Goal: Task Accomplishment & Management: Manage account settings

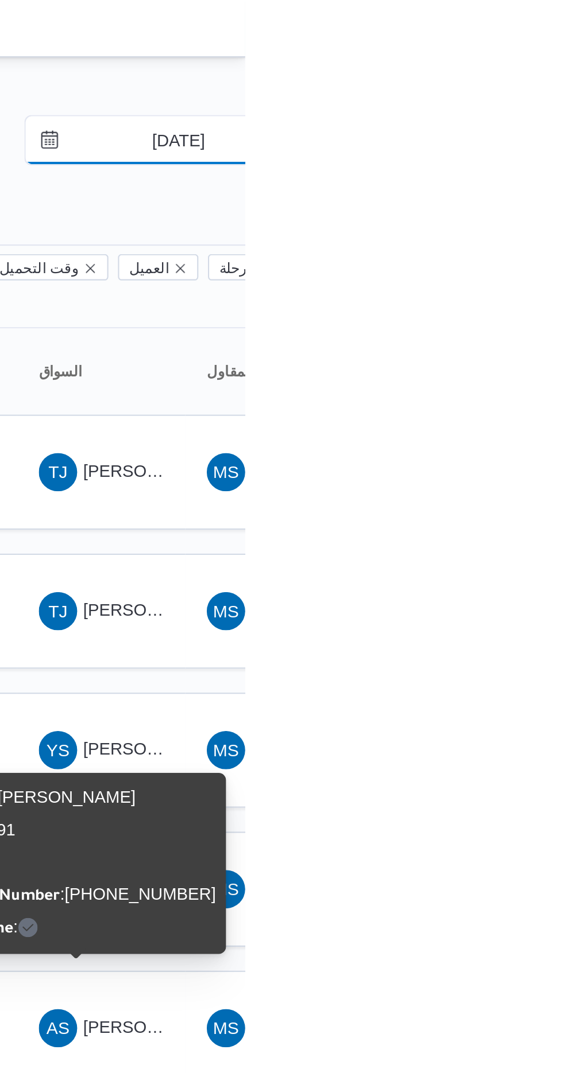
click at [518, 64] on input "[DATE]" at bounding box center [523, 67] width 130 height 23
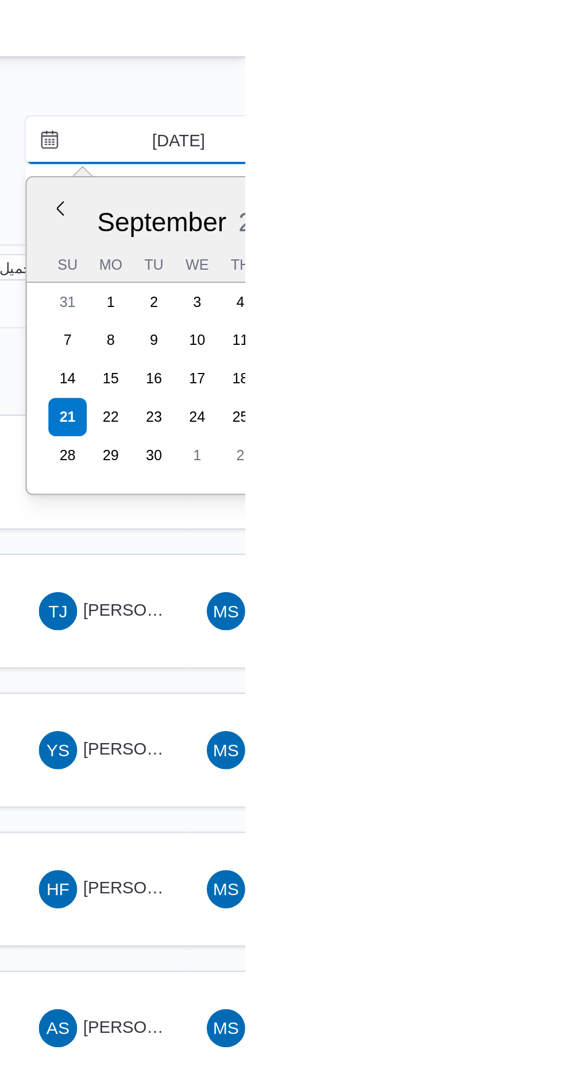
type input "[DATE]"
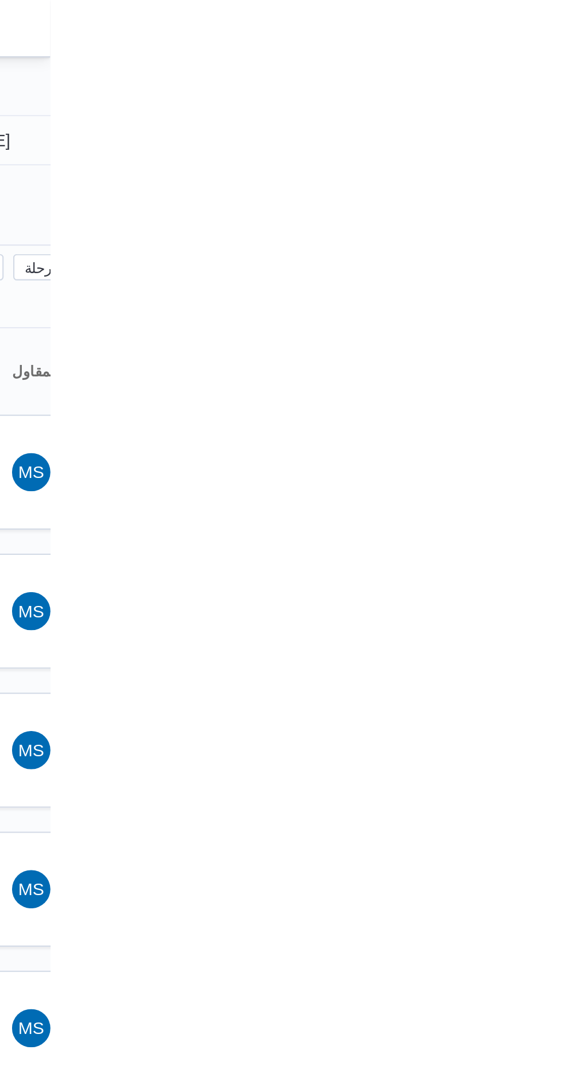
type input "[DATE]"
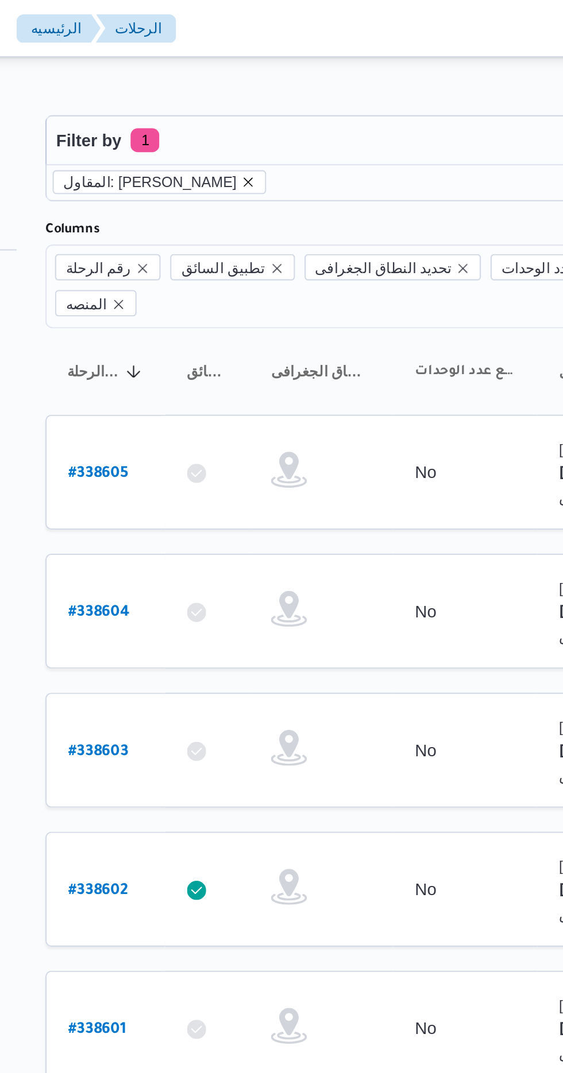
click at [249, 87] on icon "remove selected entity" at bounding box center [247, 87] width 5 height 5
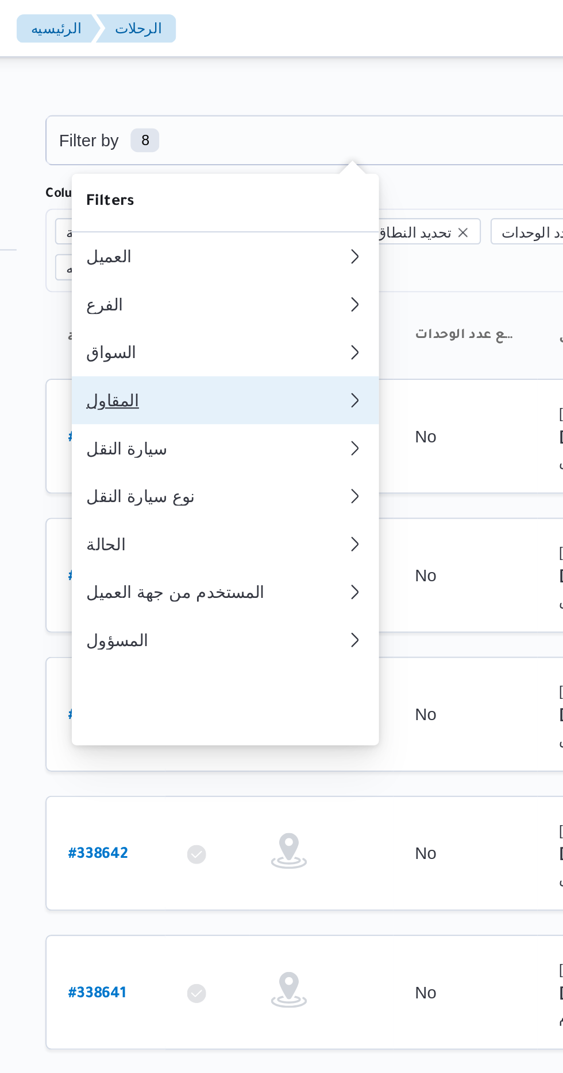
click at [187, 196] on div "المقاول" at bounding box center [228, 191] width 119 height 9
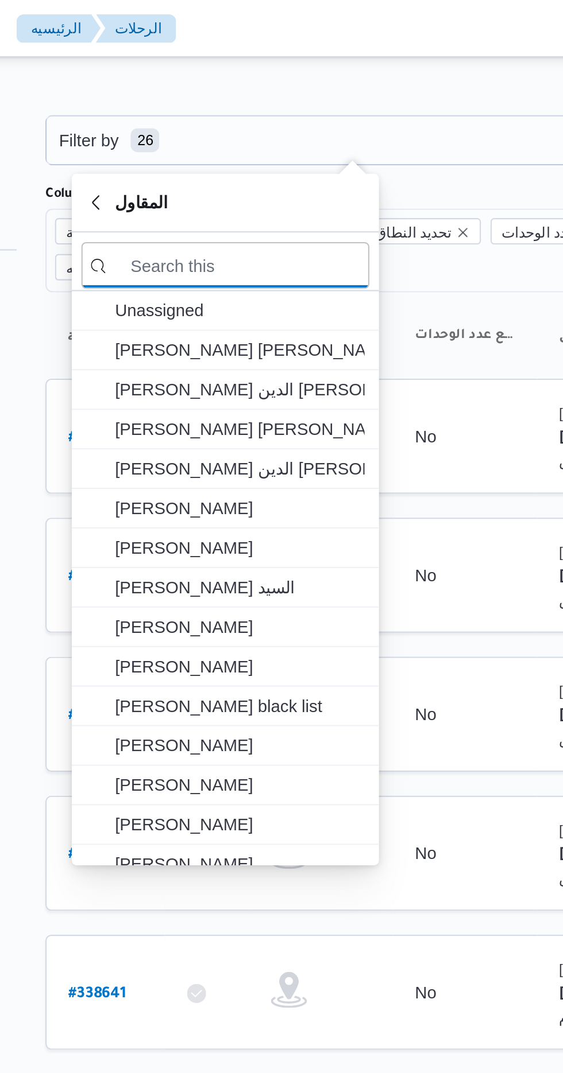
type input "ه"
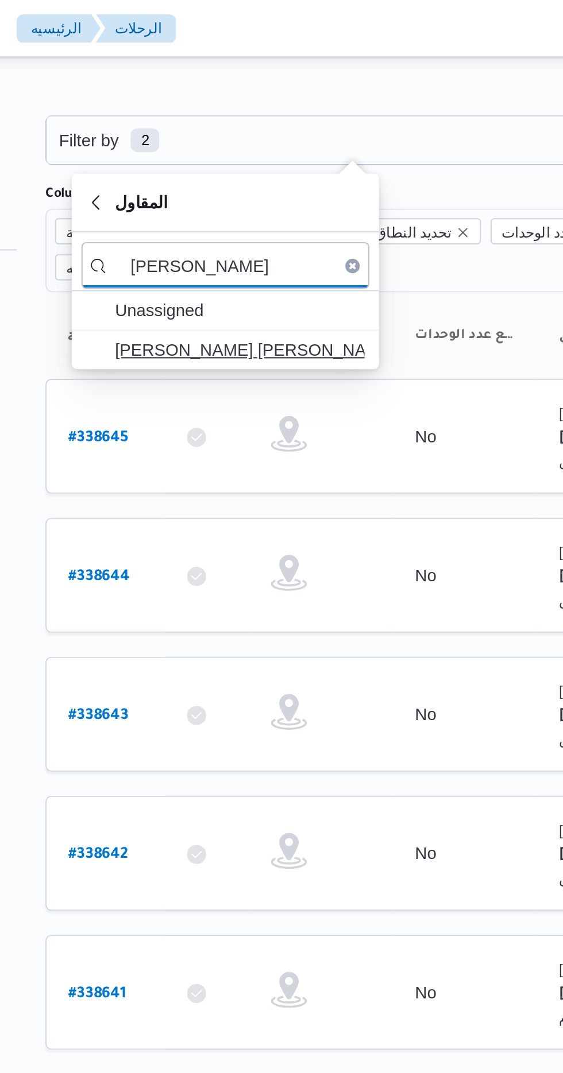
type input "[PERSON_NAME]"
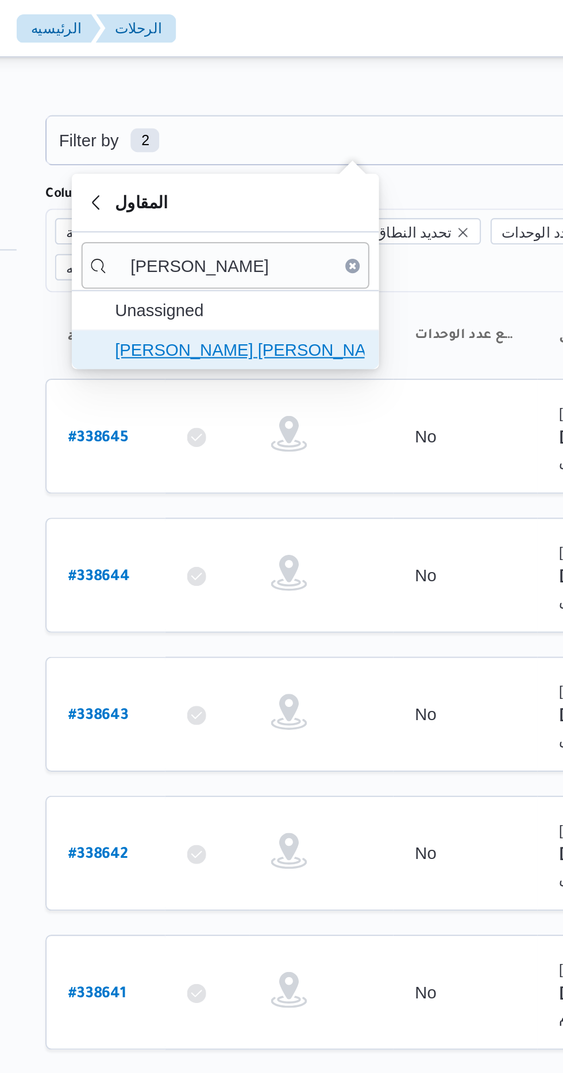
click at [206, 168] on span "[PERSON_NAME] [PERSON_NAME]" at bounding box center [242, 168] width 119 height 14
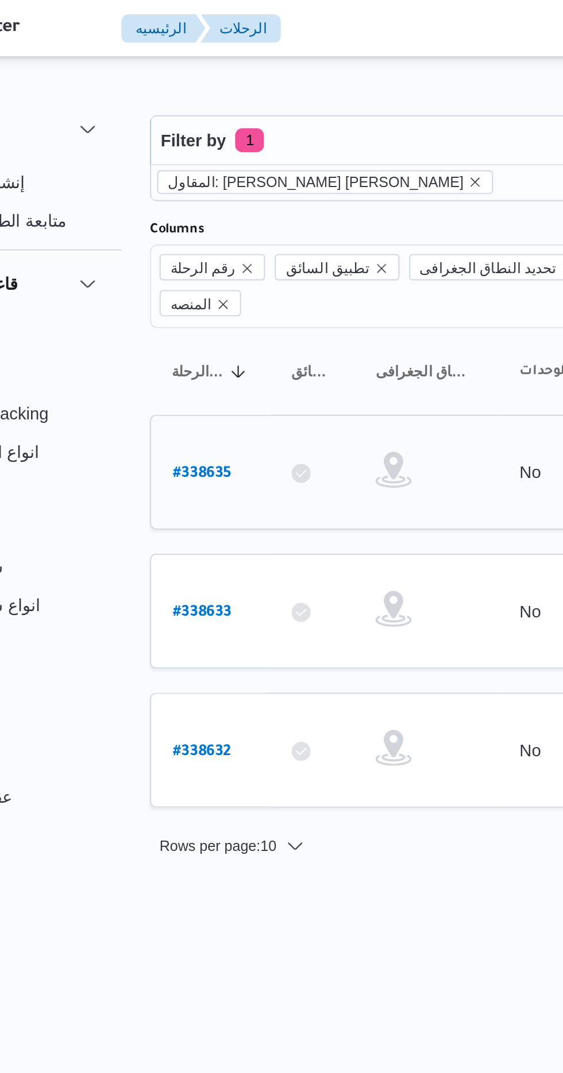
click at [167, 223] on b "# 338635" at bounding box center [174, 227] width 28 height 8
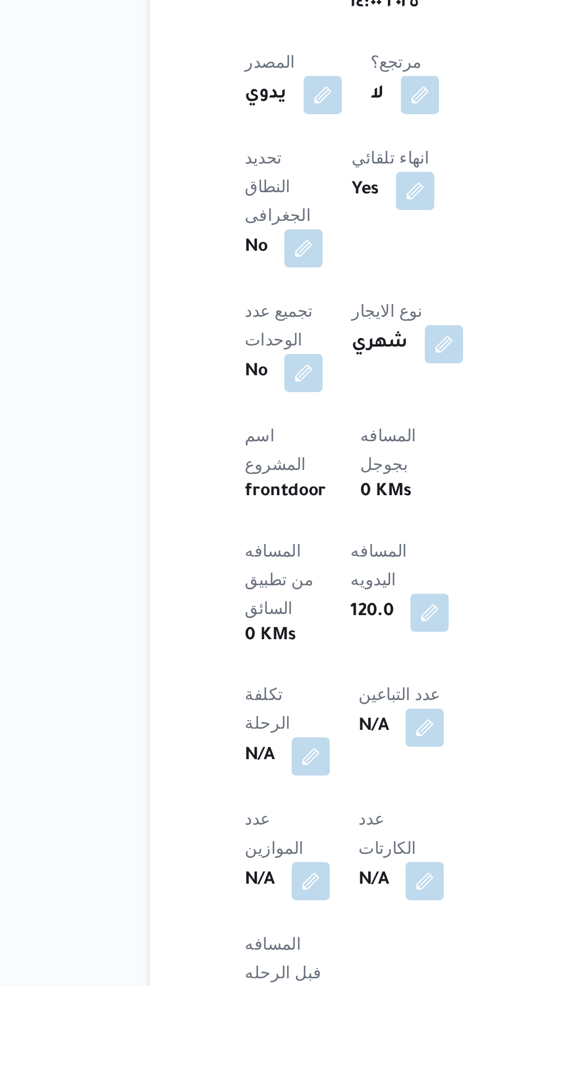
scroll to position [175, 0]
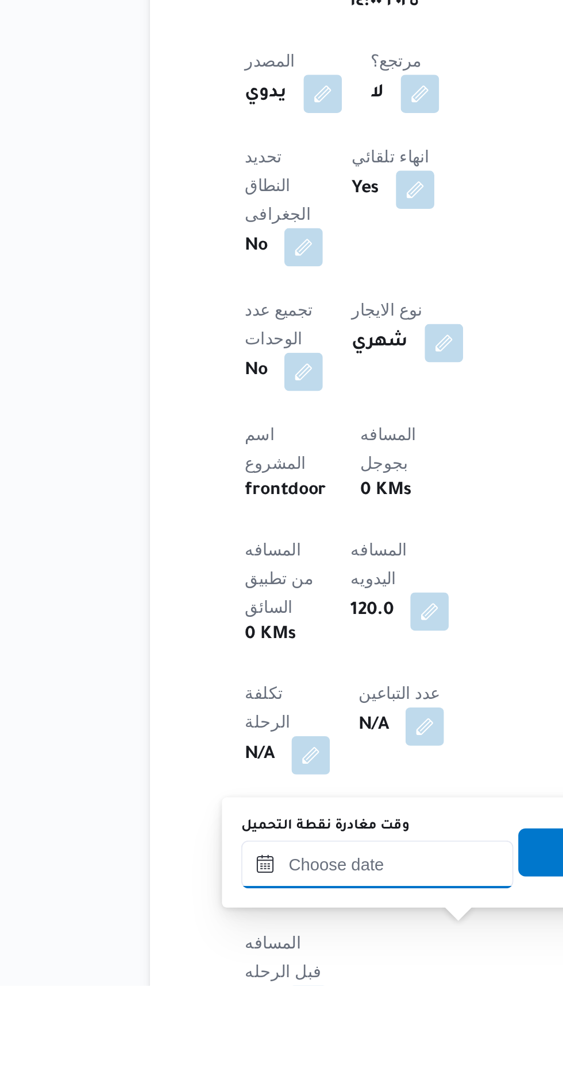
click at [228, 1011] on input "وقت مغادرة نقطة التحميل" at bounding box center [258, 1015] width 130 height 23
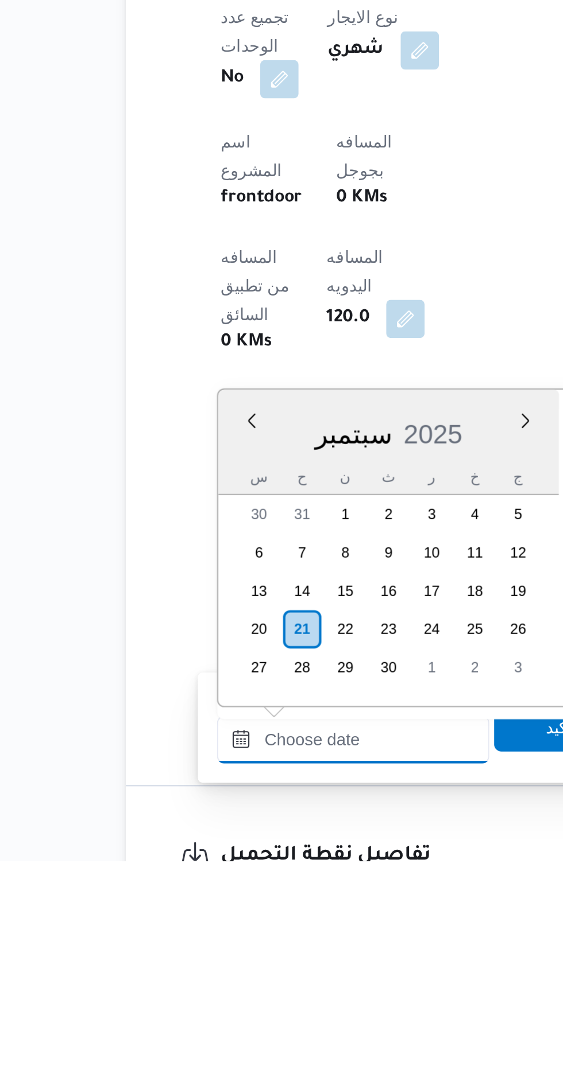
scroll to position [333, 0]
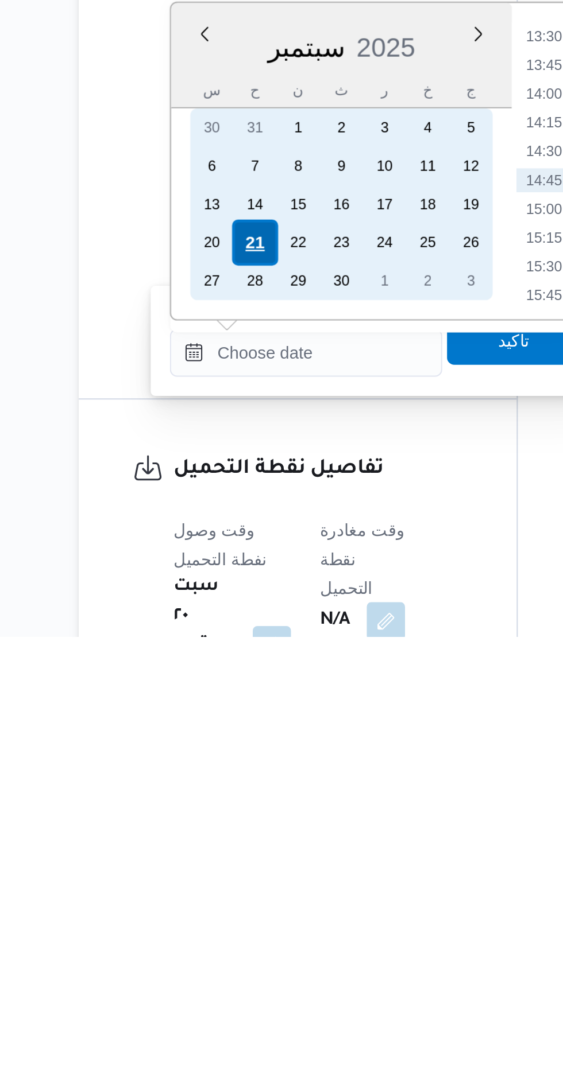
click at [230, 883] on div "21" at bounding box center [233, 885] width 22 height 22
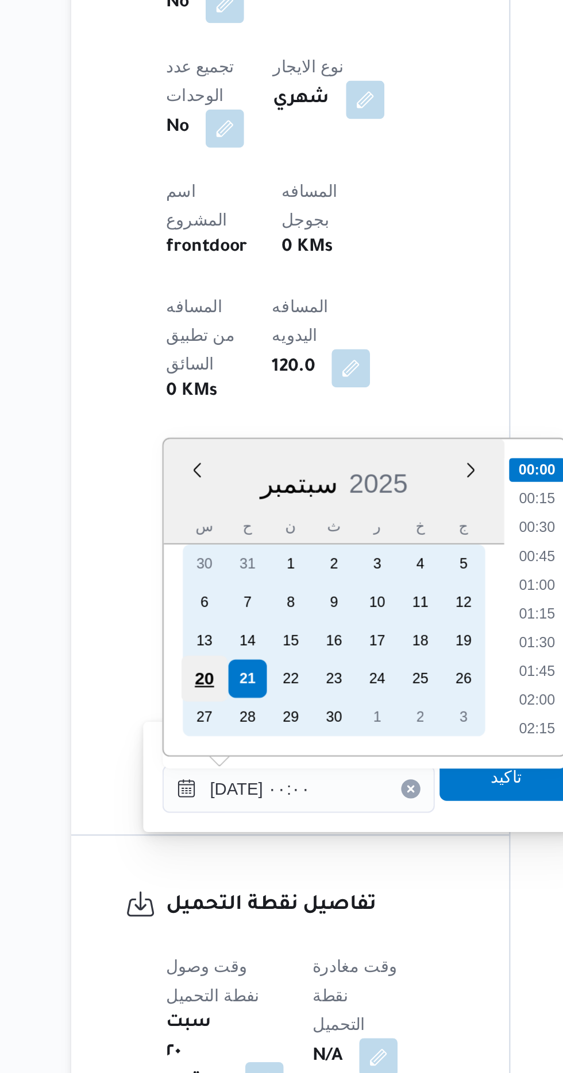
click at [210, 881] on div "20" at bounding box center [212, 885] width 22 height 22
click at [210, 885] on div "20" at bounding box center [212, 885] width 22 height 22
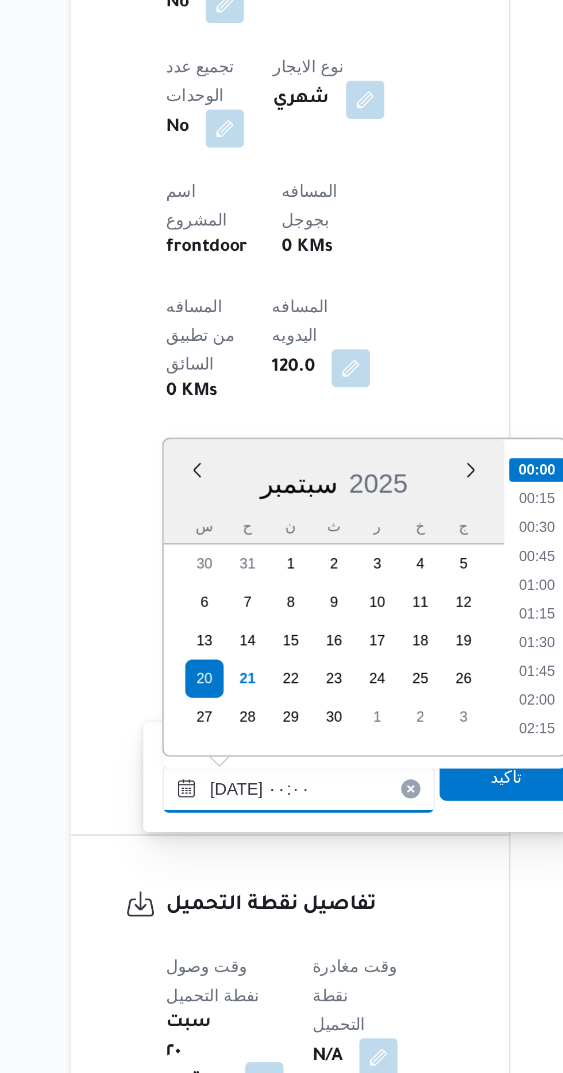
click at [200, 939] on input "[DATE] ٠٠:٠٠" at bounding box center [258, 937] width 130 height 23
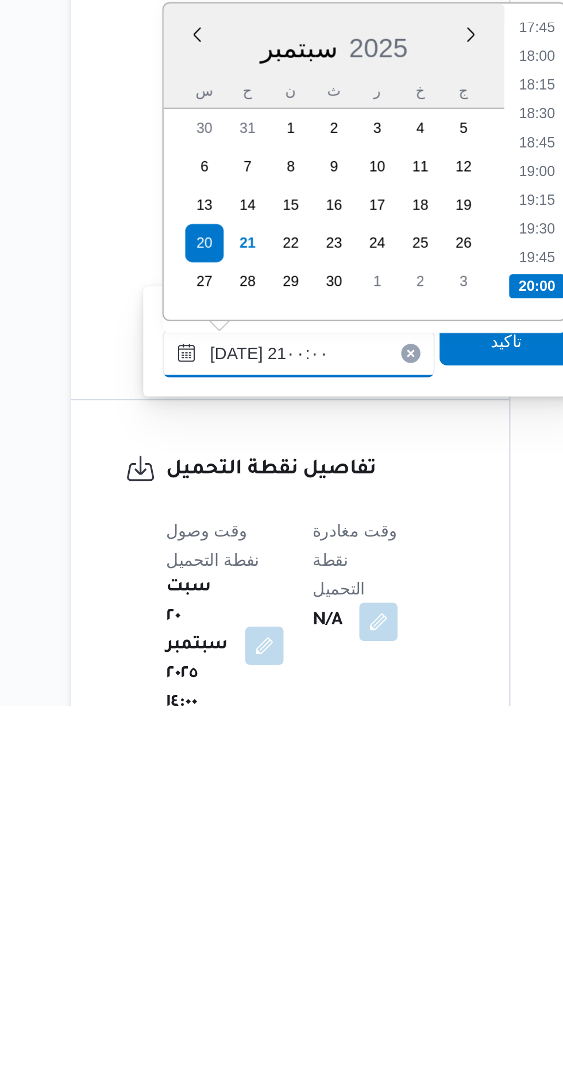
scroll to position [1037, 0]
click at [359, 871] on li "21:00" at bounding box center [372, 872] width 27 height 11
type input "[DATE] ٢١:٠٠"
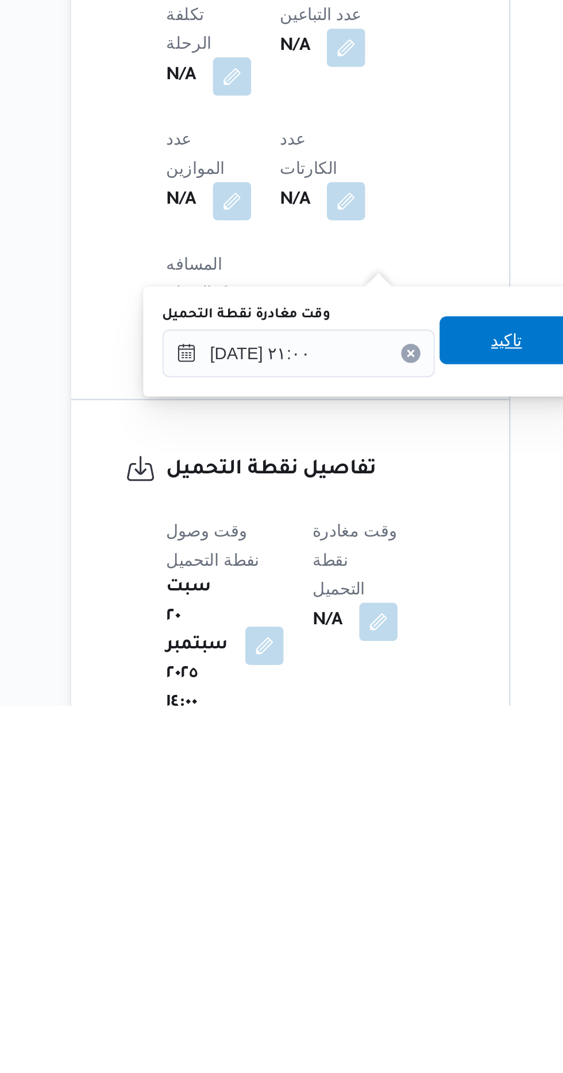
click at [354, 899] on span "تاكيد" at bounding box center [357, 898] width 64 height 23
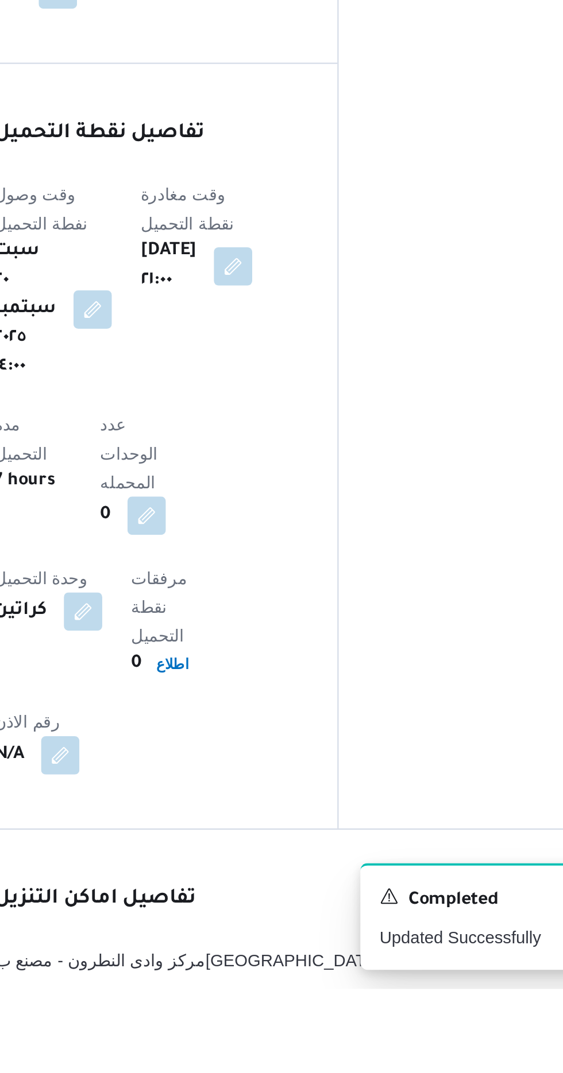
scroll to position [662, 0]
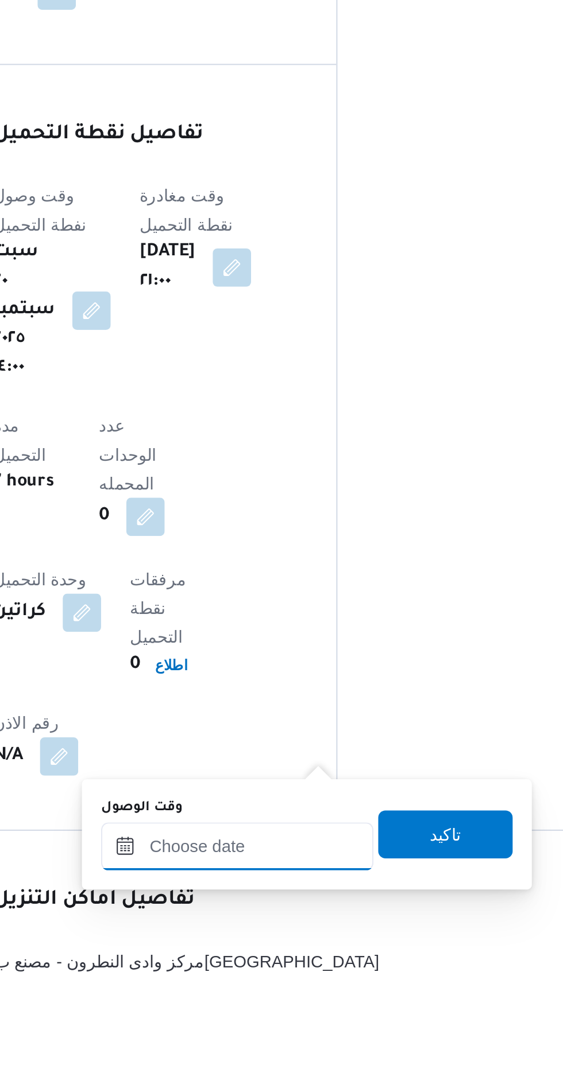
click at [304, 1000] on input "وقت الوصول" at bounding box center [311, 1004] width 130 height 23
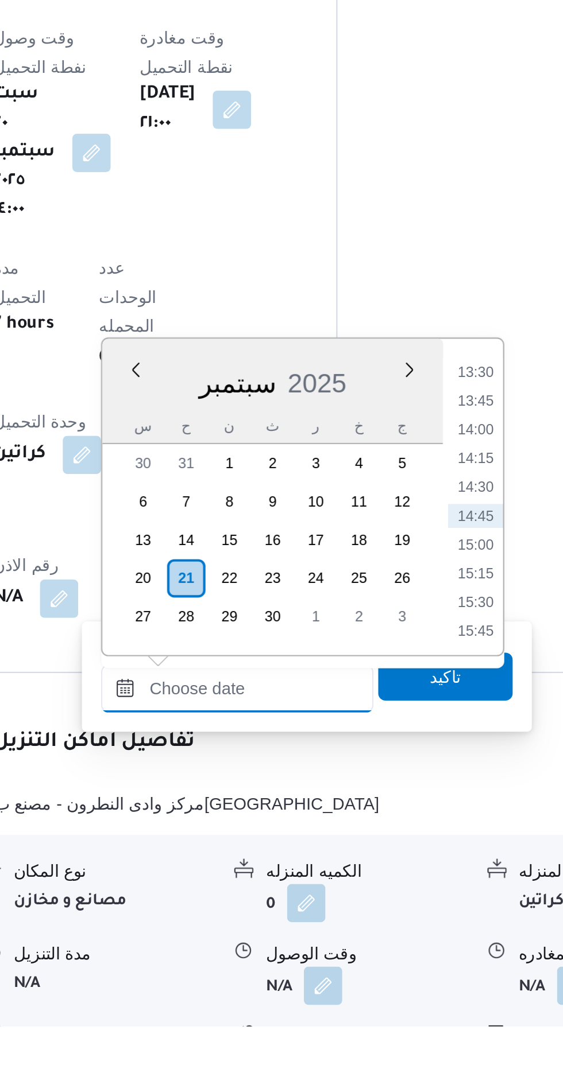
scroll to position [755, 0]
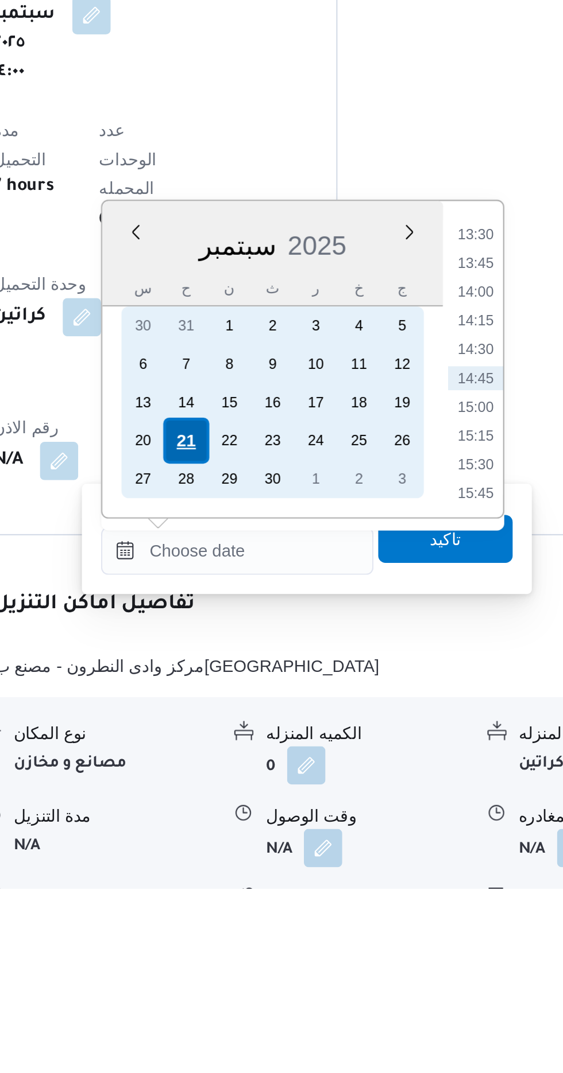
click at [280, 856] on div "21" at bounding box center [287, 859] width 22 height 22
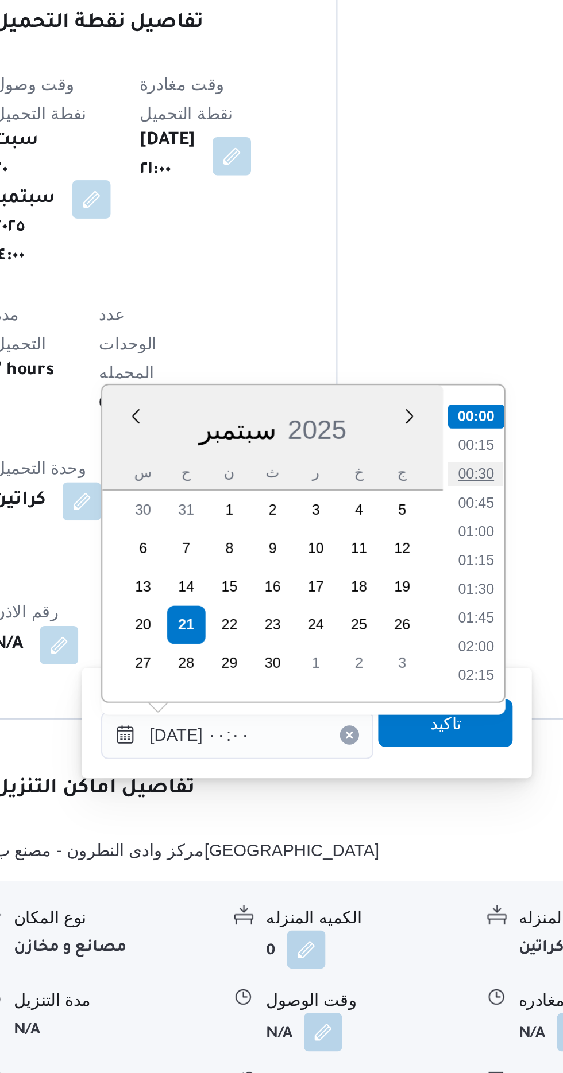
click at [425, 788] on li "00:30" at bounding box center [426, 786] width 26 height 11
type input "[DATE] ٠٠:٣٠"
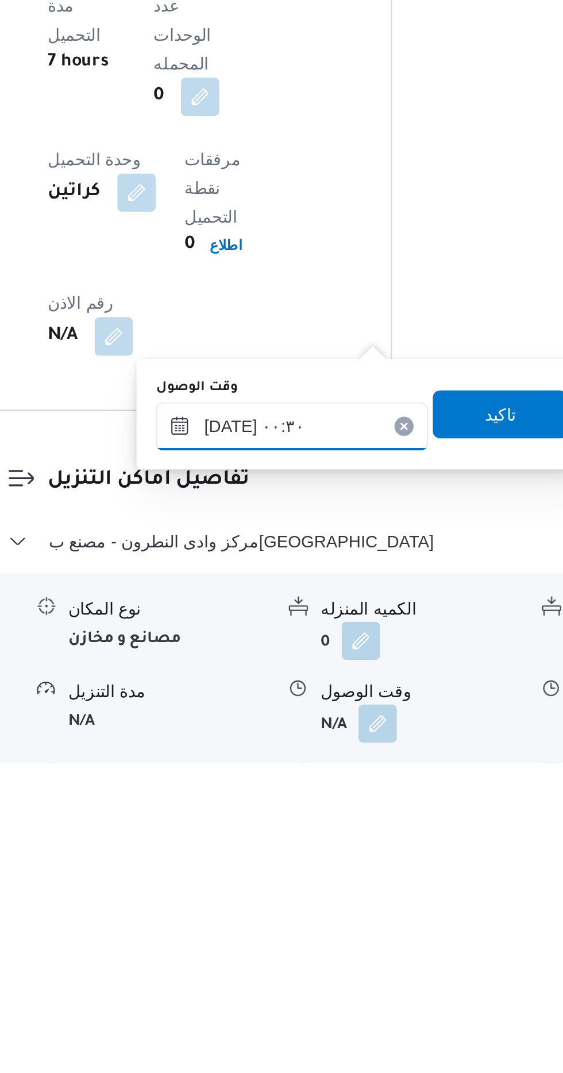
scroll to position [762, 0]
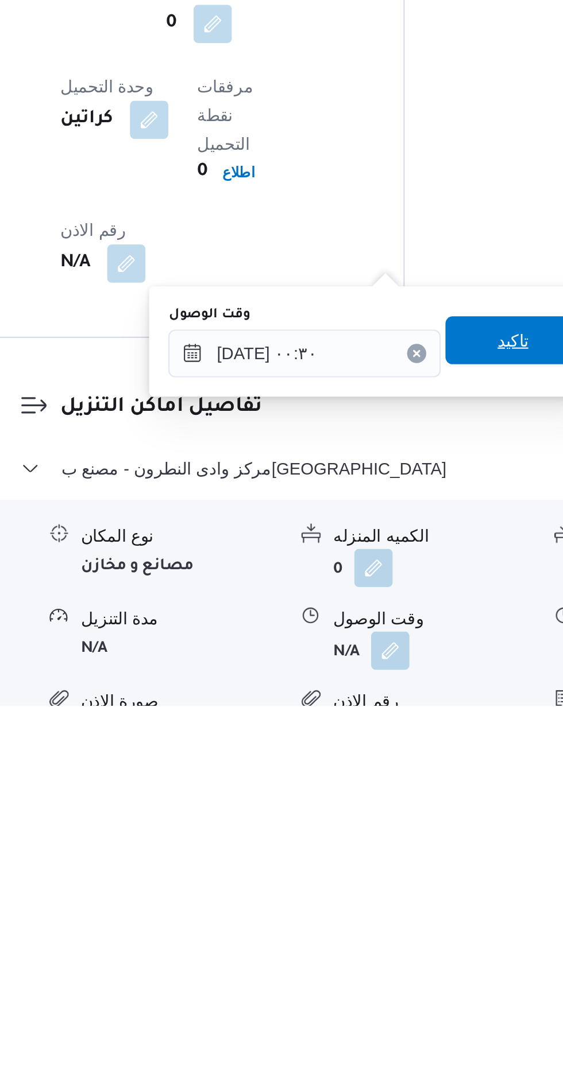
click at [404, 898] on span "تاكيد" at bounding box center [411, 898] width 64 height 23
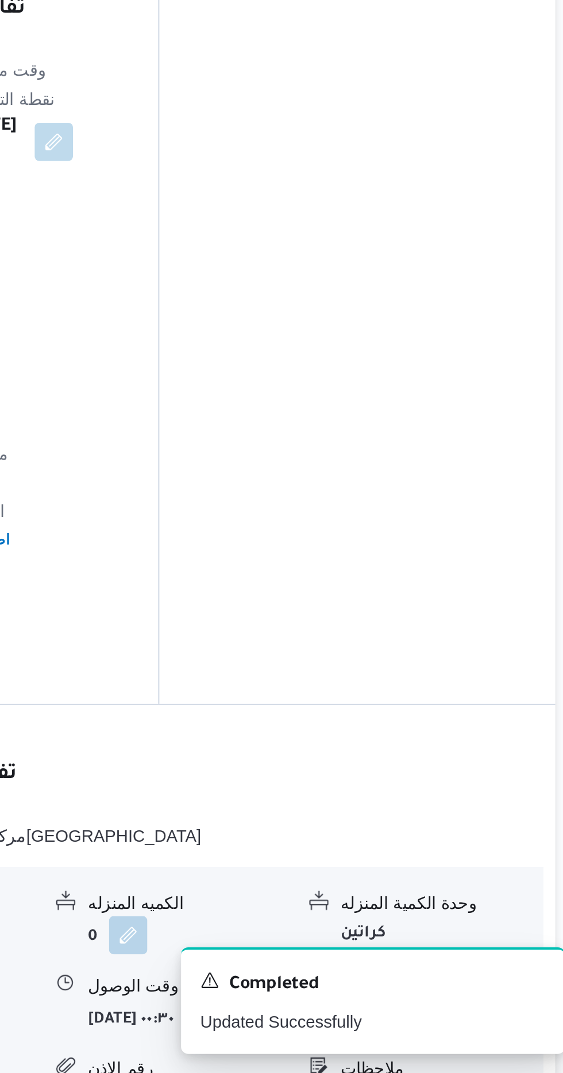
click at [470, 1037] on button "button" at bounding box center [473, 1046] width 18 height 18
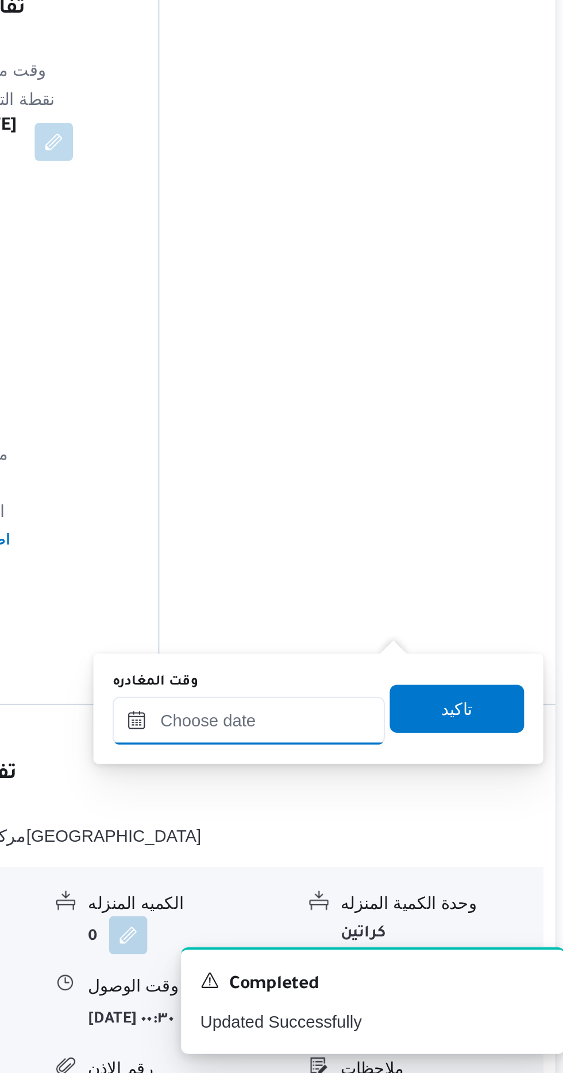
click at [403, 908] on input "وقت المغادره" at bounding box center [402, 904] width 130 height 23
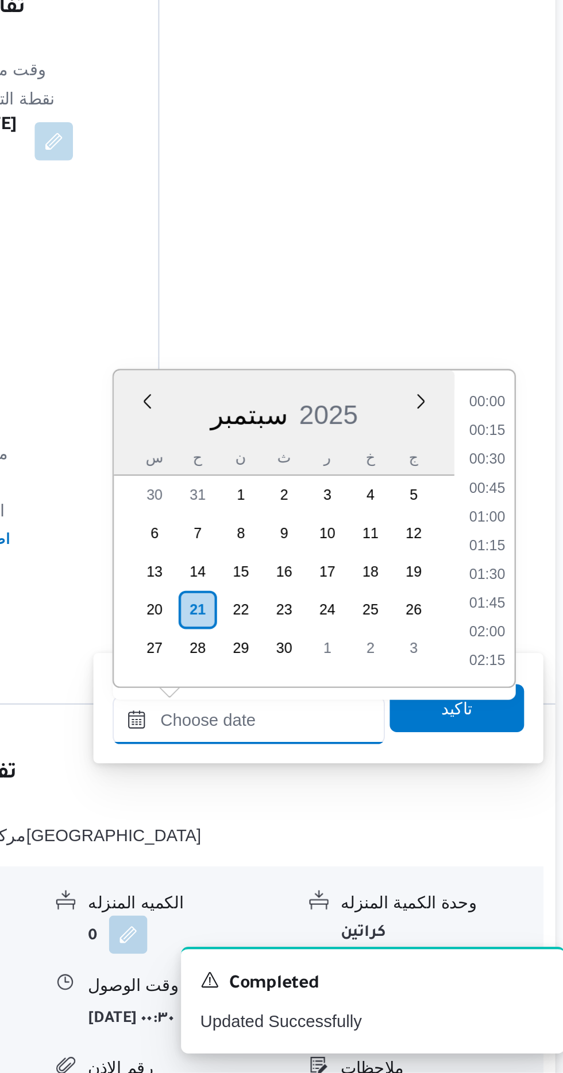
scroll to position [743, 0]
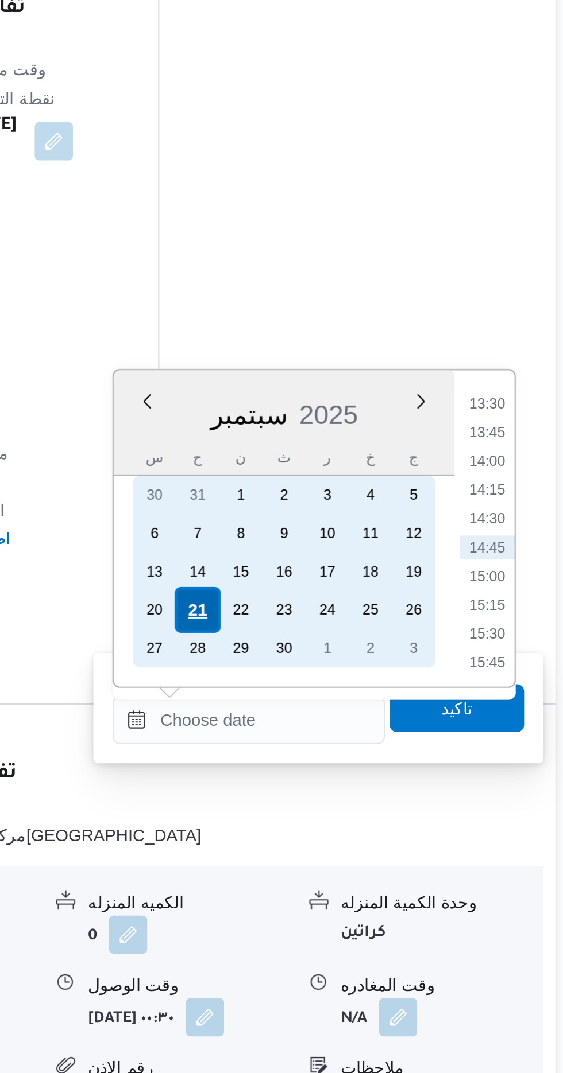
click at [371, 850] on div "21" at bounding box center [378, 852] width 22 height 22
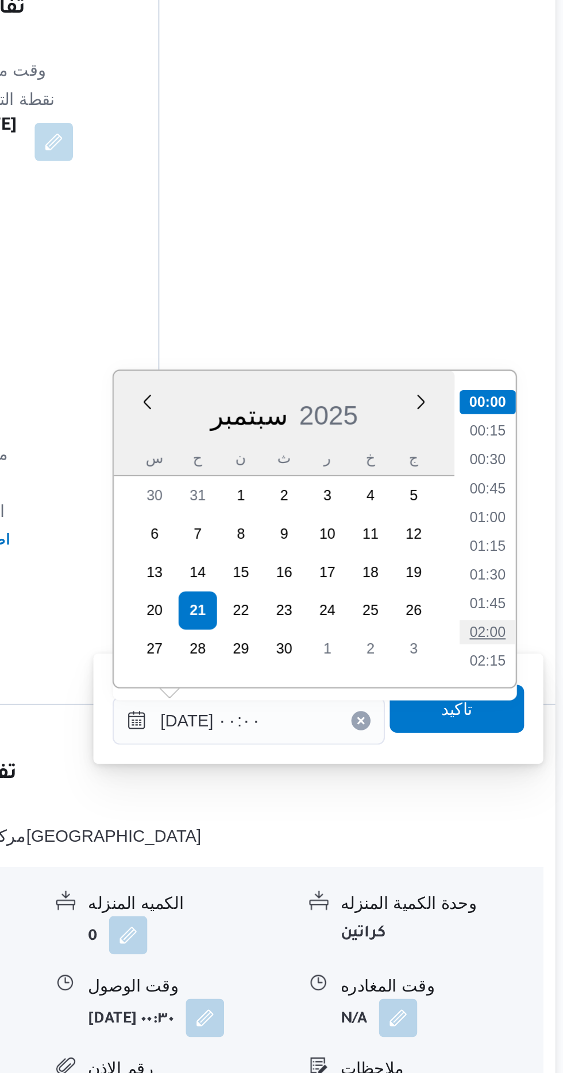
click at [510, 861] on li "02:00" at bounding box center [516, 861] width 26 height 11
type input "[DATE] ٠٢:٠٠"
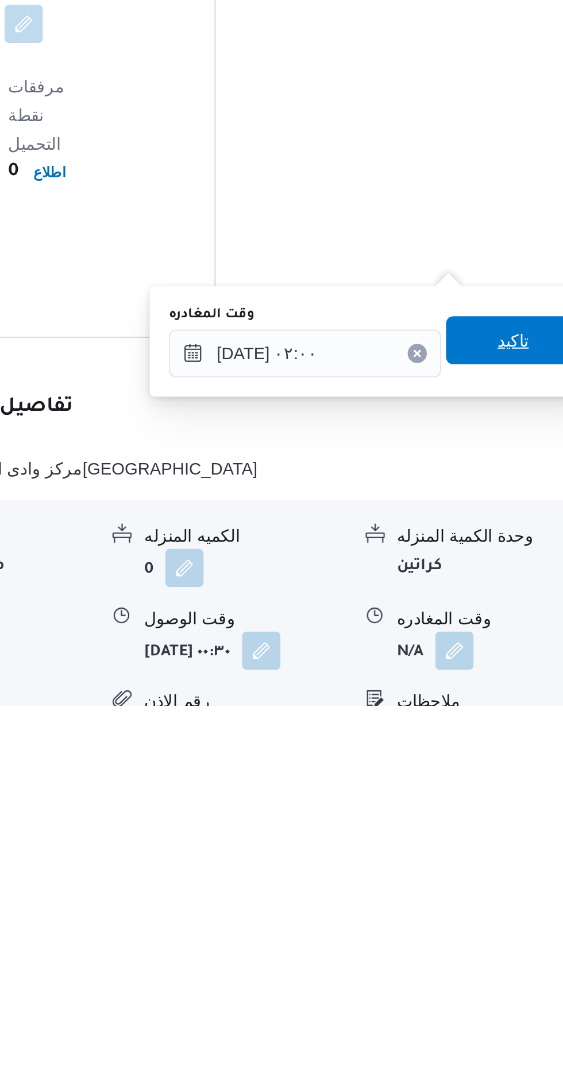
click at [499, 904] on span "تاكيد" at bounding box center [502, 898] width 64 height 23
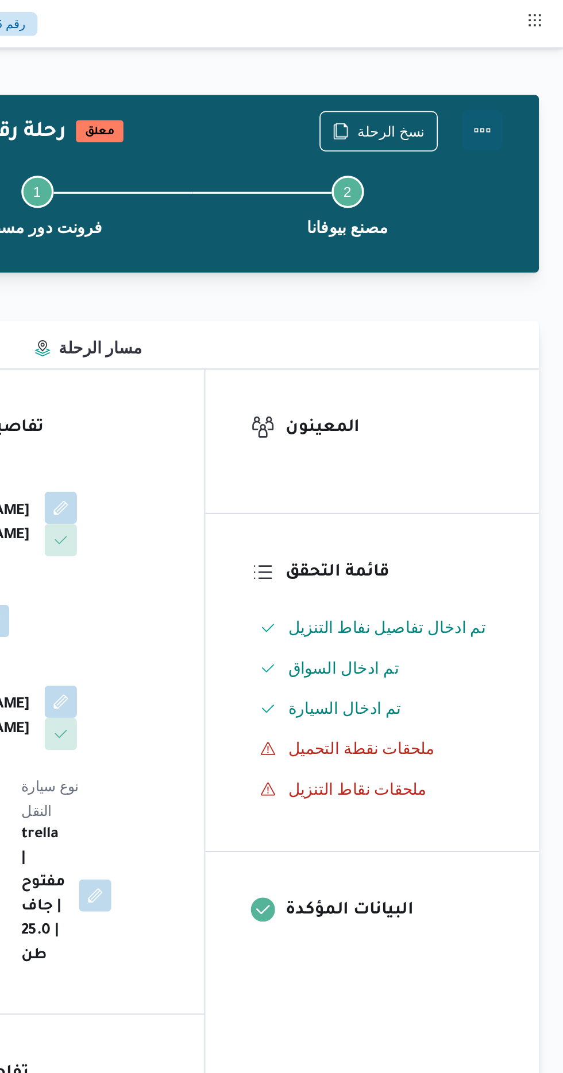
click at [517, 74] on button "Actions" at bounding box center [516, 74] width 23 height 23
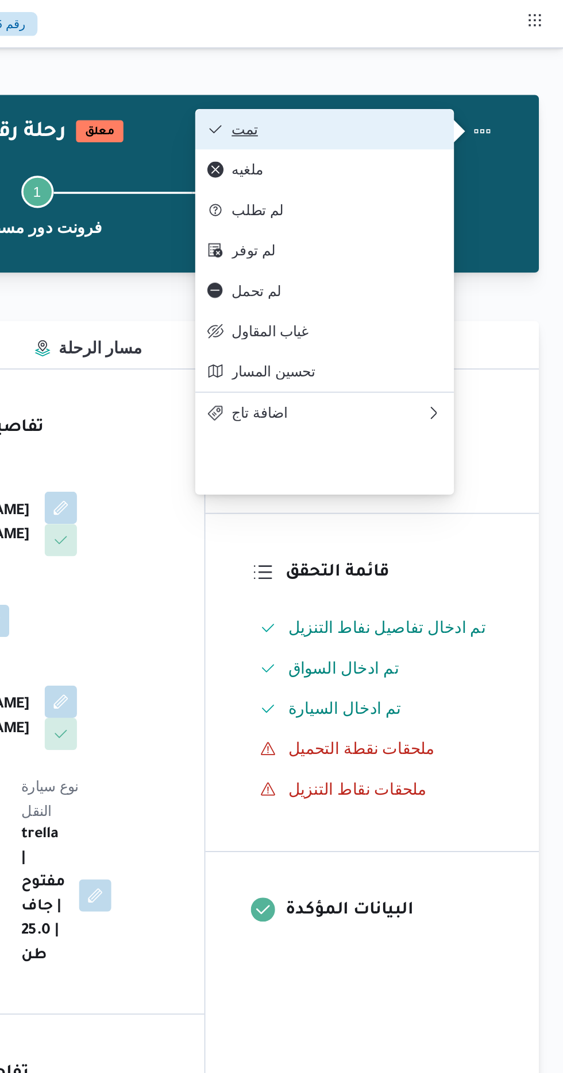
click at [377, 72] on span "تمت" at bounding box center [433, 73] width 119 height 9
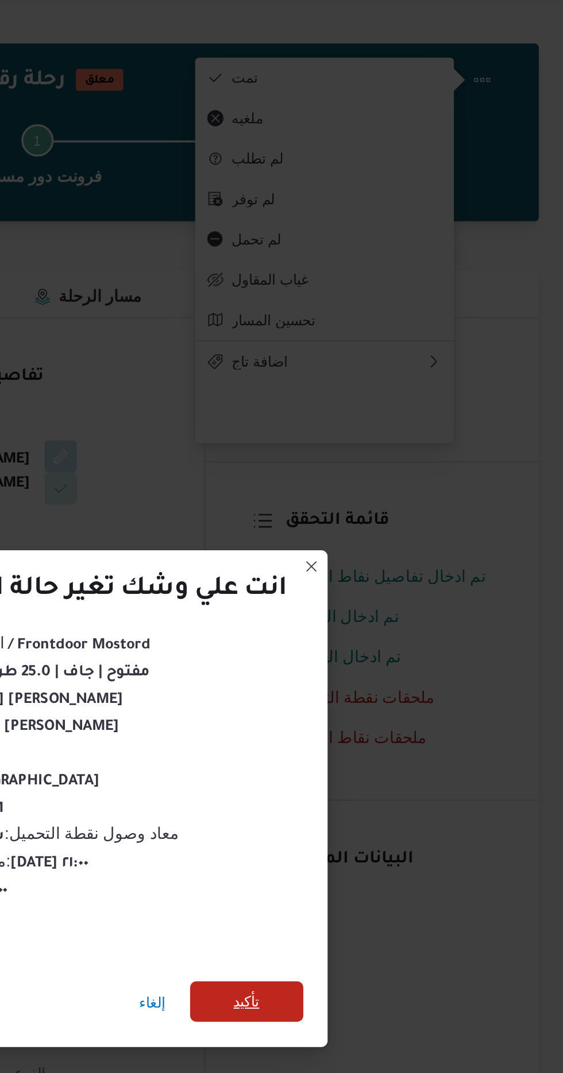
click at [364, 592] on span "تأكيد" at bounding box center [383, 598] width 64 height 23
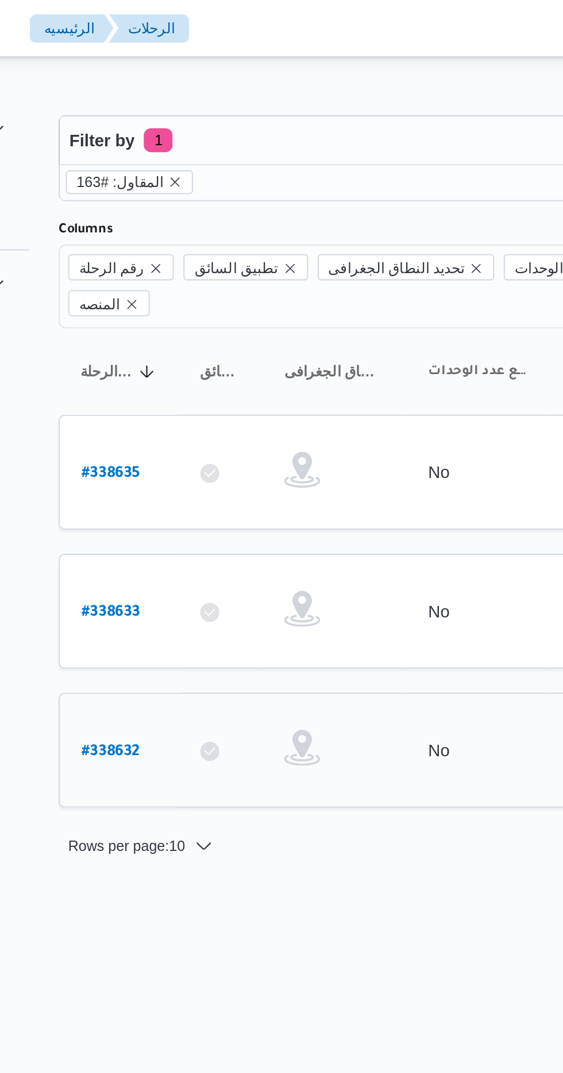
click at [165, 352] on link "# 338632" at bounding box center [174, 359] width 28 height 15
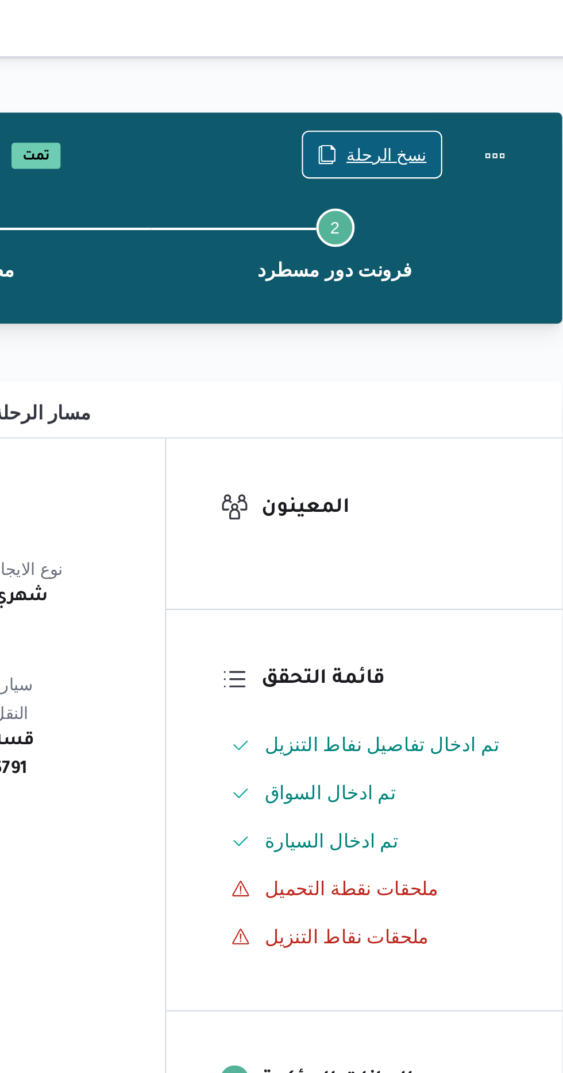
click at [456, 65] on span "نسخ الرحلة" at bounding box center [458, 74] width 66 height 22
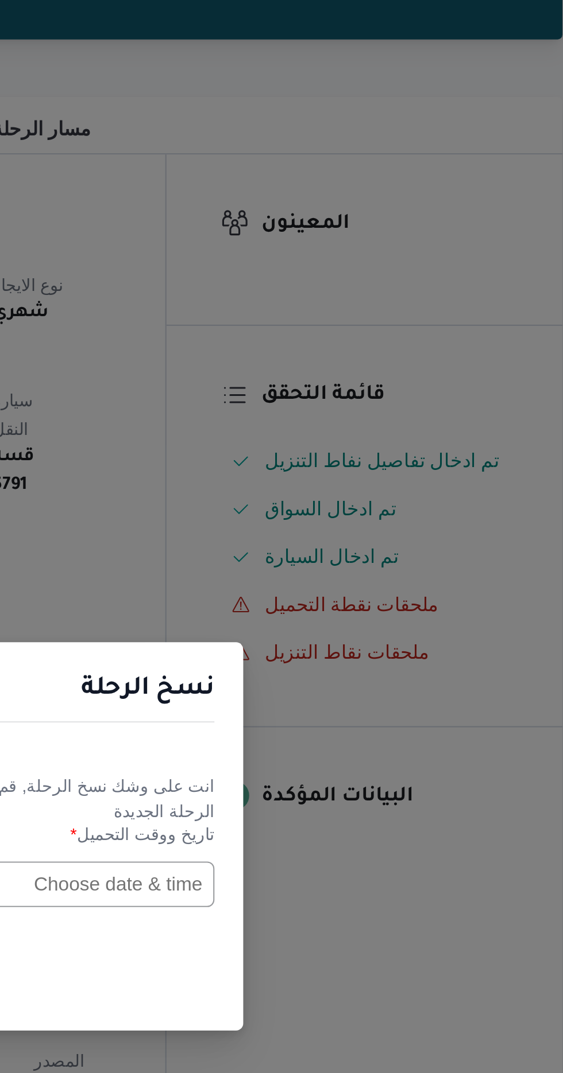
click at [325, 555] on input "text" at bounding box center [319, 560] width 126 height 22
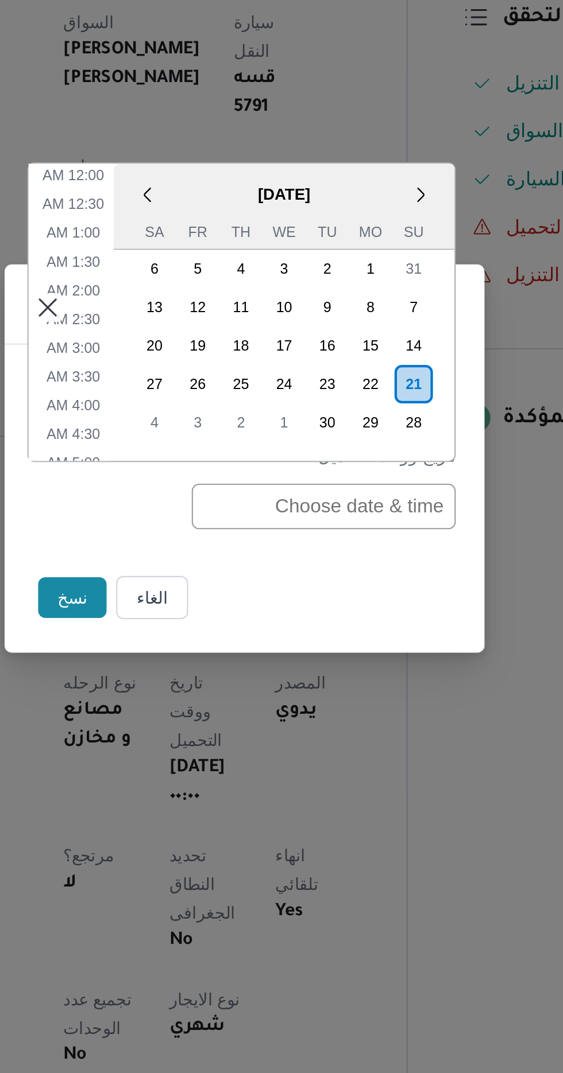
scroll to position [348, 0]
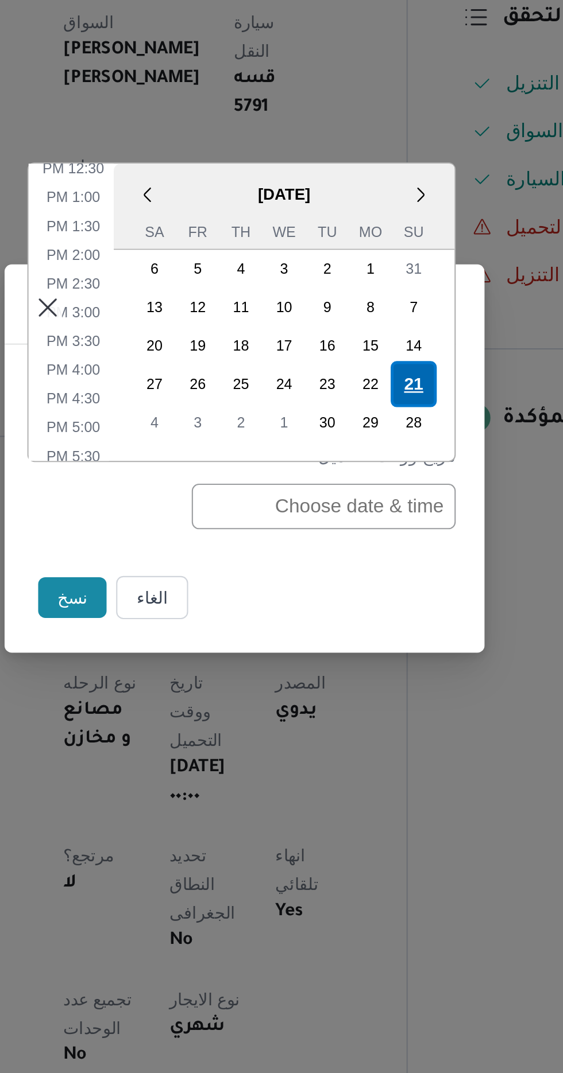
click at [360, 506] on div "21" at bounding box center [362, 501] width 22 height 22
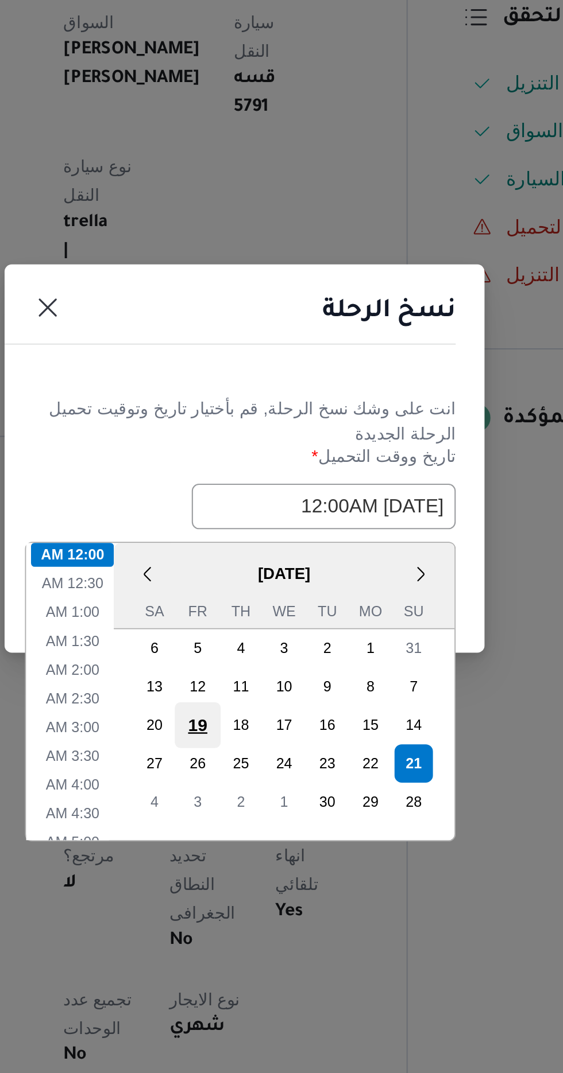
click at [250, 653] on div "19" at bounding box center [259, 664] width 22 height 22
click at [363, 685] on div "21" at bounding box center [362, 683] width 22 height 22
type input "[DATE] 12:00AM"
click at [363, 680] on div "21" at bounding box center [362, 683] width 22 height 22
click at [201, 577] on li "12:00 AM" at bounding box center [199, 582] width 40 height 11
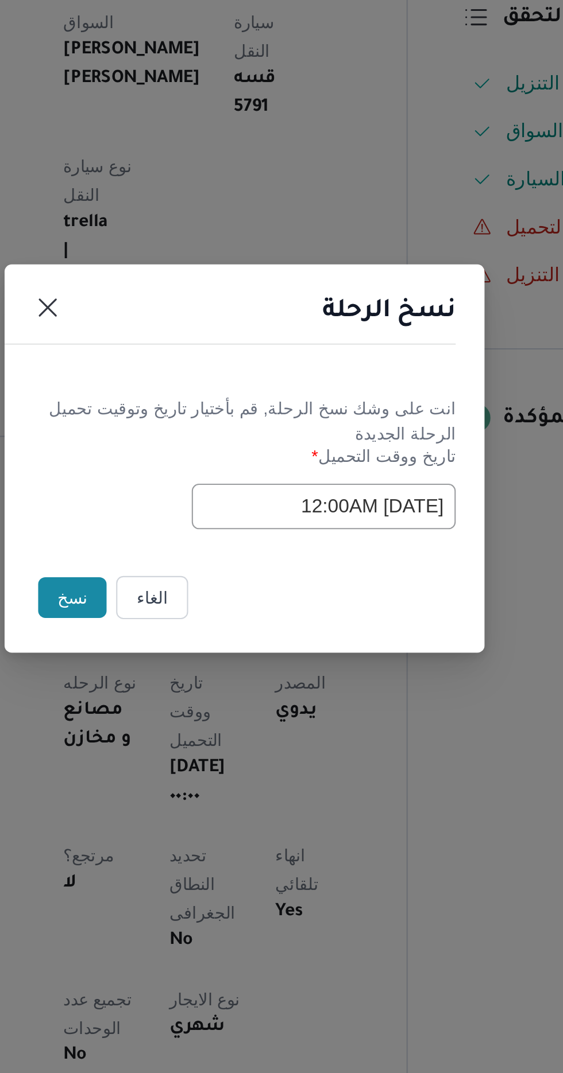
click at [196, 598] on button "نسخ" at bounding box center [199, 604] width 33 height 20
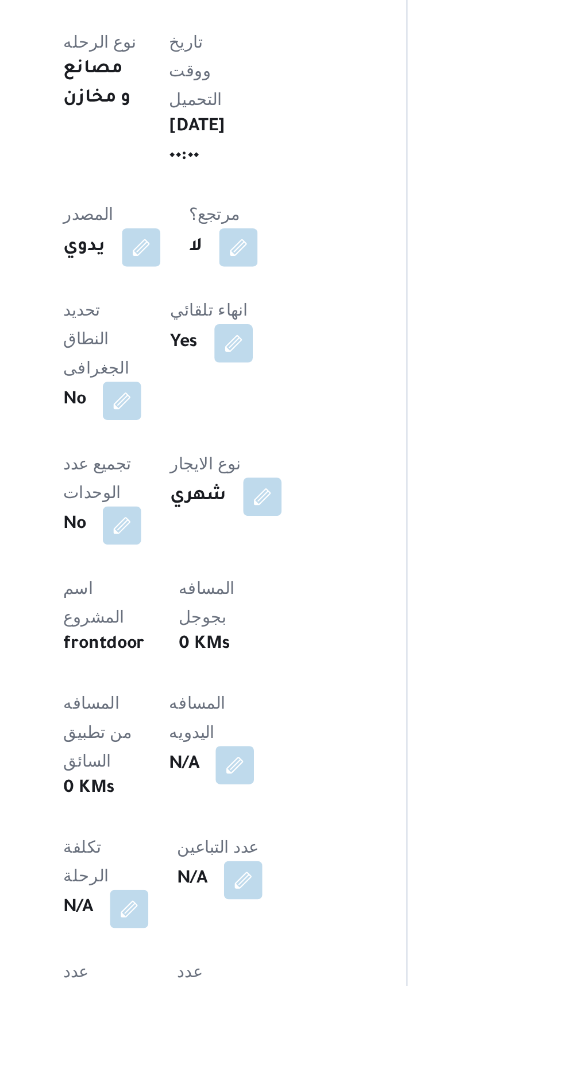
scroll to position [73, 0]
click at [268, 958] on button "button" at bounding box center [277, 967] width 18 height 18
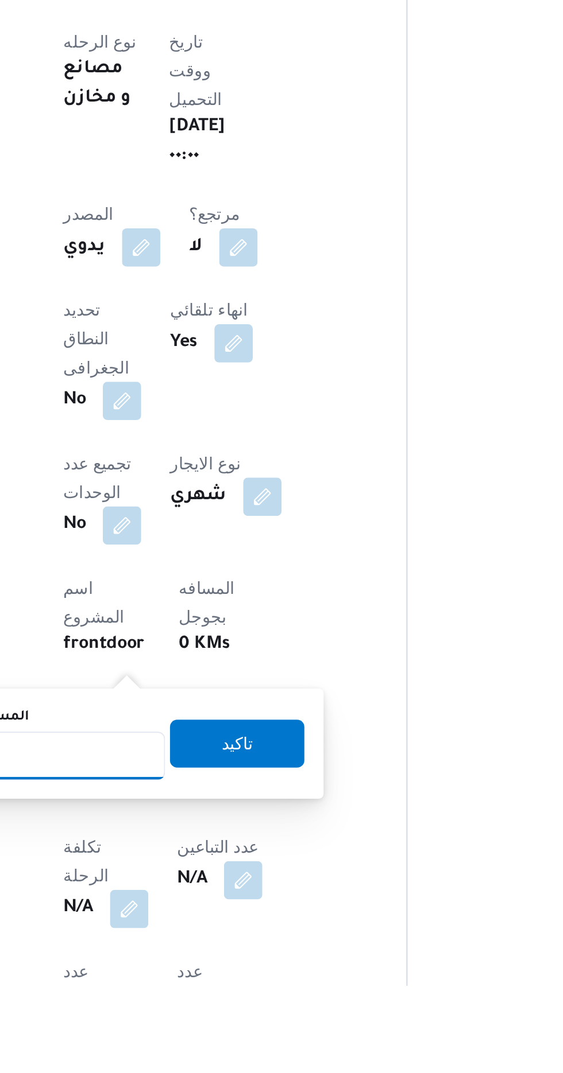
click at [204, 960] on input "المسافه اليدويه" at bounding box center [186, 963] width 114 height 23
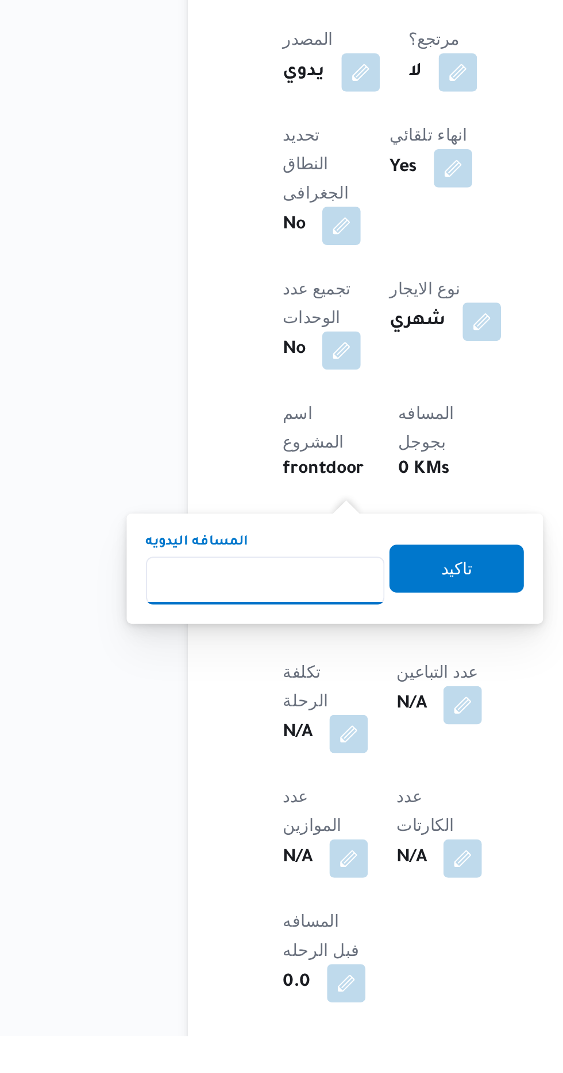
scroll to position [181, 0]
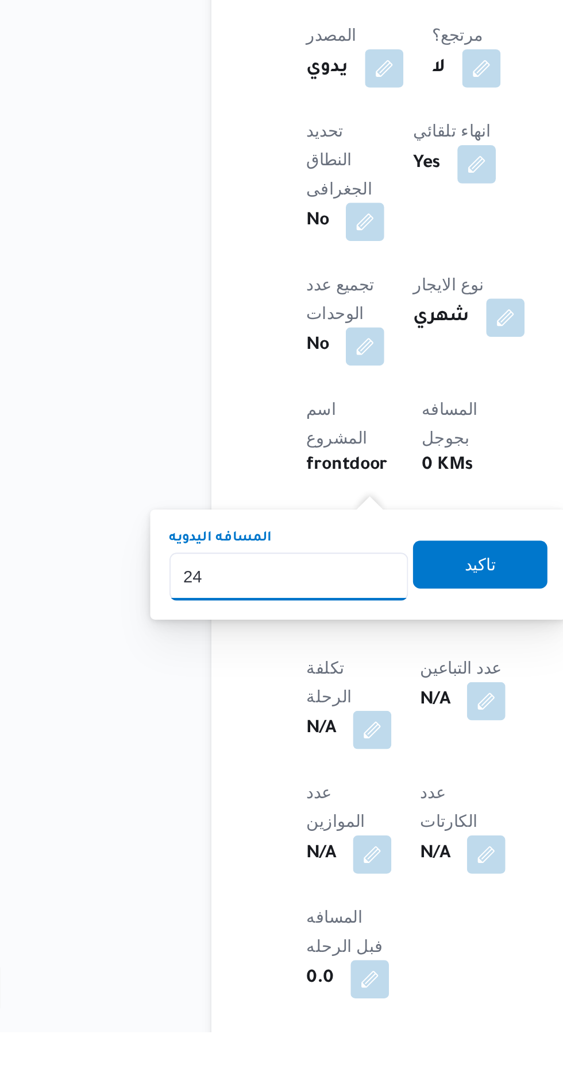
type input "240"
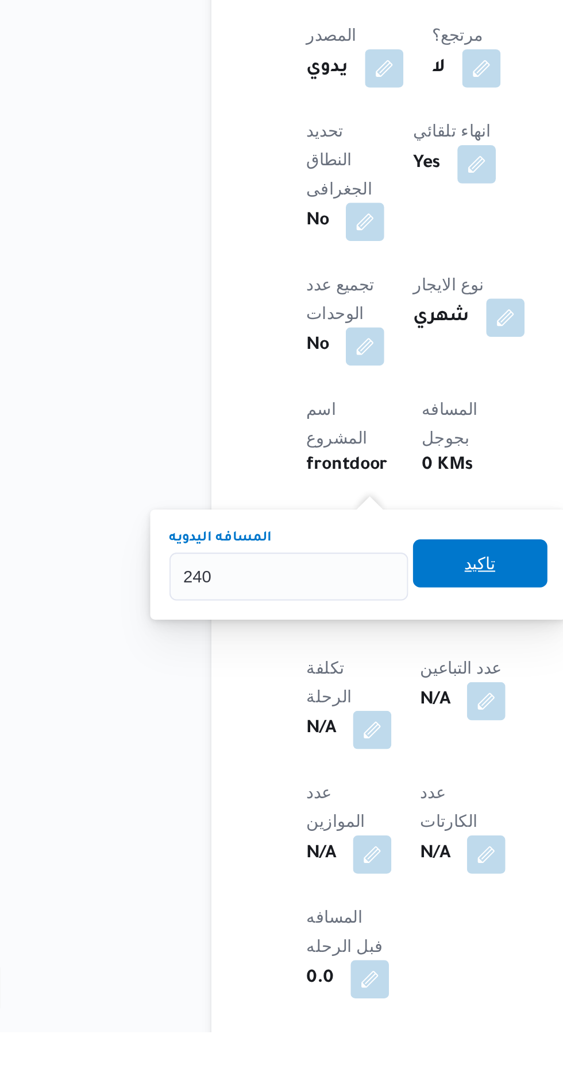
click at [267, 857] on span "تاكيد" at bounding box center [278, 849] width 64 height 23
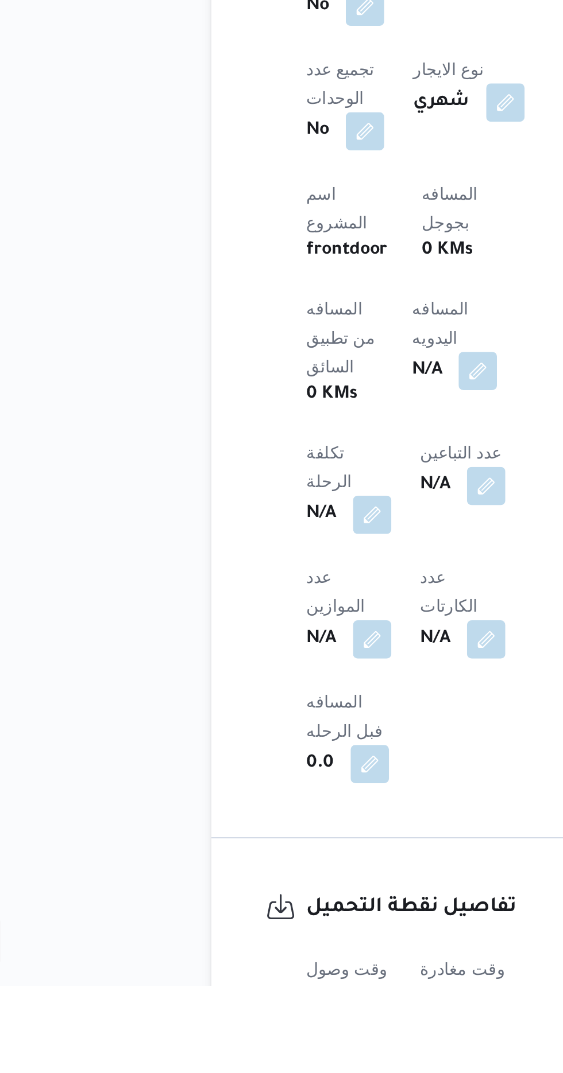
scroll to position [280, 0]
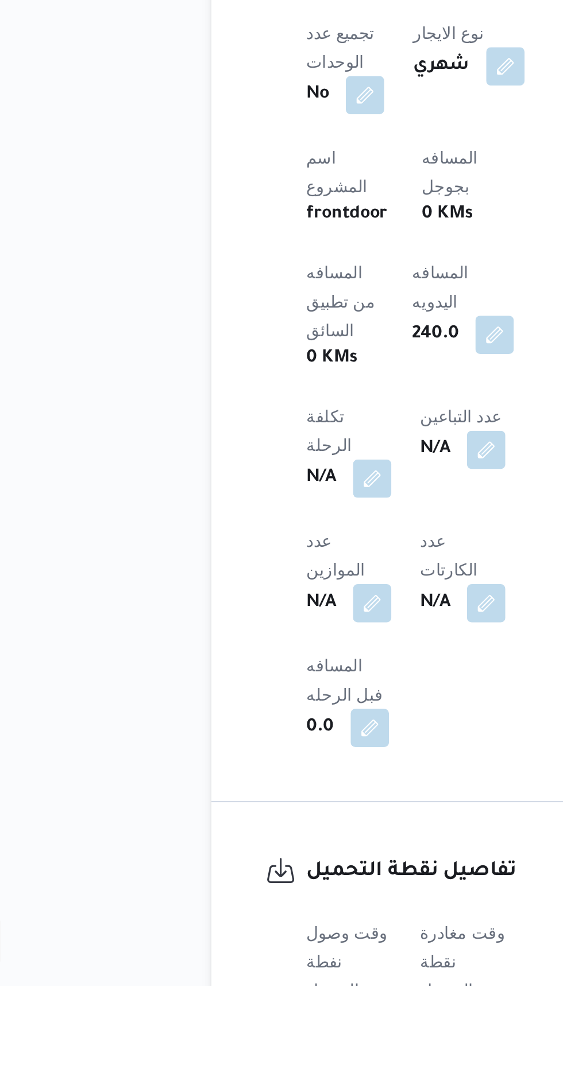
click at [220, 1073] on button "button" at bounding box center [226, 1091] width 18 height 18
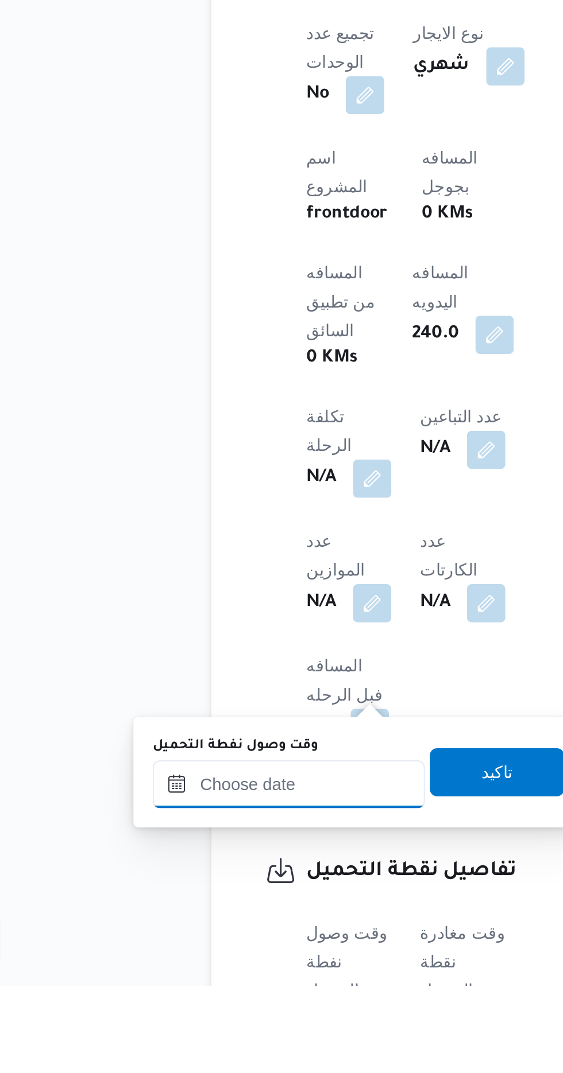
click at [180, 972] on input "وقت وصول نفطة التحميل" at bounding box center [186, 977] width 130 height 23
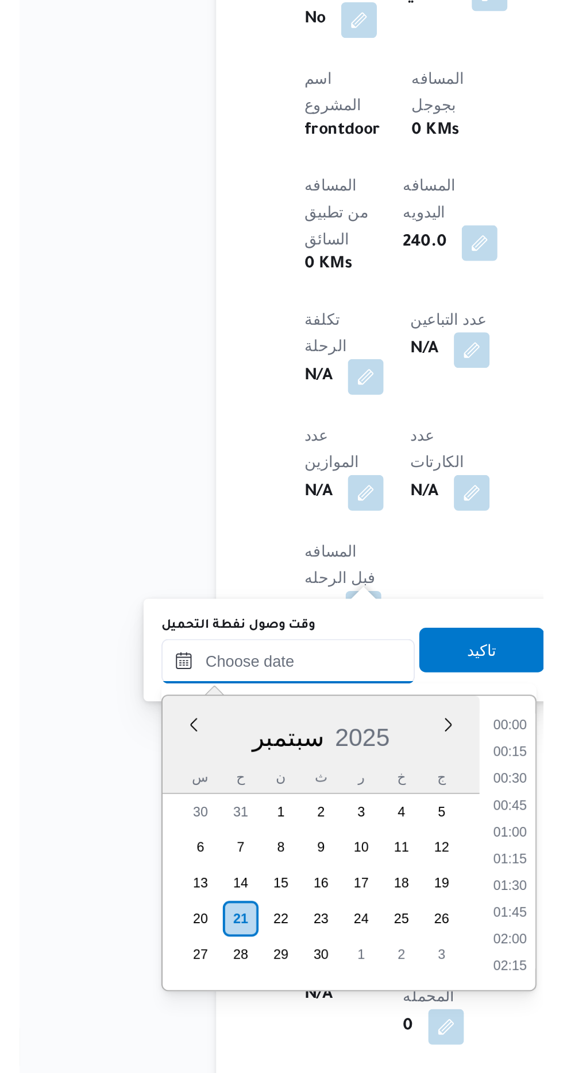
scroll to position [330, 0]
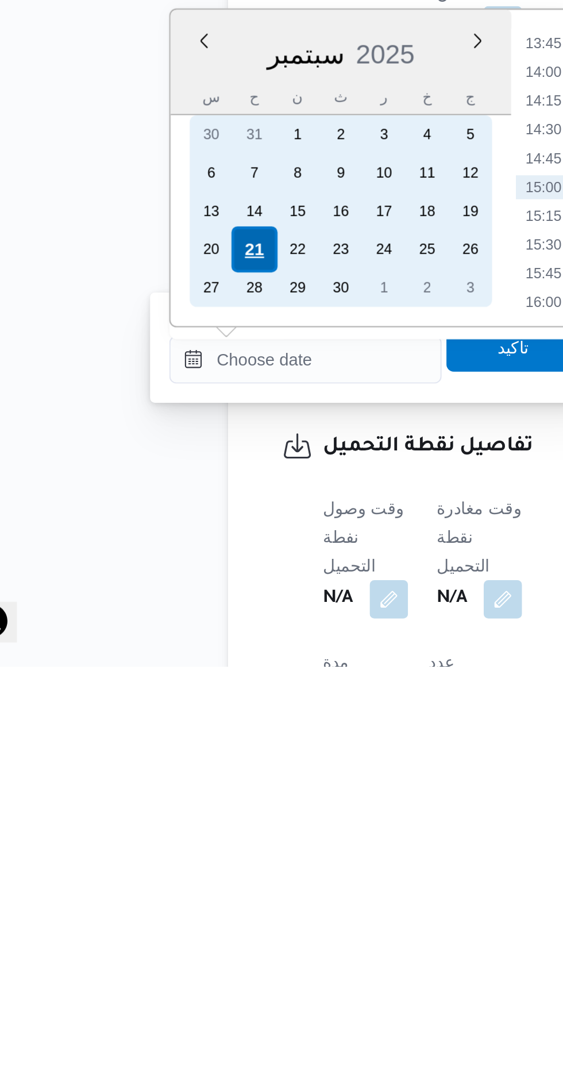
click at [160, 874] on div "21" at bounding box center [161, 874] width 22 height 22
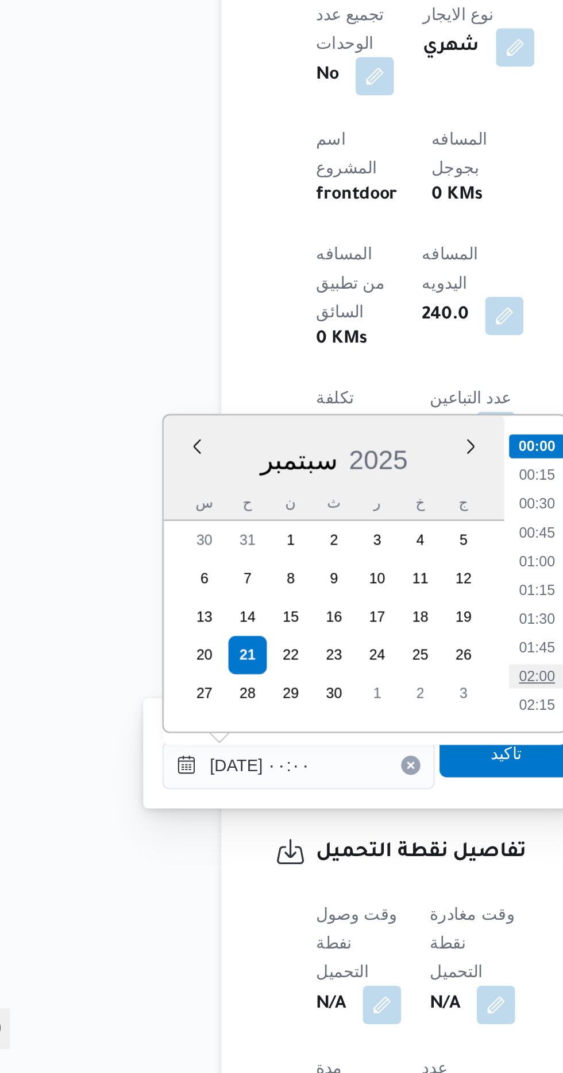
click at [295, 881] on li "02:00" at bounding box center [300, 883] width 26 height 11
type input "[DATE] ٠٢:٠٠"
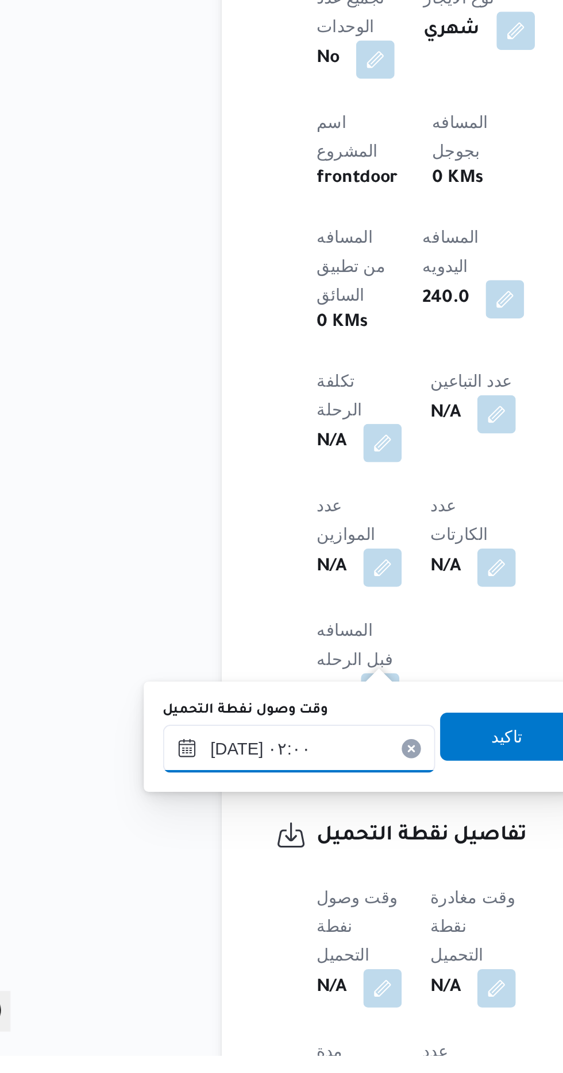
scroll to position [352, 0]
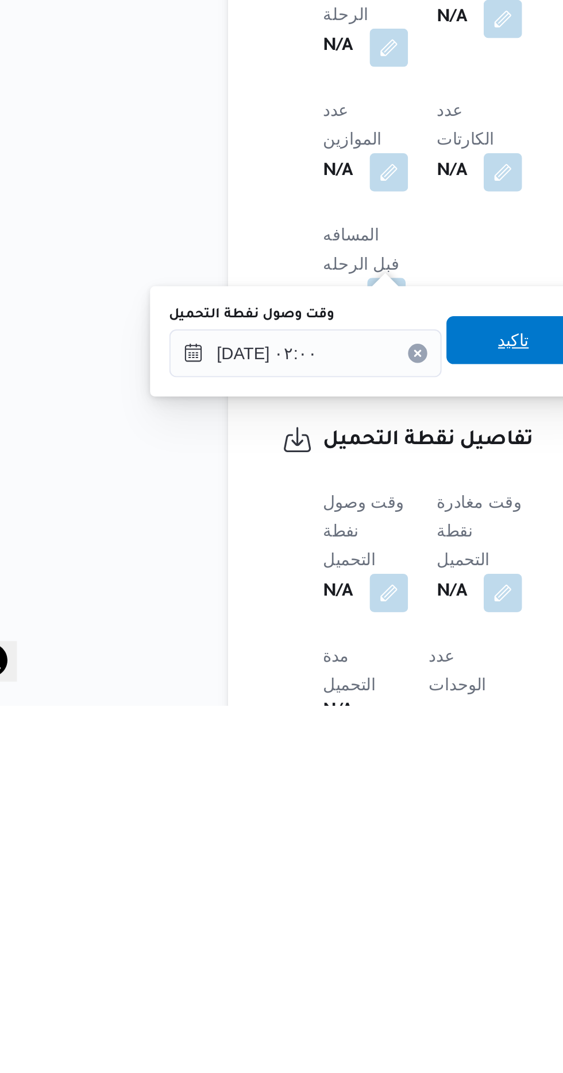
click at [283, 905] on span "تاكيد" at bounding box center [286, 898] width 64 height 23
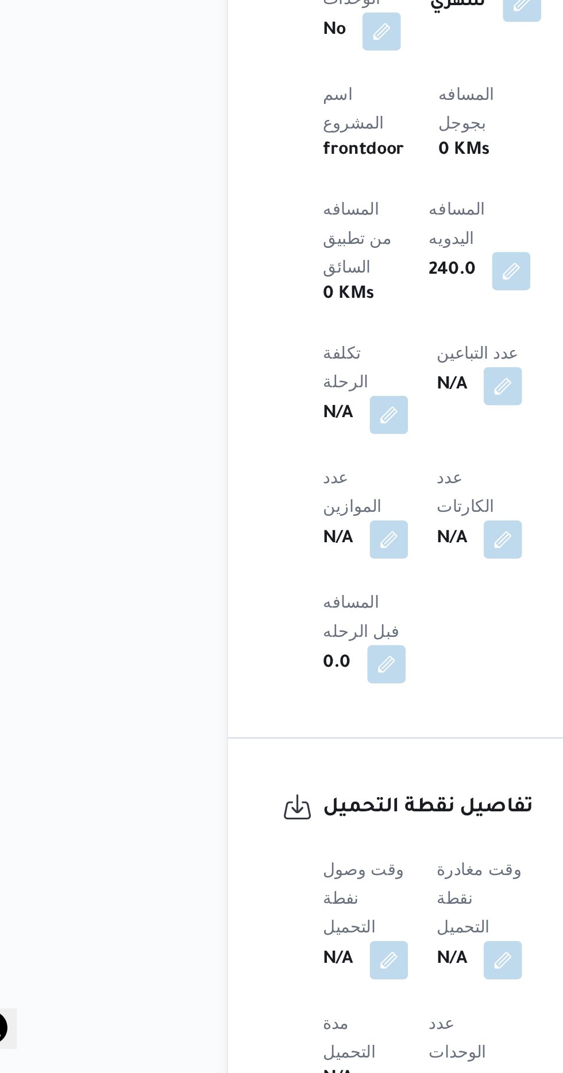
click at [263, 1013] on b "N/A" at bounding box center [256, 1020] width 14 height 14
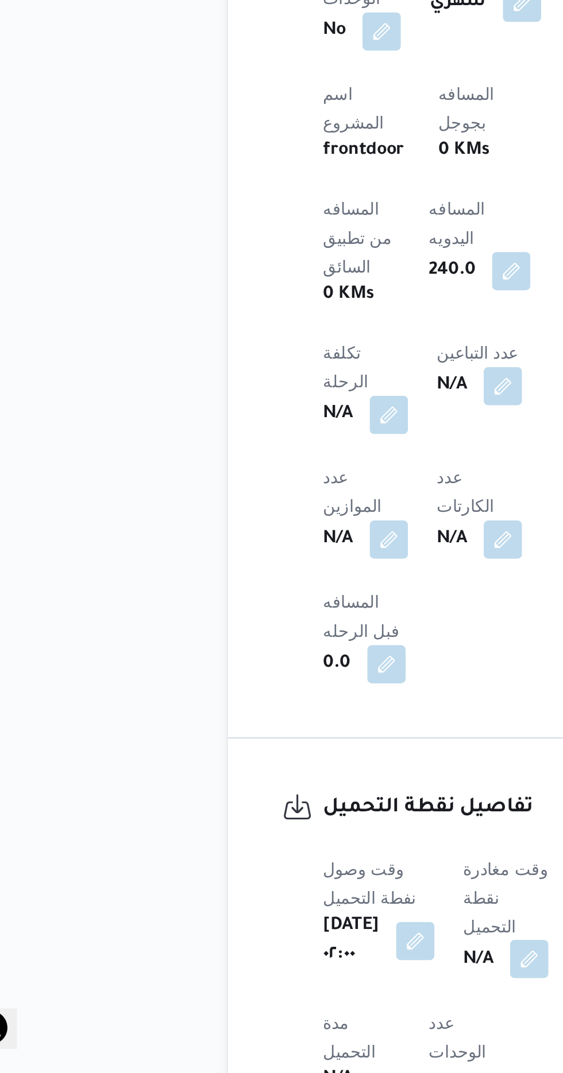
click at [293, 1010] on button "button" at bounding box center [293, 1019] width 18 height 18
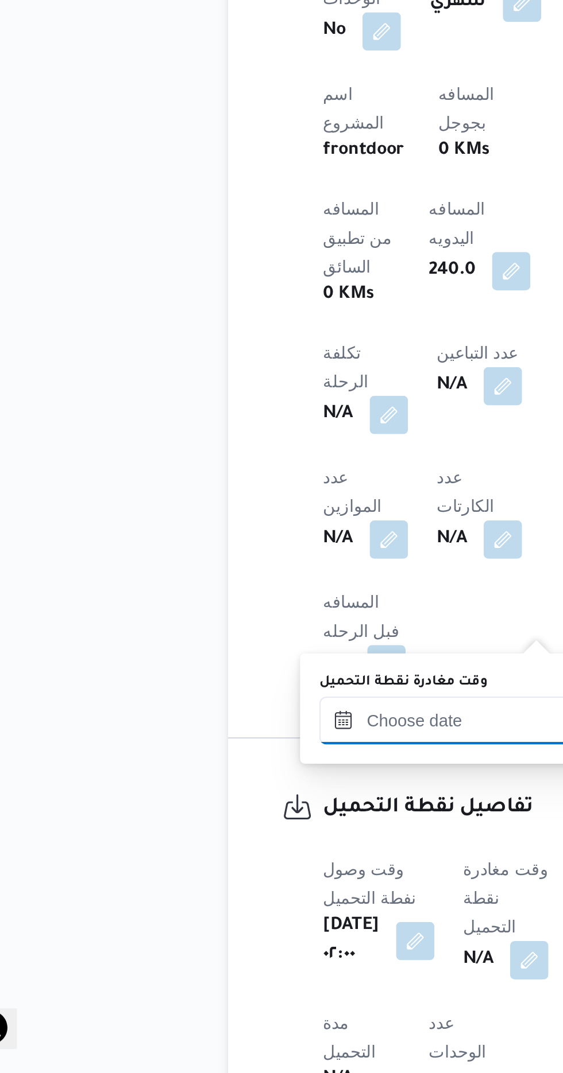
click at [223, 905] on input "وقت مغادرة نقطة التحميل" at bounding box center [258, 904] width 130 height 23
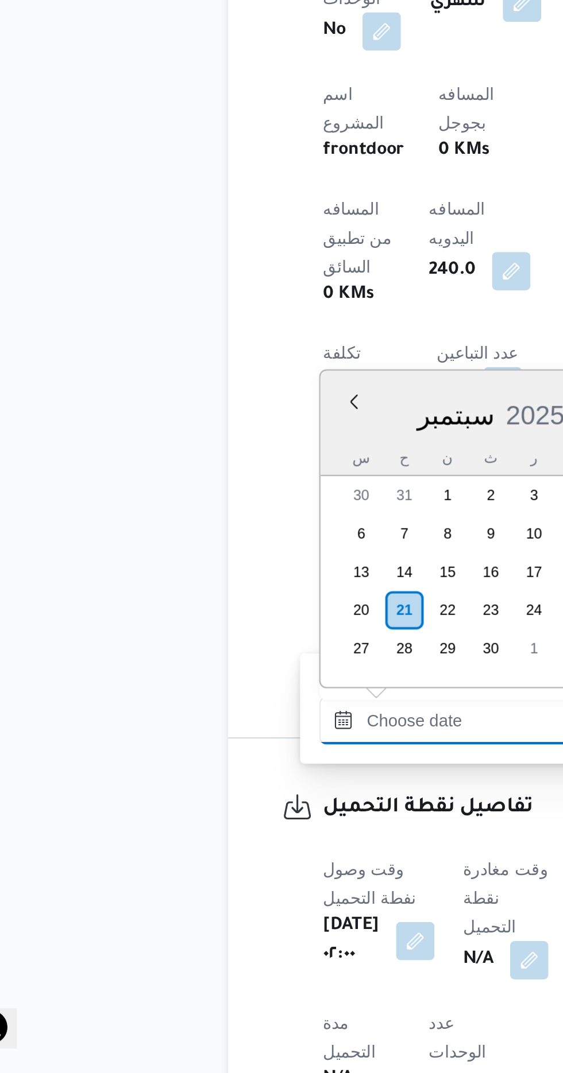
scroll to position [757, 0]
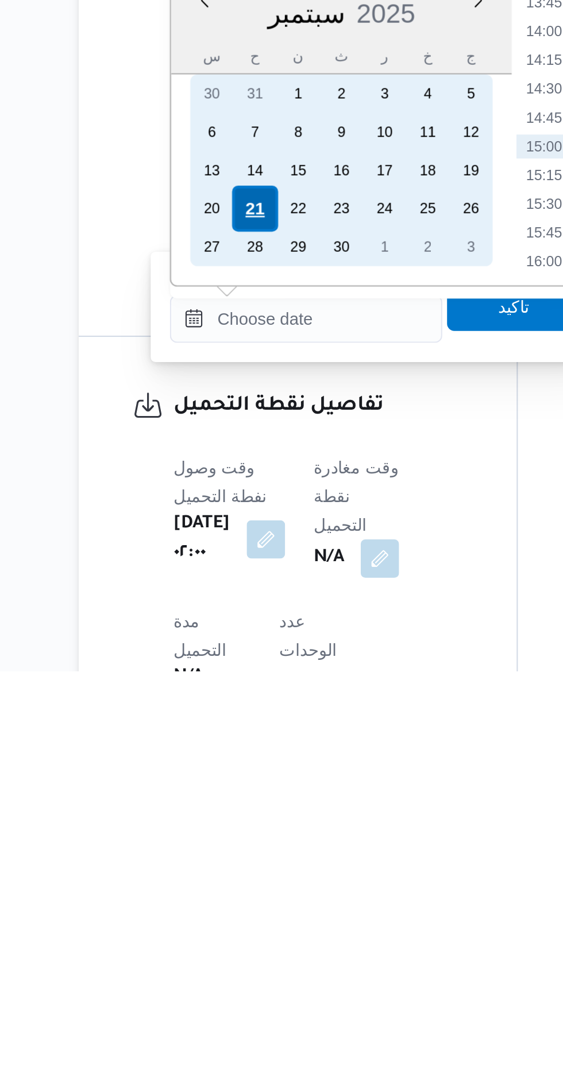
click at [238, 848] on div "21" at bounding box center [233, 852] width 22 height 22
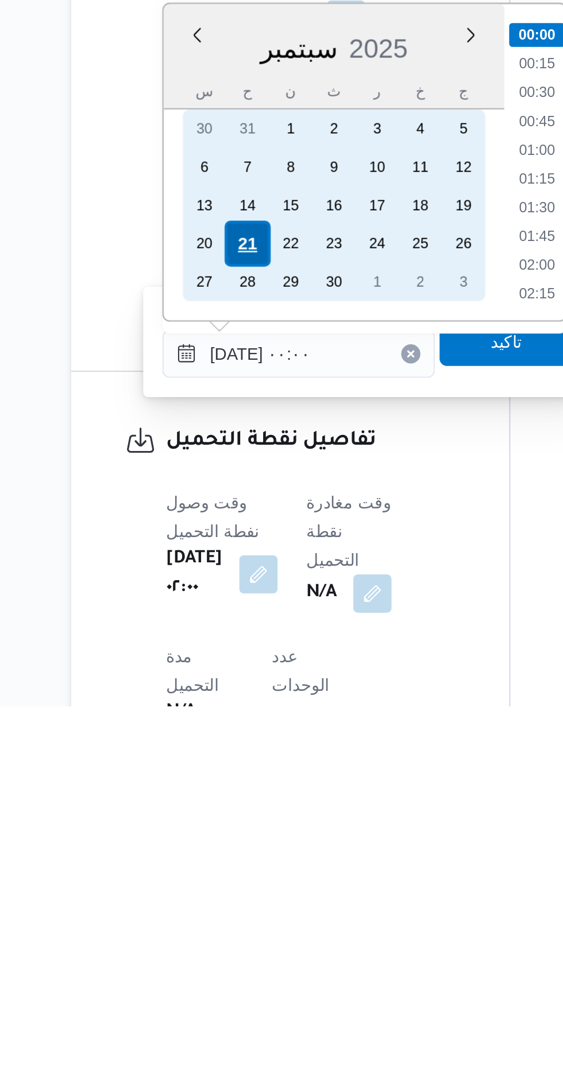
scroll to position [352, 0]
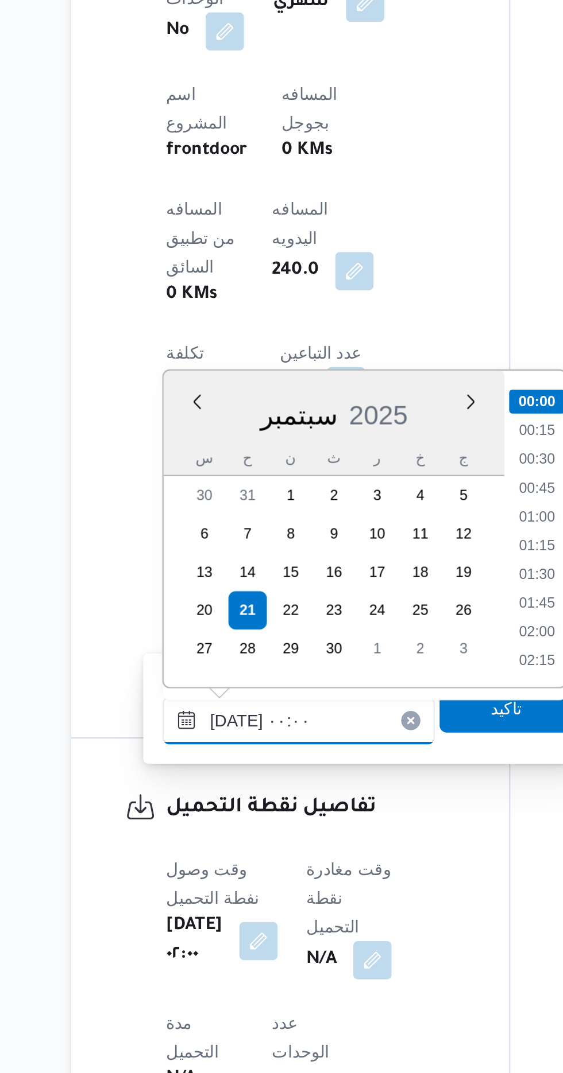
click at [200, 909] on input "[DATE] ٠٠:٠٠" at bounding box center [258, 904] width 130 height 23
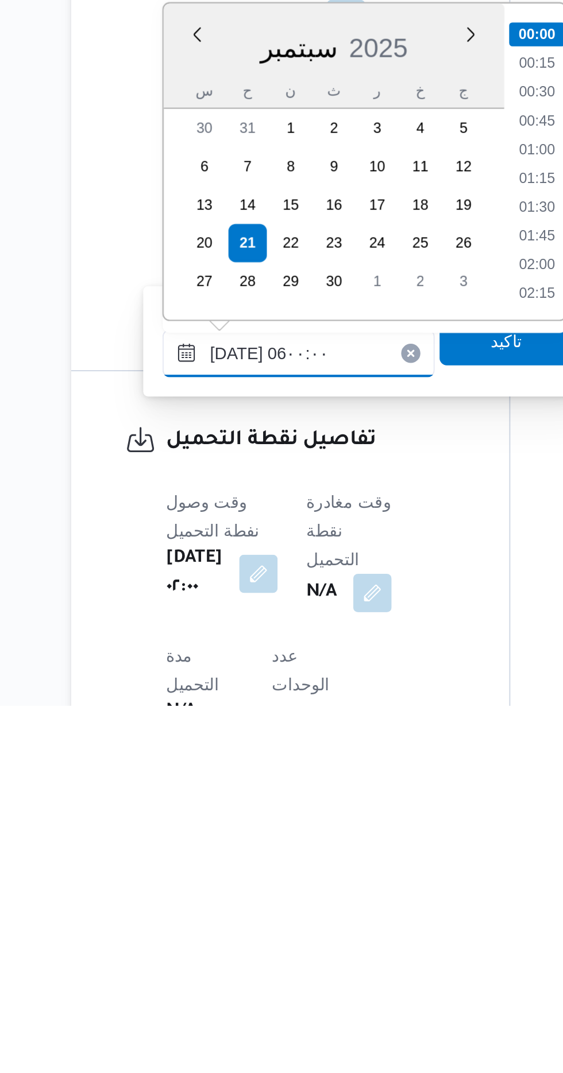
scroll to position [210, 0]
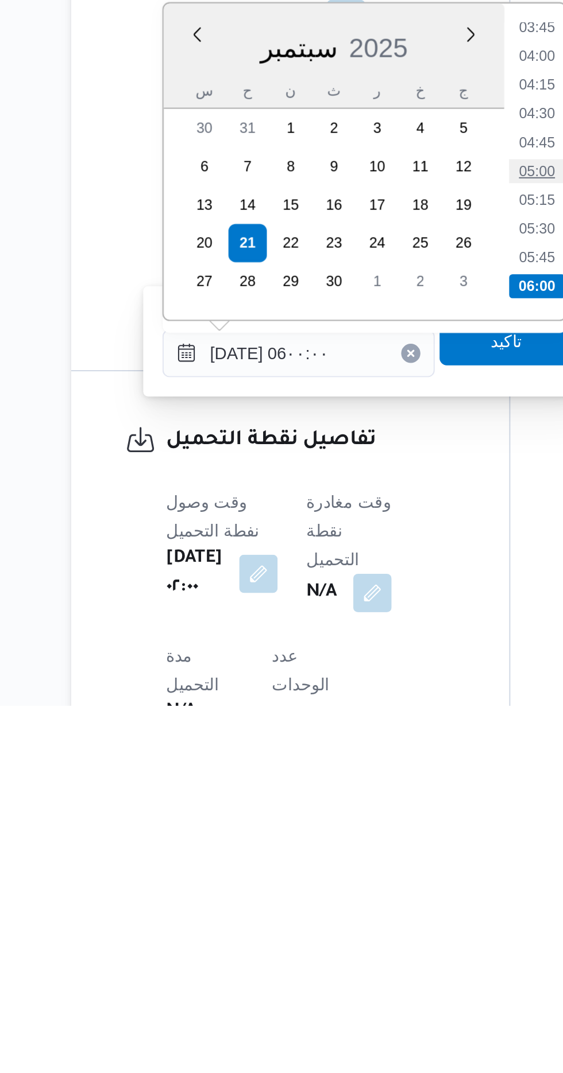
click at [377, 815] on li "05:00" at bounding box center [372, 817] width 26 height 11
type input "[DATE] ٠٥:٠٠"
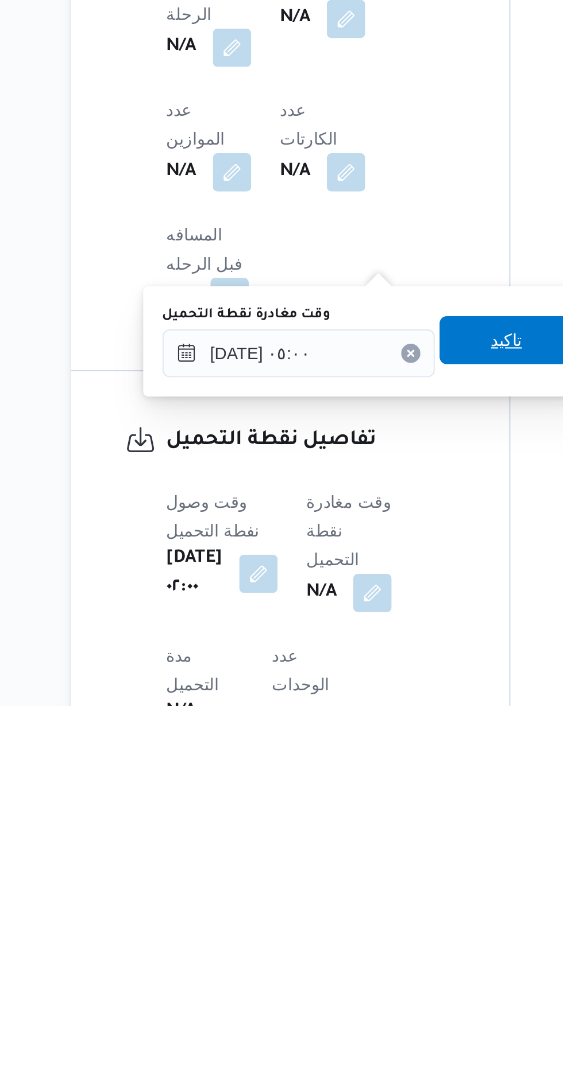
click at [359, 902] on span "تاكيد" at bounding box center [357, 898] width 64 height 23
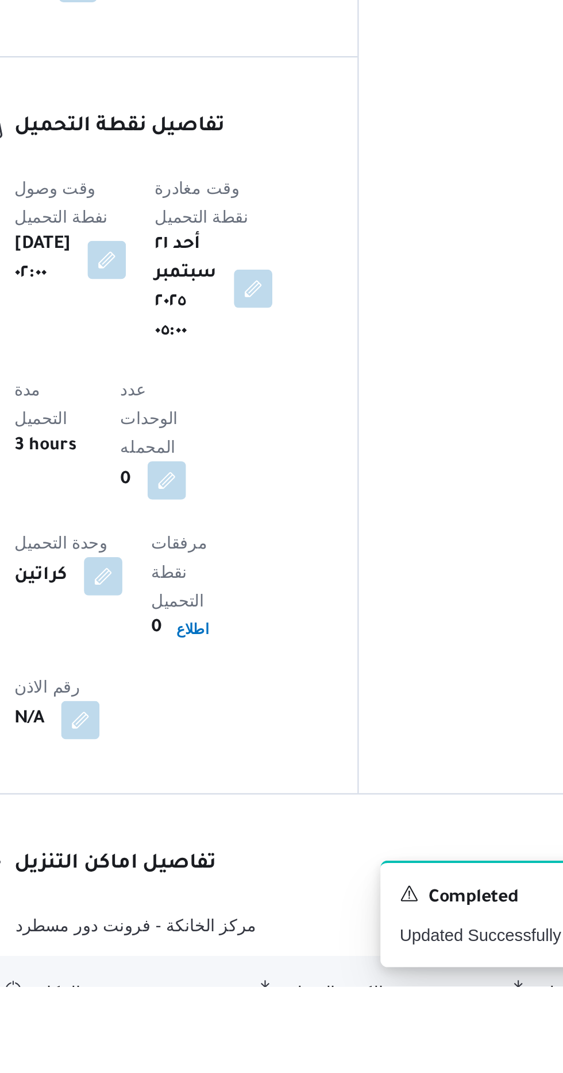
scroll to position [637, 0]
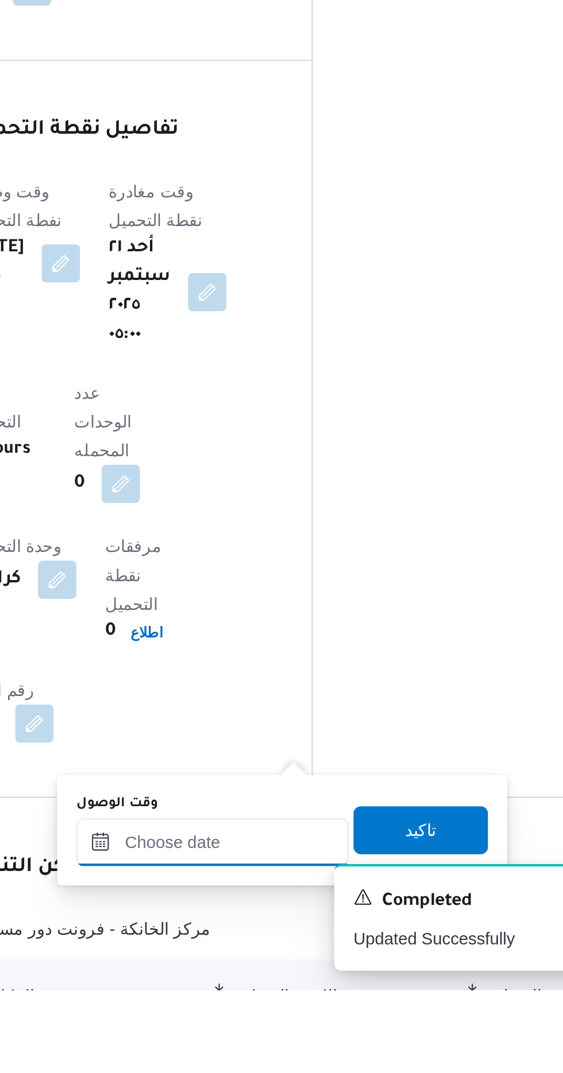
click at [301, 998] on input "وقت الوصول" at bounding box center [311, 1002] width 130 height 23
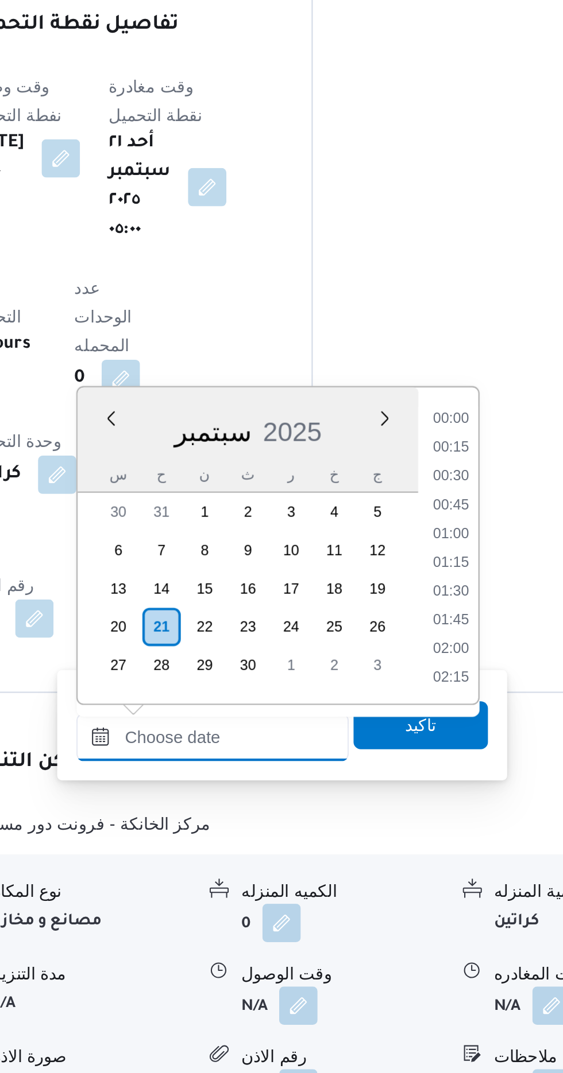
scroll to position [757, 0]
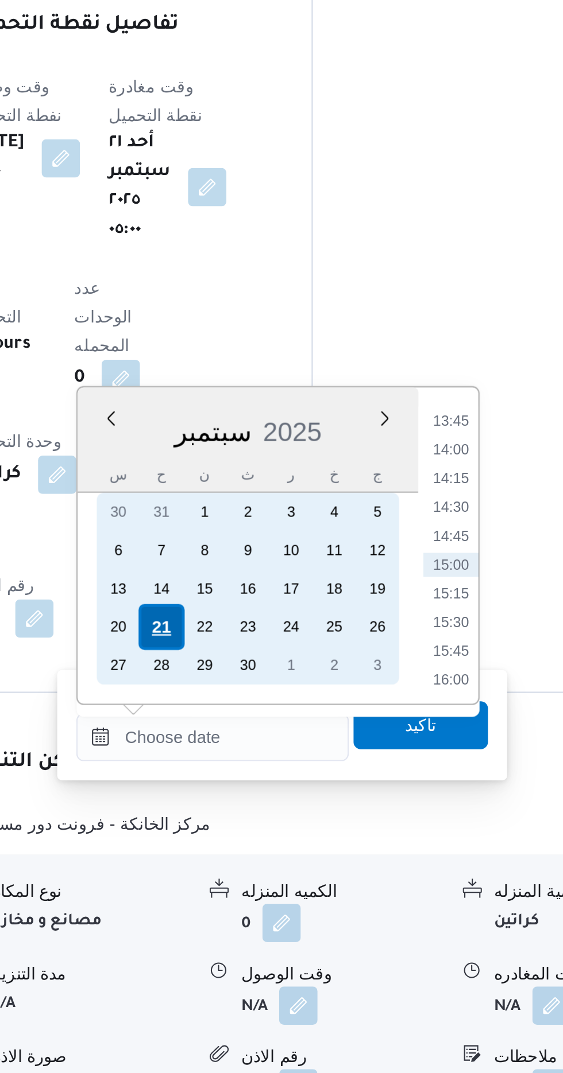
click at [286, 854] on div "21" at bounding box center [287, 860] width 22 height 22
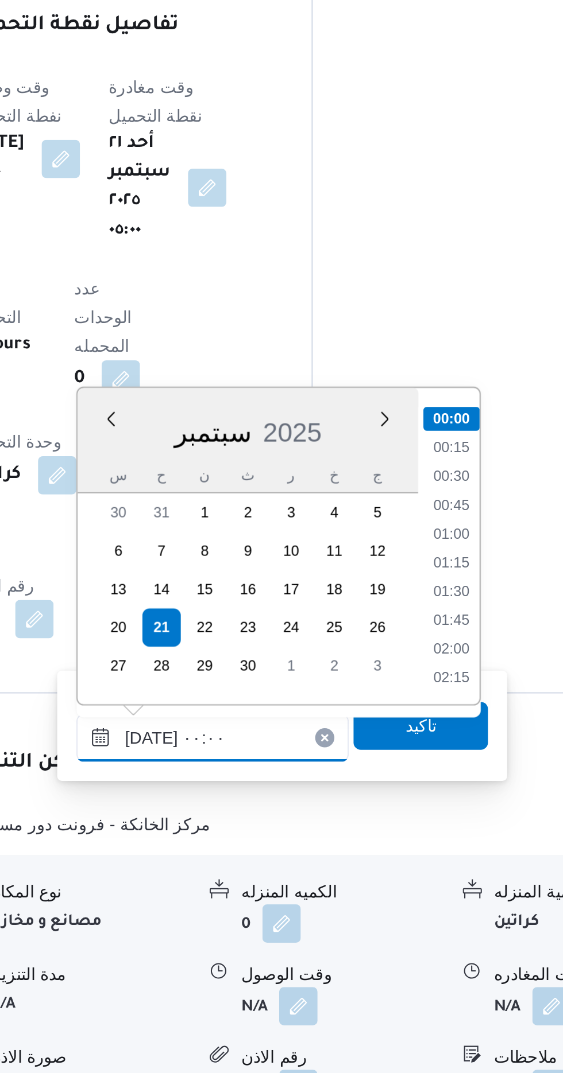
click at [259, 914] on input "[DATE] ٠٠:٠٠" at bounding box center [311, 912] width 130 height 23
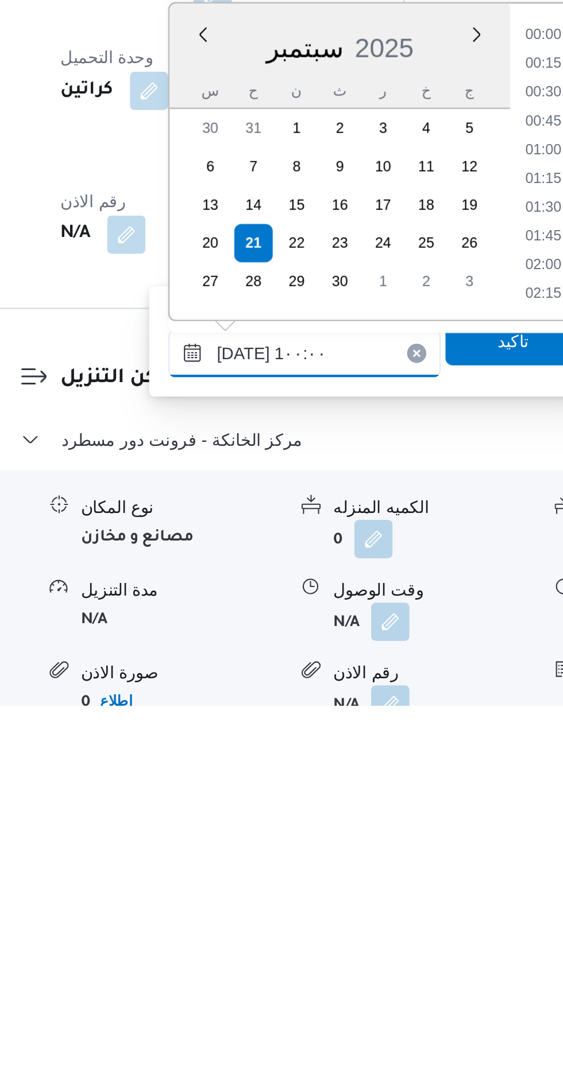
scroll to position [431, 0]
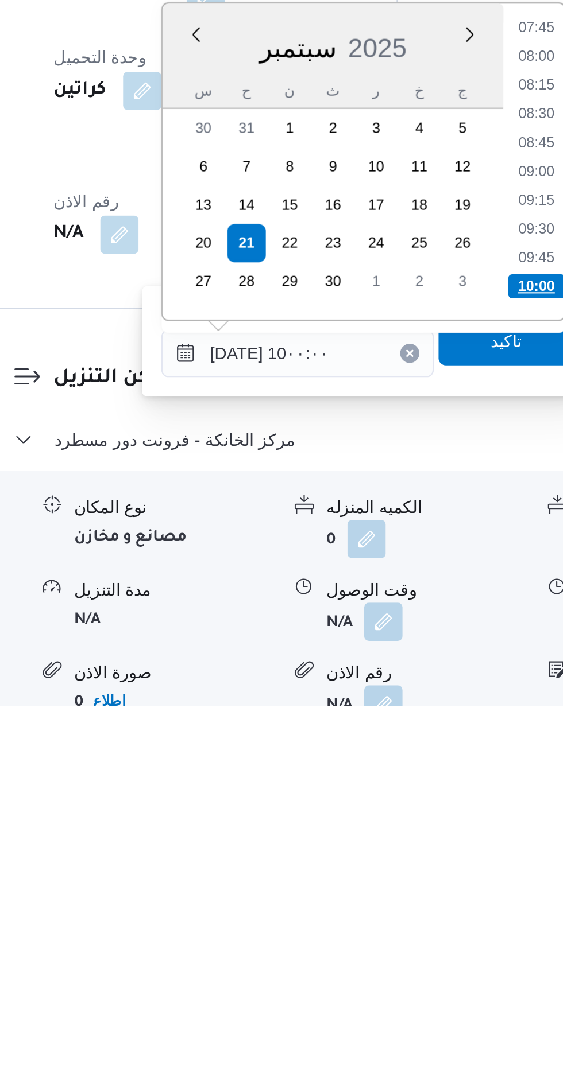
click at [416, 875] on li "10:00" at bounding box center [425, 872] width 27 height 11
type input "[DATE] ١٠:٠٠"
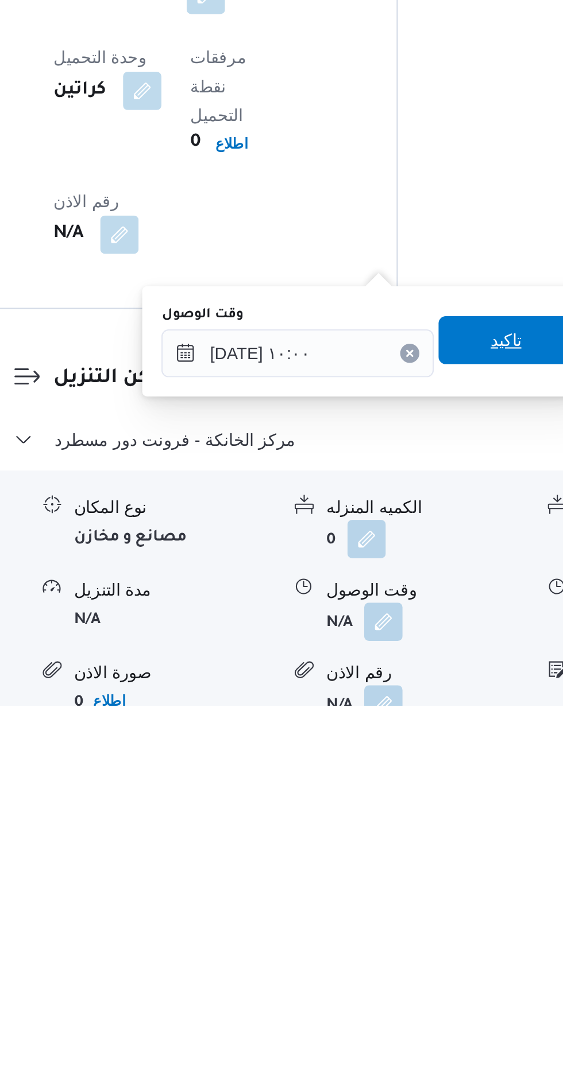
click at [409, 900] on span "تاكيد" at bounding box center [411, 898] width 64 height 23
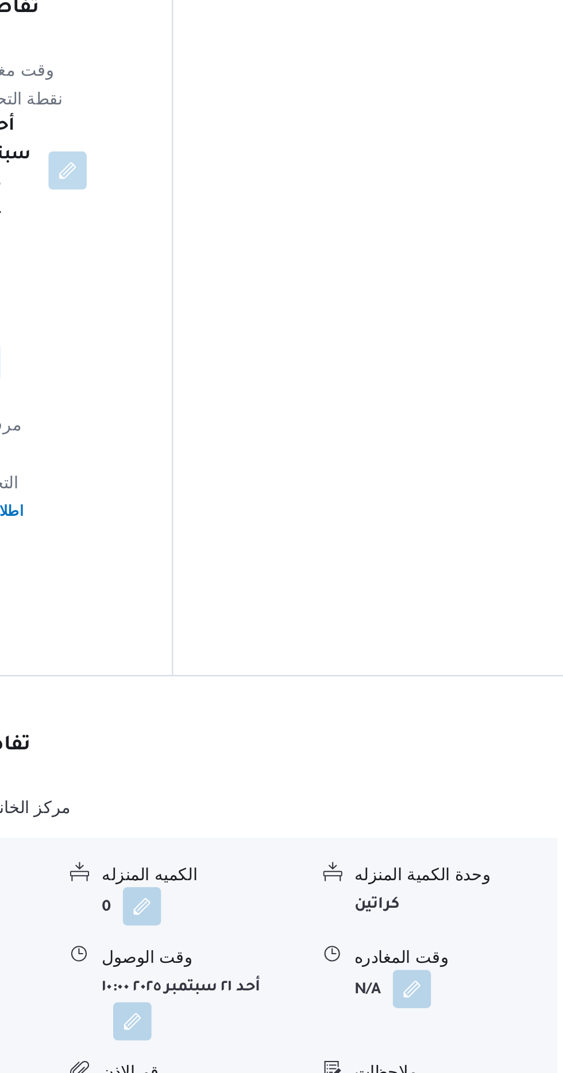
scroll to position [735, 0]
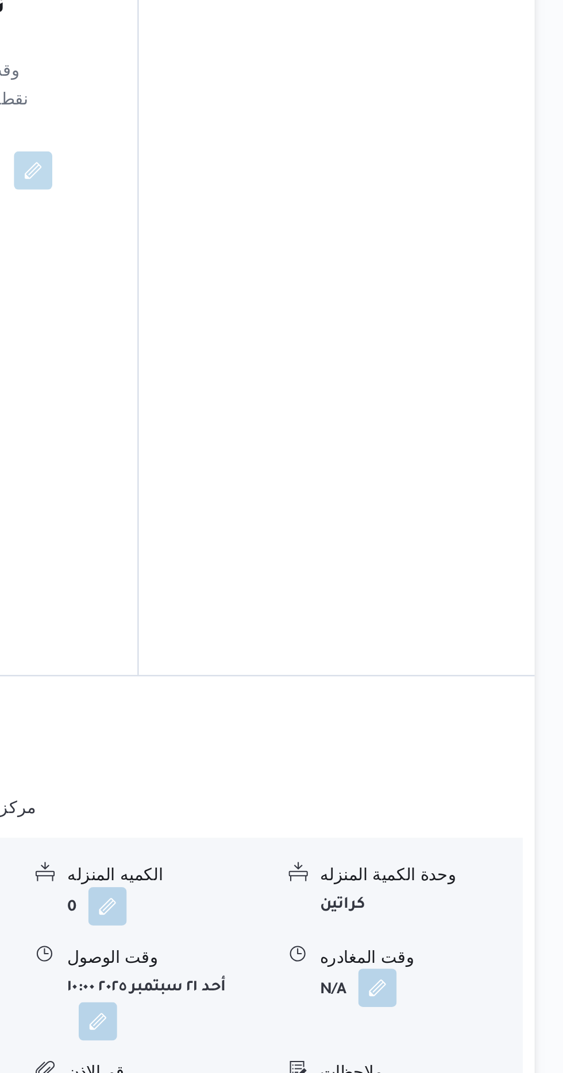
click at [467, 1024] on button "button" at bounding box center [473, 1033] width 18 height 18
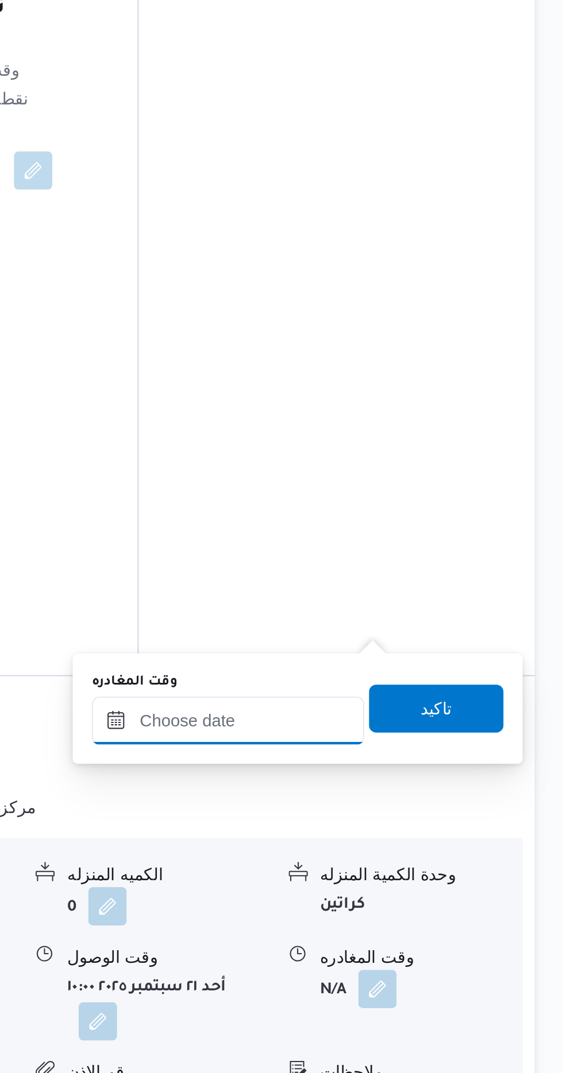
click at [403, 902] on input "وقت المغادره" at bounding box center [402, 904] width 130 height 23
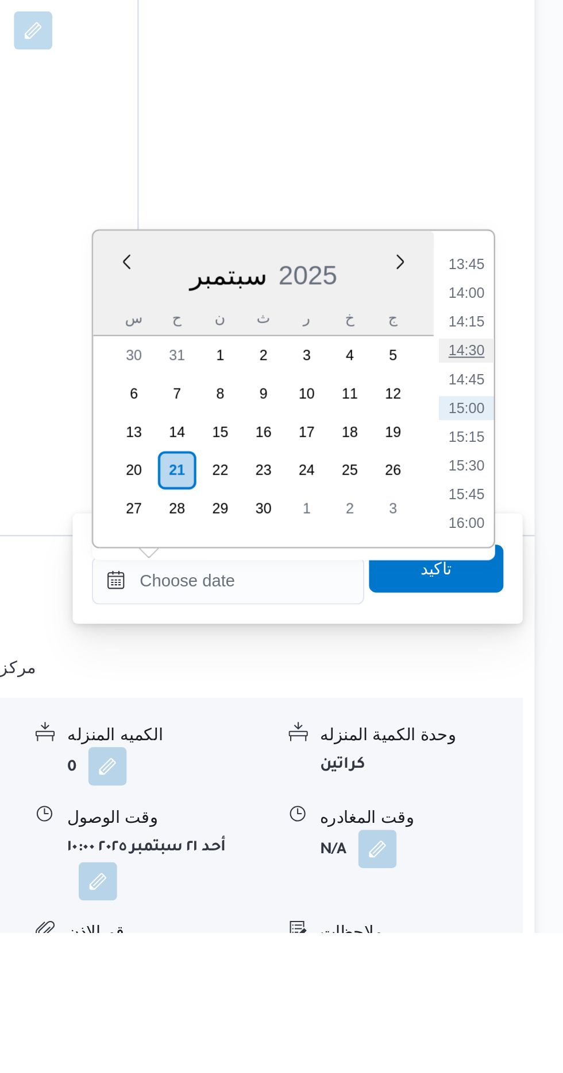
click at [511, 789] on li "14:30" at bounding box center [516, 794] width 26 height 11
type input "[DATE] ١٤:٣٠"
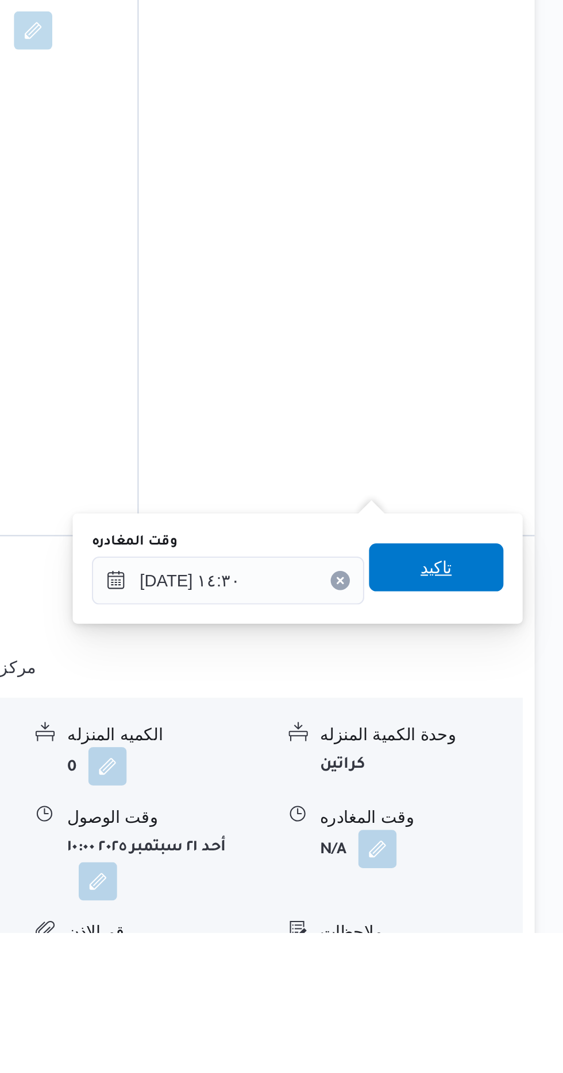
click at [502, 901] on span "تاكيد" at bounding box center [502, 898] width 64 height 23
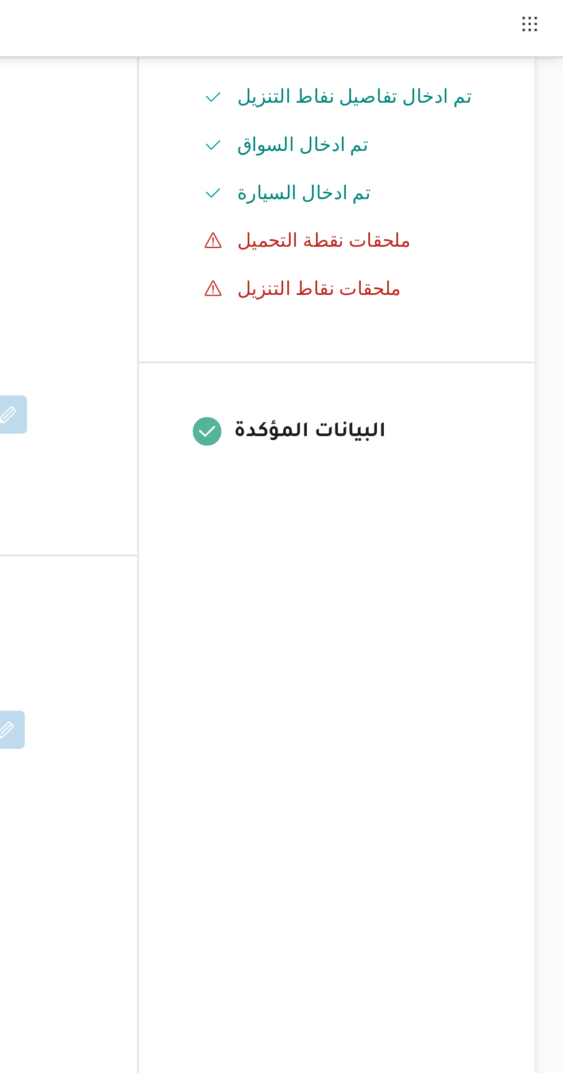
scroll to position [0, 0]
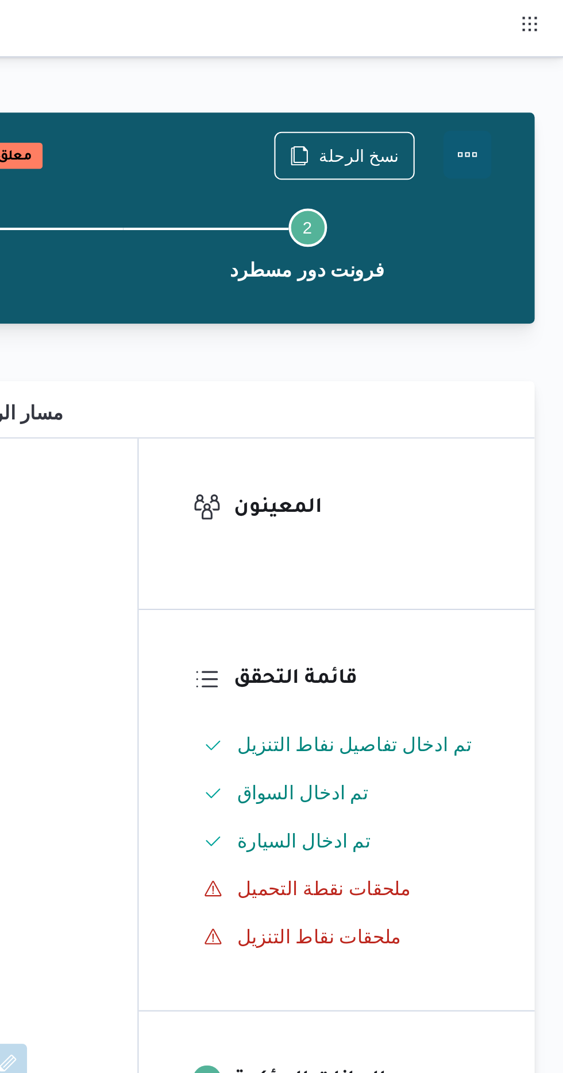
click at [513, 76] on button "Actions" at bounding box center [516, 74] width 23 height 23
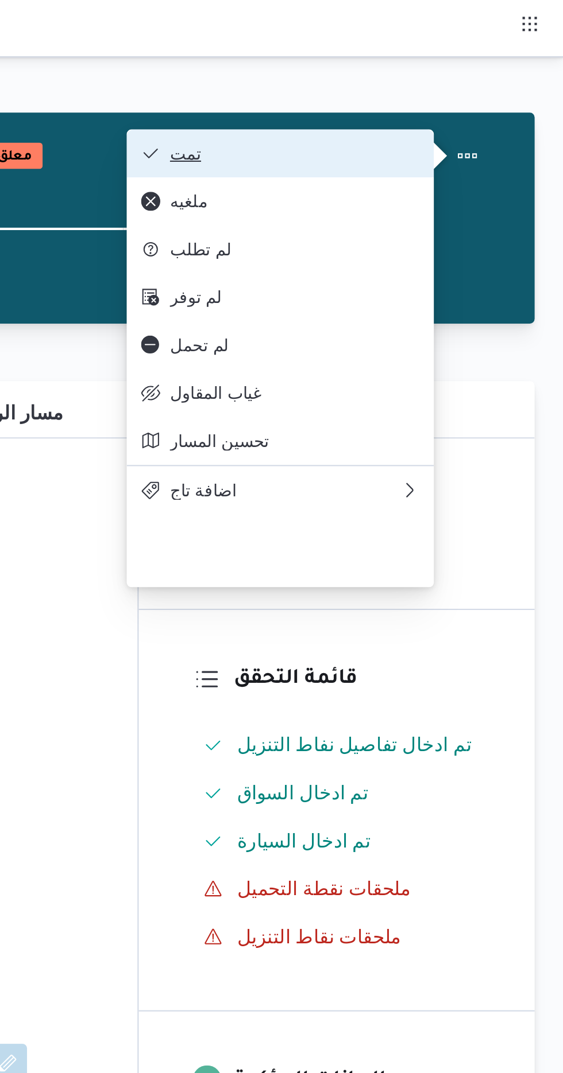
click at [384, 76] on span "تمت" at bounding box center [433, 73] width 119 height 9
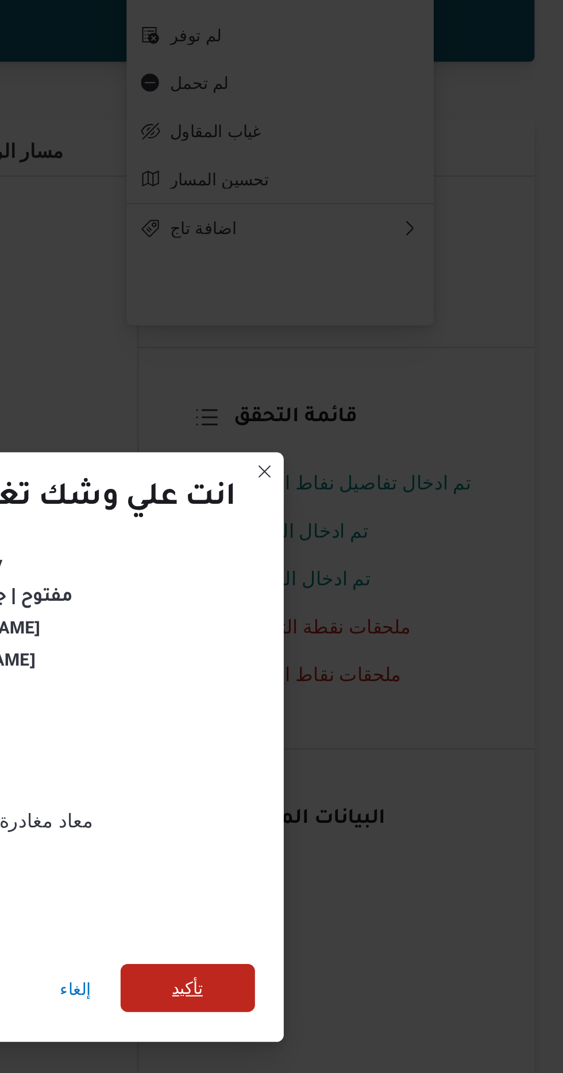
click at [393, 598] on span "تأكيد" at bounding box center [383, 598] width 64 height 23
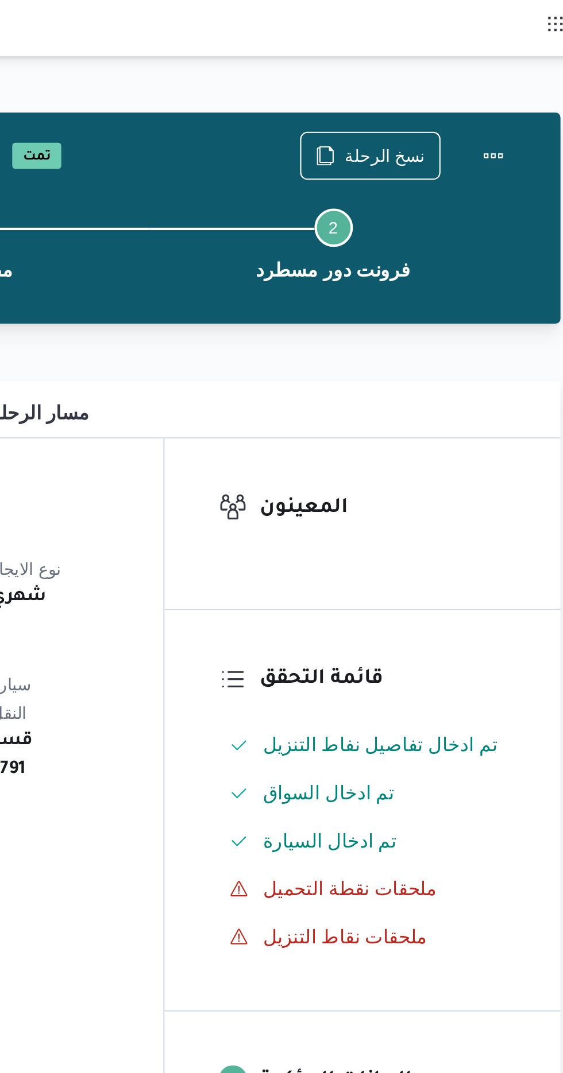
click at [444, 80] on div "Step 1 is incomplete 1 مصنع بيوفانا Step 2 is incomplete 2 فرونت دور مسطرد" at bounding box center [352, 115] width 366 height 73
click at [458, 69] on span "نسخ الرحلة" at bounding box center [464, 74] width 38 height 14
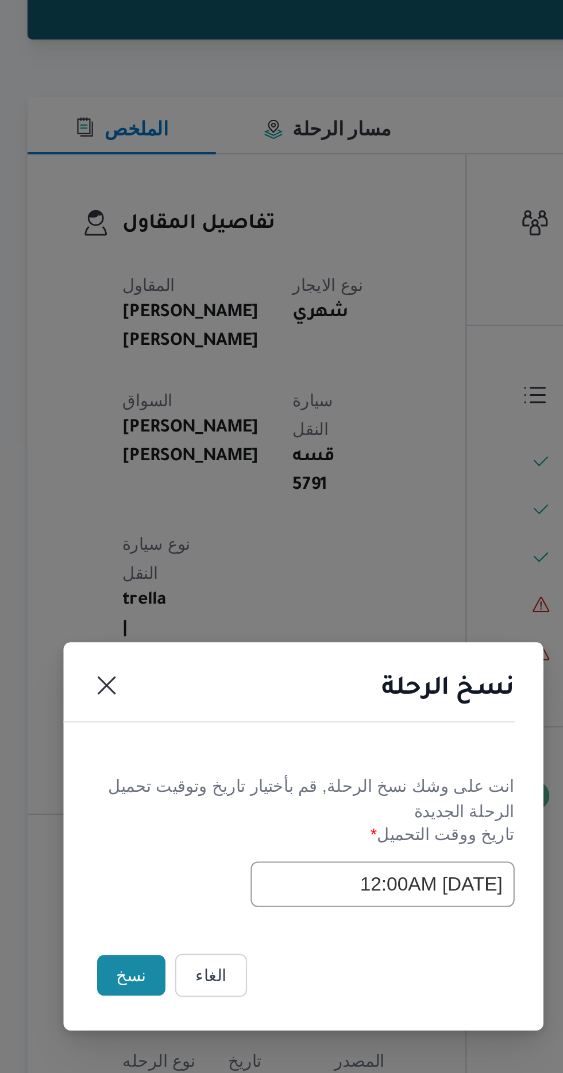
click at [187, 596] on button "نسخ" at bounding box center [199, 604] width 33 height 20
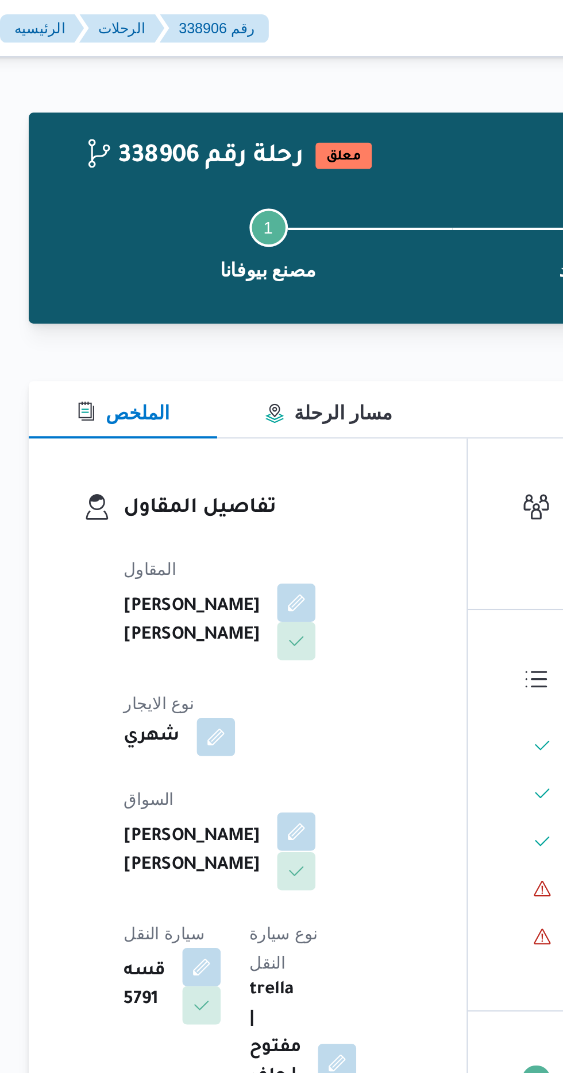
click at [268, 389] on button "button" at bounding box center [277, 398] width 18 height 18
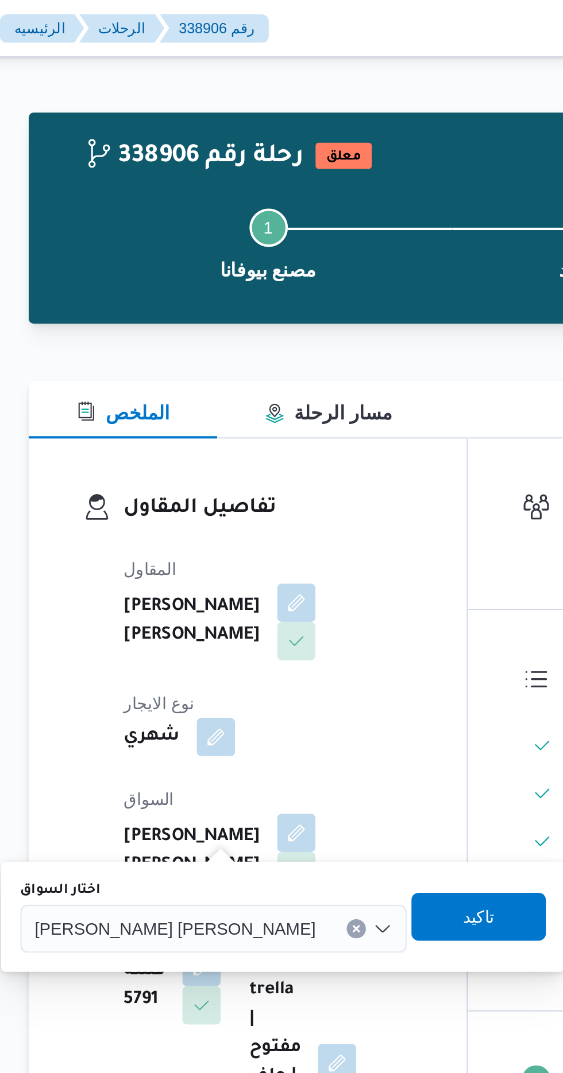
click at [196, 435] on div "[PERSON_NAME] [PERSON_NAME]" at bounding box center [237, 444] width 185 height 23
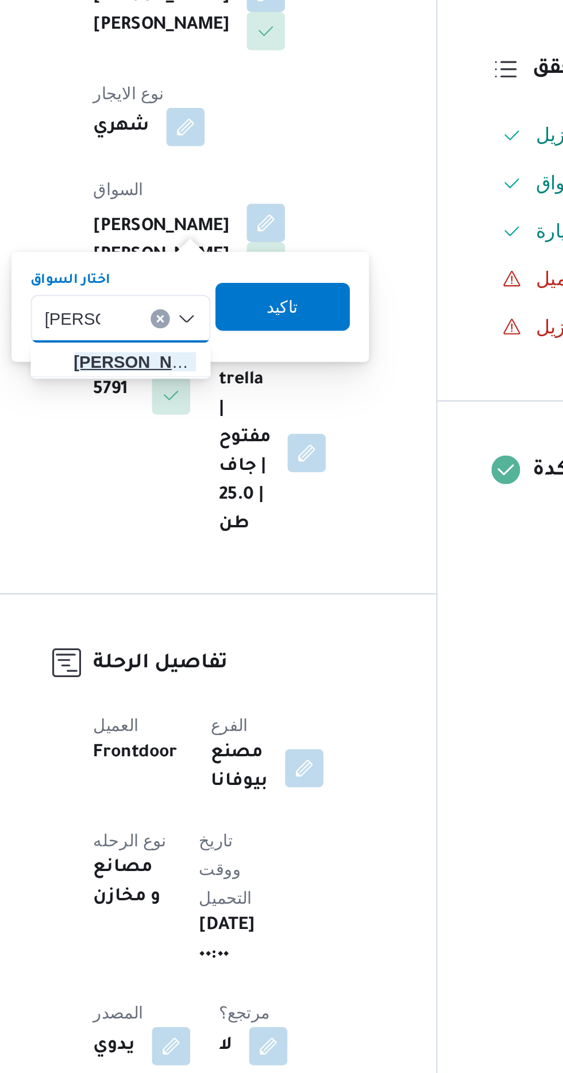
type input "[PERSON_NAME]"
click at [202, 467] on span "[PERSON_NAME] اد [PERSON_NAME]" at bounding box center [214, 466] width 59 height 14
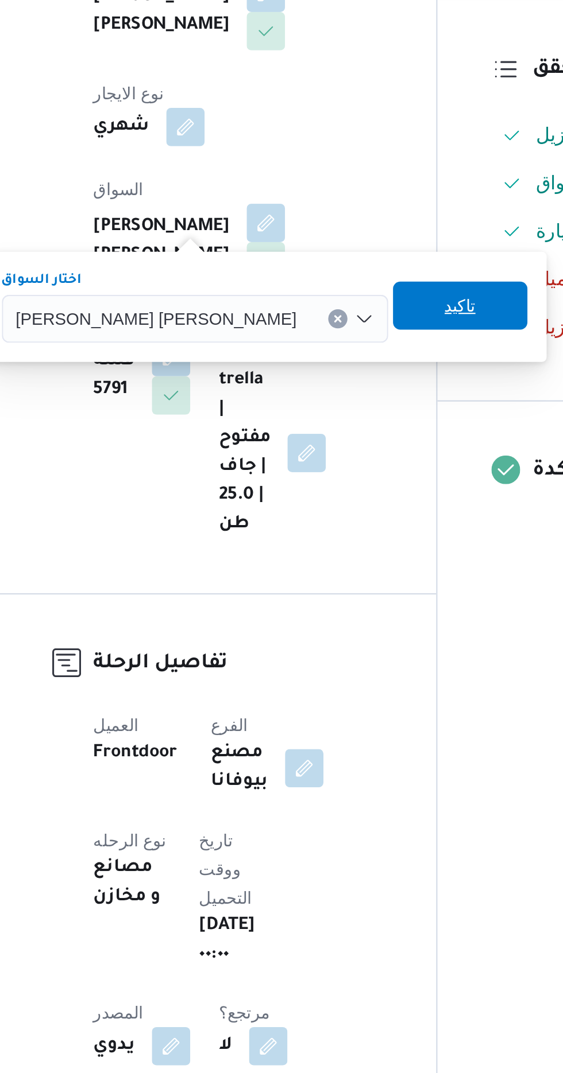
click at [338, 448] on span "تاكيد" at bounding box center [370, 438] width 64 height 23
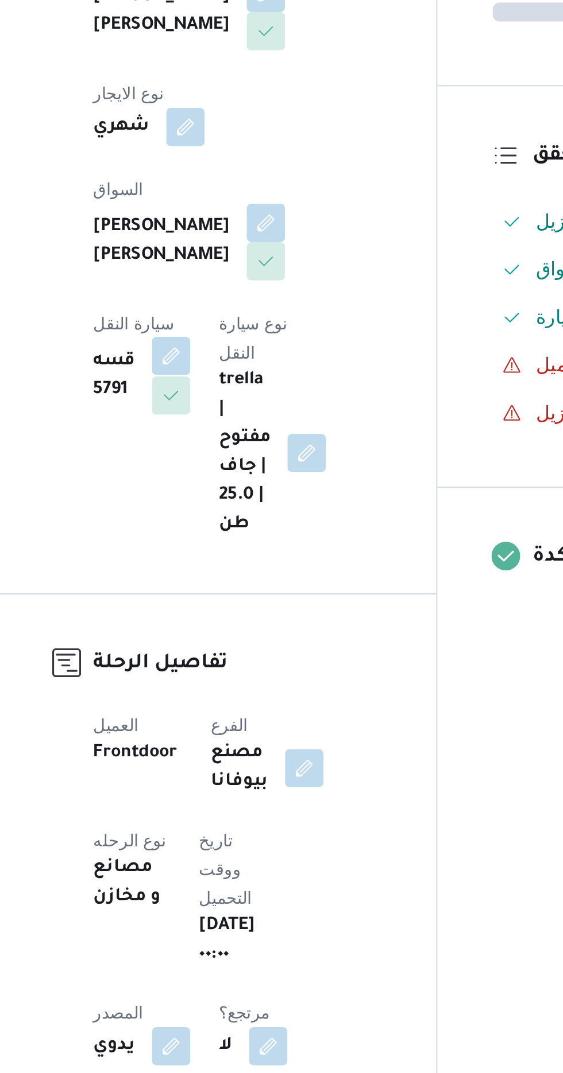
click at [241, 453] on button "button" at bounding box center [232, 462] width 18 height 18
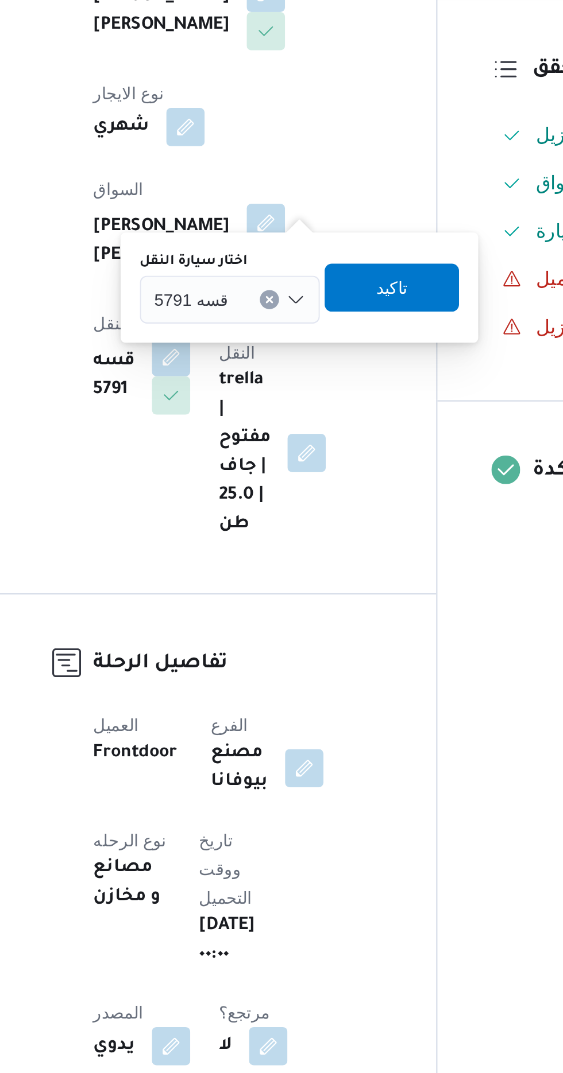
click at [264, 436] on input "اختار سيارة النقل" at bounding box center [264, 436] width 1 height 14
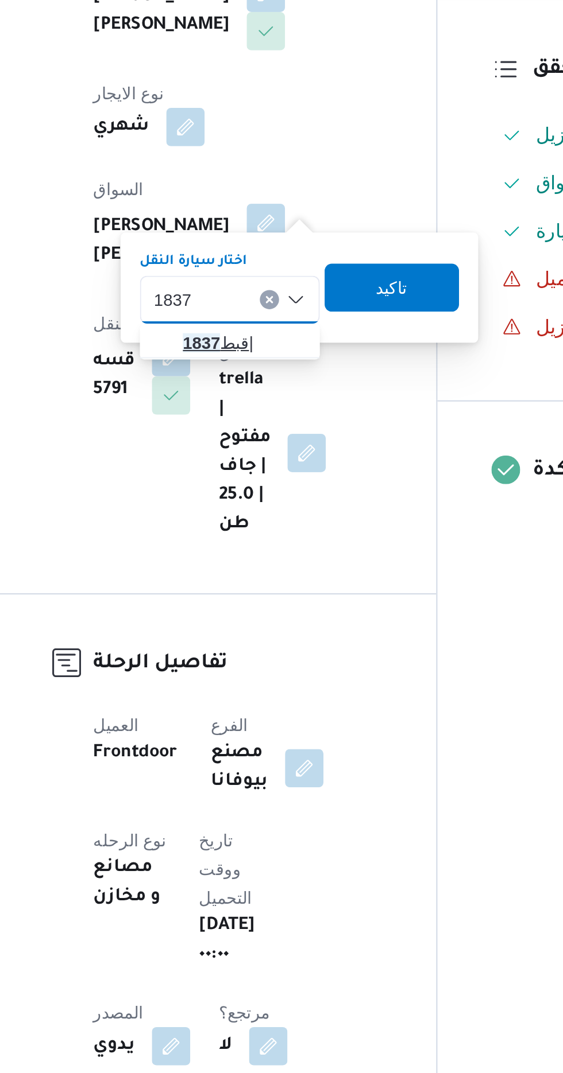
type input "1837"
click at [253, 455] on mark "1837" at bounding box center [247, 456] width 18 height 9
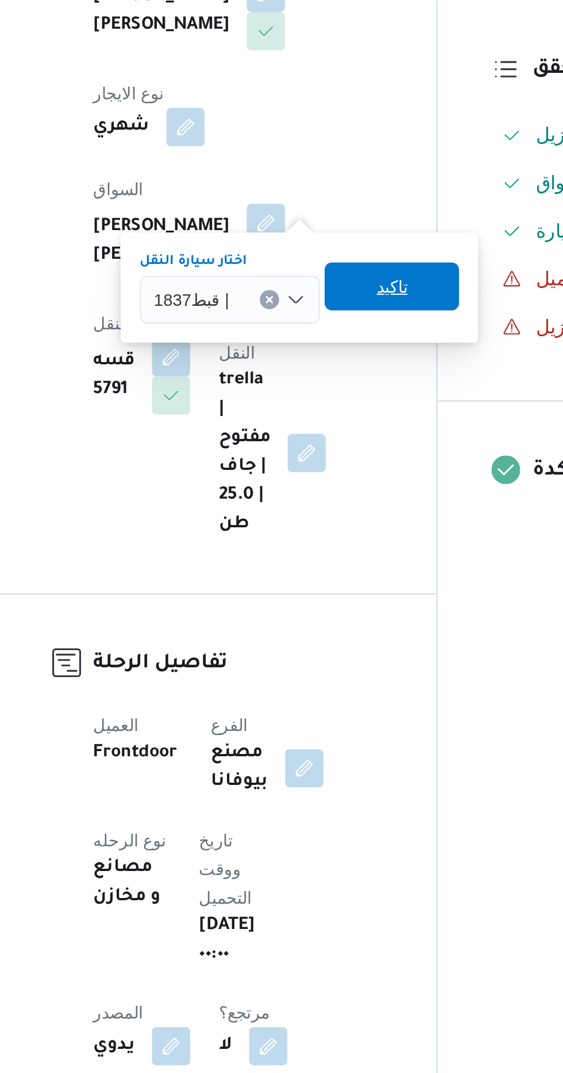
click at [330, 424] on span "تاكيد" at bounding box center [337, 429] width 64 height 23
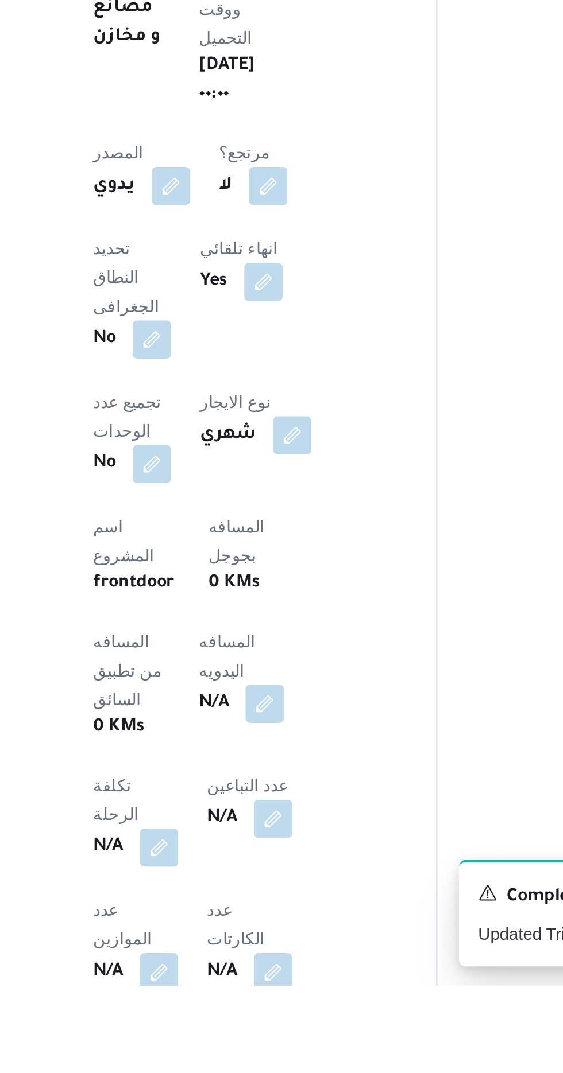
scroll to position [110, 0]
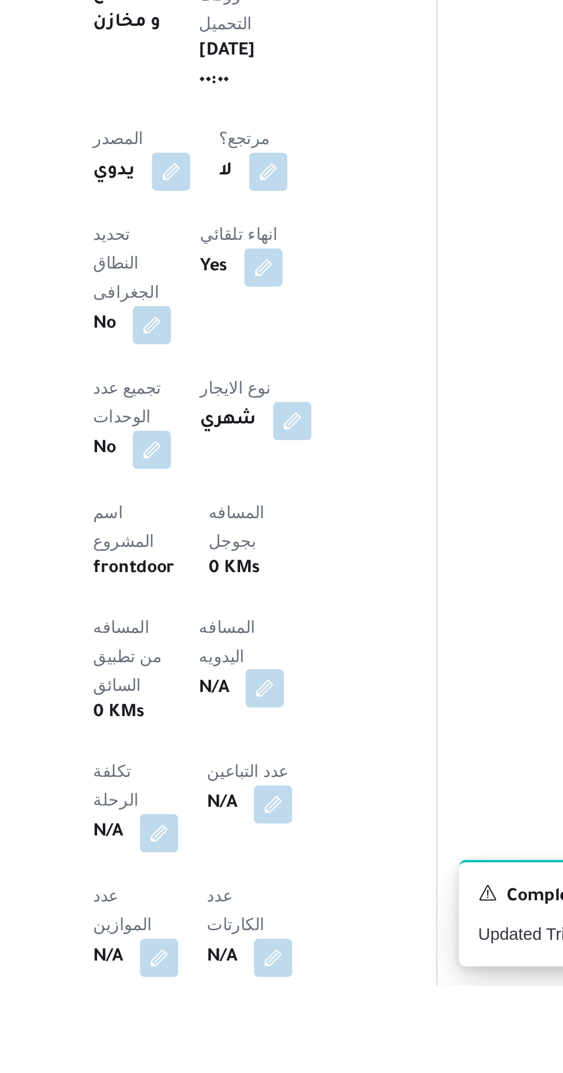
click at [268, 922] on button "button" at bounding box center [277, 931] width 18 height 18
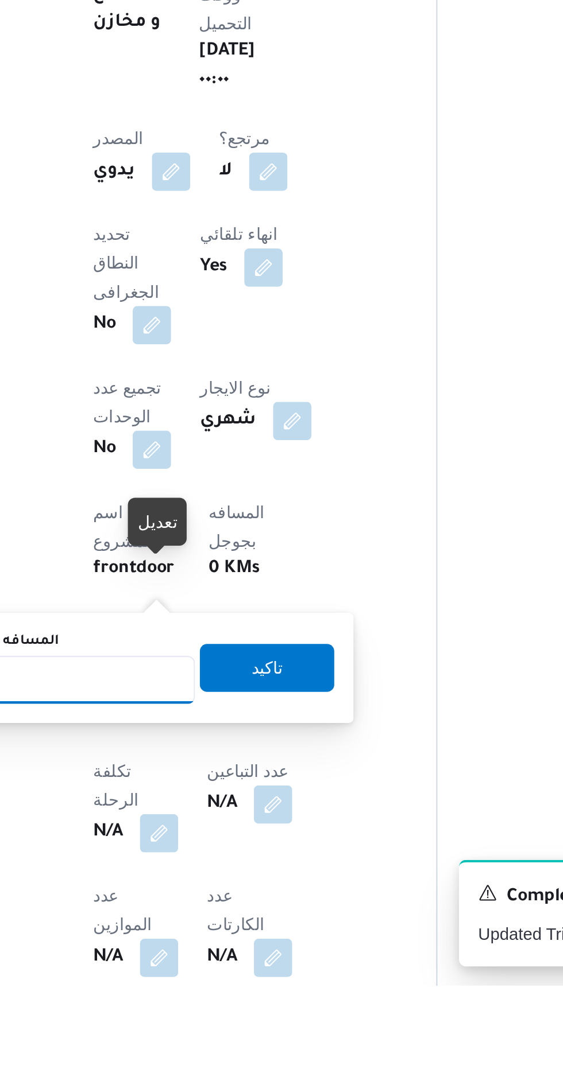
click at [196, 924] on input "المسافه اليدويه" at bounding box center [186, 927] width 114 height 23
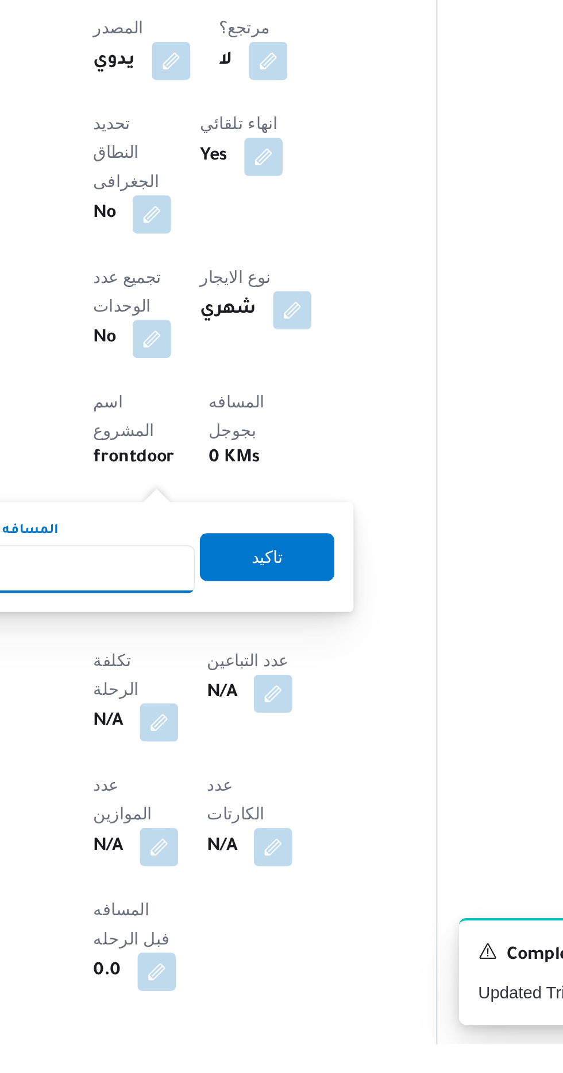
scroll to position [204, 0]
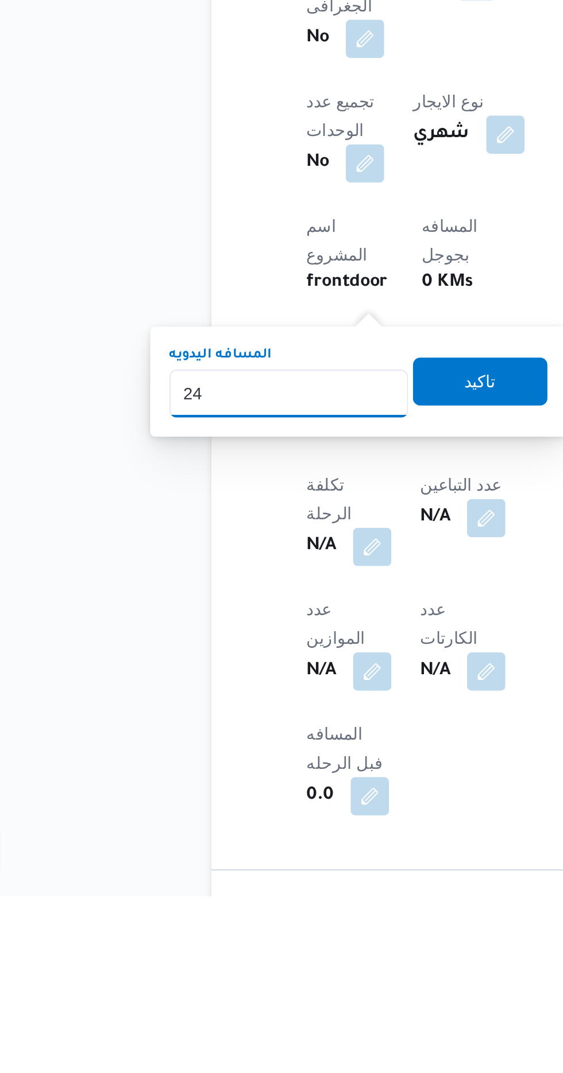
type input "240"
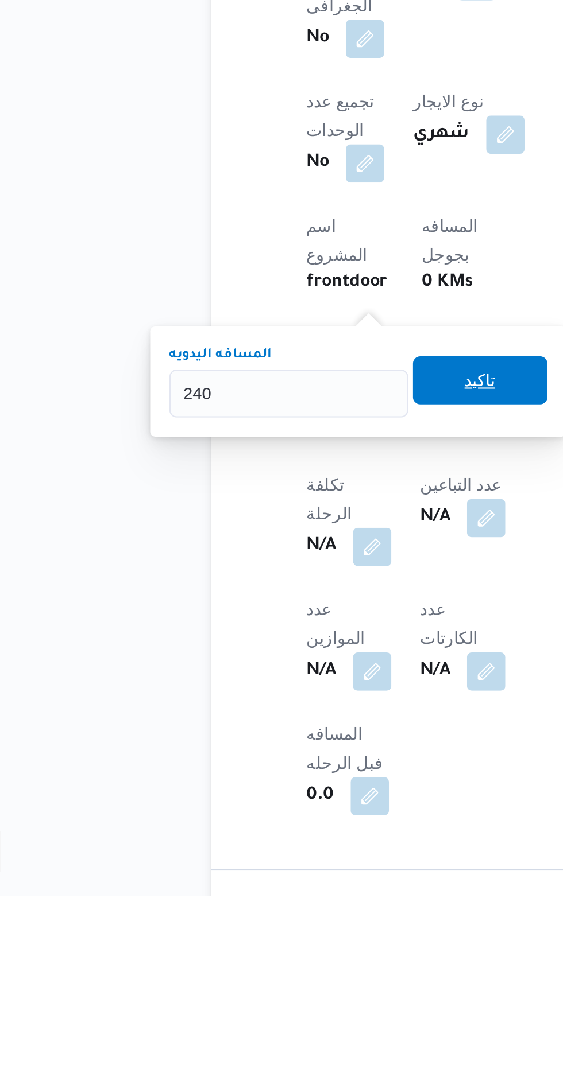
click at [271, 820] on span "تاكيد" at bounding box center [278, 826] width 64 height 23
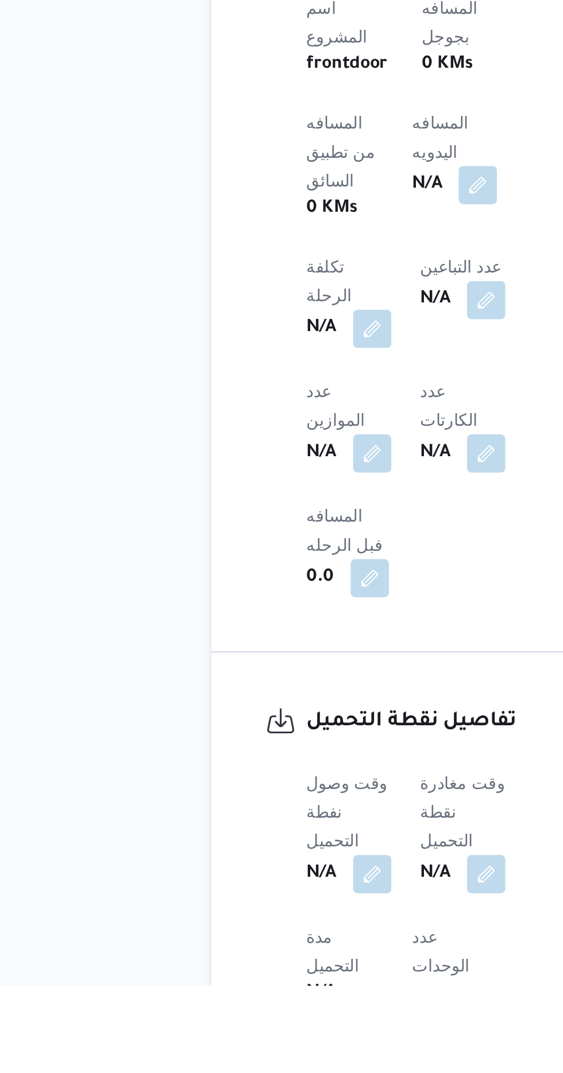
scroll to position [354, 0]
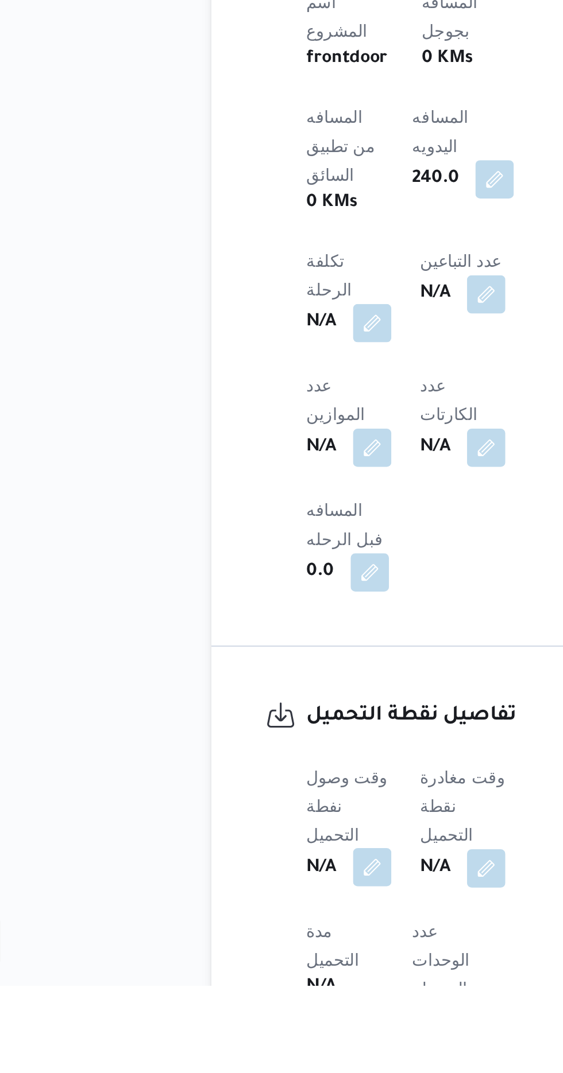
click at [220, 1007] on button "button" at bounding box center [226, 1016] width 18 height 18
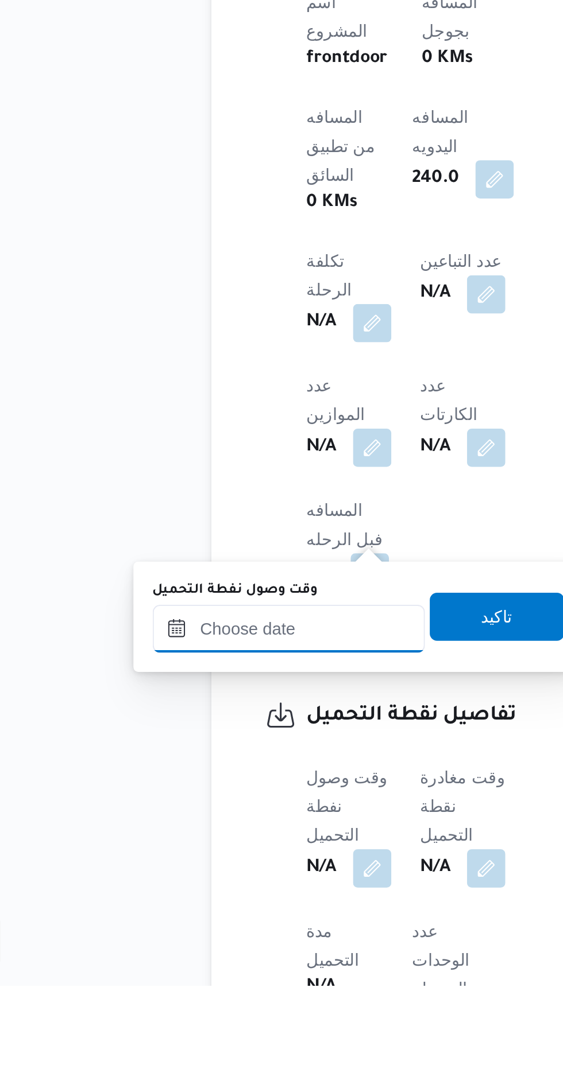
click at [175, 900] on input "وقت وصول نفطة التحميل" at bounding box center [186, 902] width 130 height 23
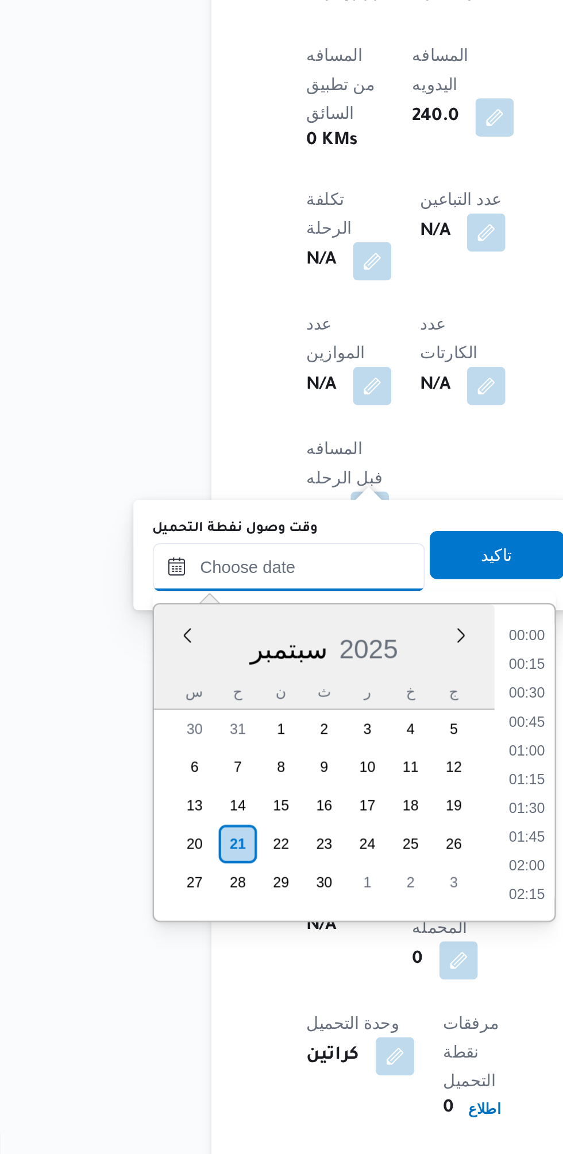
scroll to position [757, 0]
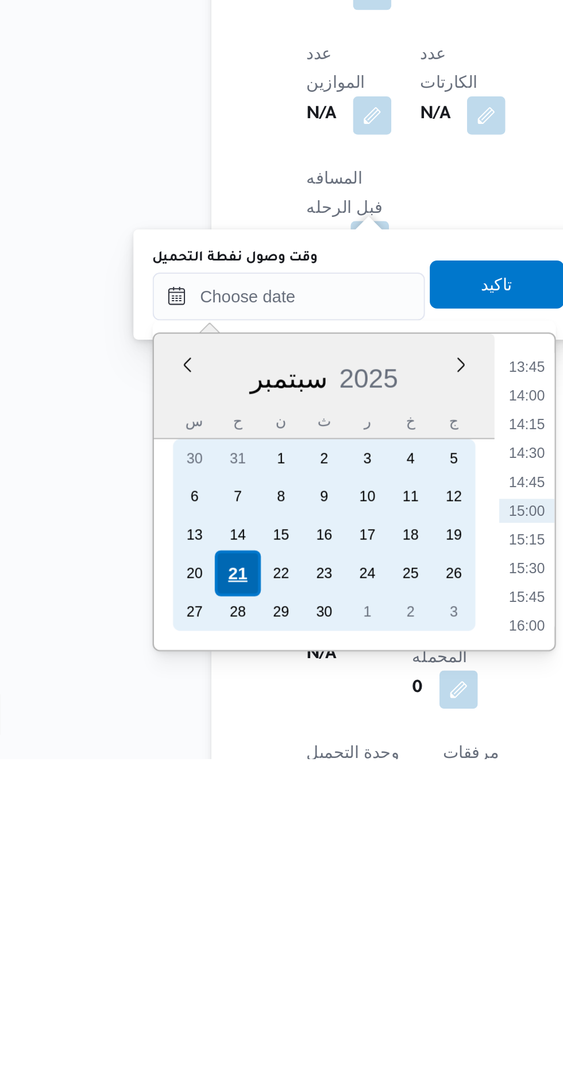
click at [152, 979] on div "21" at bounding box center [161, 985] width 22 height 22
type input "[DATE] ٠٠:٠٠"
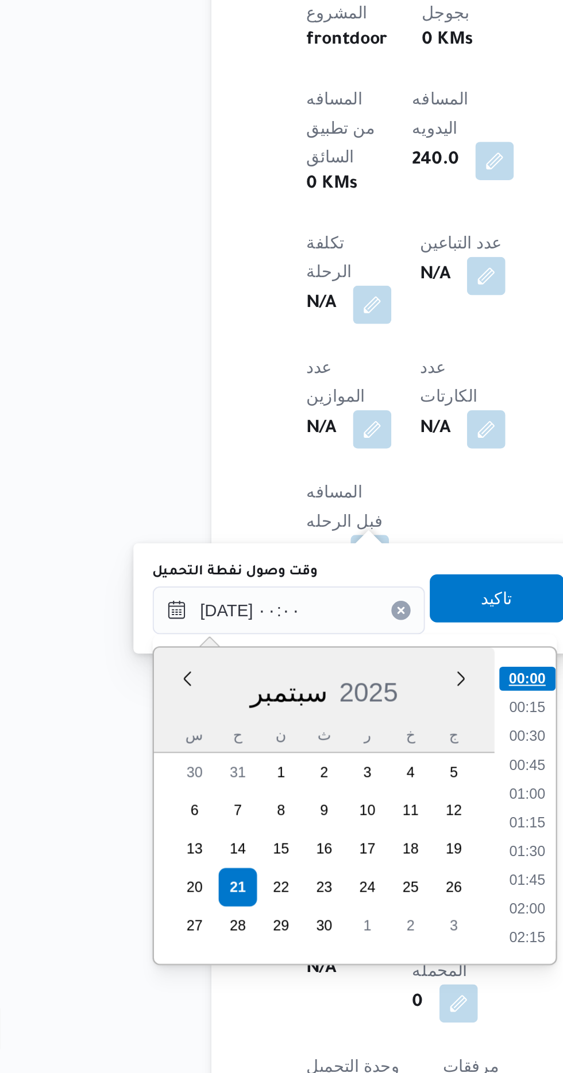
click at [289, 883] on li "00:00" at bounding box center [300, 884] width 27 height 11
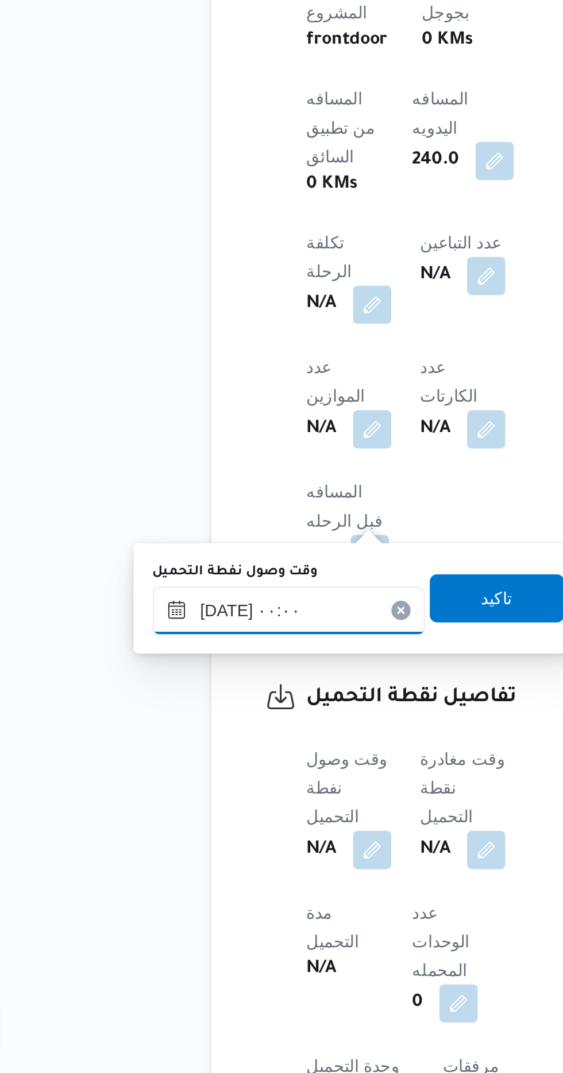
scroll to position [405, 0]
click at [279, 846] on span "تاكيد" at bounding box center [286, 845] width 64 height 23
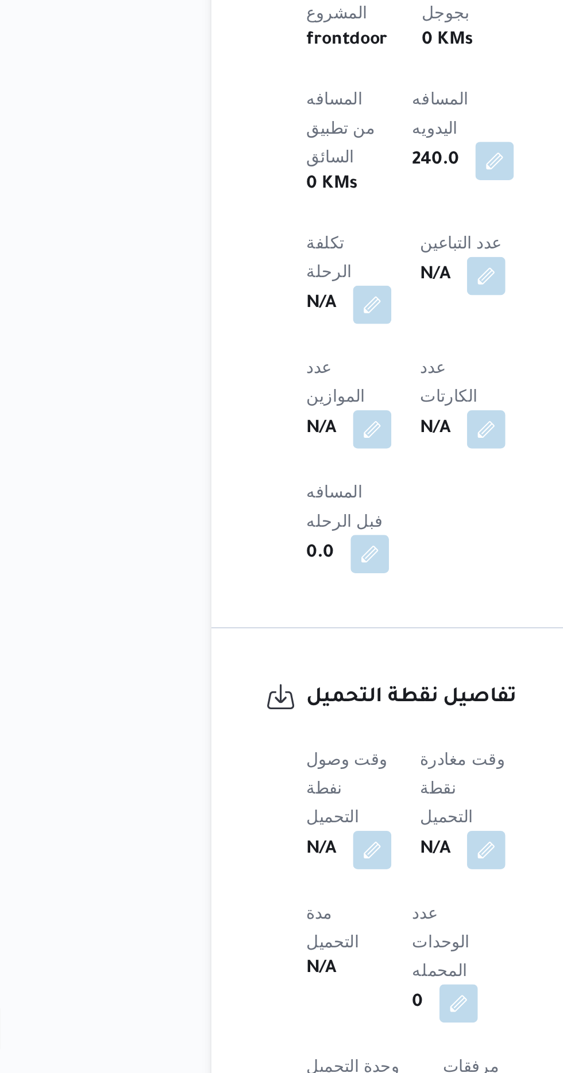
click at [263, 960] on b "N/A" at bounding box center [256, 967] width 14 height 14
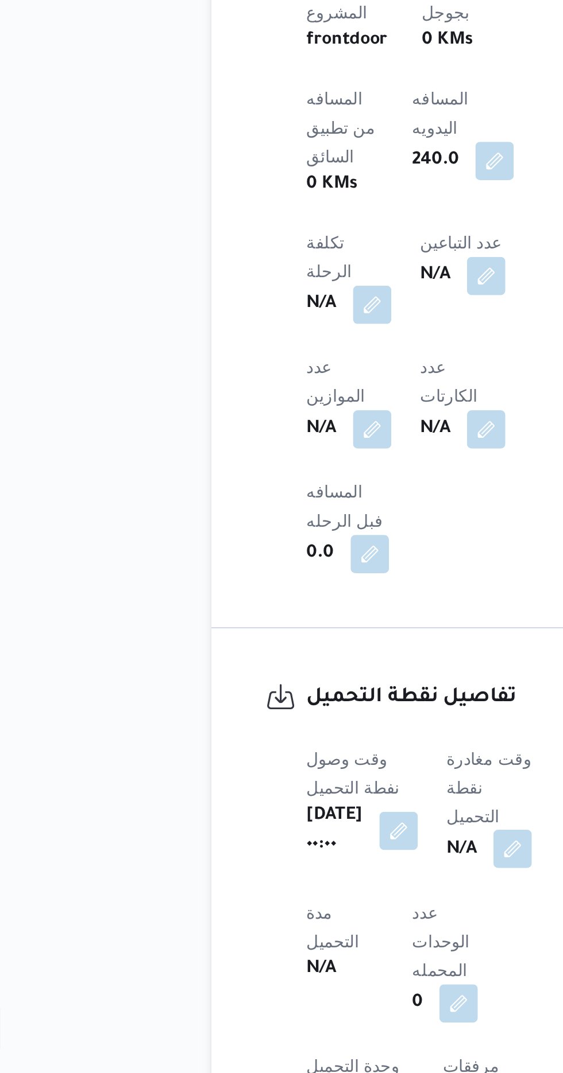
click at [290, 957] on button "button" at bounding box center [293, 966] width 18 height 18
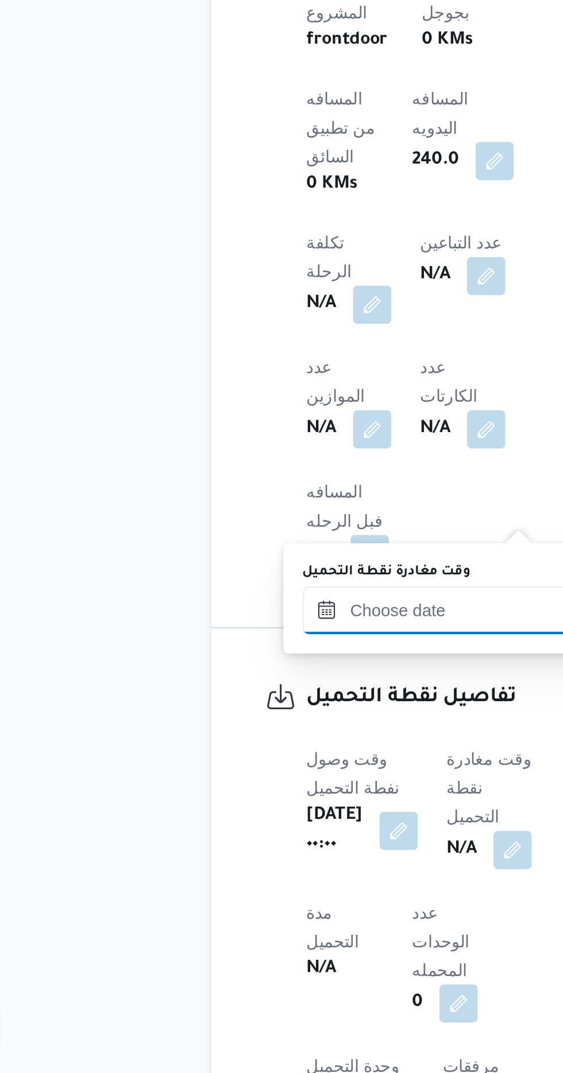
click at [208, 858] on input "وقت مغادرة نقطة التحميل" at bounding box center [258, 851] width 130 height 23
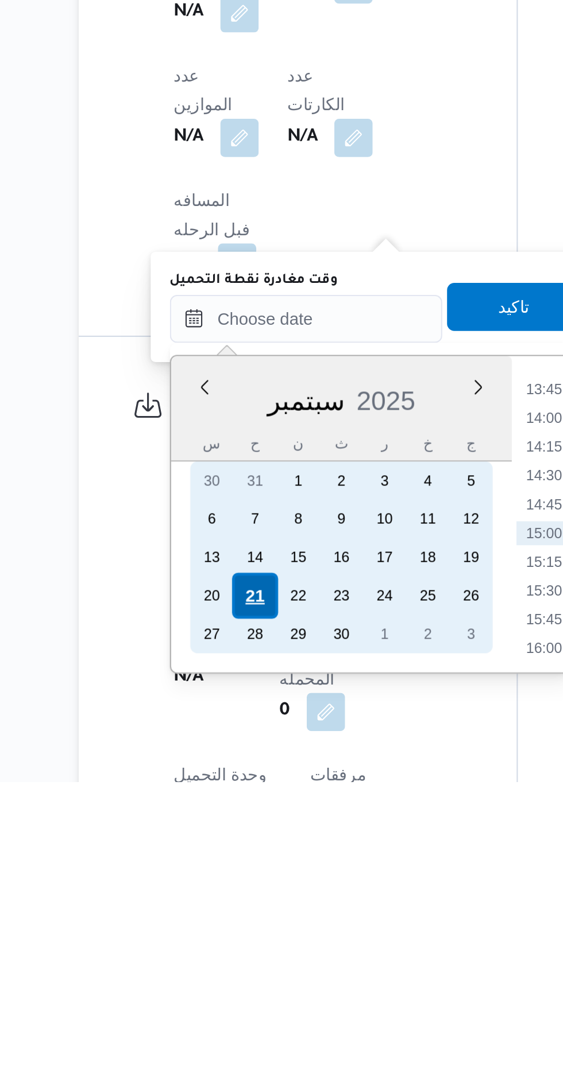
click at [230, 980] on div "21" at bounding box center [233, 985] width 22 height 22
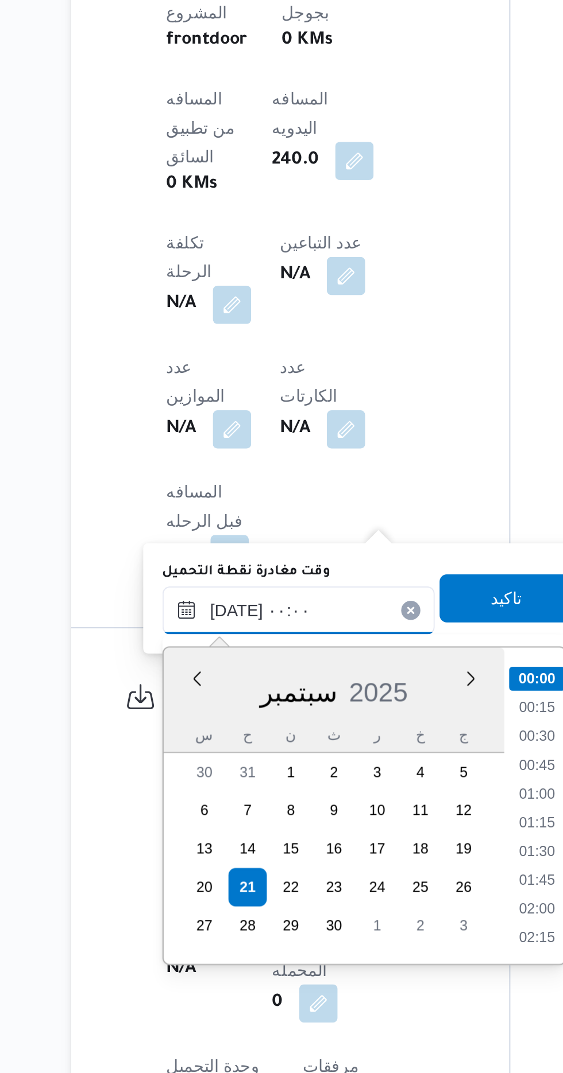
click at [199, 852] on input "[DATE] ٠٠:٠٠" at bounding box center [258, 851] width 130 height 23
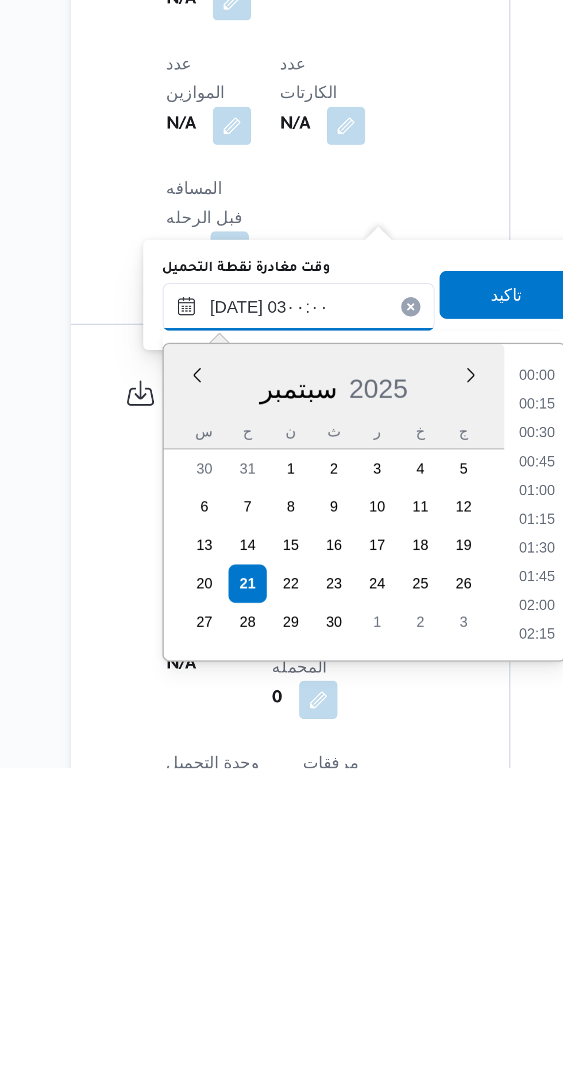
scroll to position [45, 0]
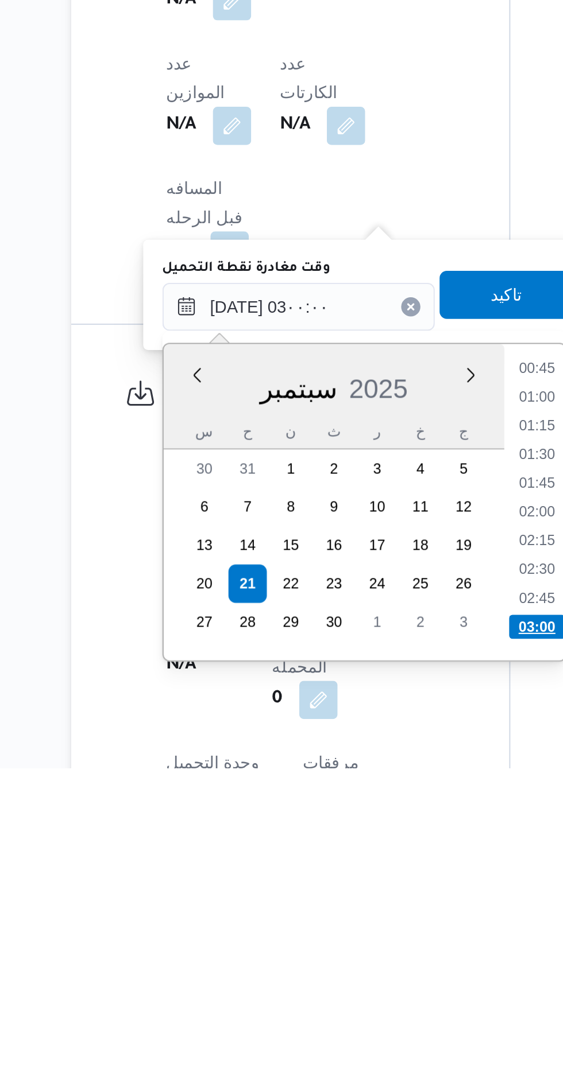
click at [364, 1003] on li "03:00" at bounding box center [372, 1005] width 27 height 11
type input "[DATE] ٠٣:٠٠"
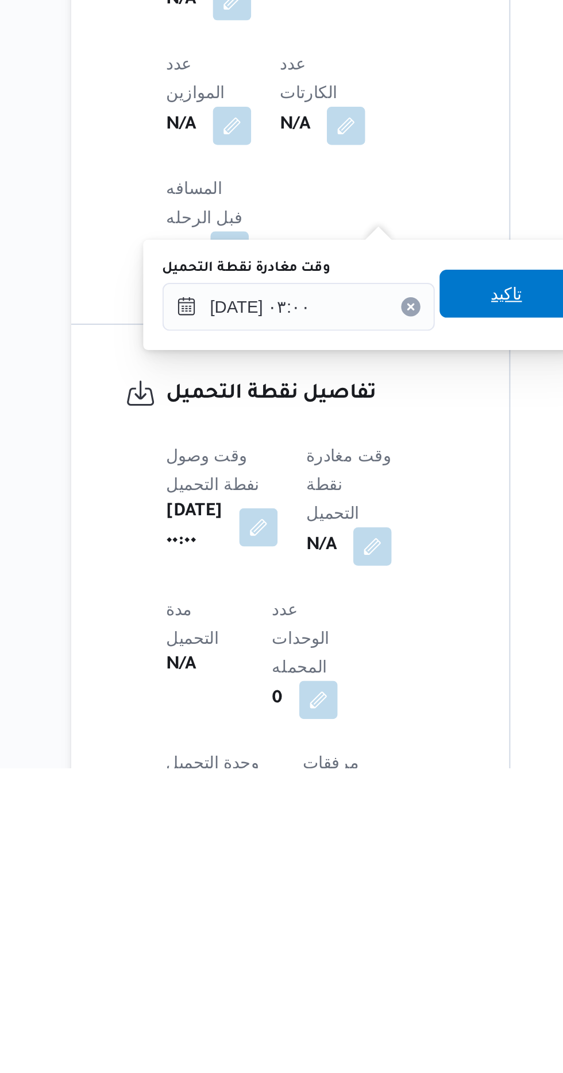
click at [347, 853] on span "تاكيد" at bounding box center [357, 846] width 64 height 23
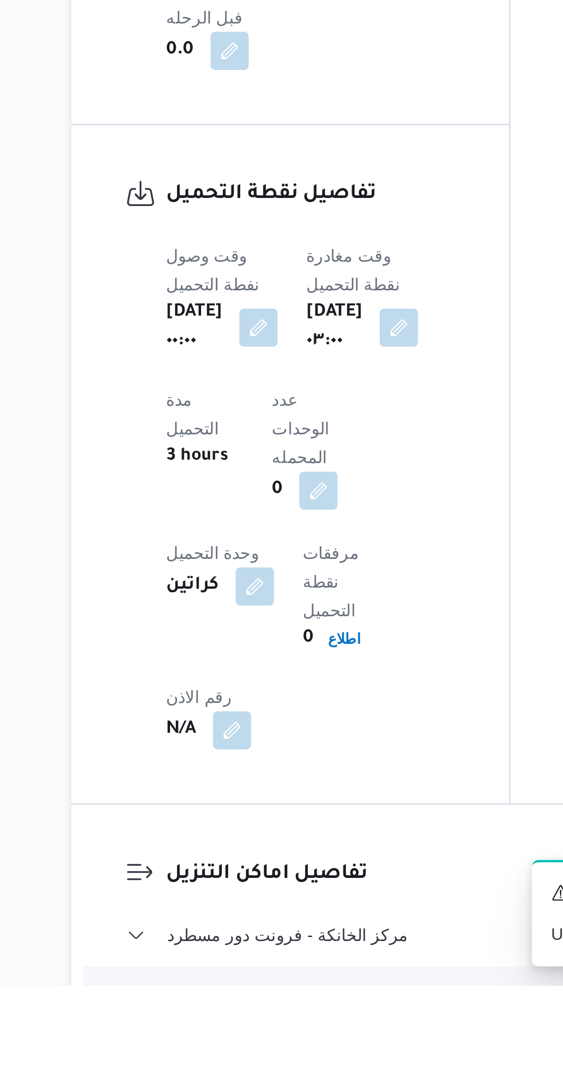
scroll to position [606, 0]
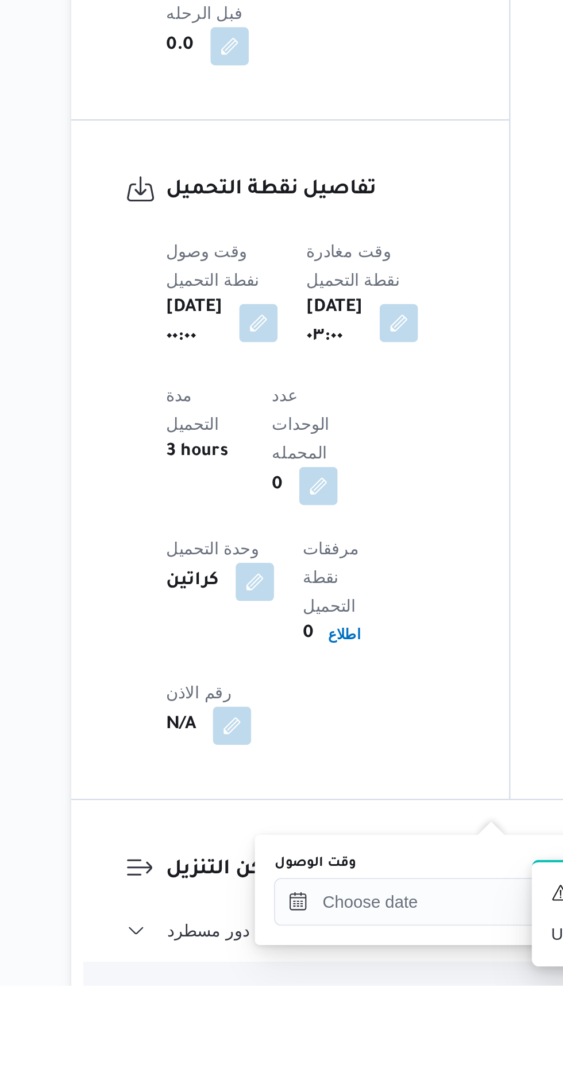
click at [280, 1012] on label "وقت الوصول" at bounding box center [265, 1014] width 39 height 9
click at [280, 1022] on input "وقت الوصول" at bounding box center [311, 1033] width 130 height 23
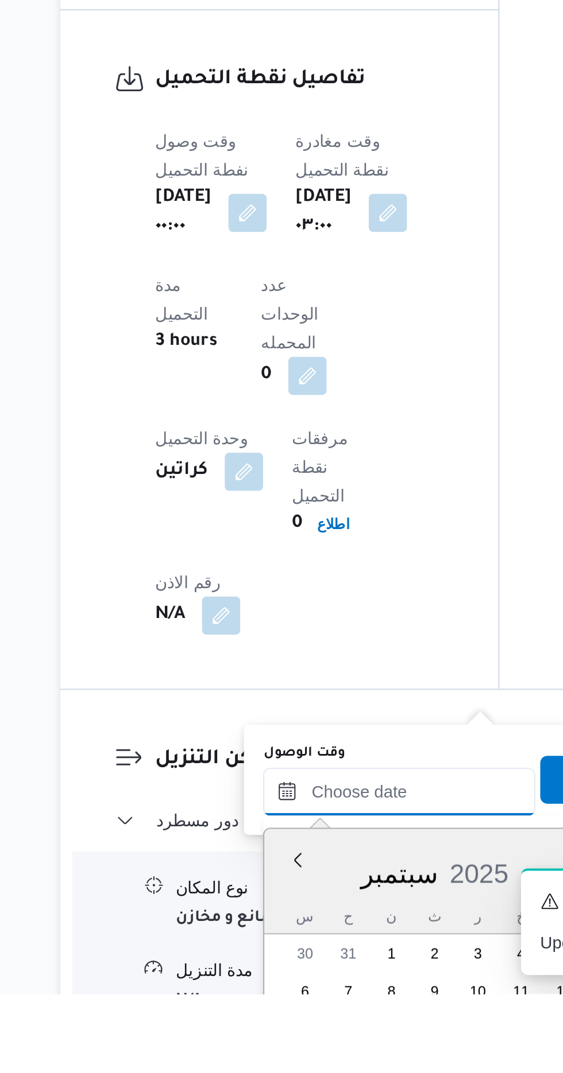
scroll to position [0, 0]
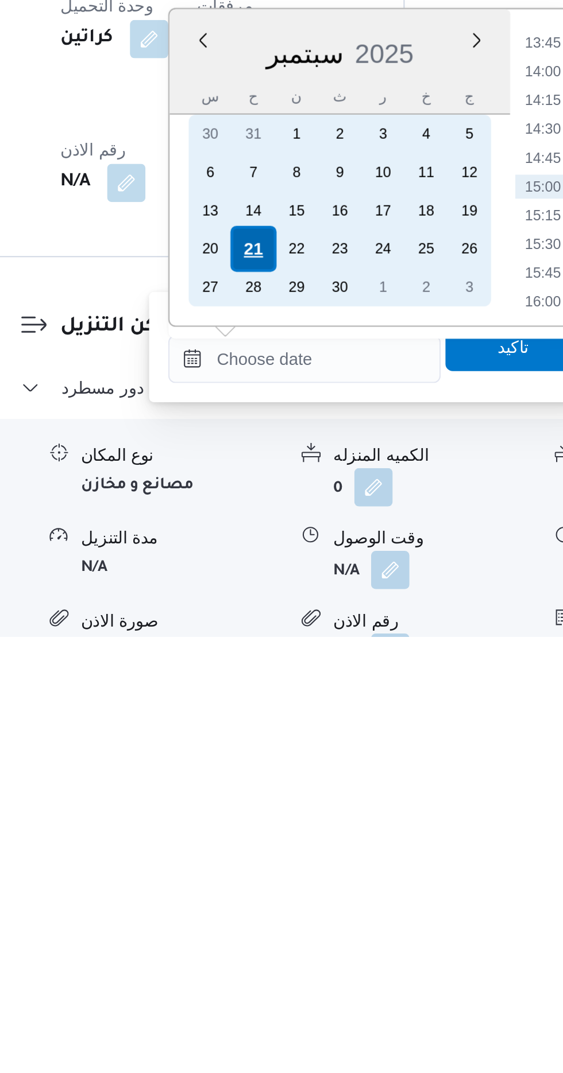
click at [283, 887] on div "21" at bounding box center [287, 888] width 22 height 22
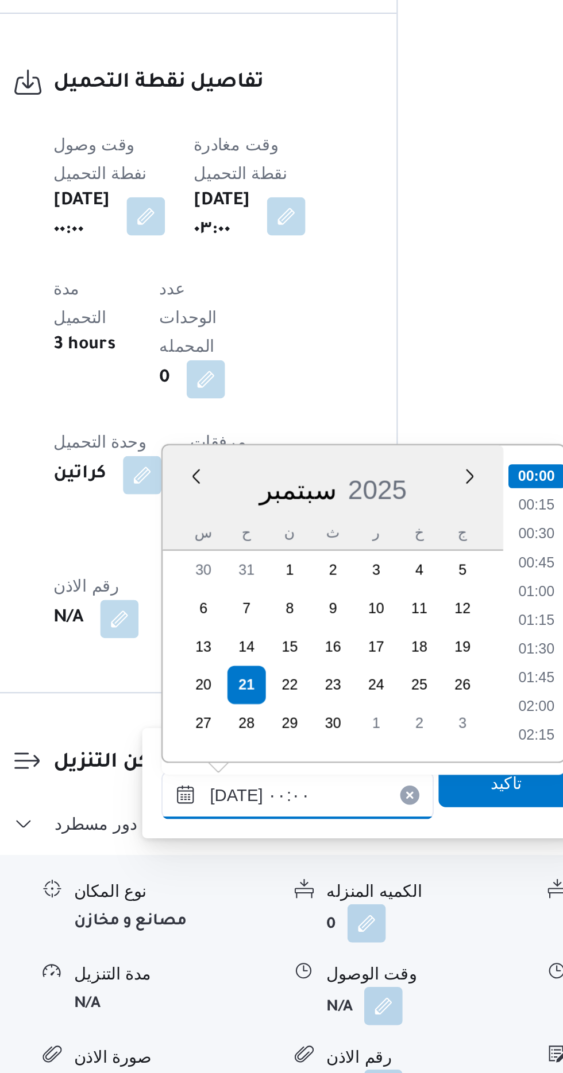
click at [269, 937] on input "[DATE] ٠٠:٠٠" at bounding box center [311, 940] width 130 height 23
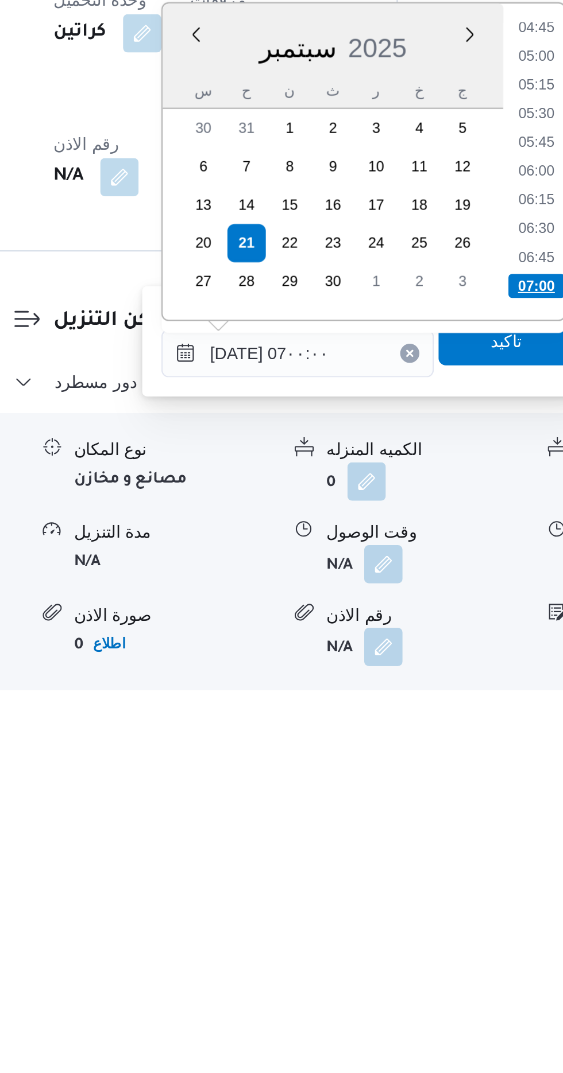
click at [421, 873] on li "07:00" at bounding box center [425, 872] width 27 height 11
type input "[DATE] ٠٧:٠٠"
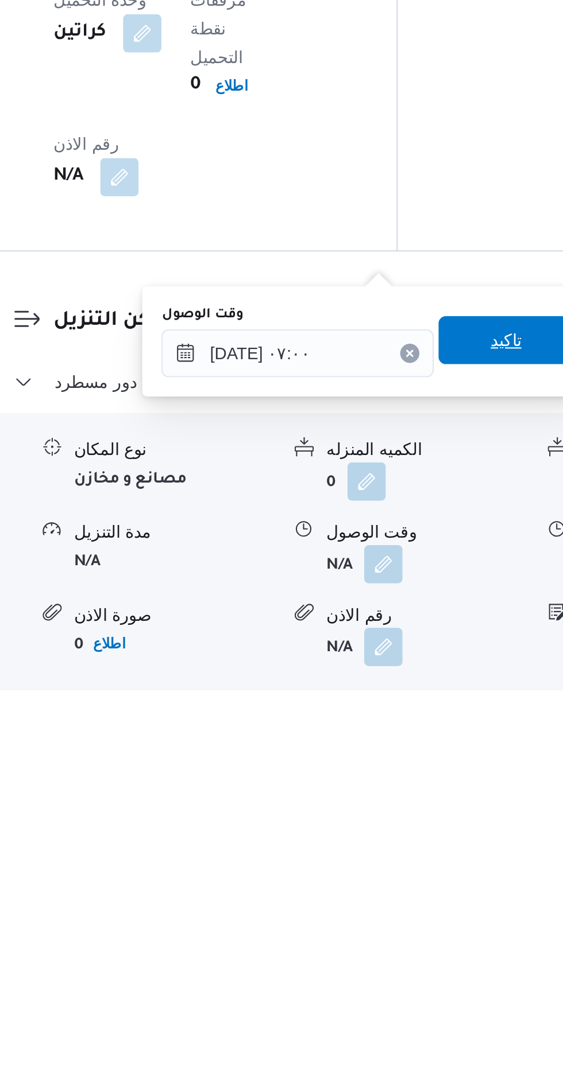
click at [406, 902] on span "تاكيد" at bounding box center [411, 898] width 64 height 23
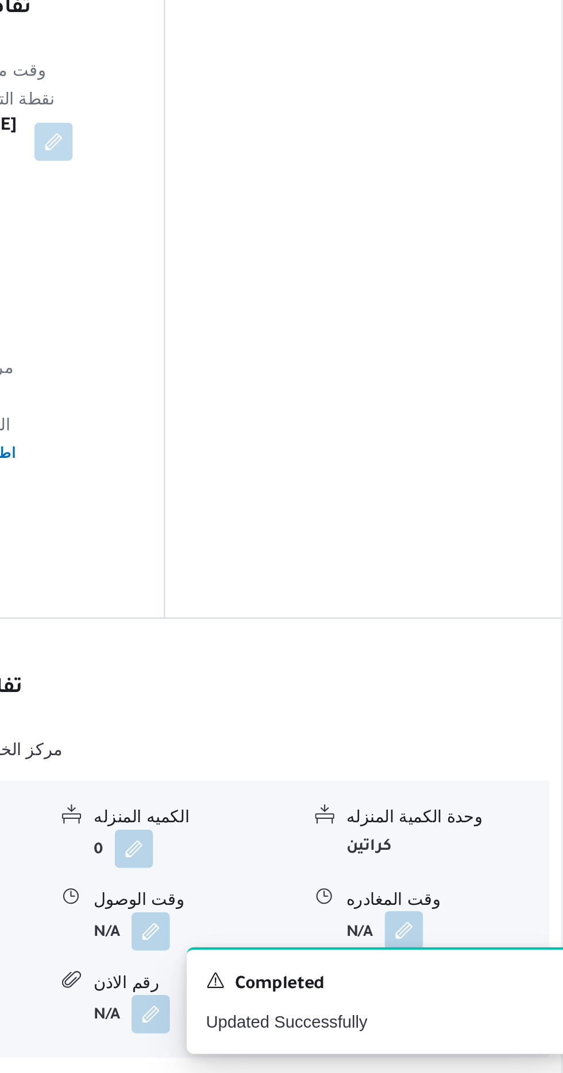
click at [473, 996] on button "button" at bounding box center [473, 1005] width 18 height 18
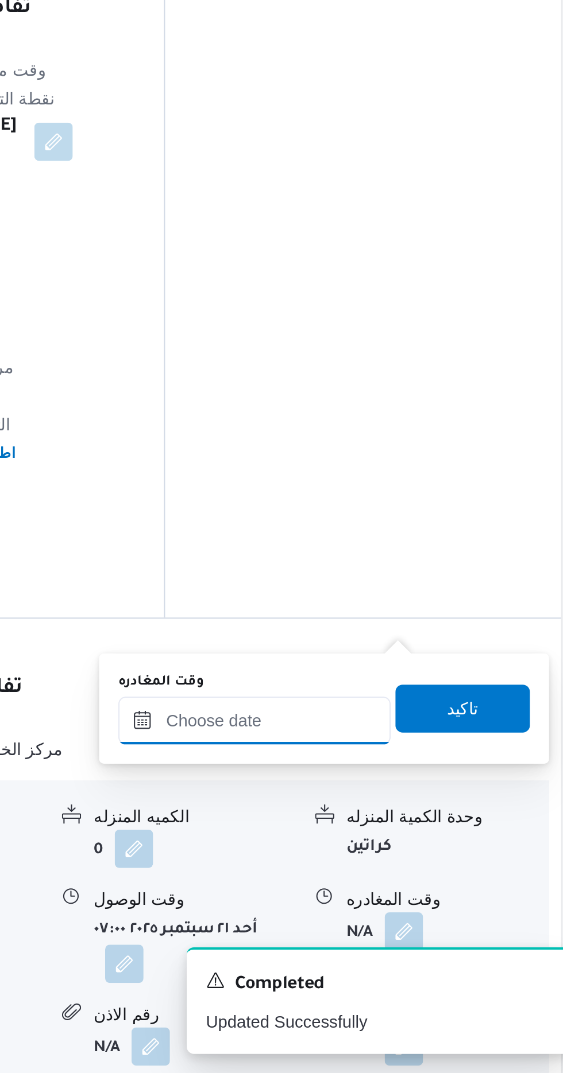
click at [409, 902] on input "وقت المغادره" at bounding box center [402, 904] width 130 height 23
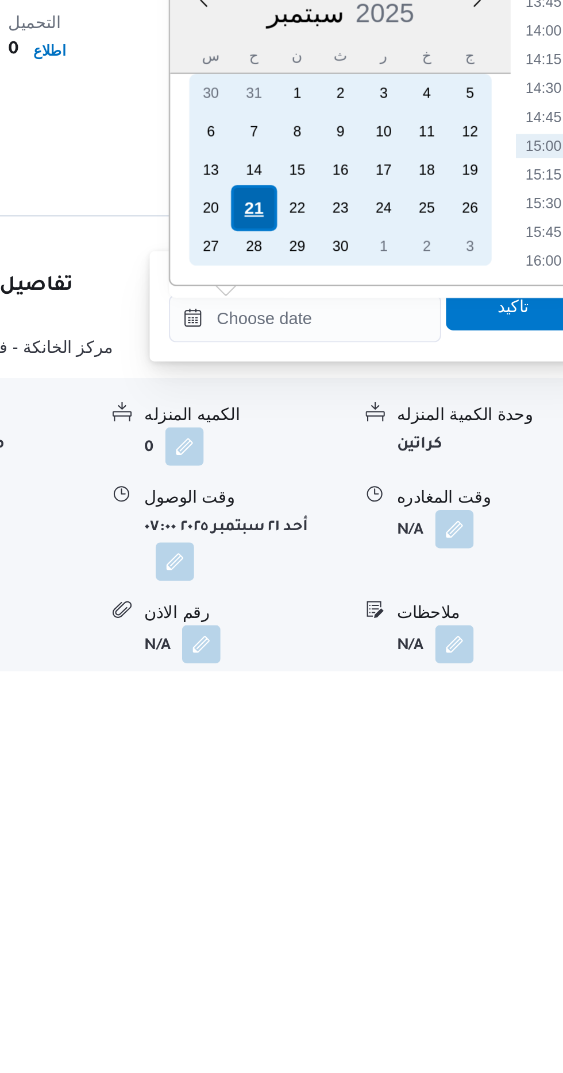
click at [373, 853] on div "21" at bounding box center [378, 852] width 22 height 22
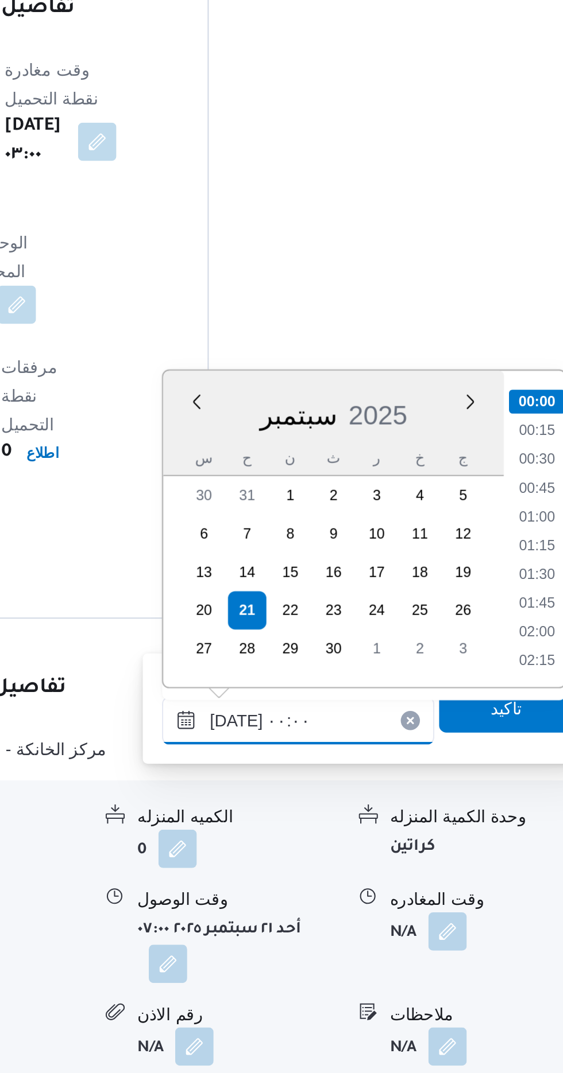
click at [345, 904] on input "[DATE] ٠٠:٠٠" at bounding box center [402, 904] width 130 height 23
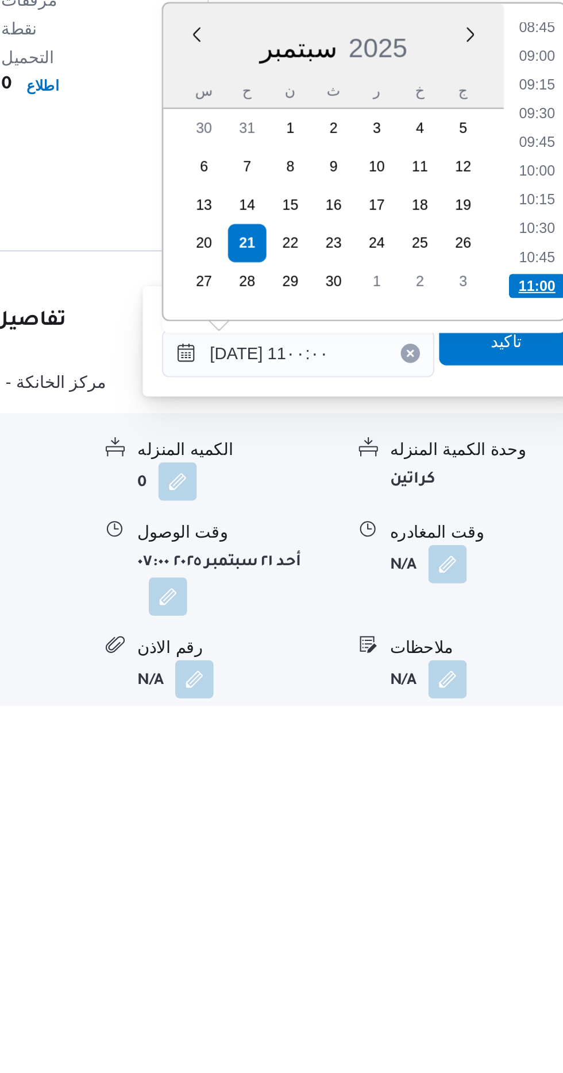
click at [521, 871] on li "11:00" at bounding box center [516, 872] width 27 height 11
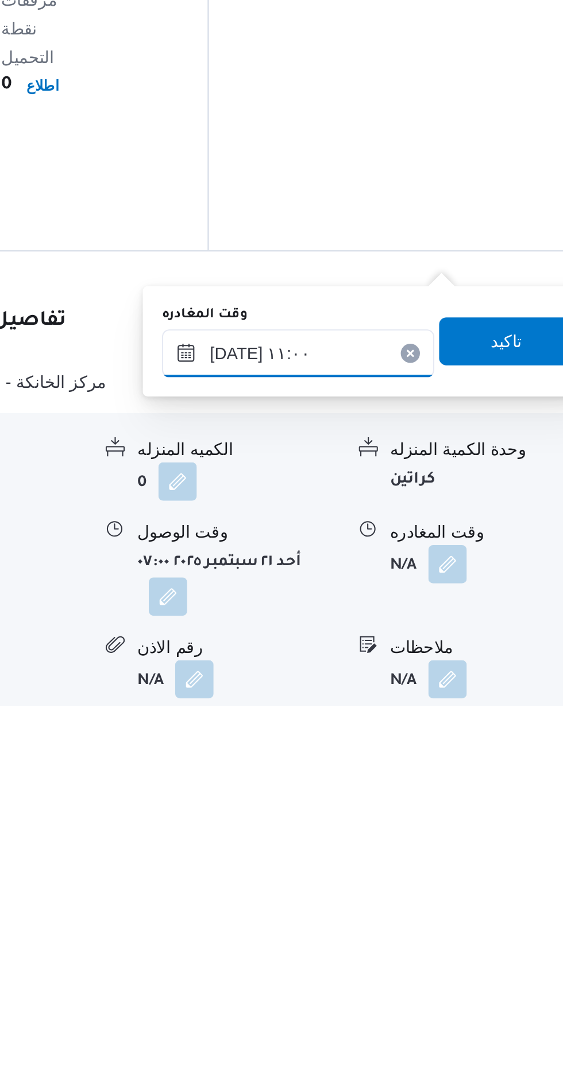
click at [398, 898] on input "[DATE] ١١:٠٠" at bounding box center [402, 904] width 130 height 23
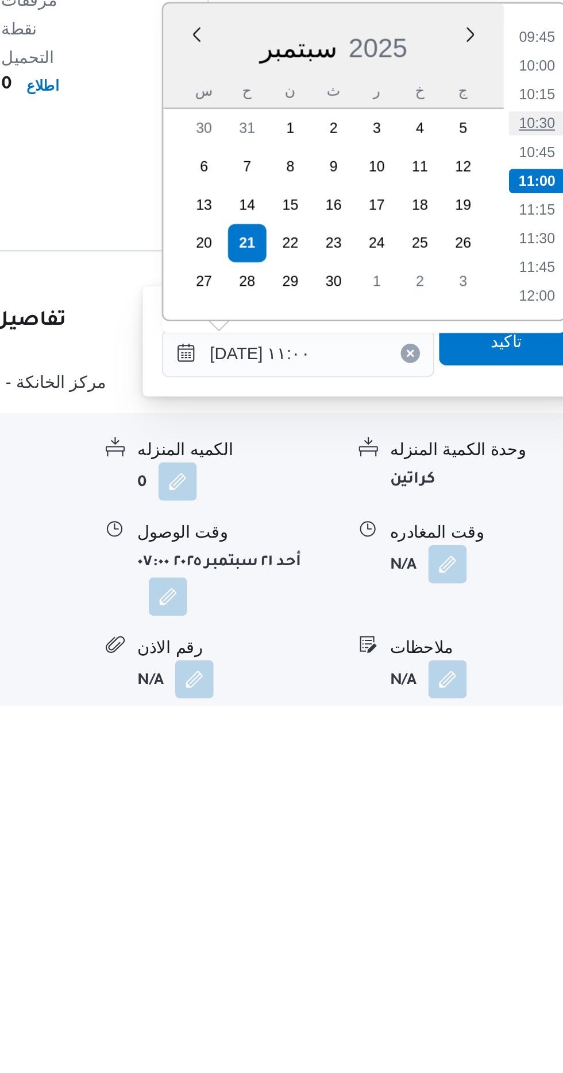
click at [517, 796] on li "10:30" at bounding box center [516, 794] width 26 height 11
type input "[DATE] ١٠:٣٠"
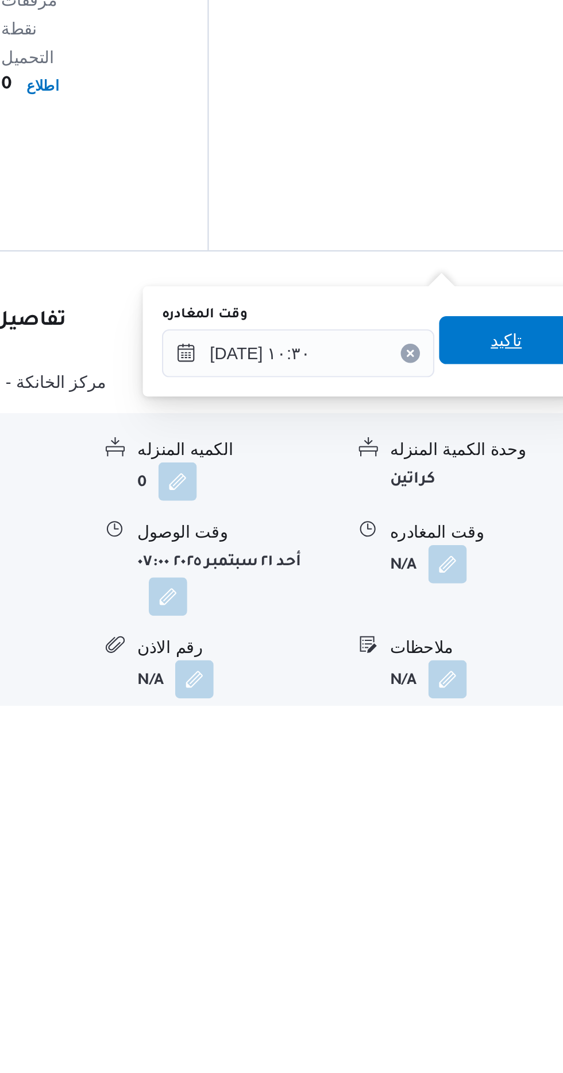
click at [495, 898] on span "تاكيد" at bounding box center [502, 898] width 64 height 23
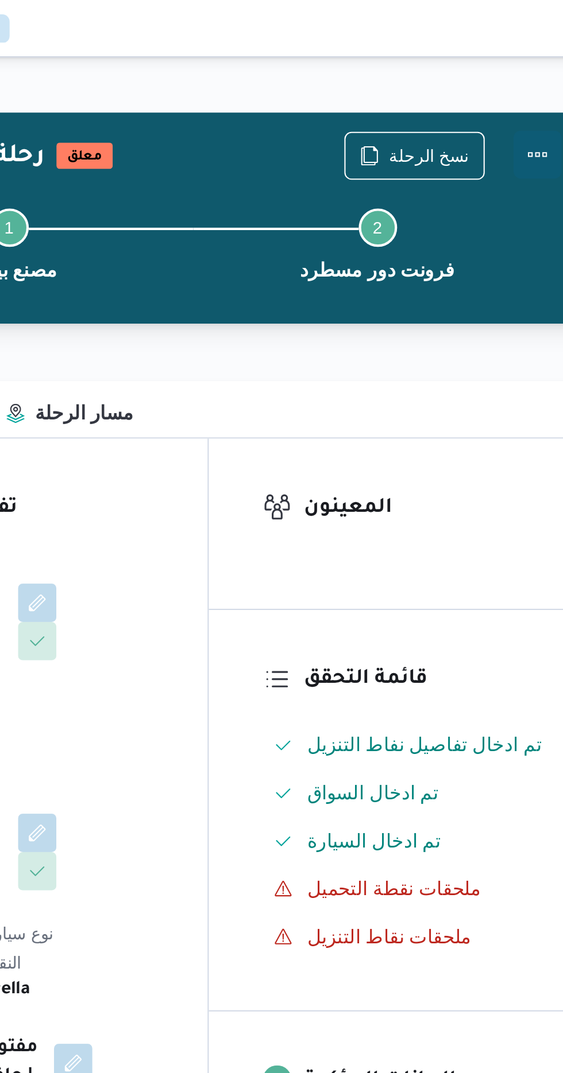
click at [519, 75] on button "Actions" at bounding box center [516, 74] width 23 height 23
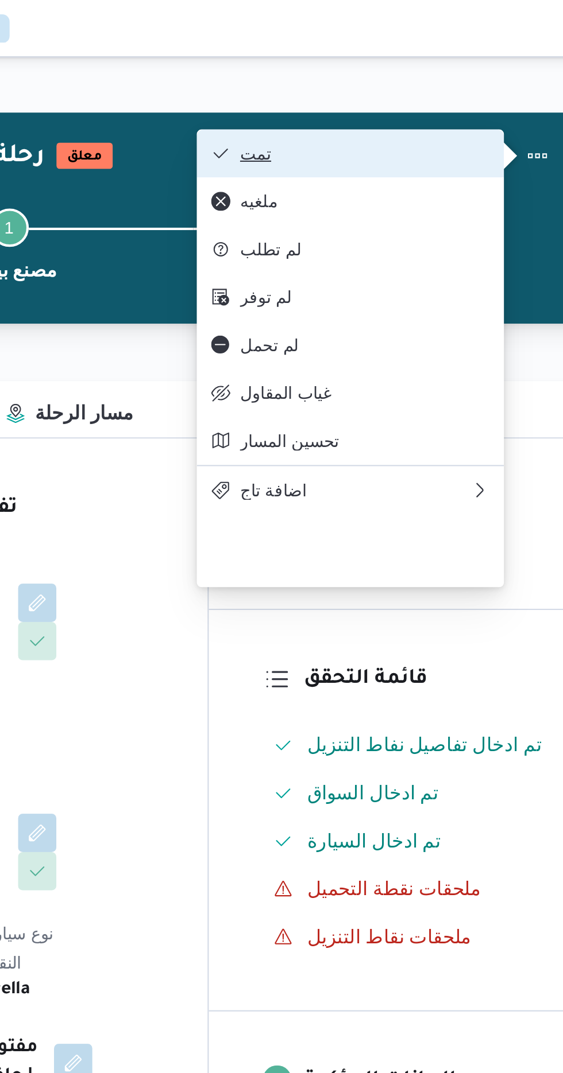
click at [398, 78] on span "تمت" at bounding box center [433, 73] width 119 height 9
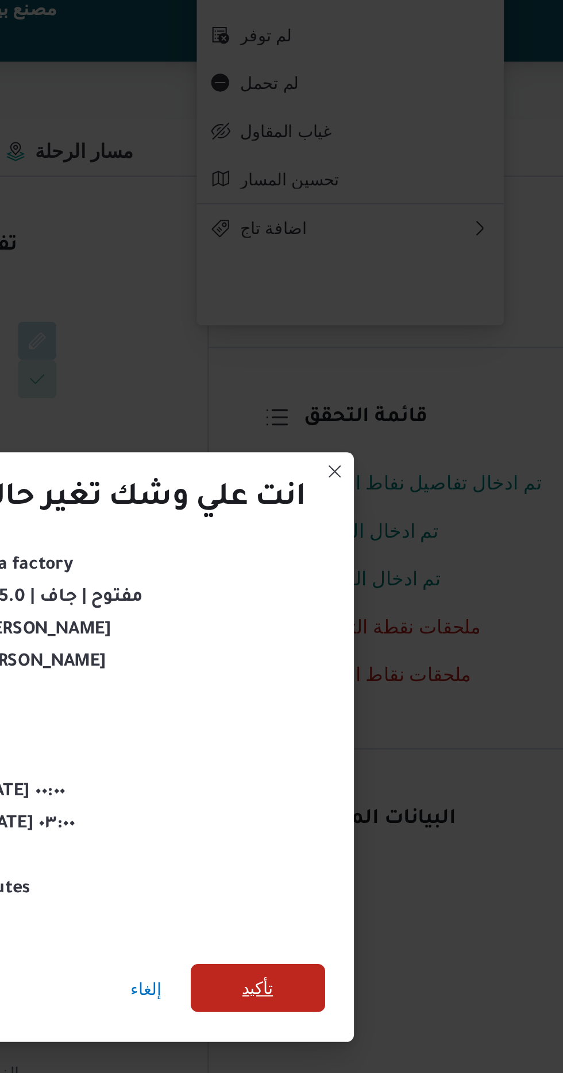
click at [385, 595] on span "تأكيد" at bounding box center [382, 599] width 15 height 14
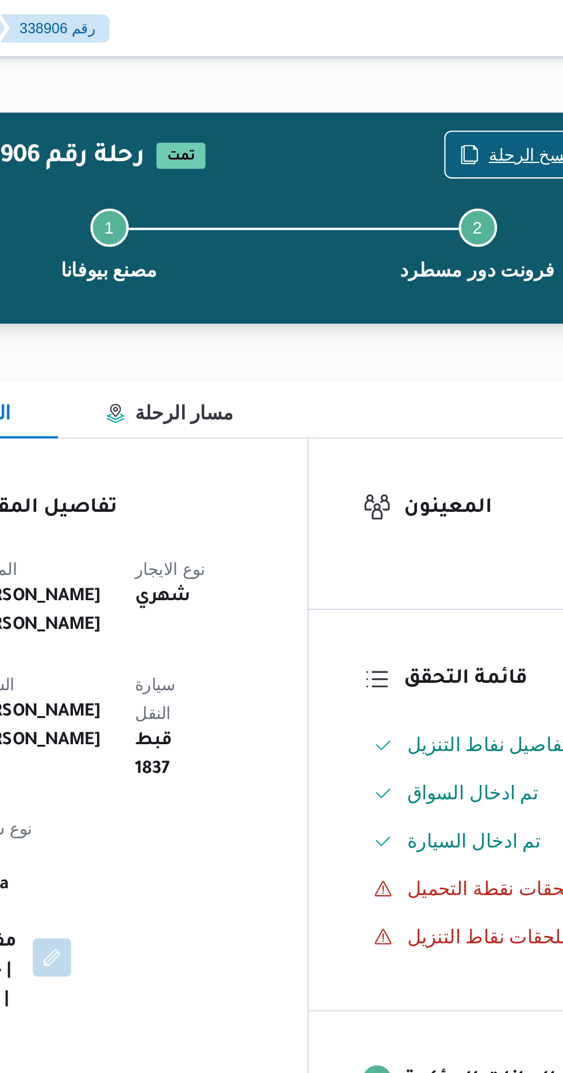
click at [447, 68] on span "نسخ الرحلة" at bounding box center [458, 74] width 66 height 22
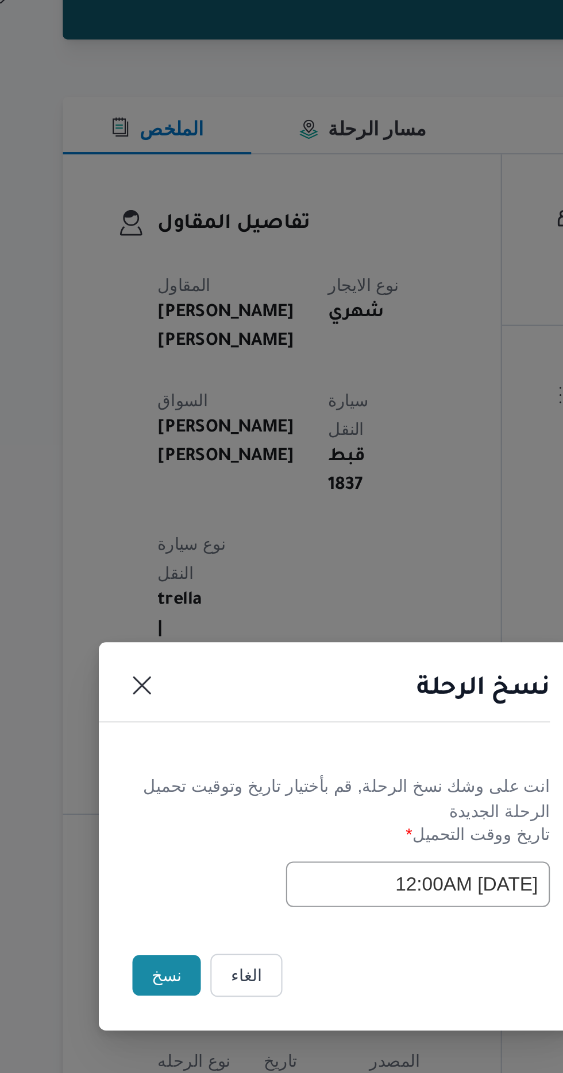
click at [188, 594] on button "نسخ" at bounding box center [199, 604] width 33 height 20
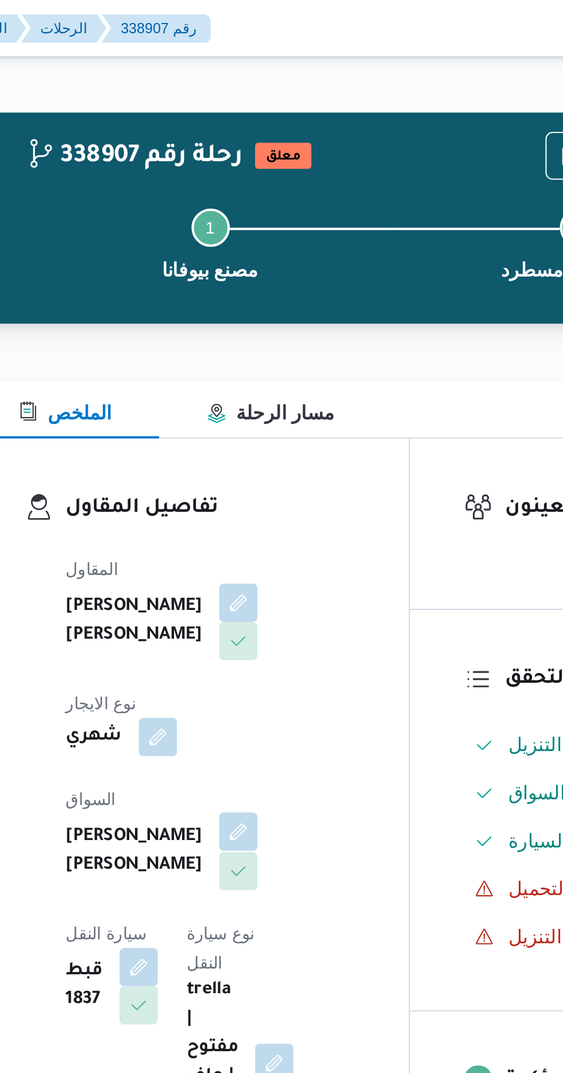
click at [268, 389] on button "button" at bounding box center [277, 398] width 18 height 18
click at [268, 294] on button "button" at bounding box center [277, 288] width 18 height 18
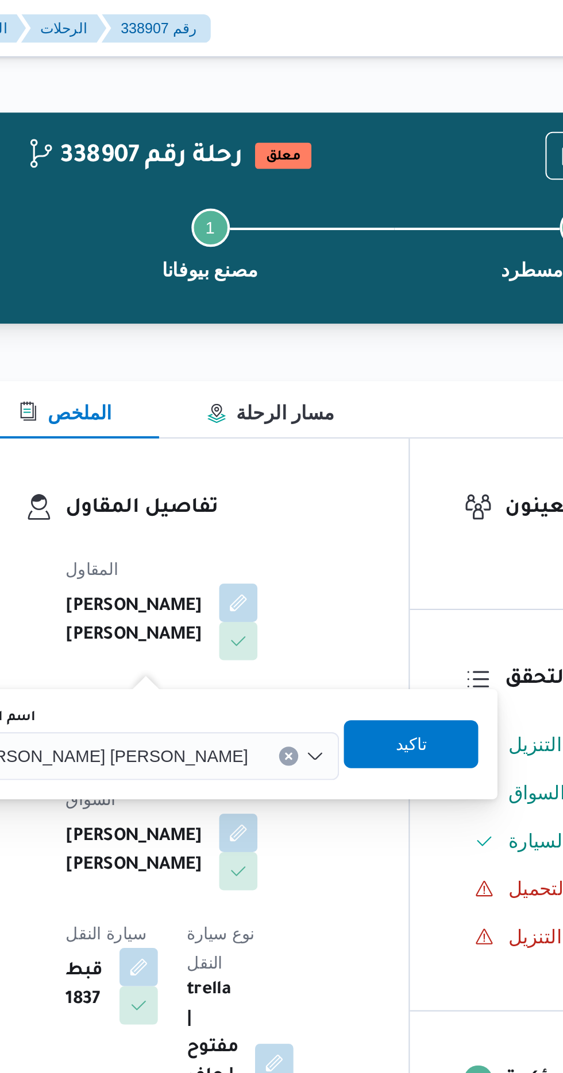
click at [286, 363] on input "اسم المقاول" at bounding box center [286, 362] width 1 height 14
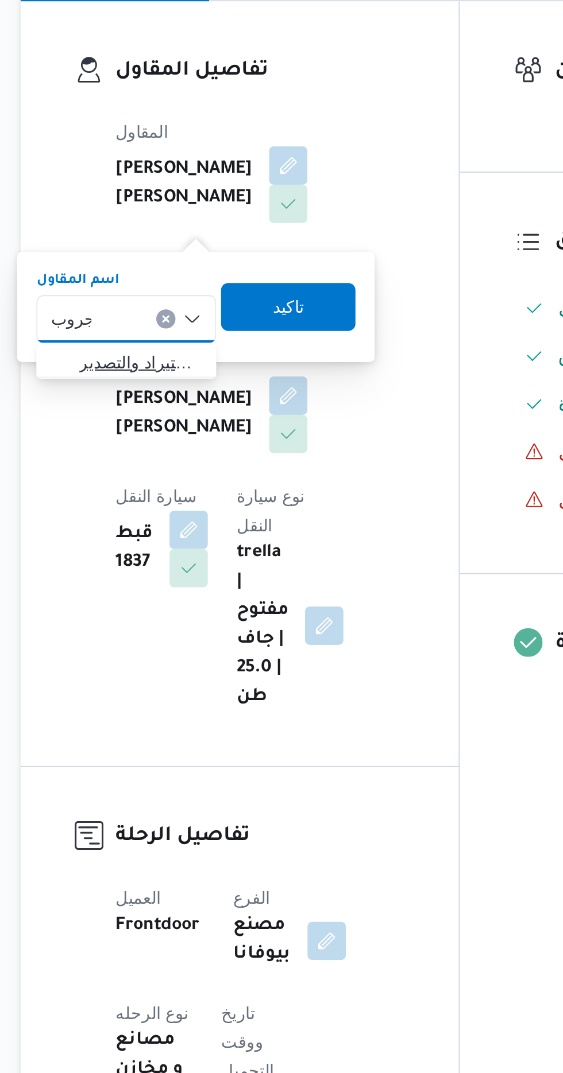
type input "جروب"
click at [194, 383] on span "شركة غريب جروب للاستيراد والتصدير" at bounding box center [206, 383] width 59 height 14
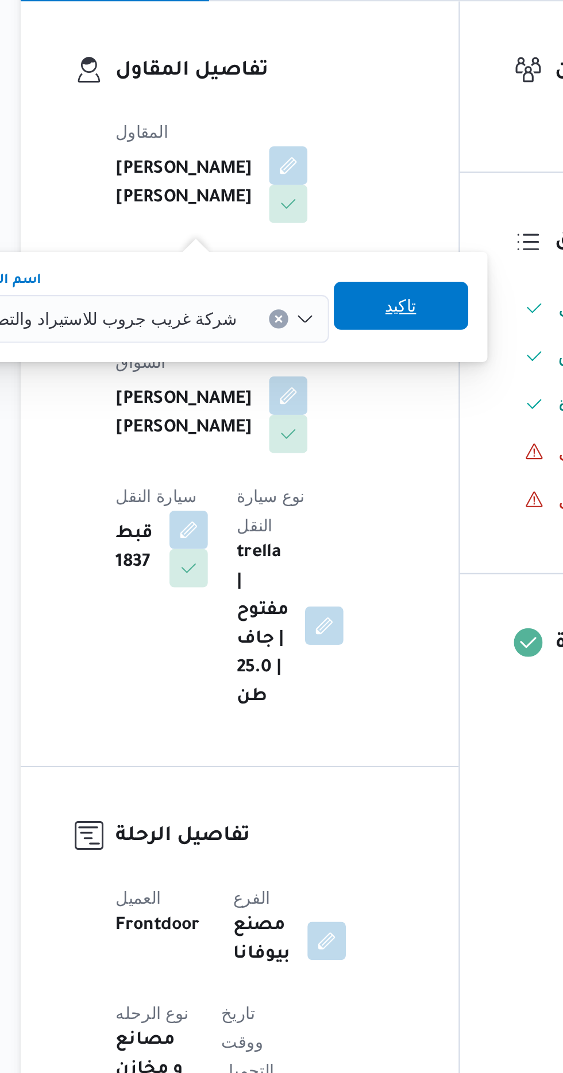
click at [299, 355] on span "تاكيد" at bounding box center [331, 355] width 64 height 23
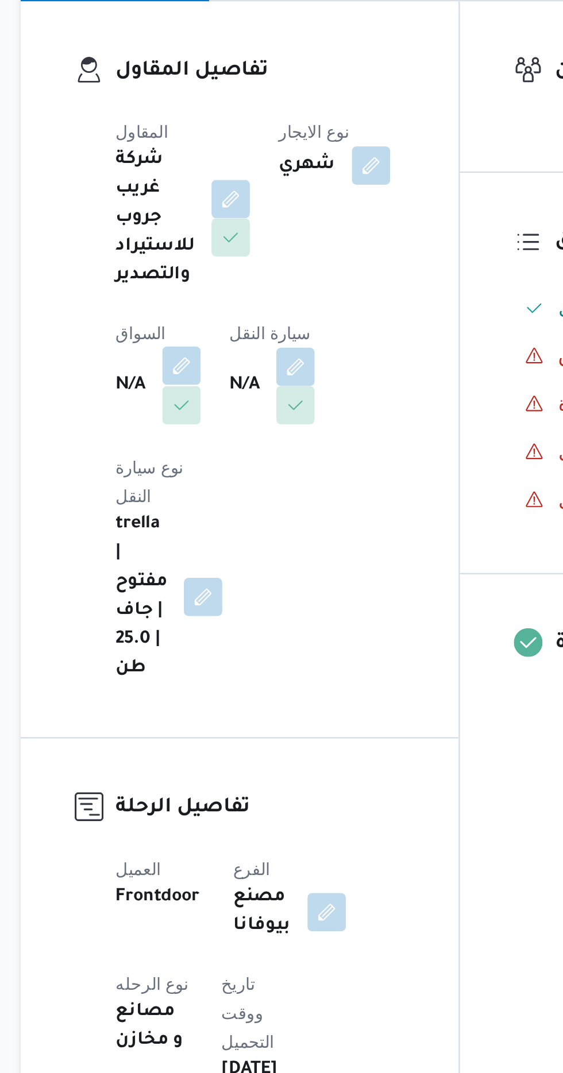
click at [221, 385] on button "button" at bounding box center [226, 384] width 18 height 18
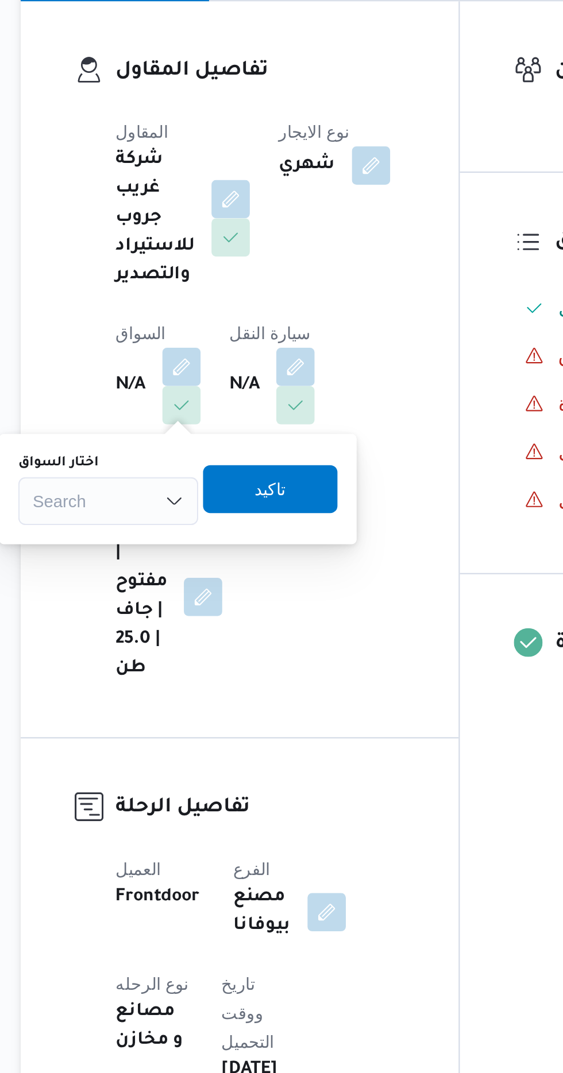
click at [202, 444] on div "Search" at bounding box center [191, 449] width 86 height 23
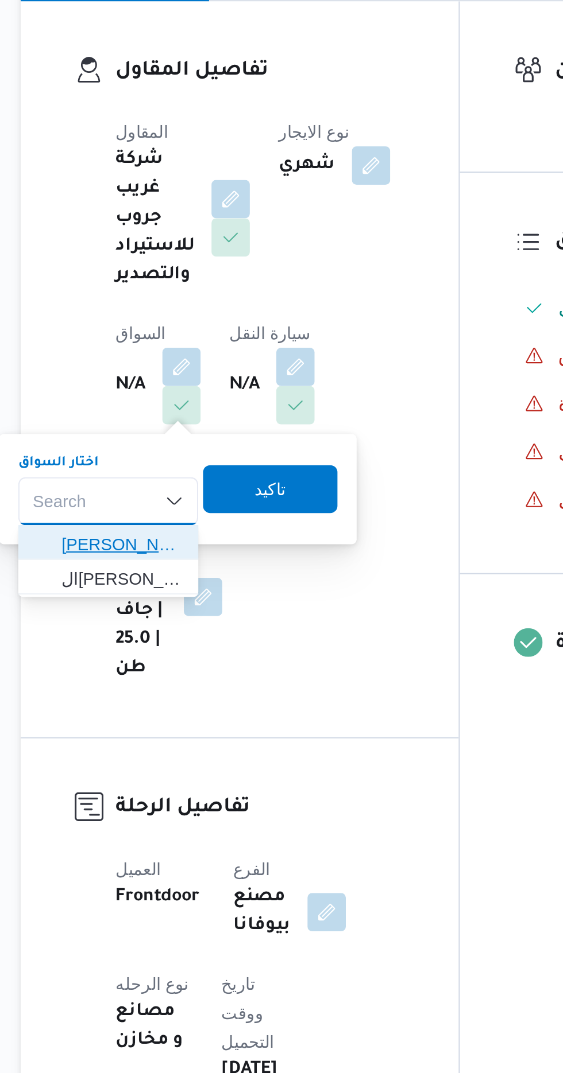
click at [195, 473] on span "[PERSON_NAME]" at bounding box center [198, 470] width 59 height 14
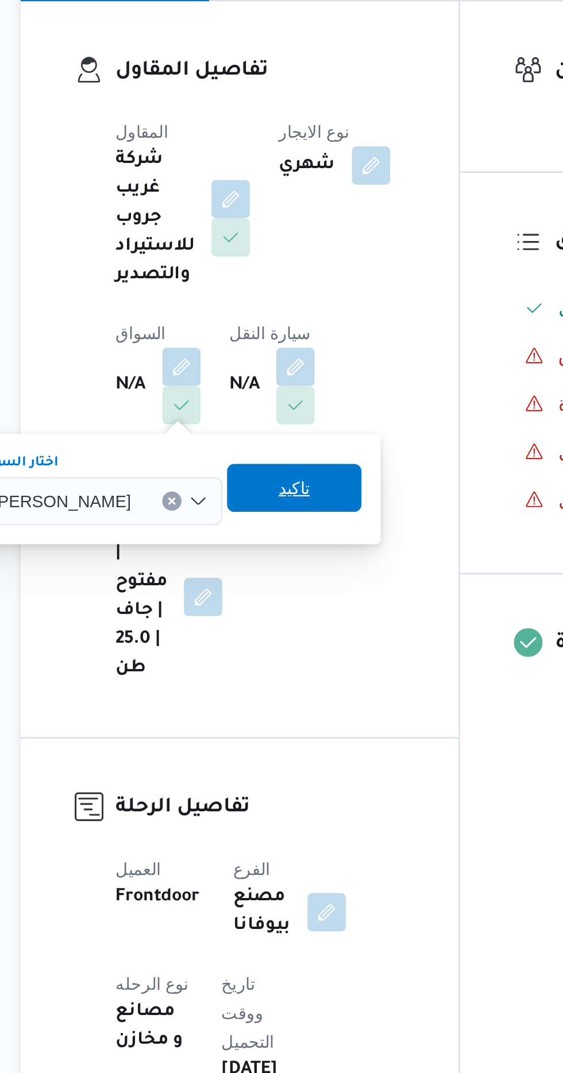
click at [272, 443] on span "تاكيد" at bounding box center [280, 443] width 64 height 23
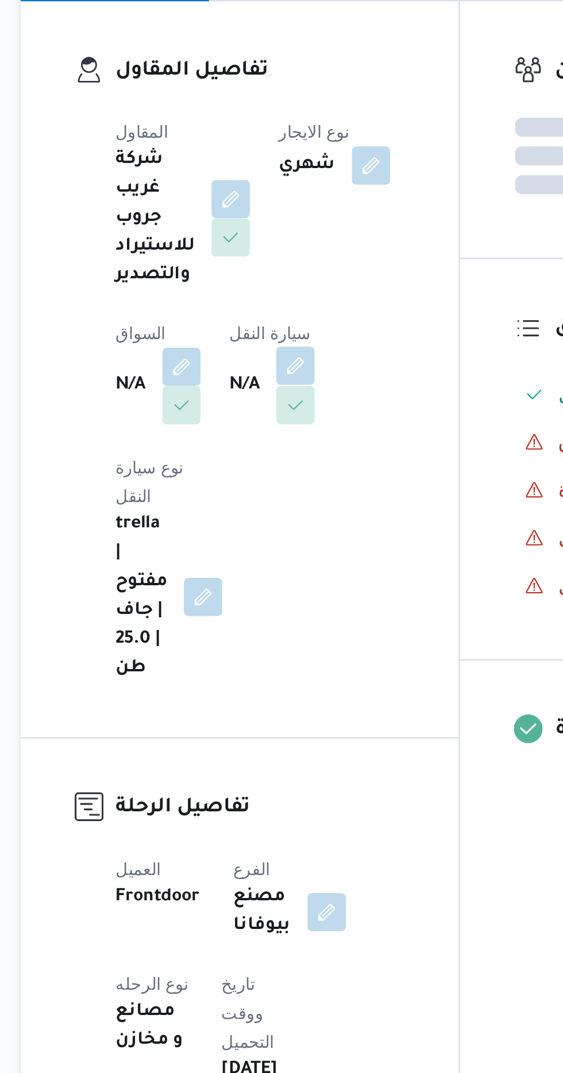
click at [278, 385] on button "button" at bounding box center [281, 384] width 18 height 18
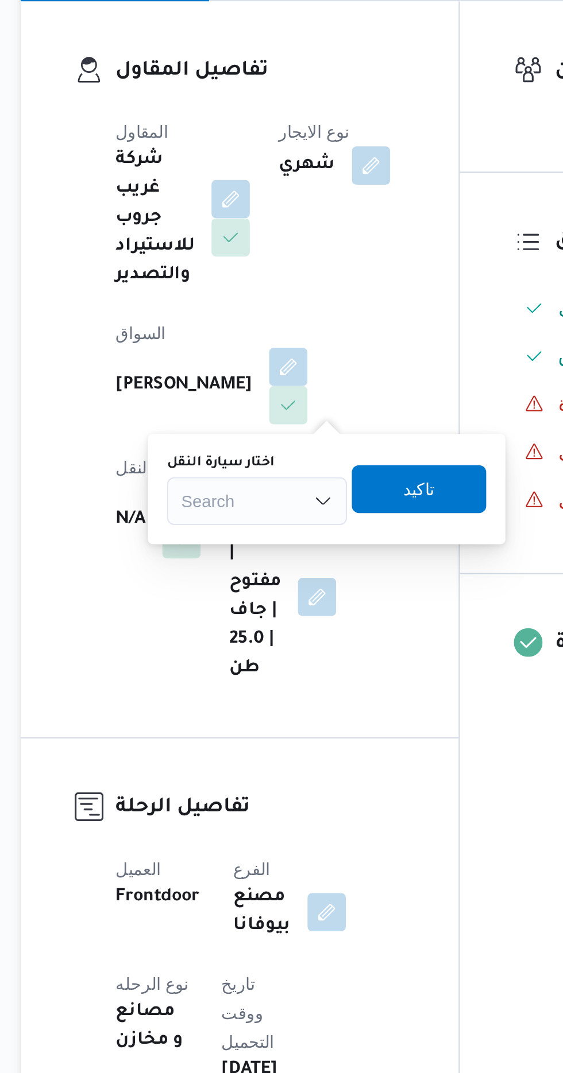
click at [235, 443] on div "Search" at bounding box center [262, 449] width 86 height 23
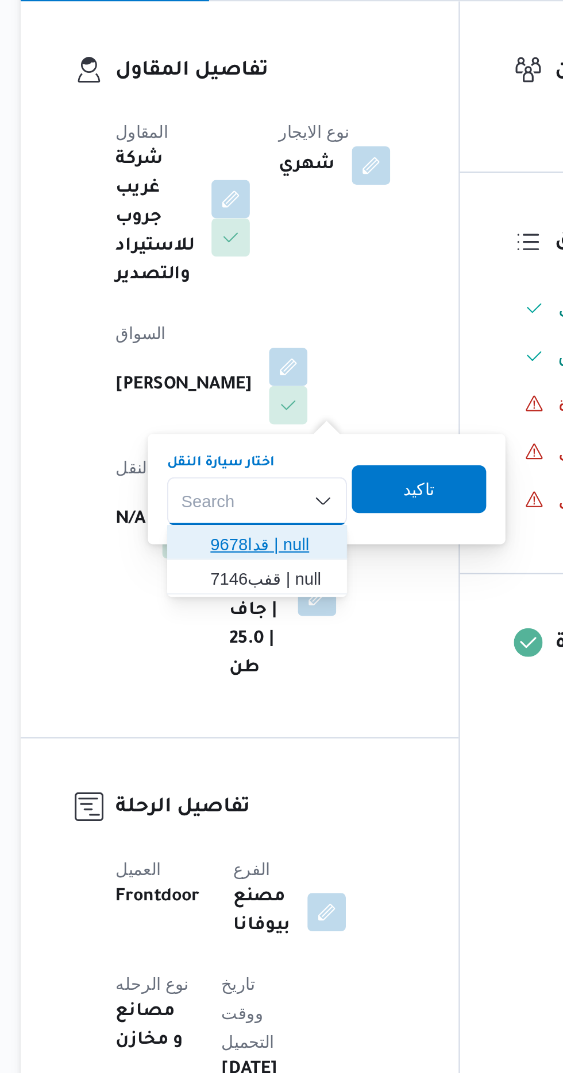
click at [270, 472] on span "قدا9678 | null" at bounding box center [269, 470] width 59 height 14
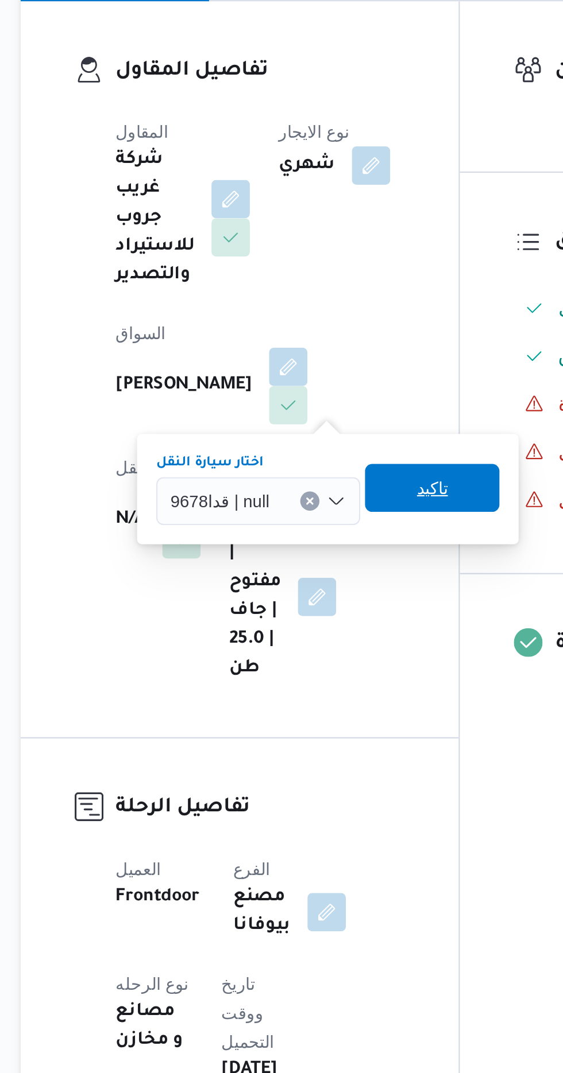
click at [347, 449] on span "تاكيد" at bounding box center [346, 443] width 15 height 14
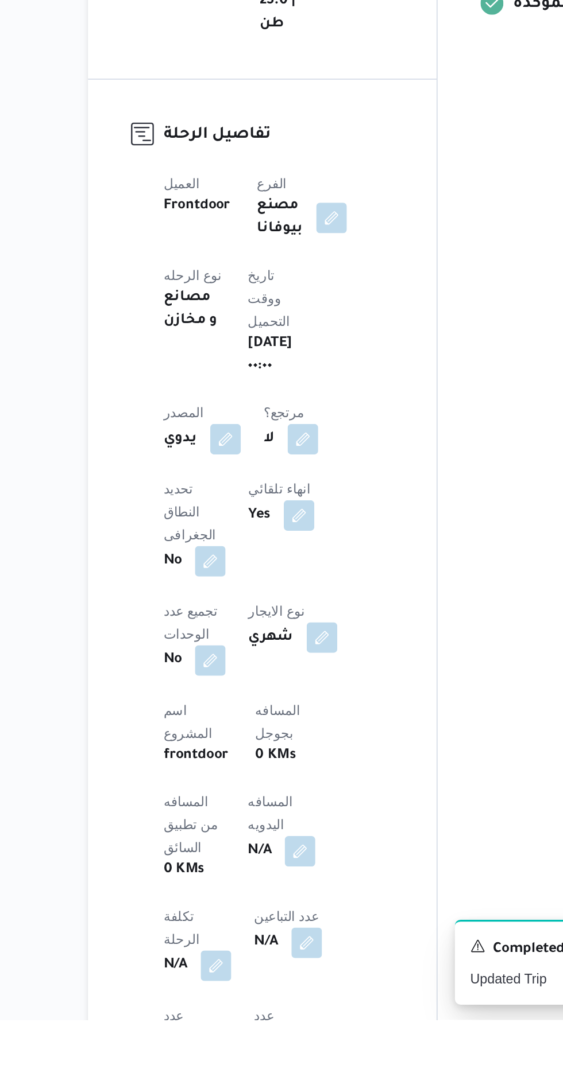
scroll to position [56, 0]
click at [268, 962] on button "button" at bounding box center [277, 971] width 18 height 18
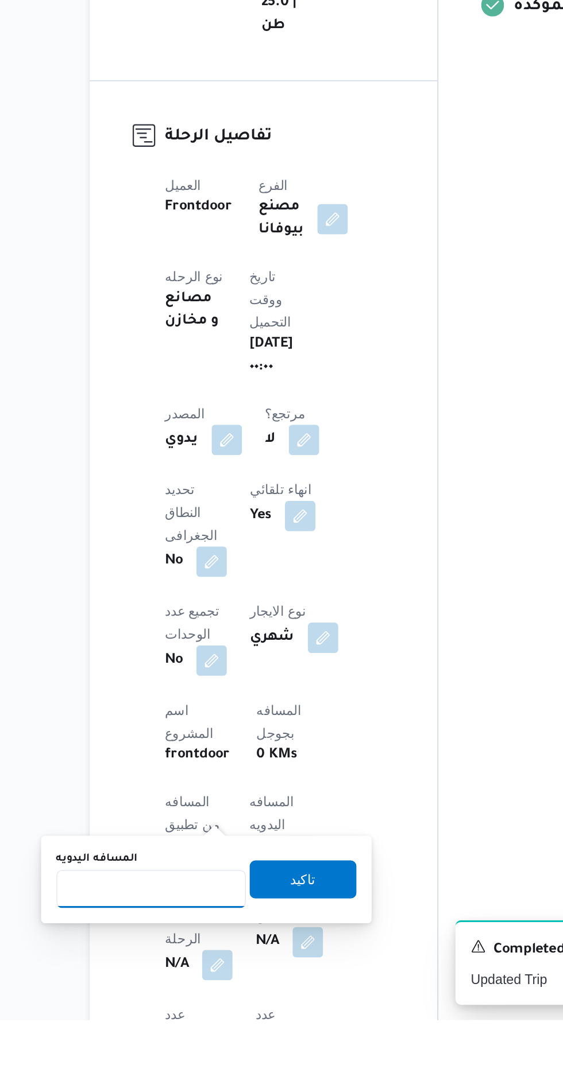
click at [212, 992] on input "المسافه اليدويه" at bounding box center [186, 994] width 114 height 23
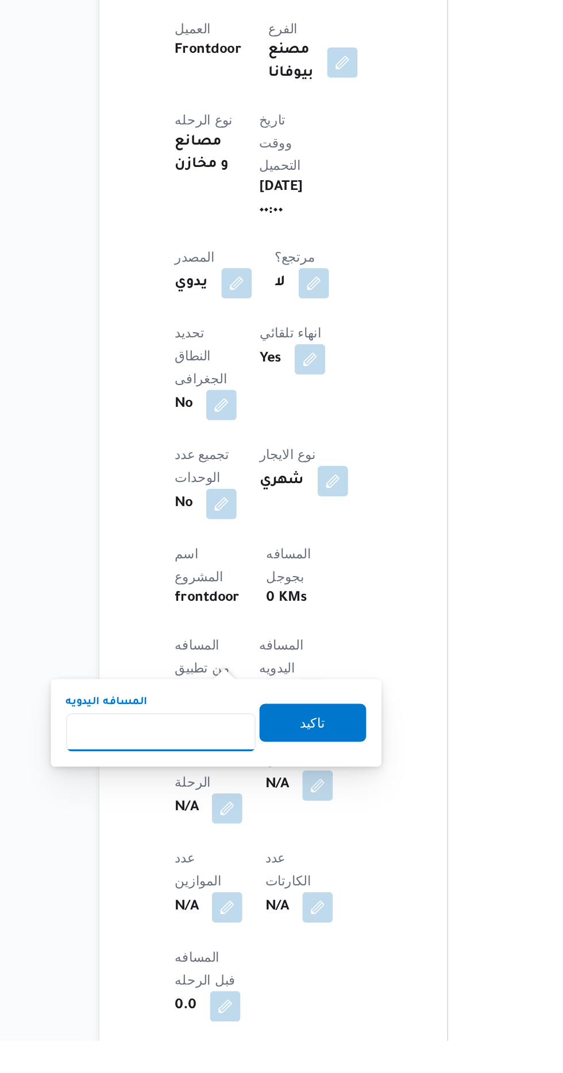
scroll to position [165, 0]
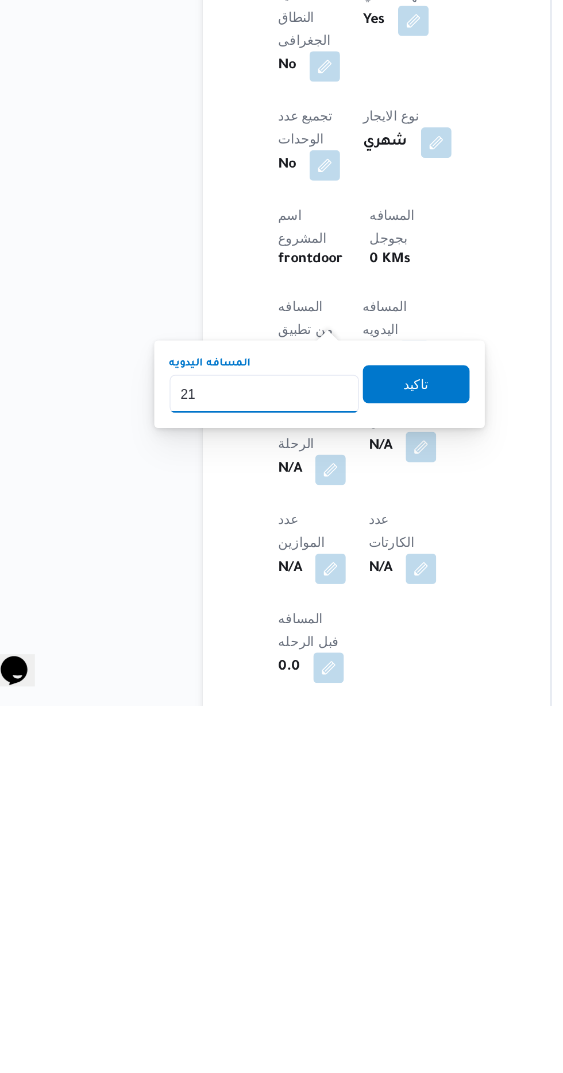
type input "210"
click at [287, 886] on span "تاكيد" at bounding box center [278, 878] width 64 height 23
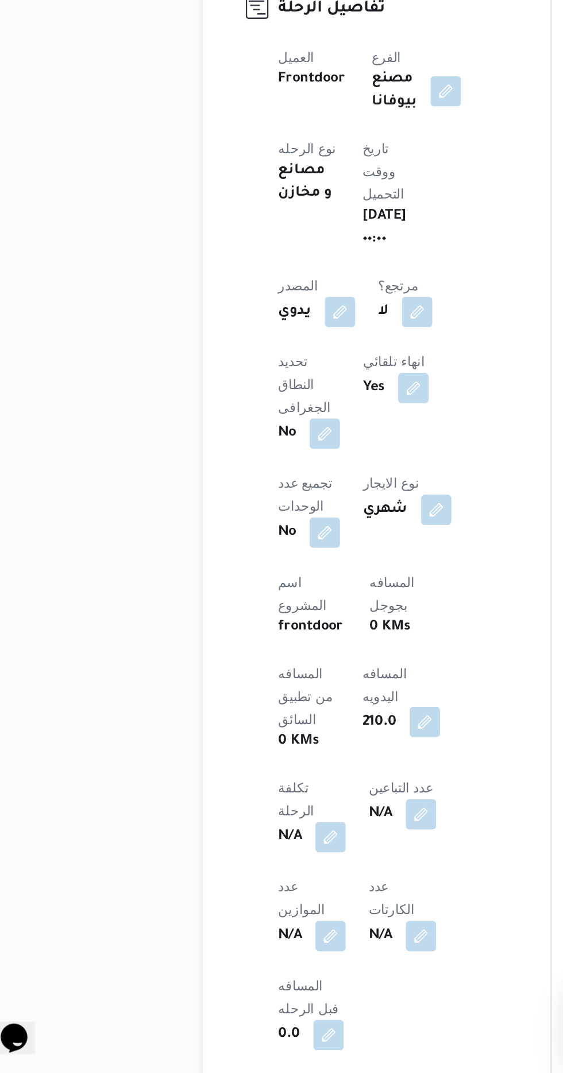
click at [274, 852] on button "button" at bounding box center [283, 861] width 18 height 18
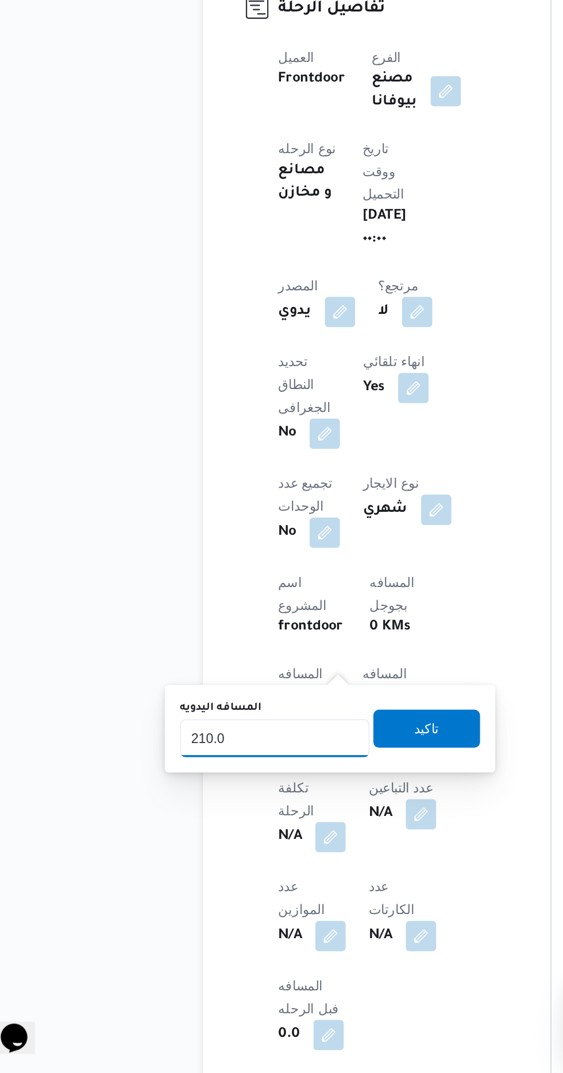
click at [206, 869] on input "210.0" at bounding box center [192, 871] width 114 height 23
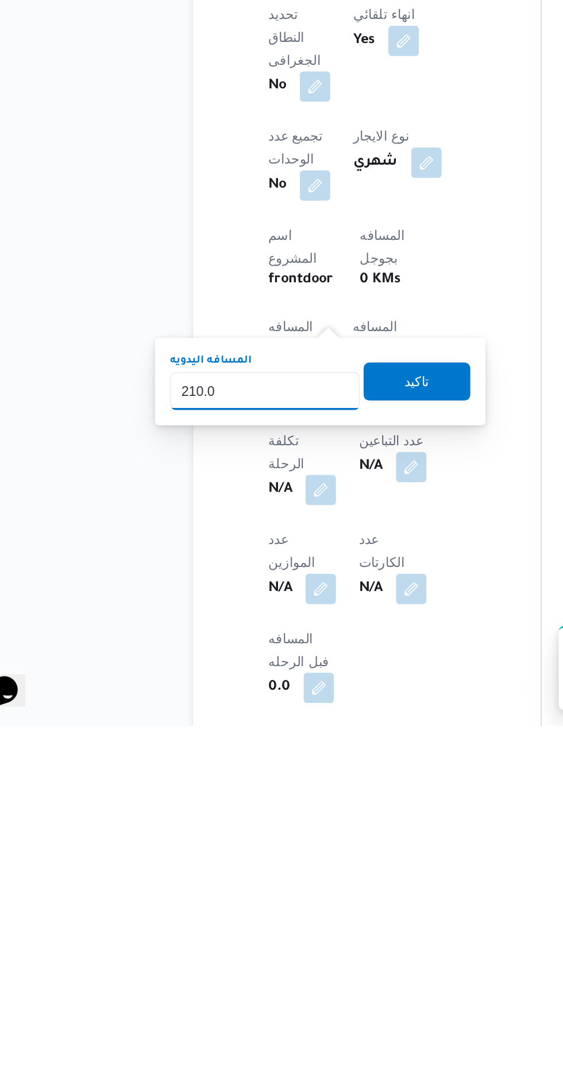
scroll to position [176, 0]
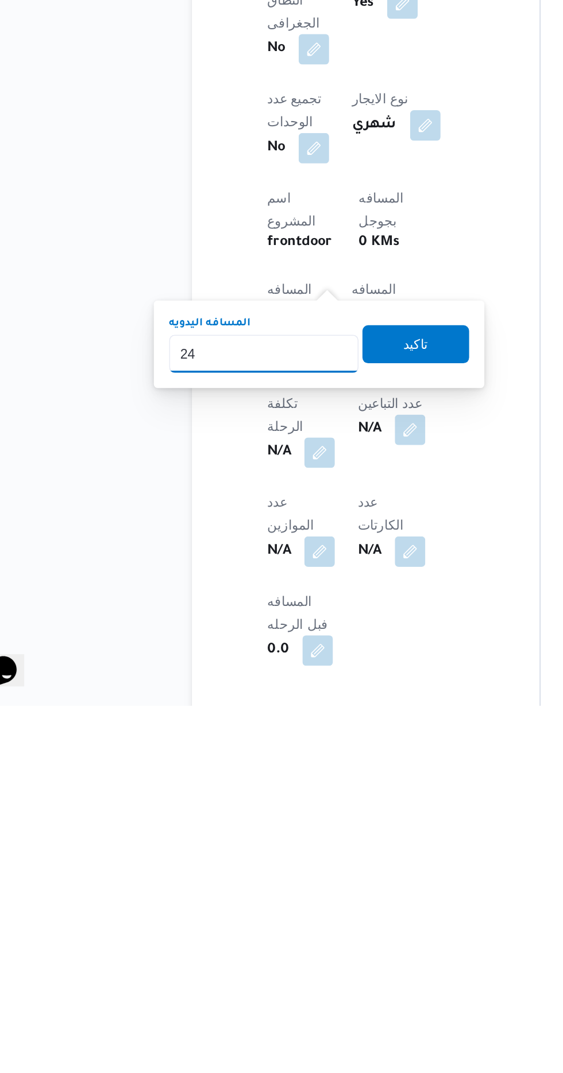
type input "240"
click at [304, 859] on span "تاكيد" at bounding box center [284, 854] width 64 height 23
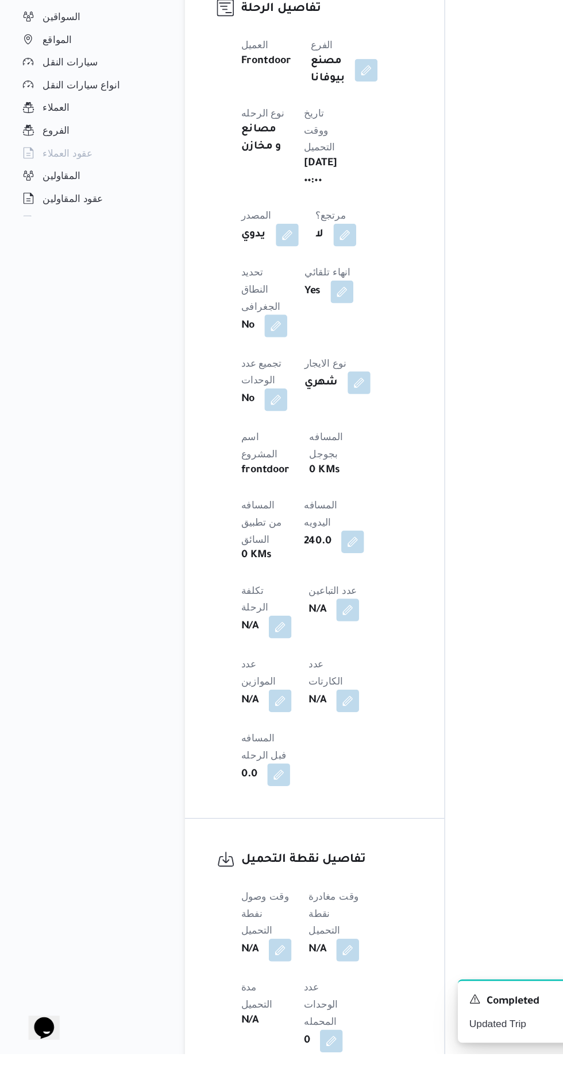
scroll to position [375, 0]
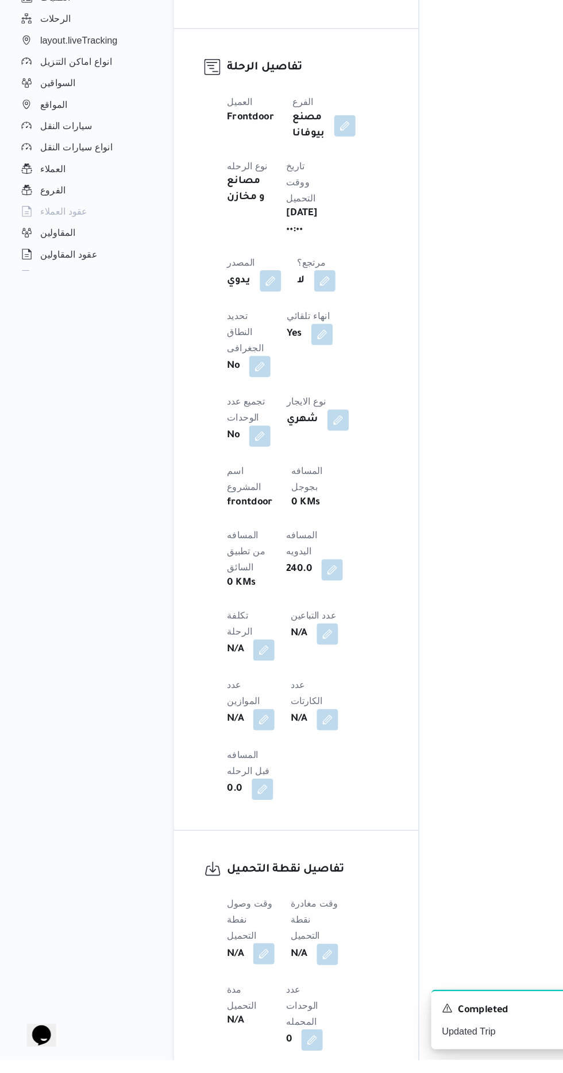
click at [232, 973] on button "button" at bounding box center [226, 982] width 18 height 18
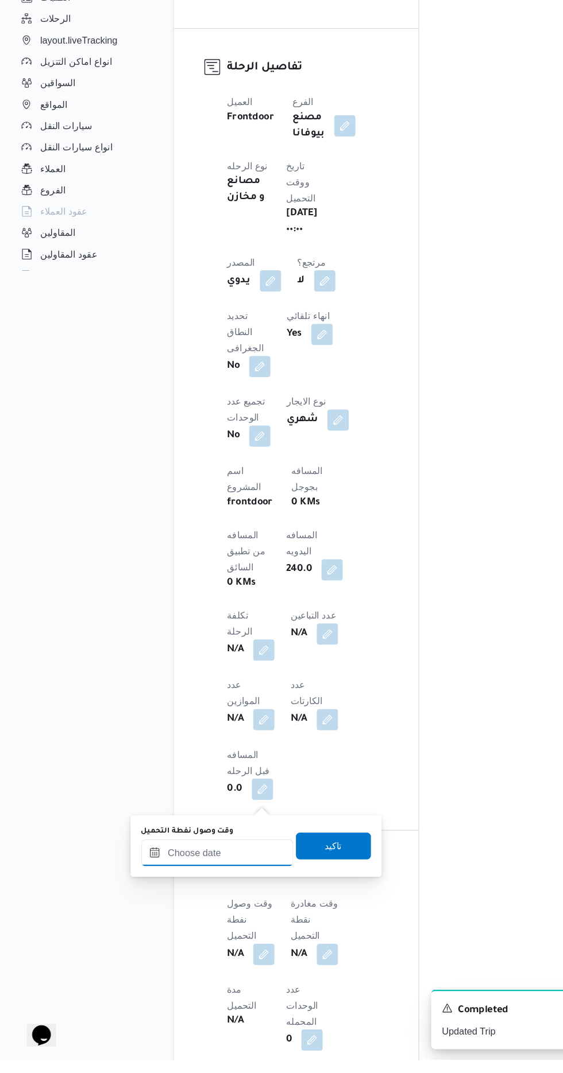
click at [210, 896] on input "وقت وصول نفطة التحميل" at bounding box center [186, 895] width 130 height 23
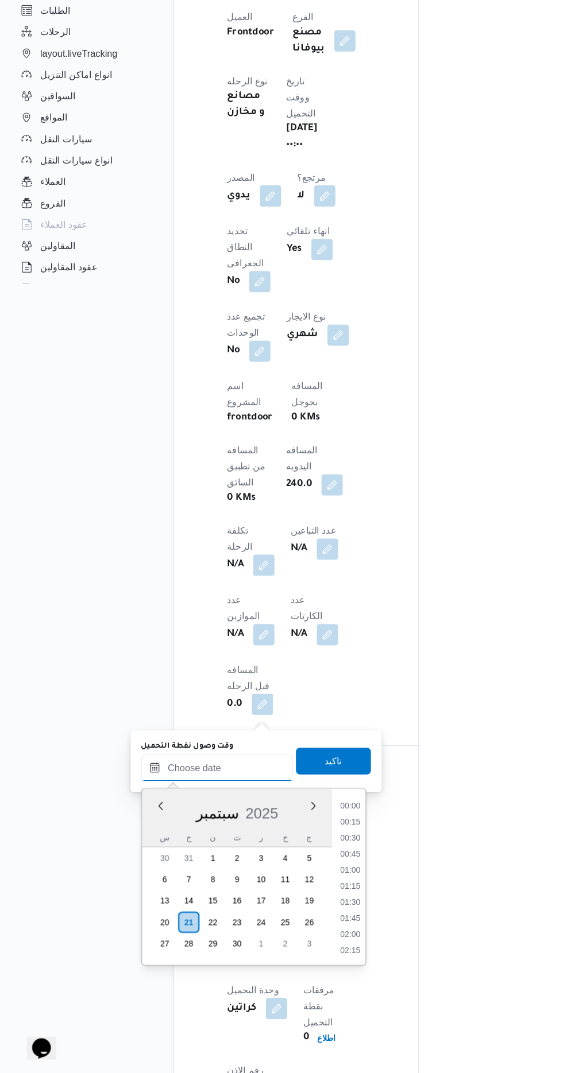
scroll to position [459, 0]
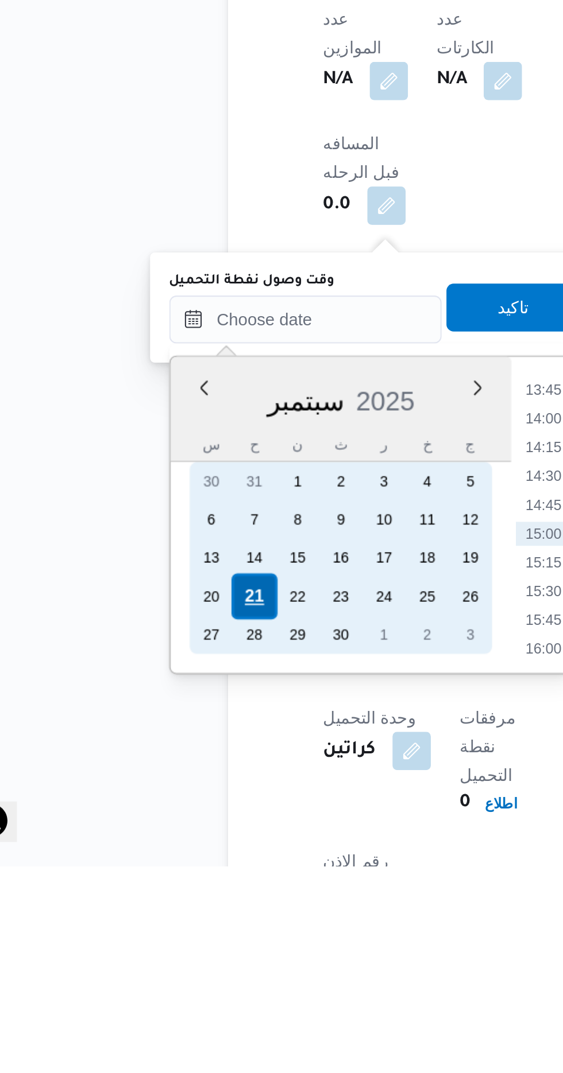
click at [160, 940] on div "21" at bounding box center [161, 944] width 22 height 22
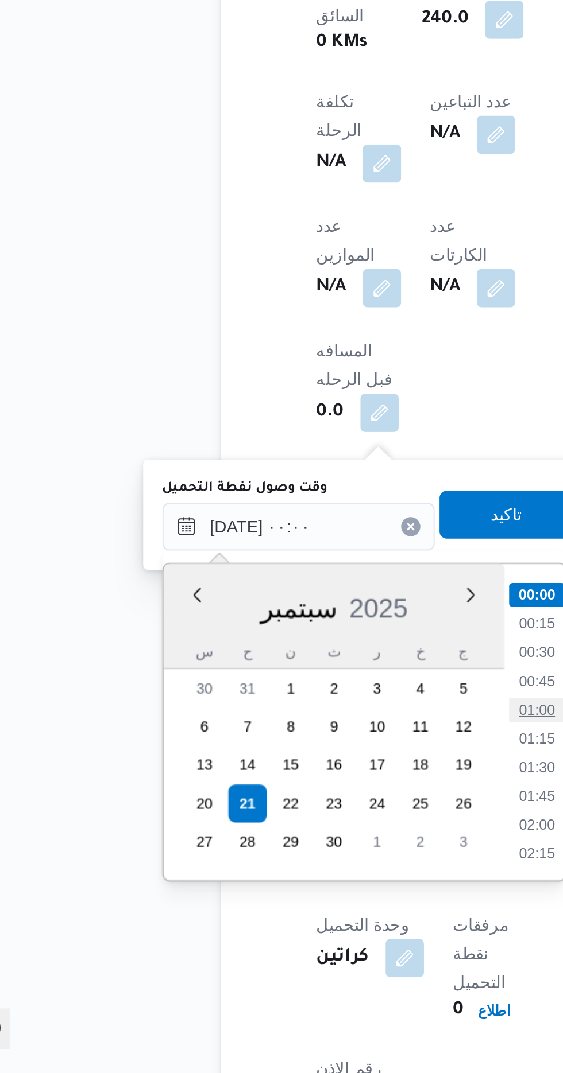
click at [301, 896] on li "01:00" at bounding box center [300, 899] width 26 height 11
type input "[DATE] ٠١:٠٠"
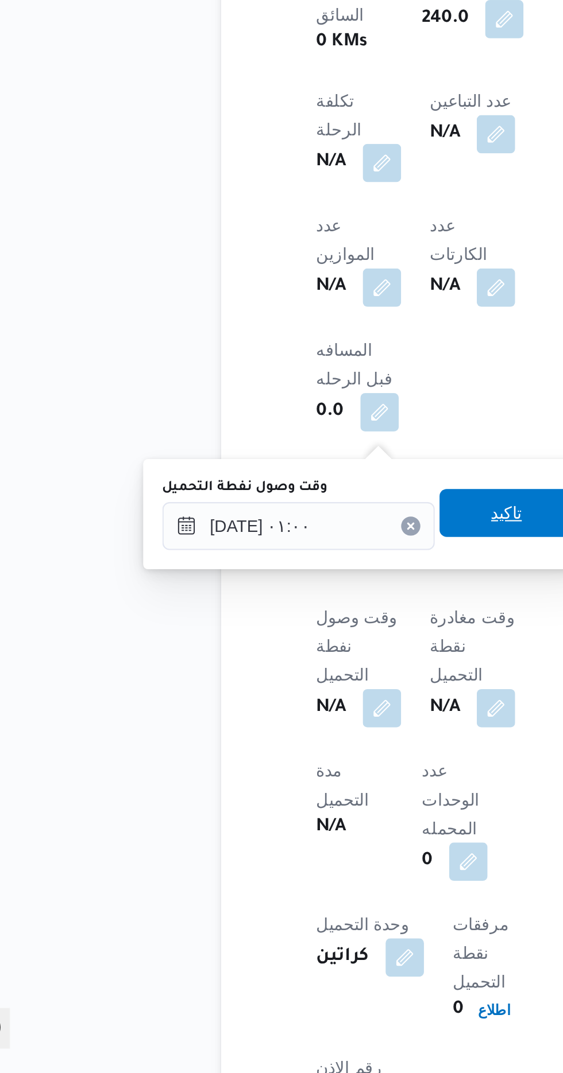
click at [282, 813] on span "تاكيد" at bounding box center [286, 805] width 64 height 23
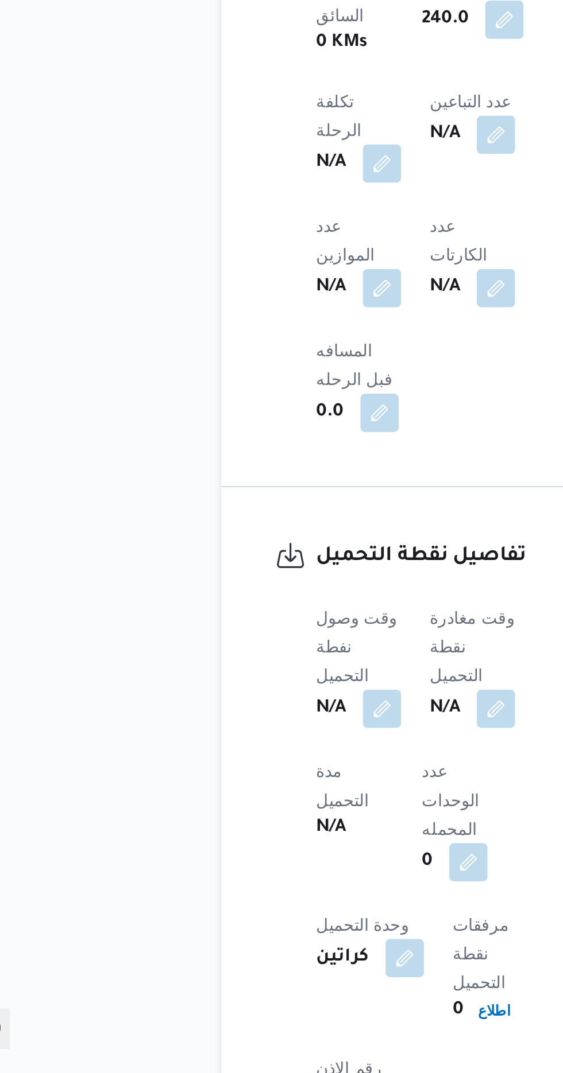
click at [289, 890] on span at bounding box center [278, 899] width 24 height 18
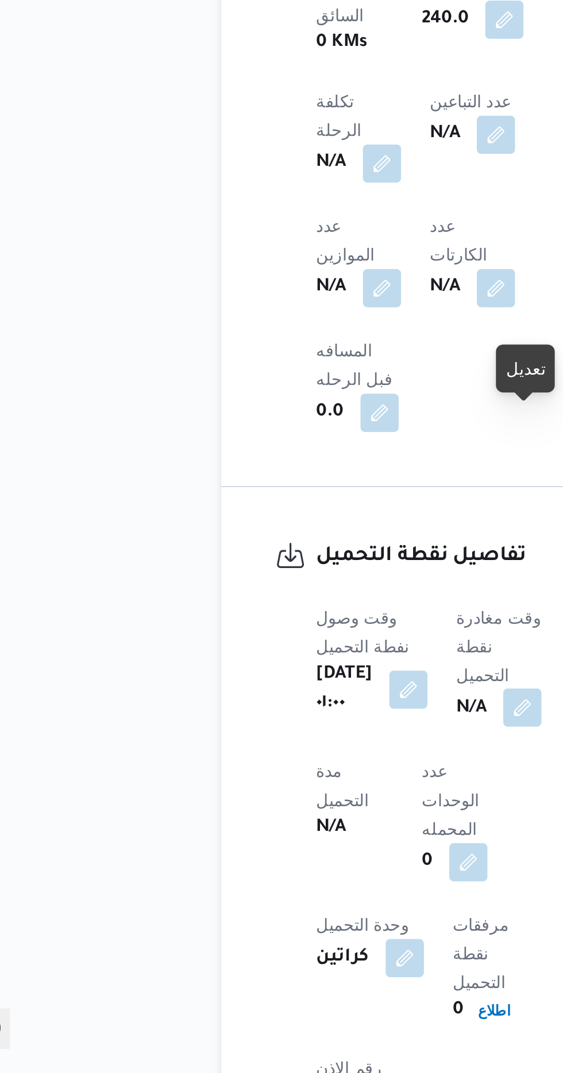
click at [302, 889] on button "button" at bounding box center [293, 898] width 18 height 18
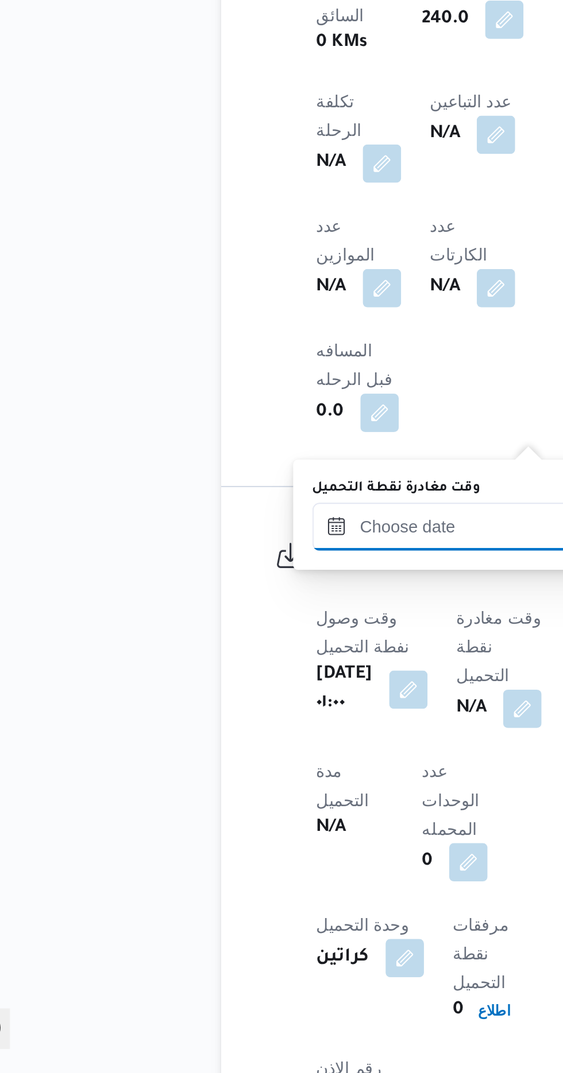
click at [258, 814] on input "وقت مغادرة نقطة التحميل" at bounding box center [258, 811] width 130 height 23
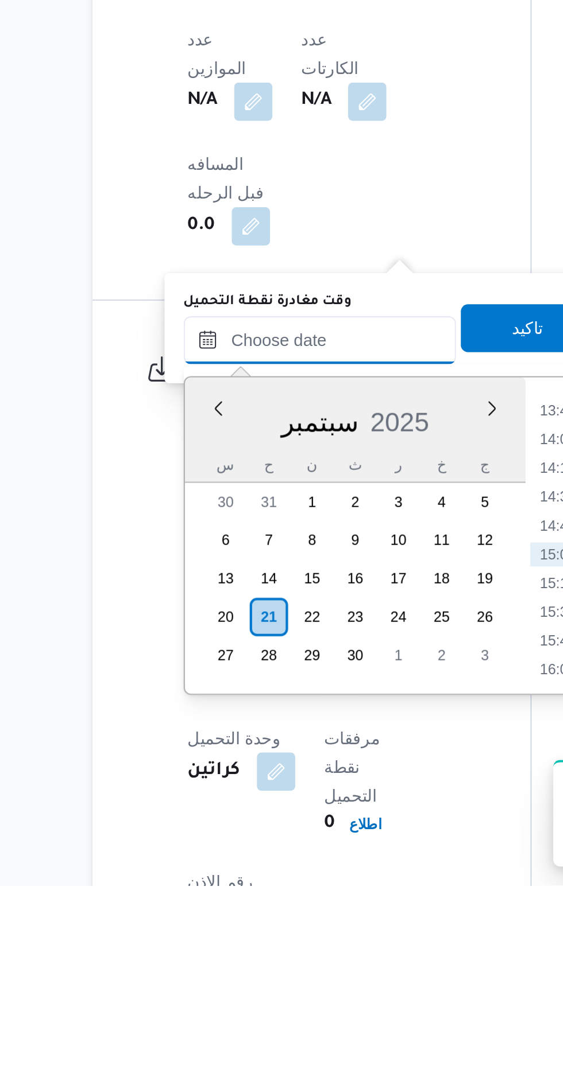
scroll to position [458, 0]
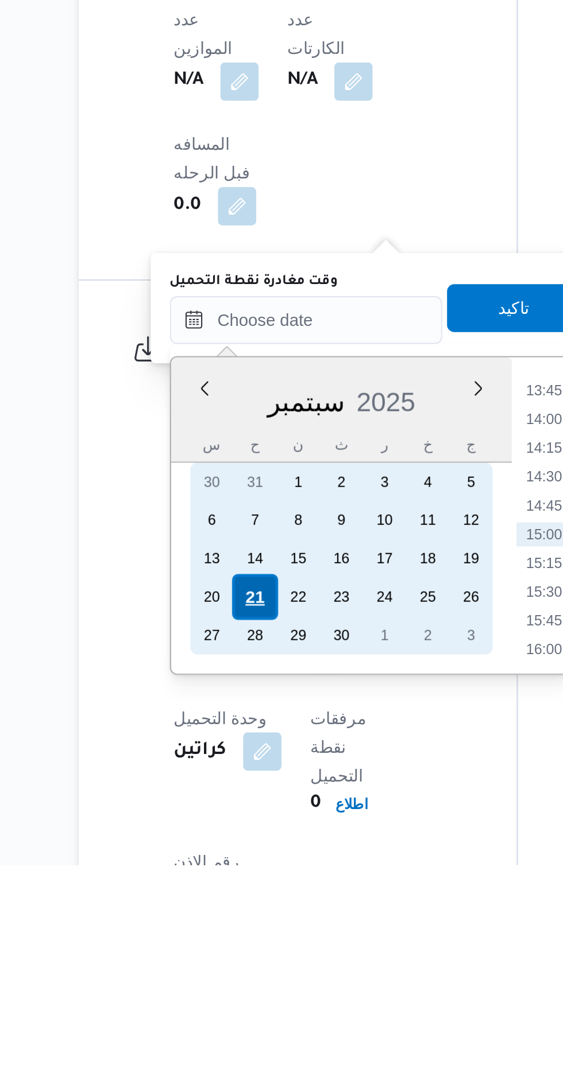
click at [232, 943] on div "21" at bounding box center [233, 945] width 22 height 22
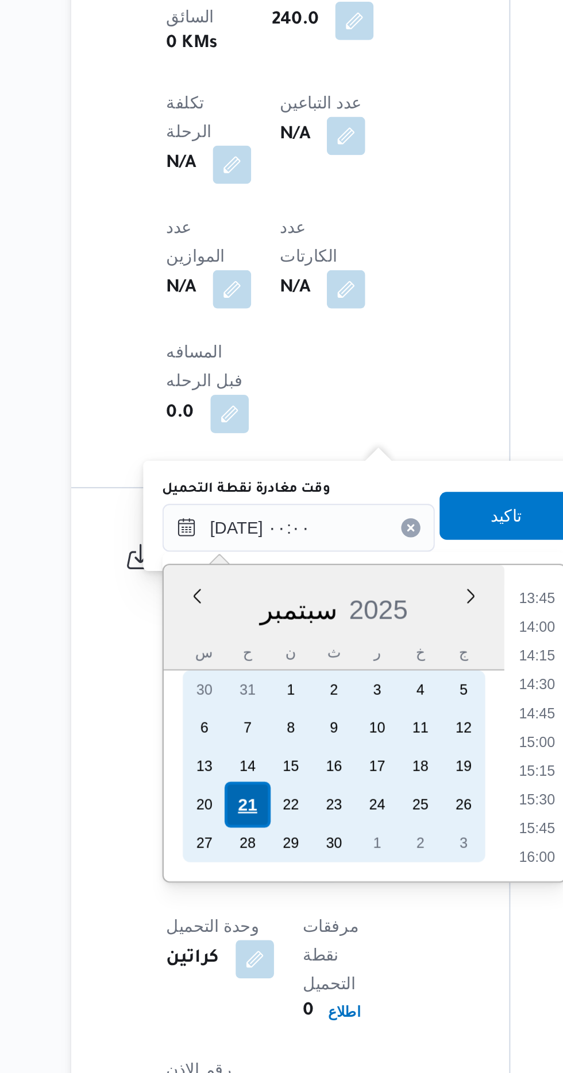
scroll to position [0, 0]
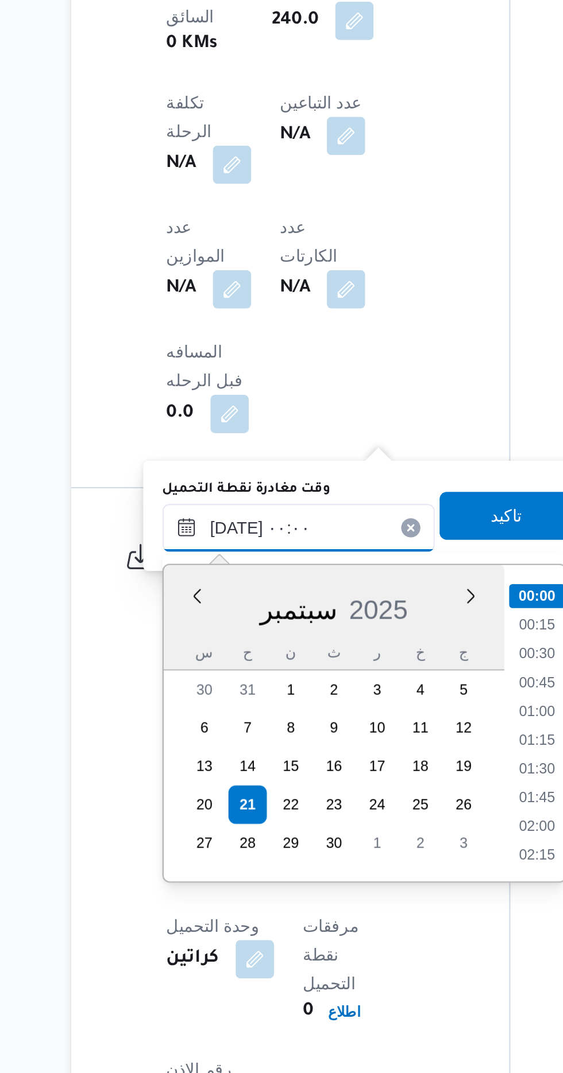
click at [208, 801] on input "[DATE] ٠٠:٠٠" at bounding box center [258, 812] width 130 height 23
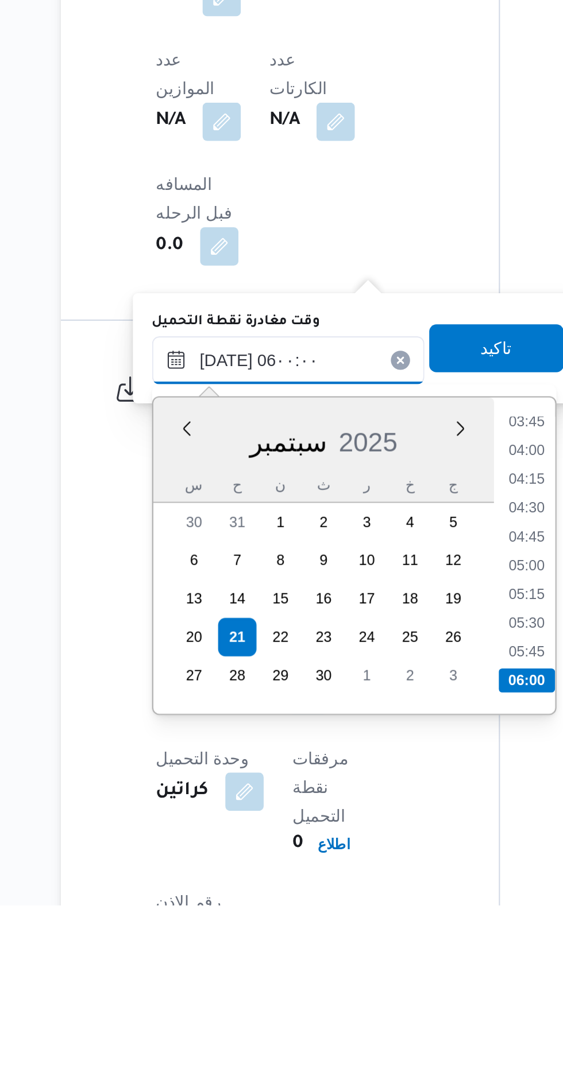
scroll to position [458, 0]
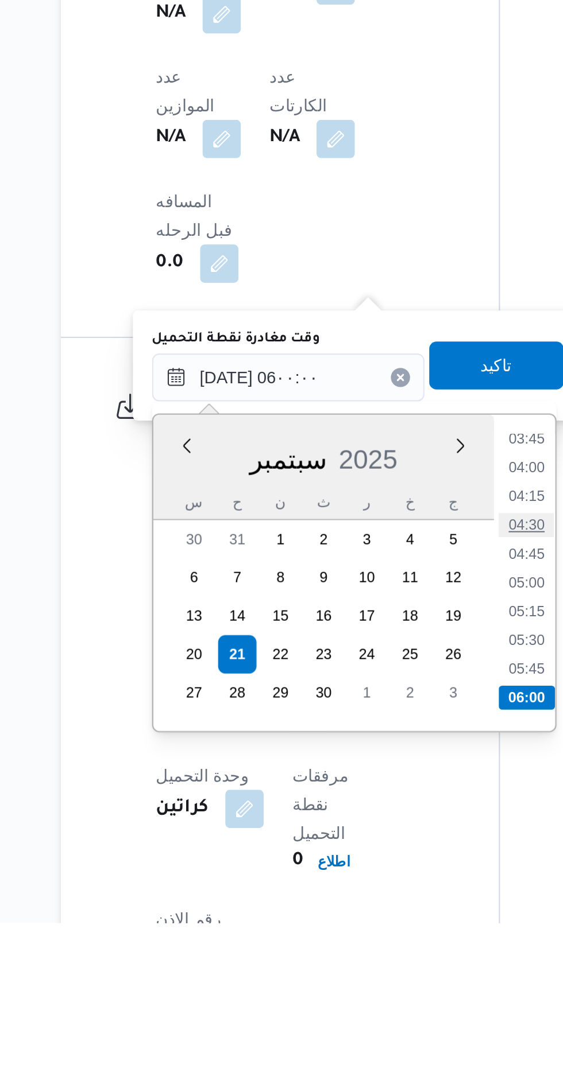
click at [367, 880] on li "04:30" at bounding box center [372, 882] width 26 height 11
type input "[DATE] ٠٤:٣٠"
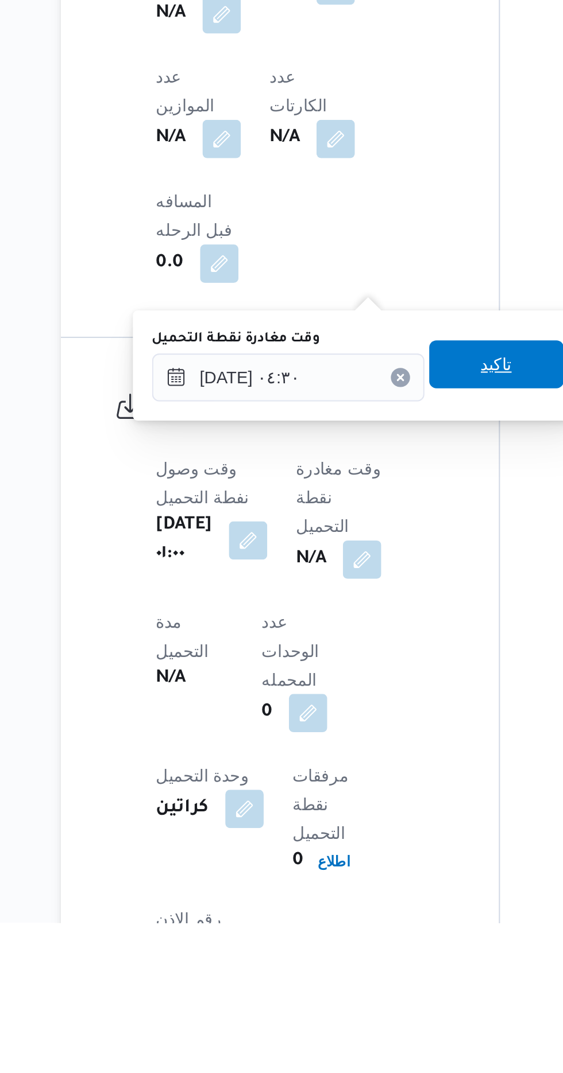
click at [365, 805] on span "تاكيد" at bounding box center [357, 806] width 15 height 14
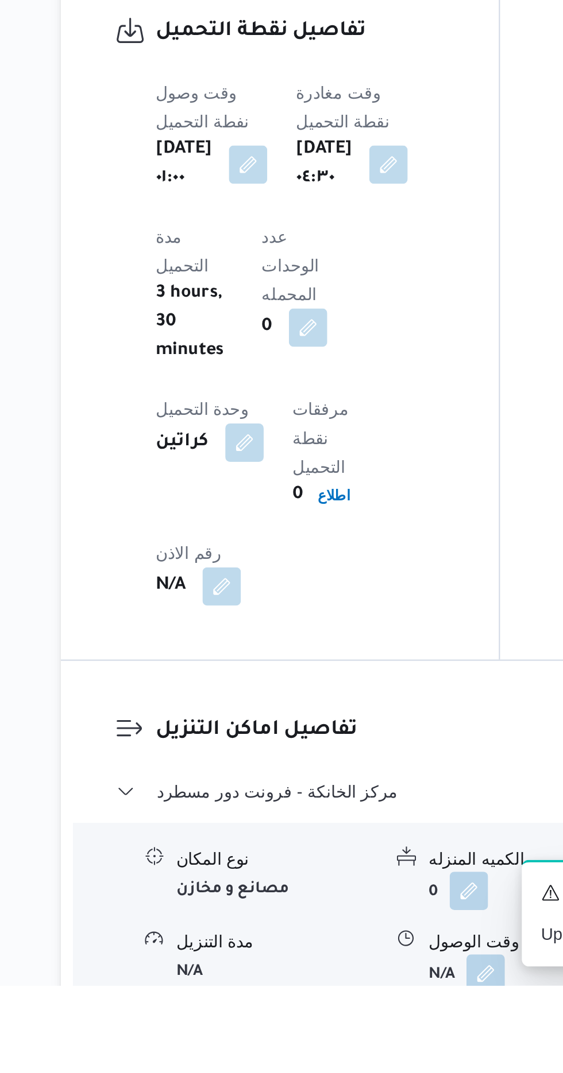
scroll to position [669, 0]
click at [351, 1057] on button "button" at bounding box center [352, 1066] width 18 height 18
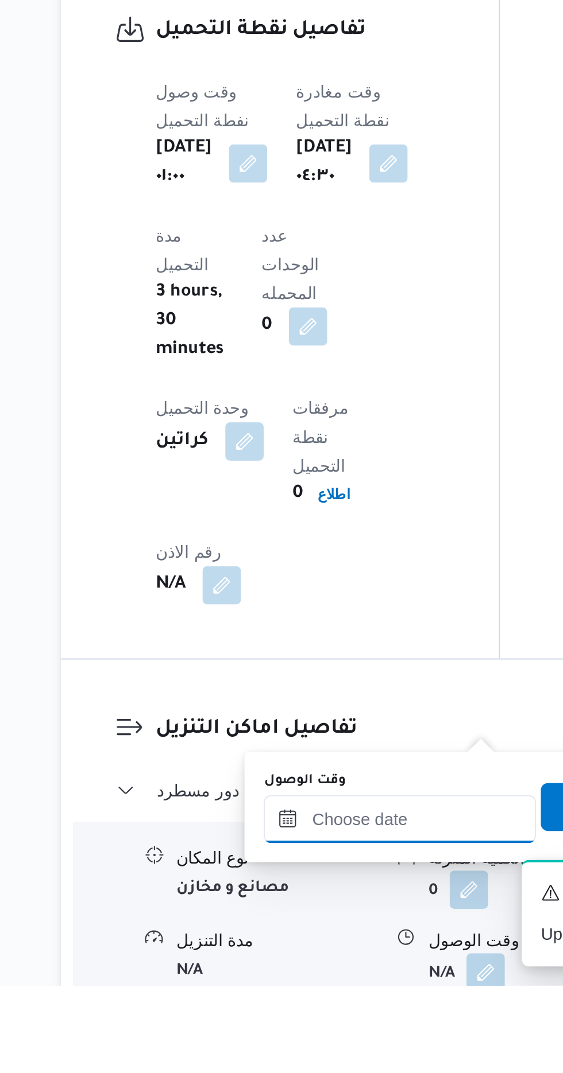
click at [328, 990] on input "وقت الوصول" at bounding box center [311, 993] width 130 height 23
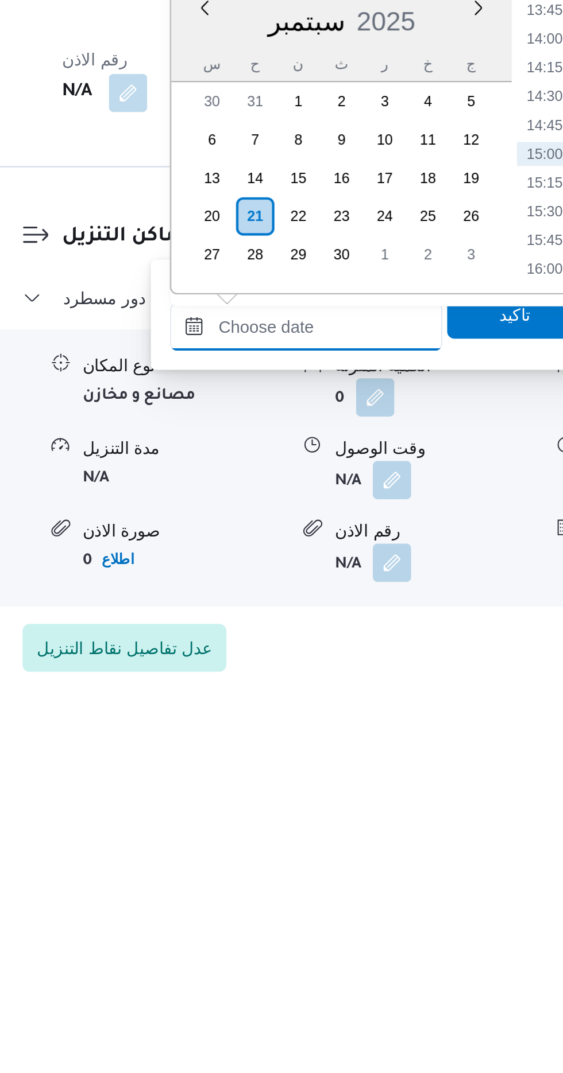
scroll to position [759, 0]
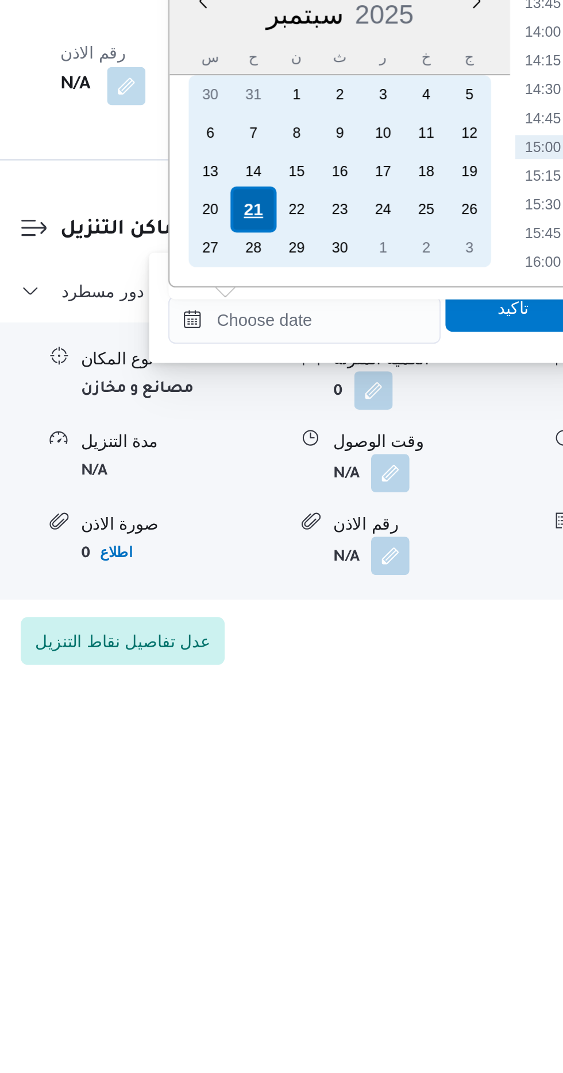
click at [288, 845] on div "21" at bounding box center [287, 851] width 22 height 22
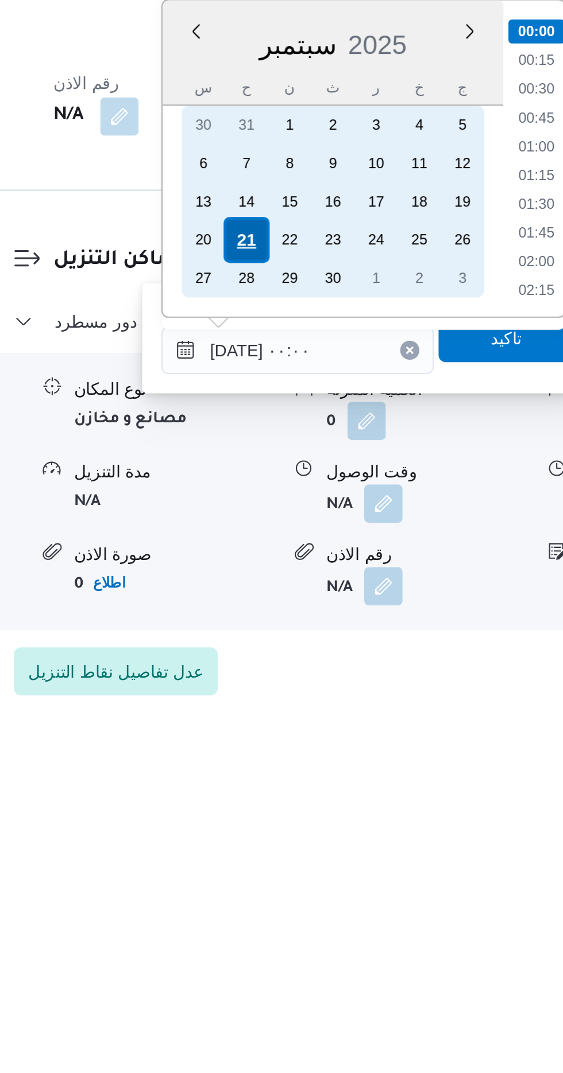
scroll to position [759, 0]
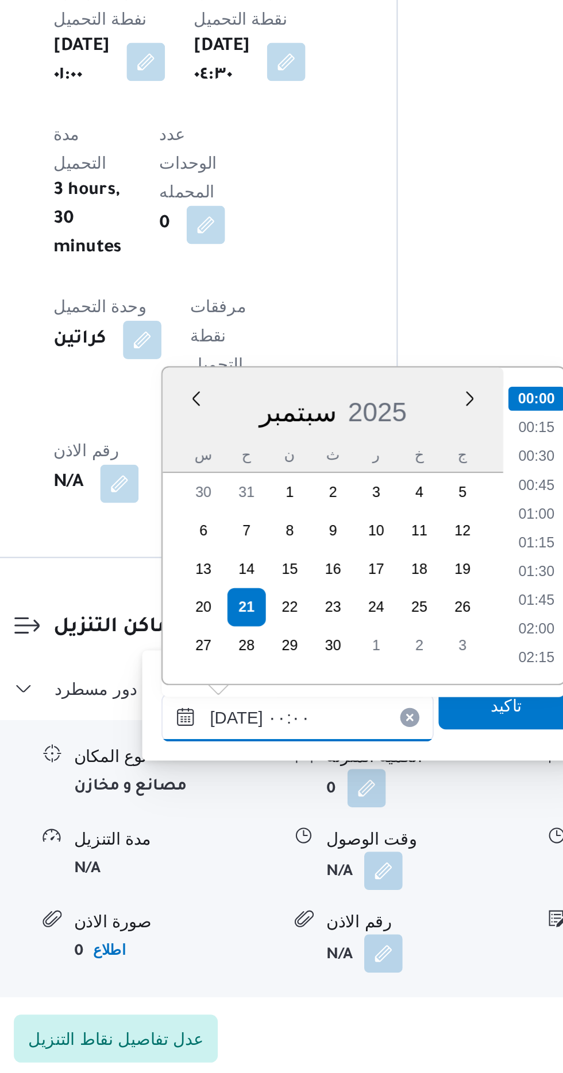
click at [248, 902] on input "[DATE] ٠٠:٠٠" at bounding box center [311, 902] width 130 height 23
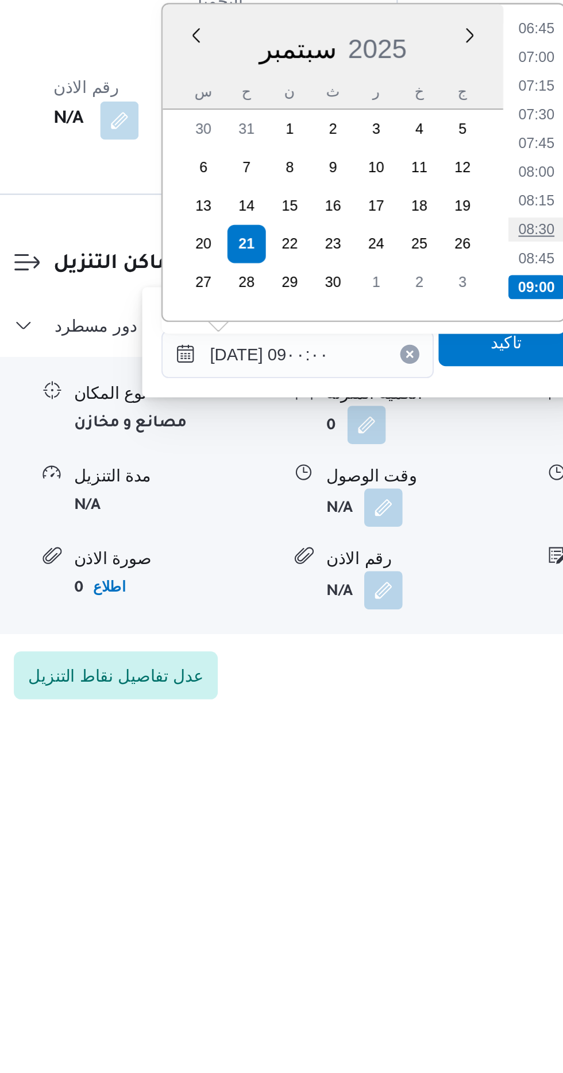
click at [428, 844] on li "08:30" at bounding box center [426, 843] width 26 height 11
type input "[DATE] ٠٨:٣٠"
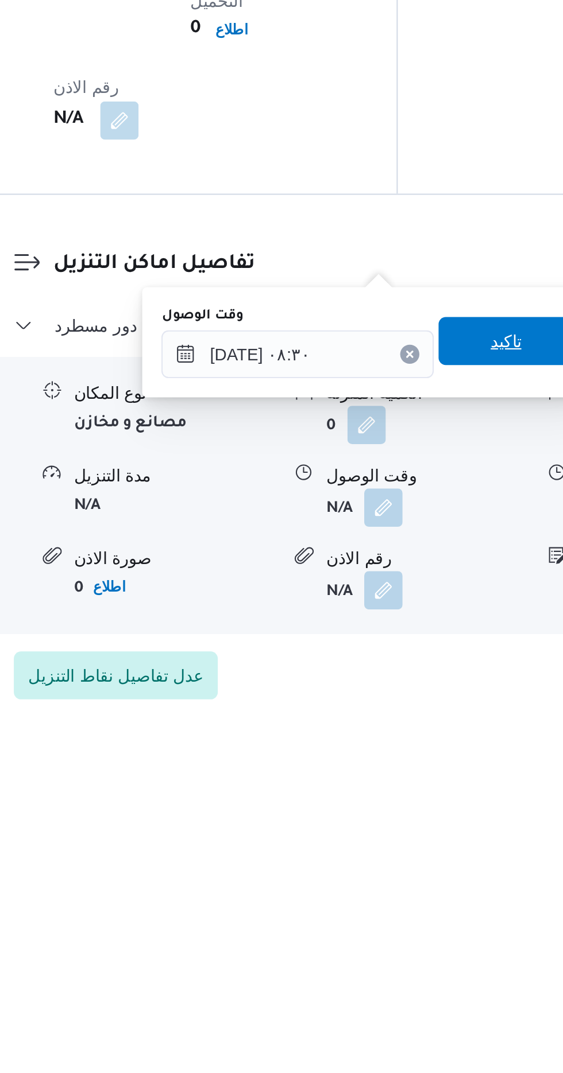
click at [413, 901] on span "تاكيد" at bounding box center [411, 897] width 64 height 23
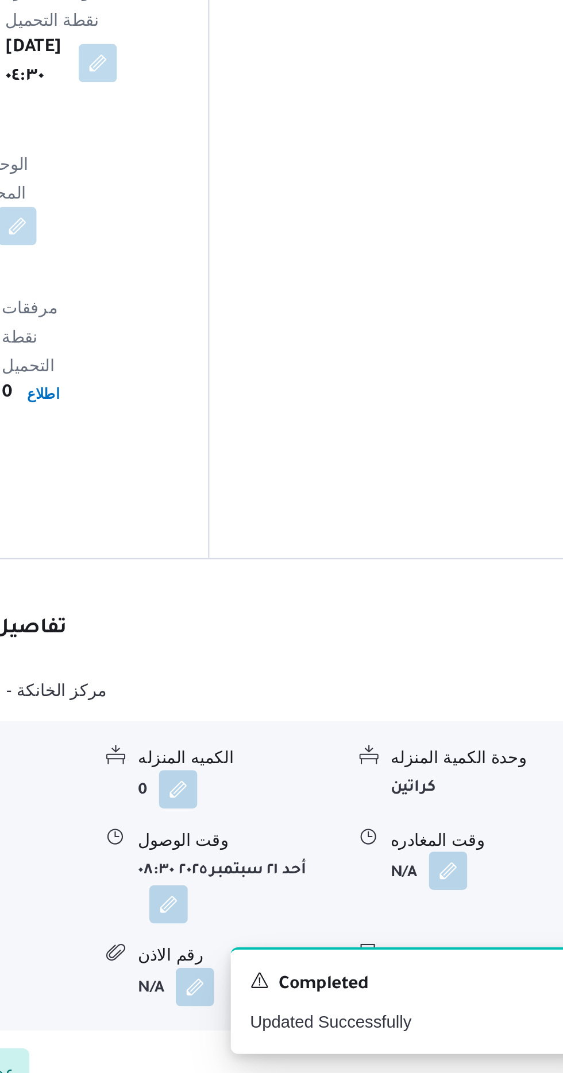
click at [478, 967] on button "button" at bounding box center [473, 976] width 18 height 18
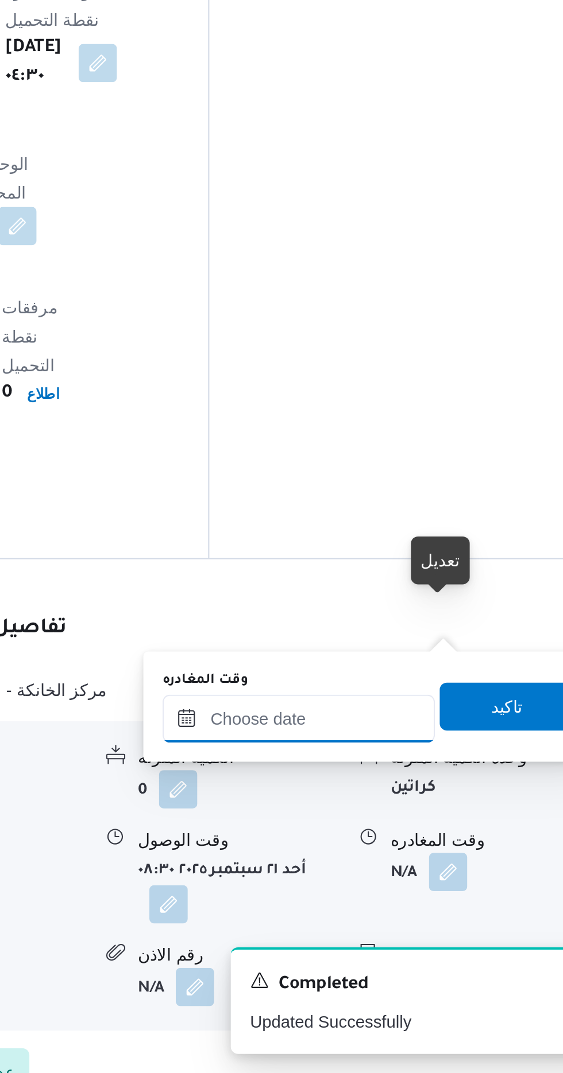
click at [432, 901] on input "وقت المغادره" at bounding box center [402, 903] width 130 height 23
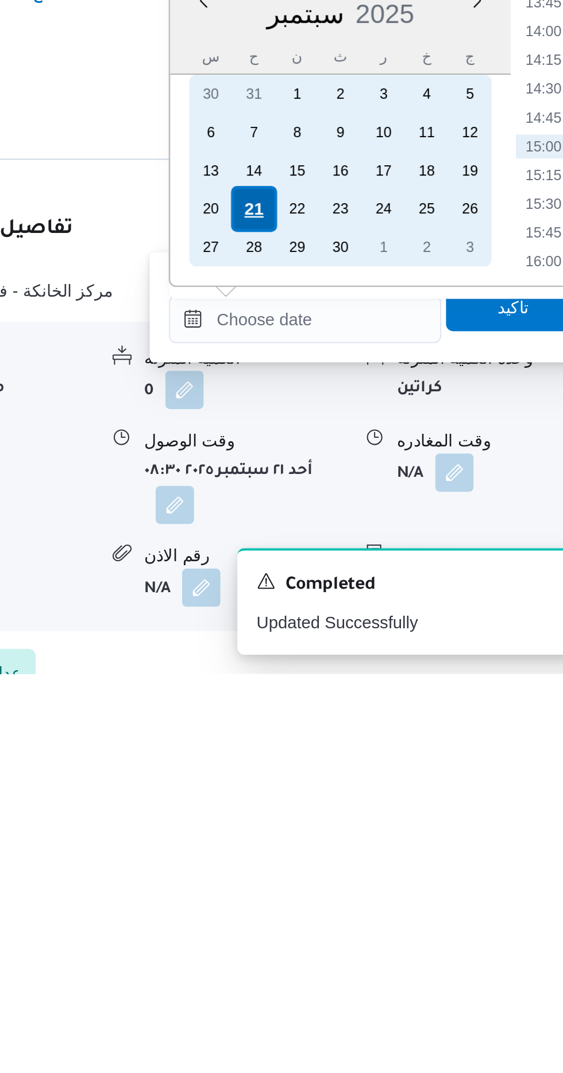
click at [376, 848] on div "21" at bounding box center [378, 851] width 22 height 22
type input "[DATE] ٠٠:٠٠"
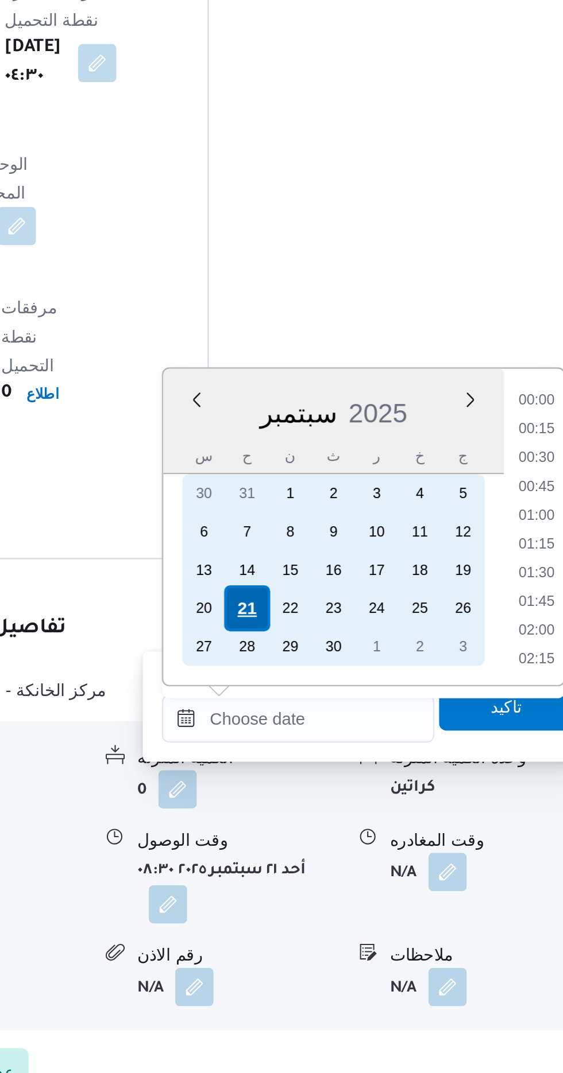
click at [378, 847] on div "21" at bounding box center [378, 851] width 22 height 22
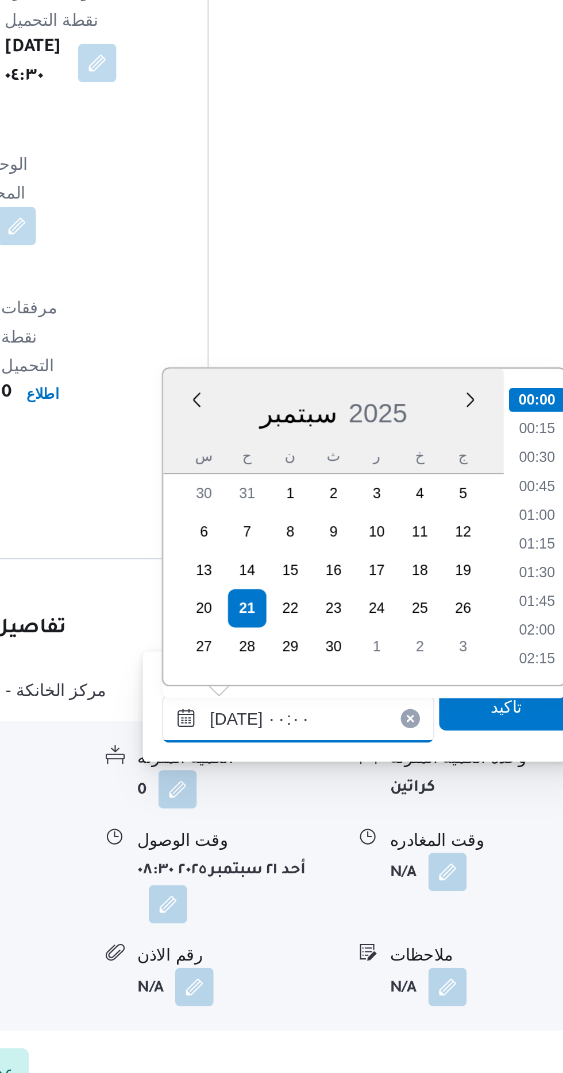
click at [340, 906] on input "[DATE] ٠٠:٠٠" at bounding box center [402, 903] width 130 height 23
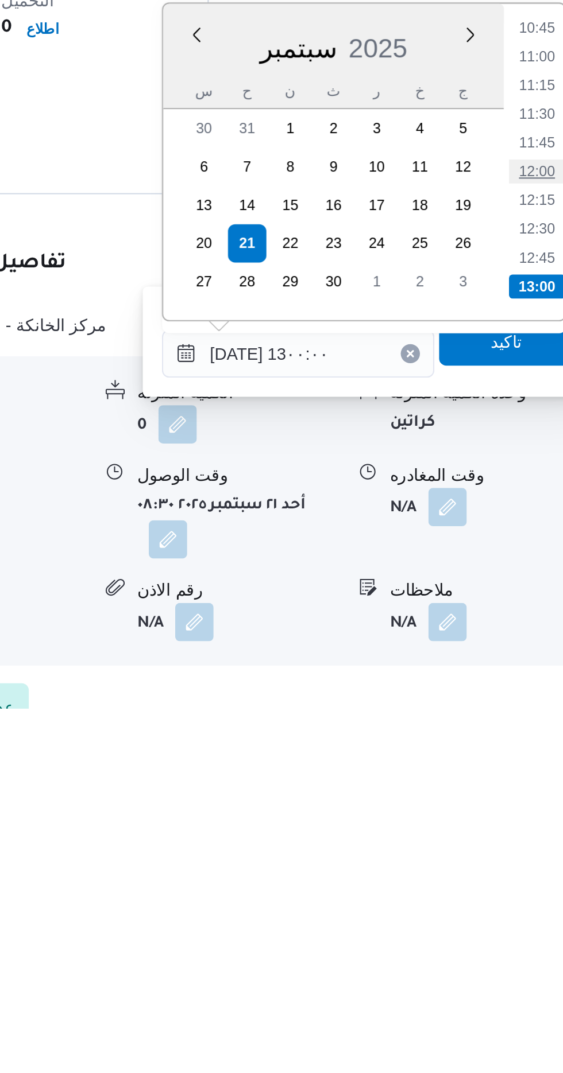
click at [510, 812] on li "12:00" at bounding box center [516, 816] width 26 height 11
type input "[DATE] ١٢:٠٠"
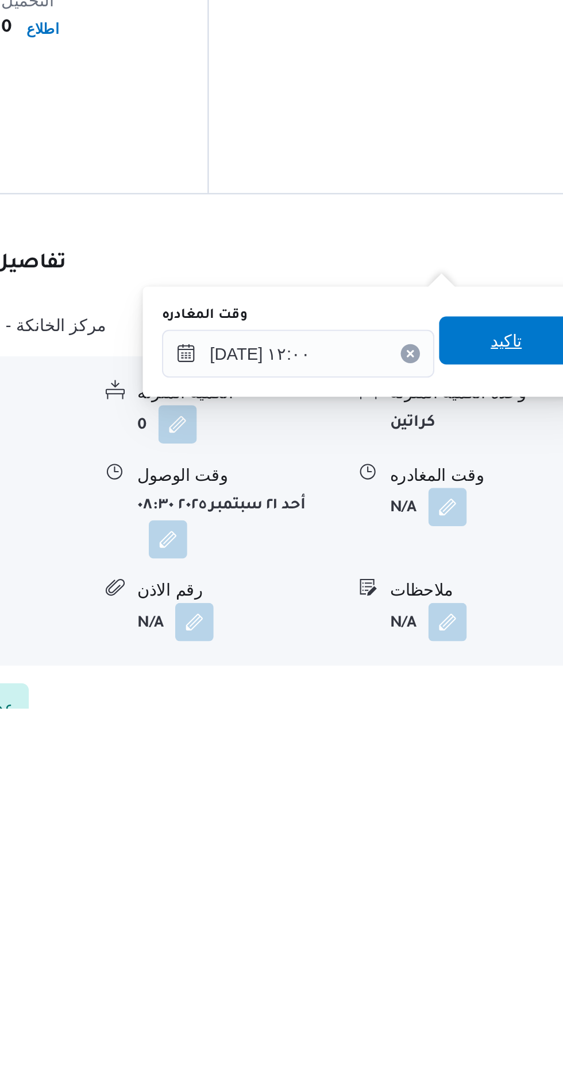
click at [505, 898] on span "تاكيد" at bounding box center [501, 897] width 15 height 14
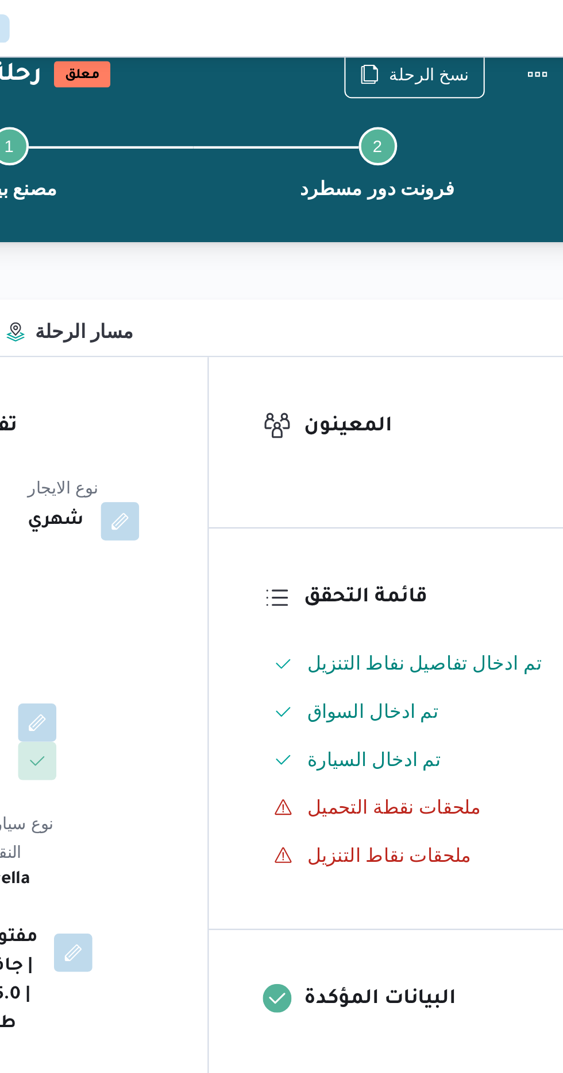
click at [525, 27] on div "Control Center الرئيسيه الرحلات 338907 رقم" at bounding box center [281, 14] width 563 height 28
click at [506, 36] on button "Actions" at bounding box center [516, 35] width 23 height 23
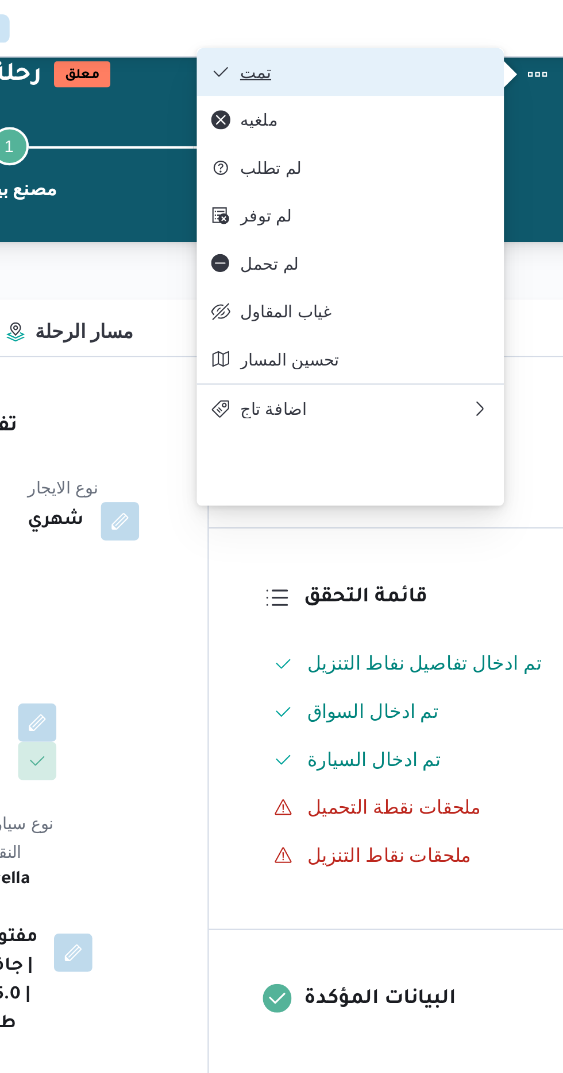
click at [484, 30] on span "تمت" at bounding box center [433, 34] width 119 height 9
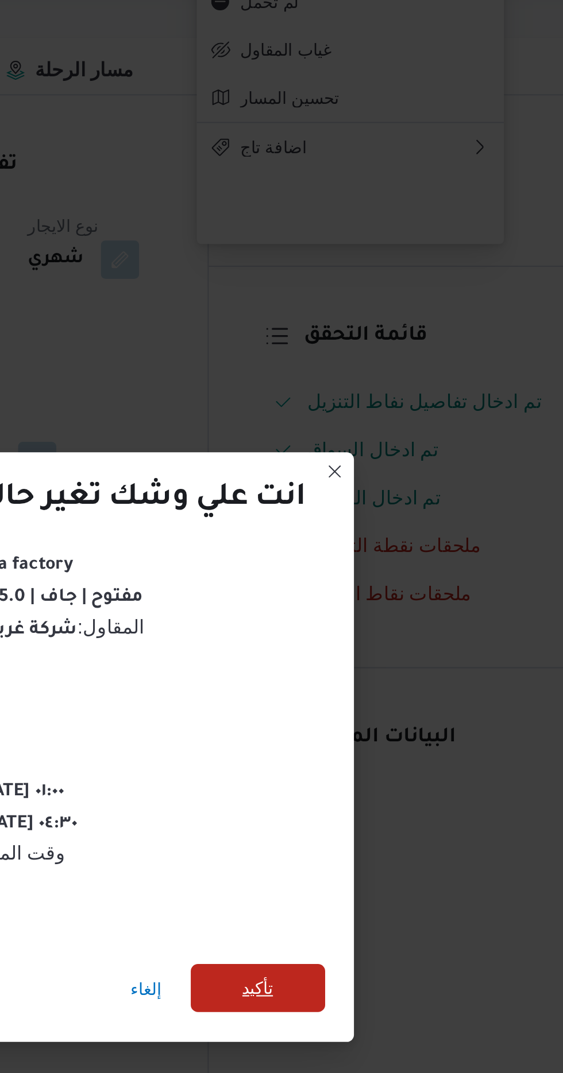
click at [389, 592] on span "تأكيد" at bounding box center [382, 599] width 15 height 14
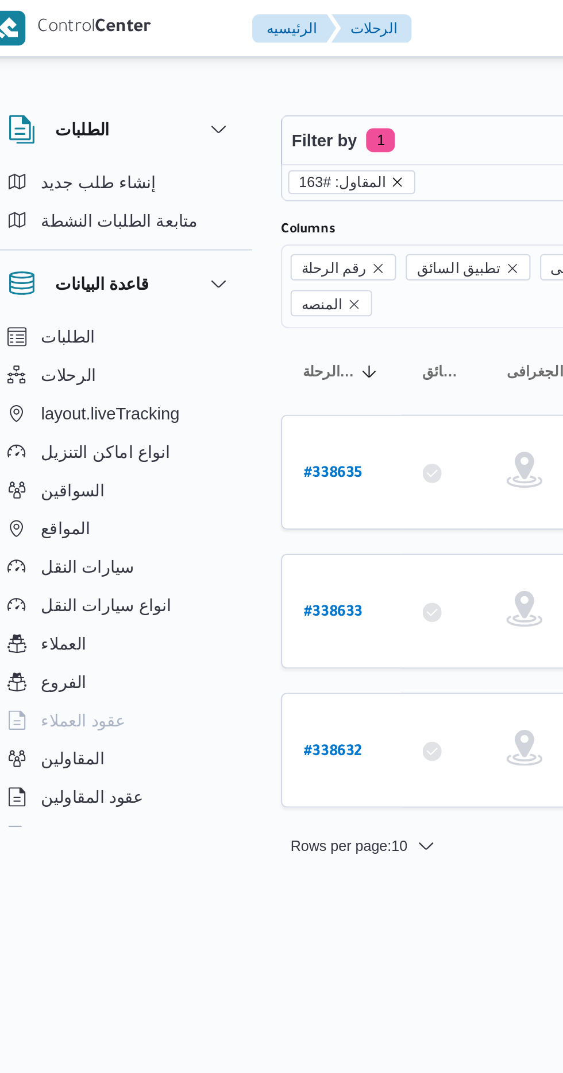
click at [201, 84] on icon "remove selected entity" at bounding box center [204, 87] width 7 height 7
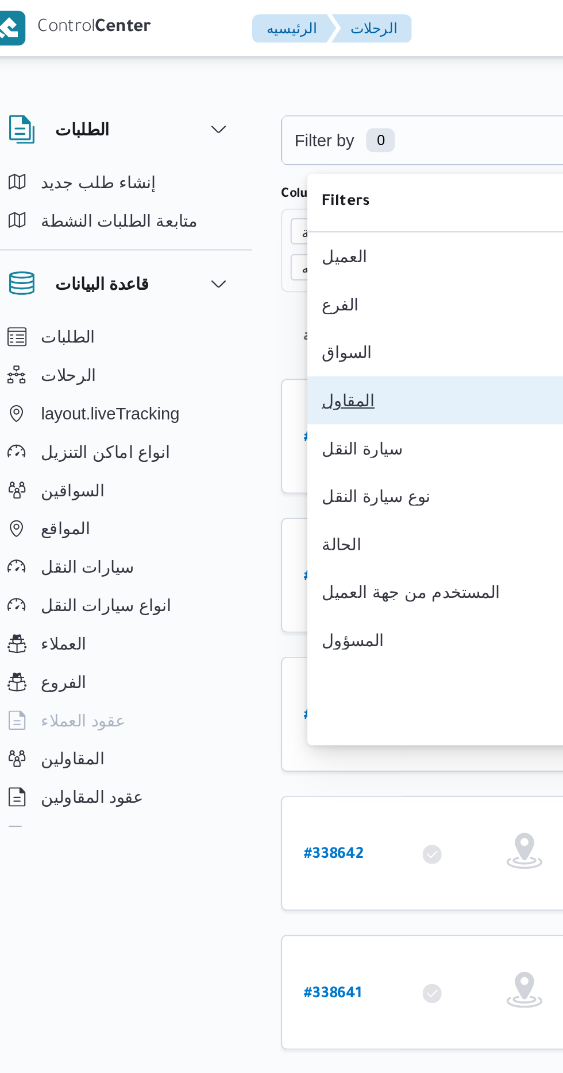
click at [205, 196] on div "المقاول" at bounding box center [228, 191] width 119 height 9
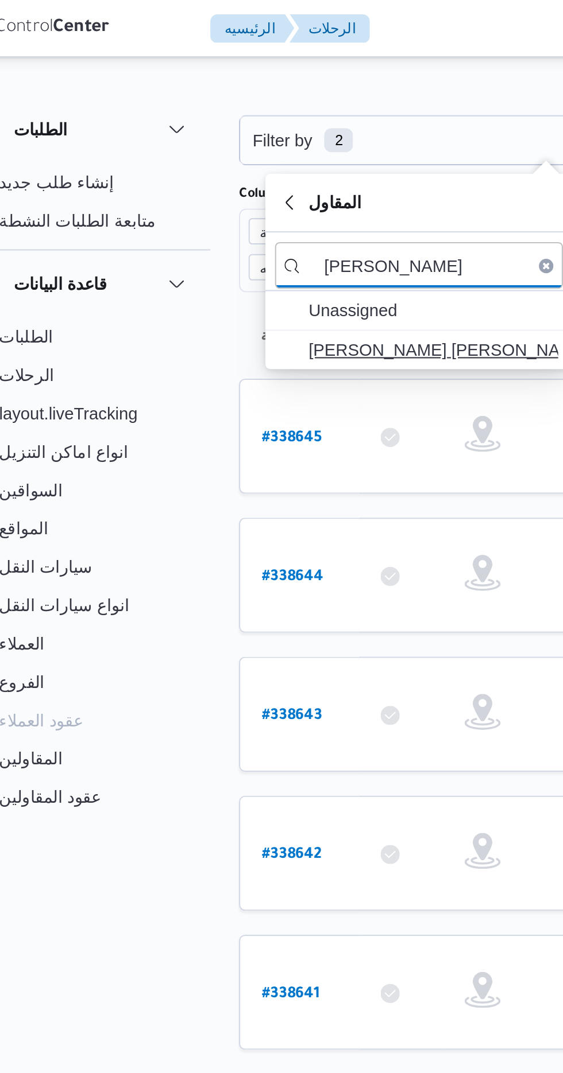
type input "[PERSON_NAME]"
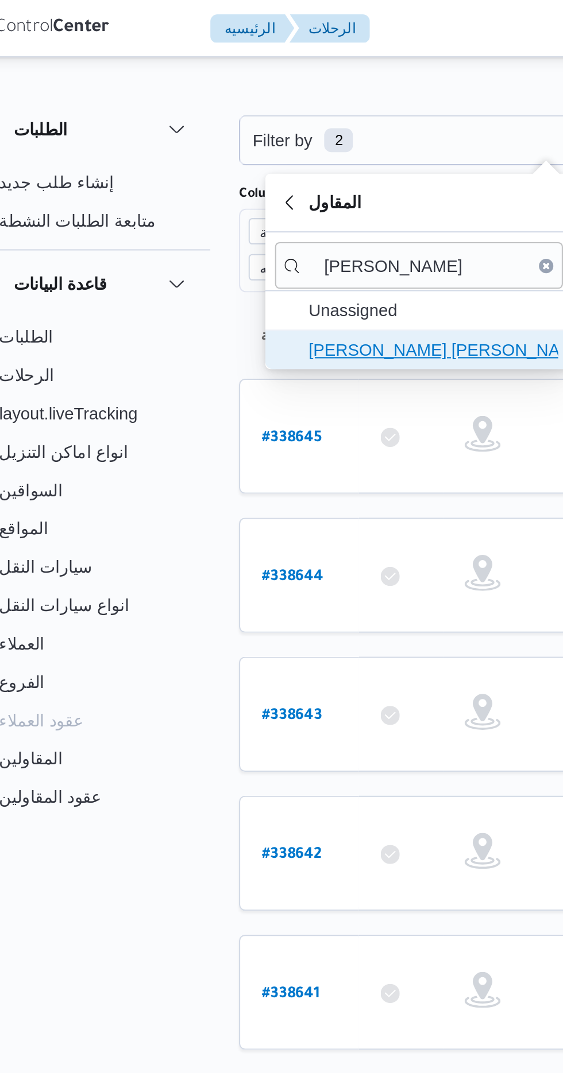
click at [246, 168] on span "[PERSON_NAME] [PERSON_NAME]" at bounding box center [242, 168] width 119 height 14
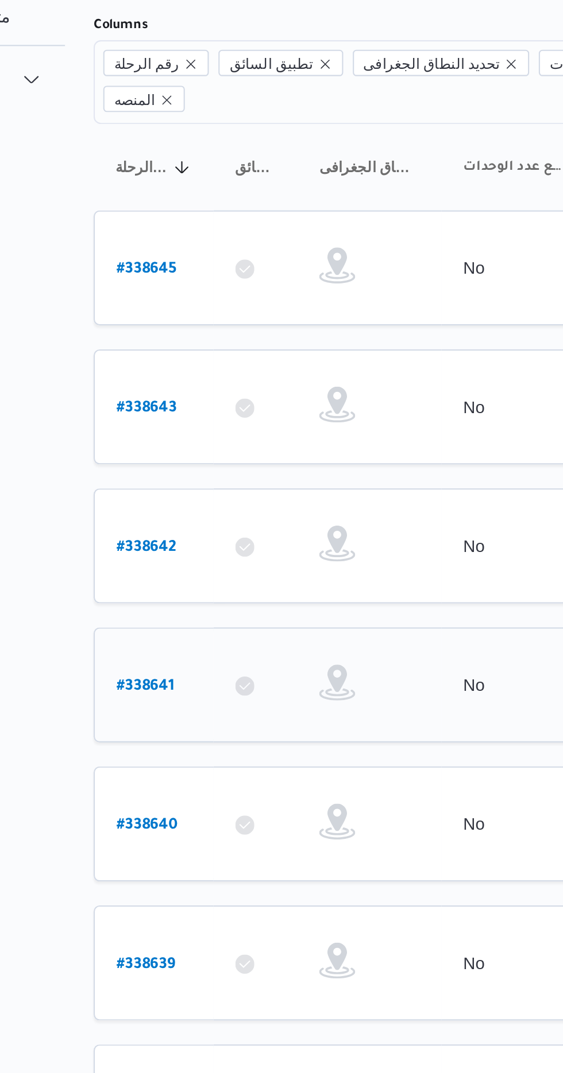
click at [161, 423] on b "# 338641" at bounding box center [174, 427] width 28 height 8
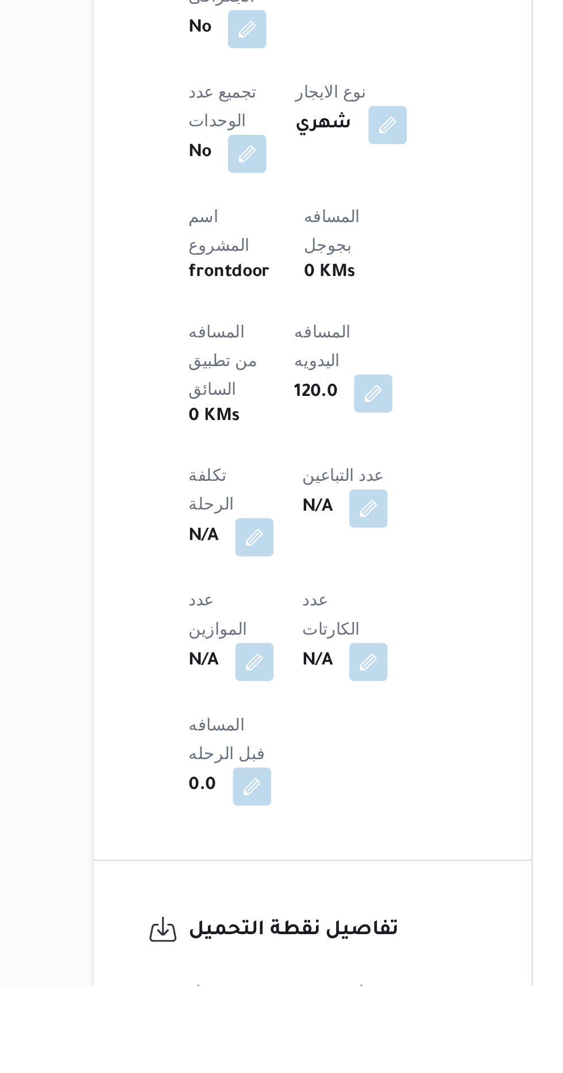
scroll to position [288, 0]
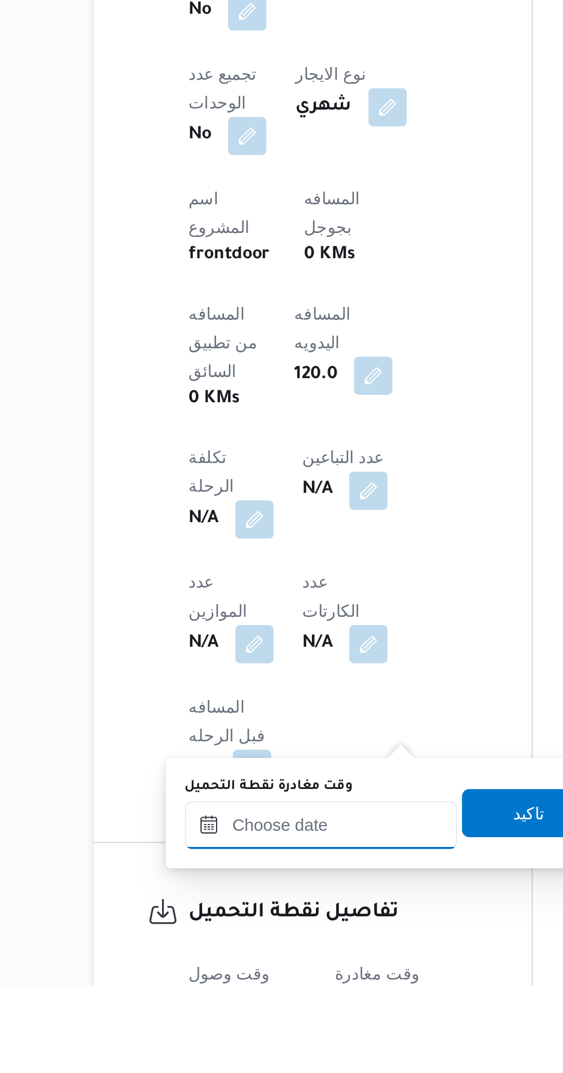
click at [282, 994] on input "وقت مغادرة نقطة التحميل" at bounding box center [258, 996] width 130 height 23
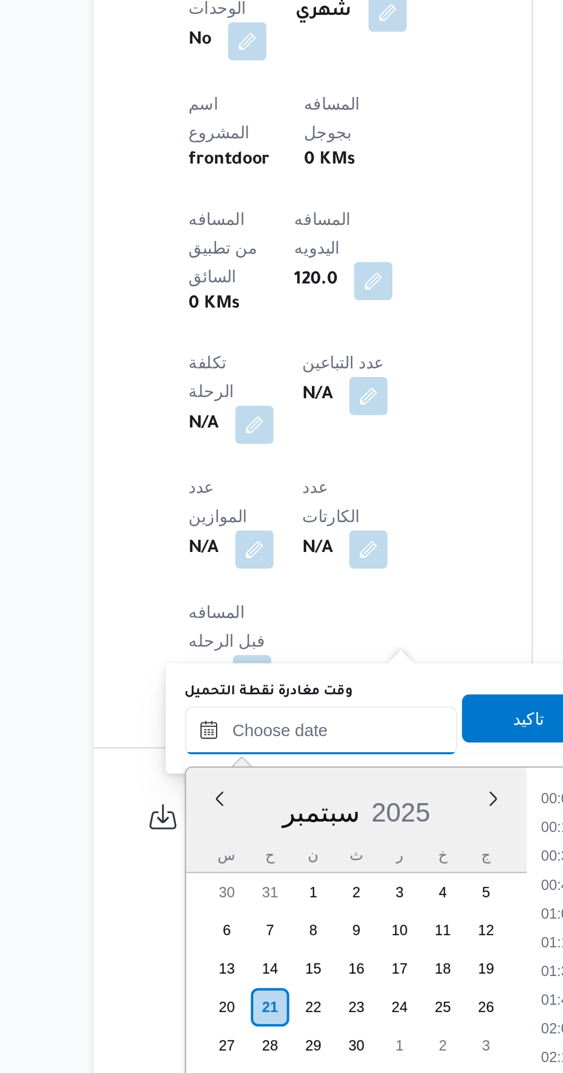
scroll to position [757, 0]
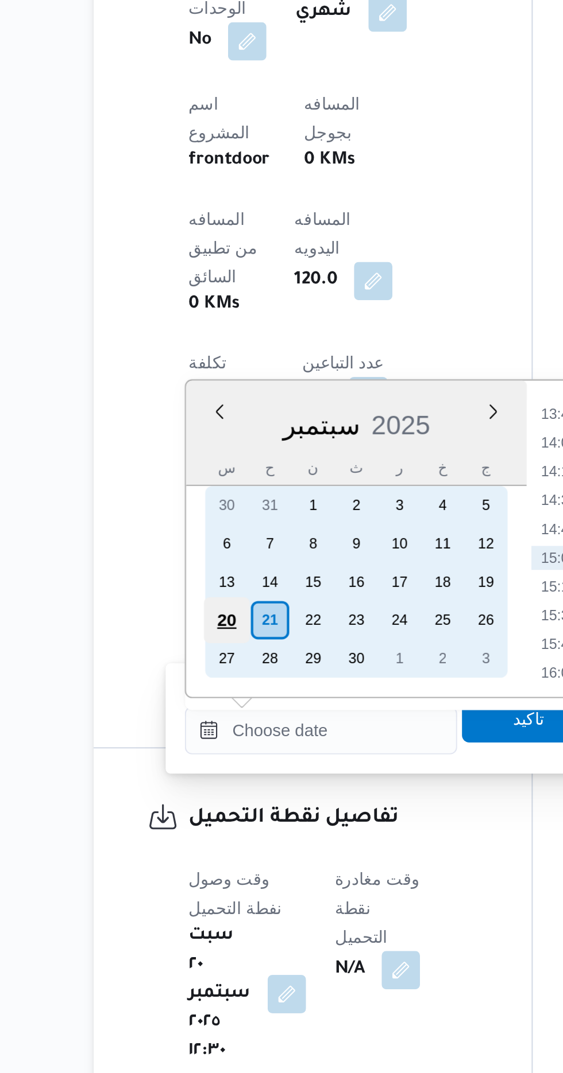
click at [210, 853] on div "20" at bounding box center [212, 857] width 22 height 22
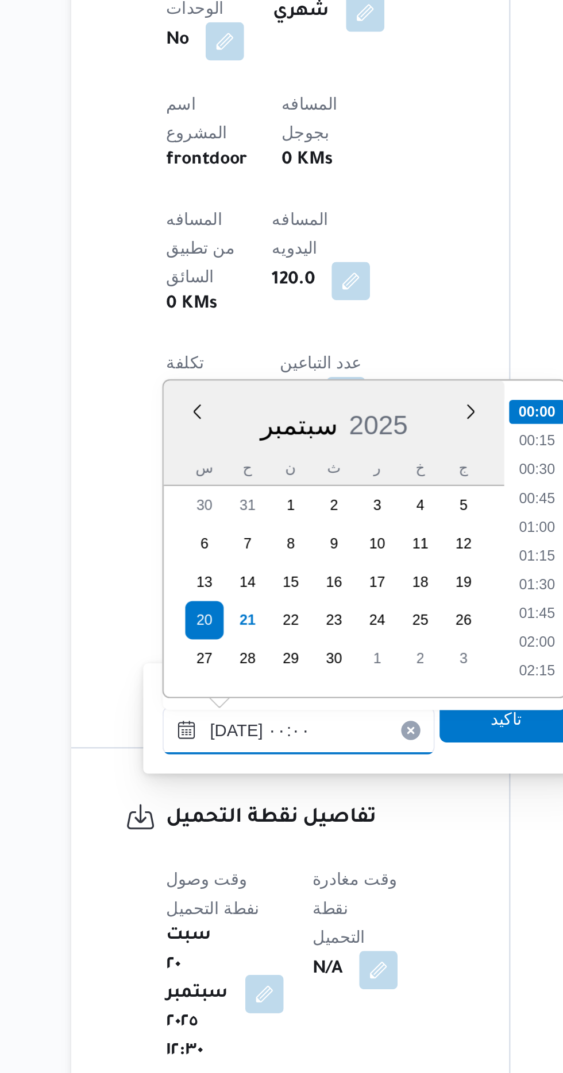
click at [197, 912] on input "[DATE] ٠٠:٠٠" at bounding box center [258, 909] width 130 height 23
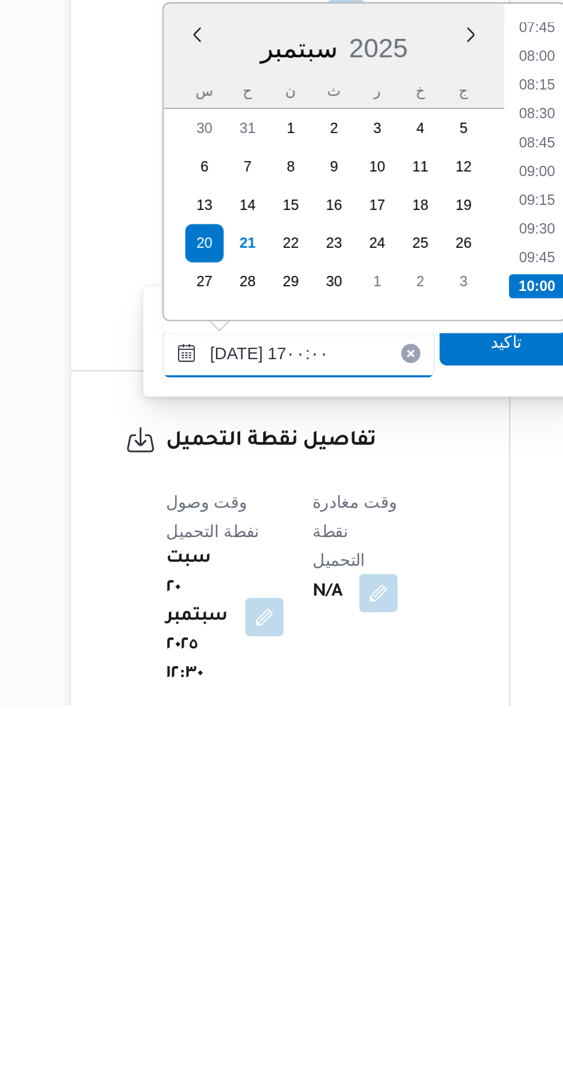
scroll to position [816, 0]
click at [375, 874] on li "17:00" at bounding box center [372, 872] width 27 height 11
type input "[DATE] ١٧:٠٠"
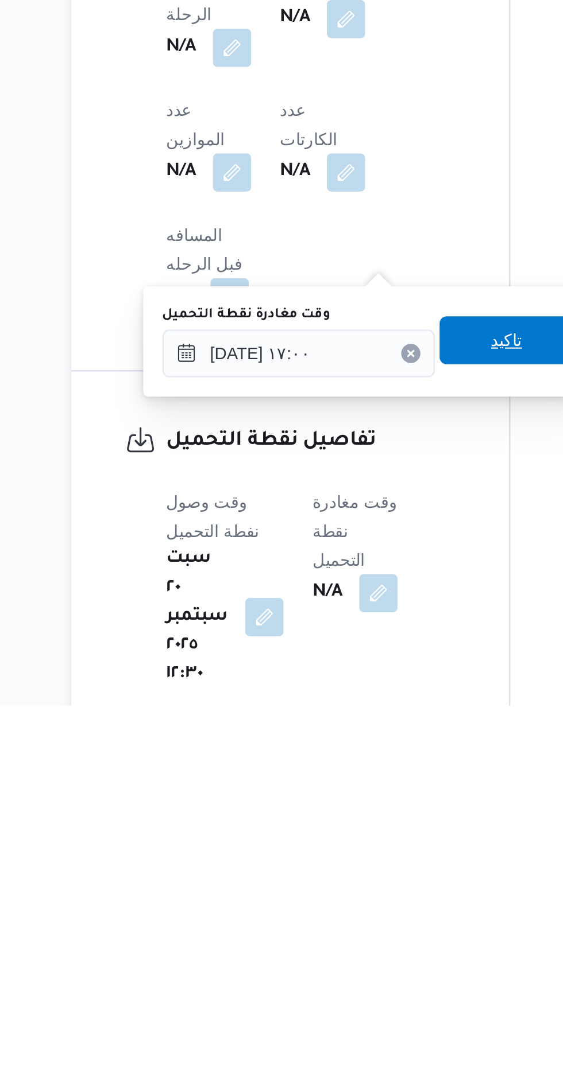
click at [365, 901] on span "تاكيد" at bounding box center [357, 898] width 15 height 14
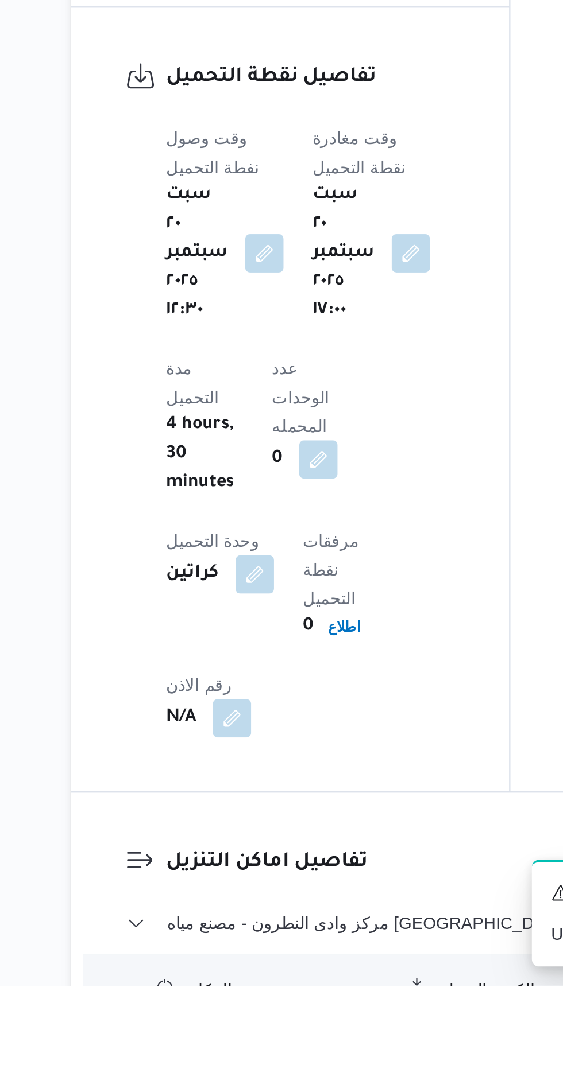
scroll to position [747, 0]
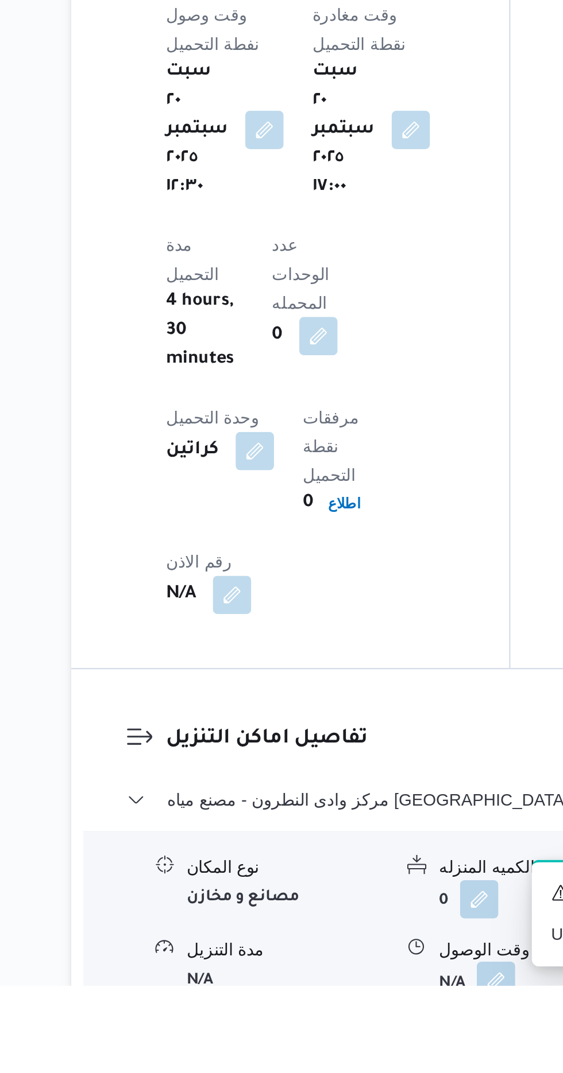
click at [348, 1062] on button "button" at bounding box center [352, 1071] width 18 height 18
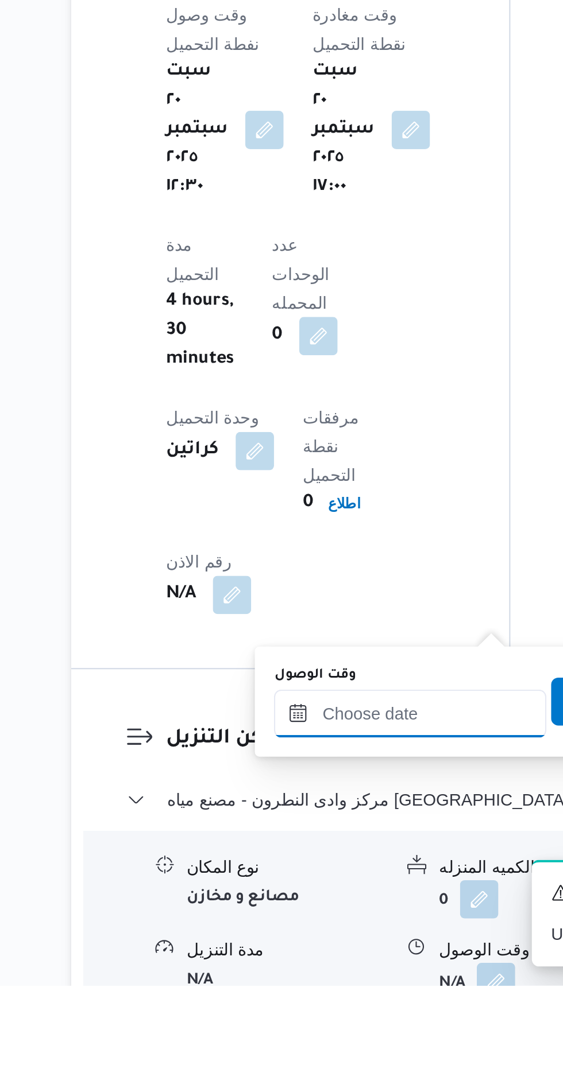
click at [324, 933] on input "وقت الوصول" at bounding box center [311, 943] width 130 height 23
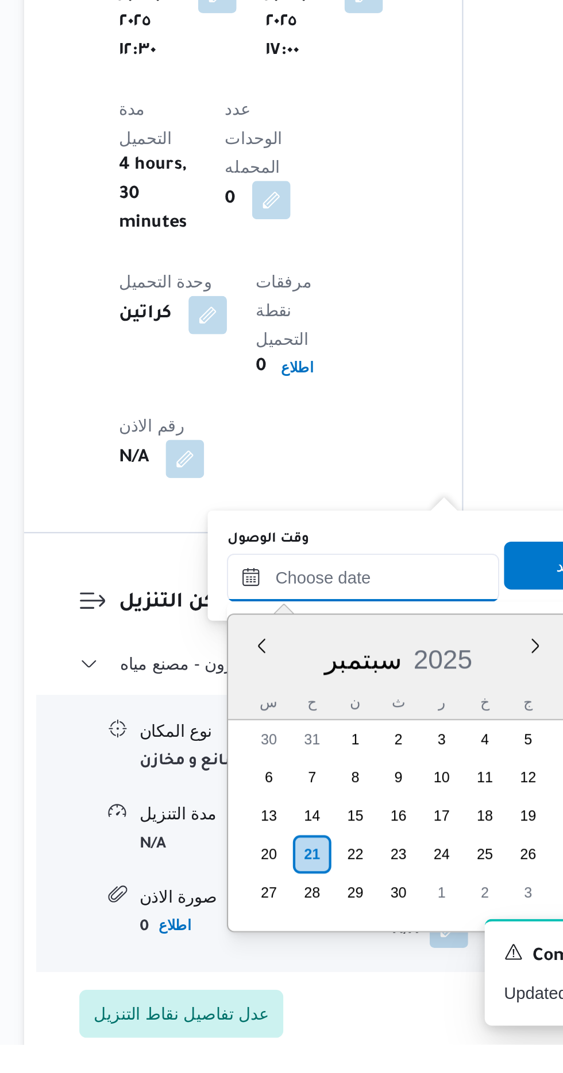
scroll to position [840, 0]
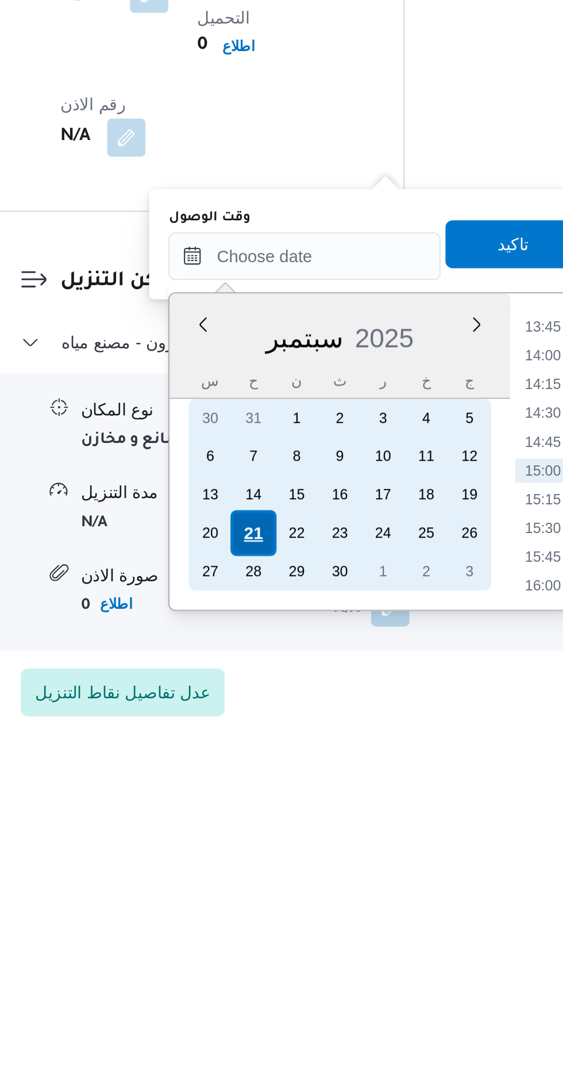
click at [286, 978] on div "21" at bounding box center [287, 982] width 22 height 22
type input "[DATE] ٠٠:٠٠"
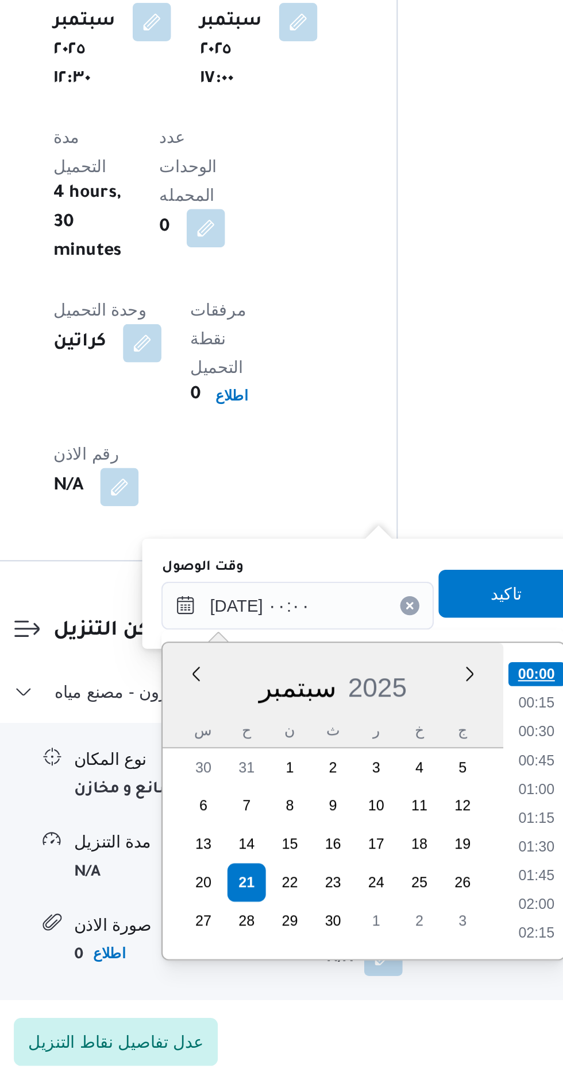
click at [427, 880] on li "00:00" at bounding box center [425, 882] width 27 height 11
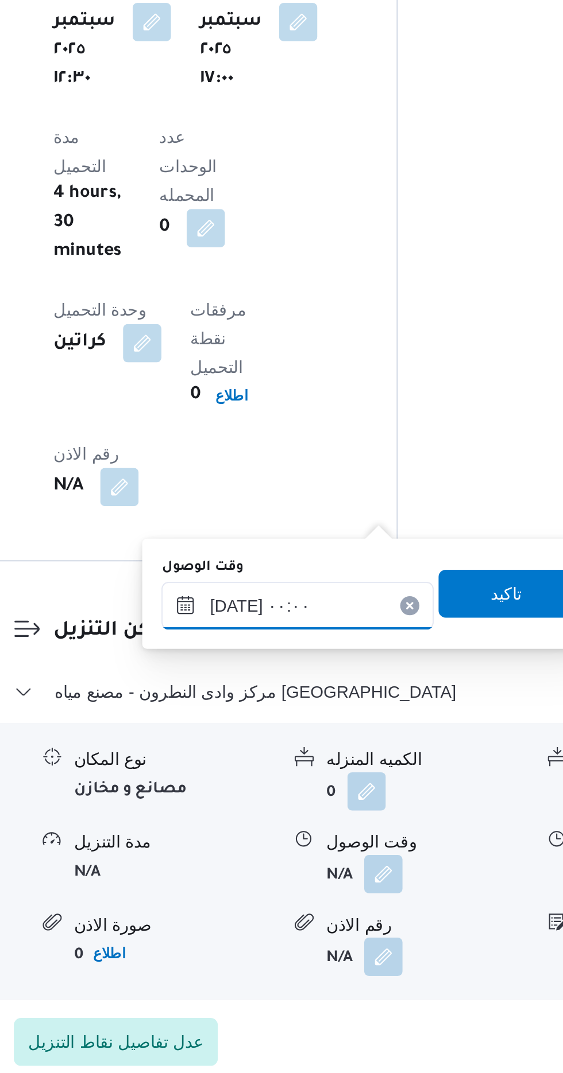
scroll to position [840, 0]
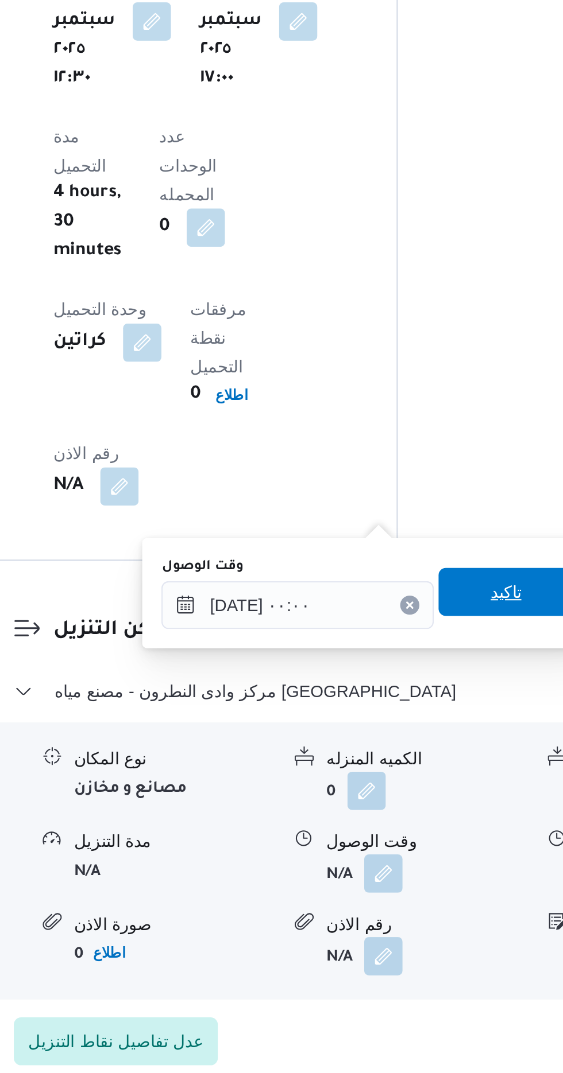
click at [418, 842] on span "تاكيد" at bounding box center [411, 843] width 15 height 14
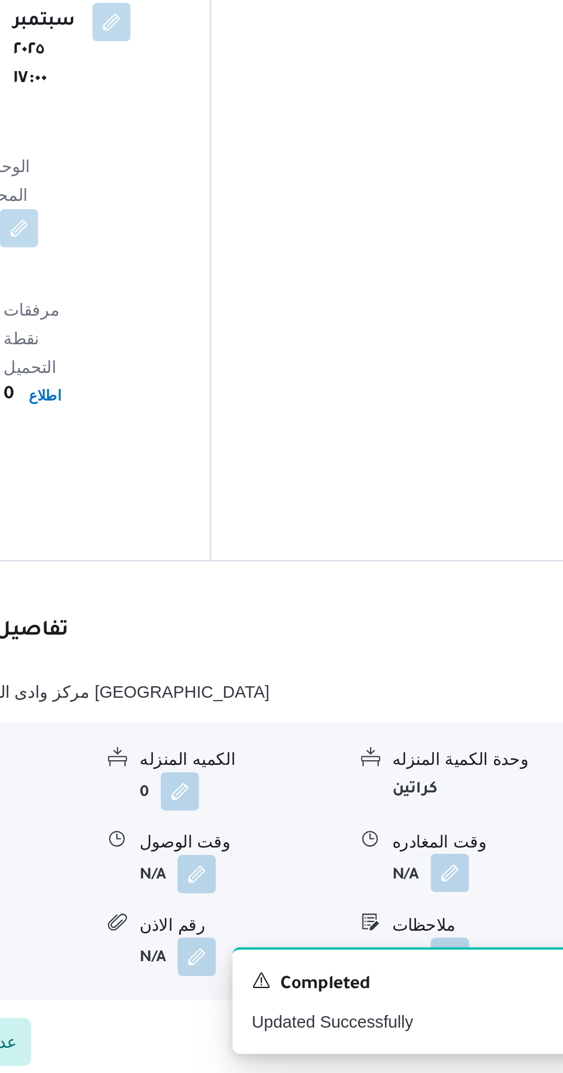
click at [465, 968] on button "button" at bounding box center [473, 977] width 18 height 18
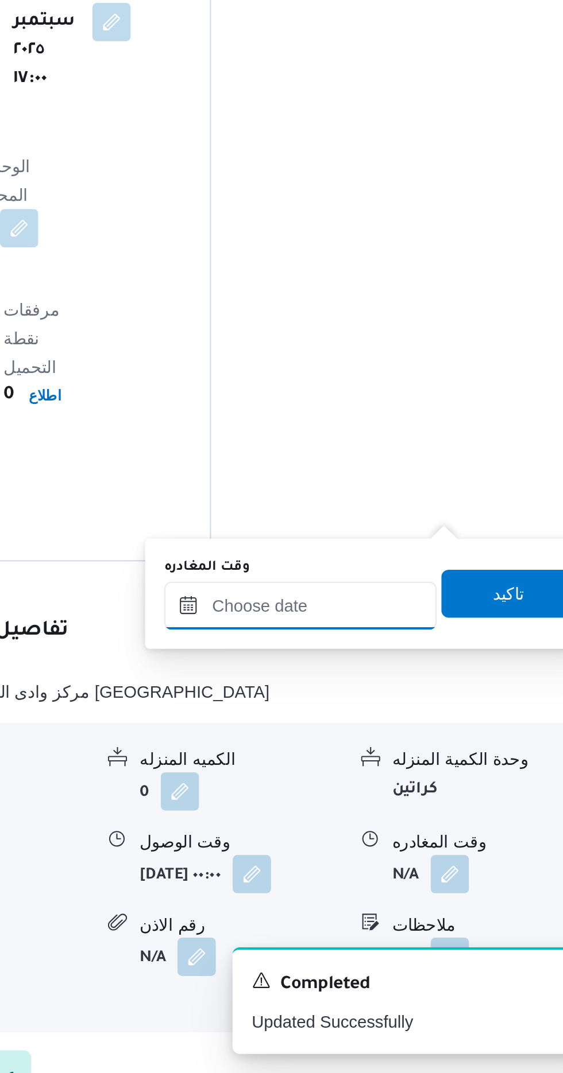
click at [431, 847] on input "وقت المغادره" at bounding box center [402, 849] width 130 height 23
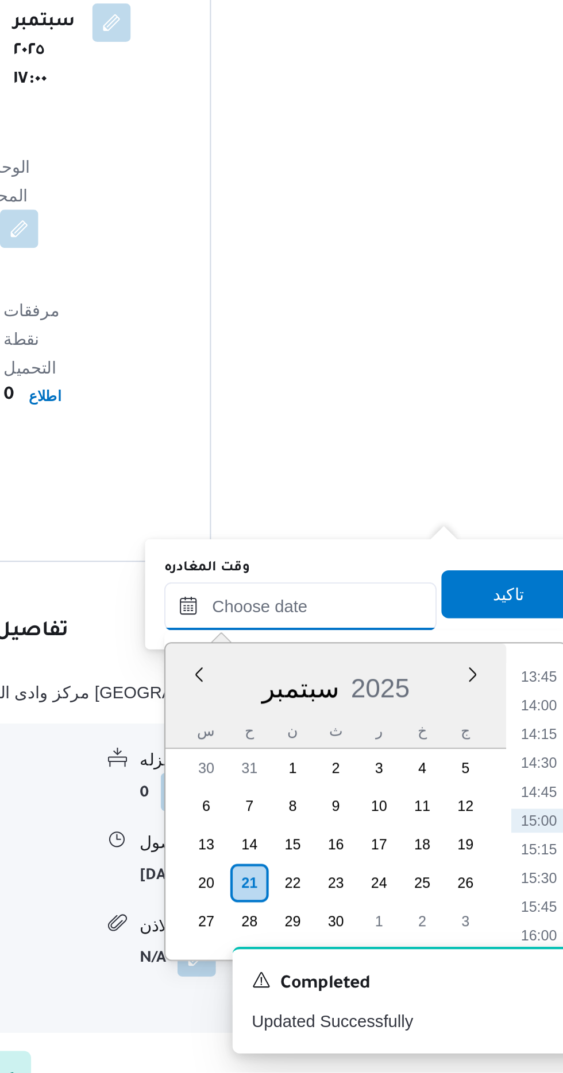
scroll to position [840, 0]
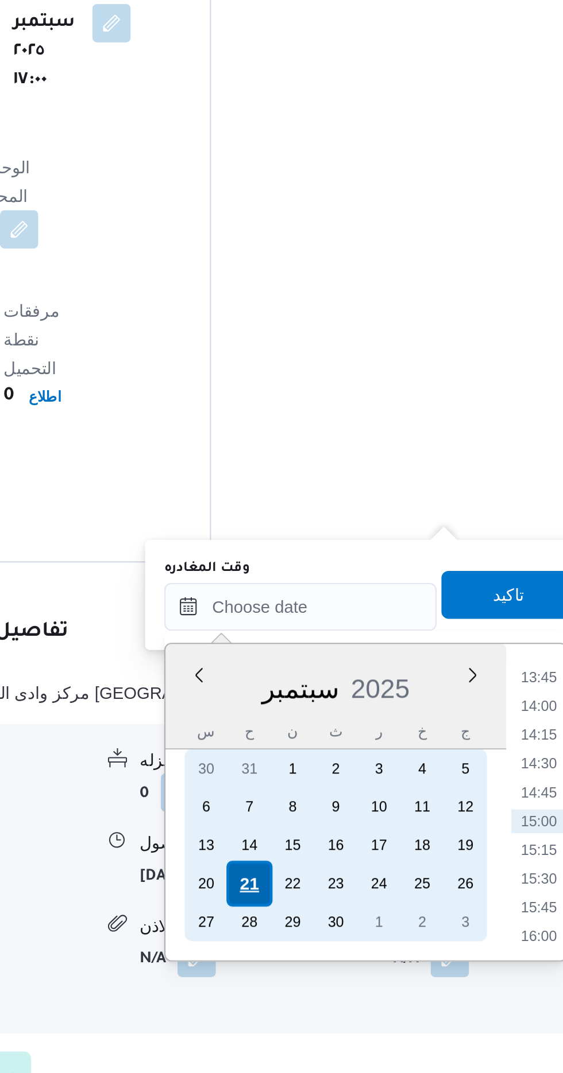
click at [377, 982] on div "21" at bounding box center [378, 983] width 22 height 22
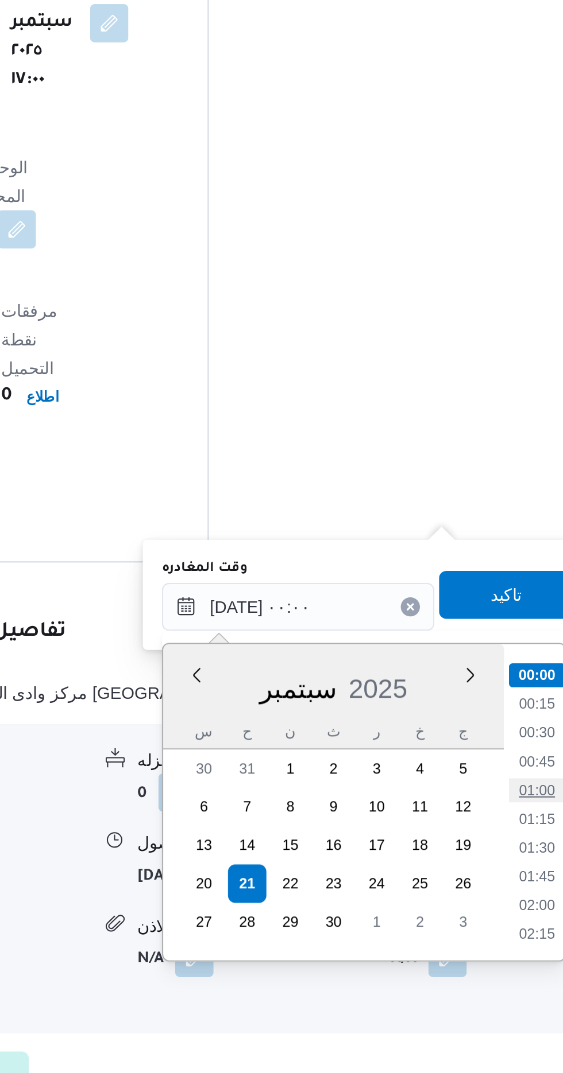
click at [524, 932] on li "01:00" at bounding box center [516, 937] width 26 height 11
type input "[DATE] ٠١:٠٠"
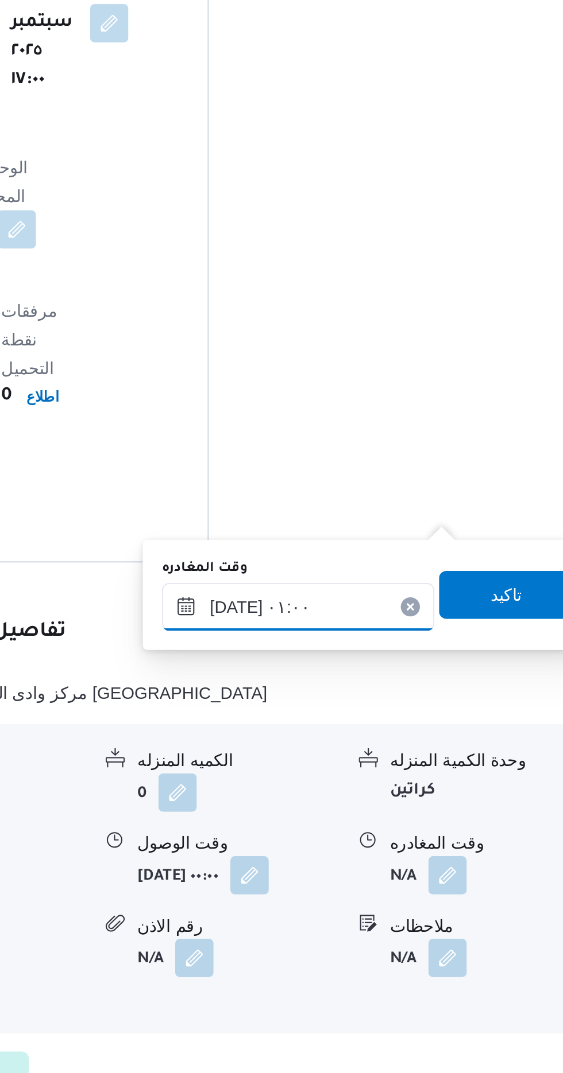
scroll to position [840, 0]
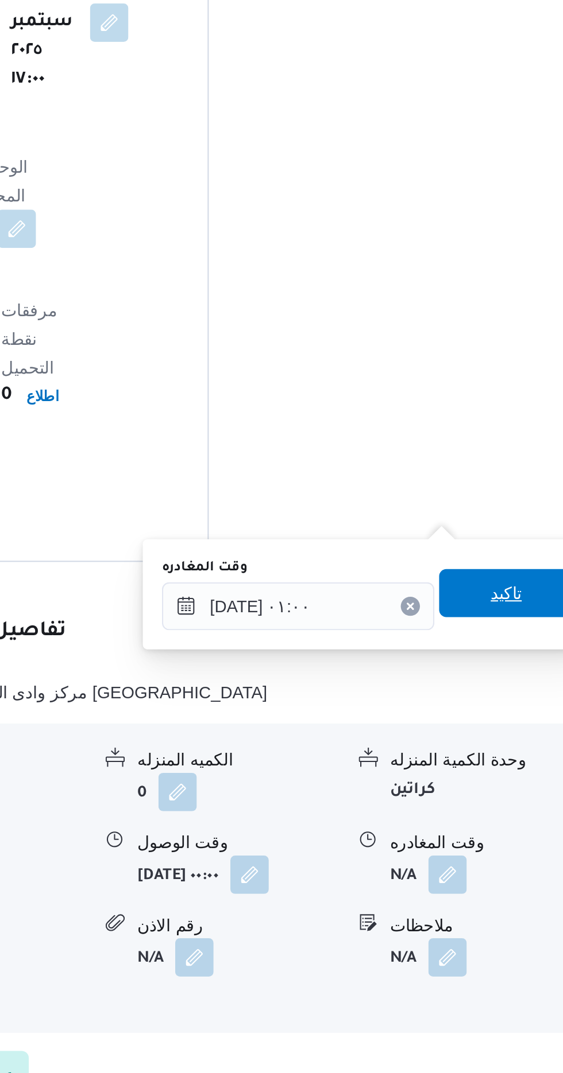
click at [509, 839] on span "تاكيد" at bounding box center [501, 844] width 15 height 14
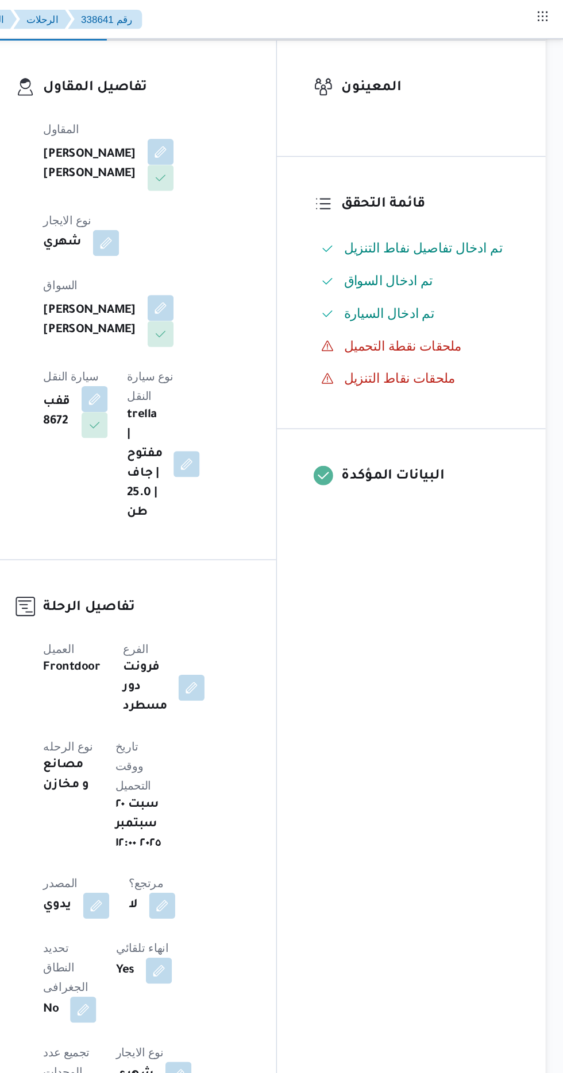
scroll to position [0, 0]
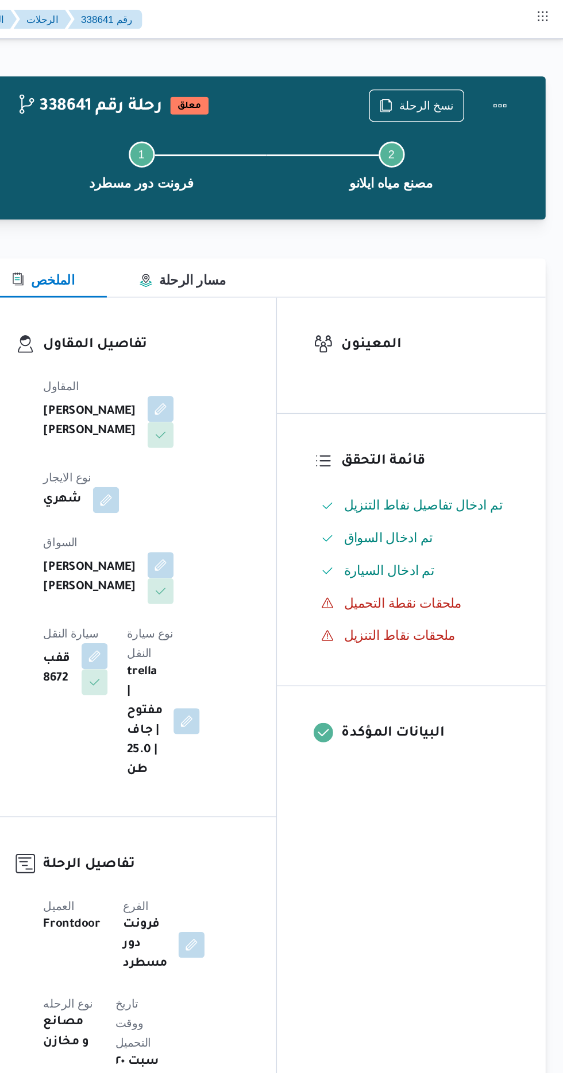
click at [546, 70] on div "338641 رحلة رقم معلق نسخ الرحلة Step 1 is incomplete 1 فرونت دور مسطرد Step 2 i…" at bounding box center [349, 104] width 400 height 101
click at [510, 76] on button "Actions" at bounding box center [516, 74] width 23 height 23
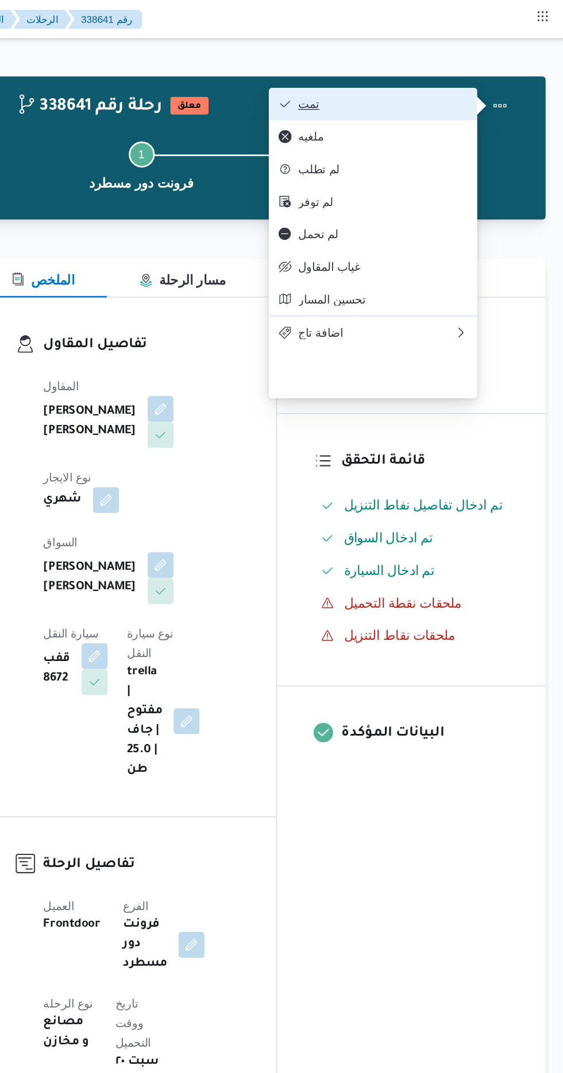
click at [485, 78] on span "تمت" at bounding box center [433, 73] width 119 height 9
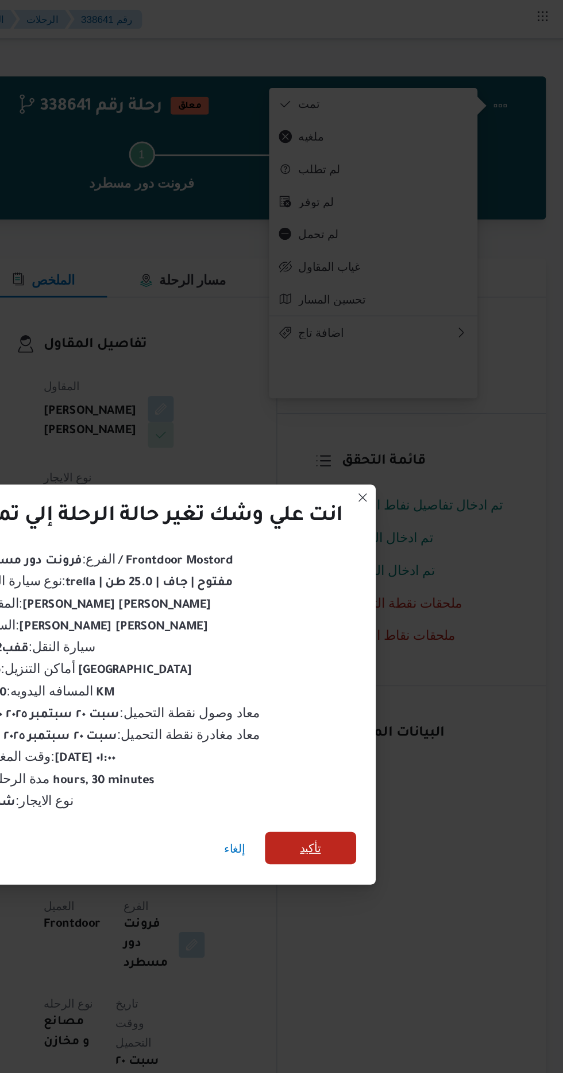
click at [394, 593] on span "تأكيد" at bounding box center [383, 598] width 64 height 23
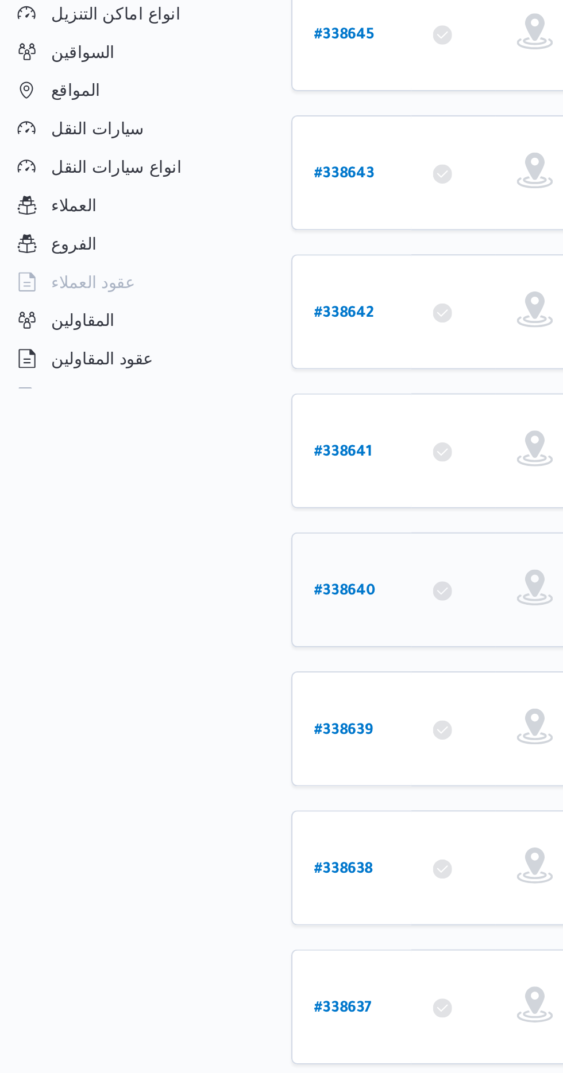
click at [180, 490] on b "# 338640" at bounding box center [174, 494] width 29 height 8
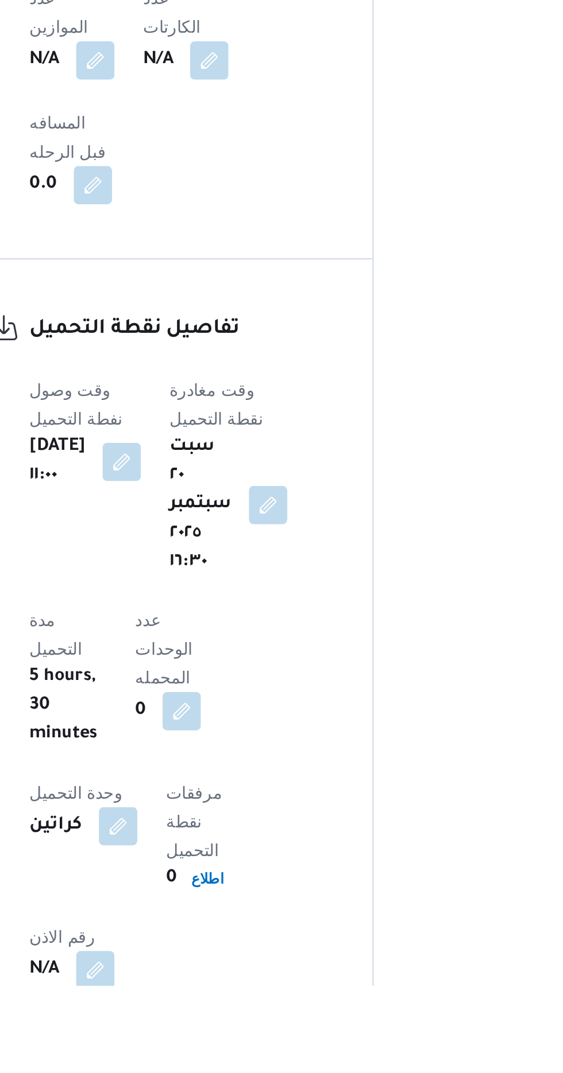
scroll to position [622, 0]
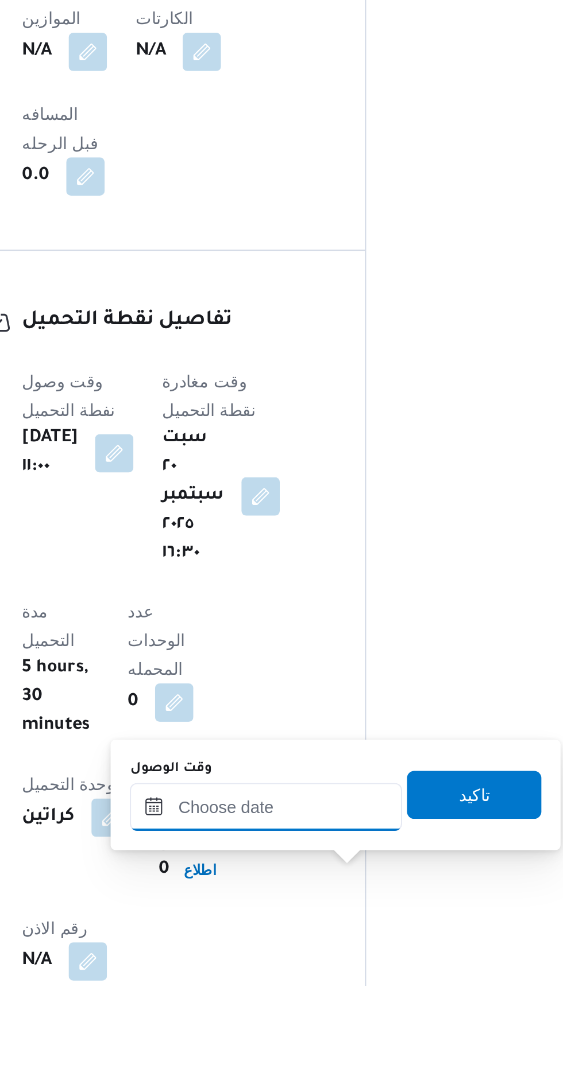
click at [296, 989] on input "وقت الوصول" at bounding box center [311, 987] width 130 height 23
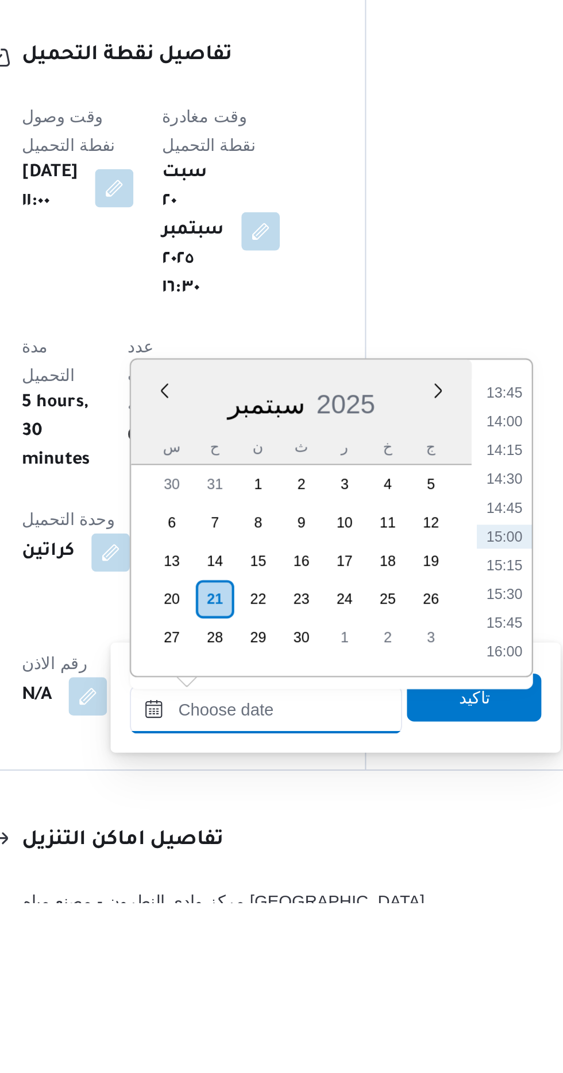
scroll to position [709, 0]
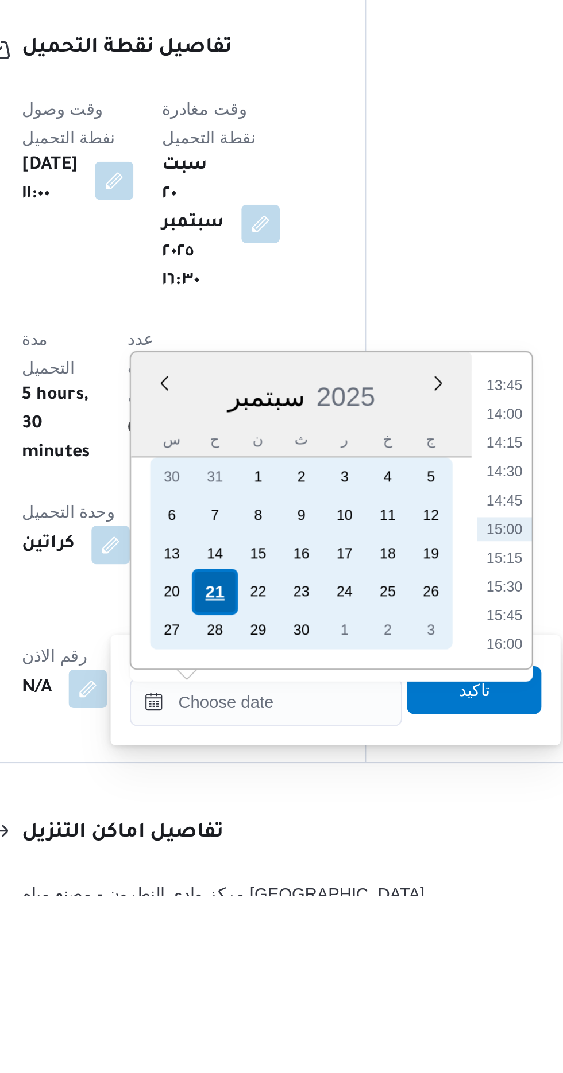
click at [285, 928] on div "21" at bounding box center [287, 928] width 22 height 22
type input "[DATE] ٠٠:٠٠"
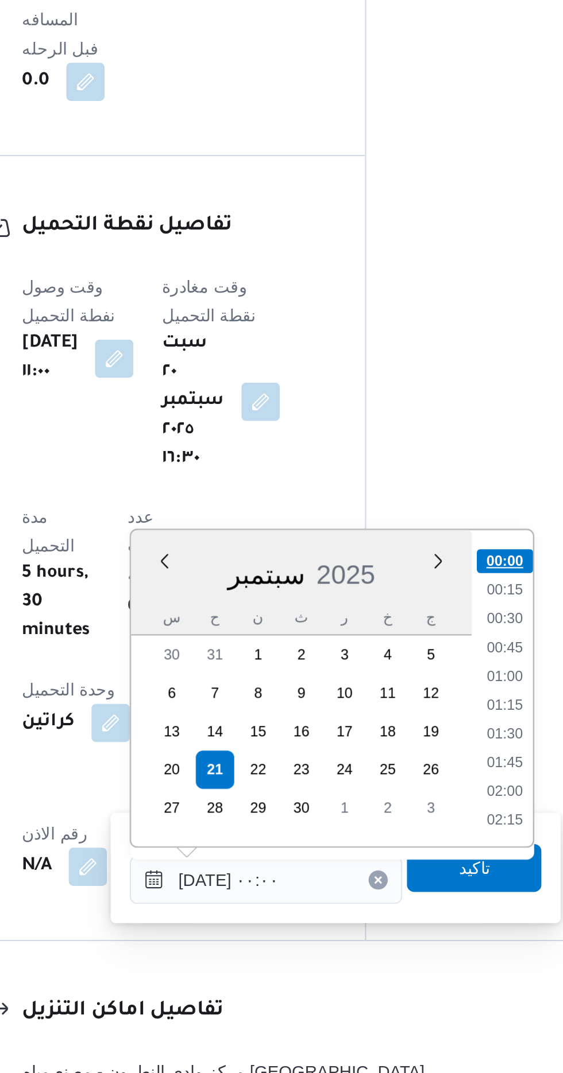
click at [424, 829] on li "00:00" at bounding box center [425, 828] width 27 height 11
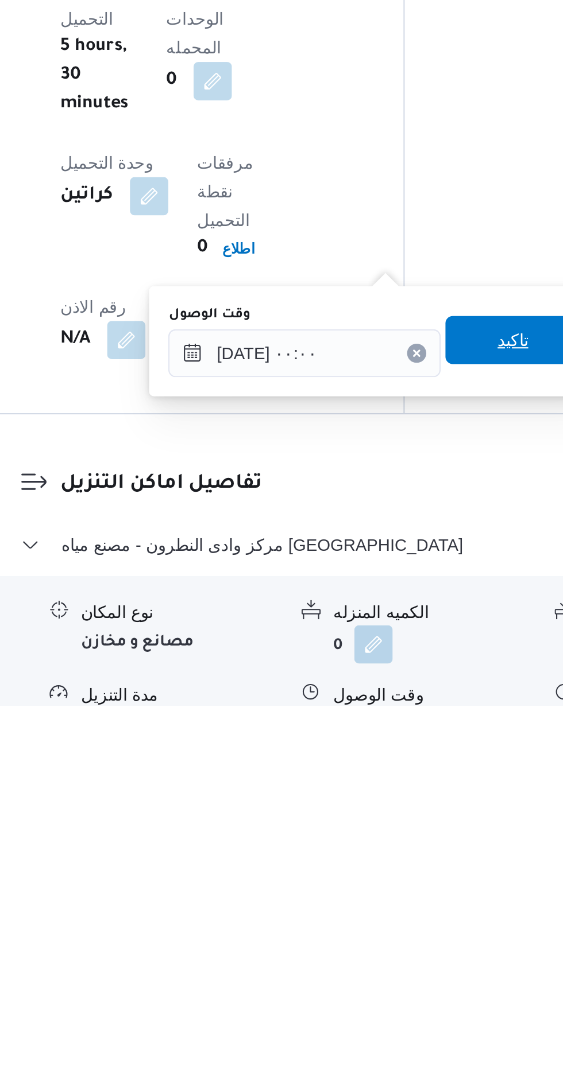
click at [409, 901] on span "تاكيد" at bounding box center [411, 898] width 64 height 23
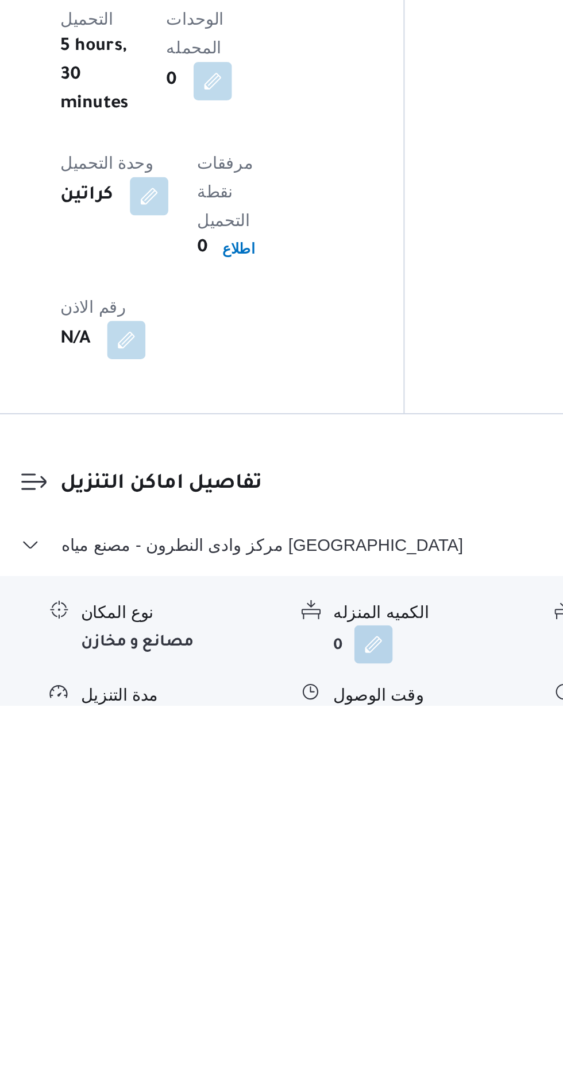
scroll to position [785, 0]
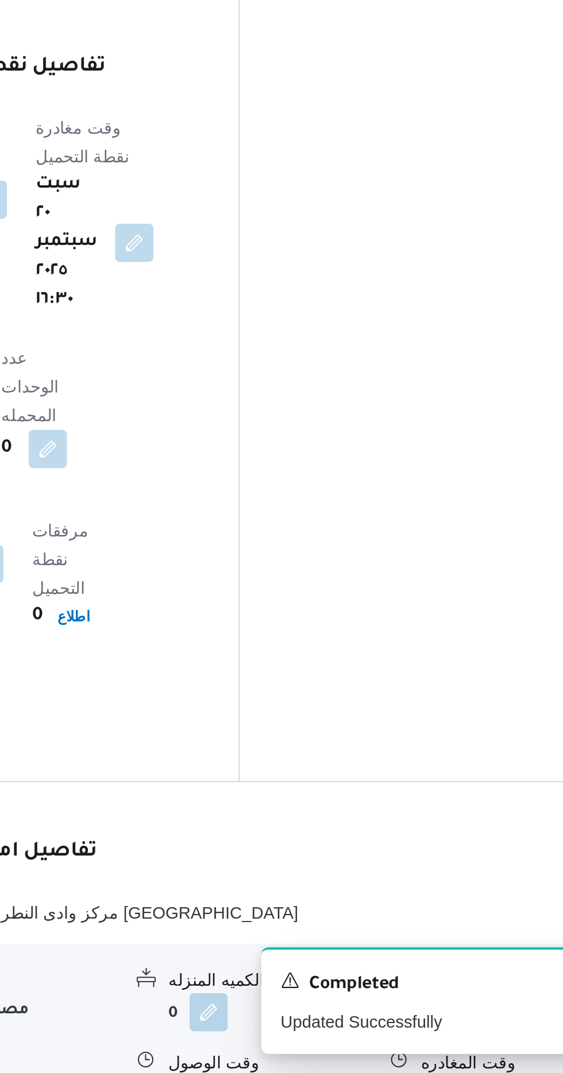
click at [464, 1073] on button "button" at bounding box center [473, 1083] width 18 height 18
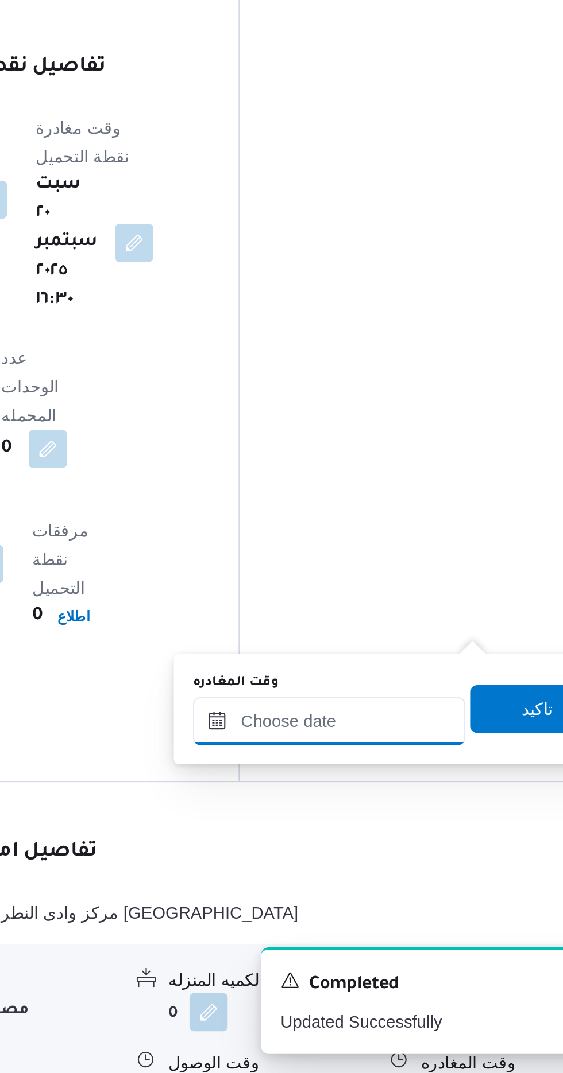
click at [412, 902] on input "وقت المغادره" at bounding box center [402, 904] width 130 height 23
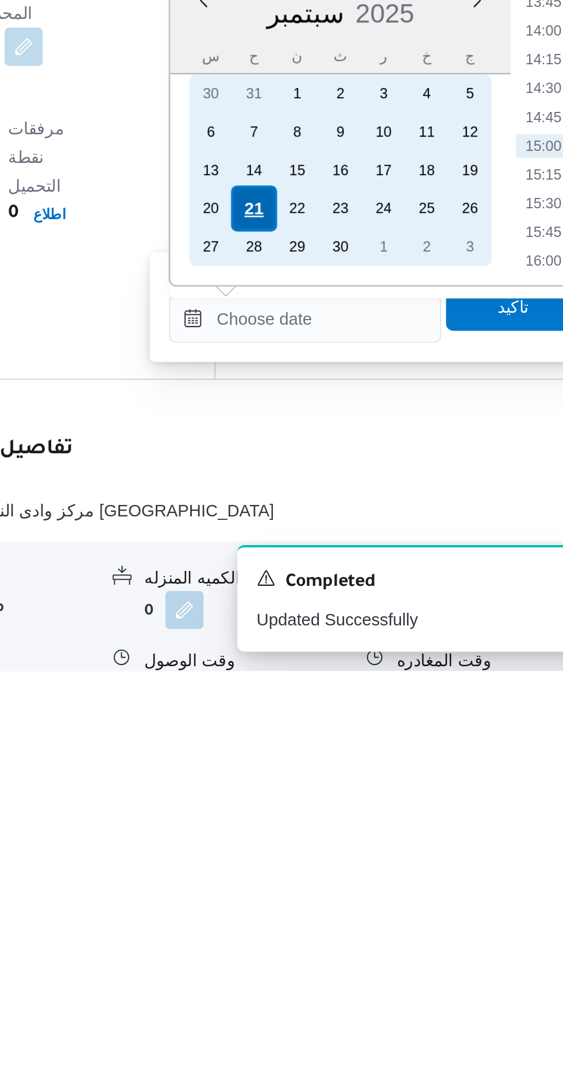
click at [377, 847] on div "21" at bounding box center [378, 852] width 22 height 22
type input "[DATE] ٠٠:٠٠"
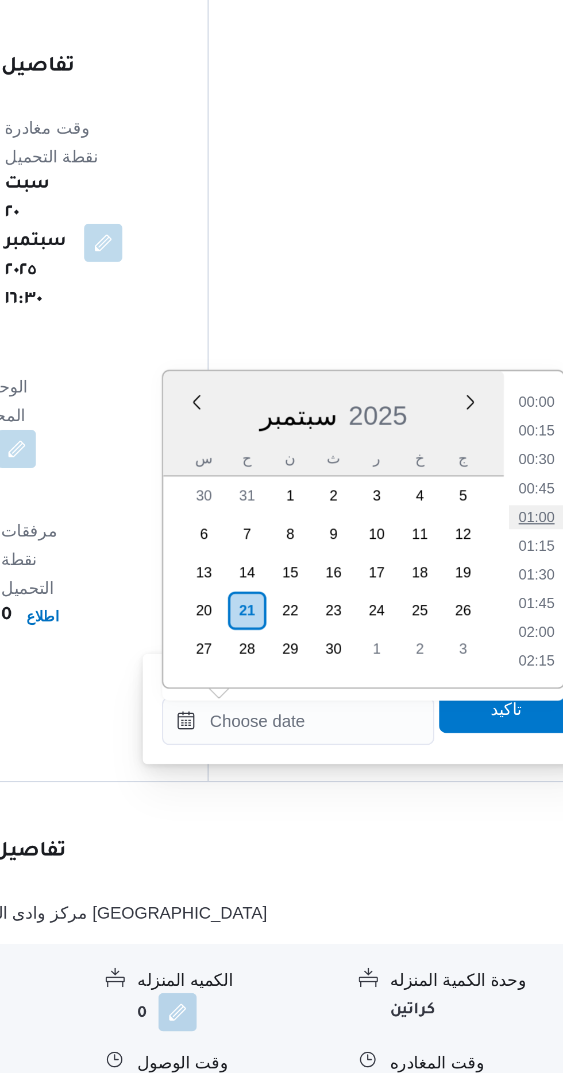
click at [524, 803] on li "01:00" at bounding box center [516, 806] width 26 height 11
type input "[DATE] ٠١:٠٠"
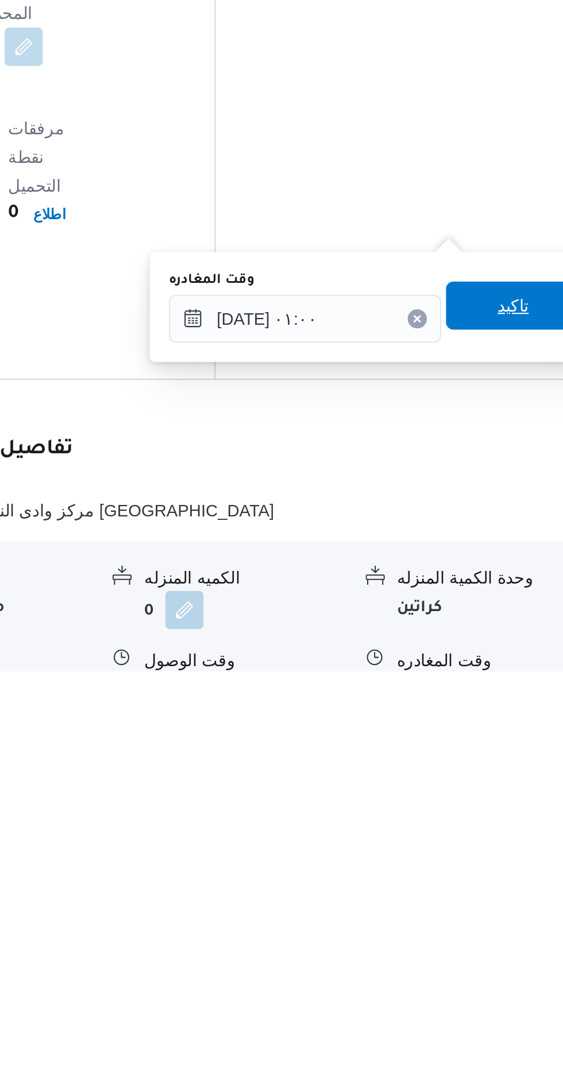
click at [502, 891] on span "تاكيد" at bounding box center [502, 898] width 64 height 23
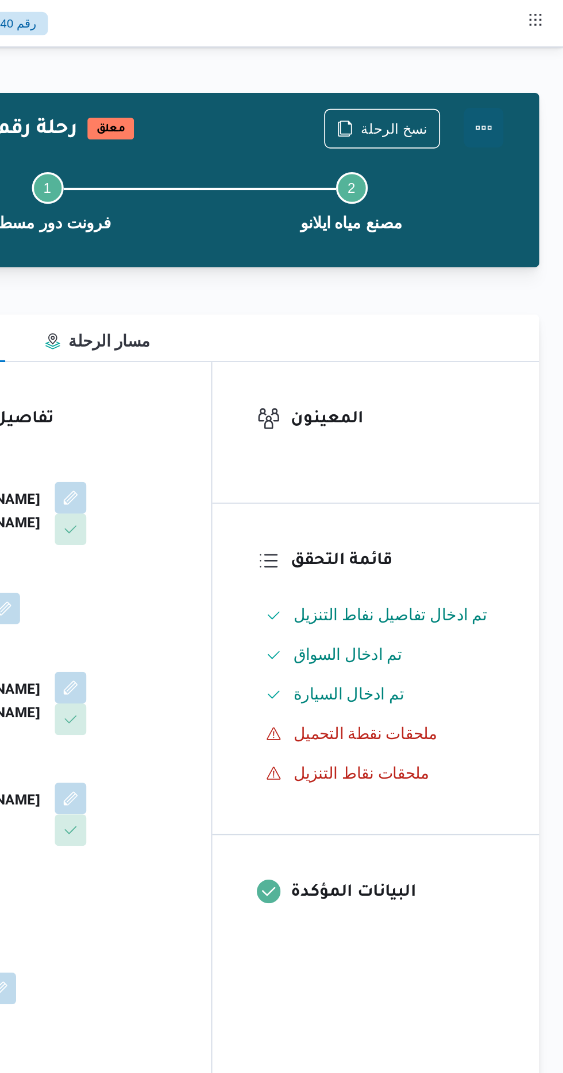
click at [526, 67] on button "Actions" at bounding box center [516, 74] width 23 height 23
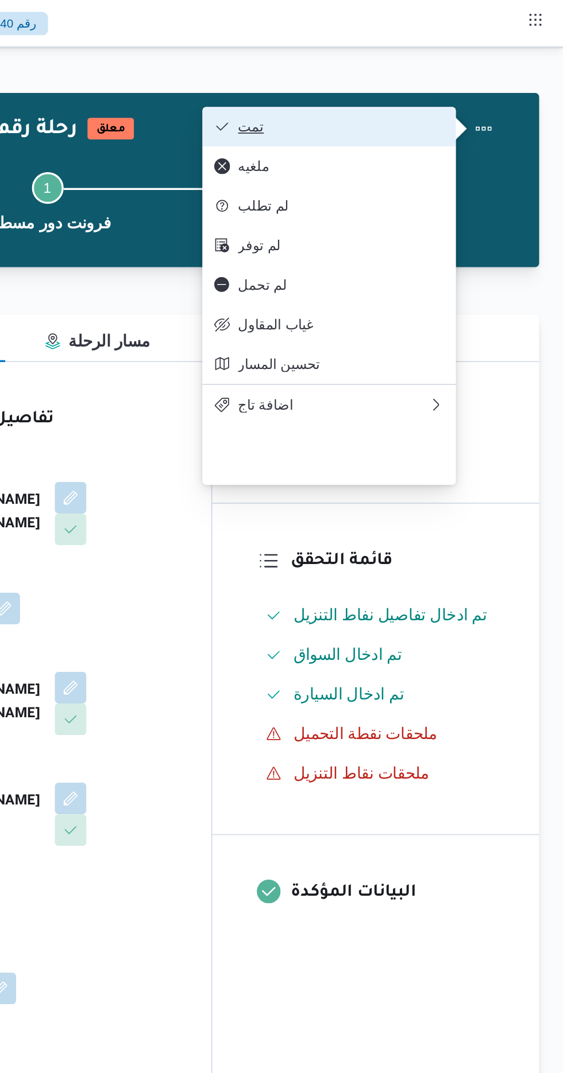
click at [497, 77] on button "تمت" at bounding box center [427, 73] width 147 height 23
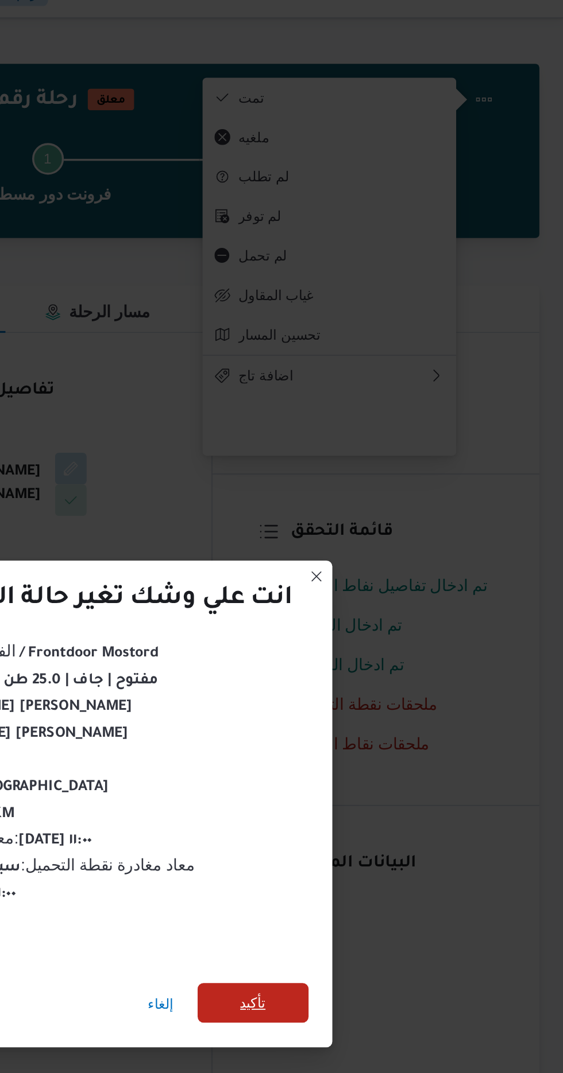
click at [399, 598] on span "تأكيد" at bounding box center [383, 598] width 64 height 23
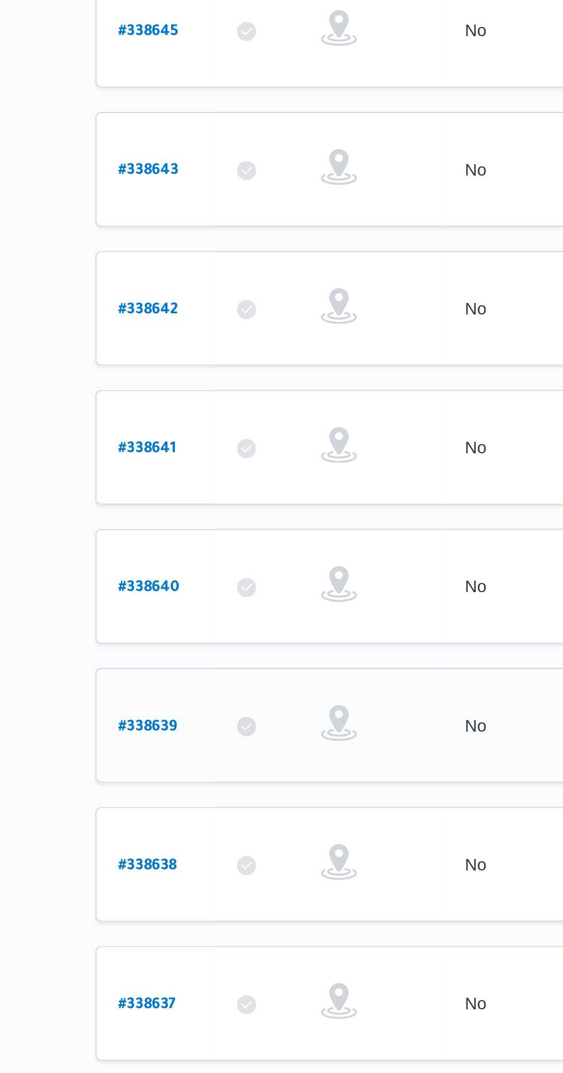
click at [173, 556] on b "# 338639" at bounding box center [174, 560] width 28 height 8
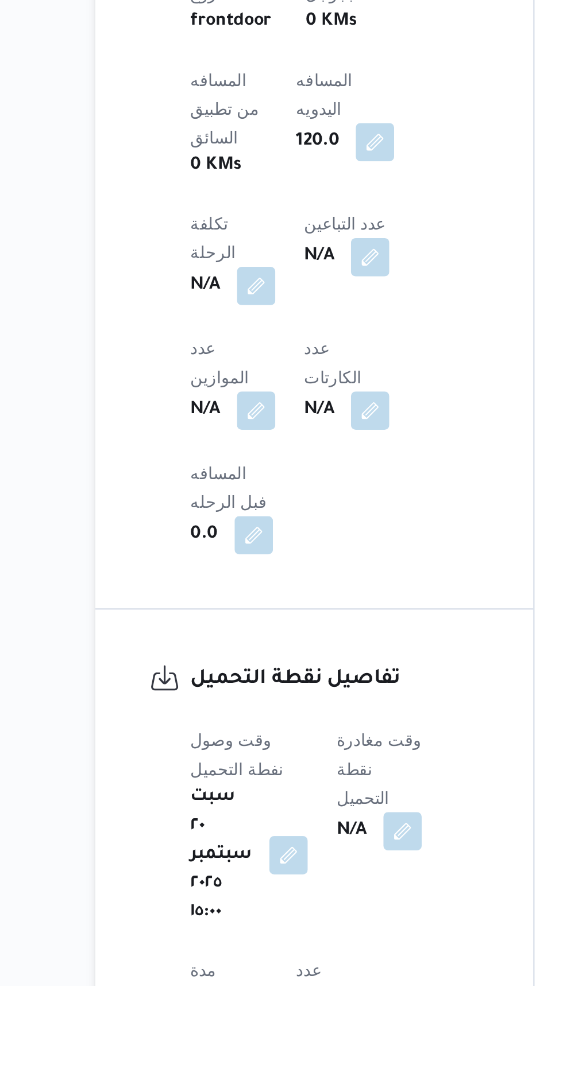
scroll to position [401, 0]
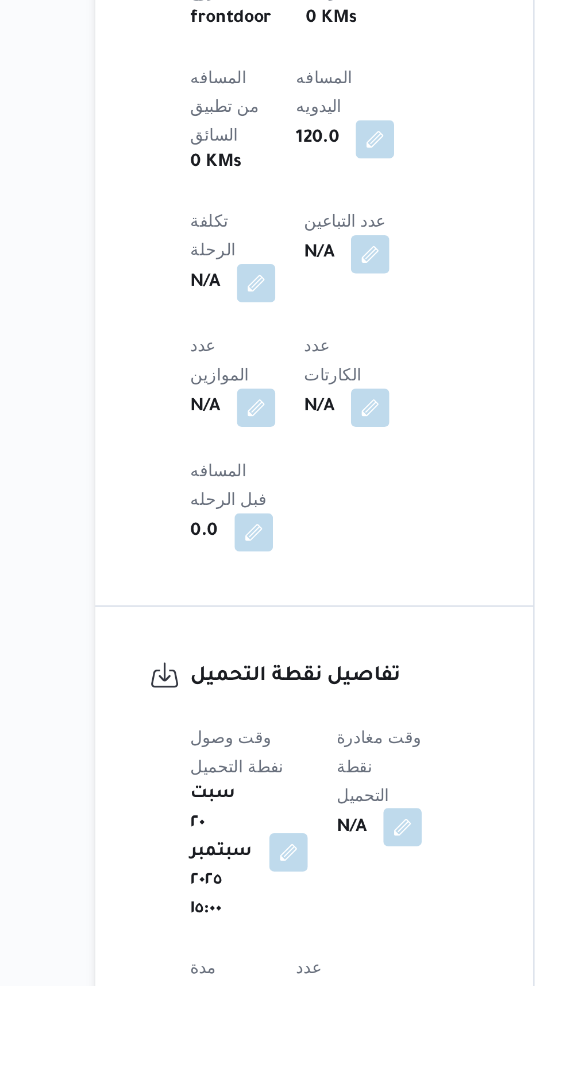
click at [297, 989] on button "button" at bounding box center [296, 998] width 18 height 18
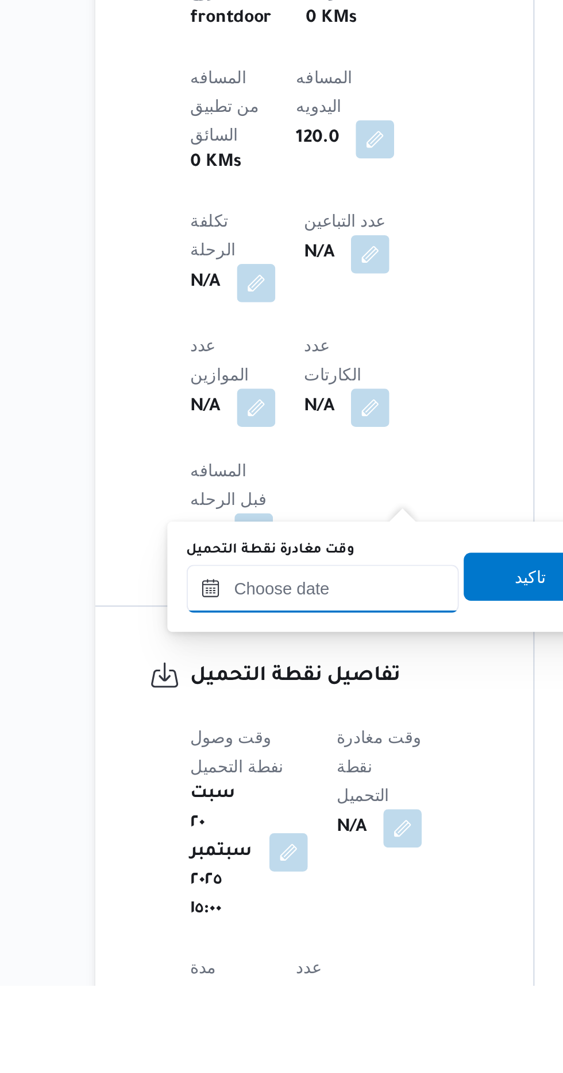
click at [269, 884] on input "وقت مغادرة نقطة التحميل" at bounding box center [258, 883] width 130 height 23
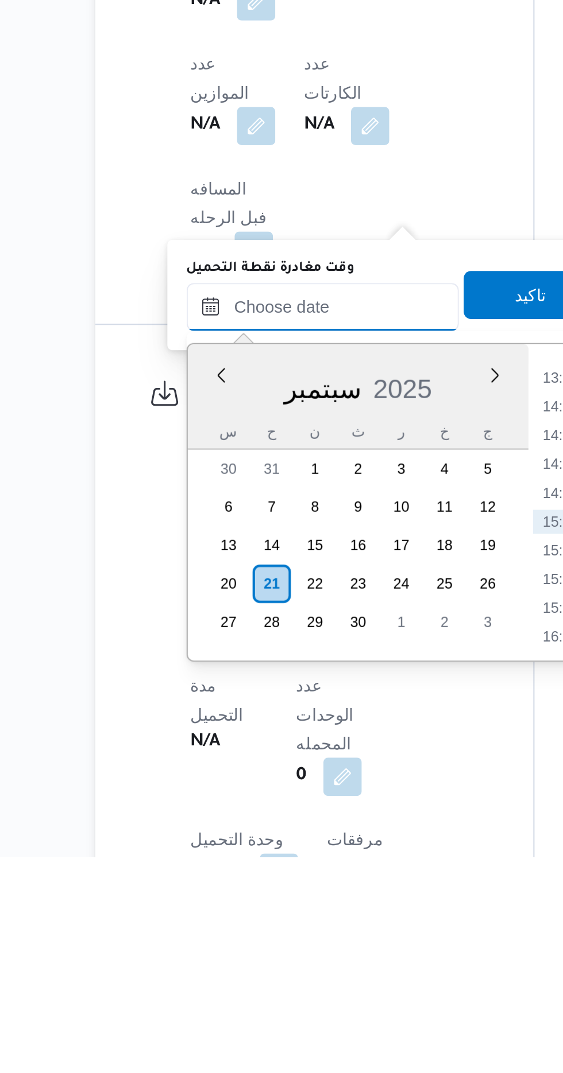
scroll to position [474, 0]
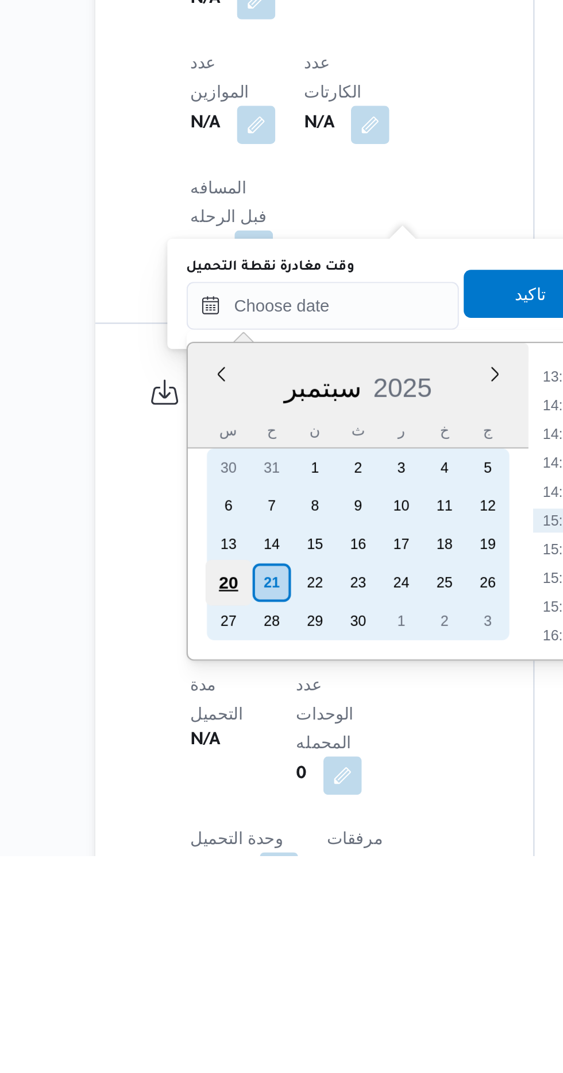
click at [210, 942] on div "20" at bounding box center [212, 943] width 22 height 22
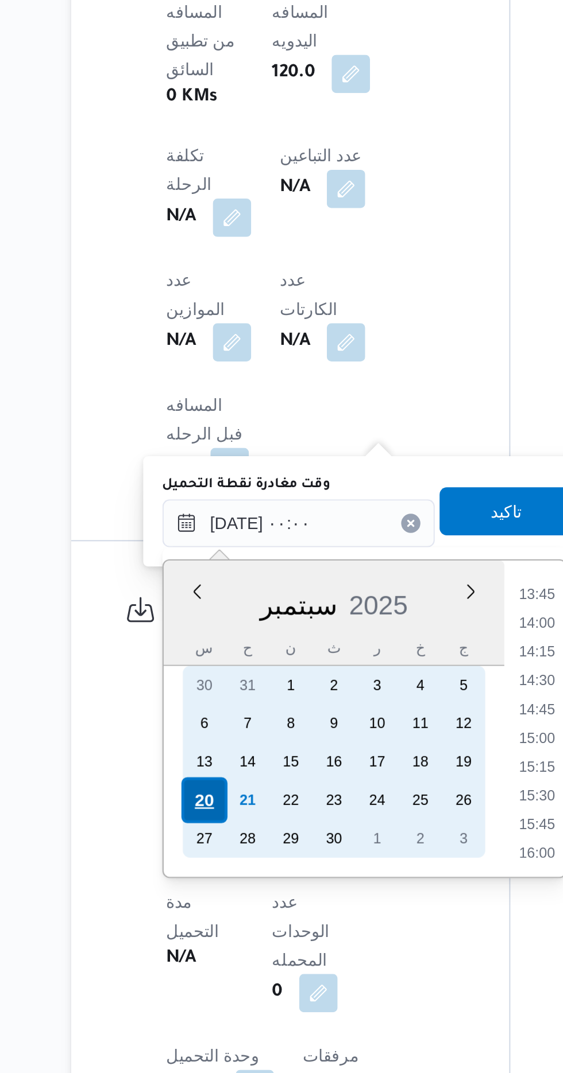
scroll to position [0, 0]
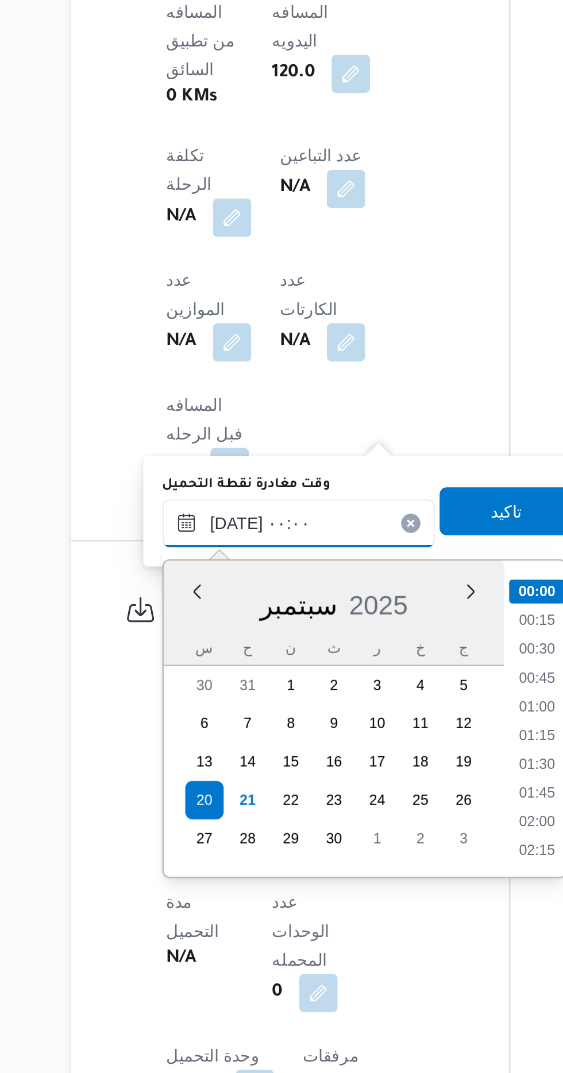
click at [207, 810] on input "[DATE] ٠٠:٠٠" at bounding box center [258, 809] width 130 height 23
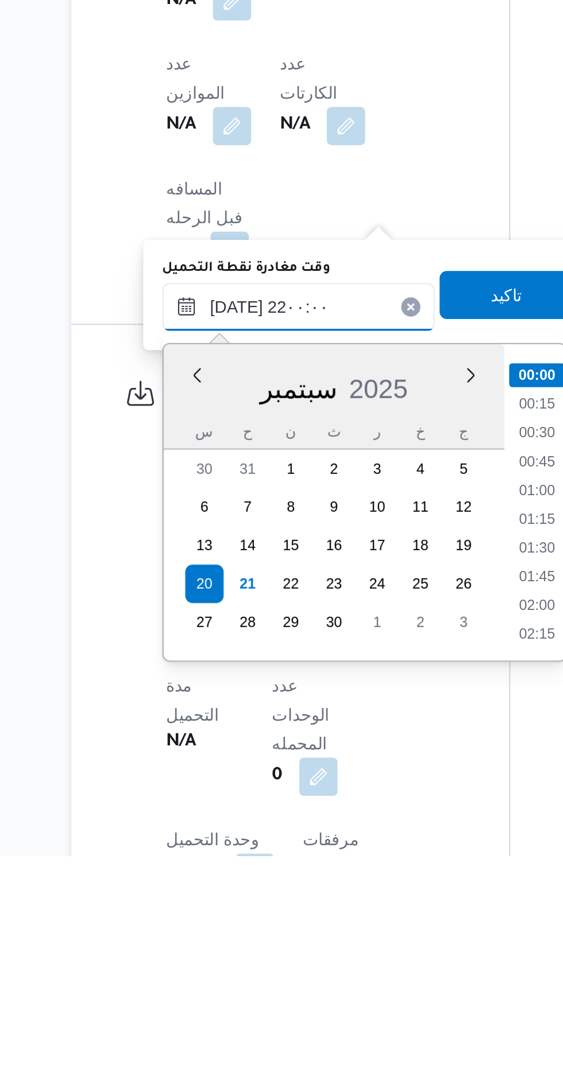
scroll to position [1092, 0]
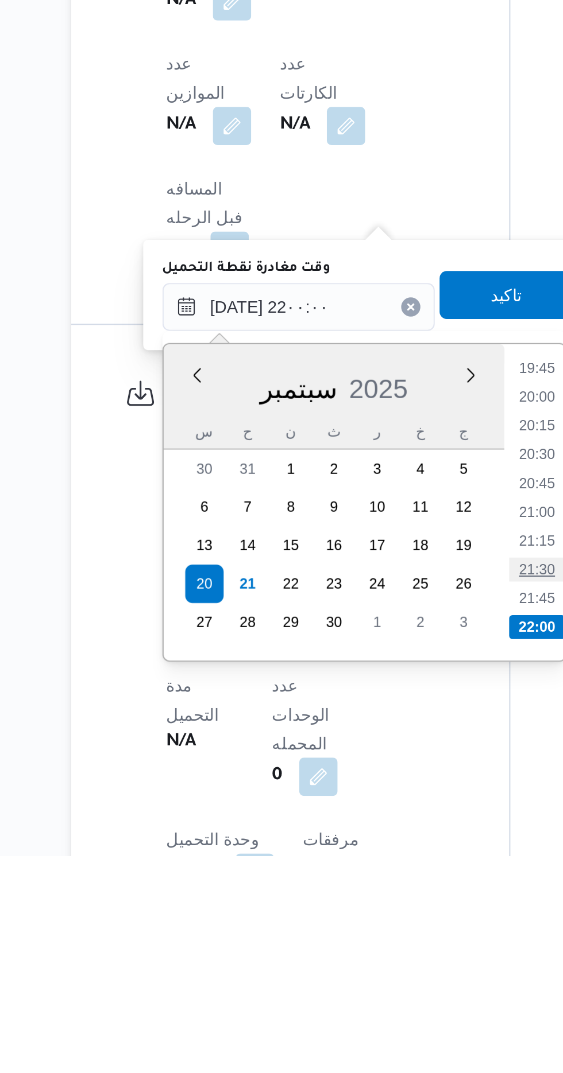
click at [367, 931] on li "21:30" at bounding box center [372, 936] width 26 height 11
type input "[DATE] ٢١:٣٠"
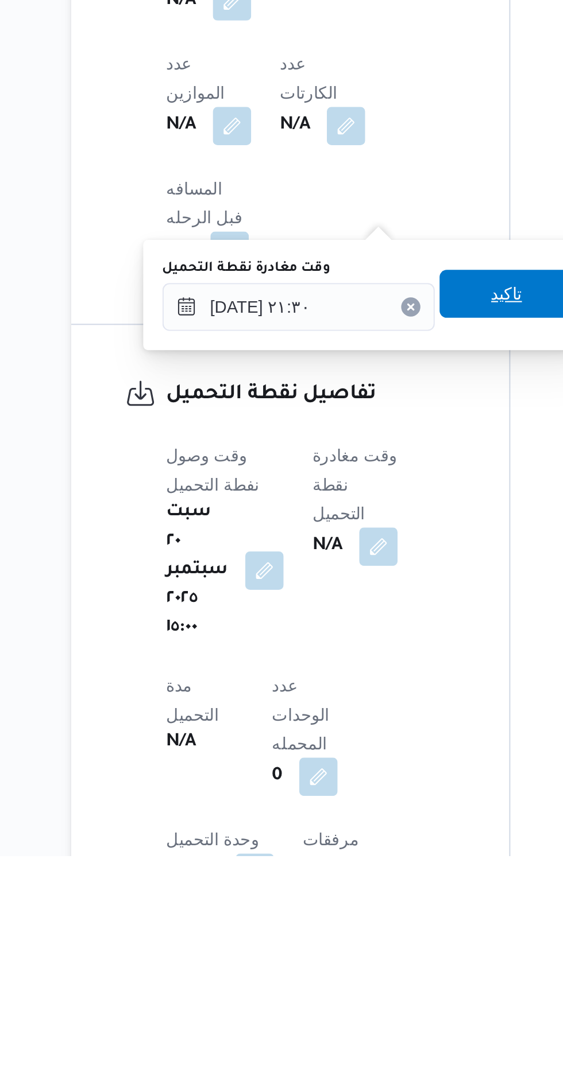
click at [355, 805] on span "تاكيد" at bounding box center [357, 804] width 64 height 23
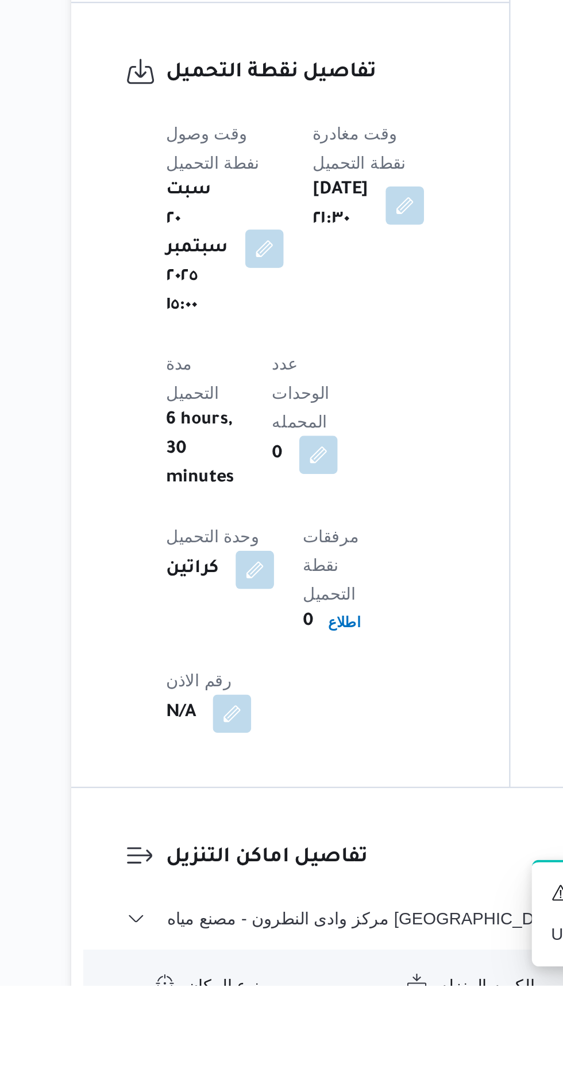
scroll to position [690, 0]
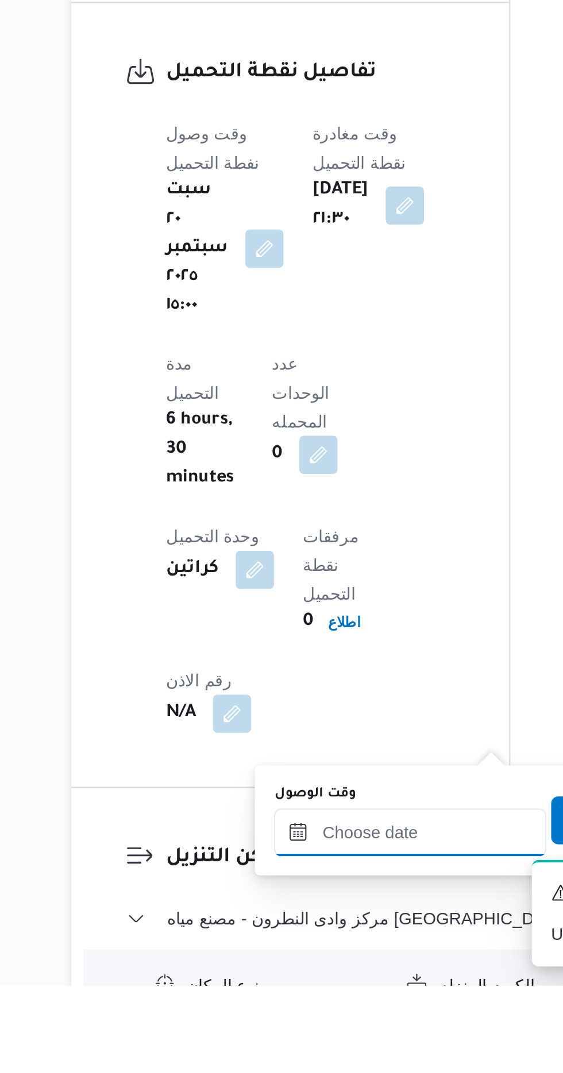
click at [321, 989] on div at bounding box center [311, 1000] width 130 height 23
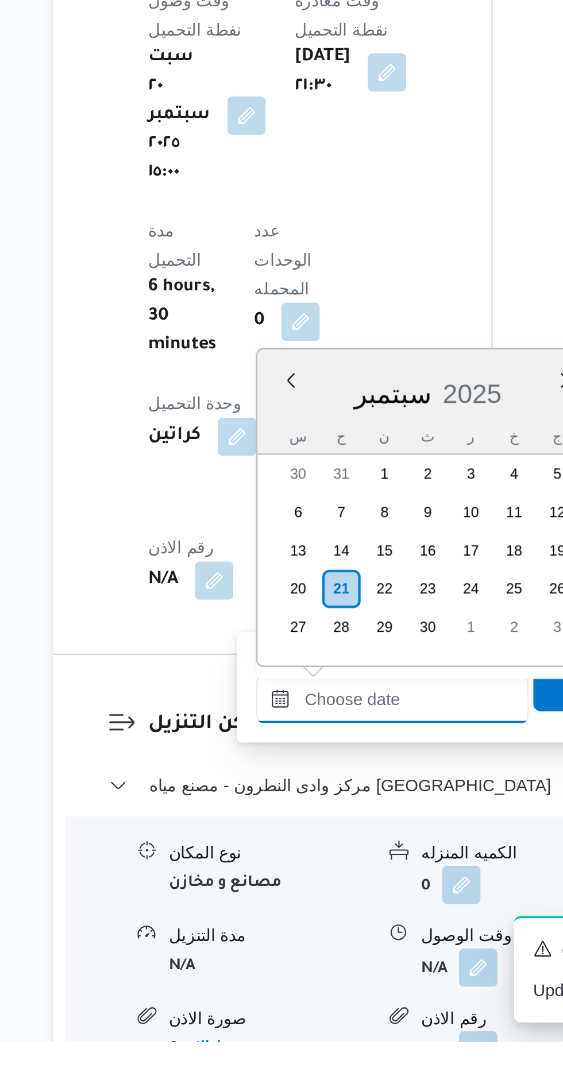
scroll to position [757, 0]
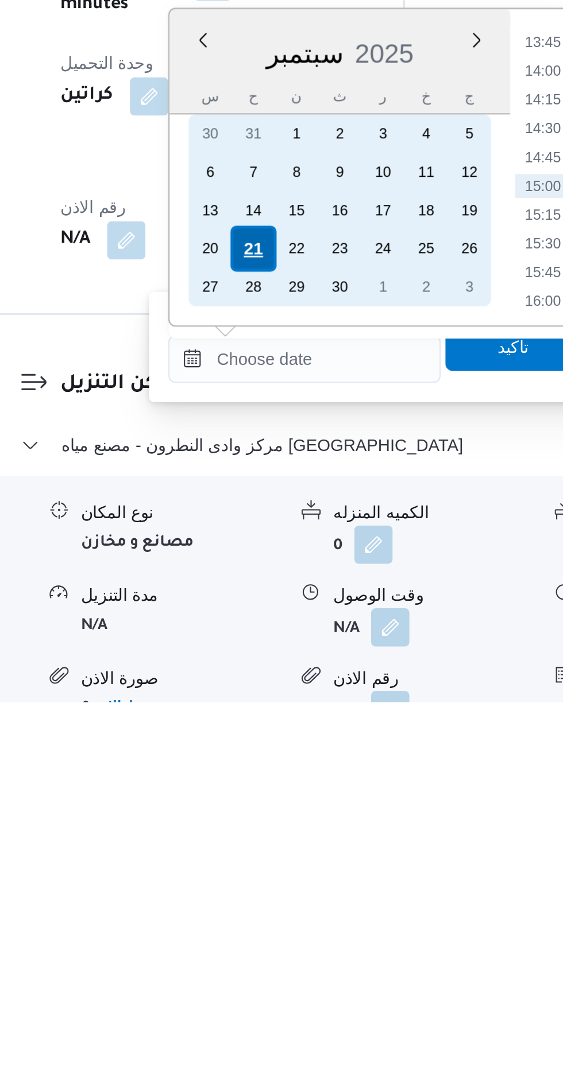
click at [286, 850] on div "21" at bounding box center [287, 857] width 22 height 22
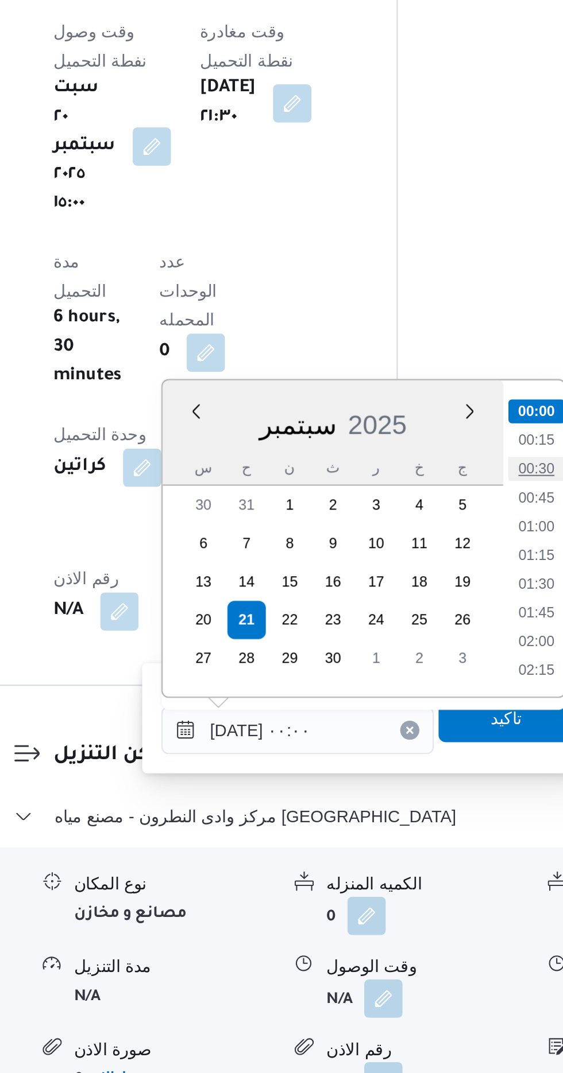
click at [423, 785] on li "00:30" at bounding box center [426, 783] width 26 height 11
type input "[DATE] ٠٠:٣٠"
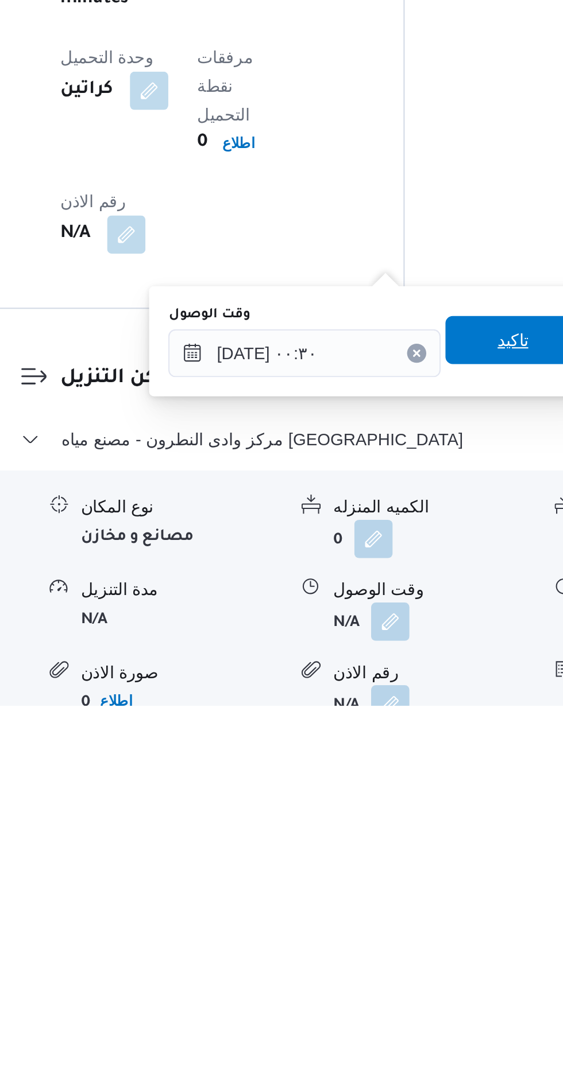
click at [415, 901] on span "تاكيد" at bounding box center [411, 898] width 15 height 14
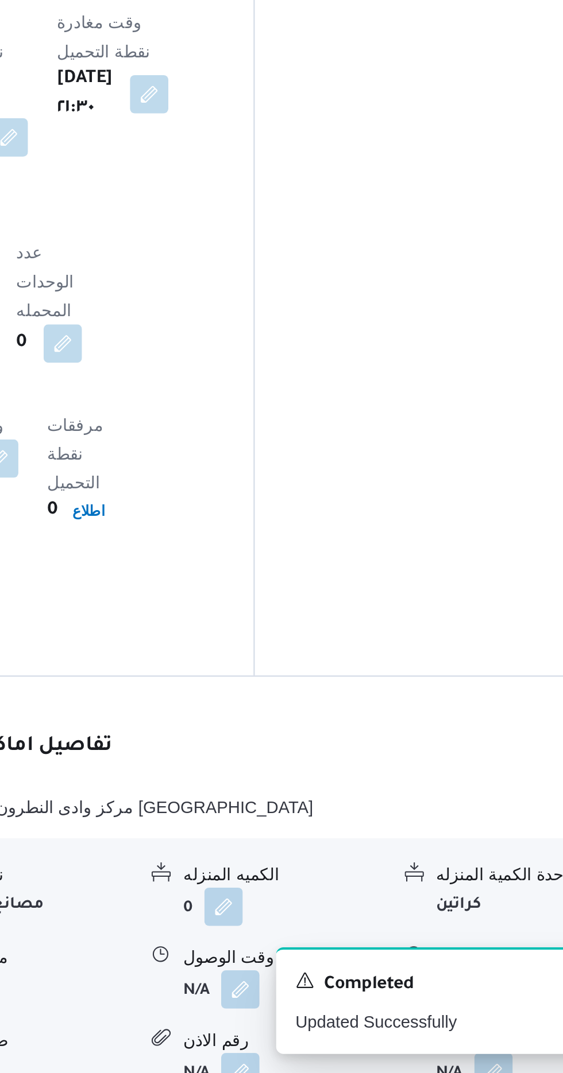
click at [466, 1024] on button "button" at bounding box center [473, 1033] width 18 height 18
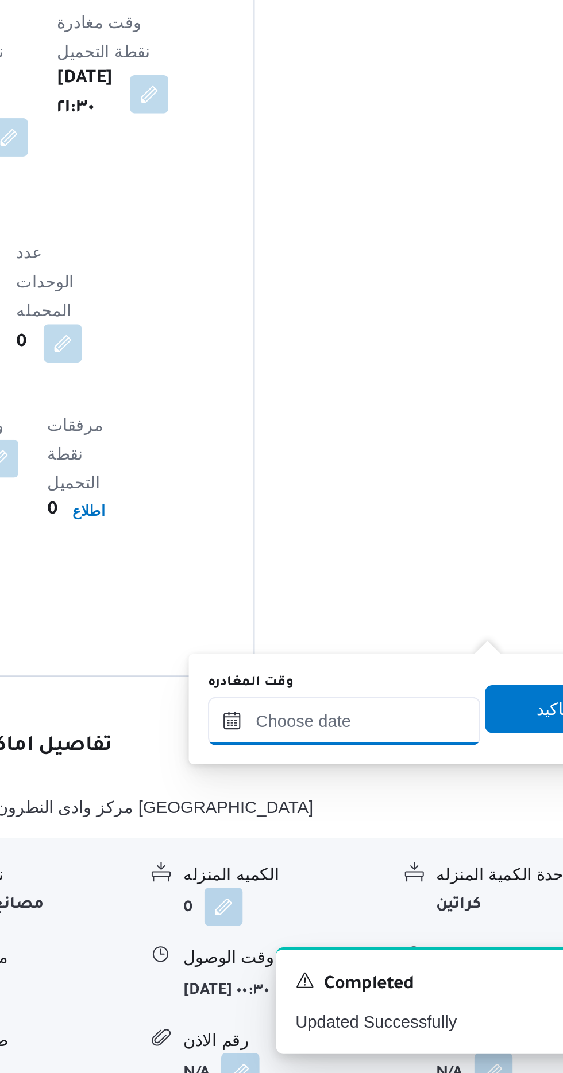
click at [416, 899] on input "وقت المغادره" at bounding box center [402, 904] width 130 height 23
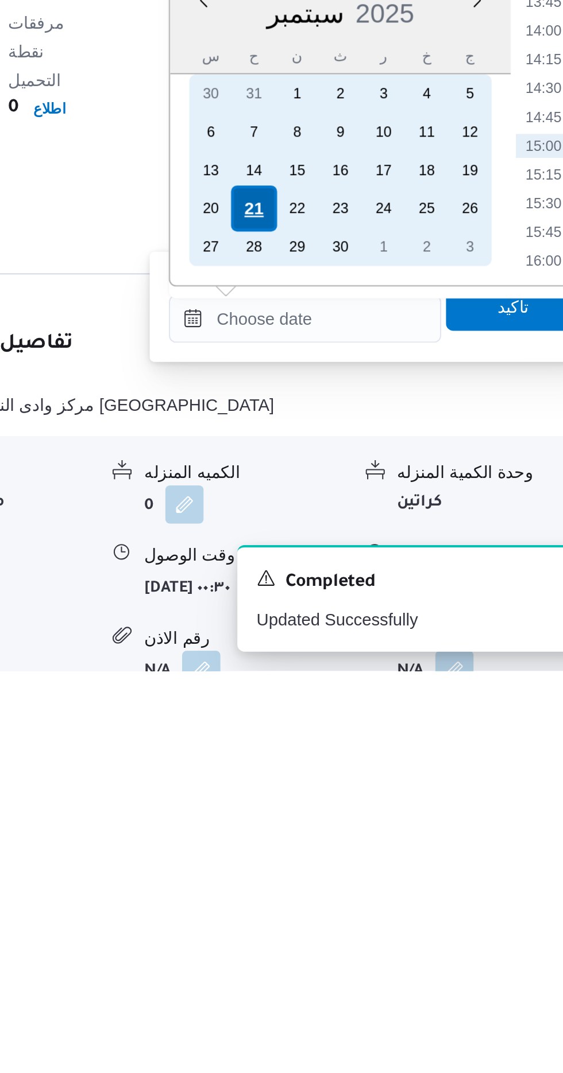
click at [375, 846] on div "21" at bounding box center [378, 852] width 22 height 22
type input "[DATE] ٠٠:٠٠"
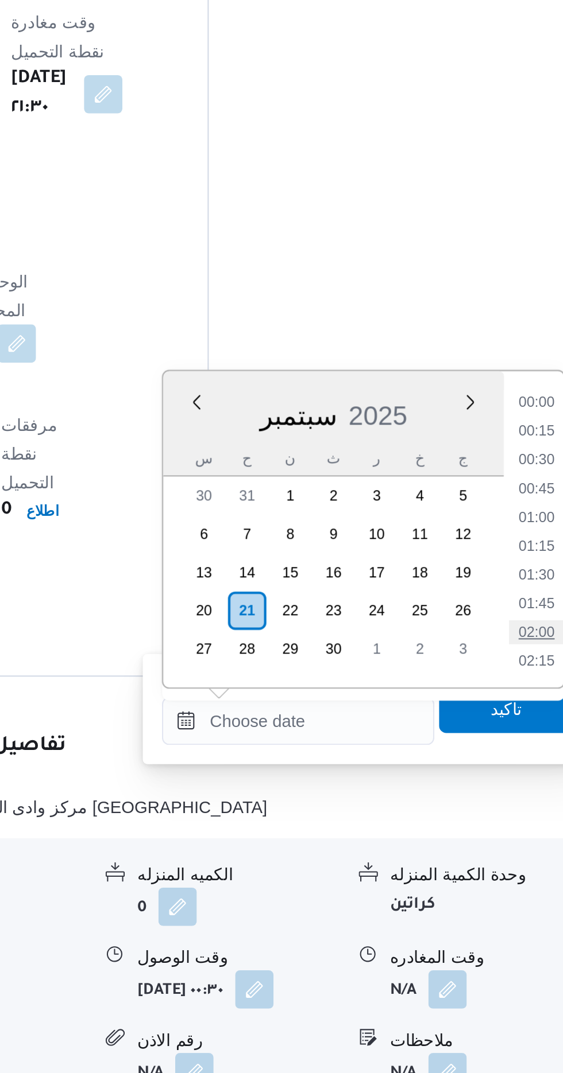
click at [520, 860] on li "02:00" at bounding box center [516, 861] width 26 height 11
type input "[DATE] ٠٢:٠٠"
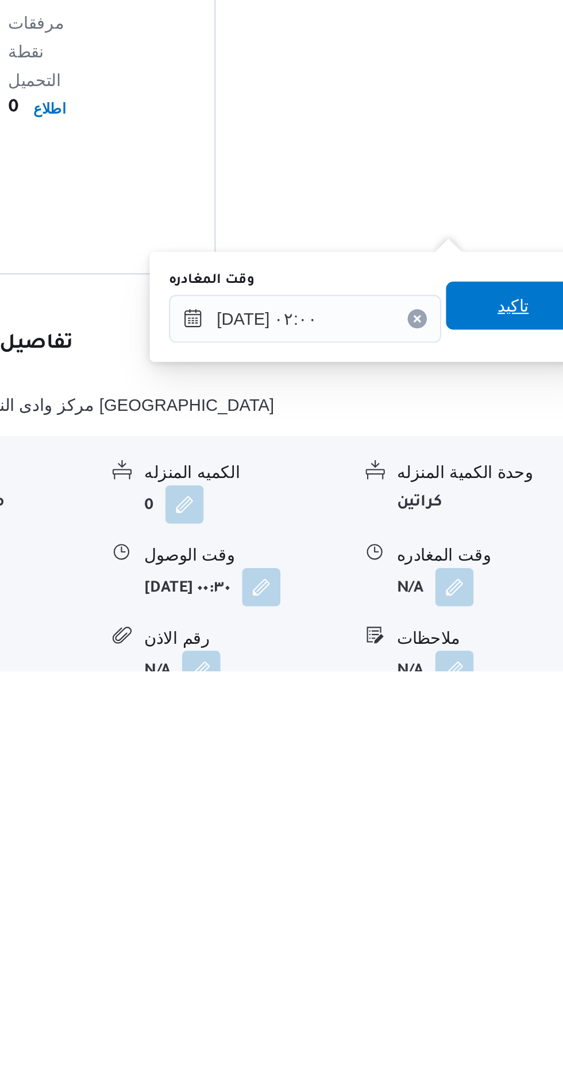
click at [509, 902] on span "تاكيد" at bounding box center [501, 898] width 15 height 14
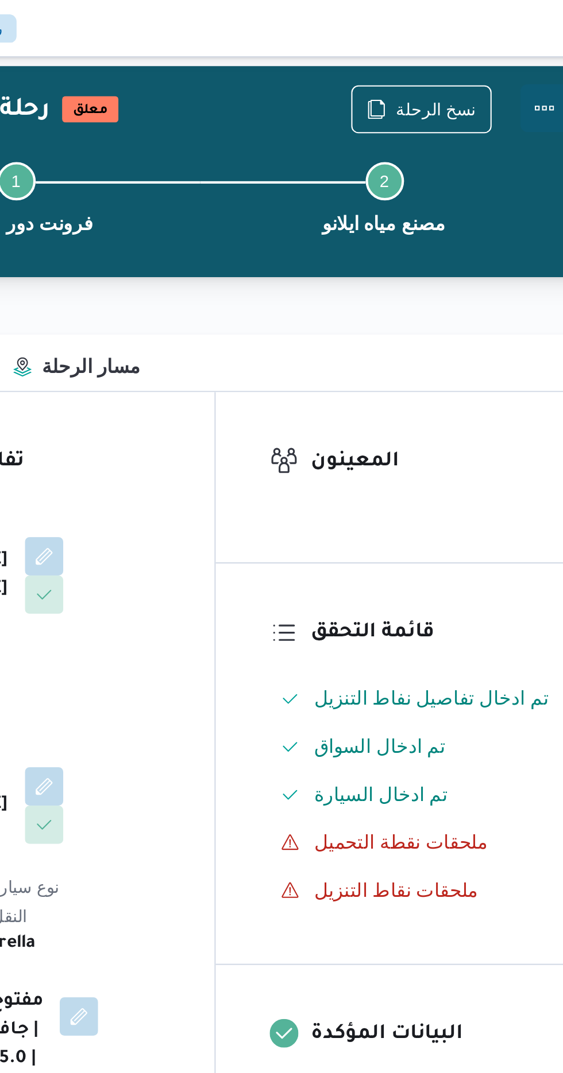
click at [520, 46] on button "Actions" at bounding box center [516, 51] width 23 height 23
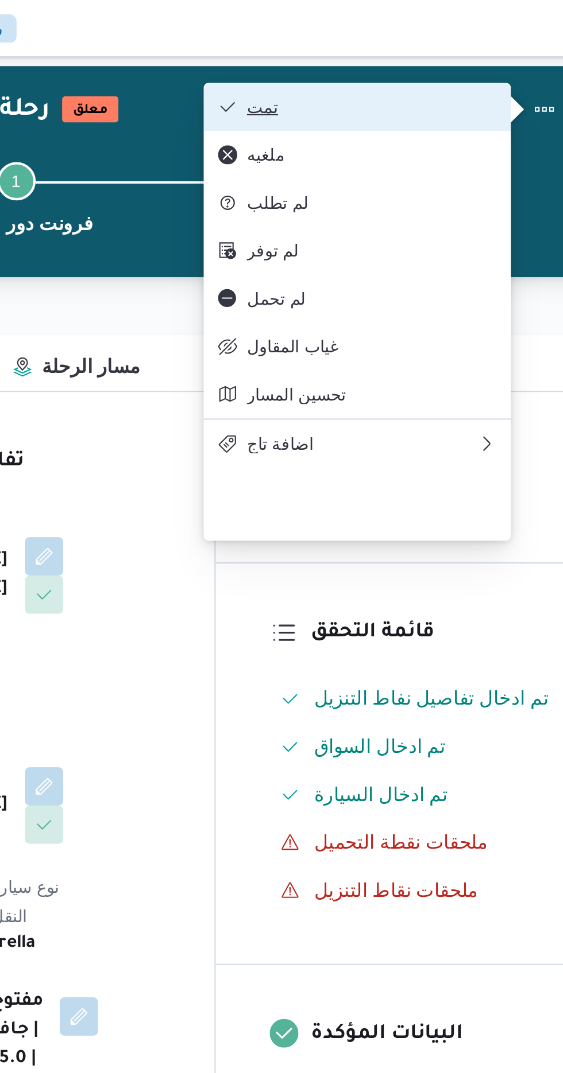
click at [478, 51] on span "تمت" at bounding box center [433, 50] width 119 height 9
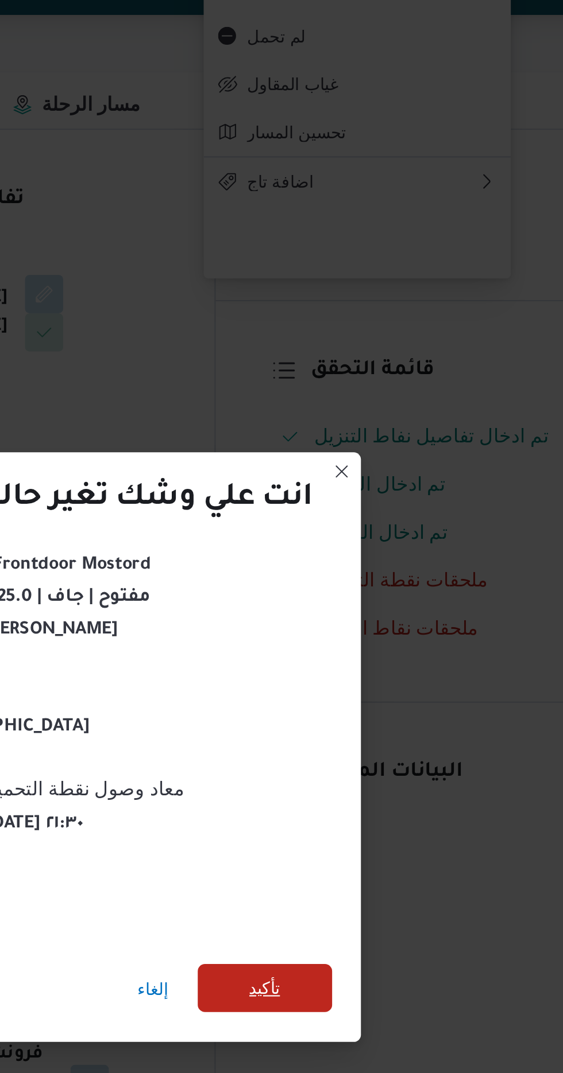
click at [374, 598] on span "تأكيد" at bounding box center [383, 598] width 64 height 23
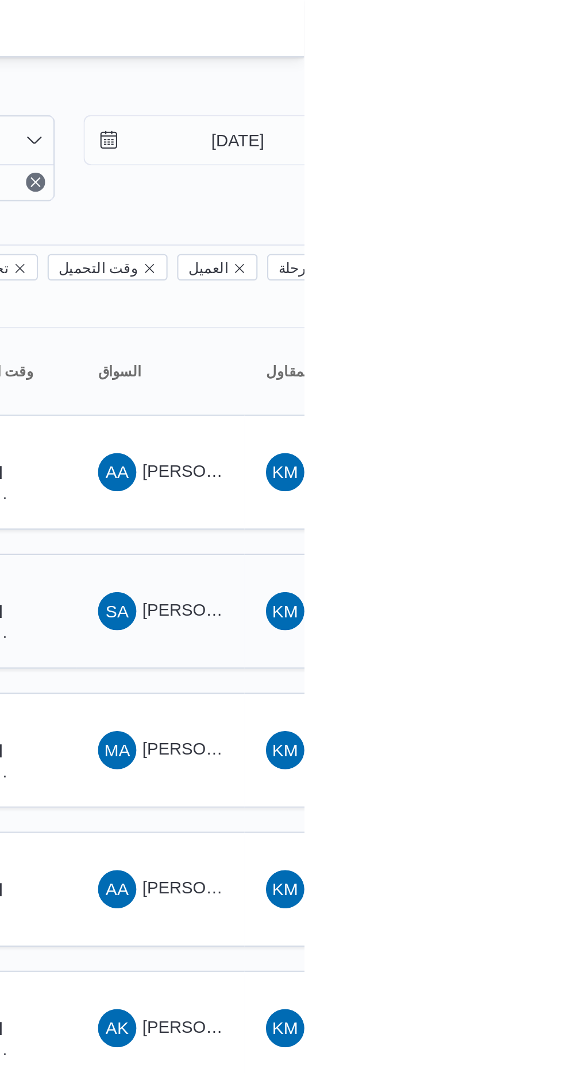
click at [496, 288] on span "[PERSON_NAME]" at bounding box center [518, 292] width 66 height 9
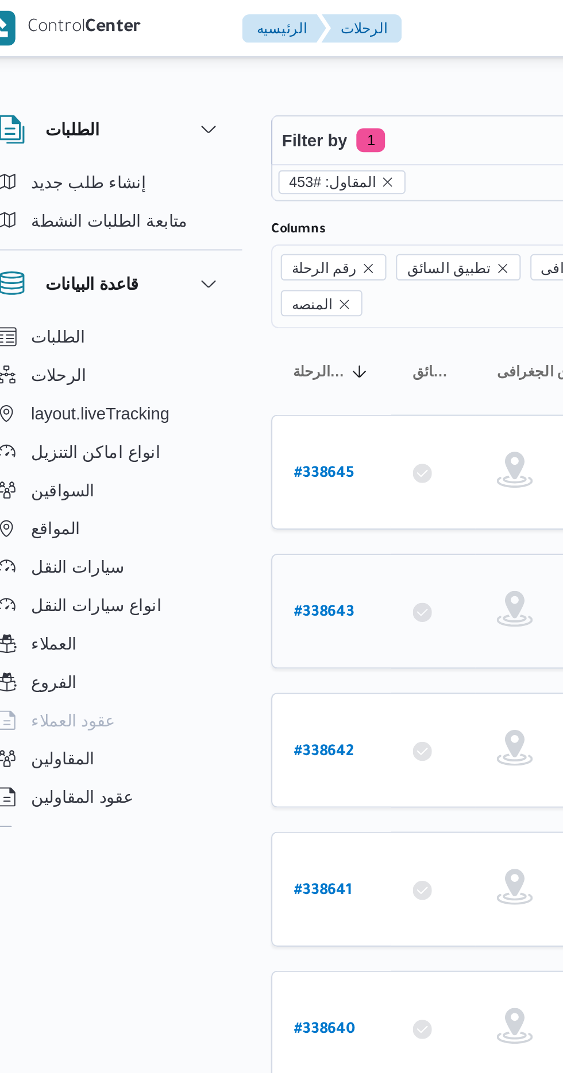
click at [172, 290] on b "# 338643" at bounding box center [174, 294] width 29 height 8
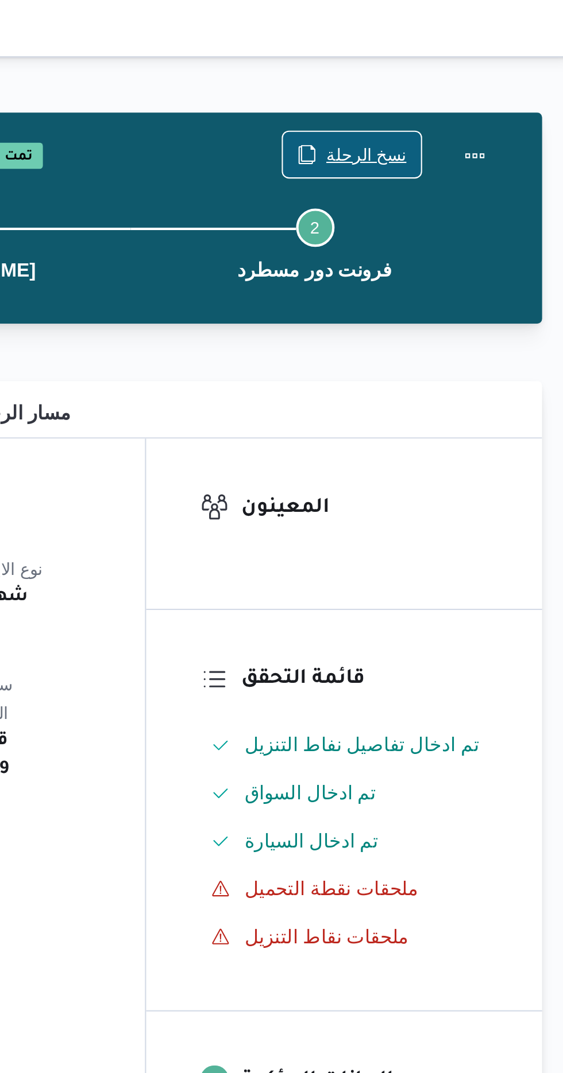
click at [459, 73] on span "نسخ الرحلة" at bounding box center [464, 74] width 38 height 14
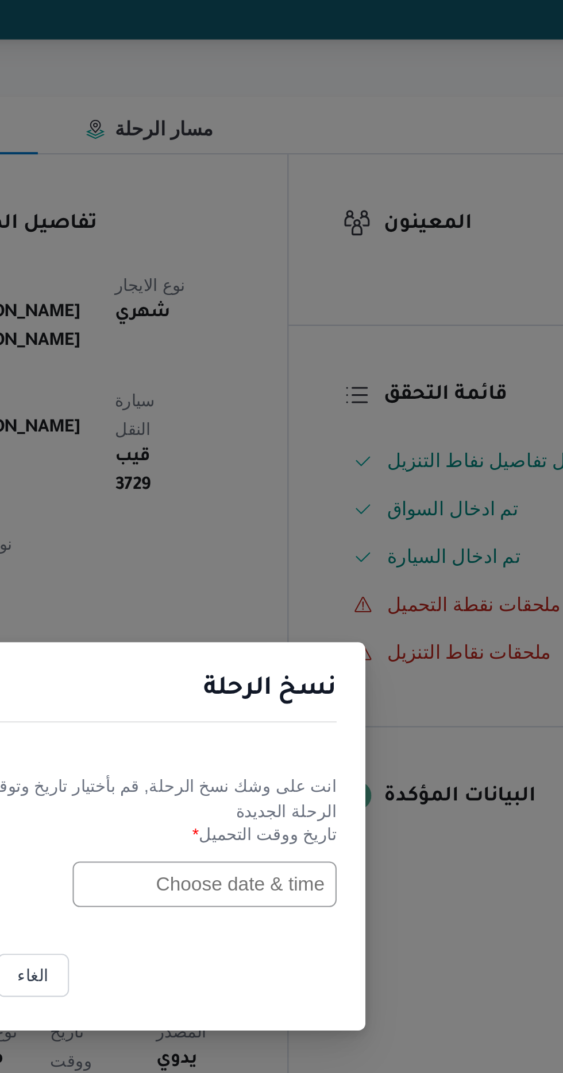
click at [329, 560] on input "text" at bounding box center [319, 560] width 126 height 22
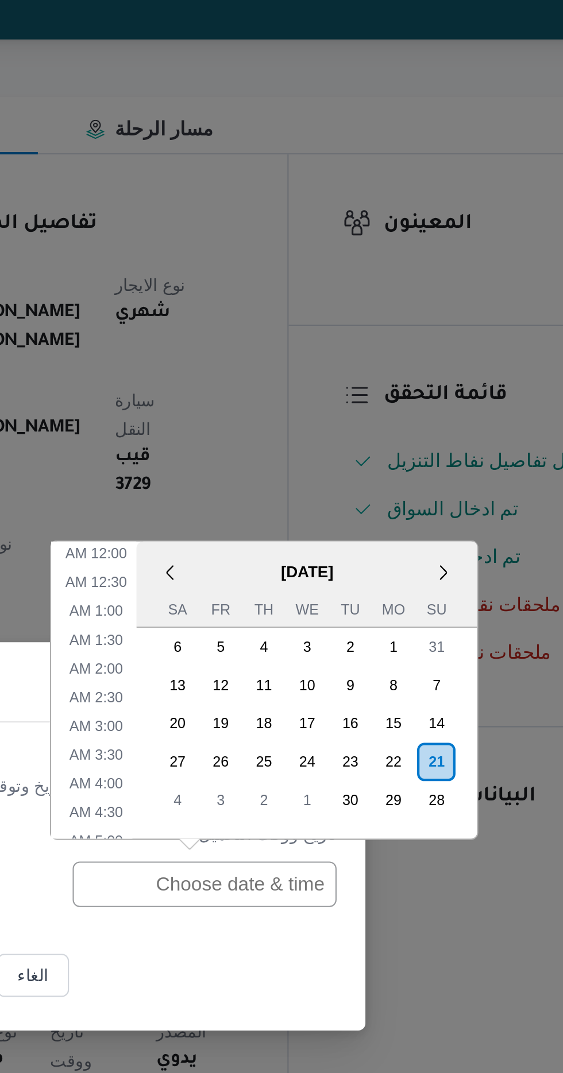
scroll to position [348, 0]
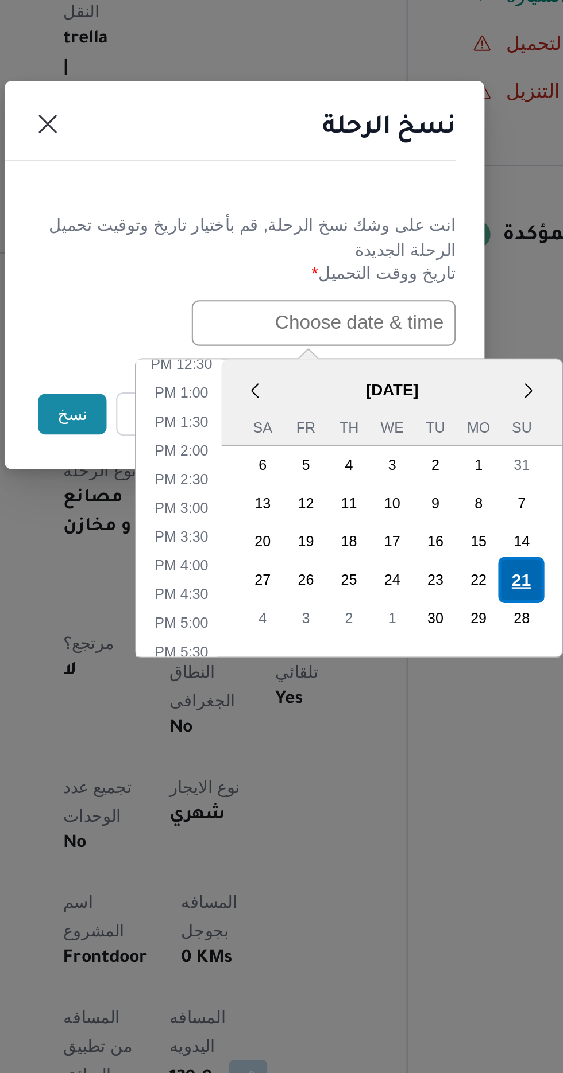
click at [412, 677] on div "21" at bounding box center [414, 683] width 22 height 22
type input "[DATE] 12:00AM"
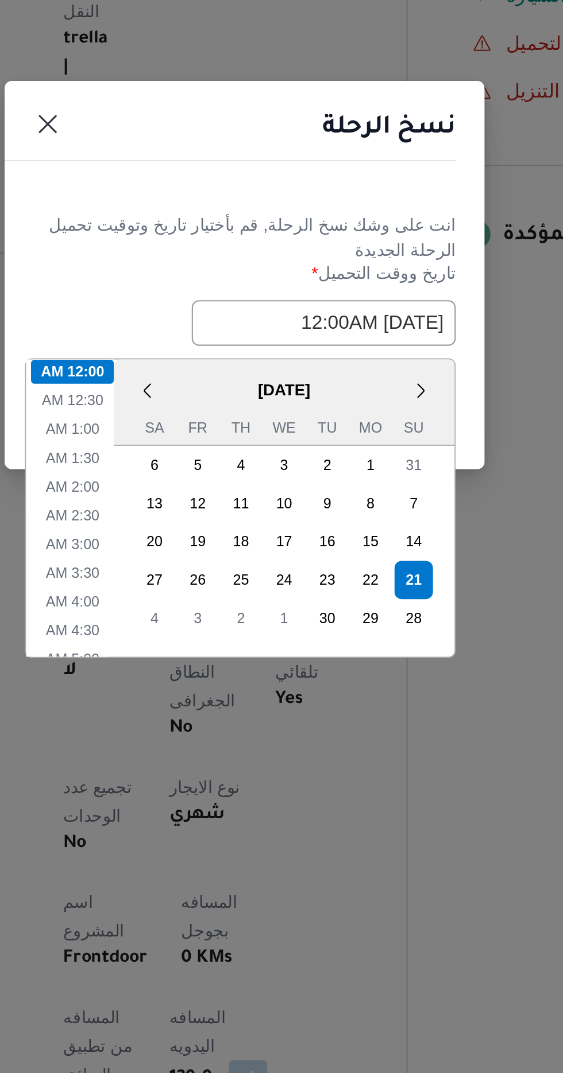
click at [336, 458] on h1 "نسخ الرحلة" at bounding box center [351, 467] width 64 height 18
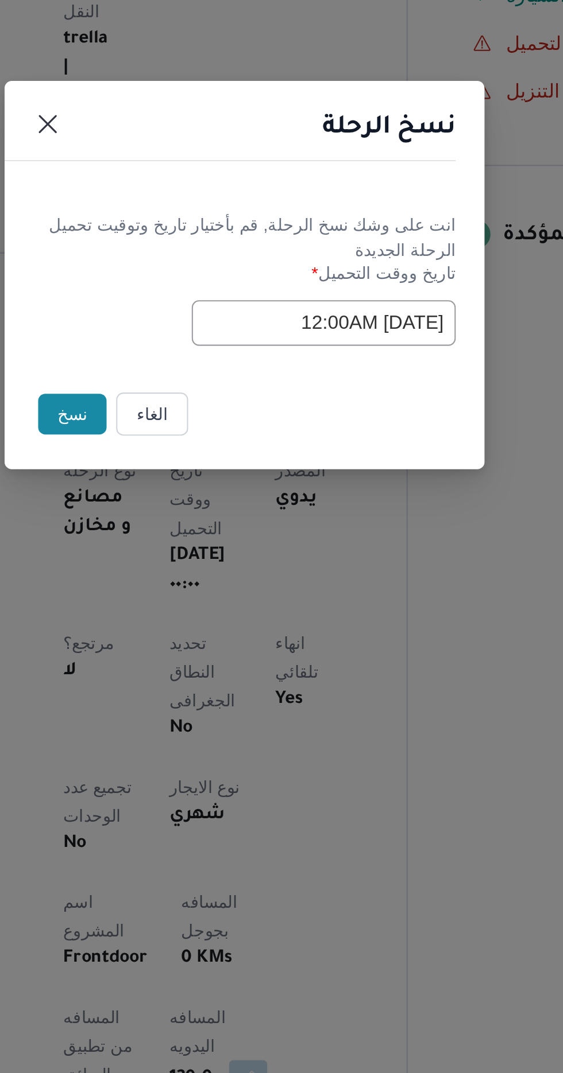
click at [186, 603] on button "نسخ" at bounding box center [199, 604] width 33 height 20
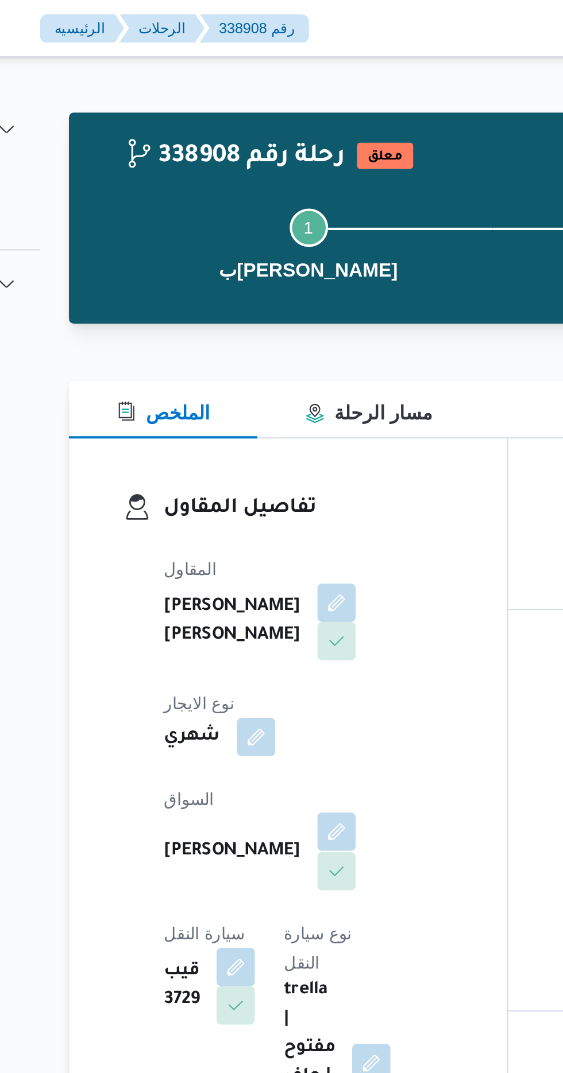
click at [268, 389] on button "button" at bounding box center [277, 398] width 18 height 18
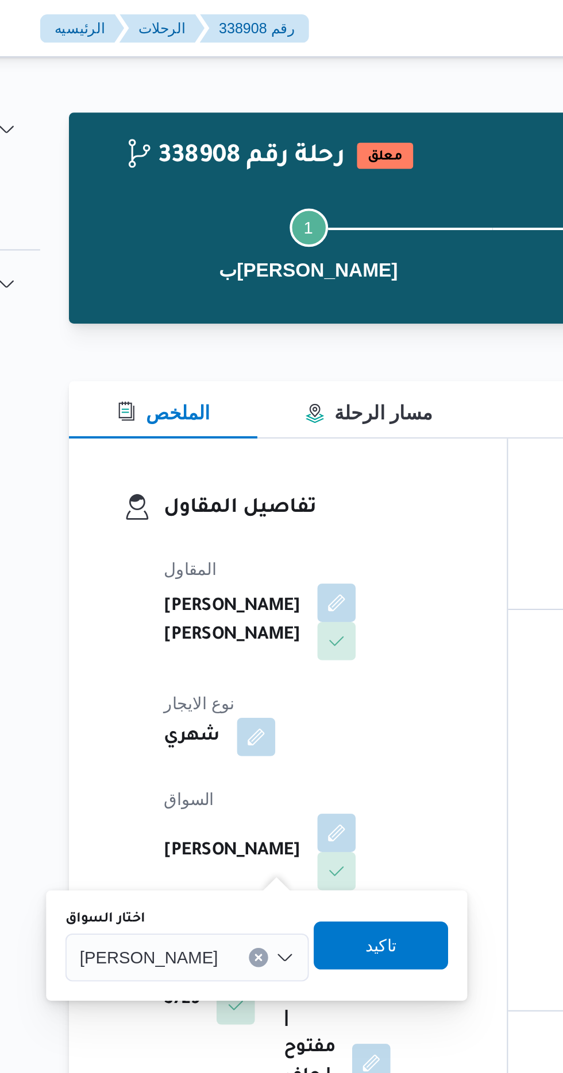
click at [217, 460] on span "[PERSON_NAME]" at bounding box center [187, 458] width 66 height 13
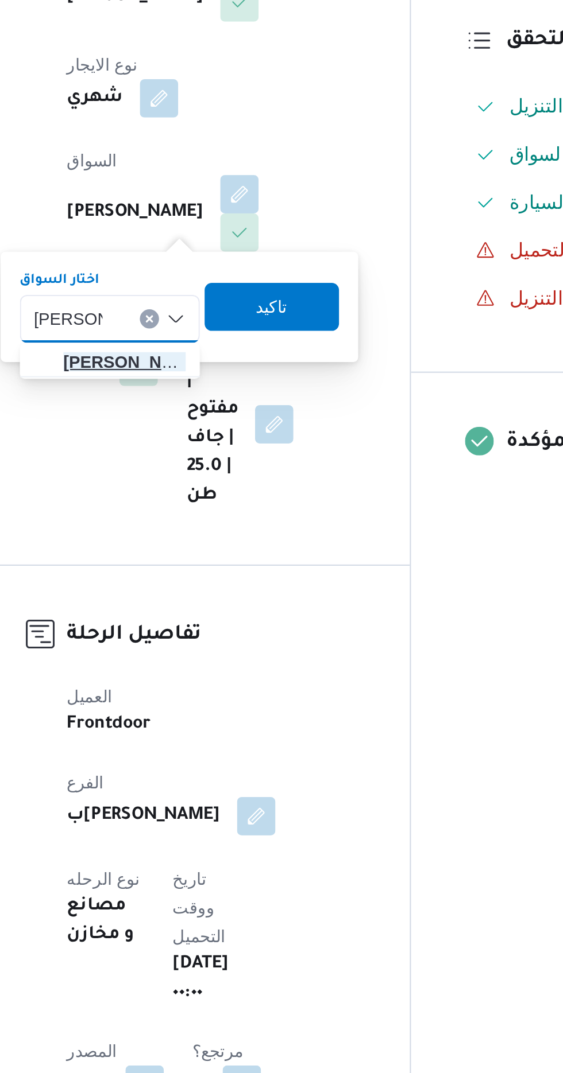
type input "[PERSON_NAME]"
click at [221, 477] on span "[PERSON_NAME] ولى [PERSON_NAME]" at bounding box center [222, 479] width 59 height 14
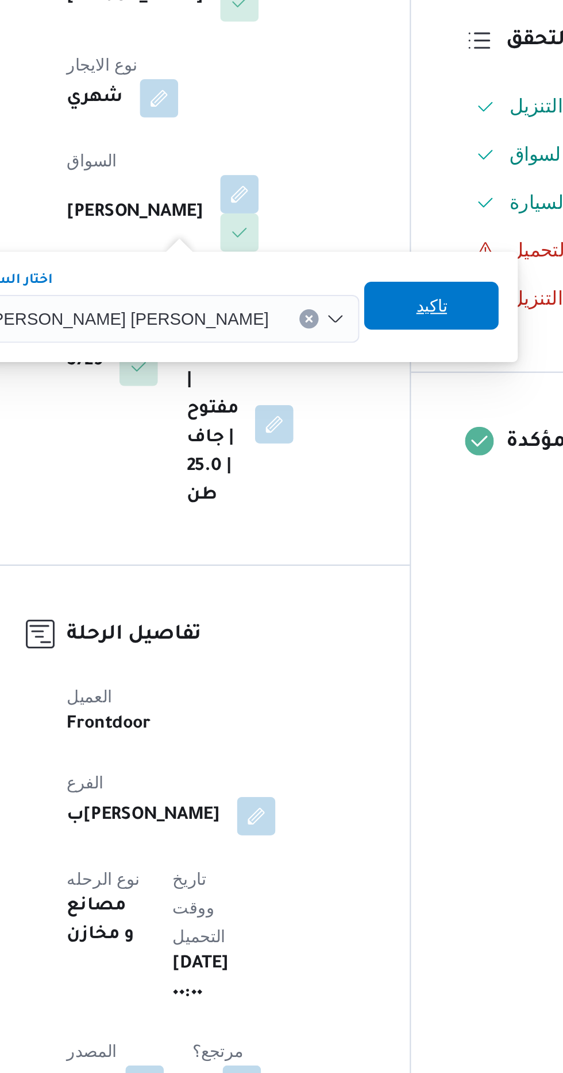
click at [362, 453] on span "تاكيد" at bounding box center [369, 452] width 15 height 14
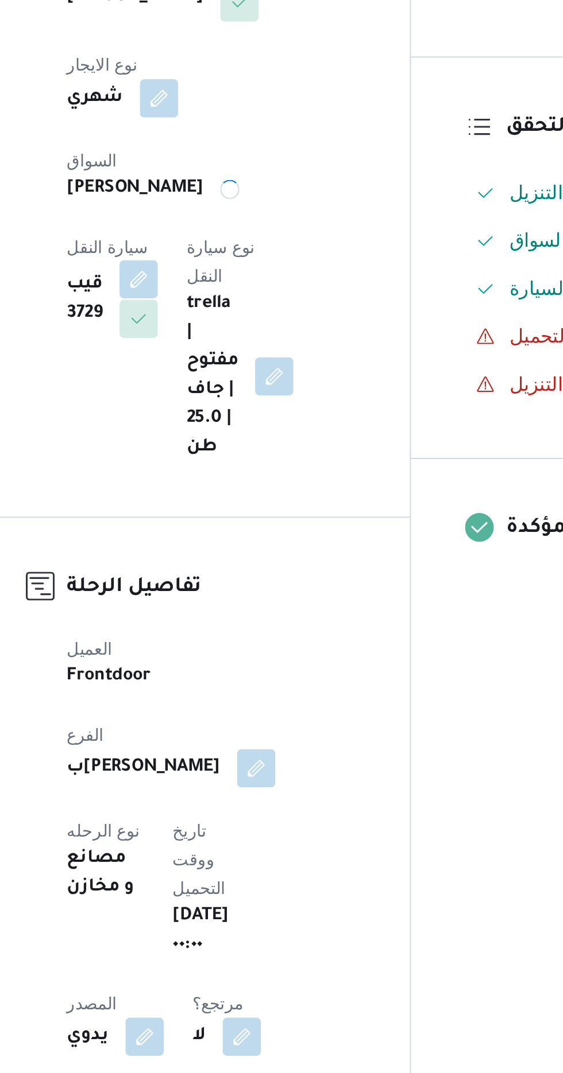
click at [238, 431] on button "button" at bounding box center [229, 440] width 18 height 18
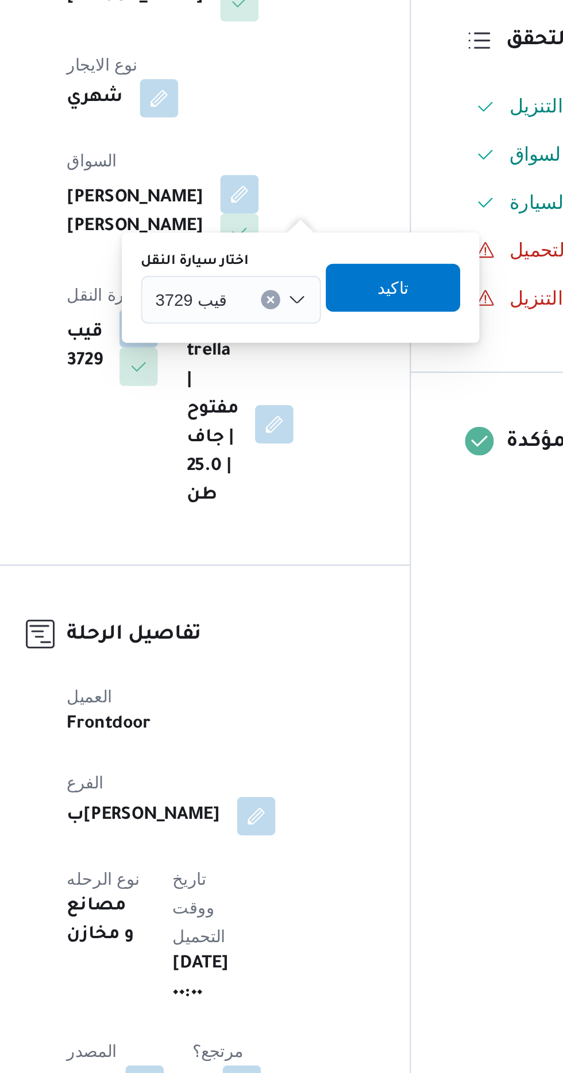
click at [275, 450] on div "قيب 3729" at bounding box center [273, 449] width 86 height 23
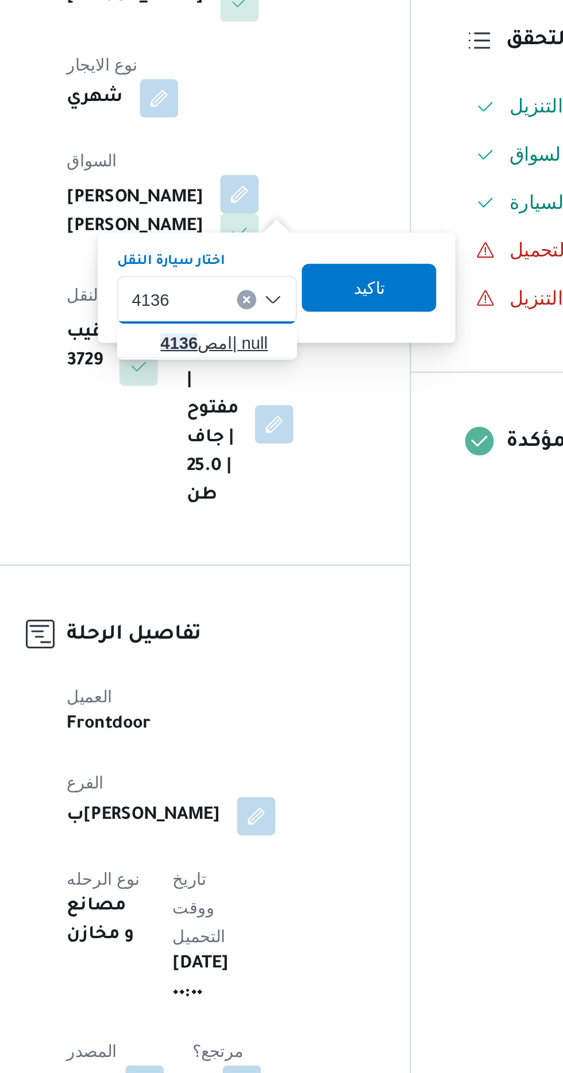
type input "4136"
click at [257, 467] on mark "4136" at bounding box center [248, 470] width 18 height 9
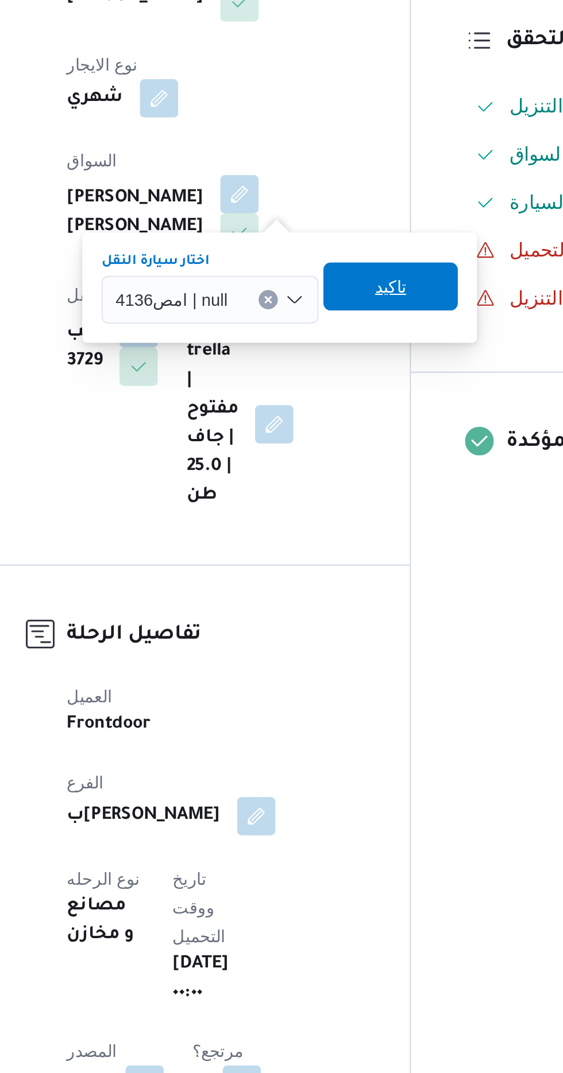
click at [358, 443] on span "تاكيد" at bounding box center [349, 443] width 64 height 23
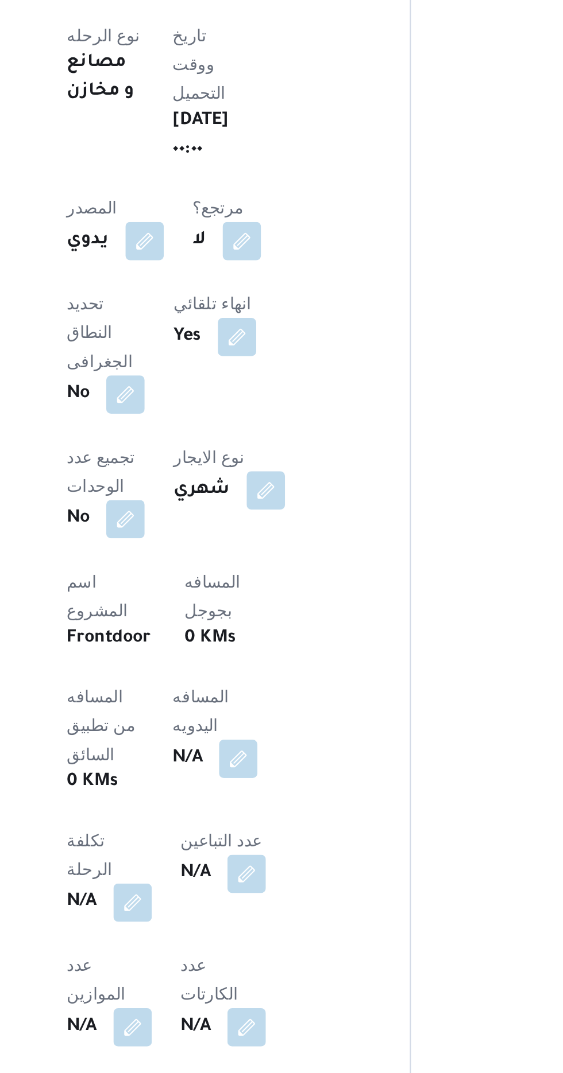
scroll to position [151, 0]
click at [268, 913] on button "button" at bounding box center [277, 922] width 18 height 18
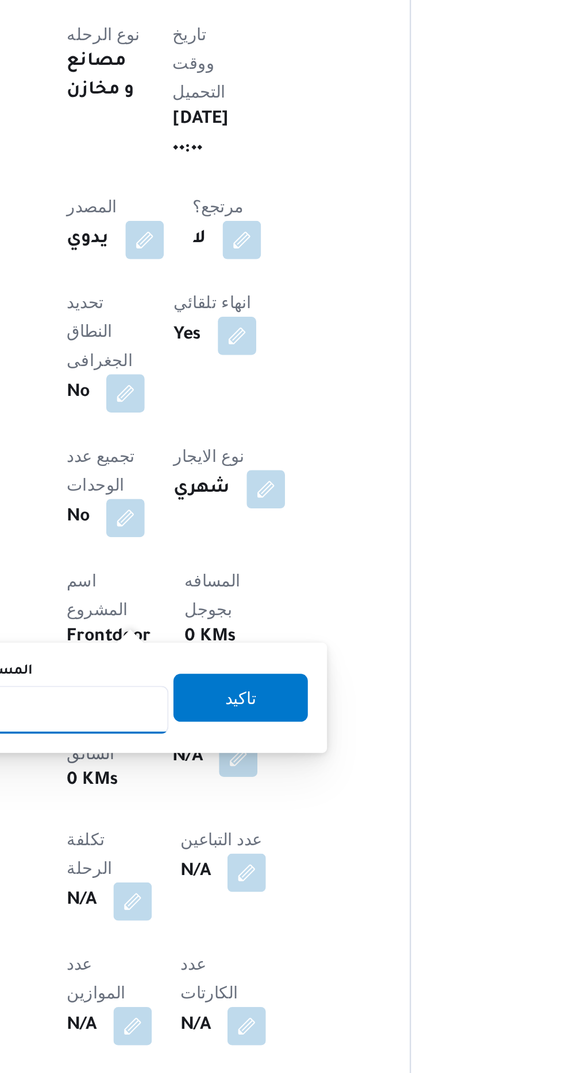
click at [219, 898] on input "المسافه اليدويه" at bounding box center [186, 899] width 114 height 23
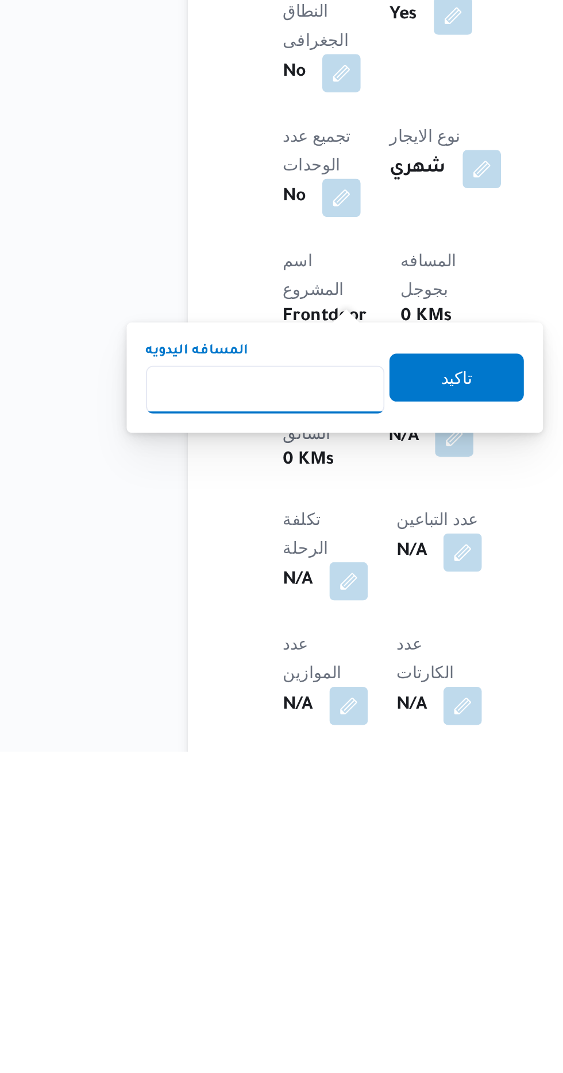
scroll to position [150, 0]
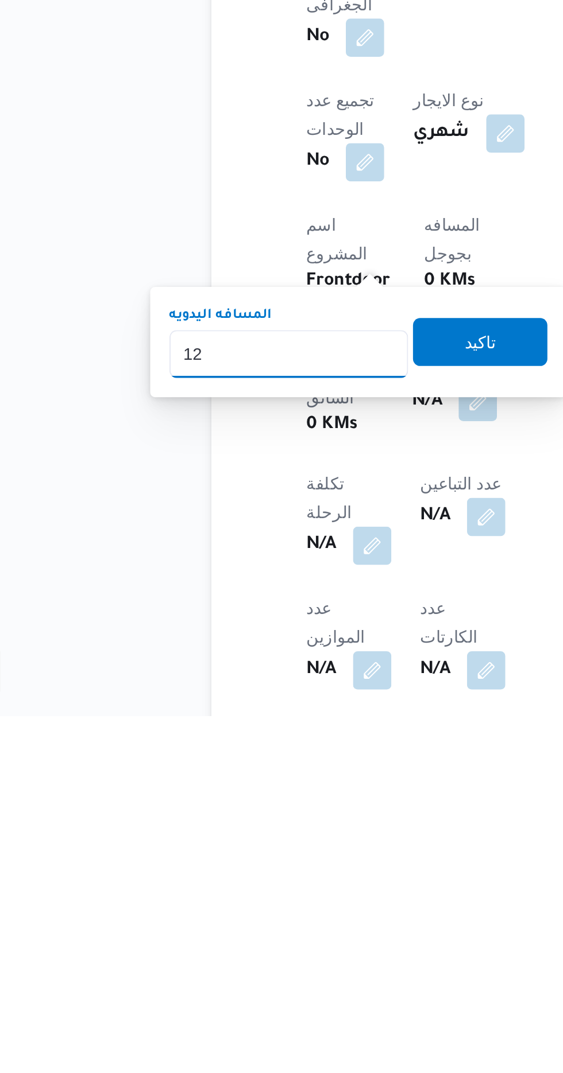
type input "120"
click at [285, 891] on span "تاكيد" at bounding box center [277, 894] width 15 height 14
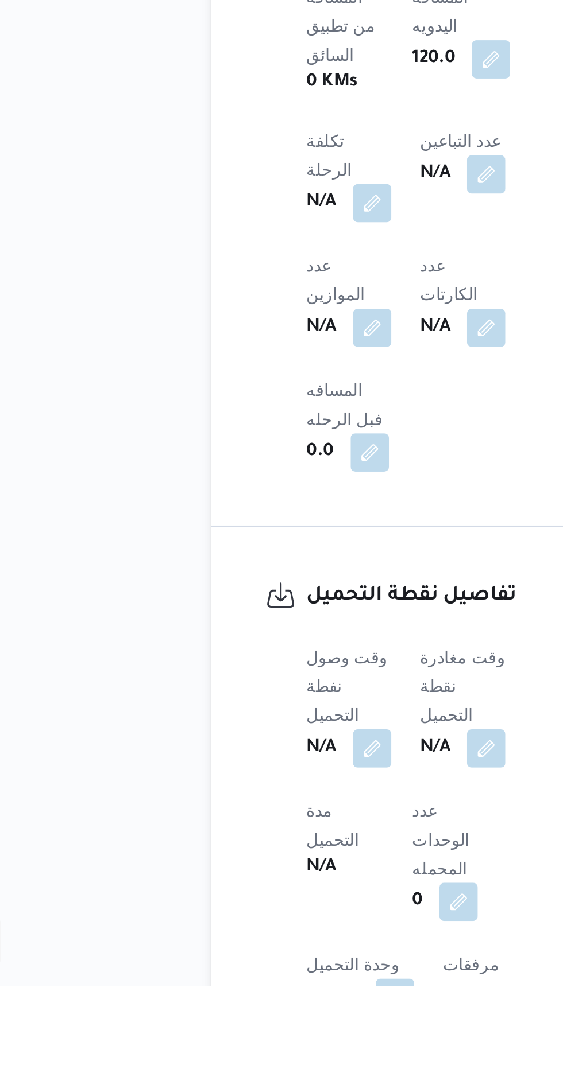
scroll to position [455, 0]
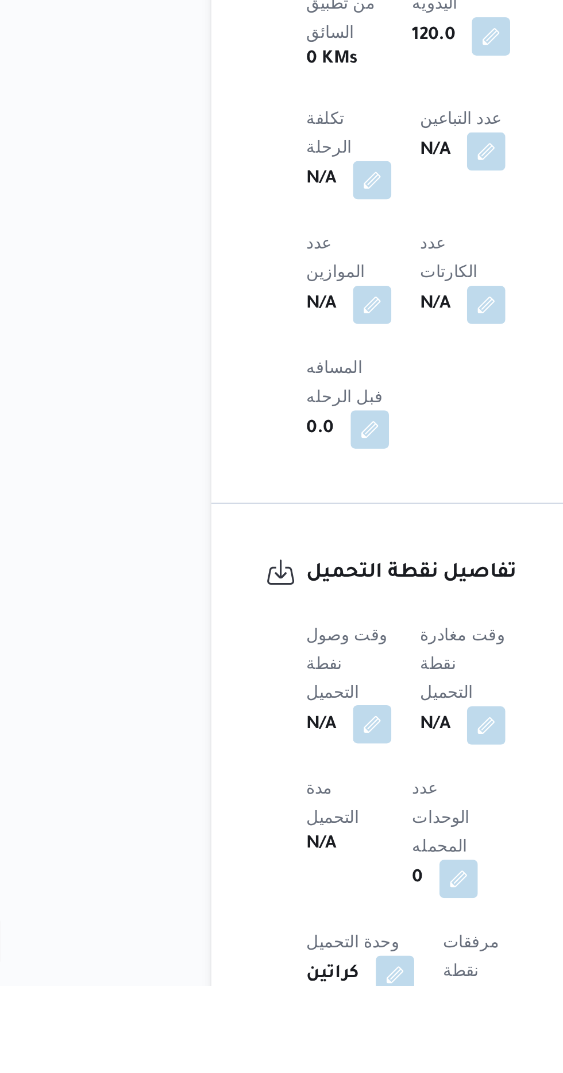
click at [234, 939] on button "button" at bounding box center [226, 948] width 18 height 18
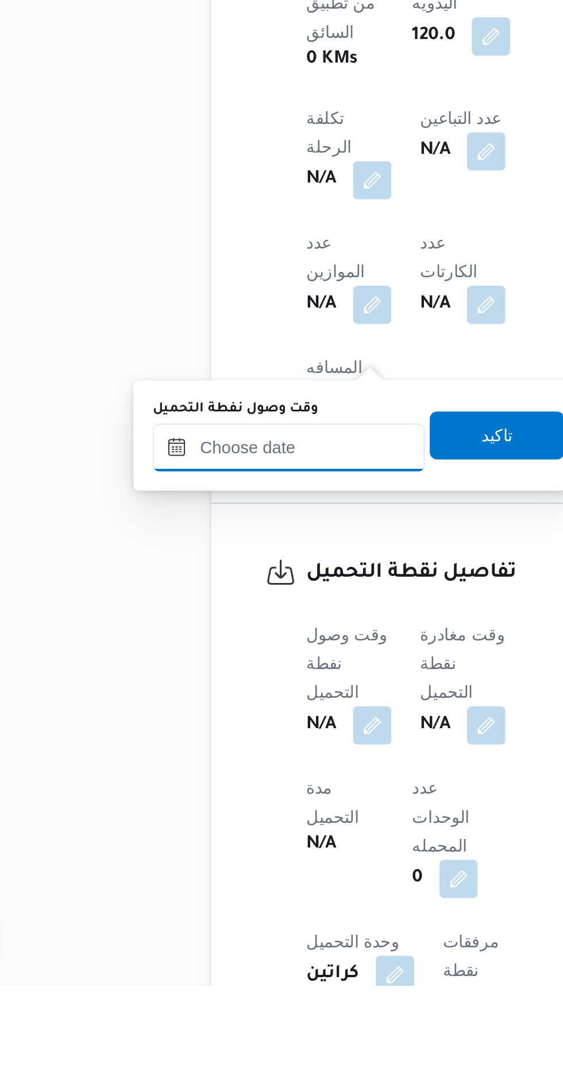
click at [214, 811] on input "وقت وصول نفطة التحميل" at bounding box center [186, 815] width 130 height 23
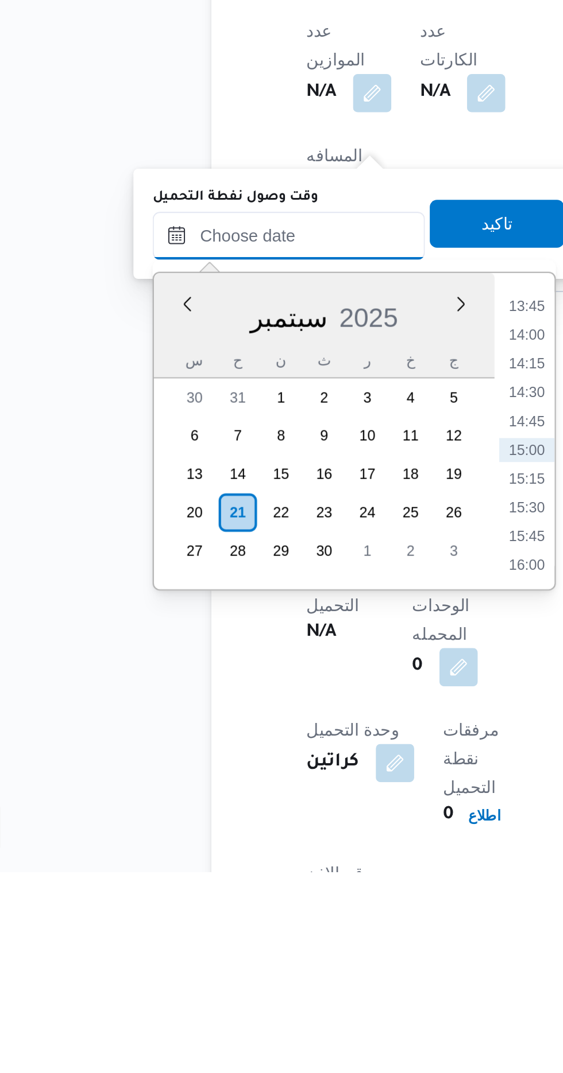
scroll to position [502, 0]
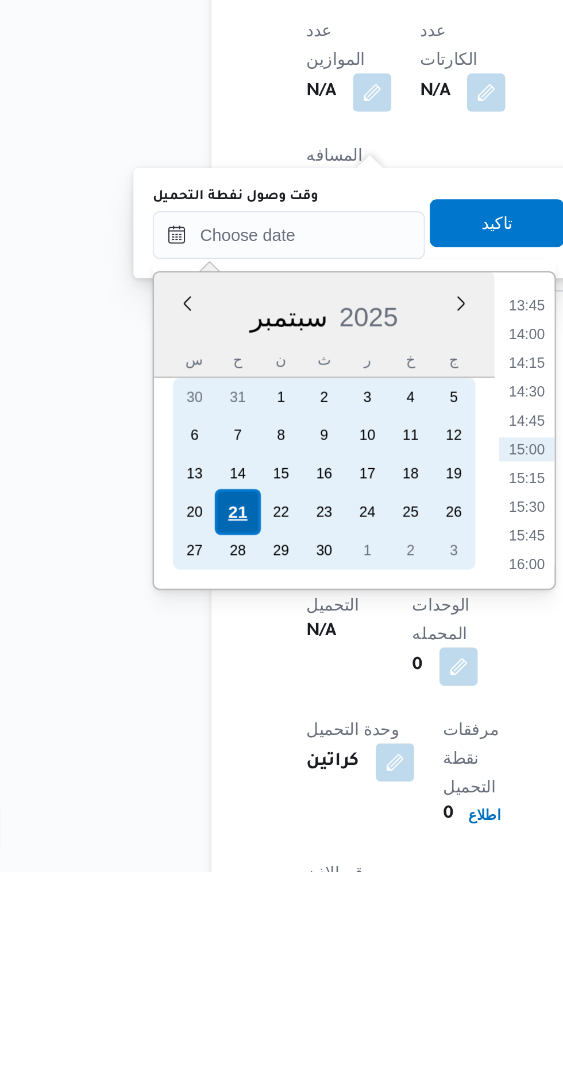
click at [163, 901] on div "21" at bounding box center [161, 901] width 22 height 22
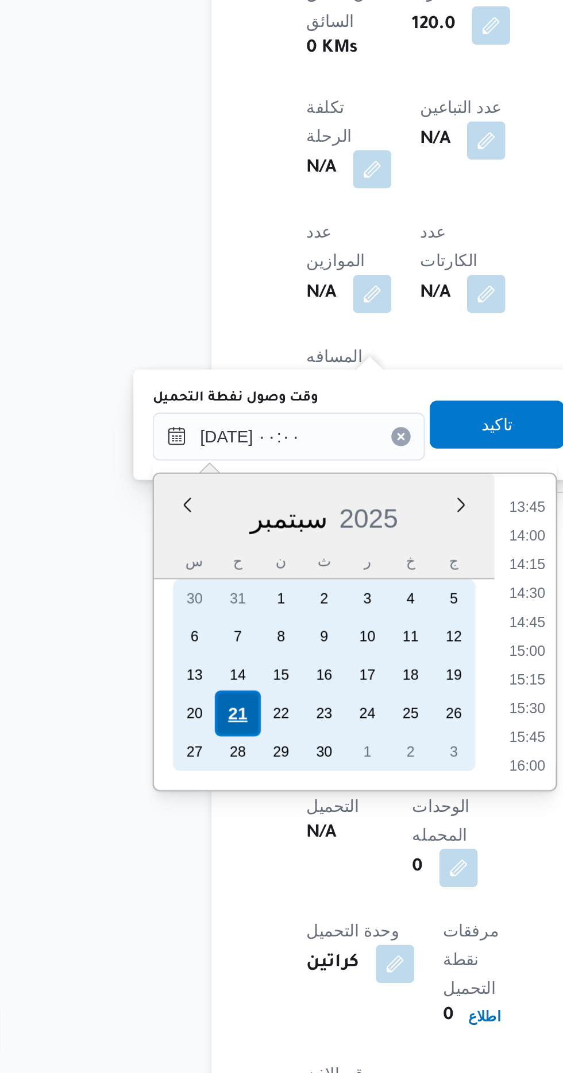
scroll to position [0, 0]
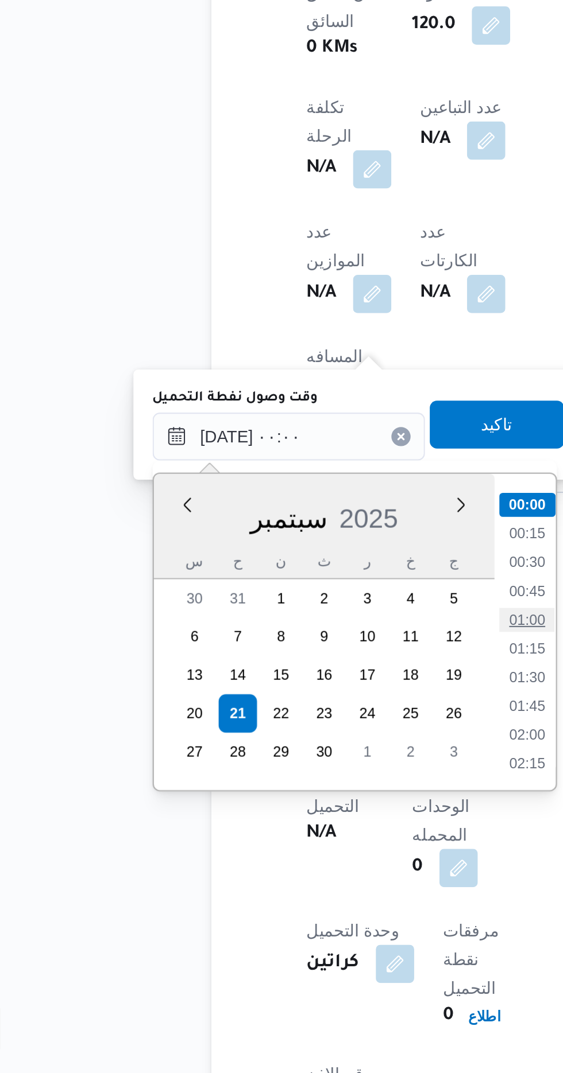
click at [296, 854] on li "01:00" at bounding box center [300, 856] width 26 height 11
type input "[DATE] ٠١:٠٠"
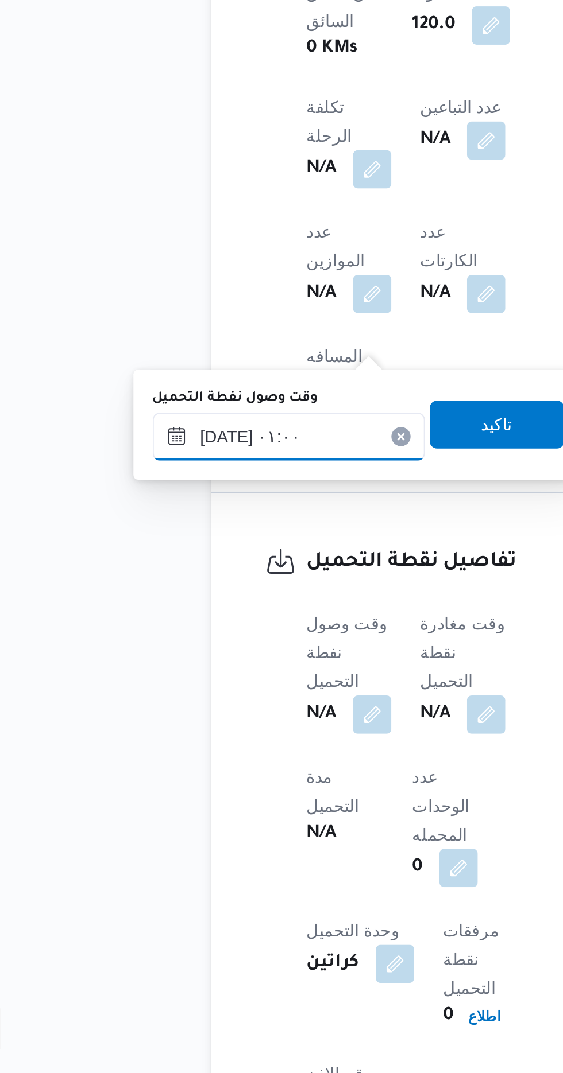
scroll to position [502, 0]
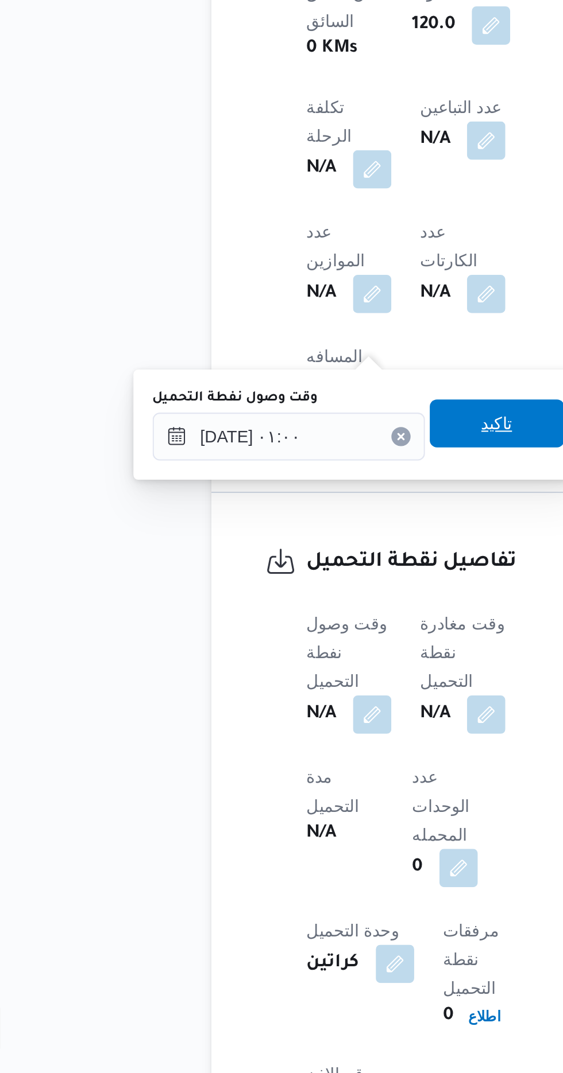
click at [292, 762] on span "تاكيد" at bounding box center [285, 762] width 15 height 14
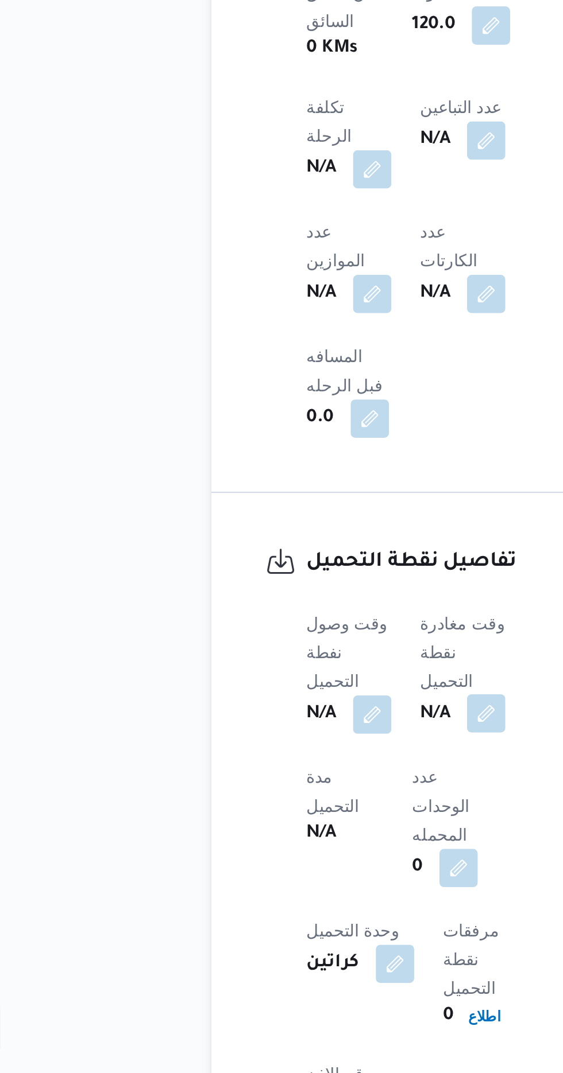
click at [288, 892] on button "button" at bounding box center [281, 901] width 18 height 18
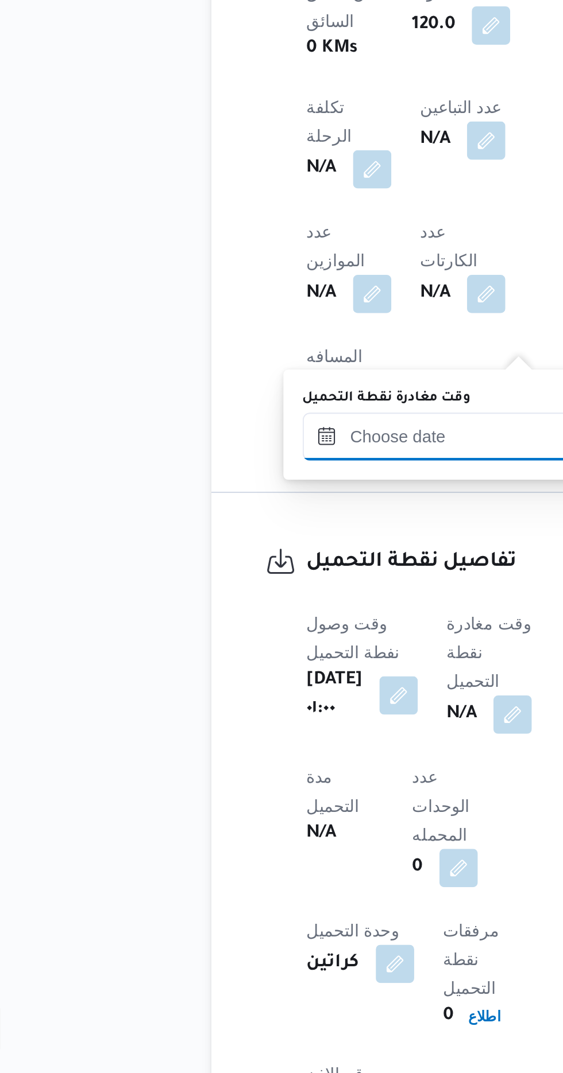
click at [259, 772] on input "وقت مغادرة نقطة التحميل" at bounding box center [258, 768] width 130 height 23
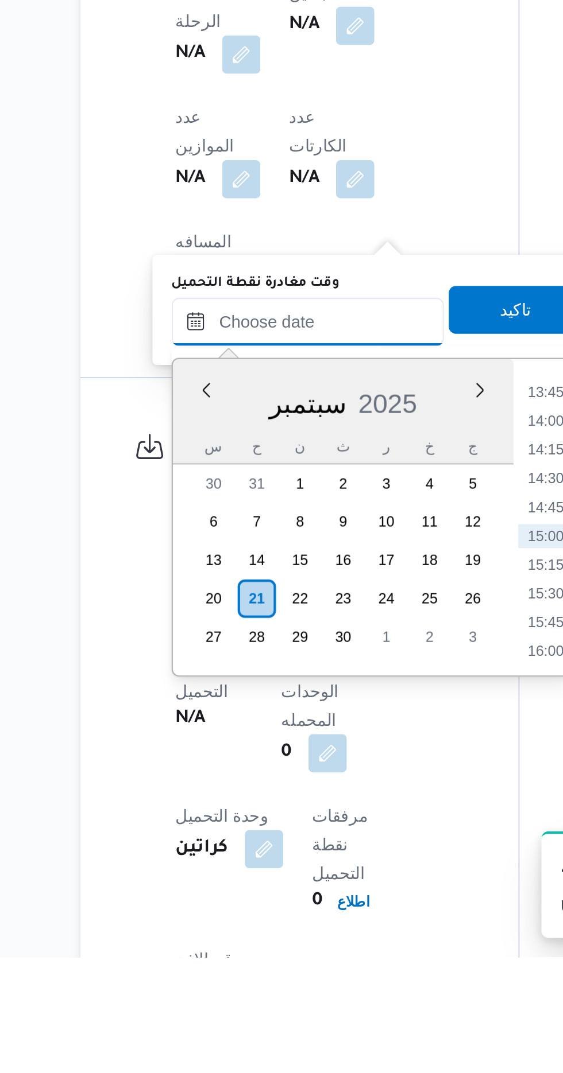
scroll to position [501, 0]
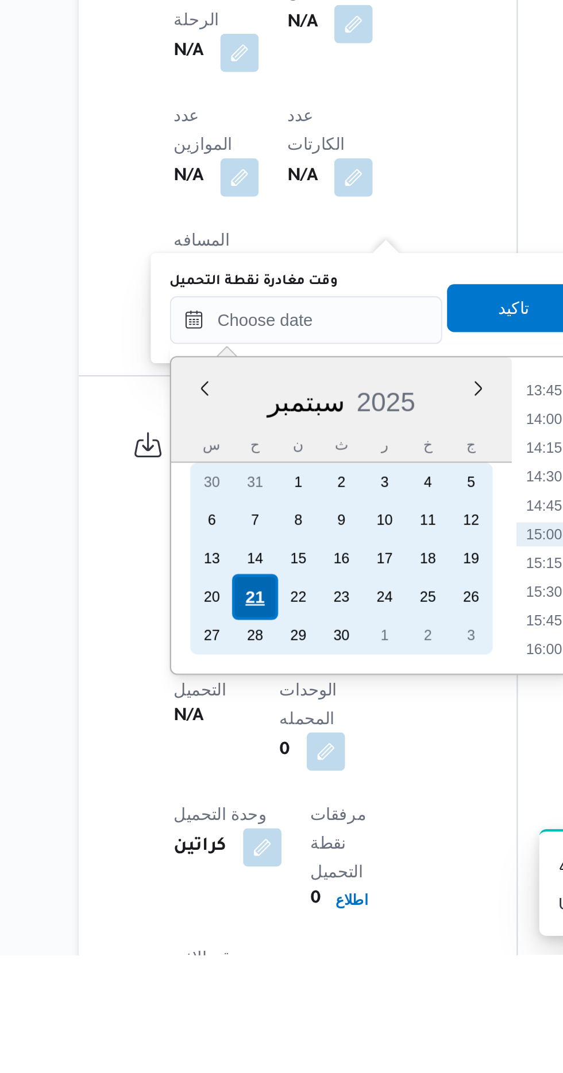
click at [236, 895] on div "21" at bounding box center [233, 902] width 22 height 22
type input "[DATE] ٠٠:٠٠"
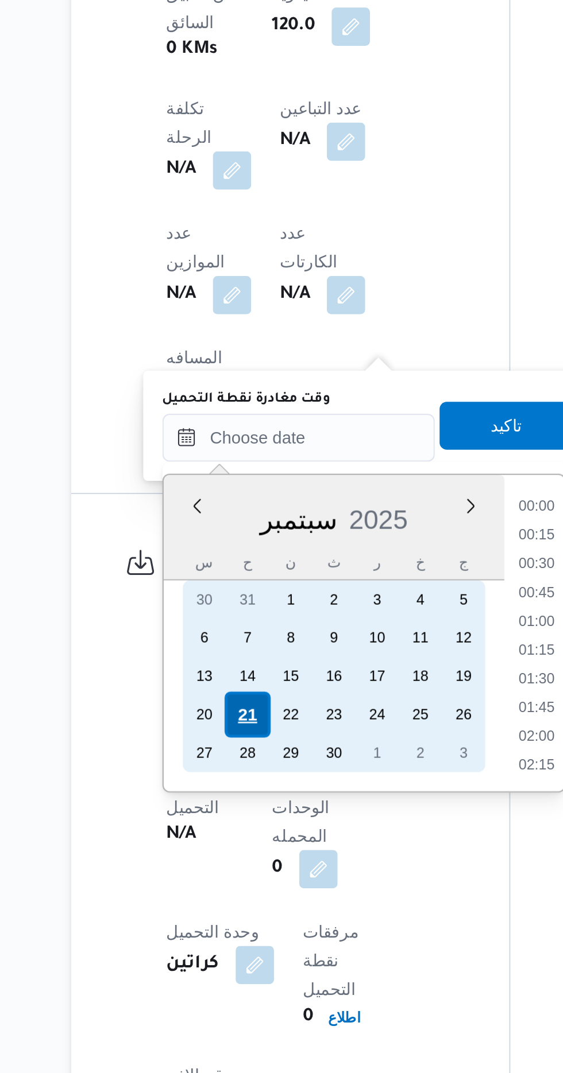
click at [230, 904] on div "21" at bounding box center [233, 902] width 22 height 22
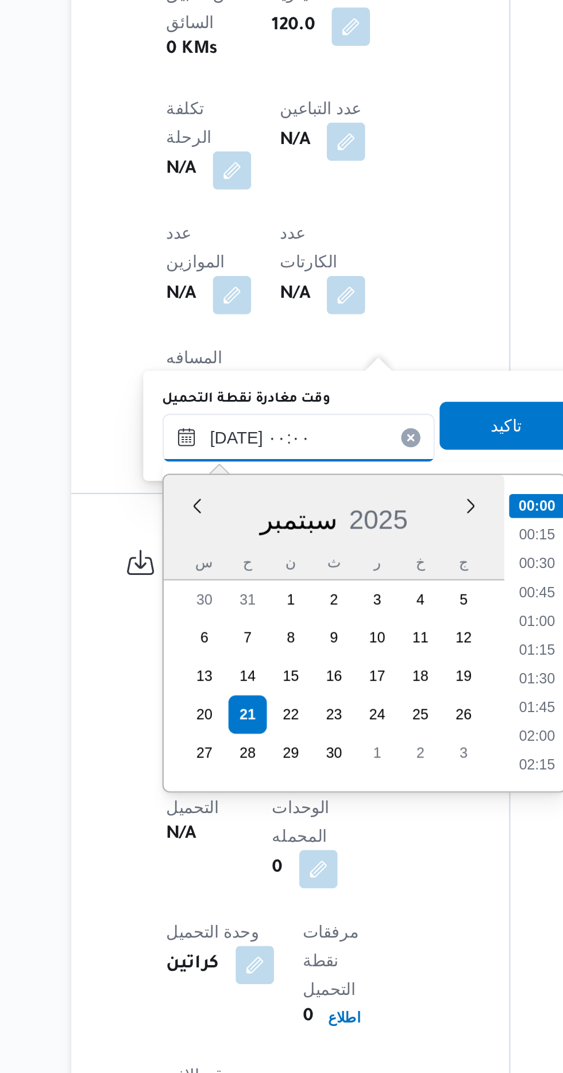
click at [204, 769] on input "[DATE] ٠٠:٠٠" at bounding box center [258, 769] width 130 height 23
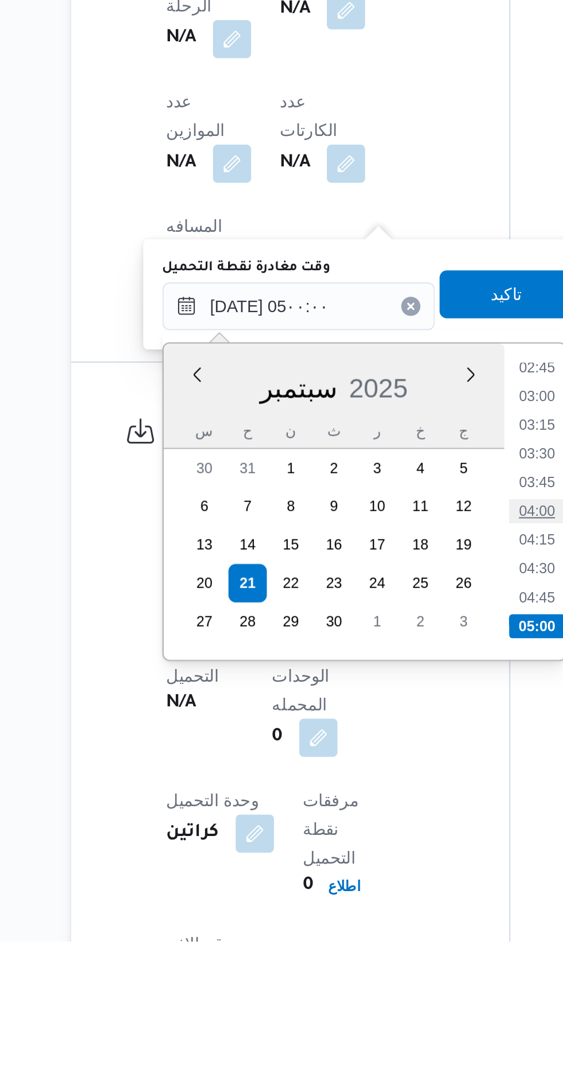
click at [366, 867] on li "04:00" at bounding box center [372, 867] width 26 height 11
type input "[DATE] ٠٤:٠٠"
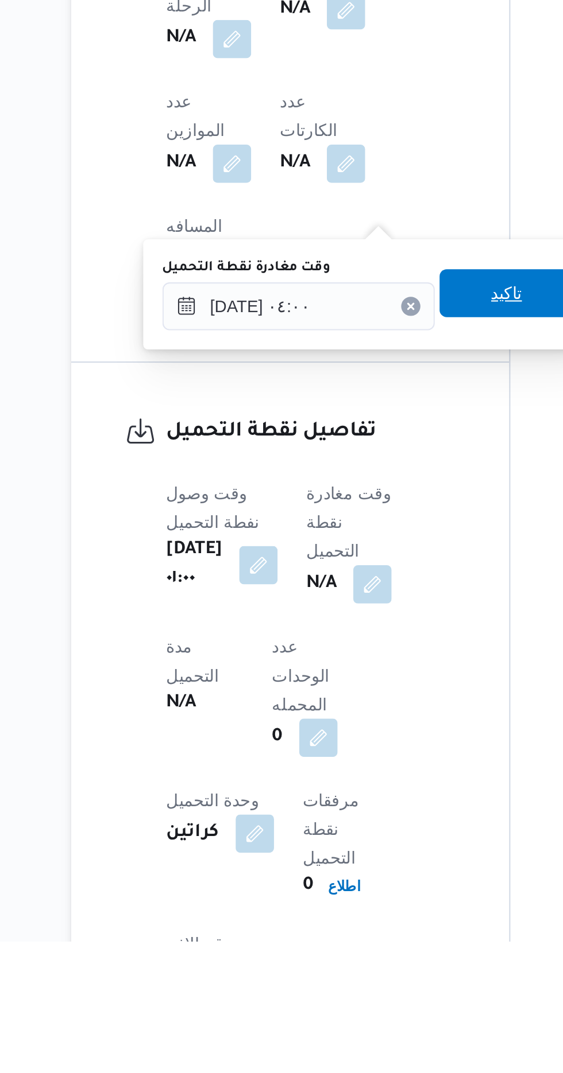
click at [363, 766] on span "تاكيد" at bounding box center [357, 763] width 15 height 14
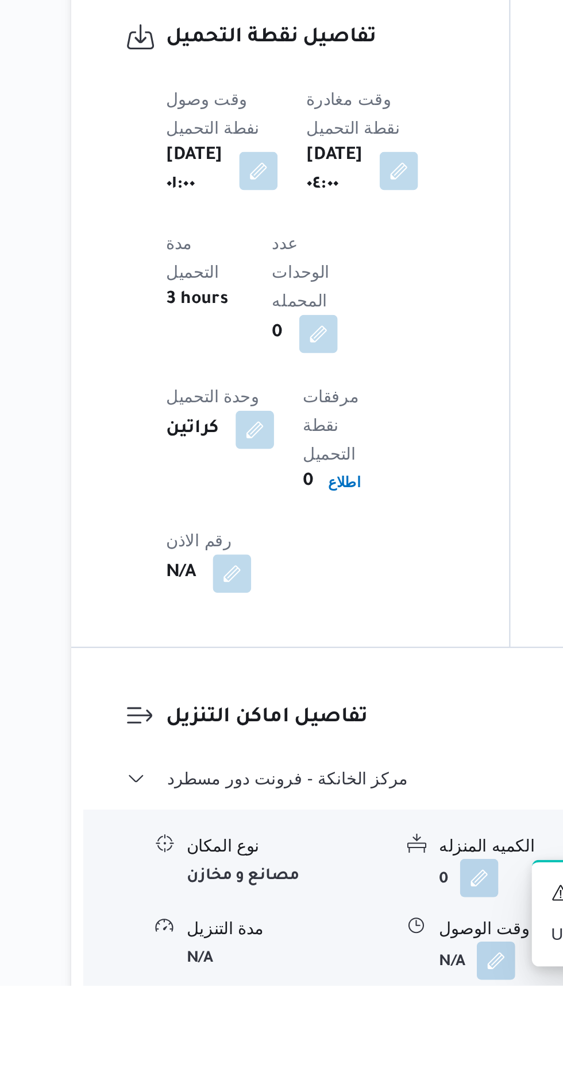
scroll to position [713, 0]
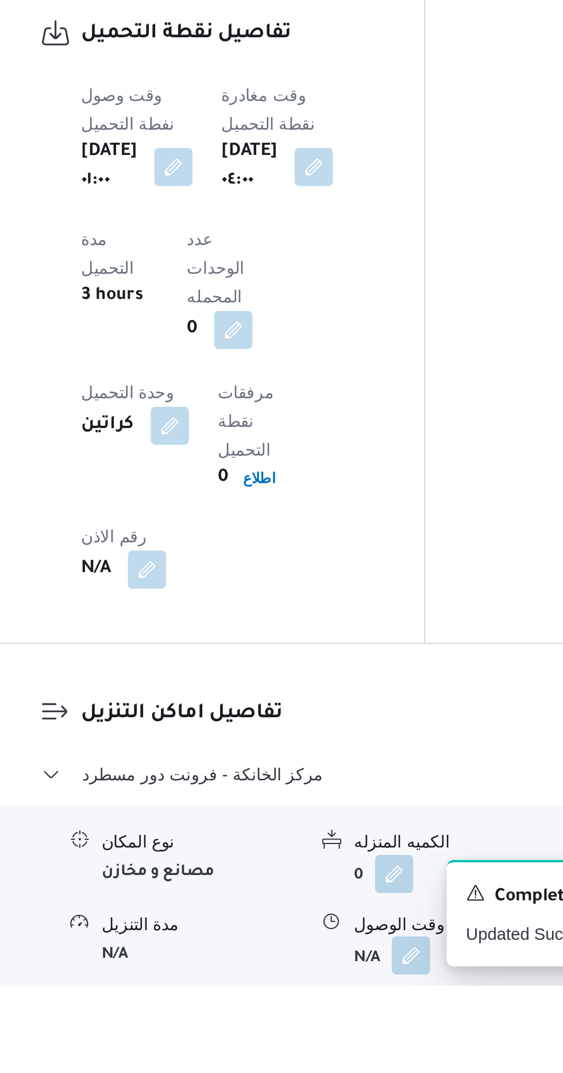
click at [352, 1050] on button "button" at bounding box center [352, 1059] width 18 height 18
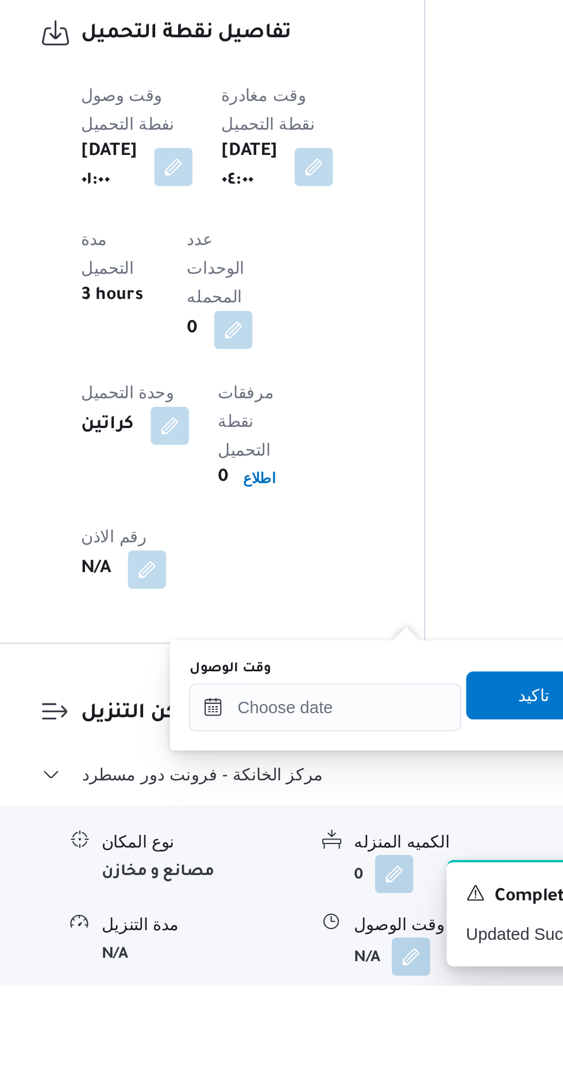
click at [325, 921] on div "وقت الوصول" at bounding box center [311, 921] width 130 height 9
click at [344, 936] on input "وقت الوصول" at bounding box center [311, 940] width 130 height 23
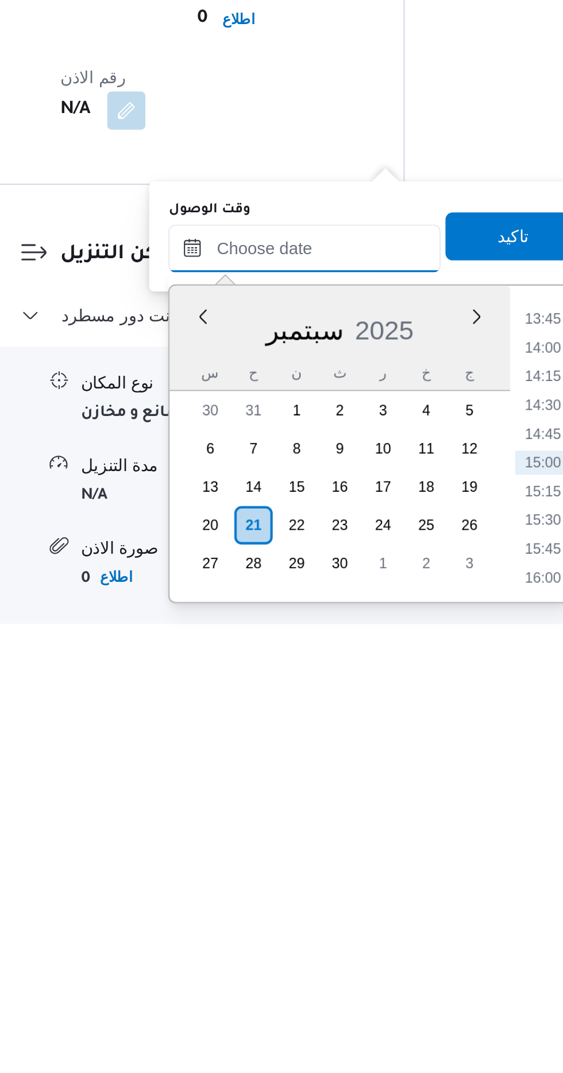
scroll to position [774, 0]
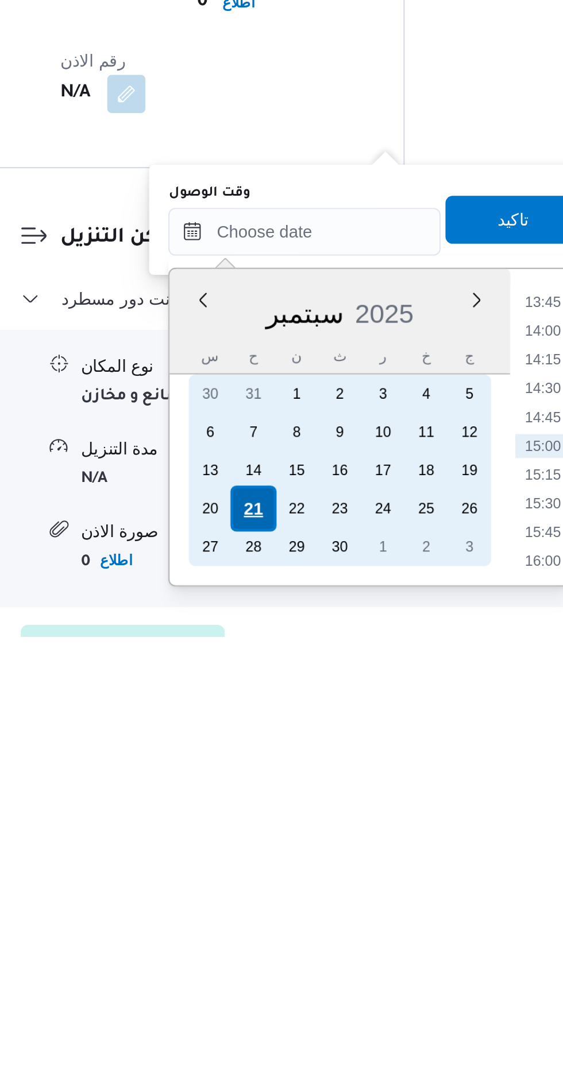
click at [288, 1011] on div "21" at bounding box center [287, 1012] width 22 height 22
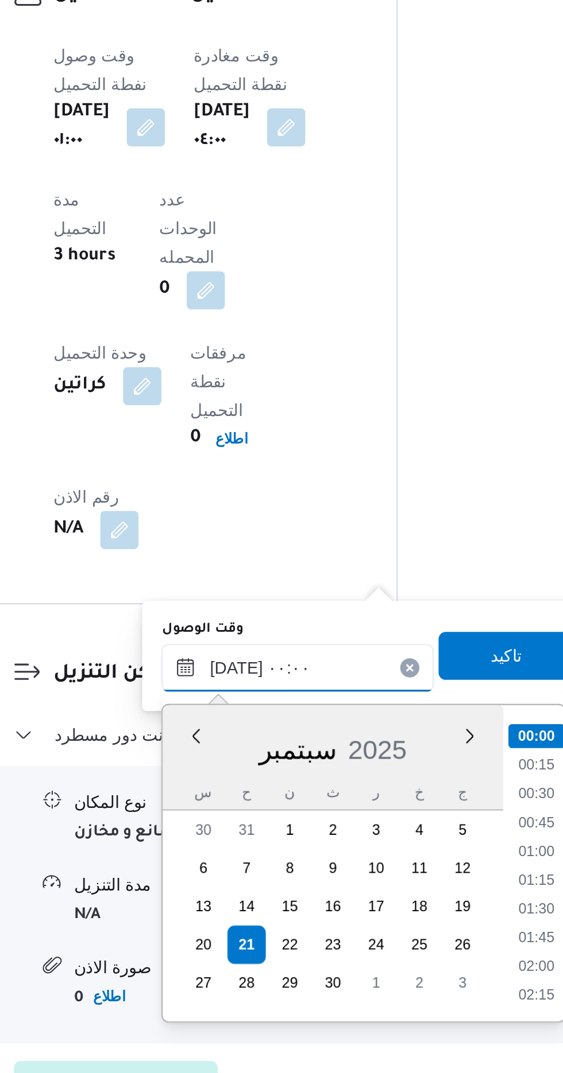
click at [254, 875] on input "[DATE] ٠٠:٠٠" at bounding box center [311, 879] width 130 height 23
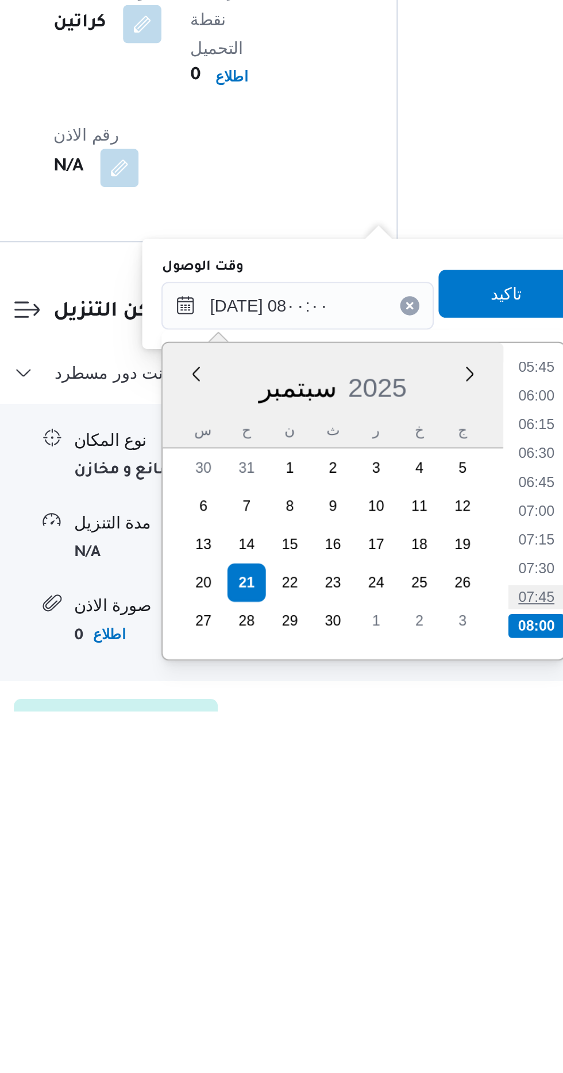
click at [427, 1019] on li "07:45" at bounding box center [426, 1018] width 26 height 11
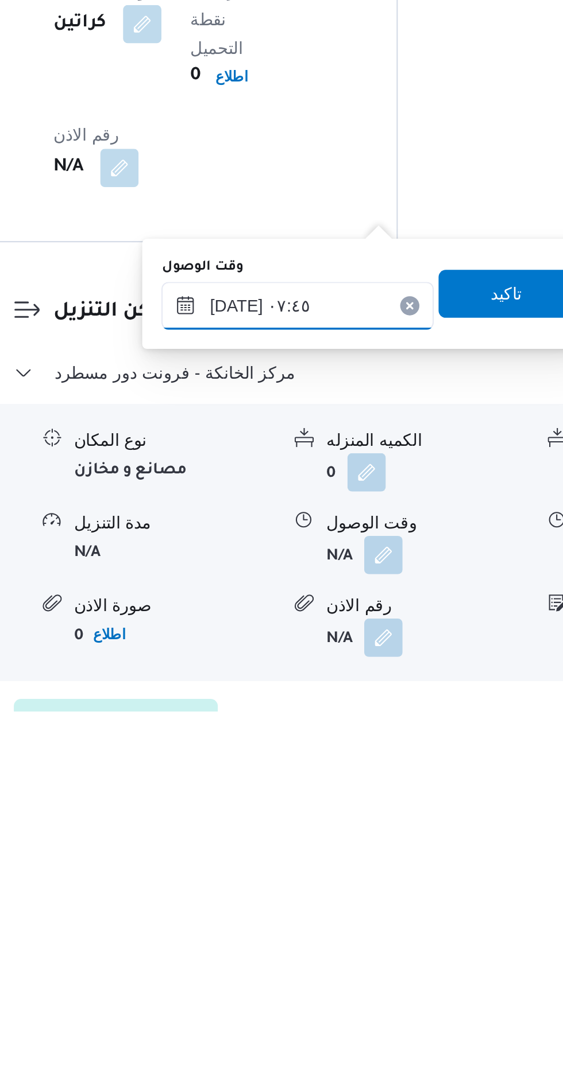
click at [342, 875] on input "[DATE] ٠٧:٤٥" at bounding box center [311, 879] width 130 height 23
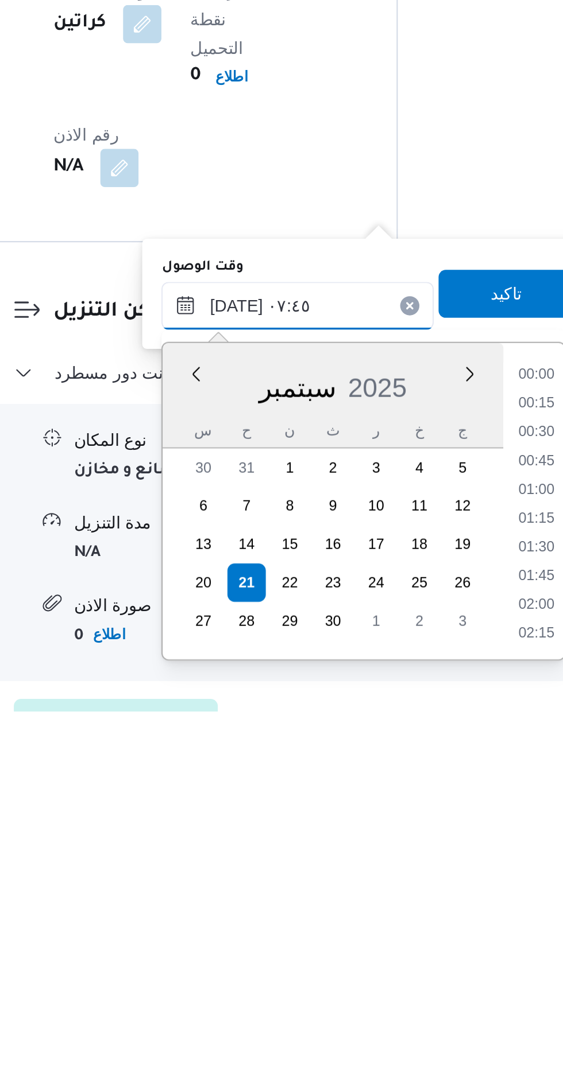
scroll to position [357, 0]
click at [430, 992] on li "08:00" at bounding box center [426, 995] width 26 height 11
type input "[DATE] ٠٨:٠٠"
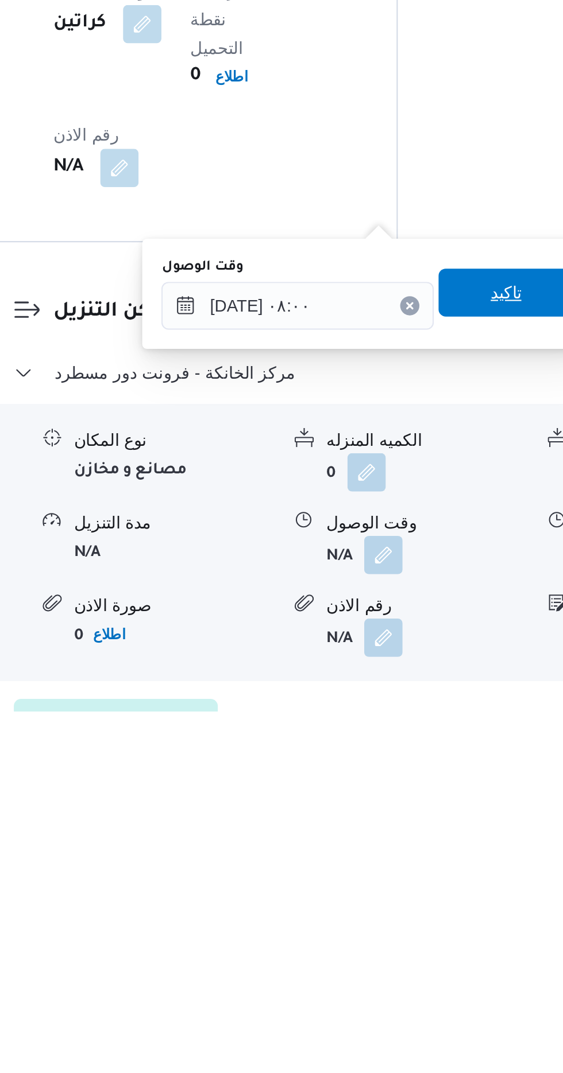
click at [414, 867] on span "تاكيد" at bounding box center [411, 873] width 15 height 14
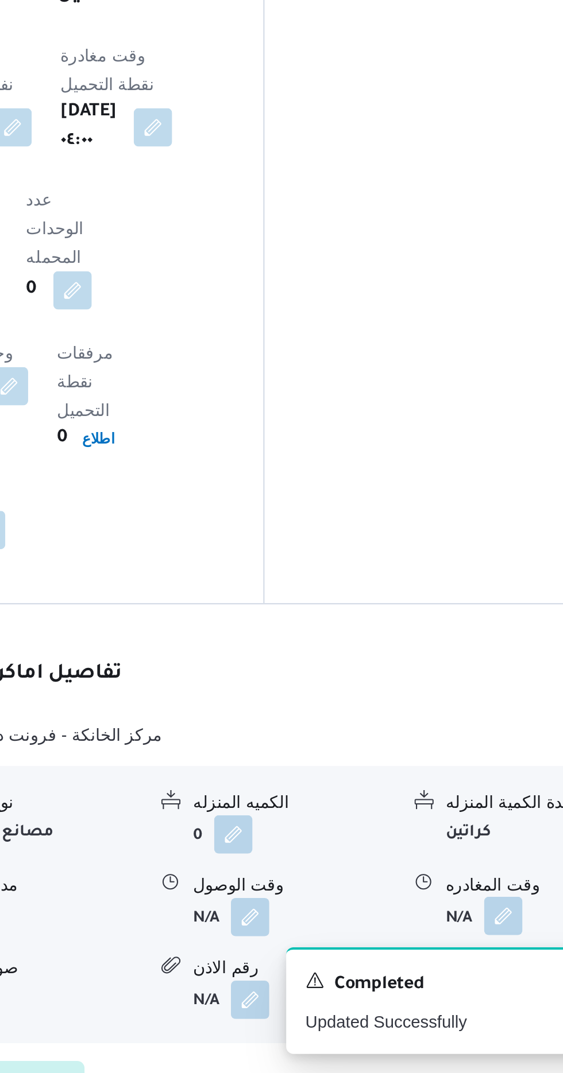
click at [464, 989] on button "button" at bounding box center [473, 998] width 18 height 18
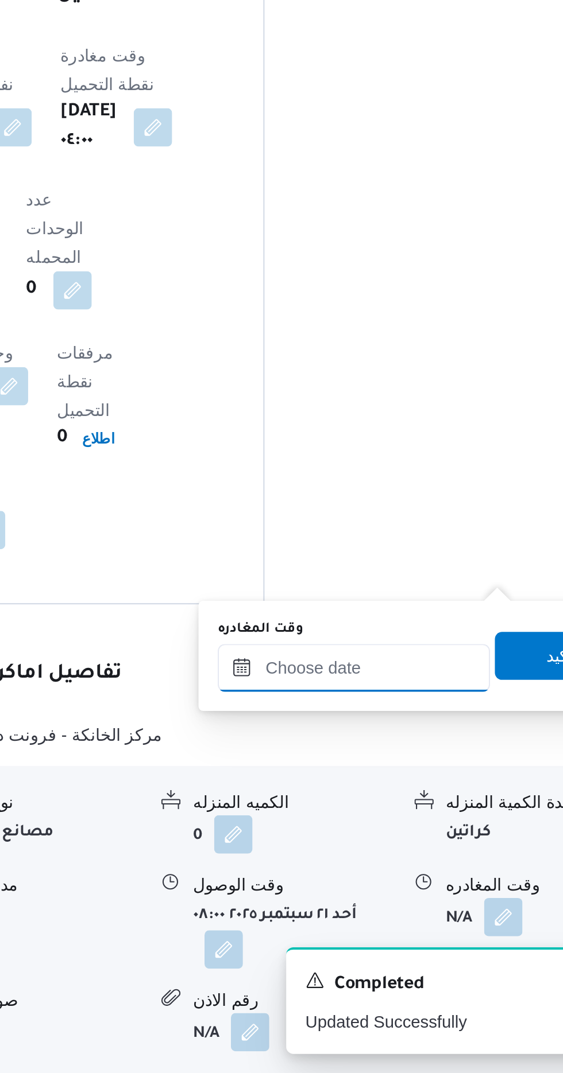
click at [416, 871] on input "وقت المغادره" at bounding box center [402, 879] width 130 height 23
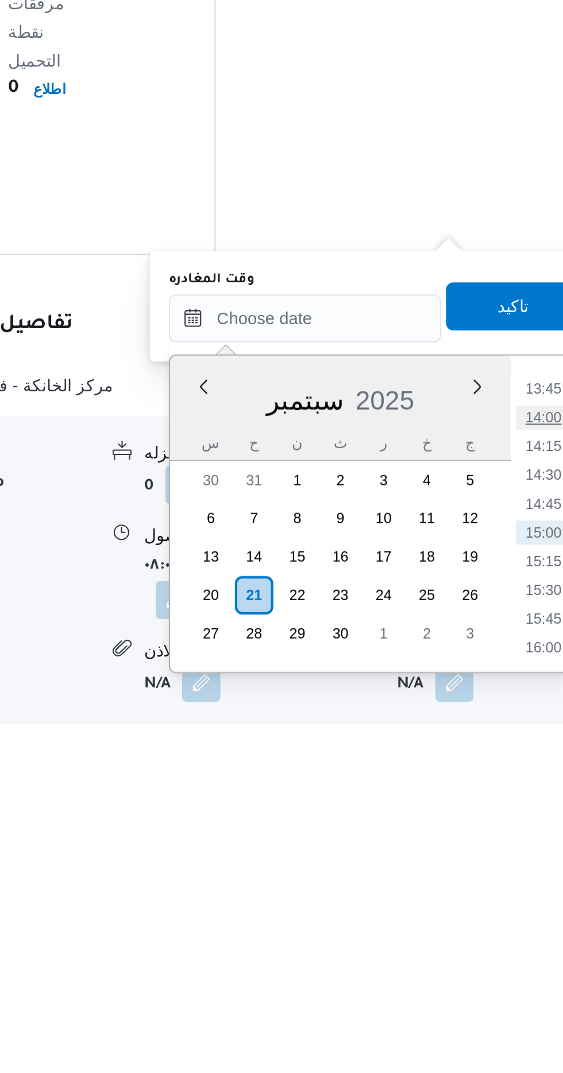
click at [524, 921] on li "14:00" at bounding box center [516, 926] width 26 height 11
type input "[DATE] ١٤:٠٠"
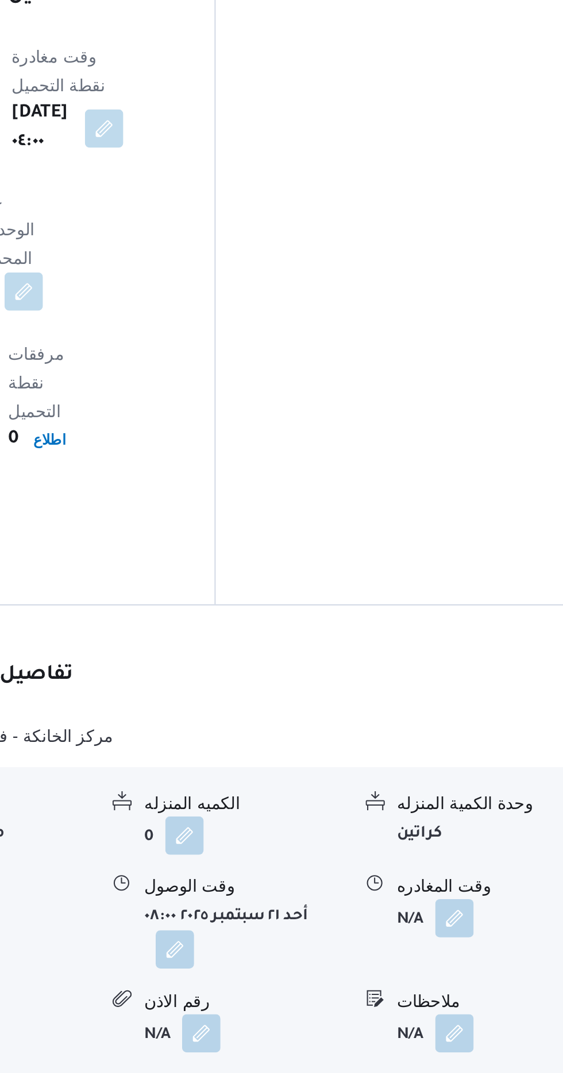
click at [340, 1005] on button "button" at bounding box center [340, 1014] width 18 height 18
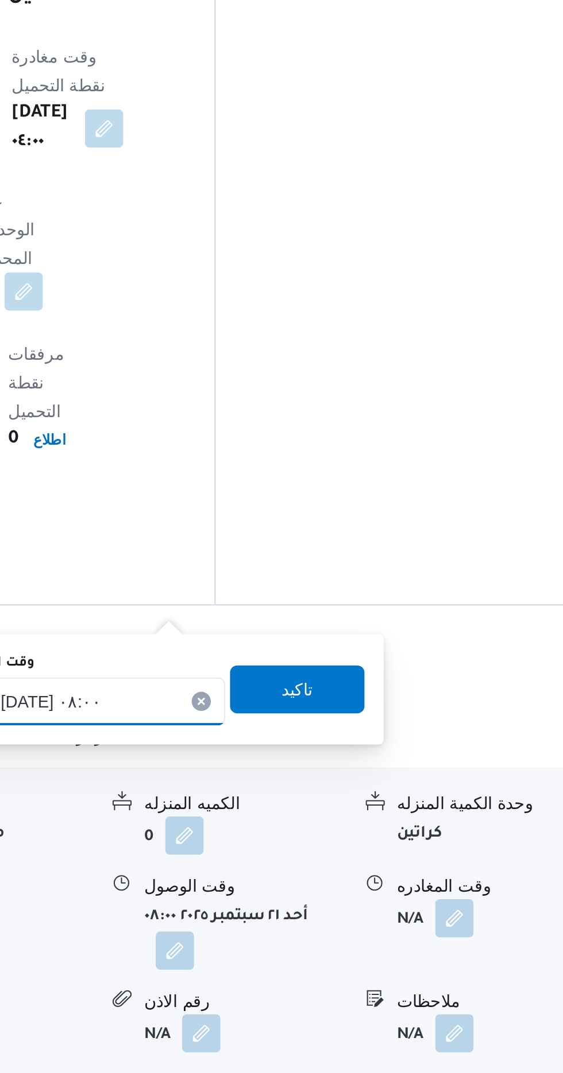
click at [317, 890] on input "[DATE] ٠٨:٠٠" at bounding box center [299, 895] width 130 height 23
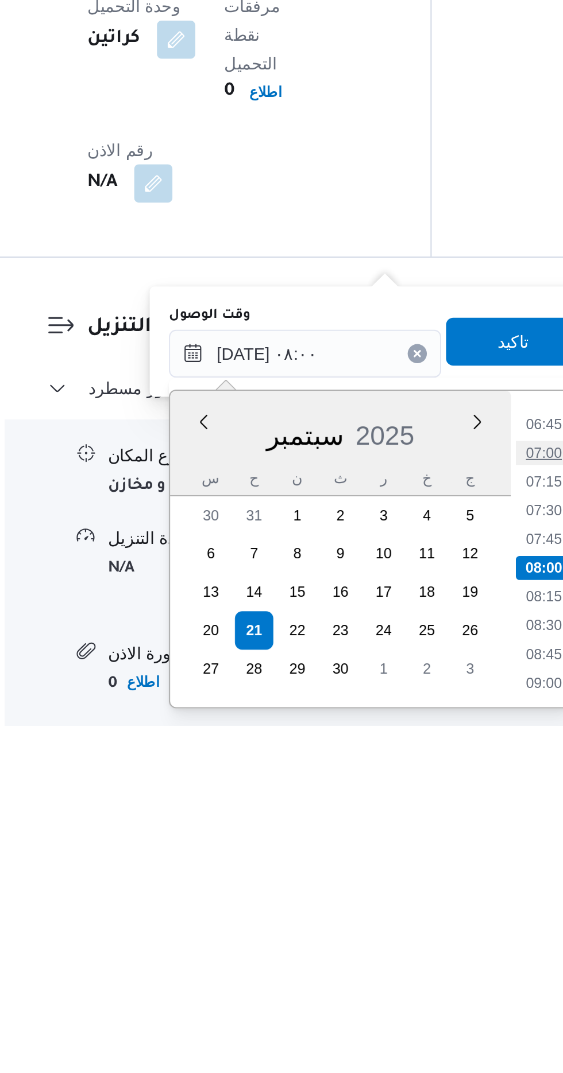
click at [418, 941] on li "07:00" at bounding box center [413, 942] width 26 height 11
type input "[DATE] ٠٧:٠٠"
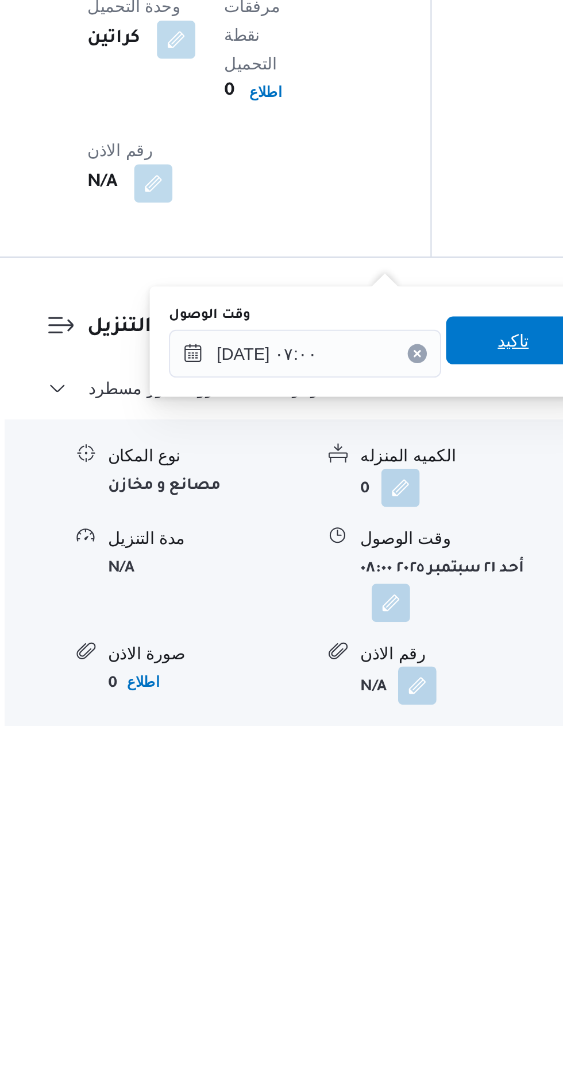
click at [401, 885] on span "تاكيد" at bounding box center [398, 889] width 64 height 23
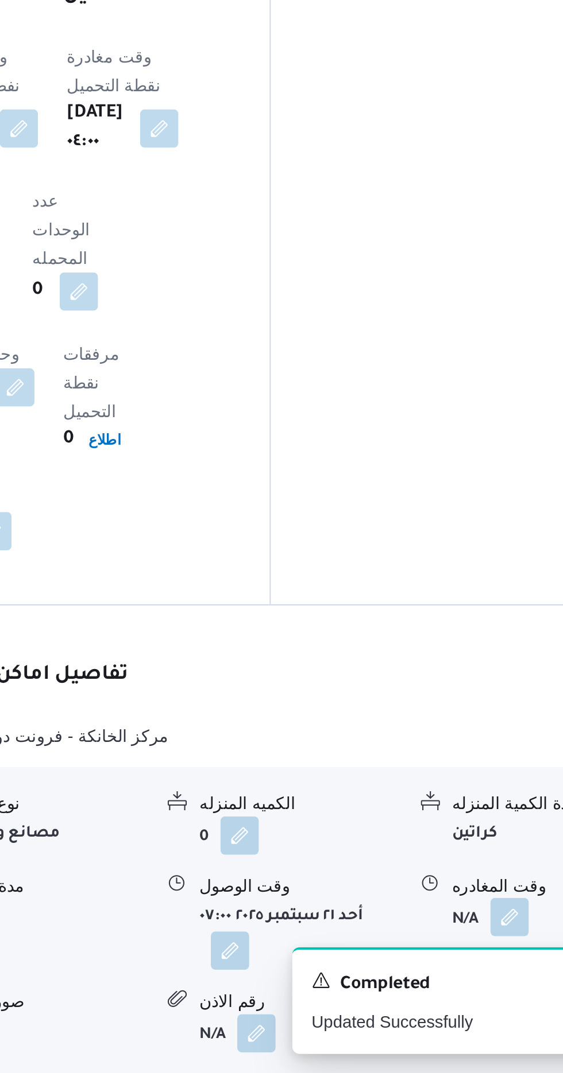
click at [468, 990] on button "button" at bounding box center [473, 999] width 18 height 18
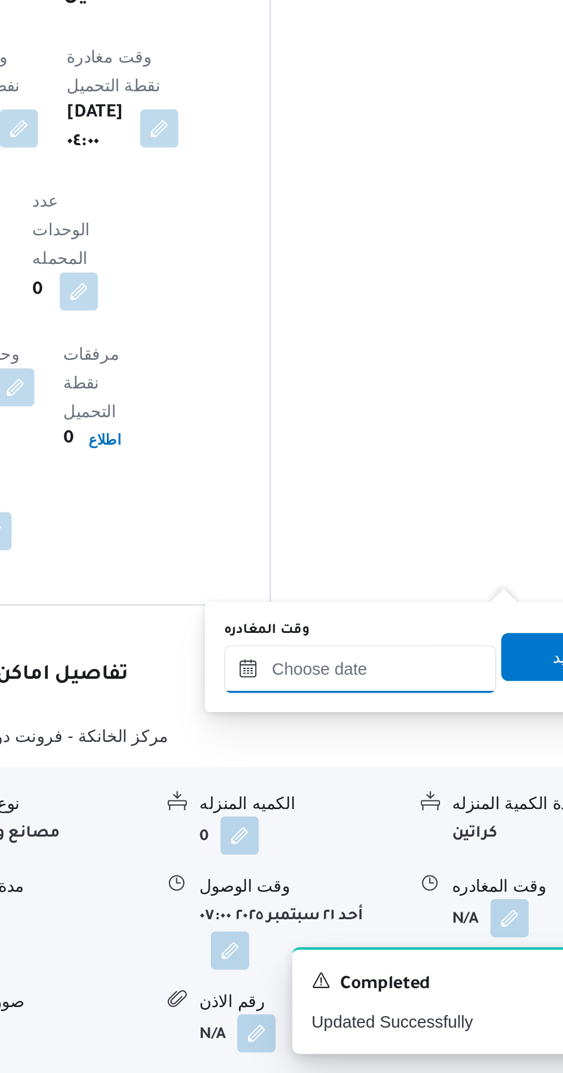
click at [405, 883] on input "وقت المغادره" at bounding box center [402, 880] width 130 height 23
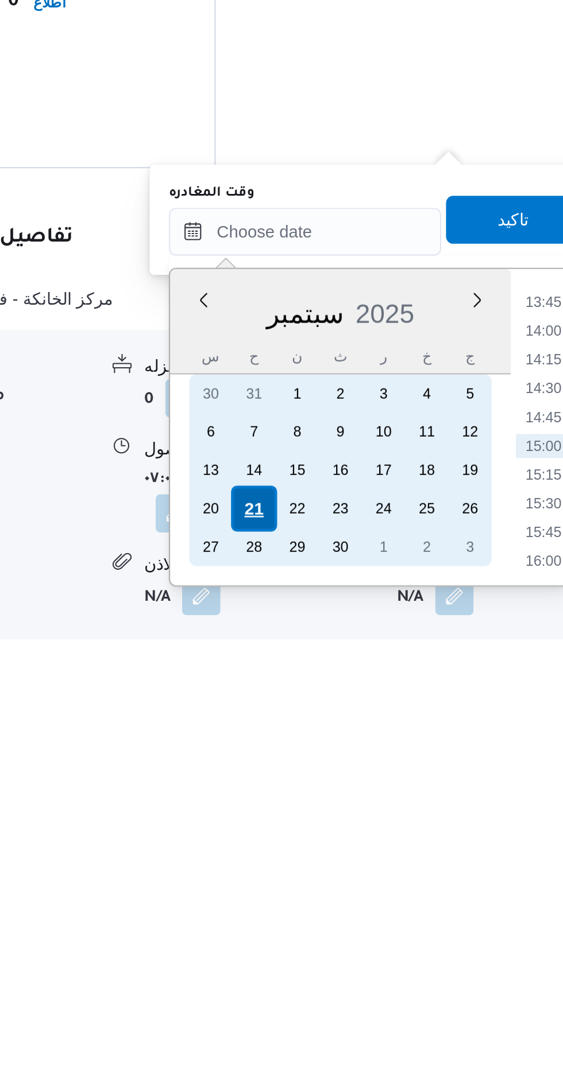
click at [371, 1011] on div "21" at bounding box center [378, 1011] width 22 height 22
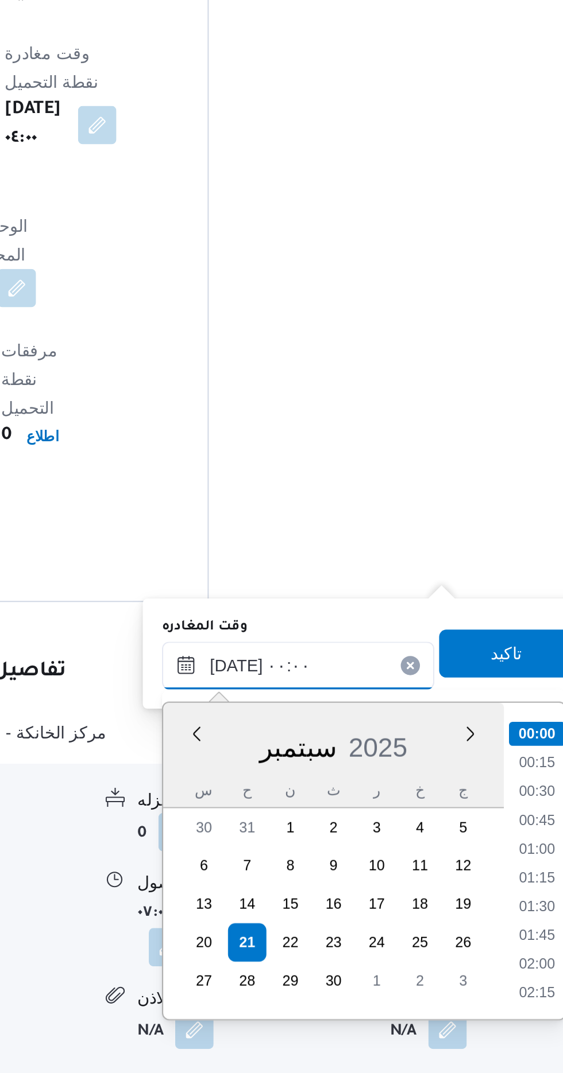
click at [344, 882] on input "[DATE] ٠٠:٠٠" at bounding box center [402, 878] width 130 height 23
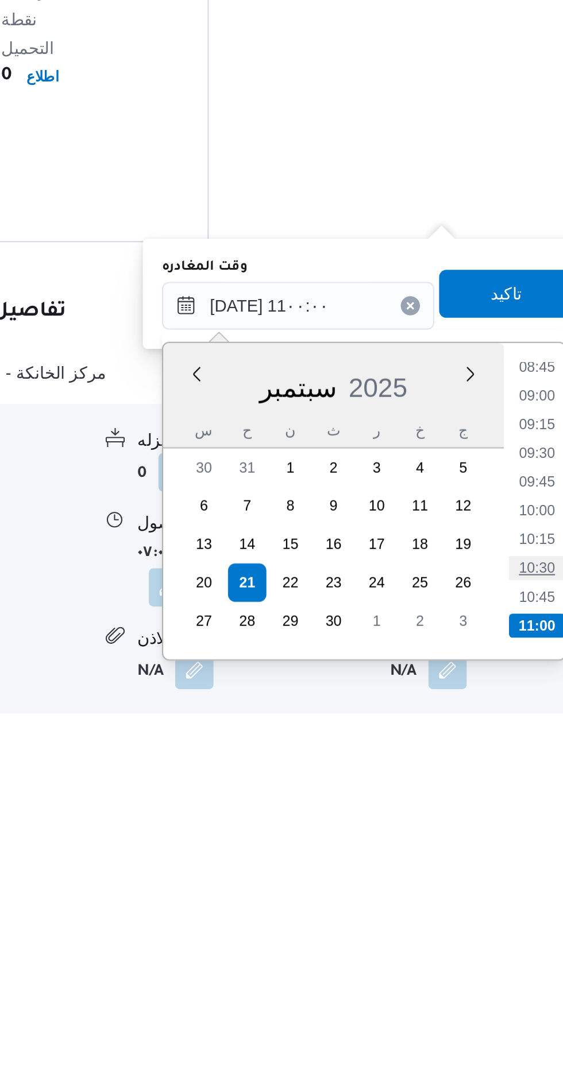
click at [513, 1003] on li "10:30" at bounding box center [516, 1003] width 26 height 11
type input "[DATE] ١٠:٣٠"
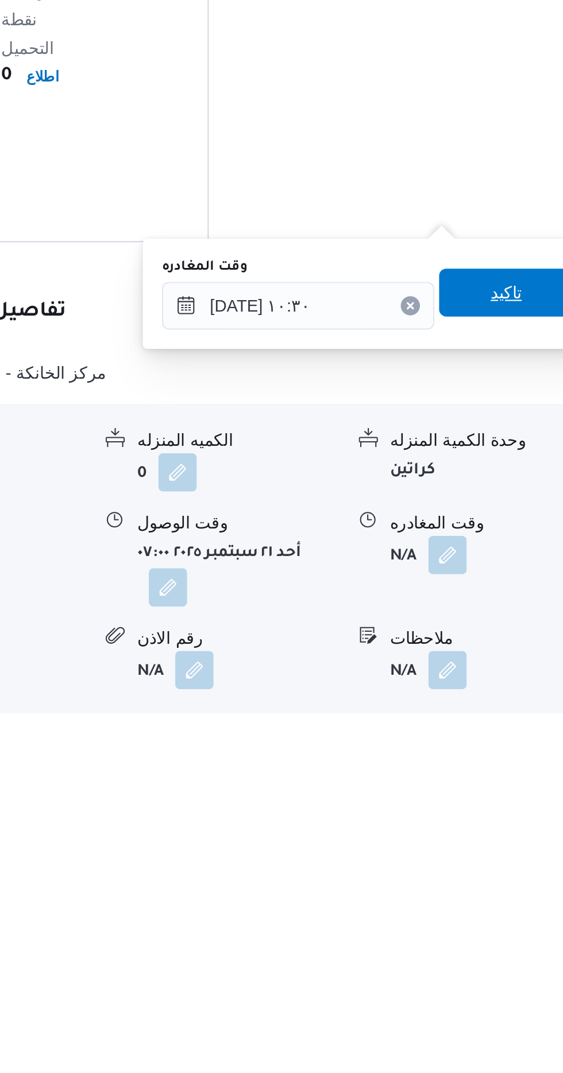
click at [506, 871] on span "تاكيد" at bounding box center [501, 872] width 15 height 14
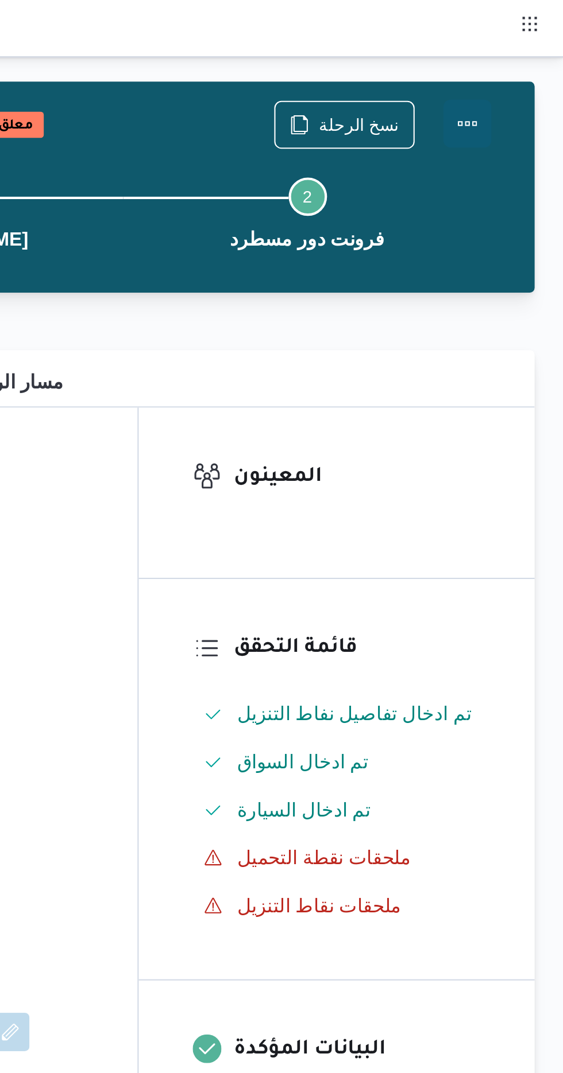
click at [516, 52] on button "Actions" at bounding box center [516, 59] width 23 height 23
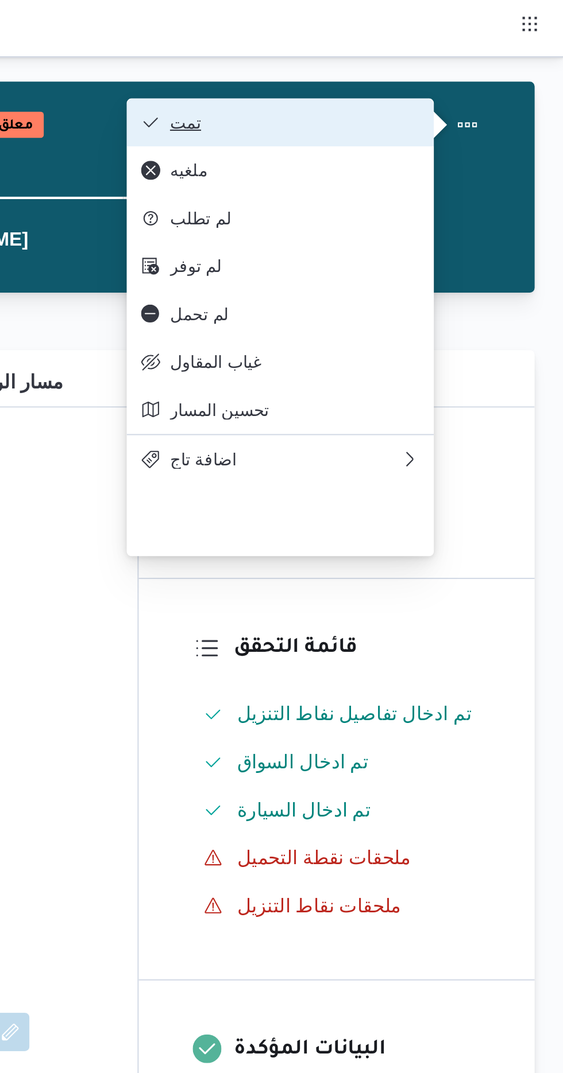
click at [486, 60] on span "تمت" at bounding box center [433, 58] width 119 height 9
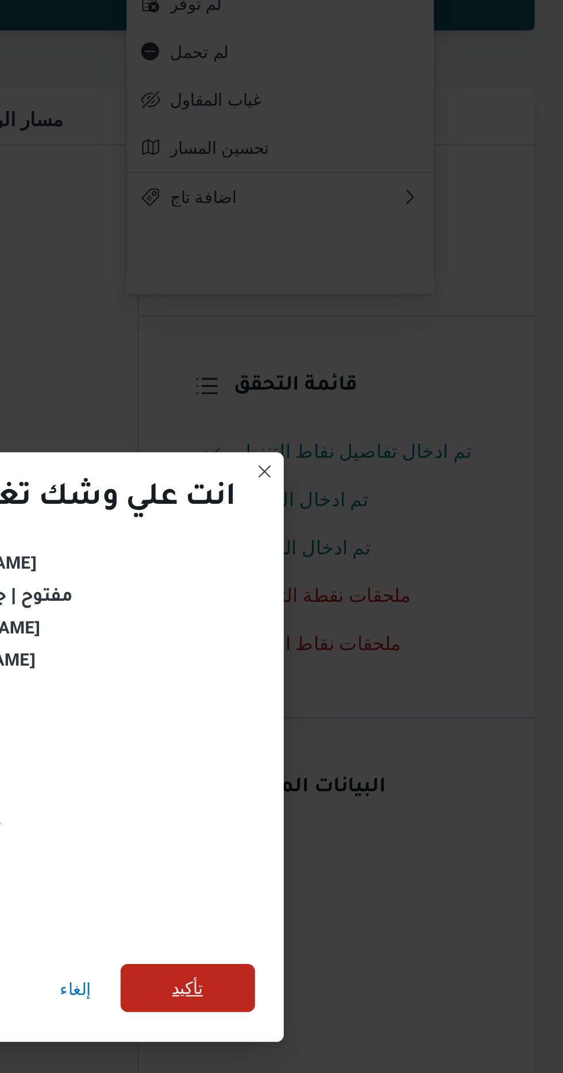
click at [393, 594] on span "تأكيد" at bounding box center [383, 598] width 64 height 23
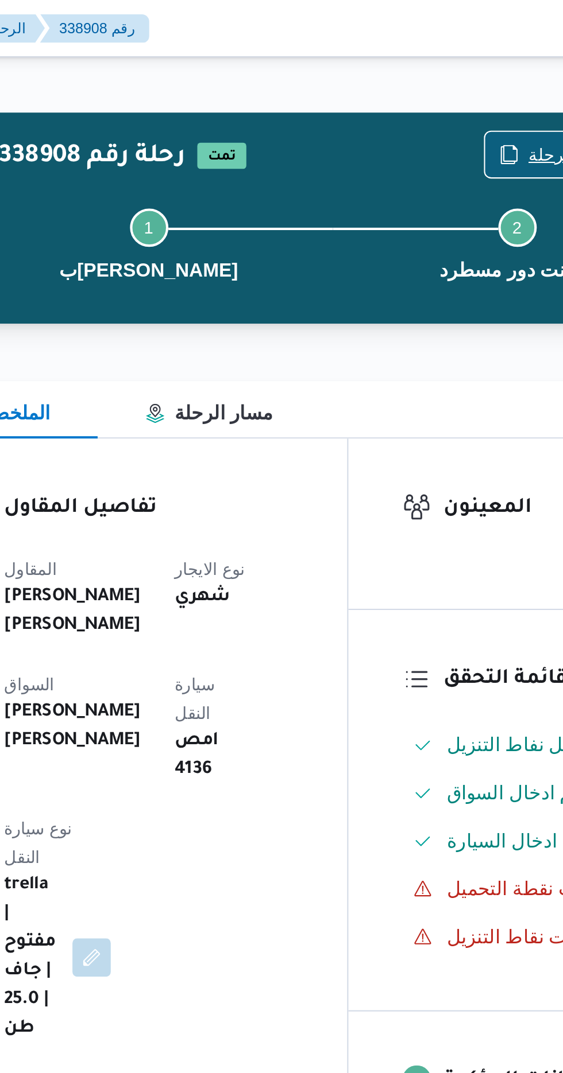
click at [455, 66] on span "نسخ الرحلة" at bounding box center [458, 74] width 66 height 22
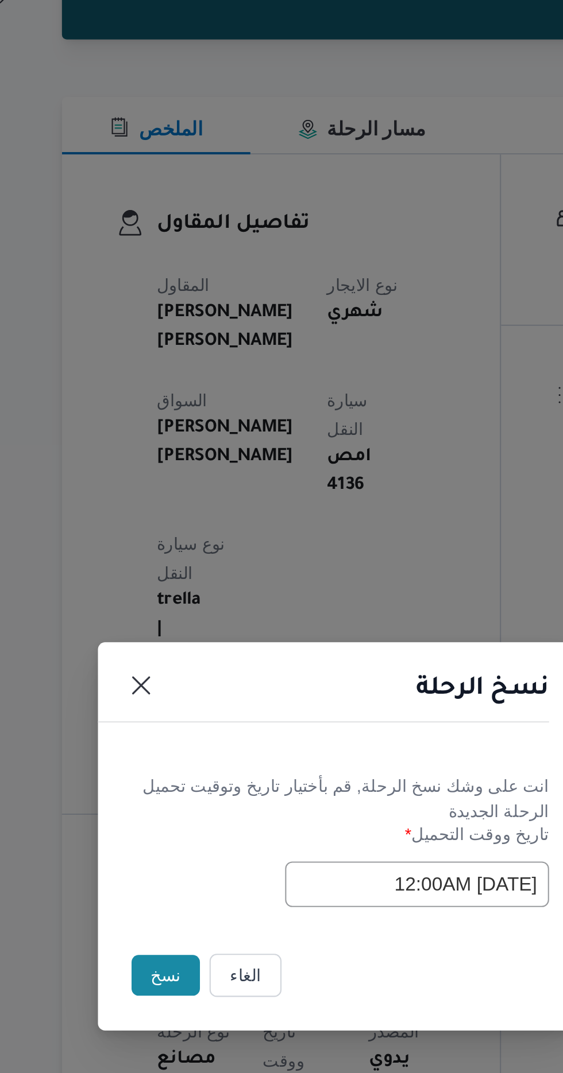
click at [193, 602] on button "نسخ" at bounding box center [199, 604] width 33 height 20
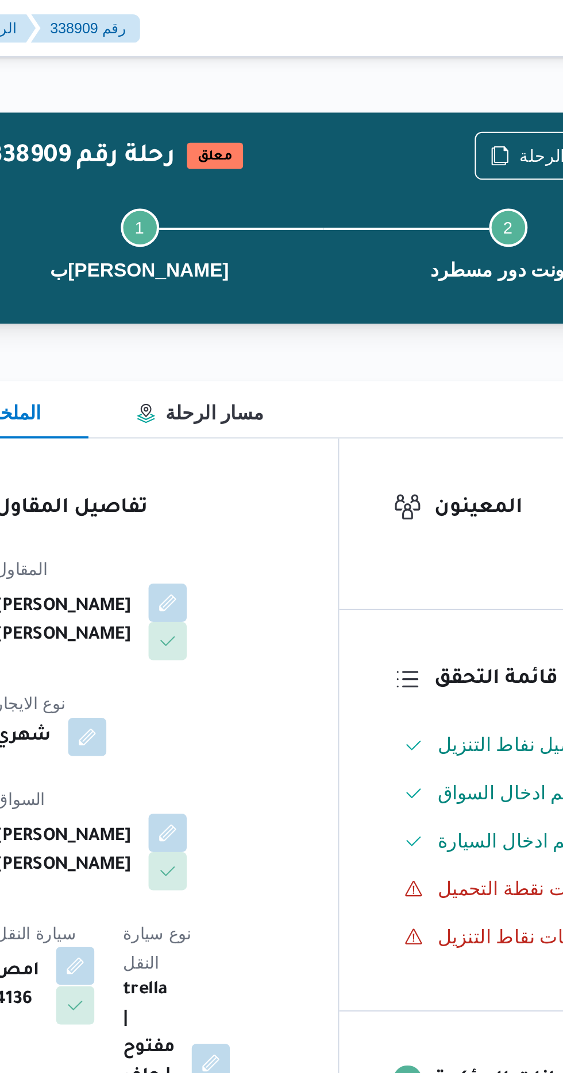
click at [242, 453] on button "button" at bounding box center [233, 462] width 18 height 18
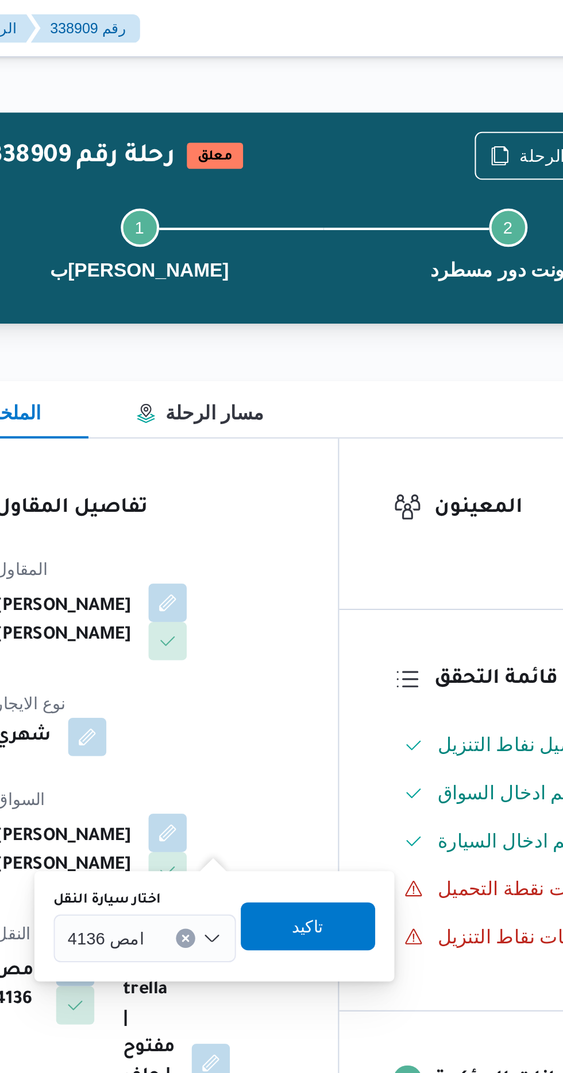
click at [271, 449] on input "اختار سيارة النقل" at bounding box center [271, 450] width 1 height 14
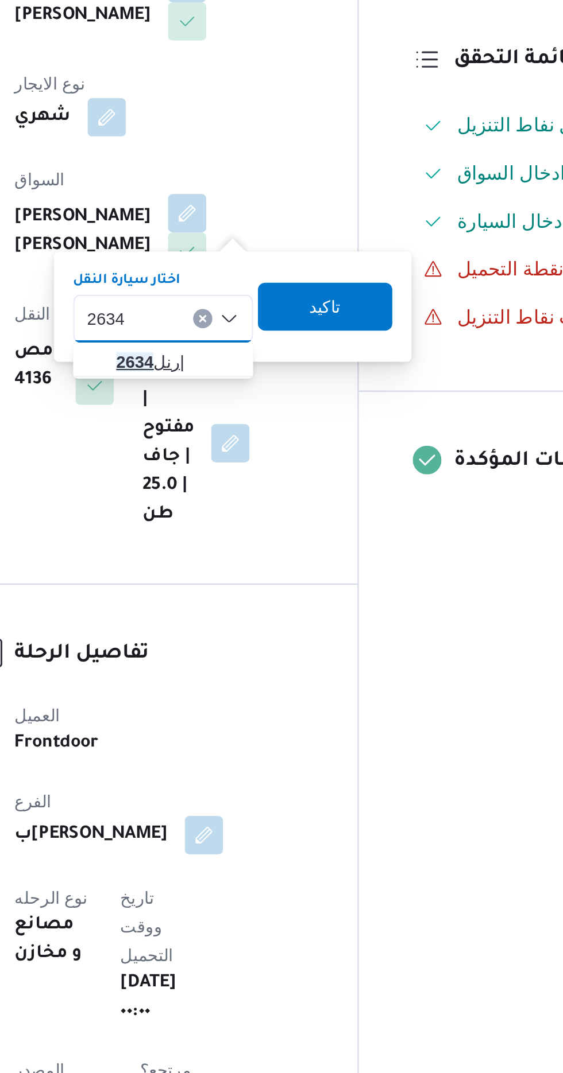
type input "2634"
click at [271, 472] on span "رنل 2634 |" at bounding box center [272, 470] width 59 height 14
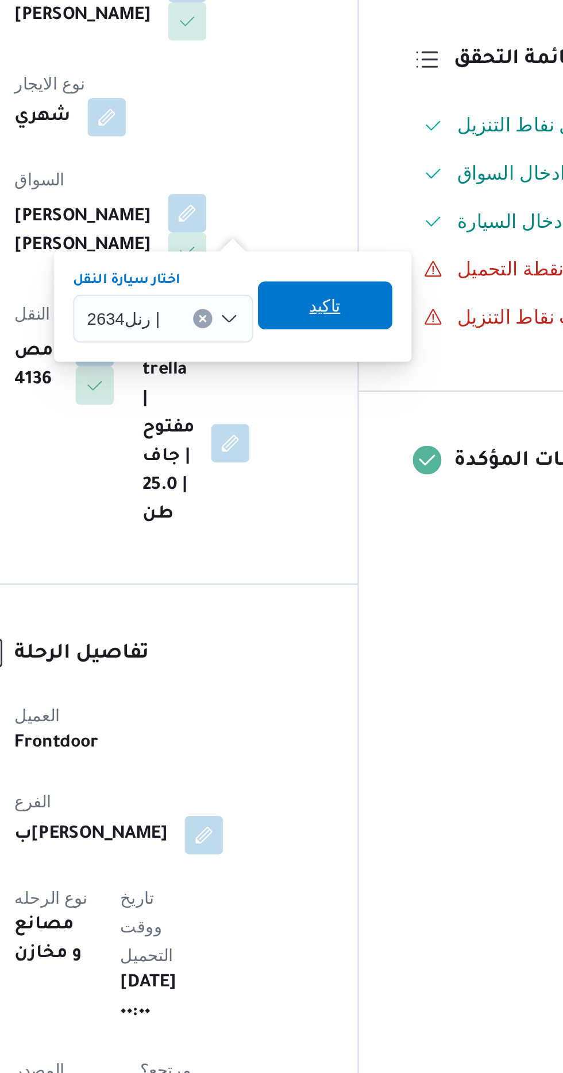
click at [358, 443] on span "تاكيد" at bounding box center [343, 443] width 64 height 23
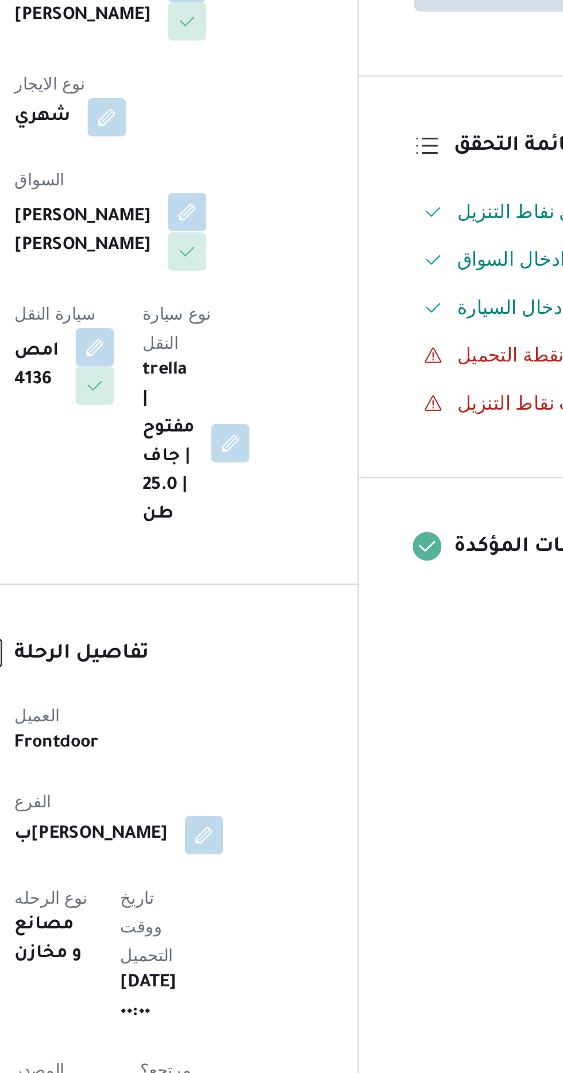
click at [268, 389] on button "button" at bounding box center [277, 398] width 18 height 18
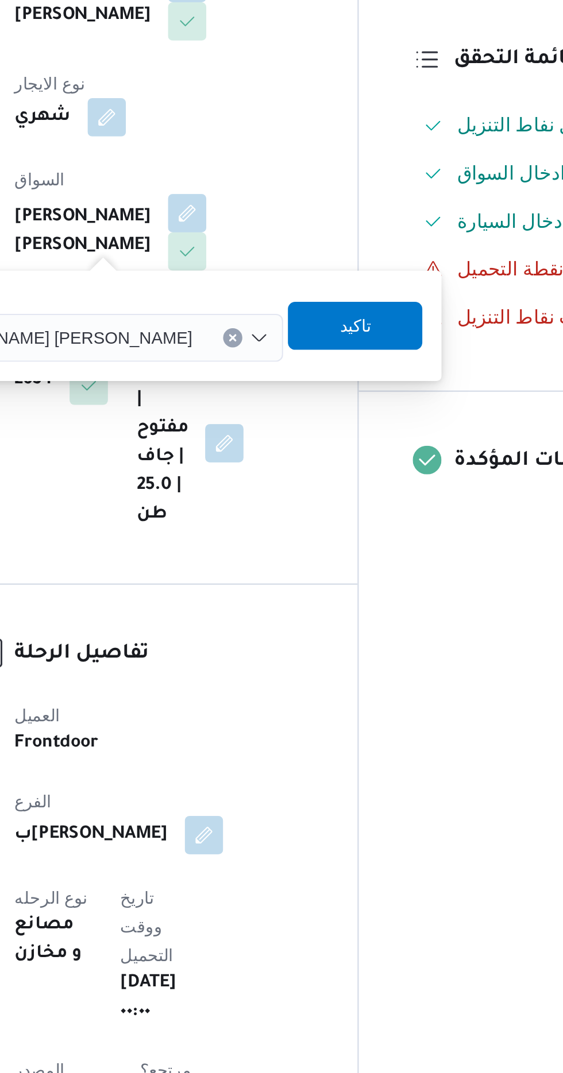
click at [284, 457] on input "اختار السواق" at bounding box center [284, 459] width 1 height 14
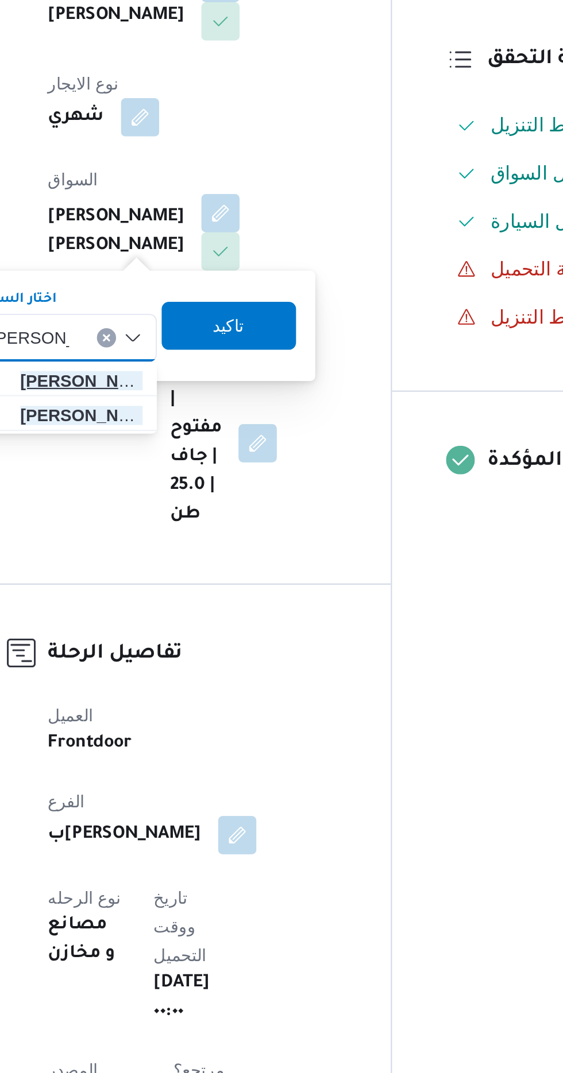
type input "[PERSON_NAME]"
click at [223, 477] on span "[PERSON_NAME] [PERSON_NAME]" at bounding box center [210, 479] width 59 height 14
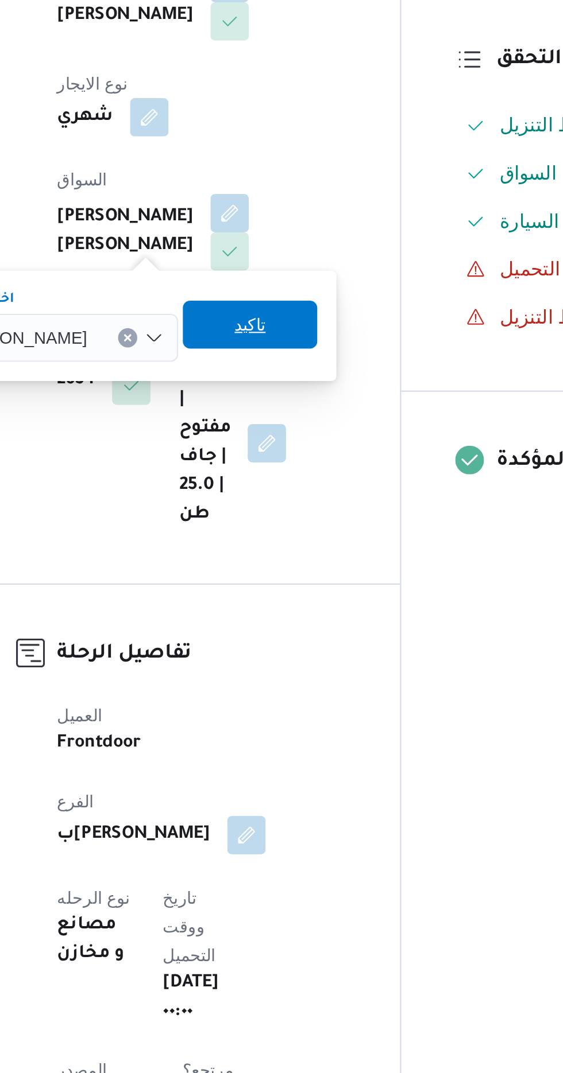
click at [294, 456] on span "تاكيد" at bounding box center [287, 452] width 15 height 14
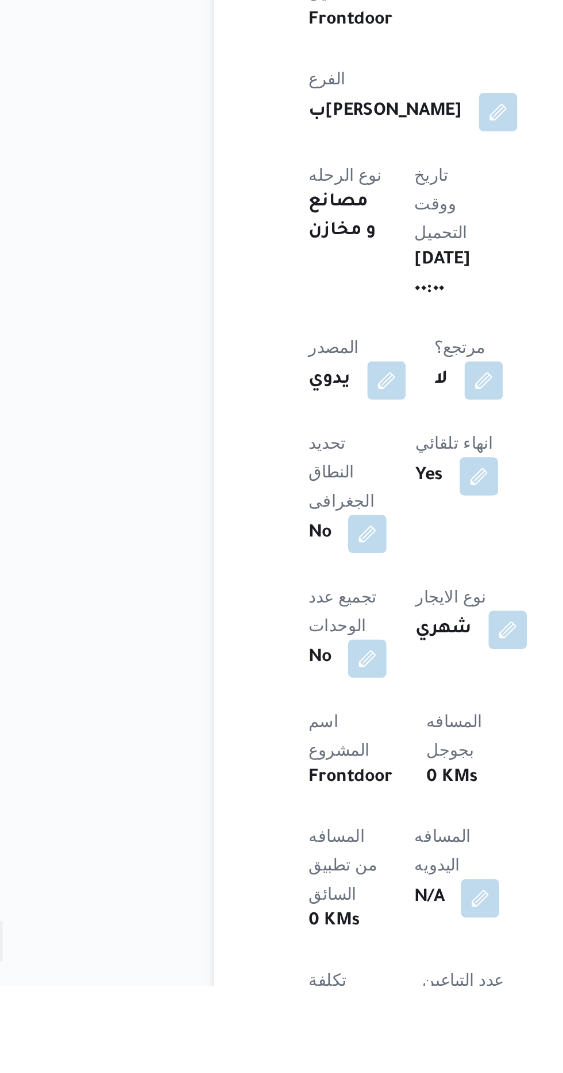
scroll to position [43, 0]
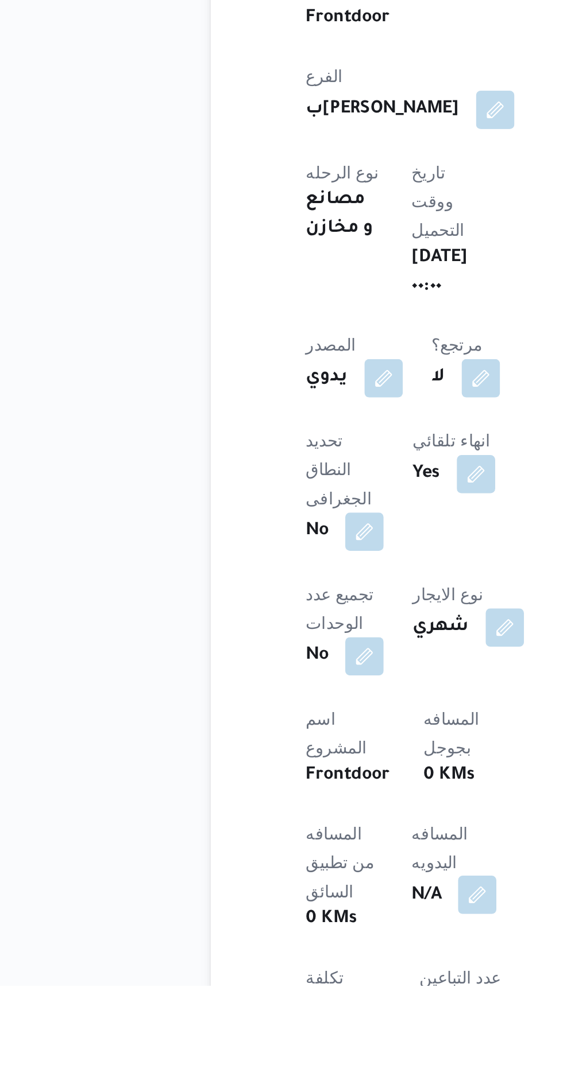
click at [268, 1021] on button "button" at bounding box center [277, 1030] width 18 height 18
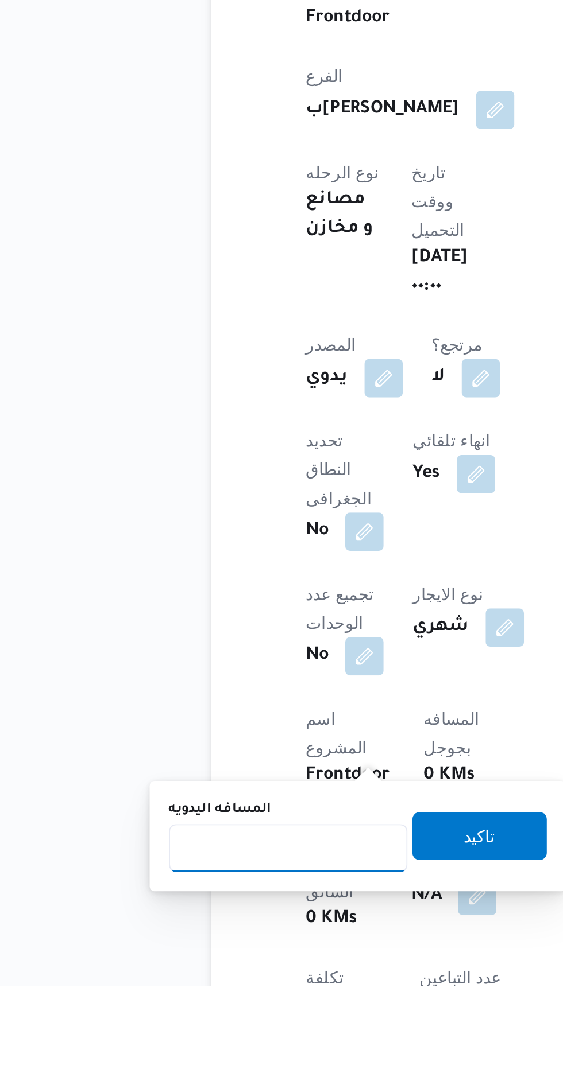
click at [213, 1009] on input "المسافه اليدويه" at bounding box center [186, 1007] width 114 height 23
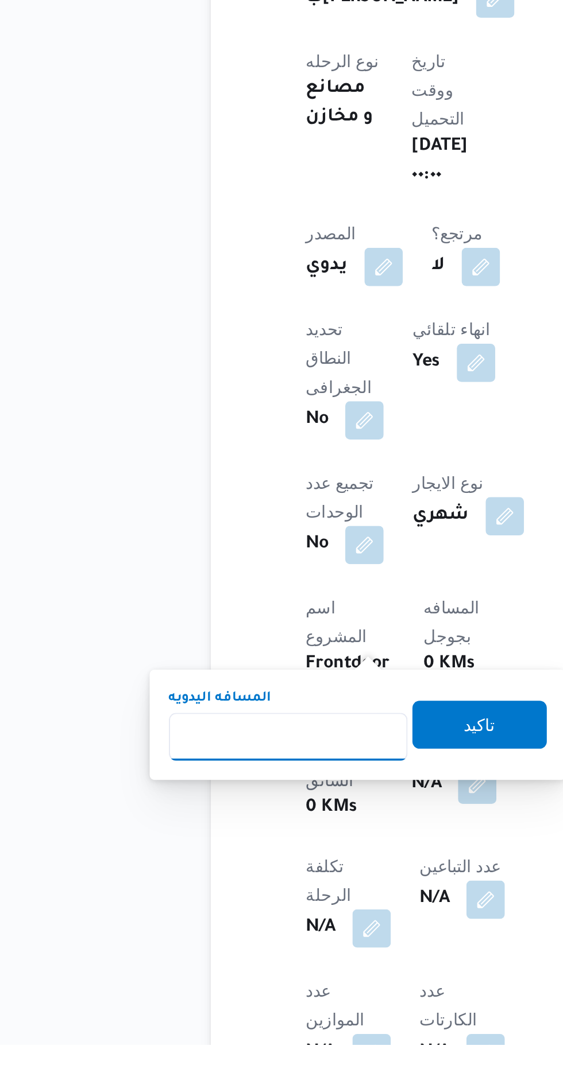
scroll to position [138, 0]
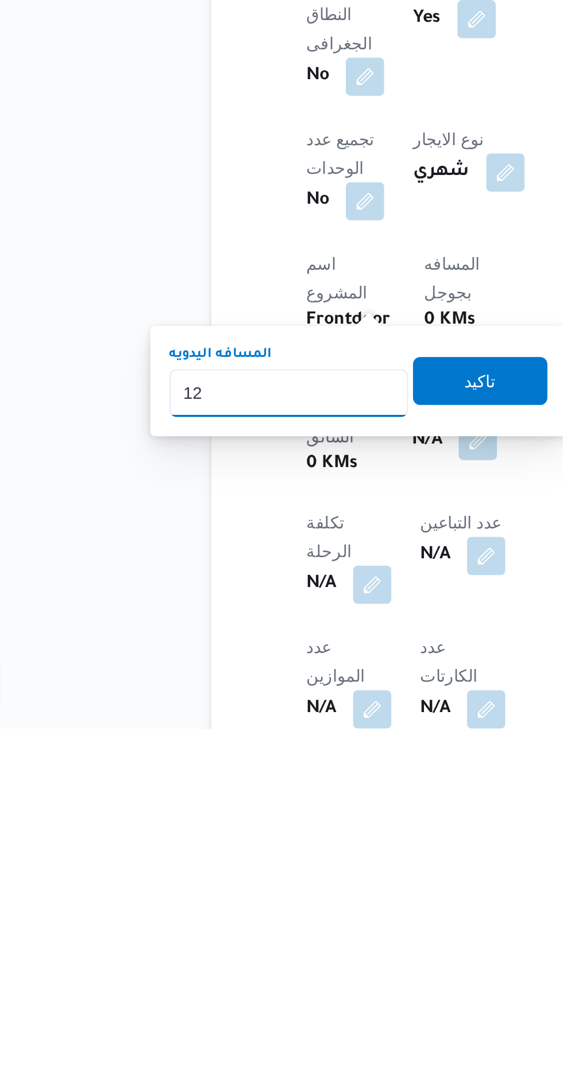
type input "120"
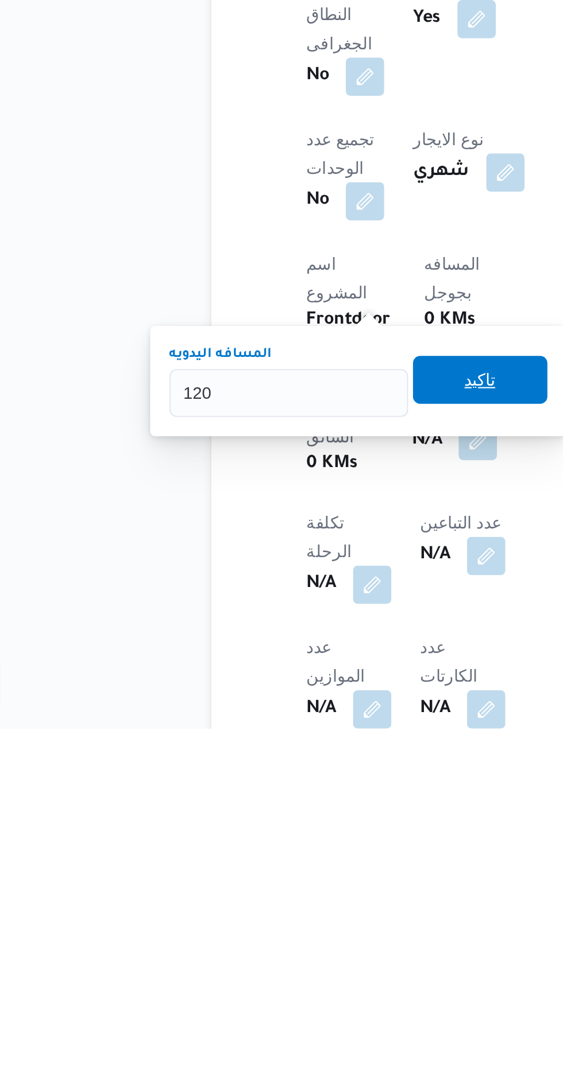
click at [305, 901] on span "تاكيد" at bounding box center [278, 906] width 64 height 23
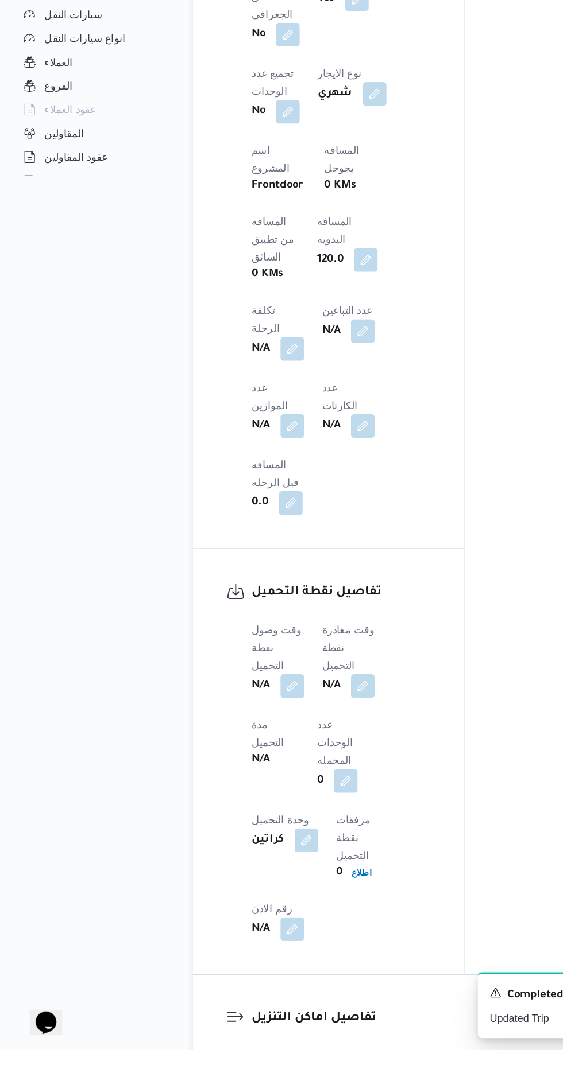
scroll to position [611, 0]
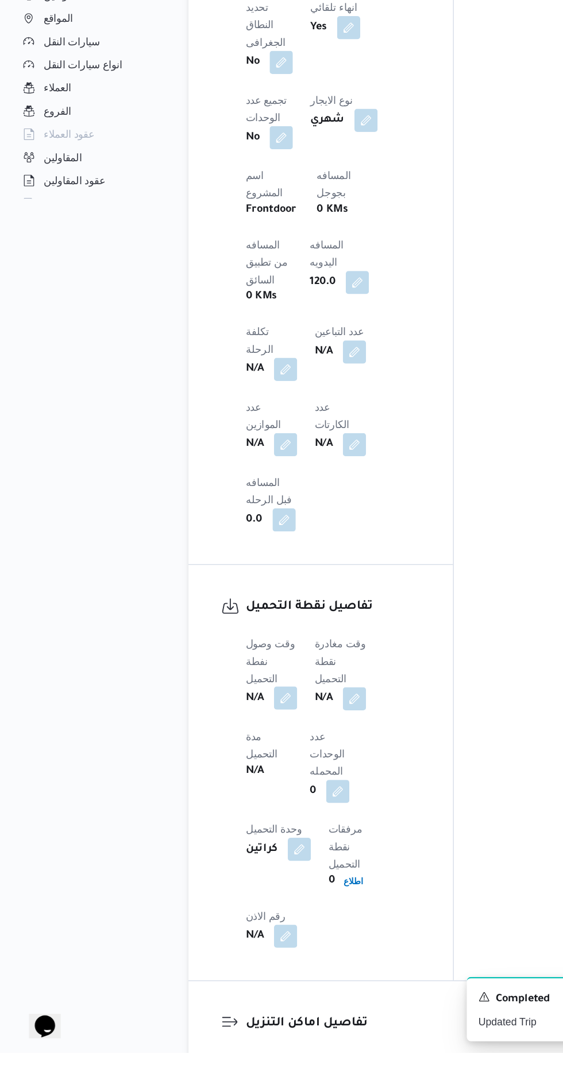
click at [232, 783] on button "button" at bounding box center [226, 792] width 18 height 18
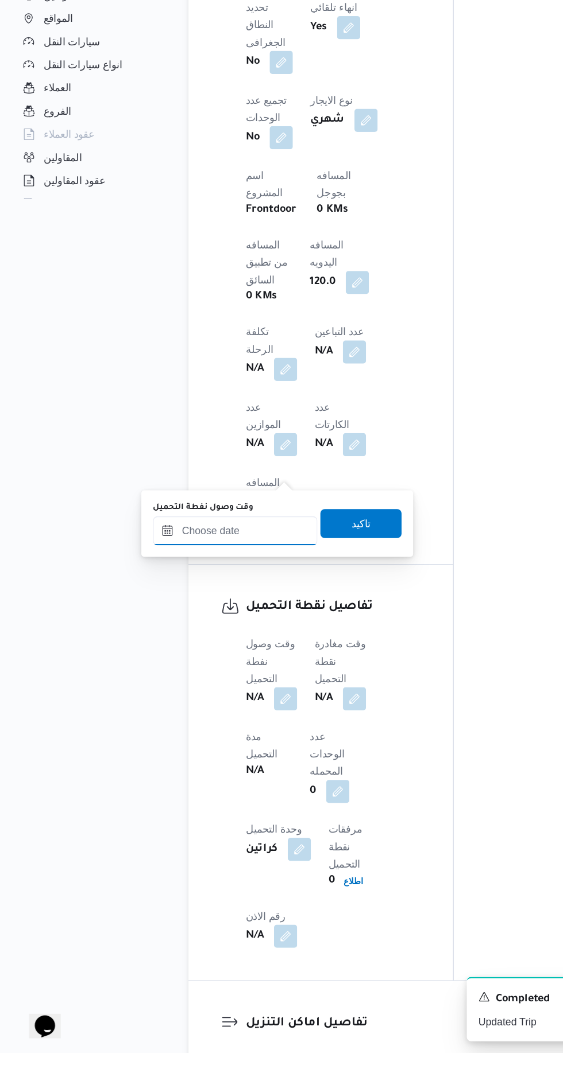
click at [203, 659] on input "وقت وصول نفطة التحميل" at bounding box center [186, 659] width 130 height 23
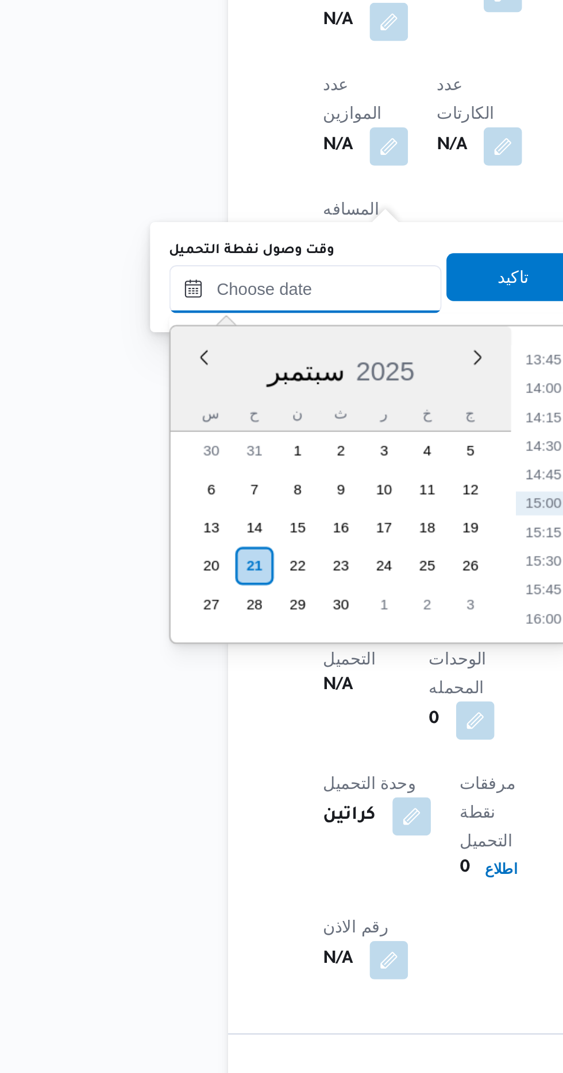
scroll to position [695, 0]
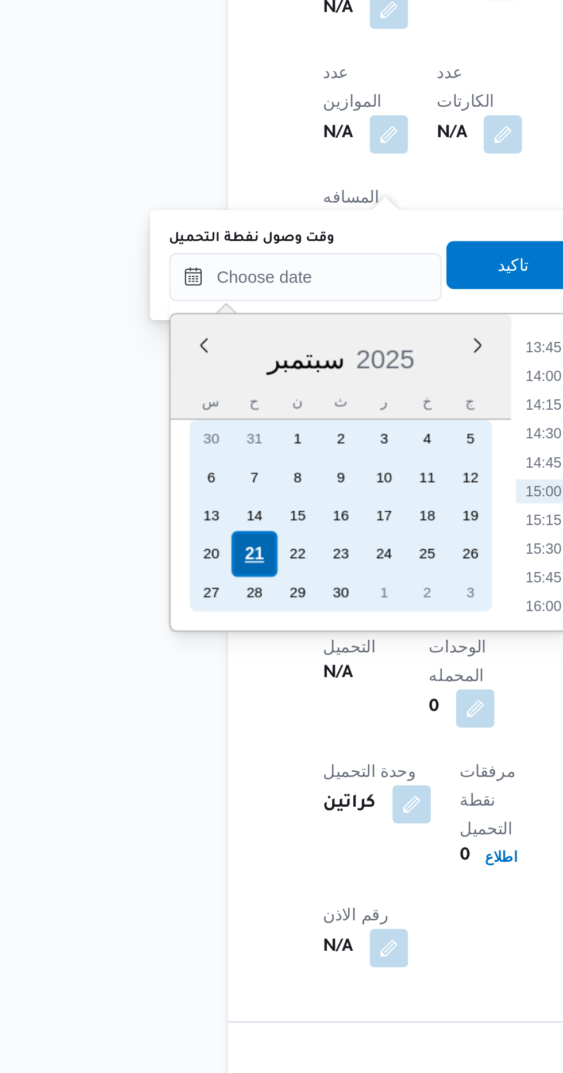
click at [158, 707] on div "21" at bounding box center [161, 708] width 22 height 22
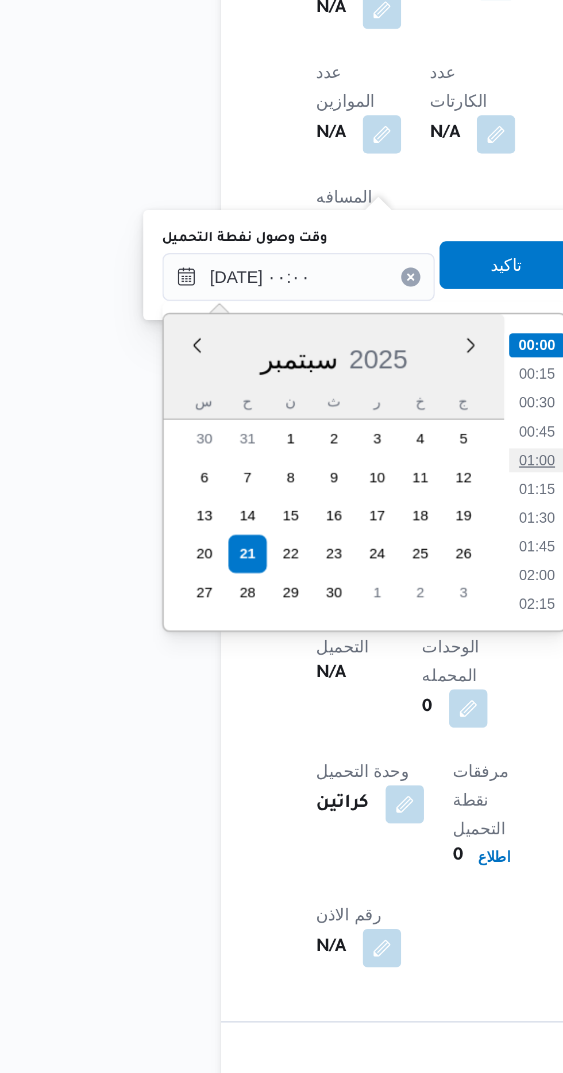
click at [300, 660] on li "01:00" at bounding box center [300, 663] width 26 height 11
type input "[DATE] ٠١:٠٠"
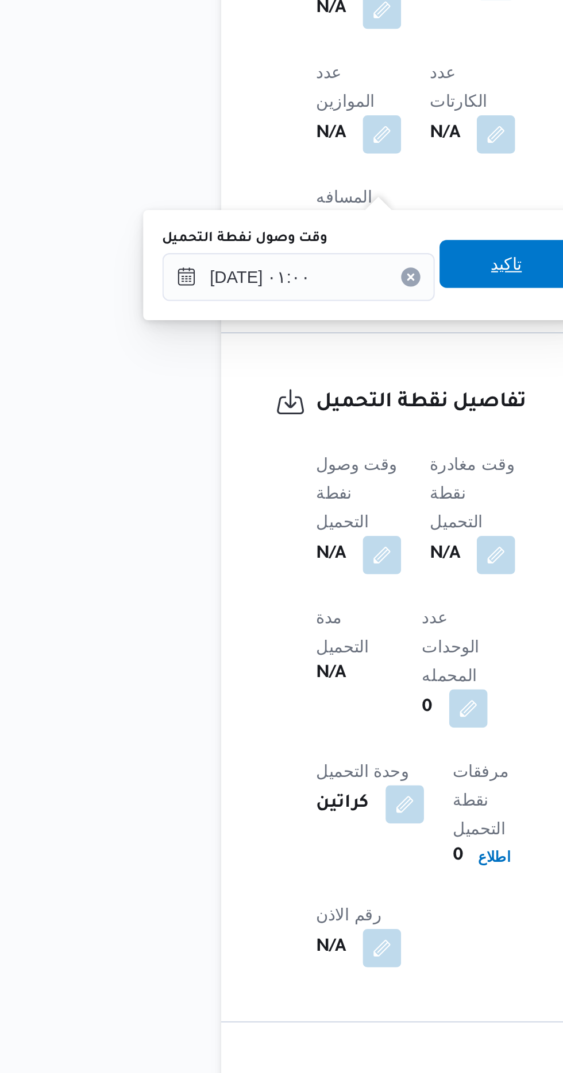
click at [288, 577] on span "تاكيد" at bounding box center [286, 569] width 64 height 23
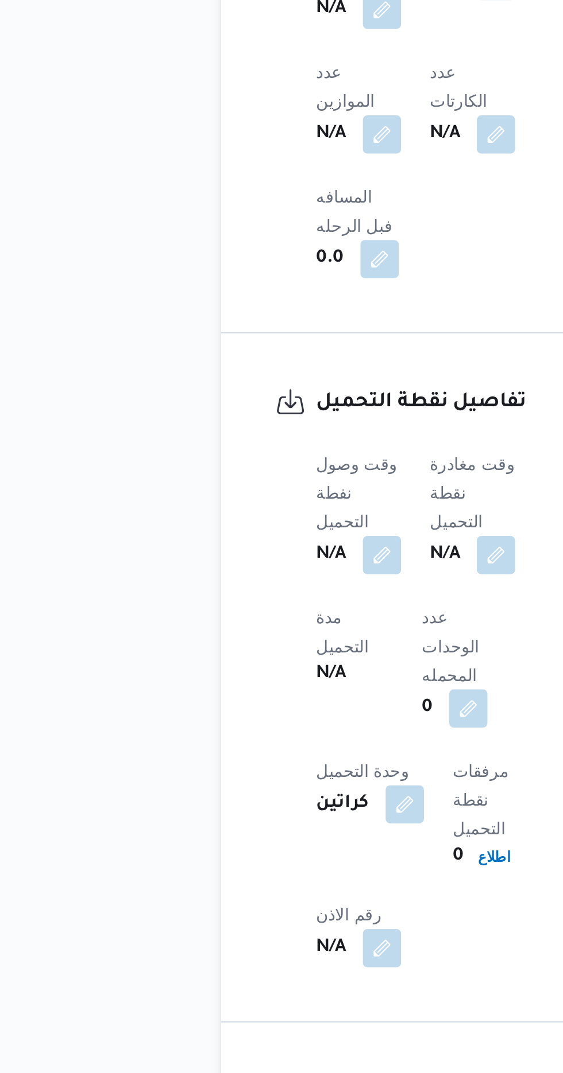
click at [263, 702] on b "N/A" at bounding box center [256, 709] width 14 height 14
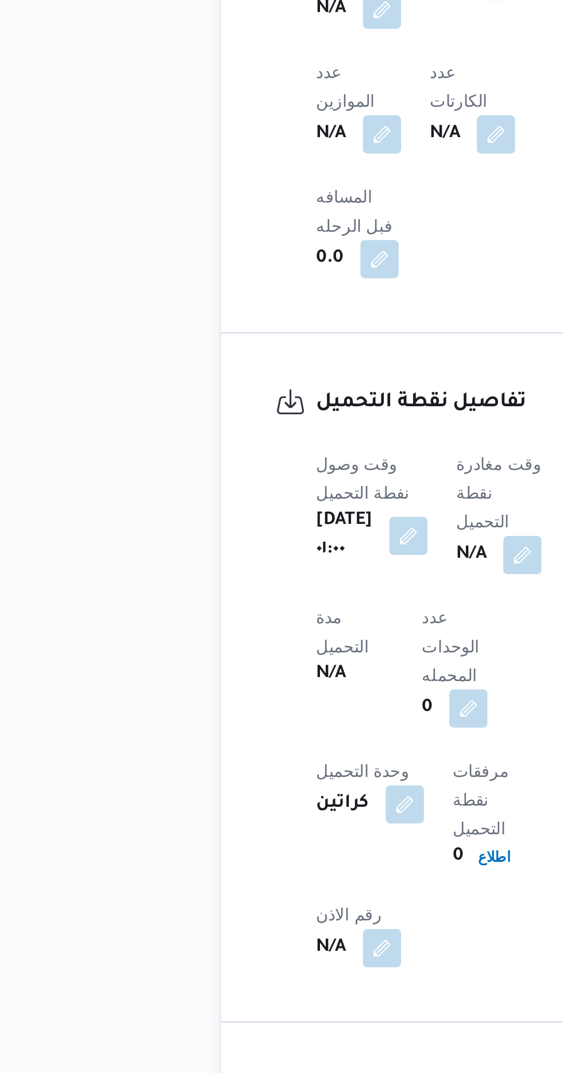
click at [259, 652] on div "وقت وصول نفطة التحميل [DATE] ٠١:٠٠ وقت مغادرة نقطة التحميل N/A مدة التحميل N/A …" at bounding box center [264, 783] width 152 height 262
click at [293, 699] on button "button" at bounding box center [293, 708] width 18 height 18
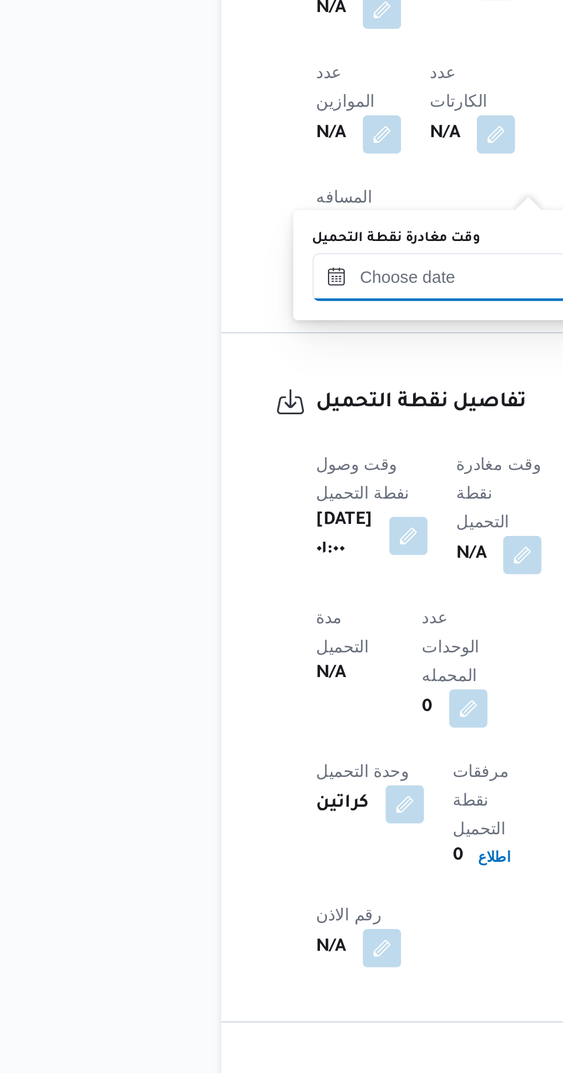
click at [273, 577] on input "وقت مغادرة نقطة التحميل" at bounding box center [258, 575] width 130 height 23
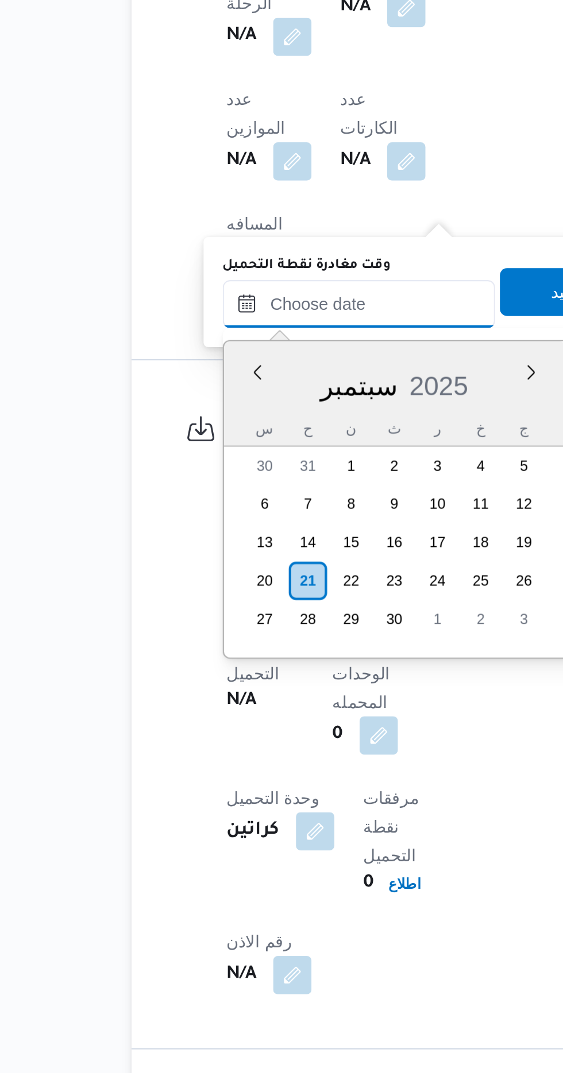
scroll to position [695, 0]
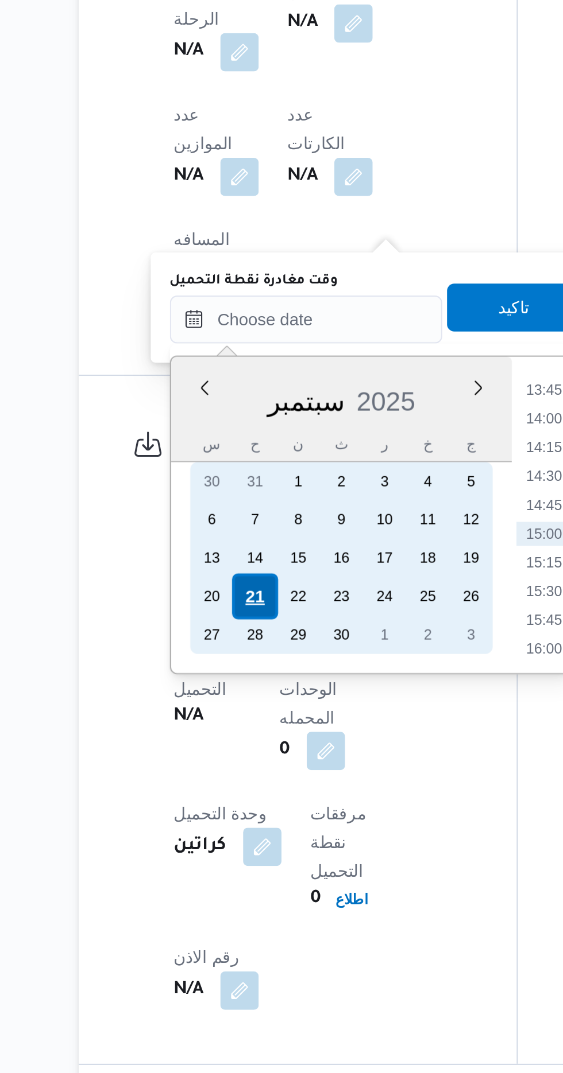
click at [241, 707] on div "21" at bounding box center [233, 708] width 22 height 22
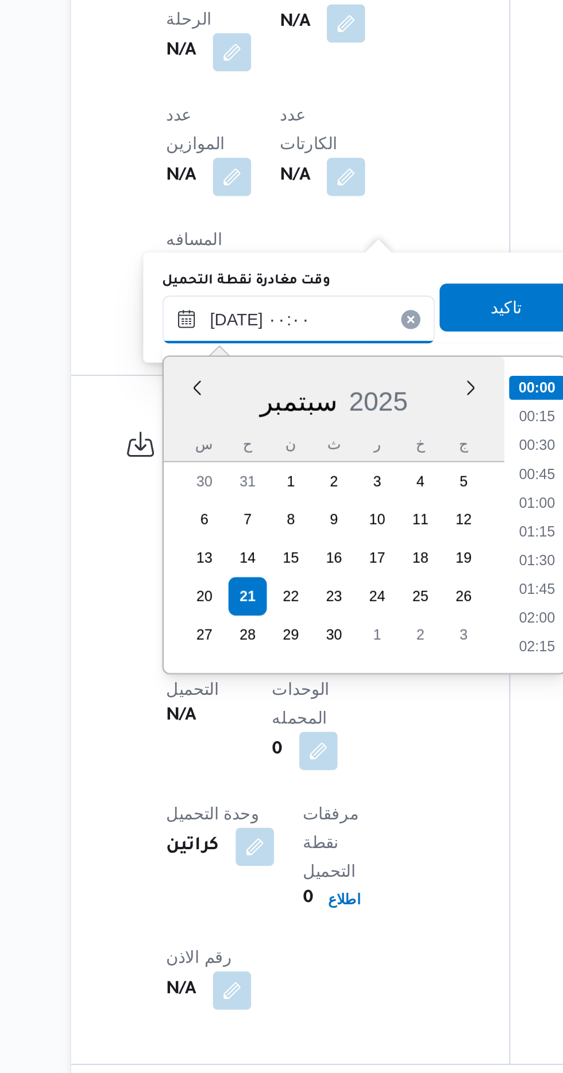
click at [216, 572] on input "[DATE] ٠٠:٠٠" at bounding box center [258, 575] width 130 height 23
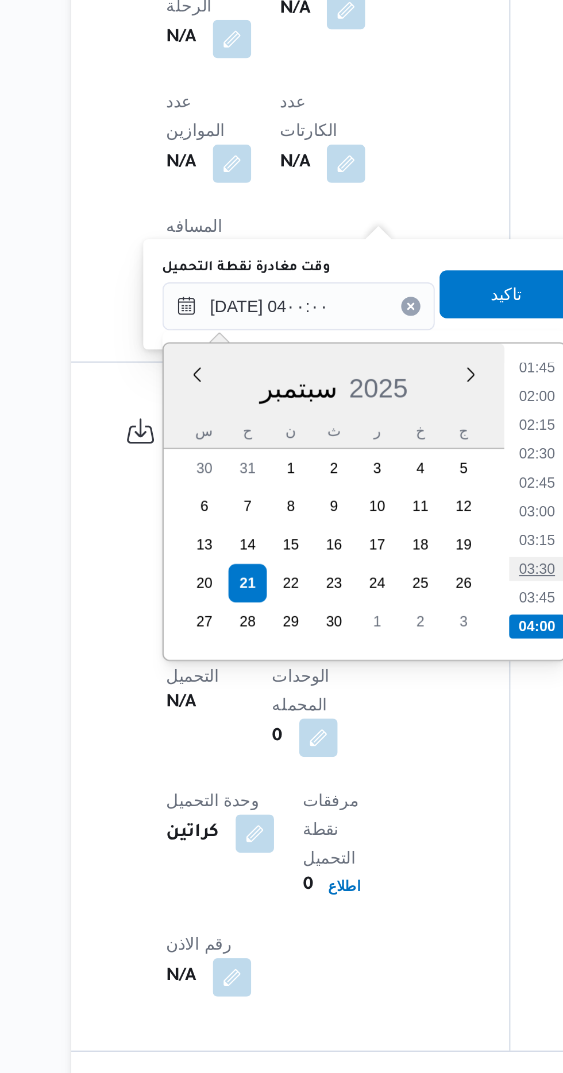
click at [379, 701] on li "03:30" at bounding box center [372, 701] width 26 height 11
type input "[DATE] ٠٣:٣٠"
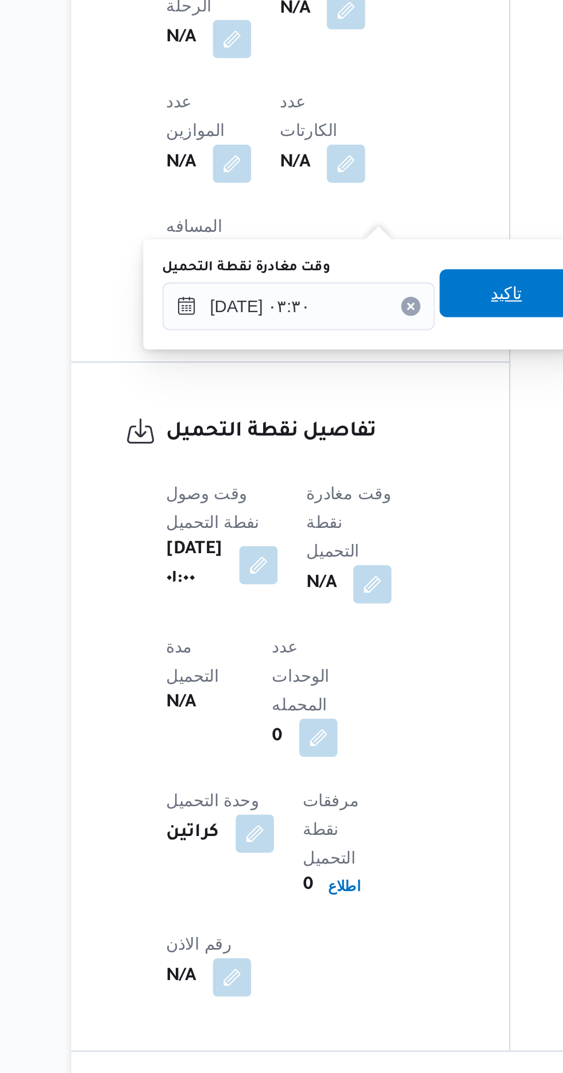
click at [363, 571] on span "تاكيد" at bounding box center [357, 570] width 15 height 14
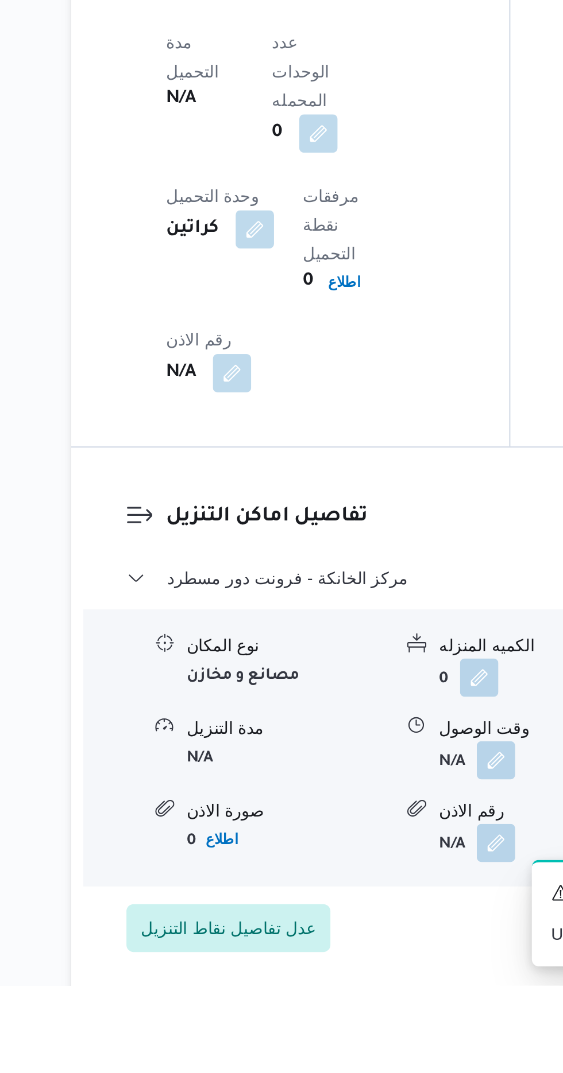
scroll to position [846, 0]
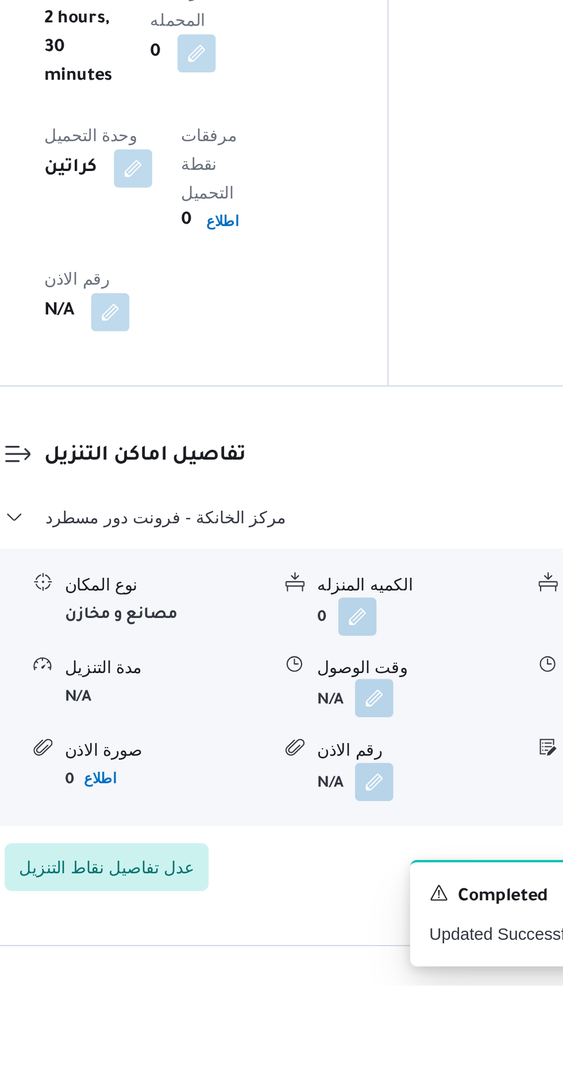
click at [347, 927] on button "button" at bounding box center [352, 936] width 18 height 18
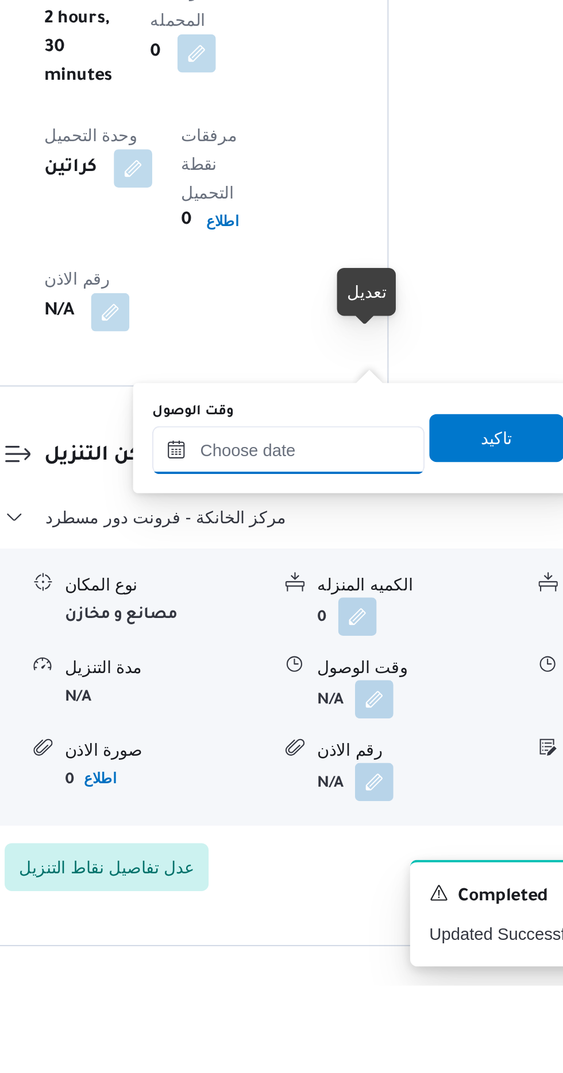
click at [330, 813] on input "وقت الوصول" at bounding box center [311, 816] width 130 height 23
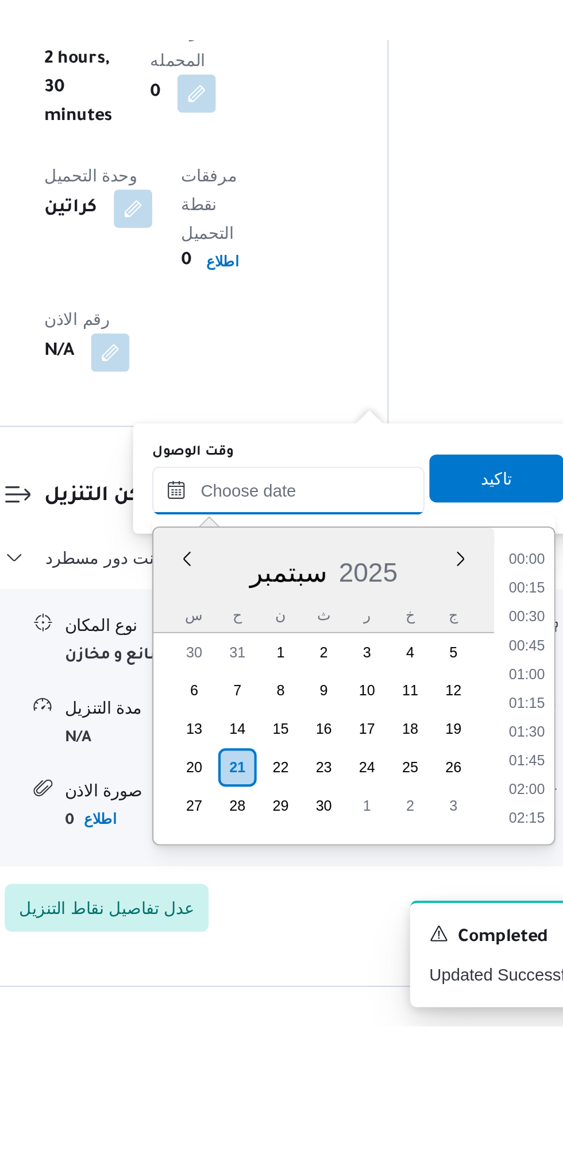
scroll to position [896, 0]
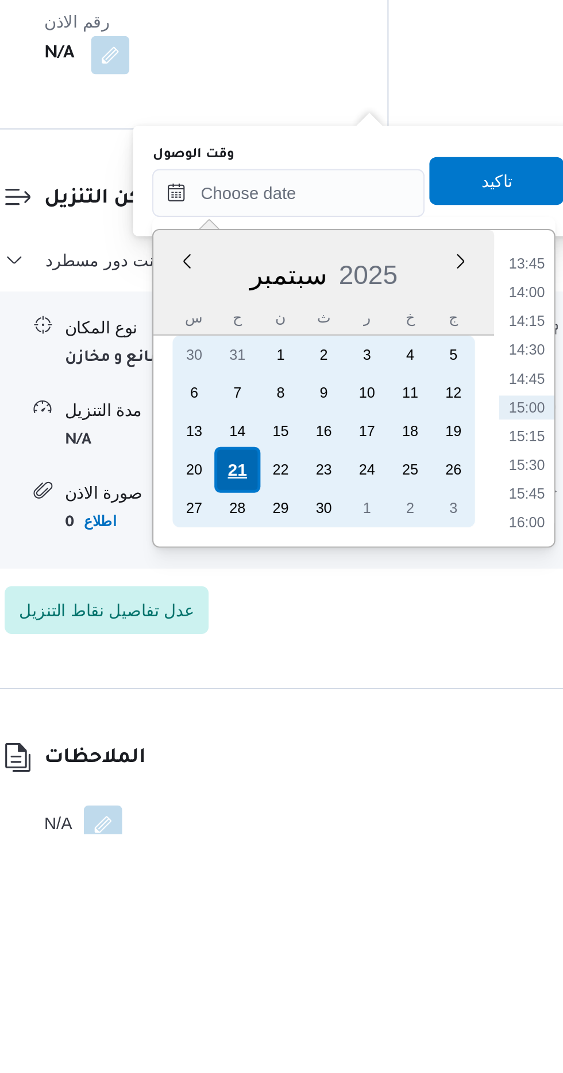
click at [288, 899] on div "21" at bounding box center [287, 899] width 22 height 22
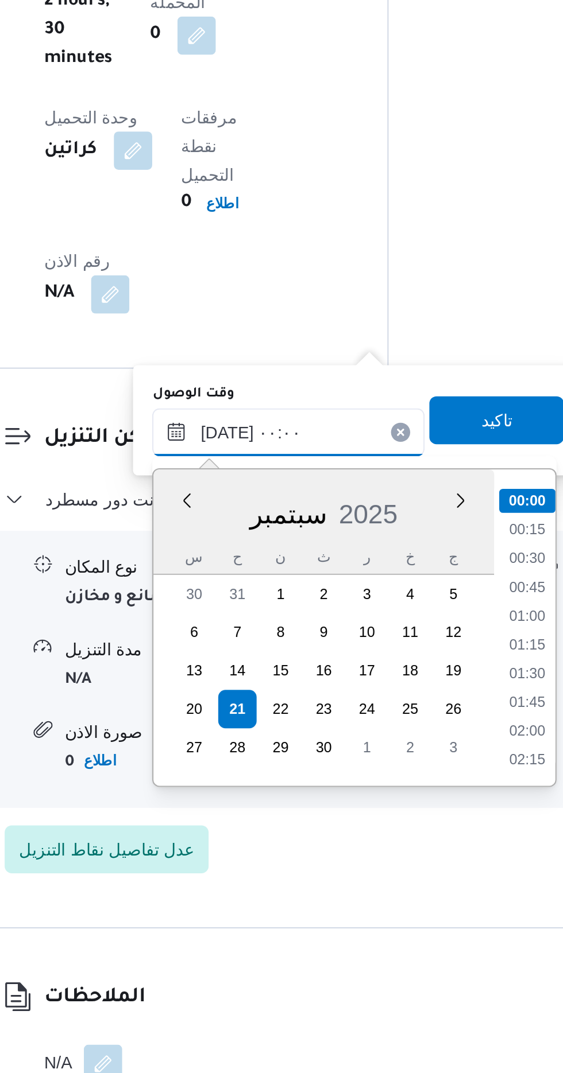
click at [270, 765] on input "[DATE] ٠٠:٠٠" at bounding box center [311, 766] width 130 height 23
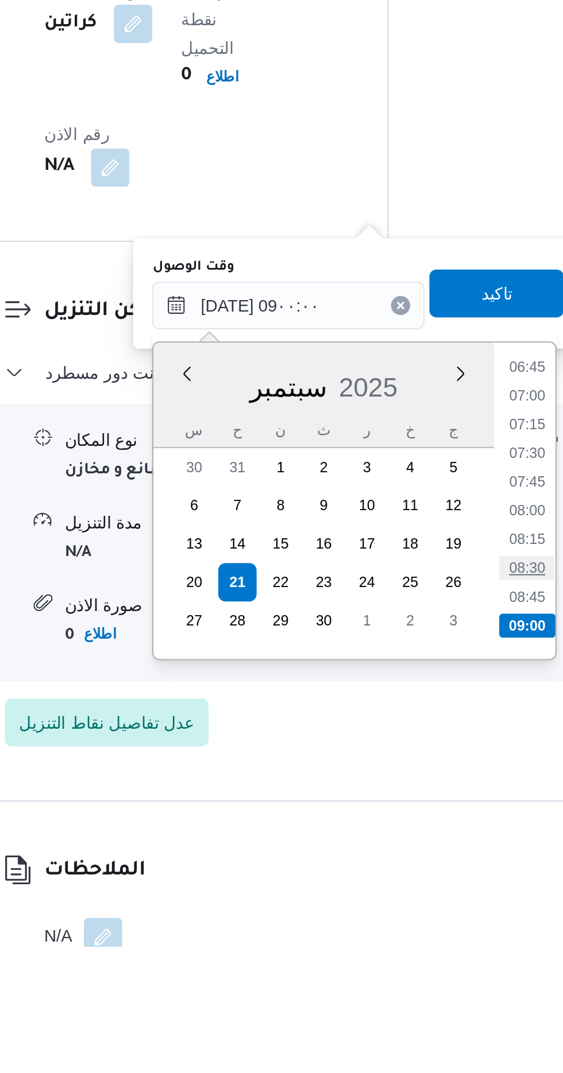
click at [424, 891] on li "08:30" at bounding box center [426, 891] width 26 height 11
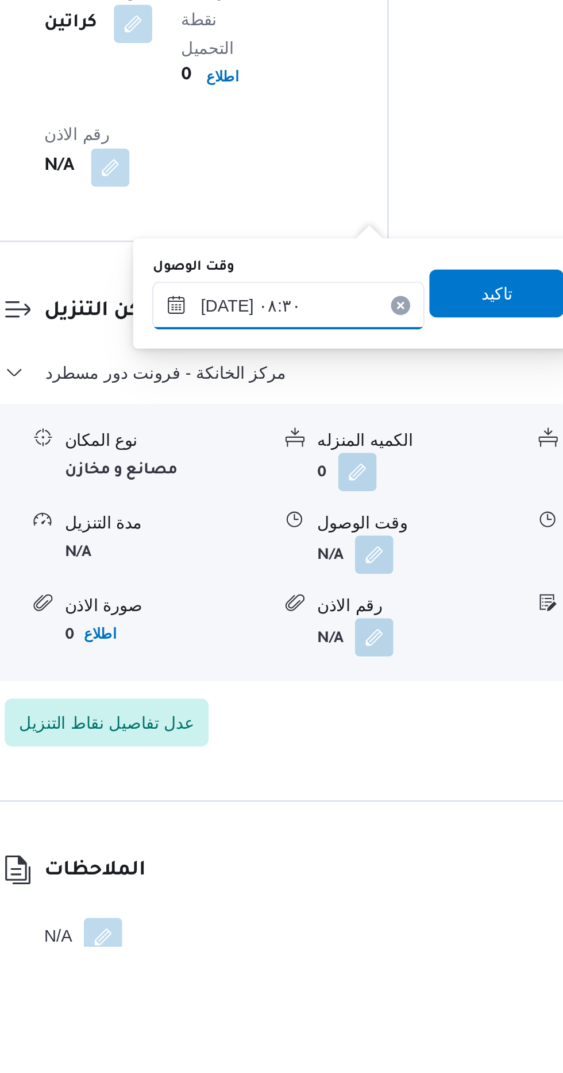
click at [340, 760] on input "[DATE] ٠٨:٣٠" at bounding box center [311, 766] width 130 height 23
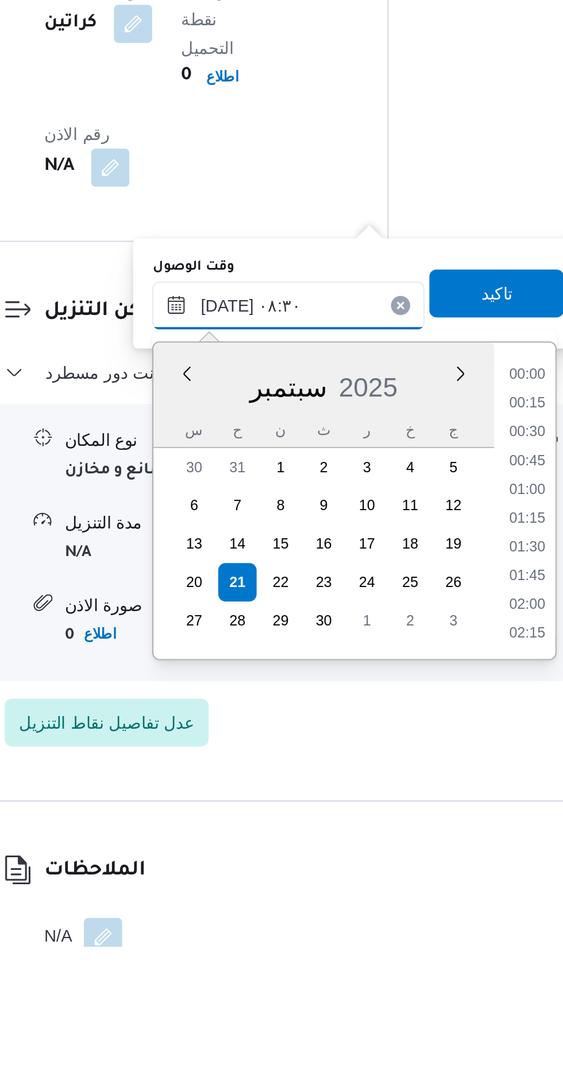
scroll to position [398, 0]
click at [422, 817] on li "07:30" at bounding box center [426, 813] width 26 height 11
type input "[DATE] ٠٧:٣٠"
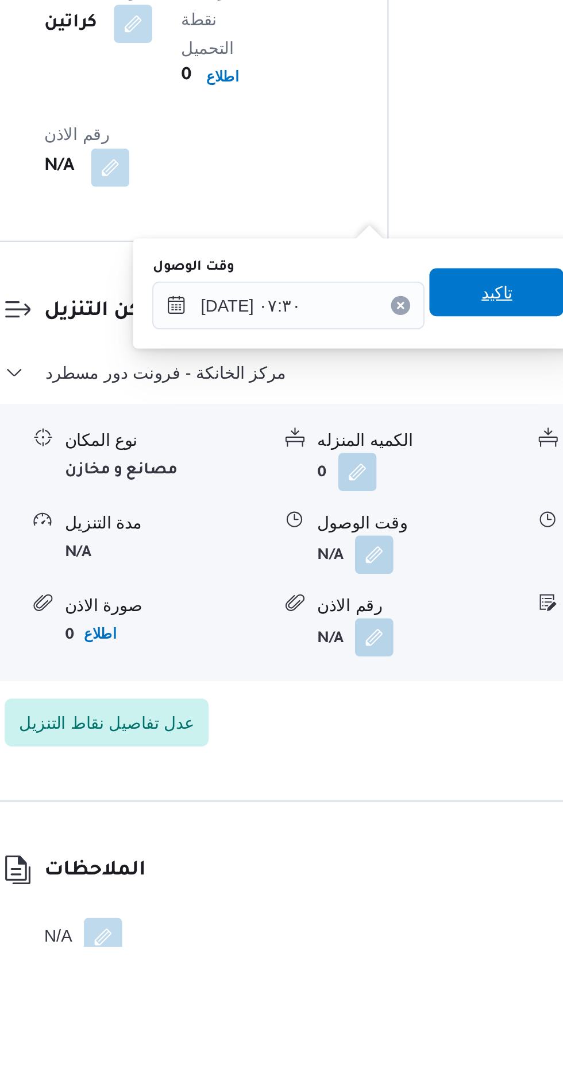
click at [418, 759] on span "تاكيد" at bounding box center [411, 760] width 15 height 14
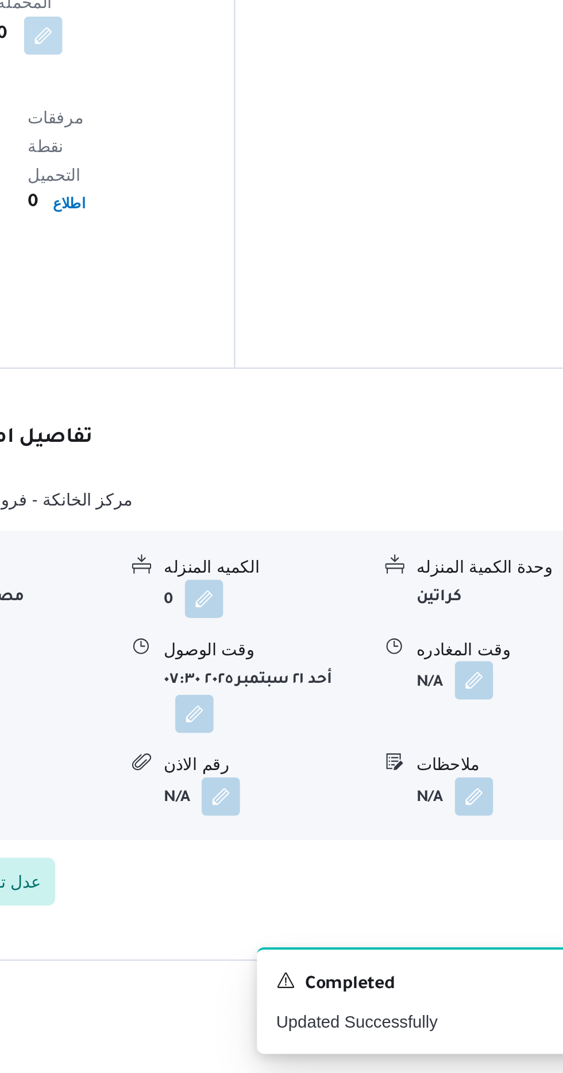
click at [474, 876] on button "button" at bounding box center [473, 885] width 18 height 18
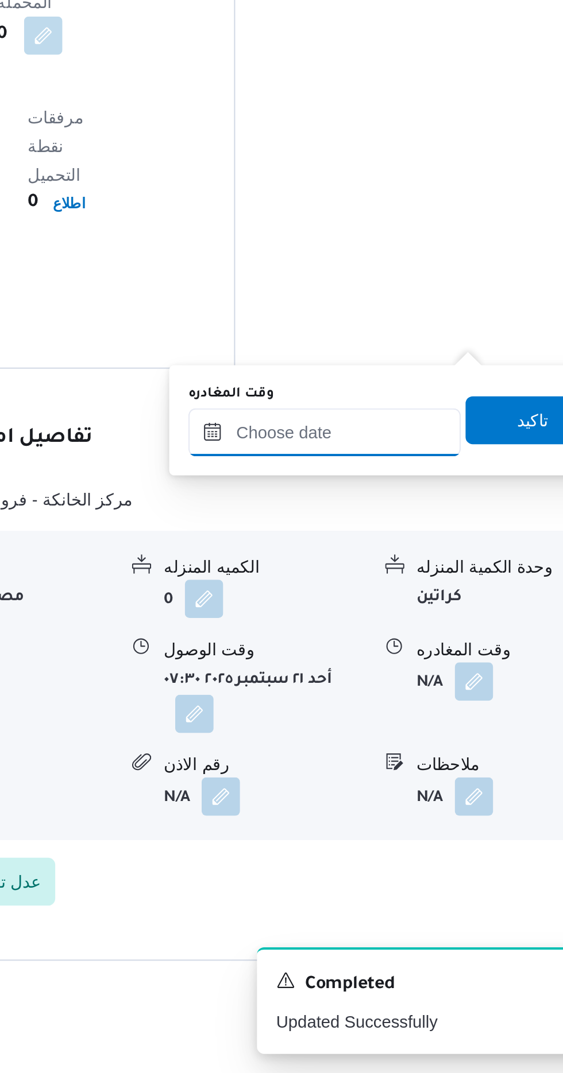
click at [431, 764] on input "وقت المغادره" at bounding box center [402, 766] width 130 height 23
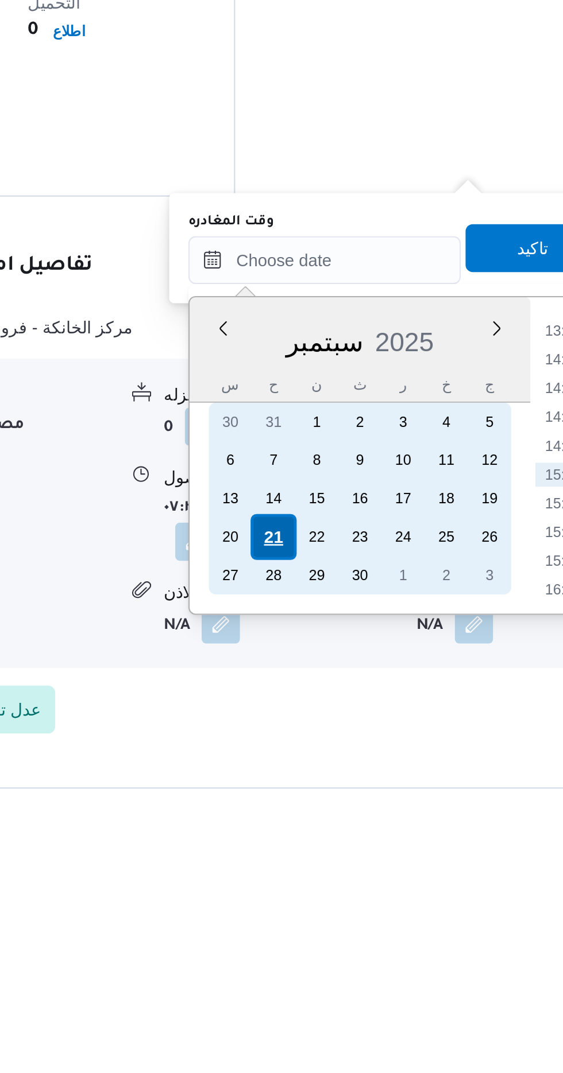
click at [376, 899] on div "21" at bounding box center [378, 900] width 22 height 22
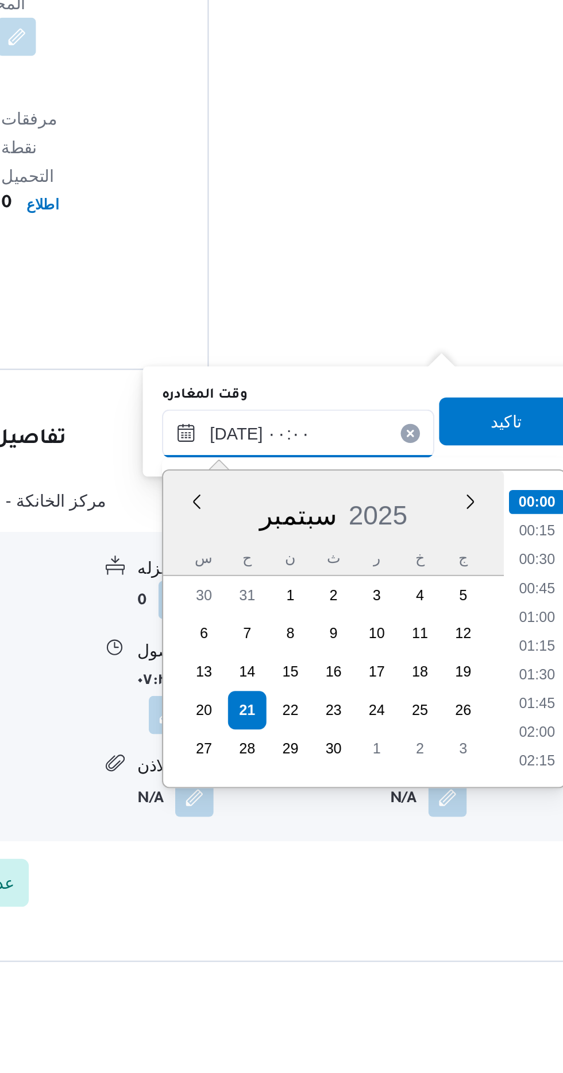
click at [344, 769] on input "[DATE] ٠٠:٠٠" at bounding box center [402, 766] width 130 height 23
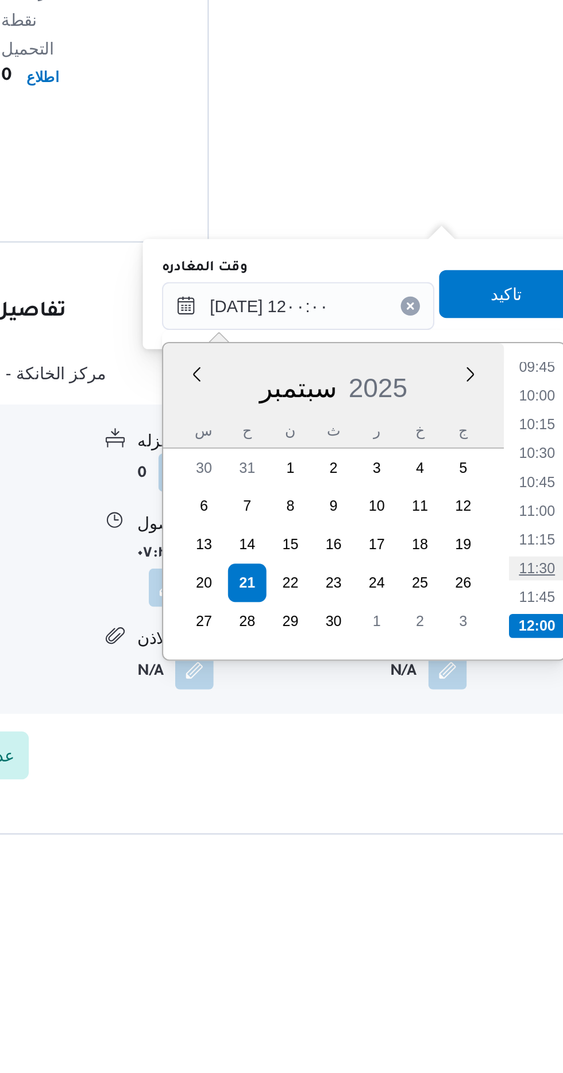
click at [513, 892] on li "11:30" at bounding box center [516, 892] width 26 height 11
type input "[DATE] ١١:٣٠"
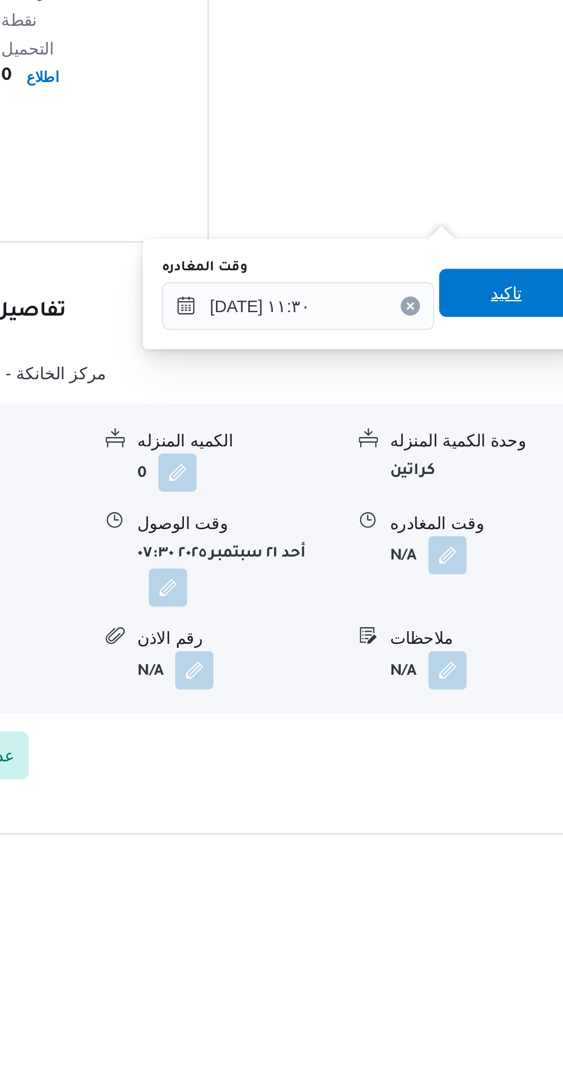
click at [507, 760] on span "تاكيد" at bounding box center [501, 761] width 15 height 14
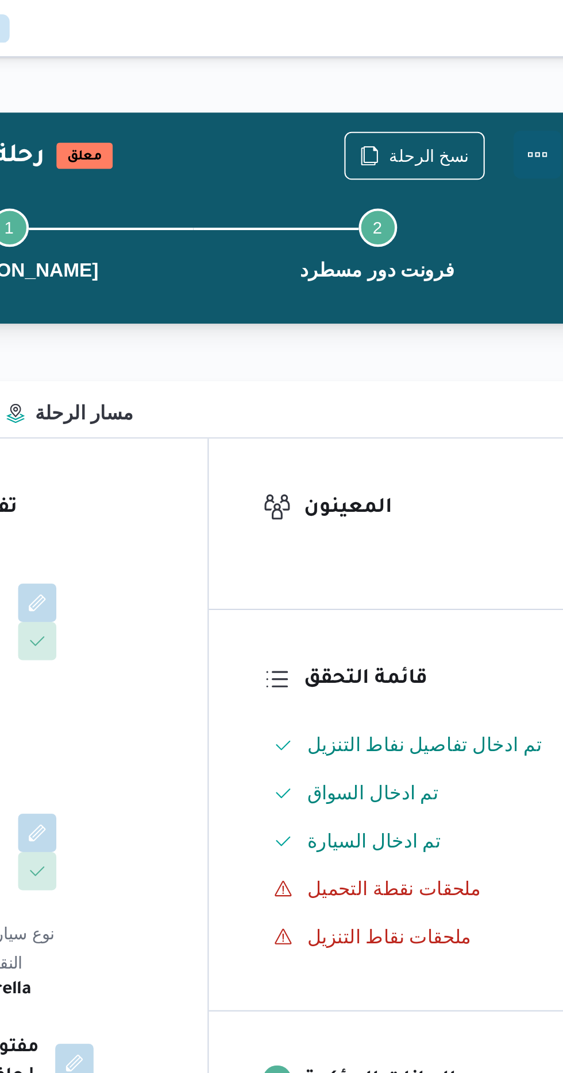
click at [524, 71] on button "Actions" at bounding box center [516, 74] width 23 height 23
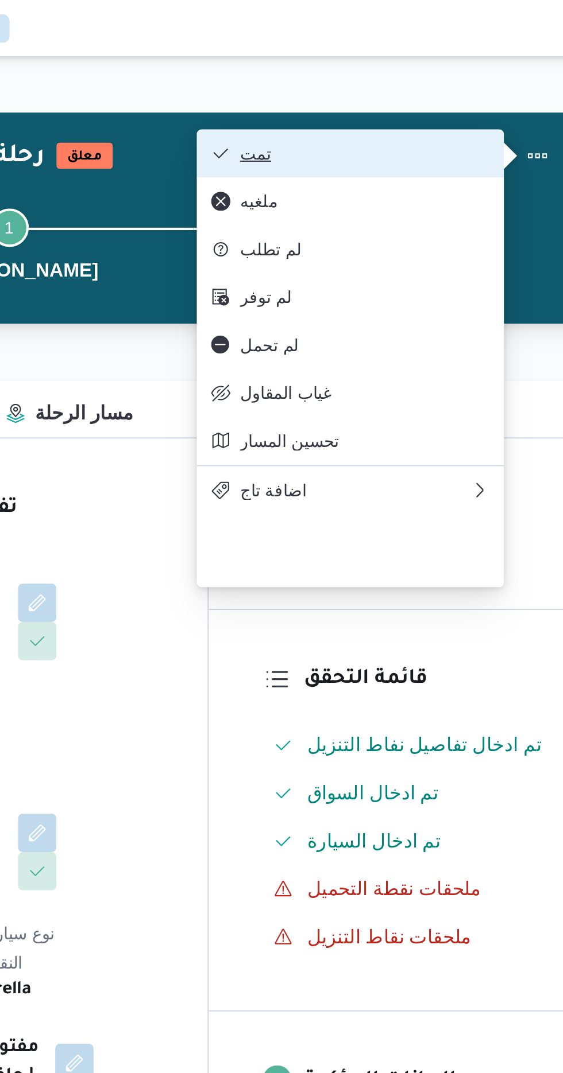
click at [486, 72] on span "تمت" at bounding box center [433, 73] width 119 height 9
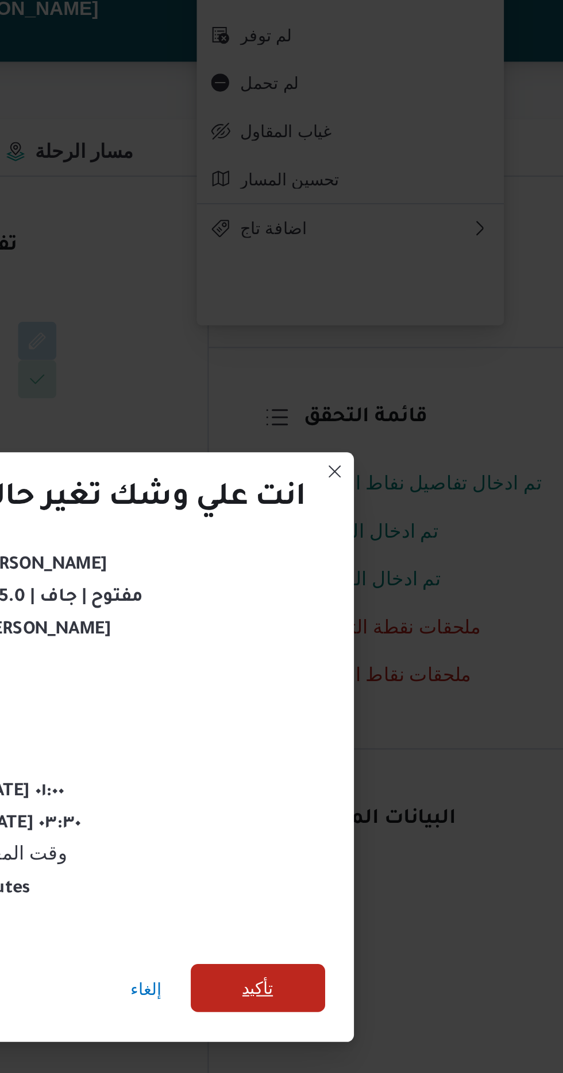
click at [388, 595] on span "تأكيد" at bounding box center [382, 599] width 15 height 14
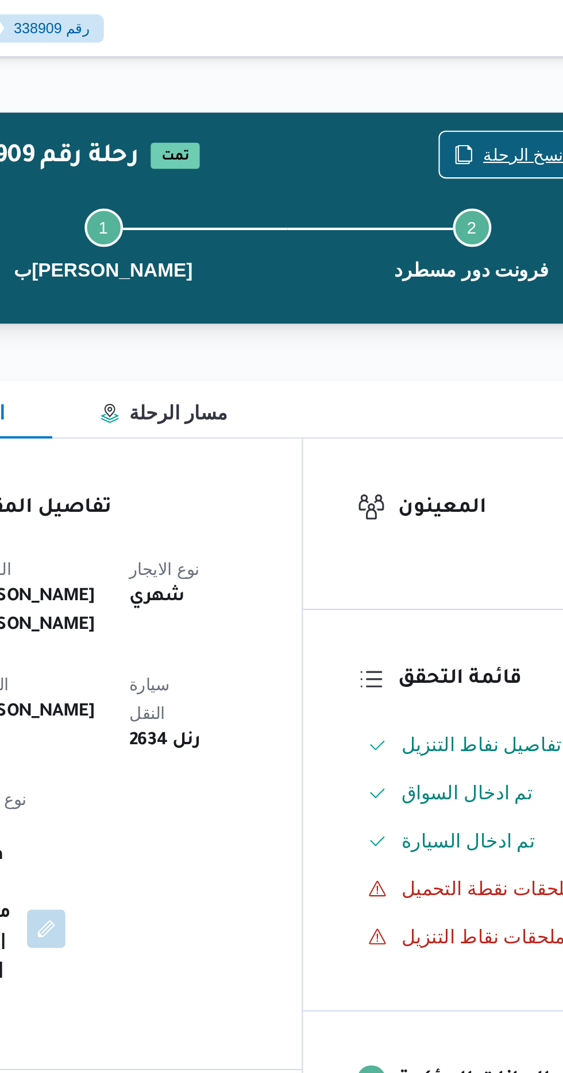
click at [451, 69] on span "نسخ الرحلة" at bounding box center [464, 74] width 38 height 14
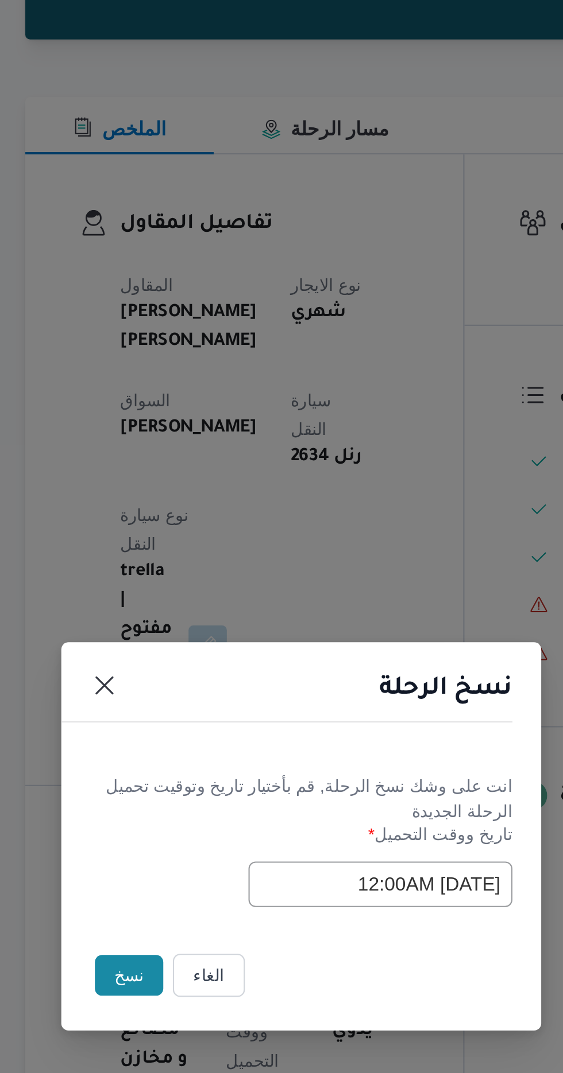
click at [196, 608] on button "نسخ" at bounding box center [199, 604] width 33 height 20
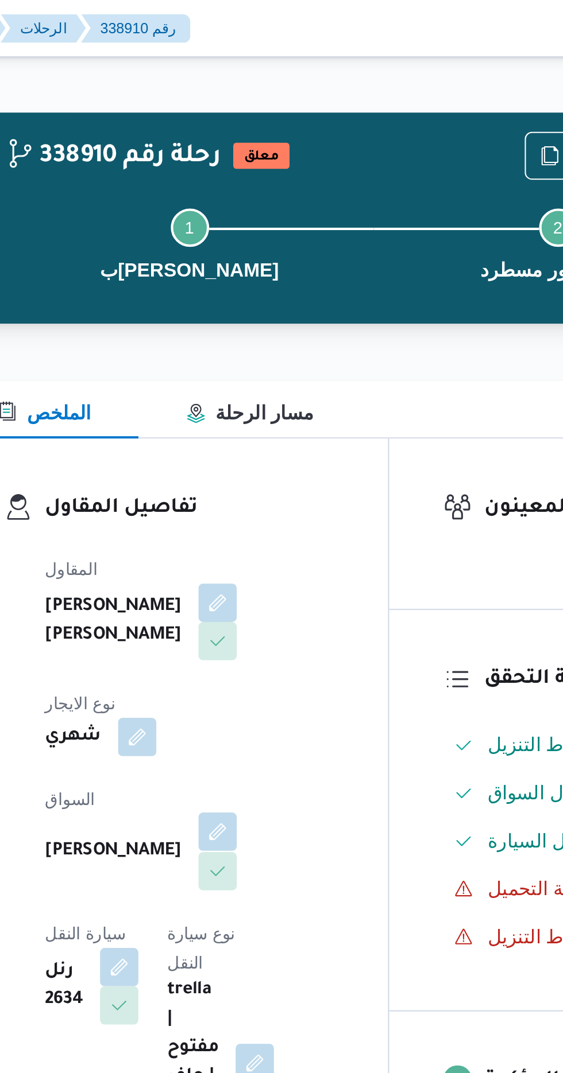
click at [268, 389] on button "button" at bounding box center [277, 398] width 18 height 18
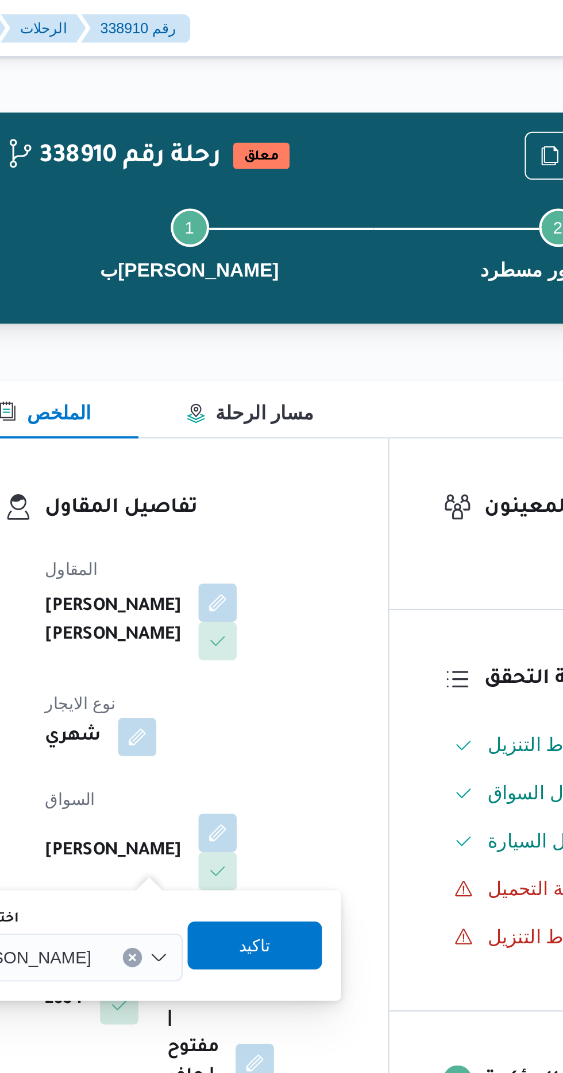
click at [217, 457] on span "[PERSON_NAME]" at bounding box center [184, 458] width 66 height 13
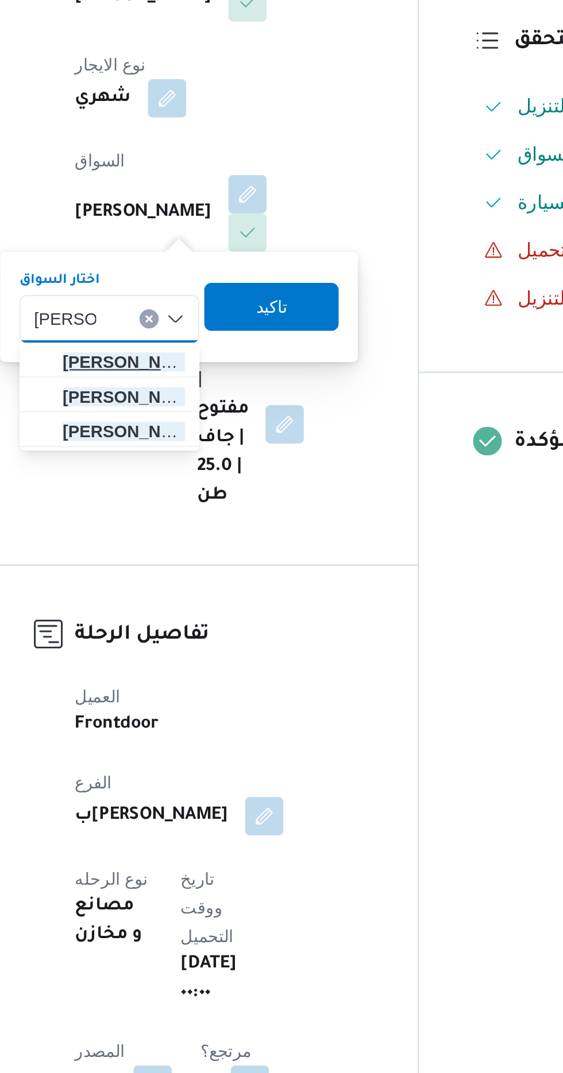
type input "[PERSON_NAME]"
click at [227, 480] on span "[PERSON_NAME] يد [PERSON_NAME]" at bounding box center [218, 479] width 59 height 14
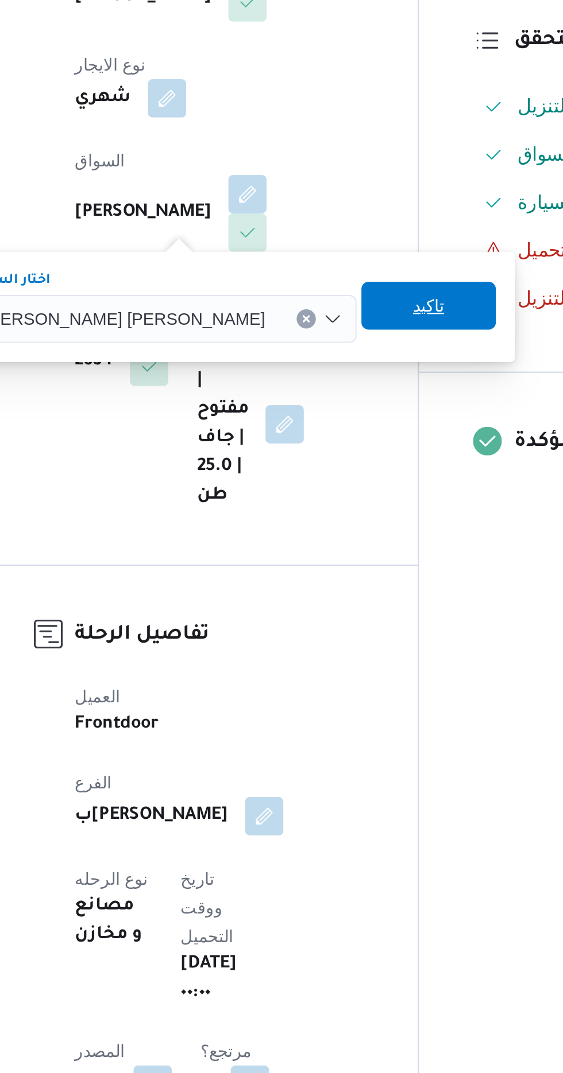
click at [332, 451] on span "تاكيد" at bounding box center [364, 452] width 64 height 23
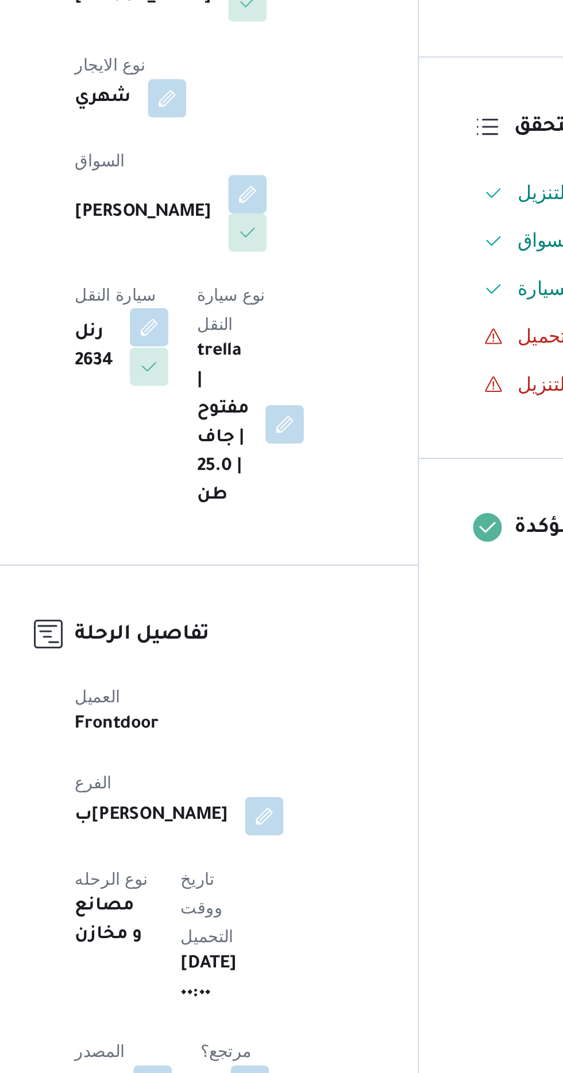
click at [239, 453] on button "button" at bounding box center [230, 462] width 18 height 18
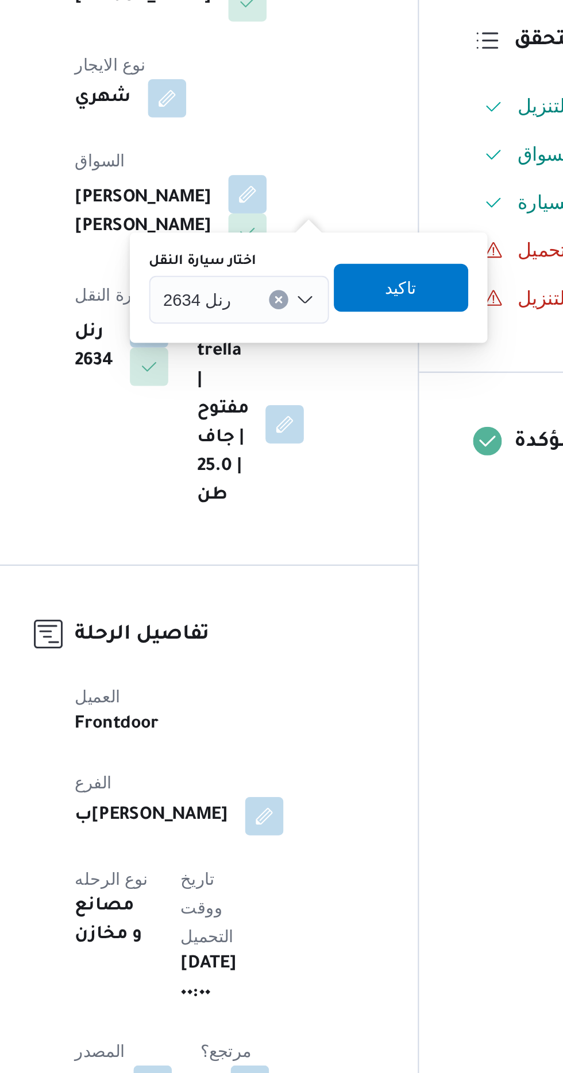
click at [274, 448] on input "اختار سيارة النقل" at bounding box center [274, 450] width 1 height 14
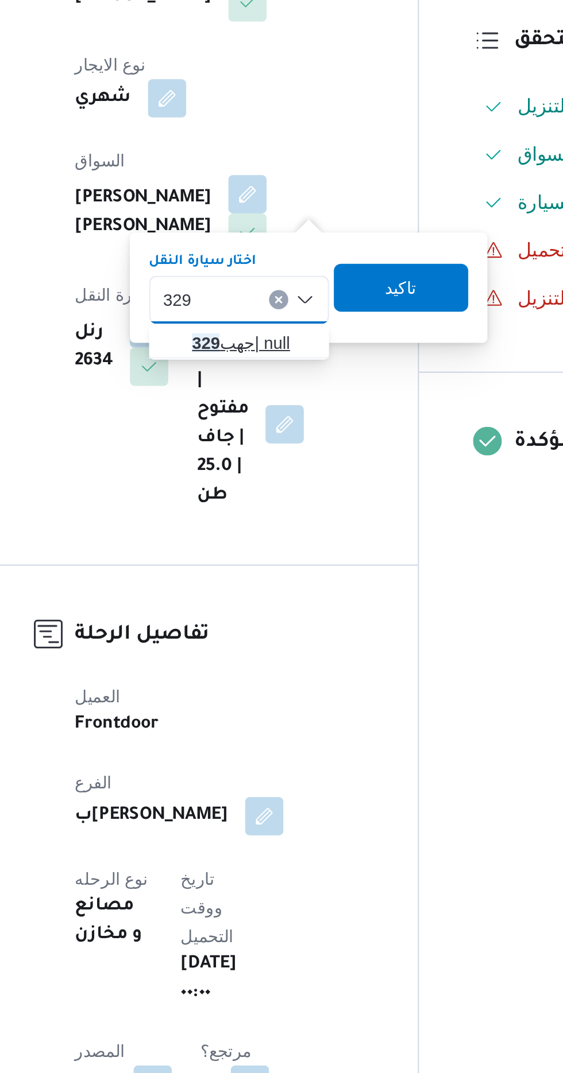
type input "329"
click at [275, 465] on span "جهب 329 | null" at bounding box center [280, 470] width 59 height 14
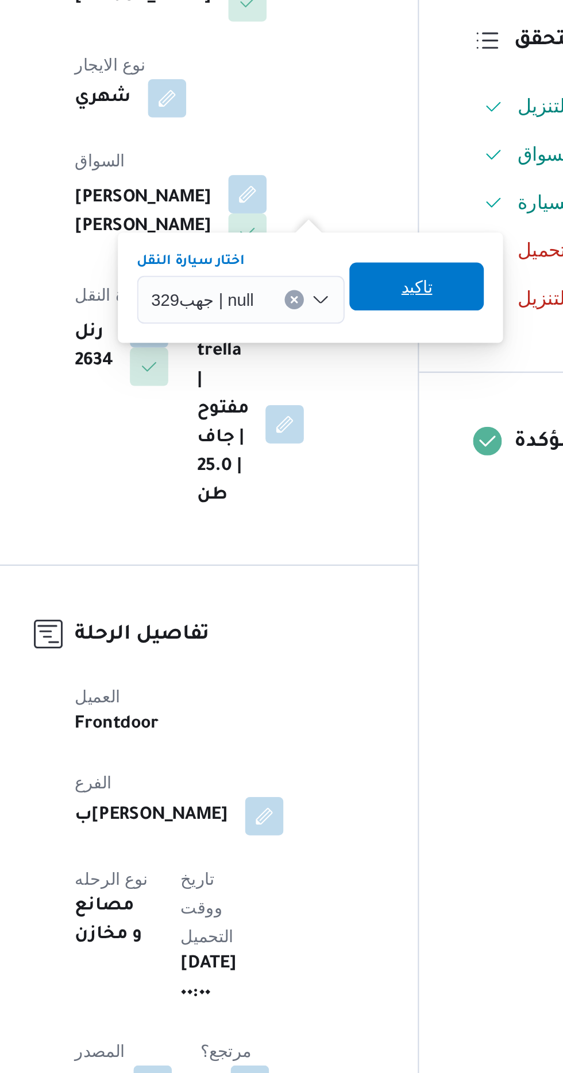
click at [360, 444] on span "تاكيد" at bounding box center [358, 443] width 15 height 14
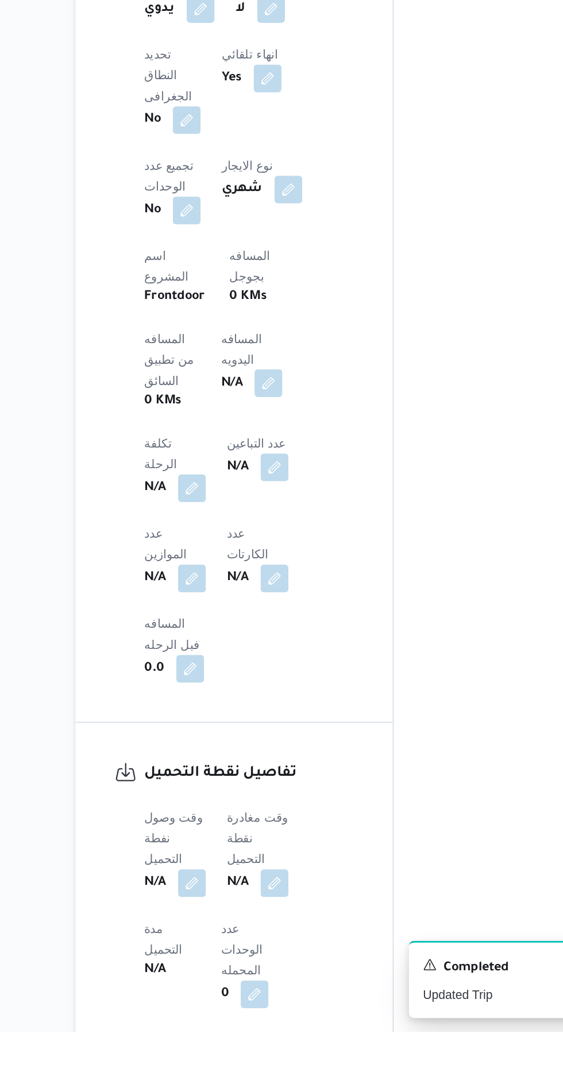
click at [268, 635] on button "button" at bounding box center [277, 644] width 18 height 18
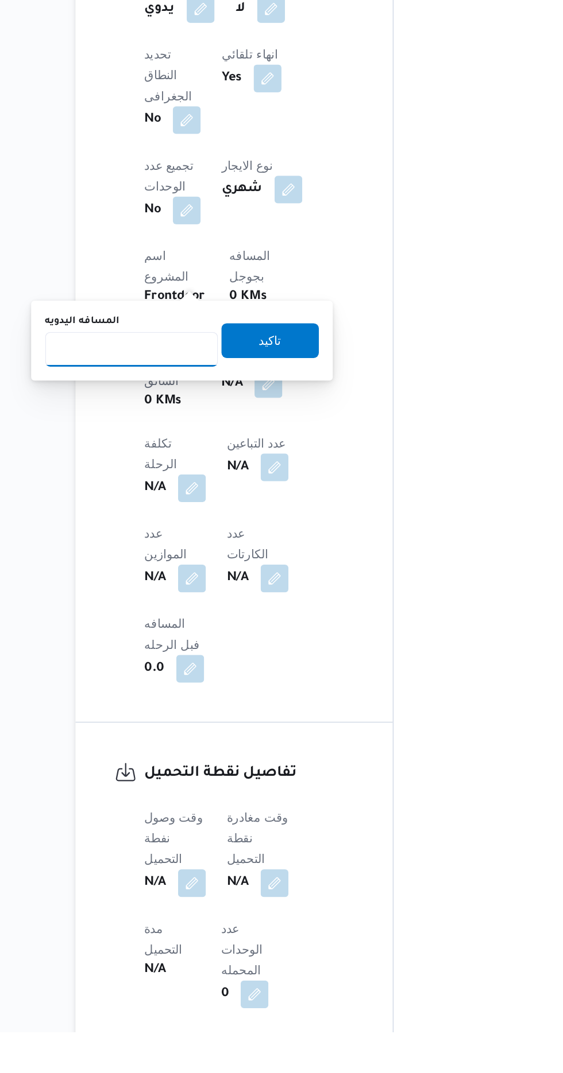
click at [215, 621] on input "المسافه اليدويه" at bounding box center [186, 622] width 114 height 23
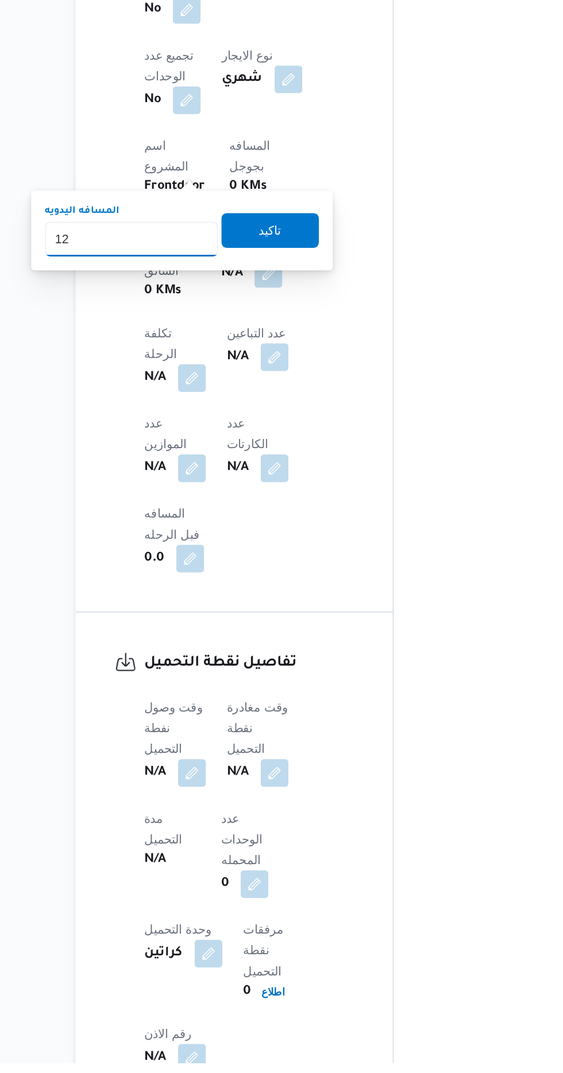
type input "12"
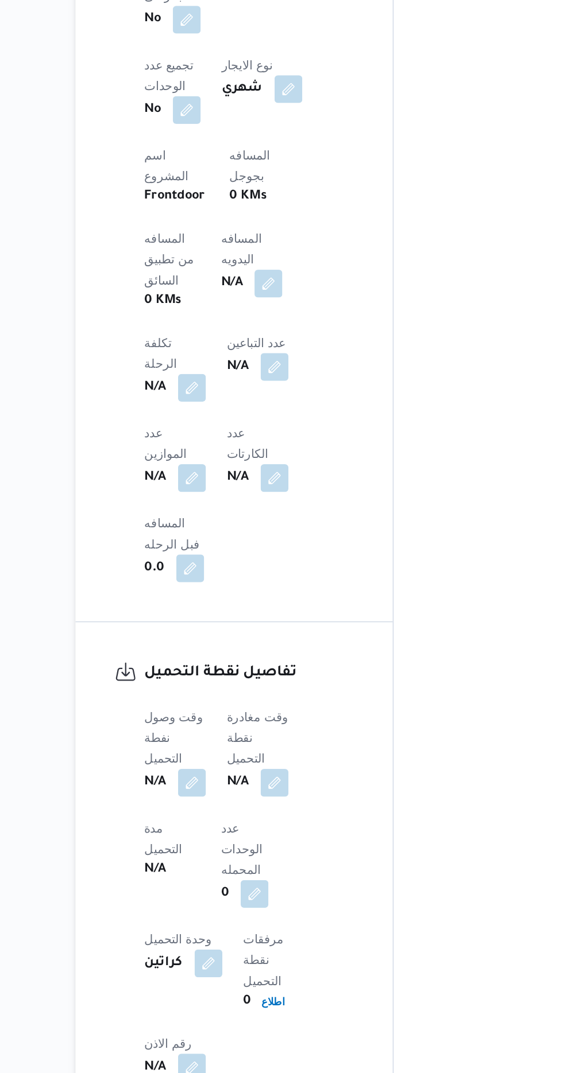
click at [340, 824] on div "وقت وصول نفطة التحميل N/A وقت مغادرة نقطة التحميل N/A مدة التحميل N/A عدد الوحد…" at bounding box center [264, 955] width 152 height 262
click at [227, 871] on button "button" at bounding box center [226, 880] width 18 height 18
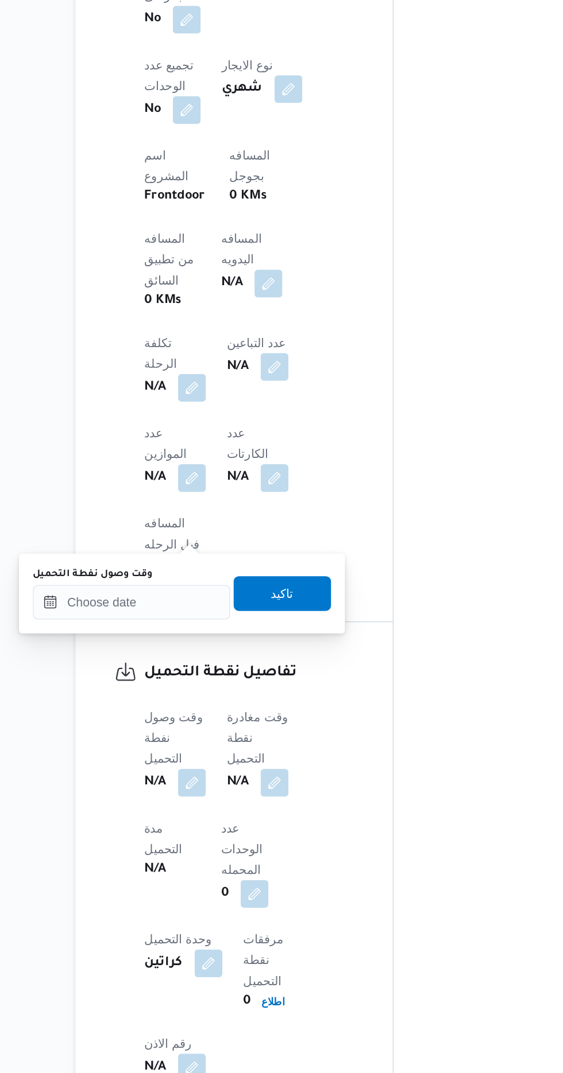
click at [197, 742] on label "وقت وصول نفطة التحميل" at bounding box center [160, 743] width 79 height 9
click at [197, 750] on input "وقت وصول نفطة التحميل" at bounding box center [186, 761] width 130 height 23
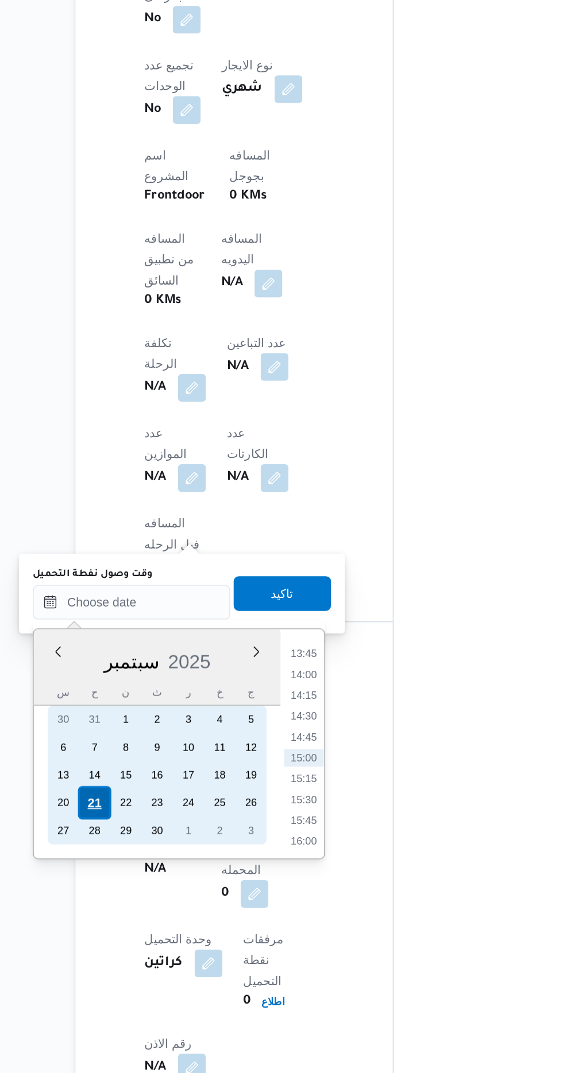
click at [161, 893] on div "21" at bounding box center [161, 894] width 22 height 22
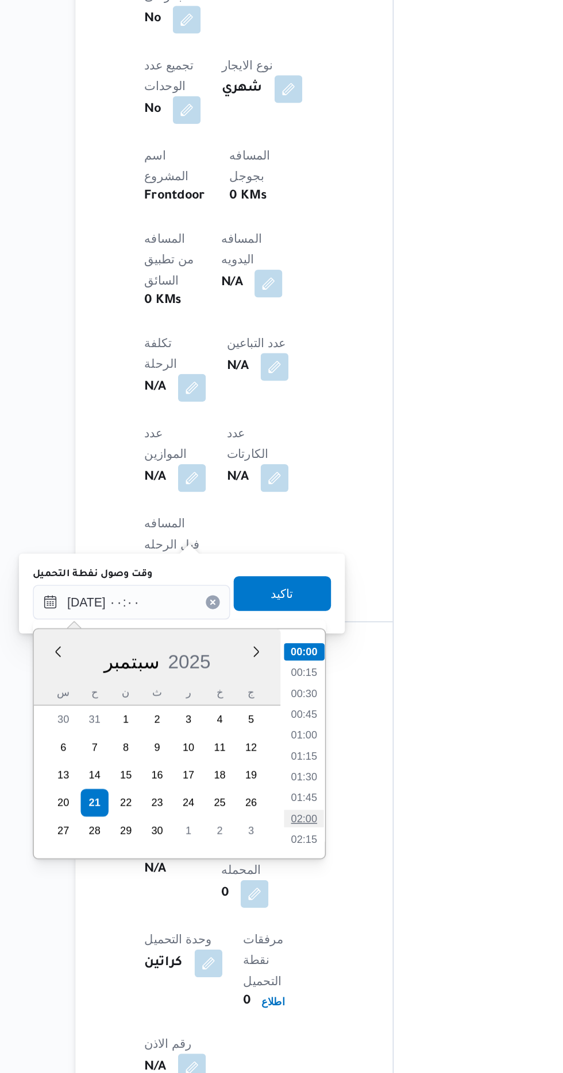
click at [300, 905] on li "02:00" at bounding box center [300, 904] width 26 height 11
type input "[DATE] ٠٢:٠٠"
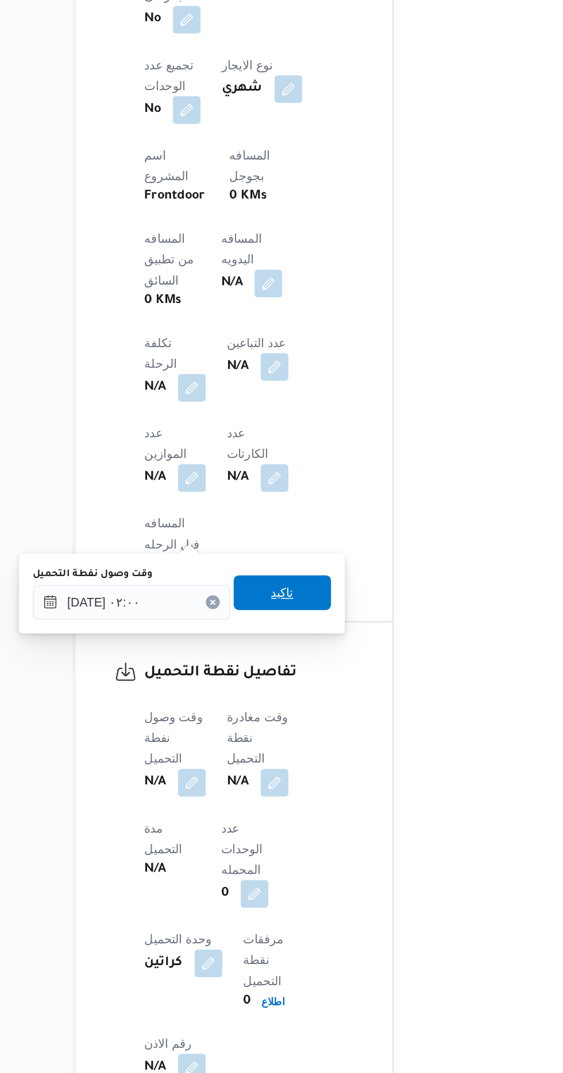
click at [305, 759] on span "تاكيد" at bounding box center [286, 755] width 64 height 23
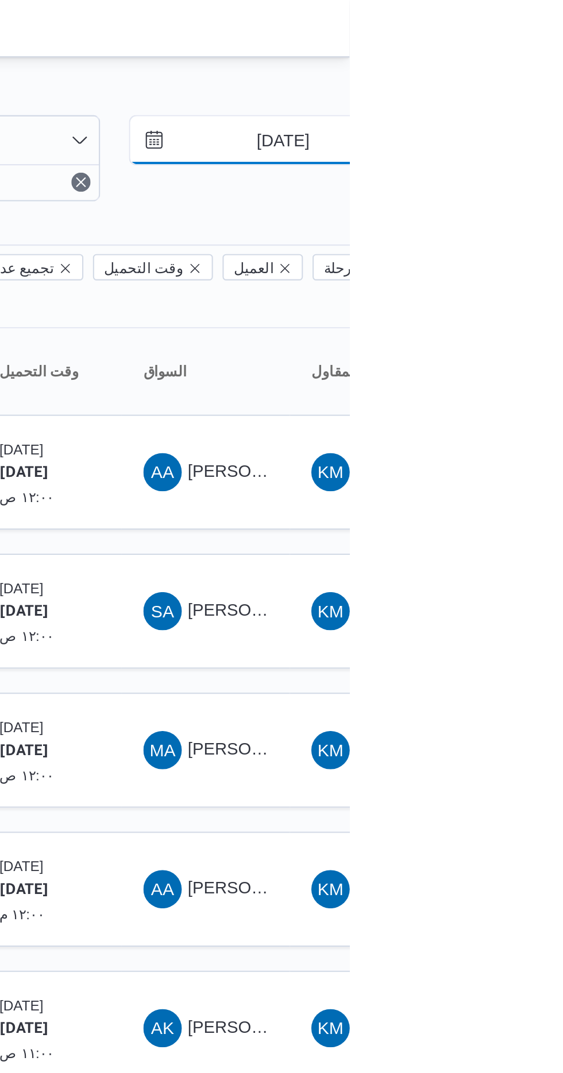
click at [527, 65] on input "[DATE]" at bounding box center [523, 67] width 130 height 23
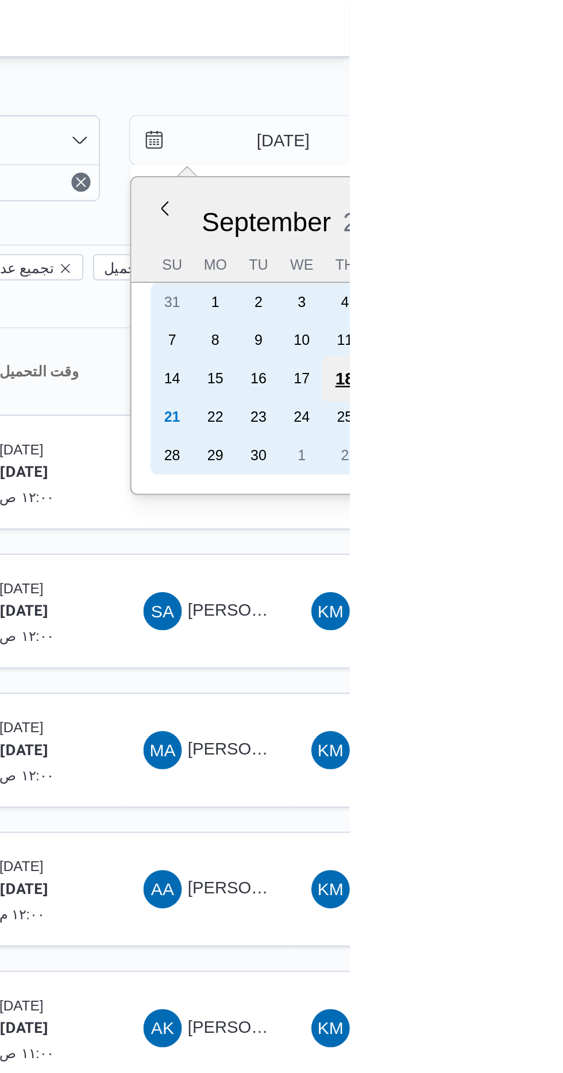
click at [558, 176] on div "18" at bounding box center [560, 181] width 22 height 22
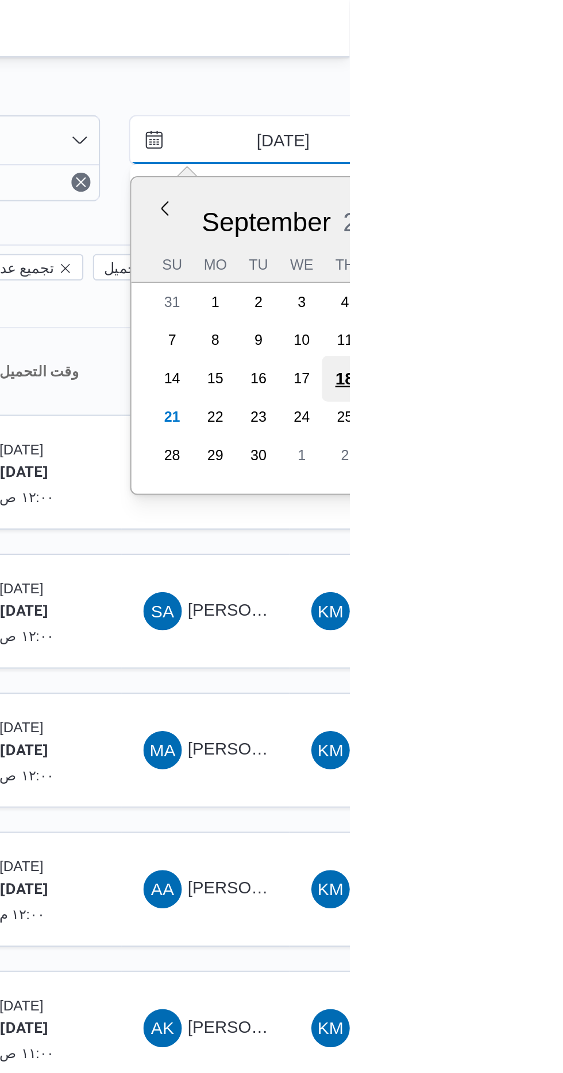
type input "[DATE]"
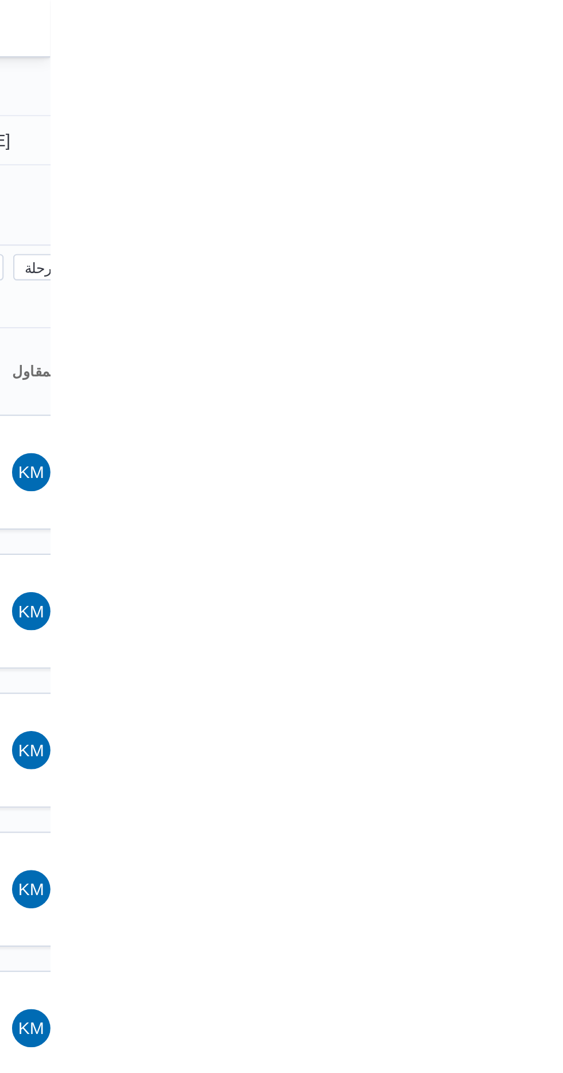
type input "[DATE]"
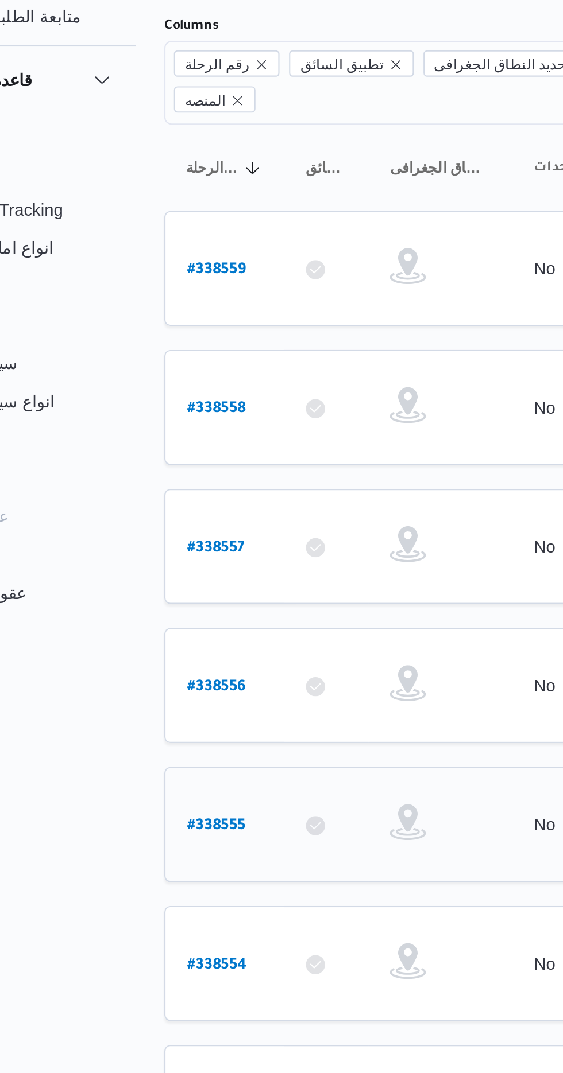
click at [161, 490] on b "# 338555" at bounding box center [174, 494] width 28 height 8
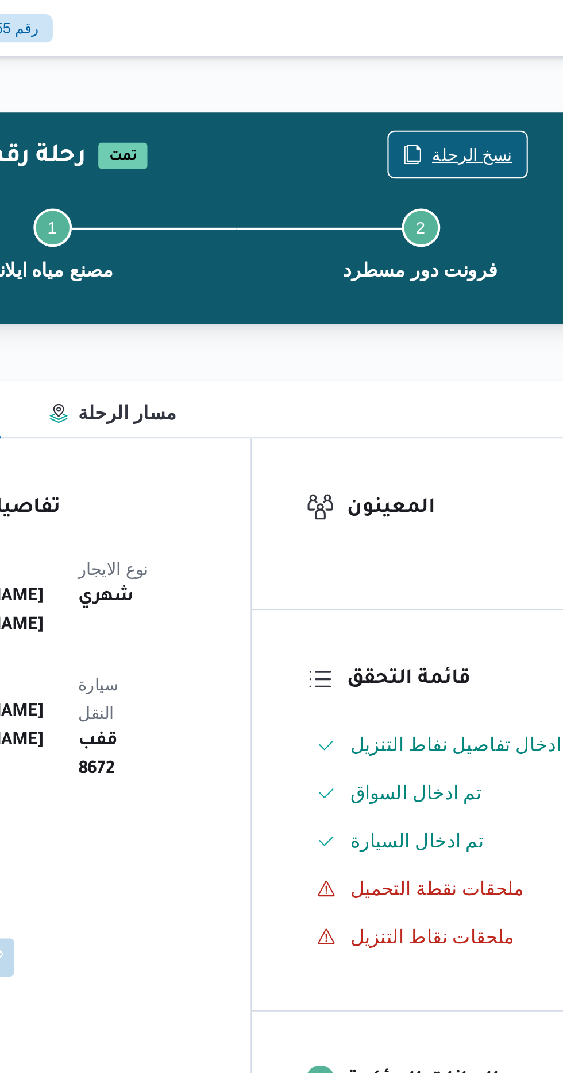
click at [458, 73] on span "نسخ الرحلة" at bounding box center [464, 74] width 38 height 14
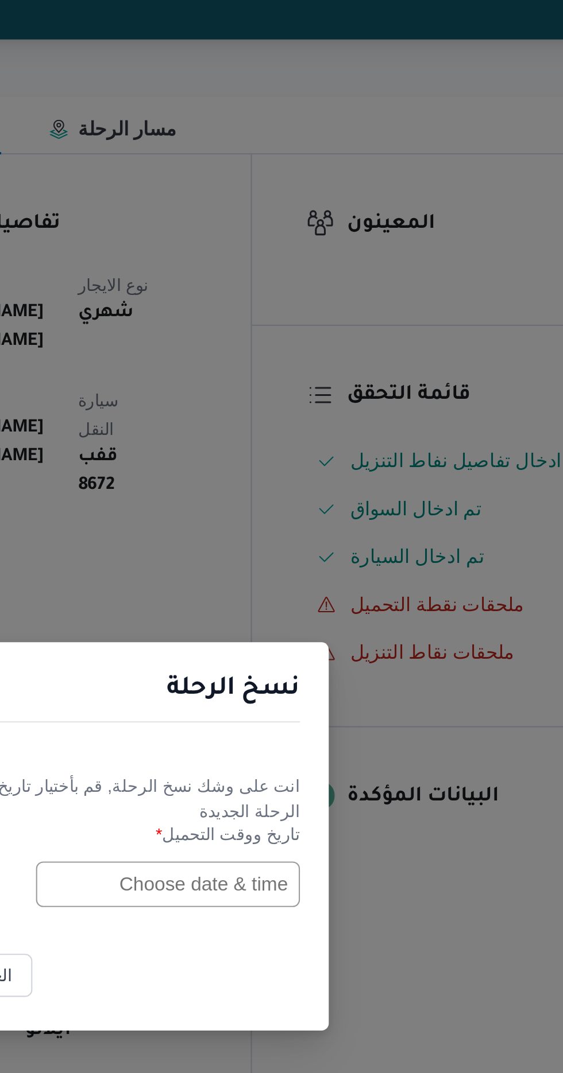
click at [324, 561] on input "text" at bounding box center [319, 560] width 126 height 22
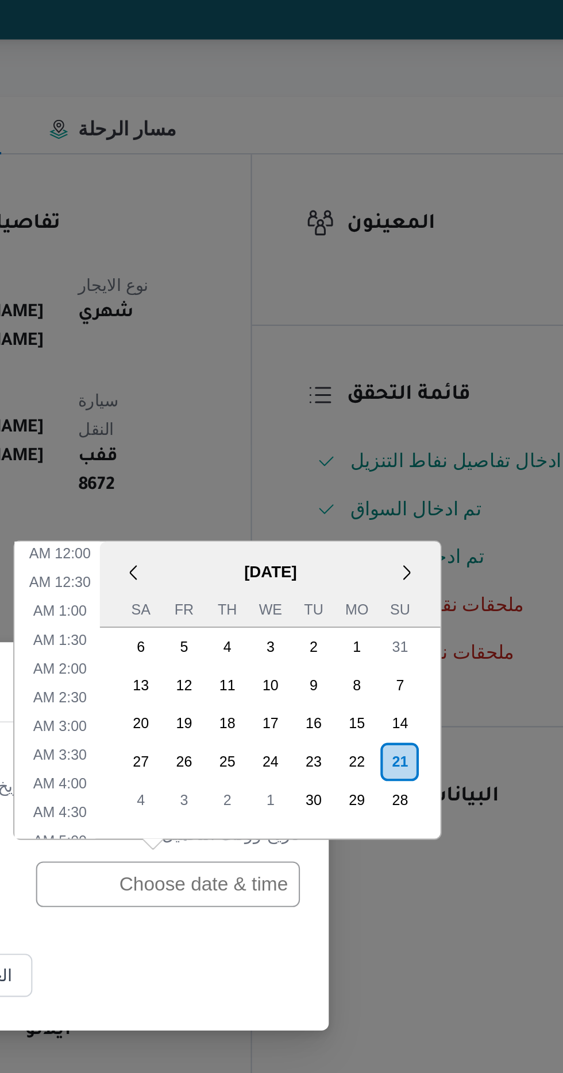
scroll to position [348, 0]
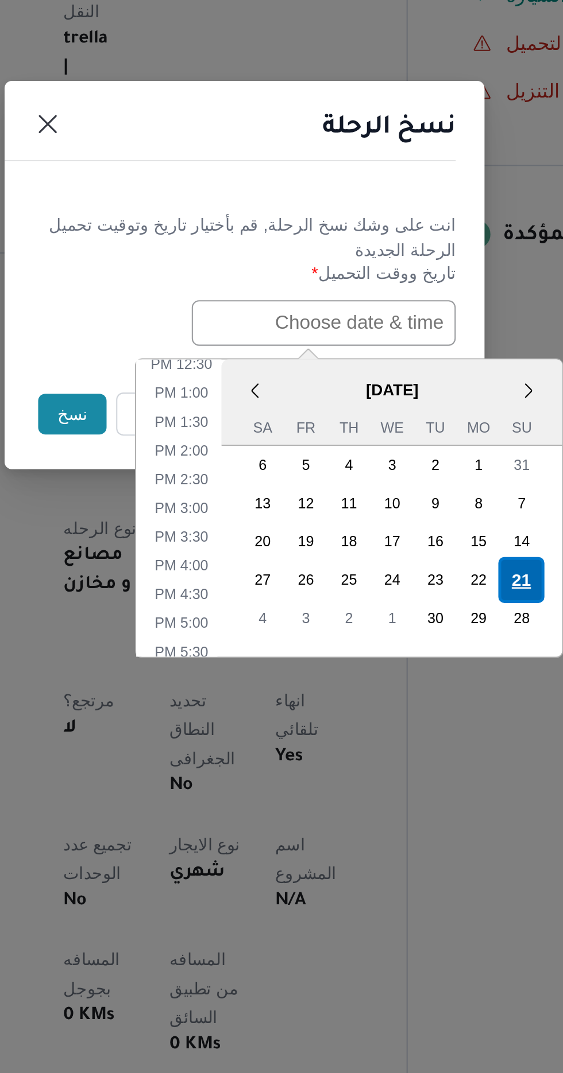
click at [407, 679] on div "21" at bounding box center [414, 683] width 22 height 22
type input "[DATE] 12:00AM"
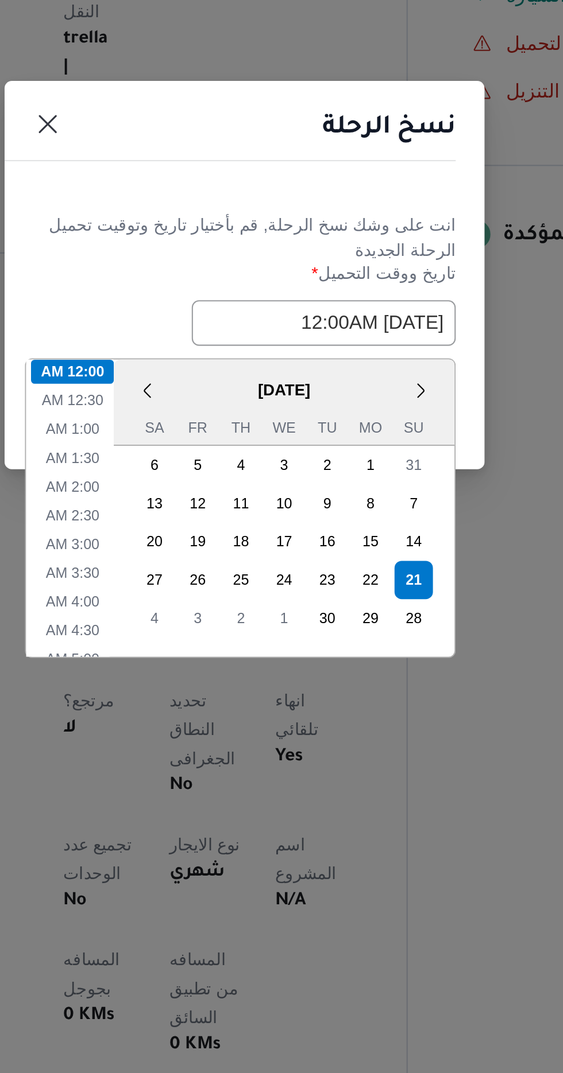
click at [336, 458] on h1 "نسخ الرحلة" at bounding box center [351, 467] width 64 height 18
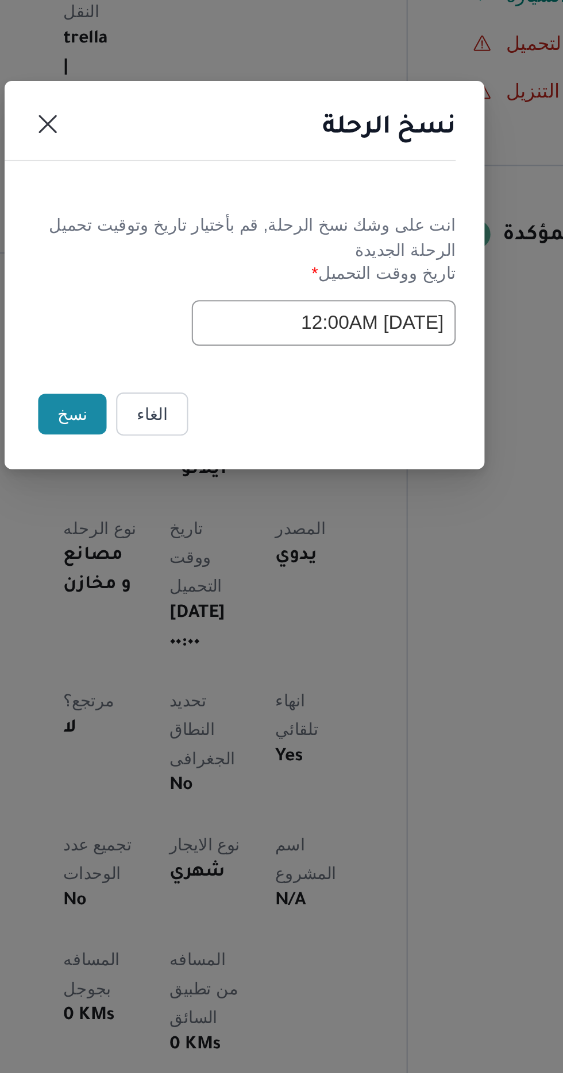
click at [192, 602] on button "نسخ" at bounding box center [199, 604] width 33 height 20
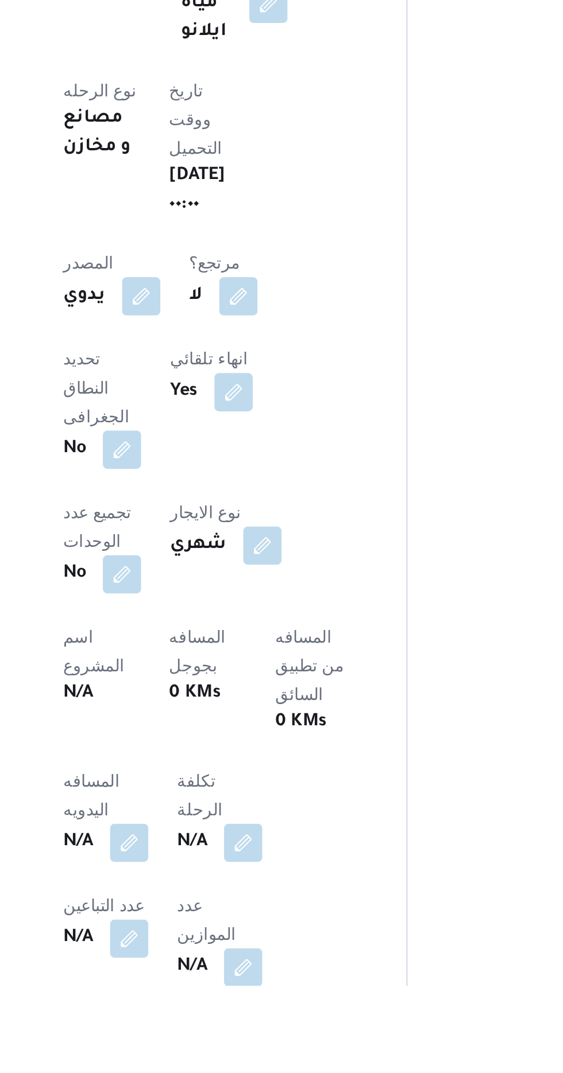
scroll to position [64, 0]
click at [223, 995] on button "button" at bounding box center [226, 1004] width 18 height 18
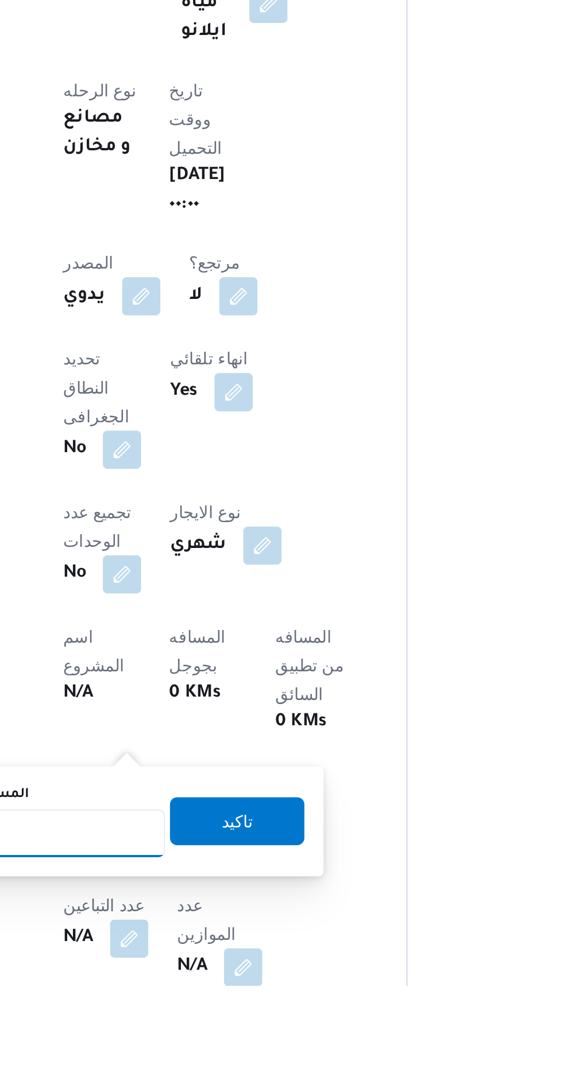
click at [226, 996] on input "المسافه اليدويه" at bounding box center [186, 1000] width 114 height 23
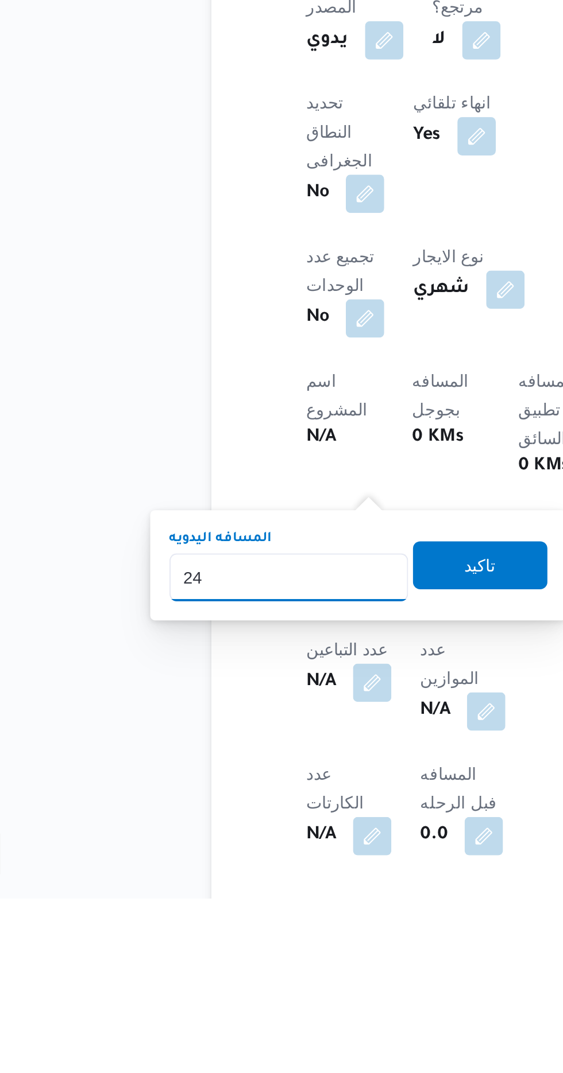
type input "240"
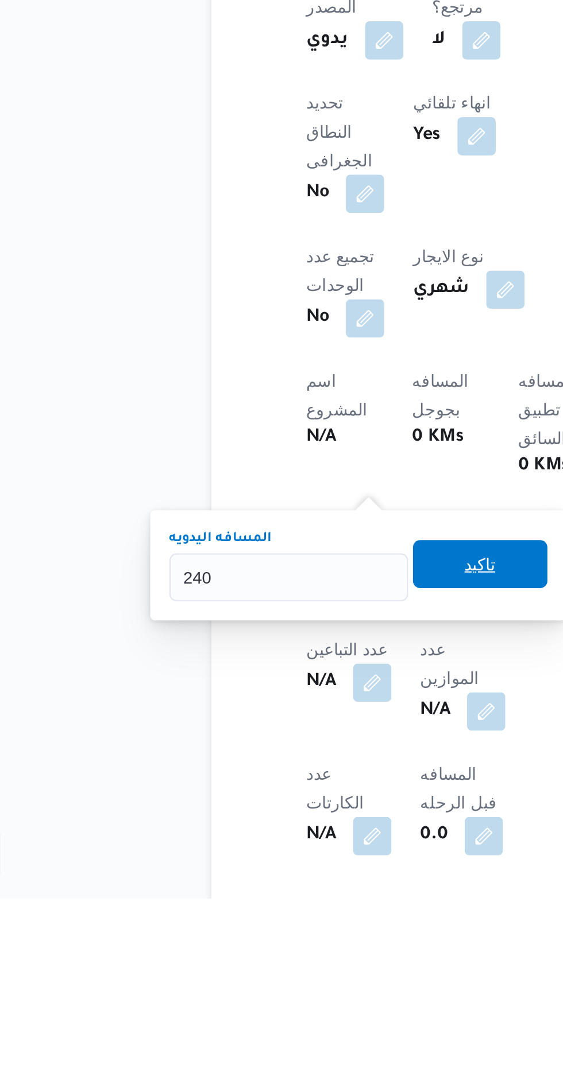
click at [285, 912] on span "تاكيد" at bounding box center [277, 913] width 15 height 14
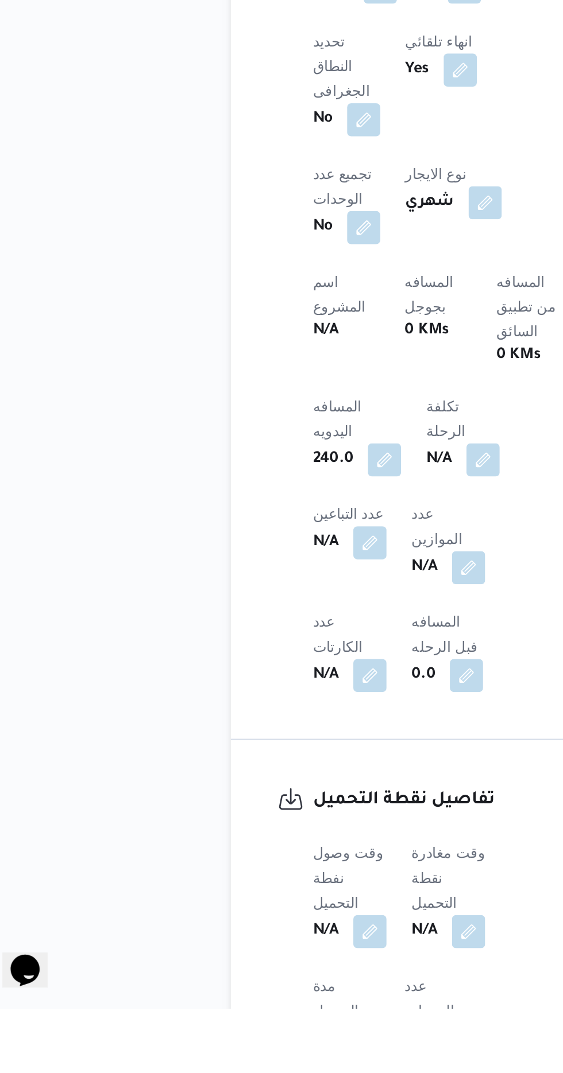
scroll to position [299, 0]
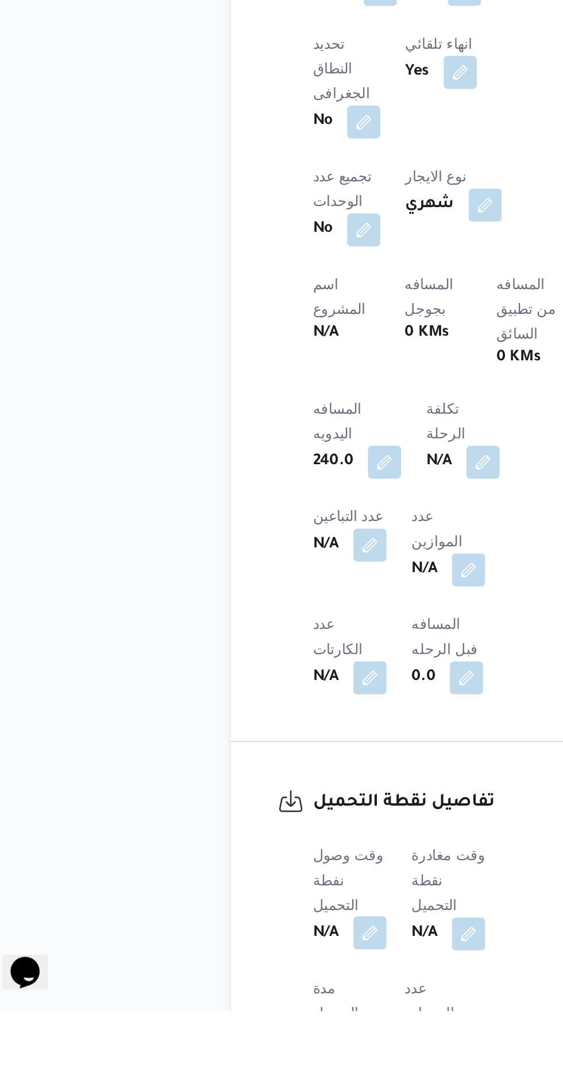
click at [221, 1021] on button "button" at bounding box center [226, 1030] width 18 height 18
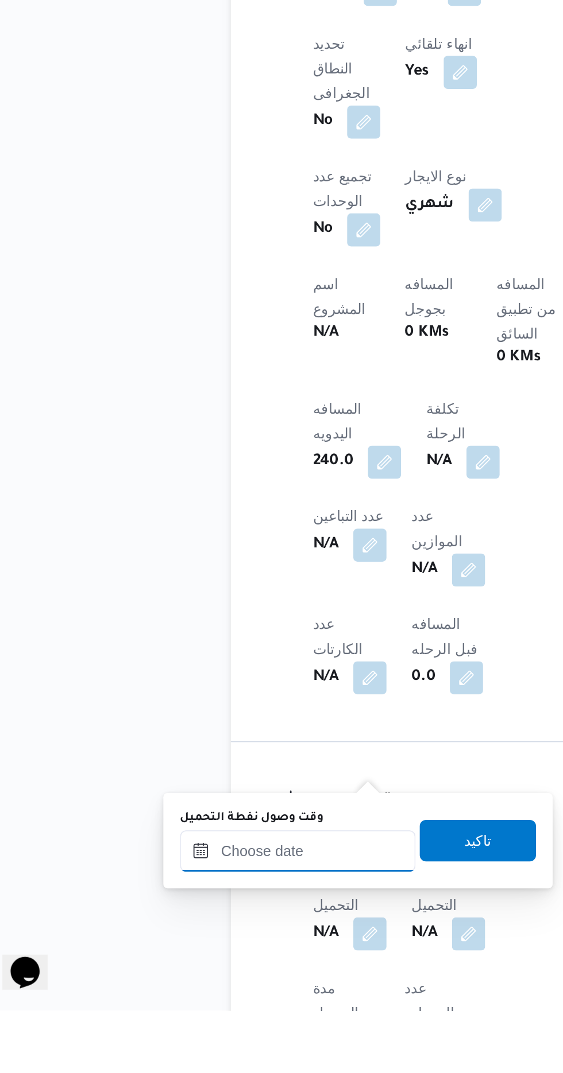
click at [177, 980] on input "وقت وصول نفطة التحميل" at bounding box center [186, 985] width 130 height 23
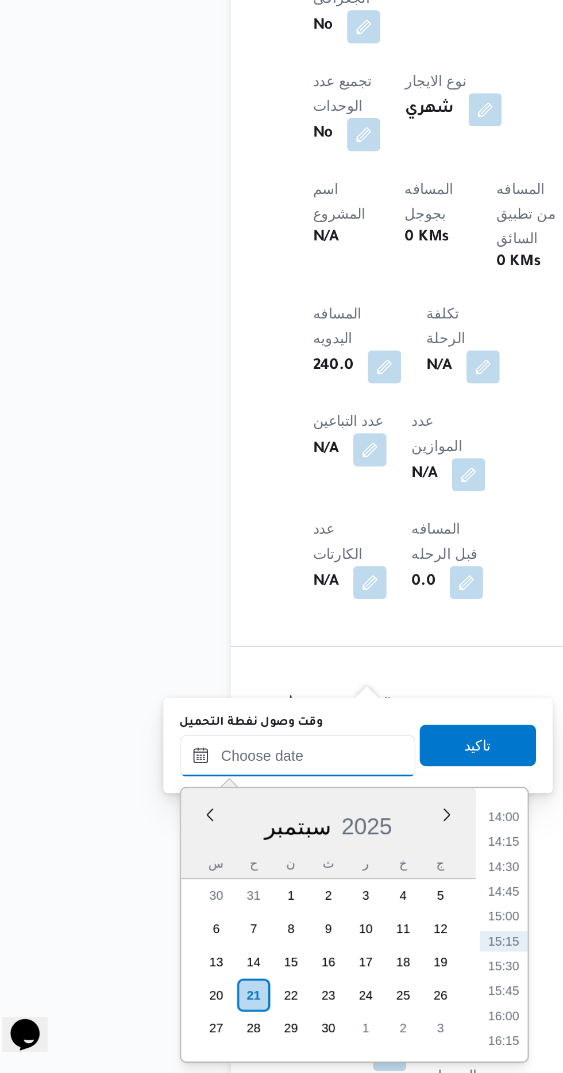
scroll to position [386, 0]
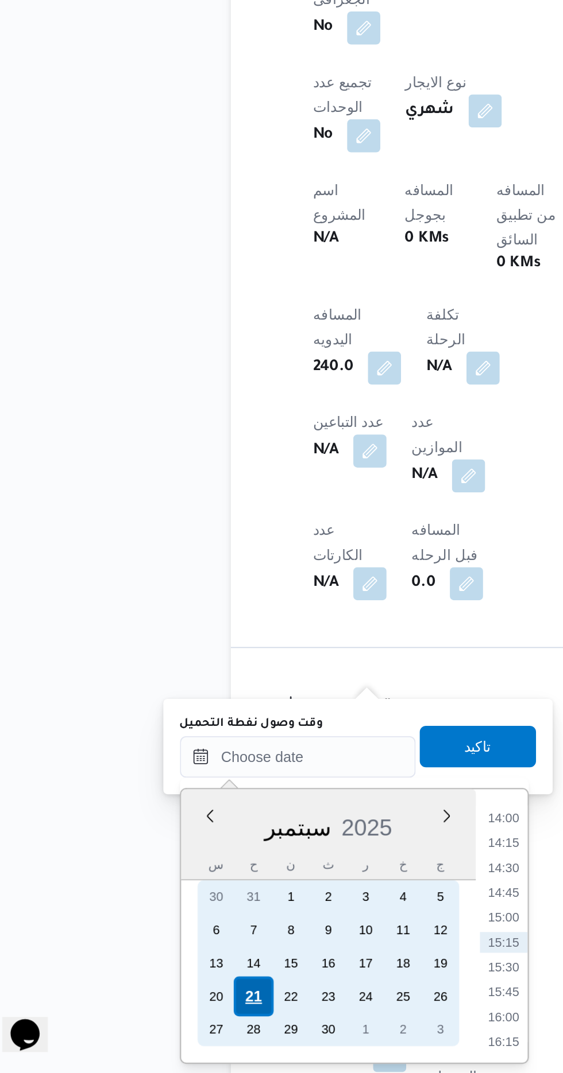
click at [160, 1027] on div "21" at bounding box center [161, 1031] width 22 height 22
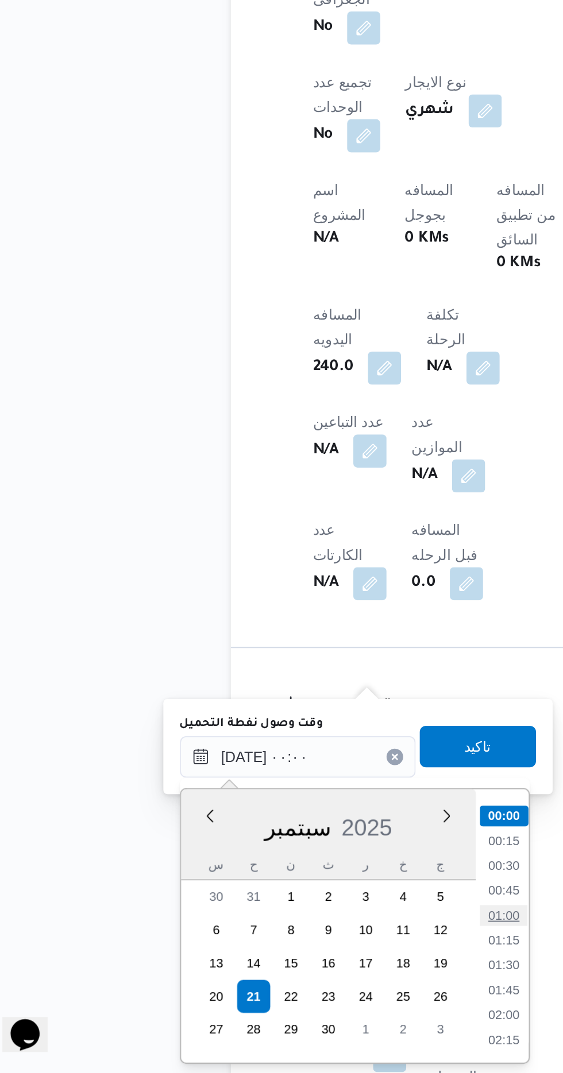
click at [296, 986] on li "01:00" at bounding box center [300, 985] width 26 height 11
type input "[DATE] ٠١:٠٠"
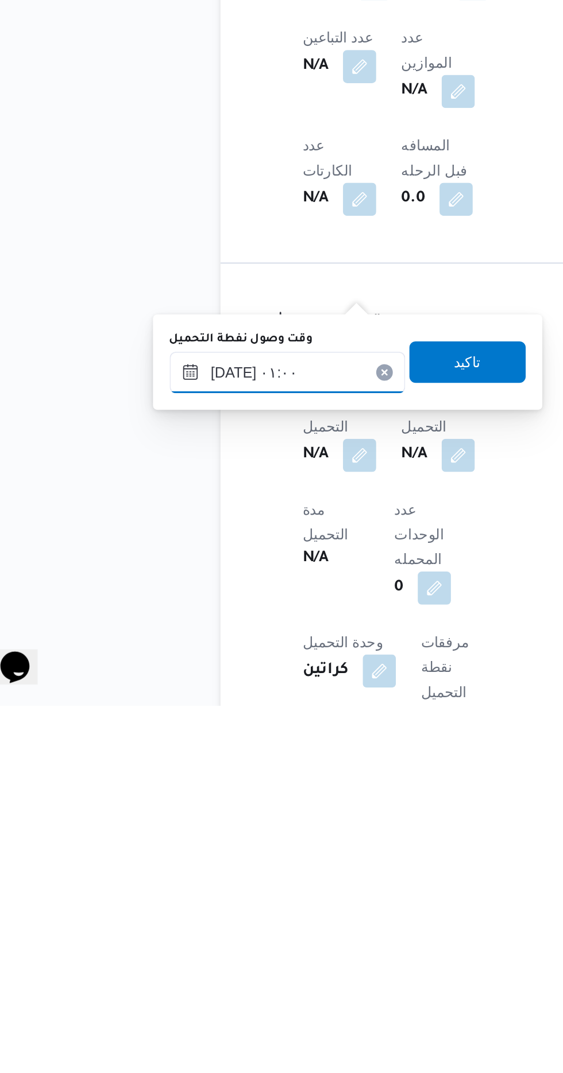
scroll to position [405, 0]
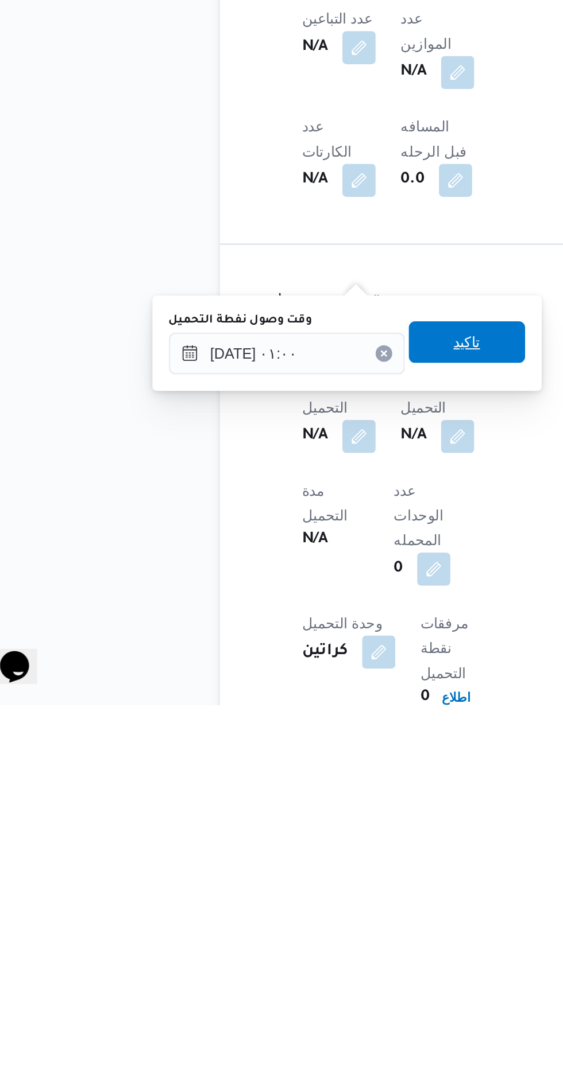
click at [294, 862] on span "تاكيد" at bounding box center [286, 872] width 64 height 23
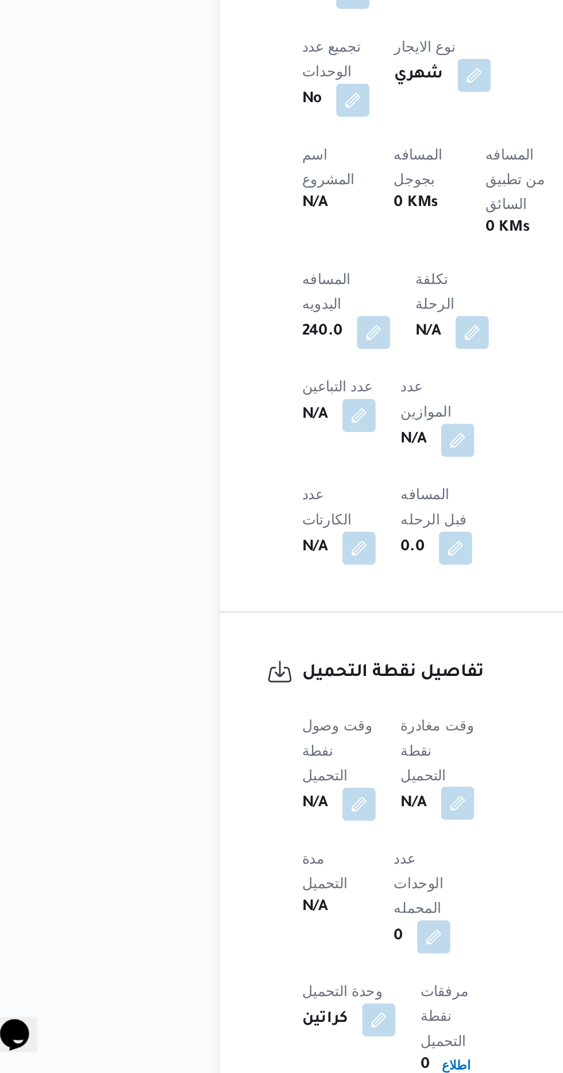
click at [276, 915] on button "button" at bounding box center [281, 924] width 18 height 18
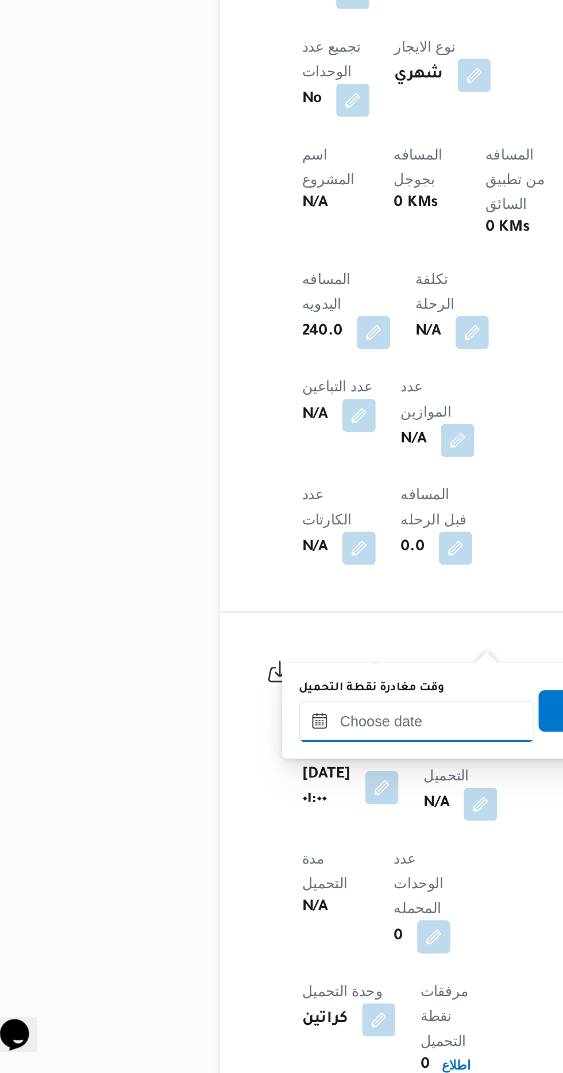
click at [225, 876] on input "وقت مغادرة نقطة التحميل" at bounding box center [258, 878] width 130 height 23
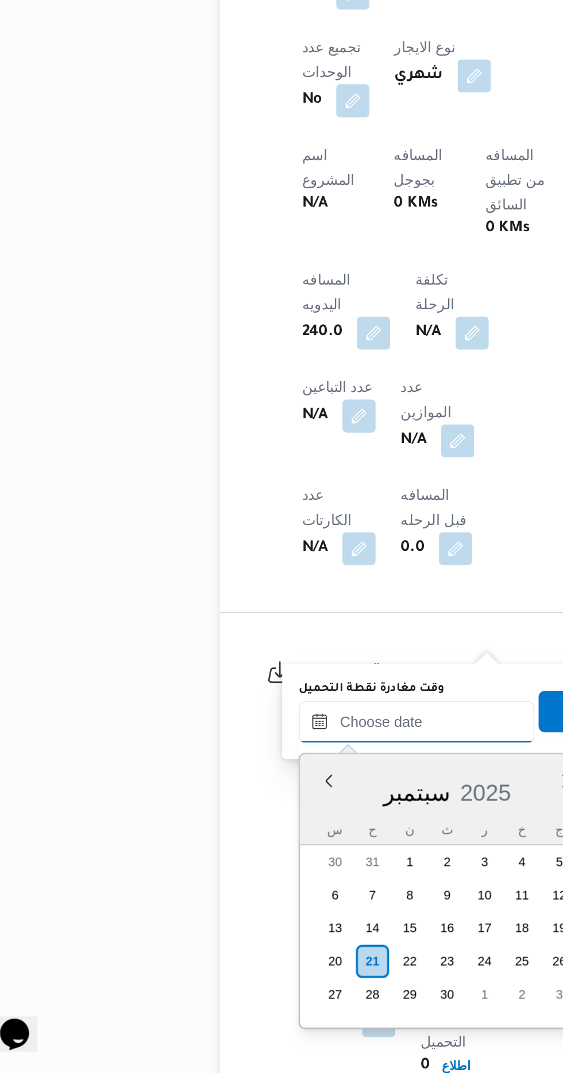
scroll to position [770, 0]
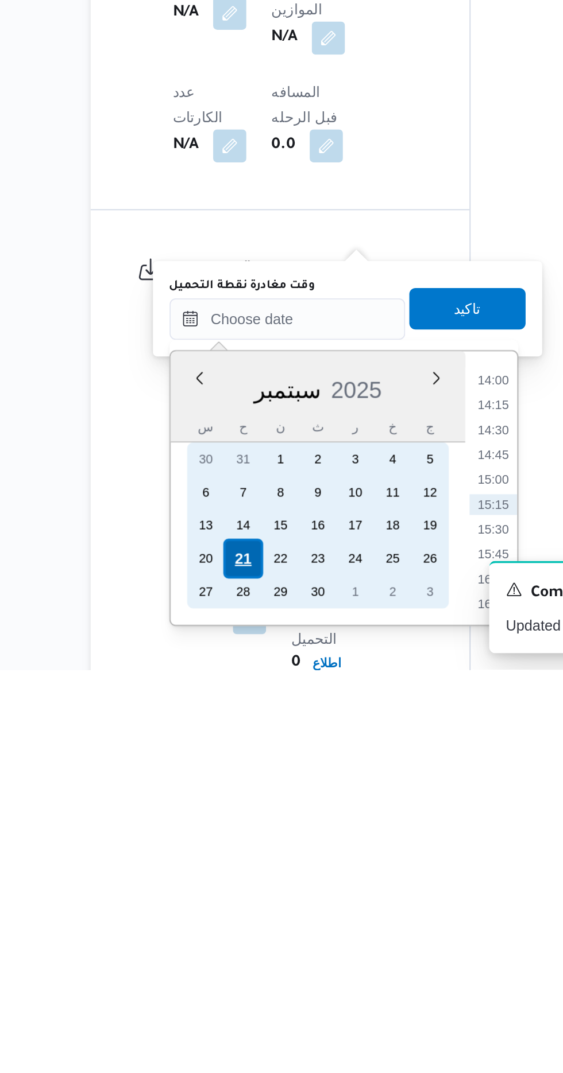
click at [233, 1010] on div "21" at bounding box center [233, 1012] width 22 height 22
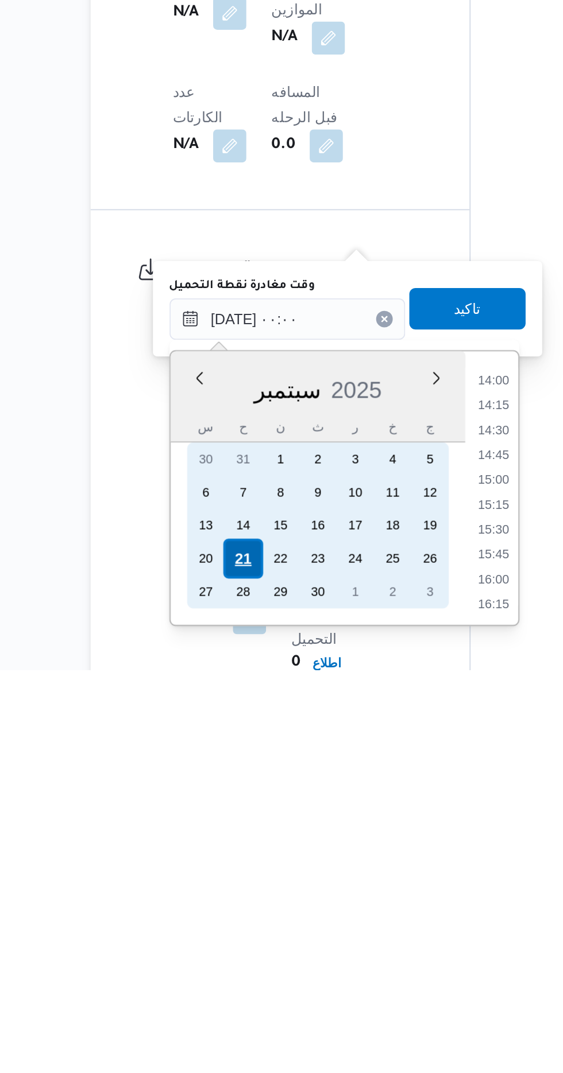
scroll to position [0, 0]
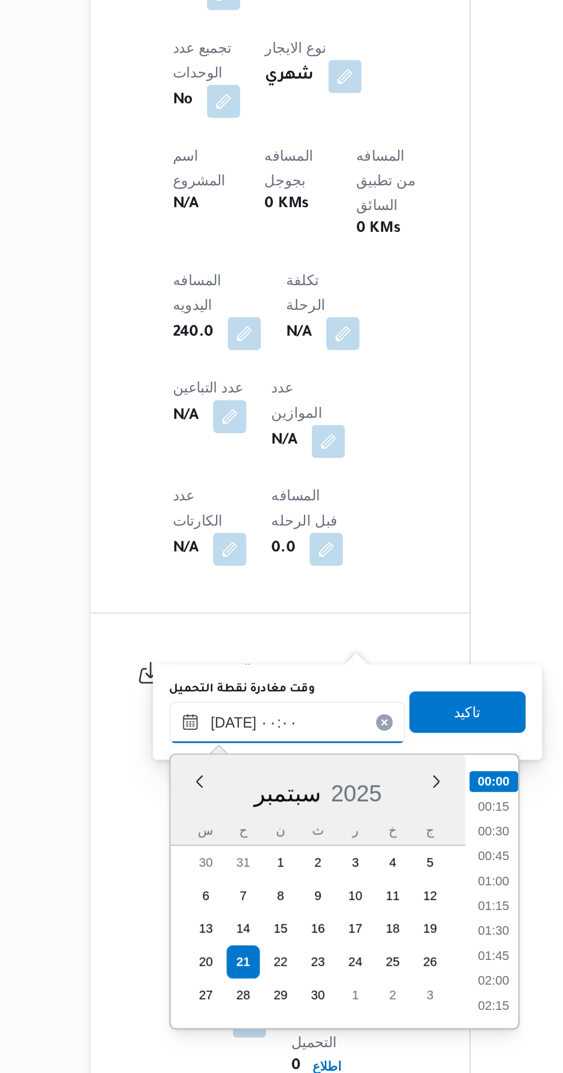
click at [199, 872] on input "[DATE] ٠٠:٠٠" at bounding box center [258, 879] width 130 height 23
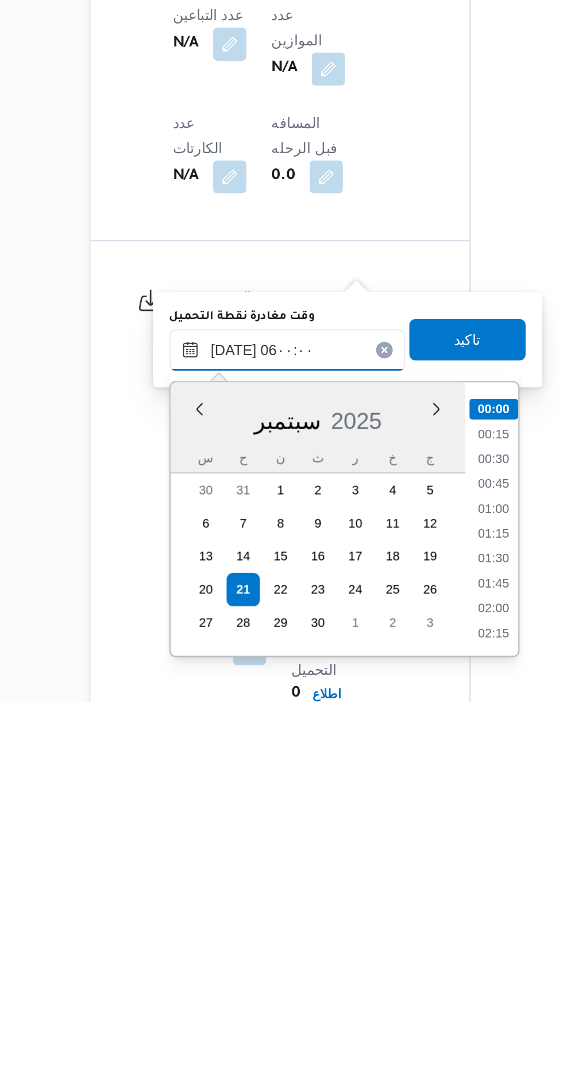
scroll to position [210, 0]
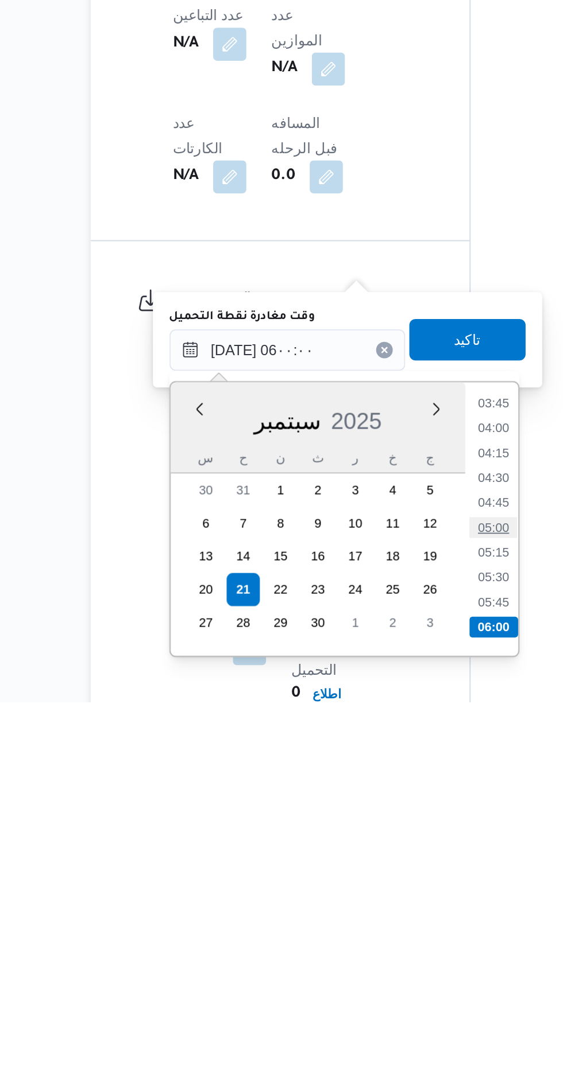
click at [366, 975] on li "05:00" at bounding box center [372, 976] width 26 height 11
type input "[DATE] ٠٥:٠٠"
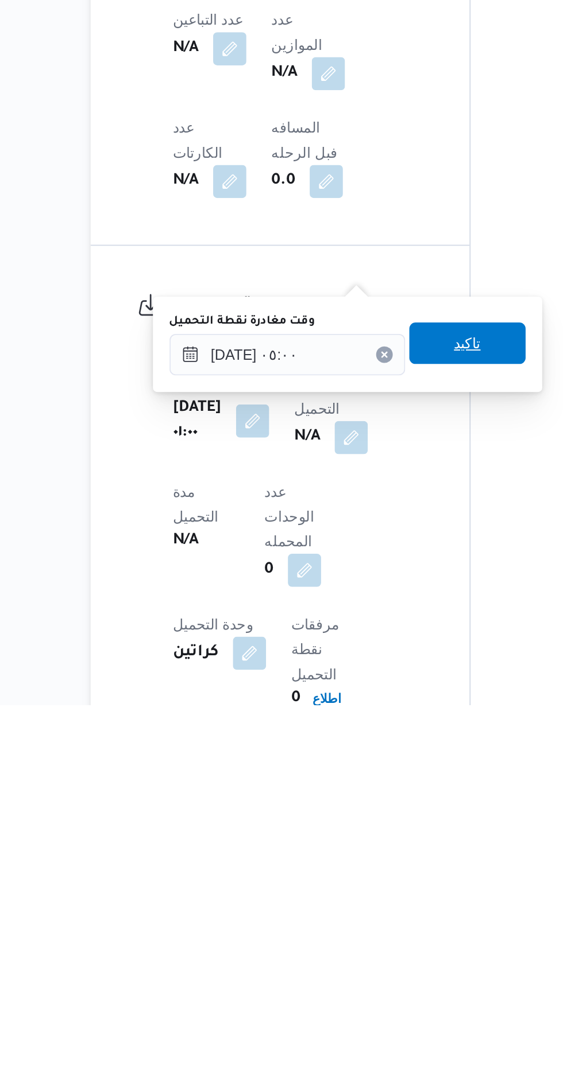
click at [364, 871] on span "تاكيد" at bounding box center [357, 873] width 15 height 14
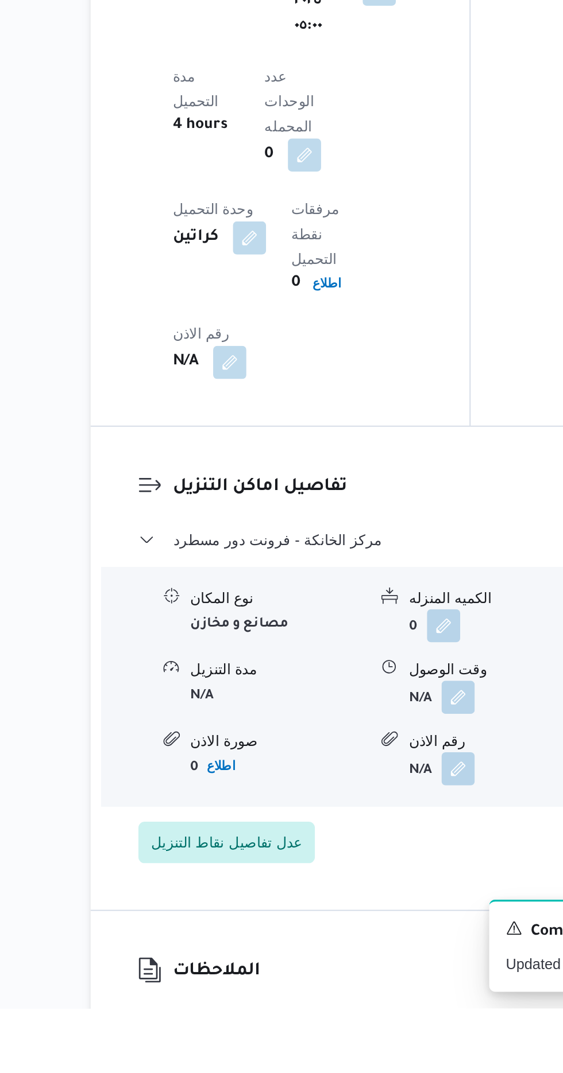
scroll to position [825, 0]
click at [350, 891] on button "button" at bounding box center [352, 900] width 18 height 18
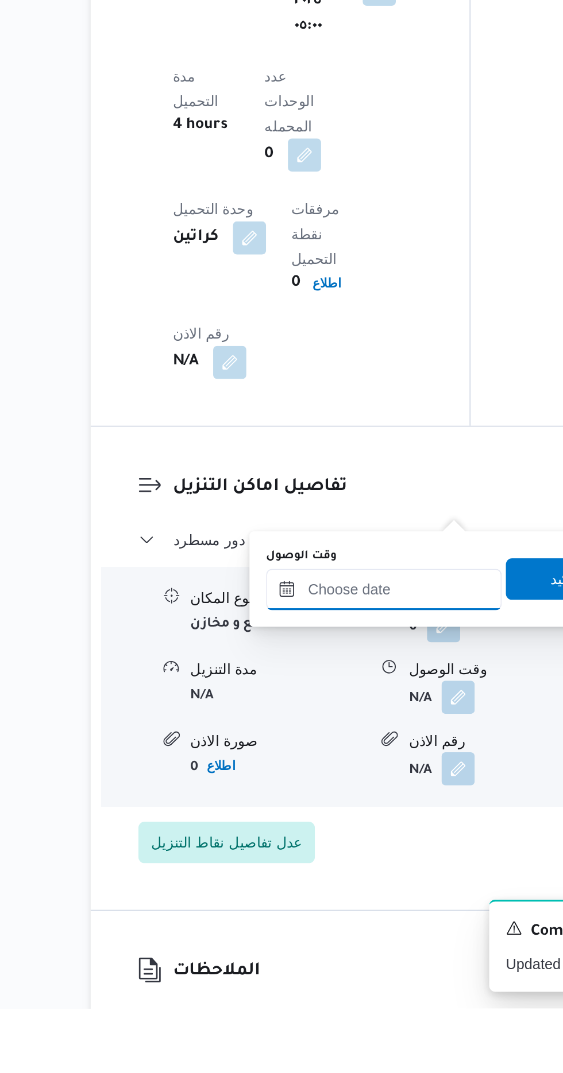
click at [319, 836] on input "وقت الوصول" at bounding box center [311, 841] width 130 height 23
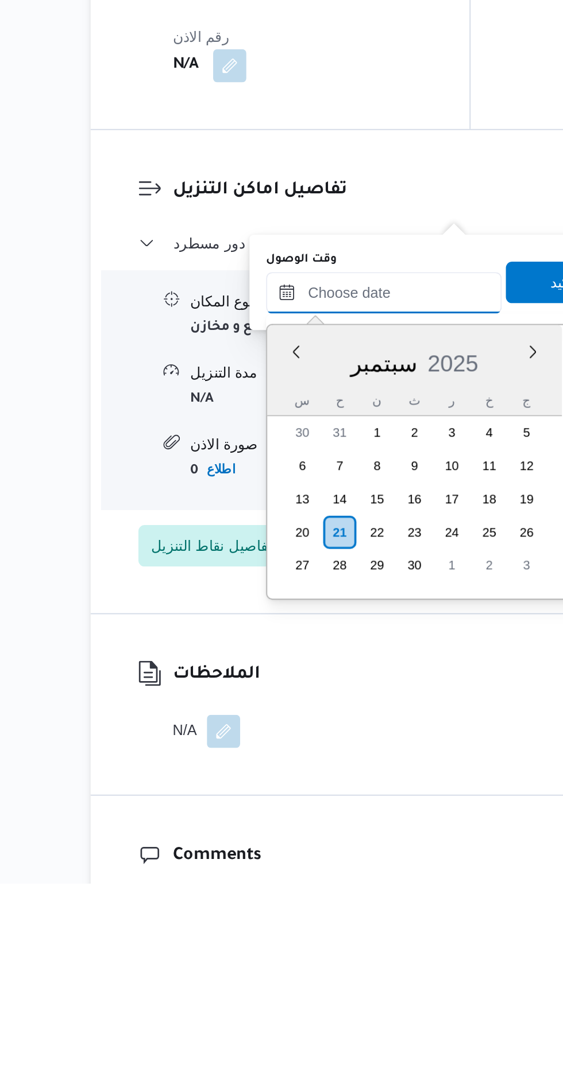
scroll to position [921, 0]
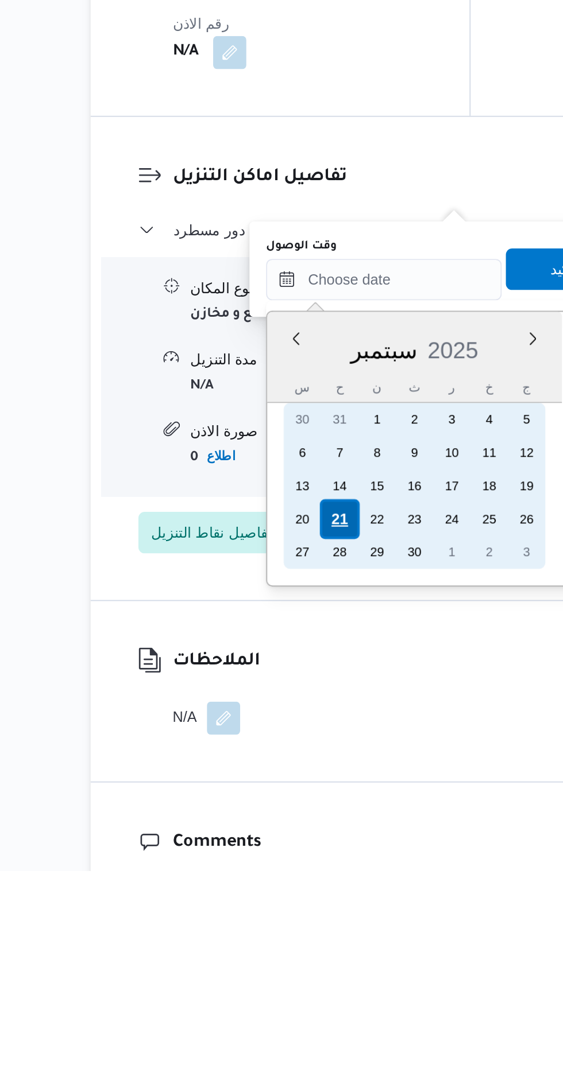
click at [286, 877] on div "21" at bounding box center [287, 879] width 22 height 22
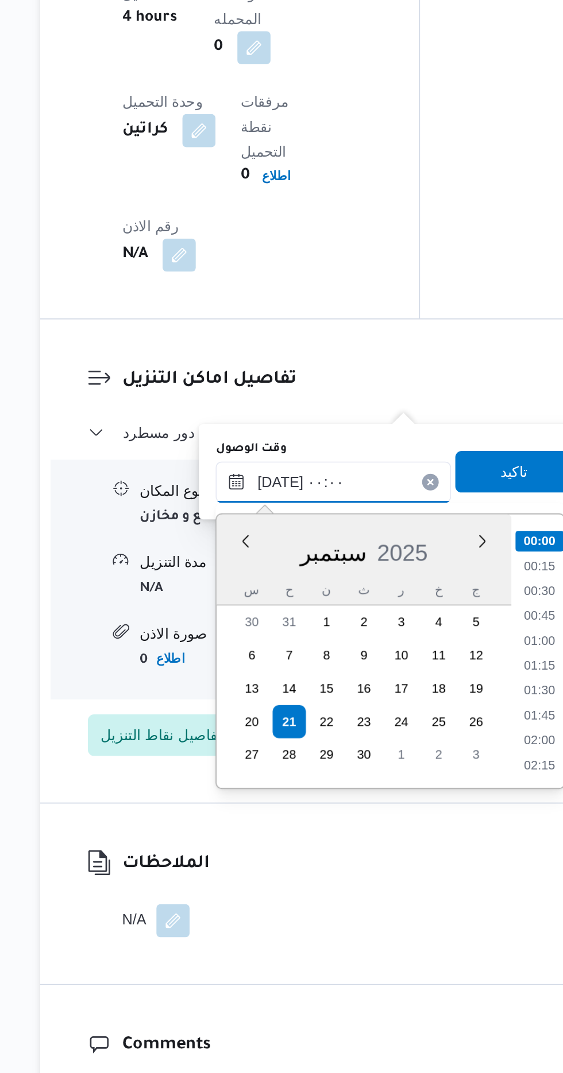
click at [254, 748] on input "[DATE] ٠٠:٠٠" at bounding box center [311, 746] width 130 height 23
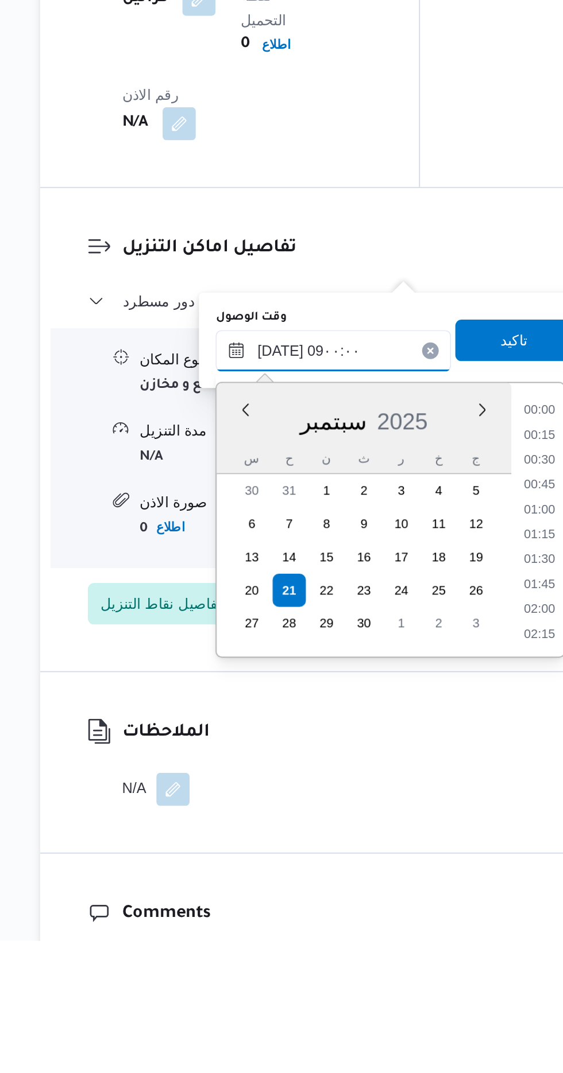
scroll to position [375, 0]
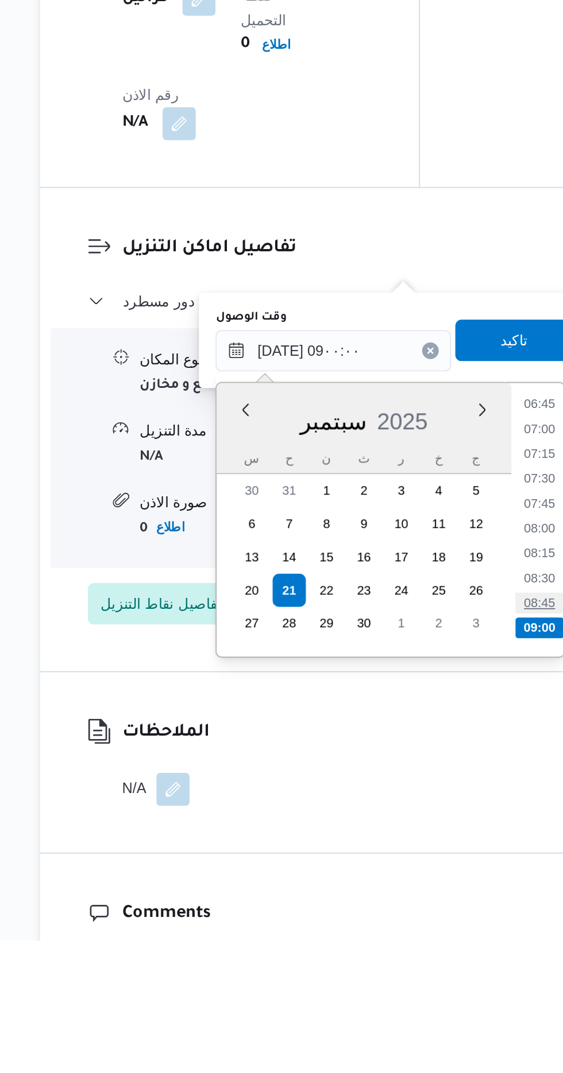
click at [427, 887] on li "08:45" at bounding box center [426, 886] width 26 height 11
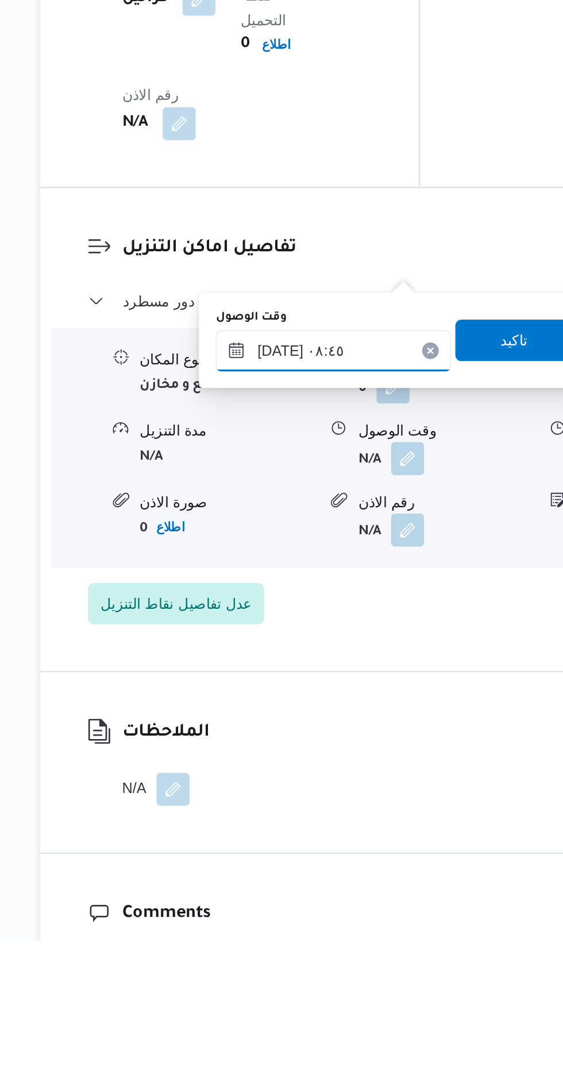
click at [325, 740] on input "[DATE] ٠٨:٤٥" at bounding box center [311, 746] width 130 height 23
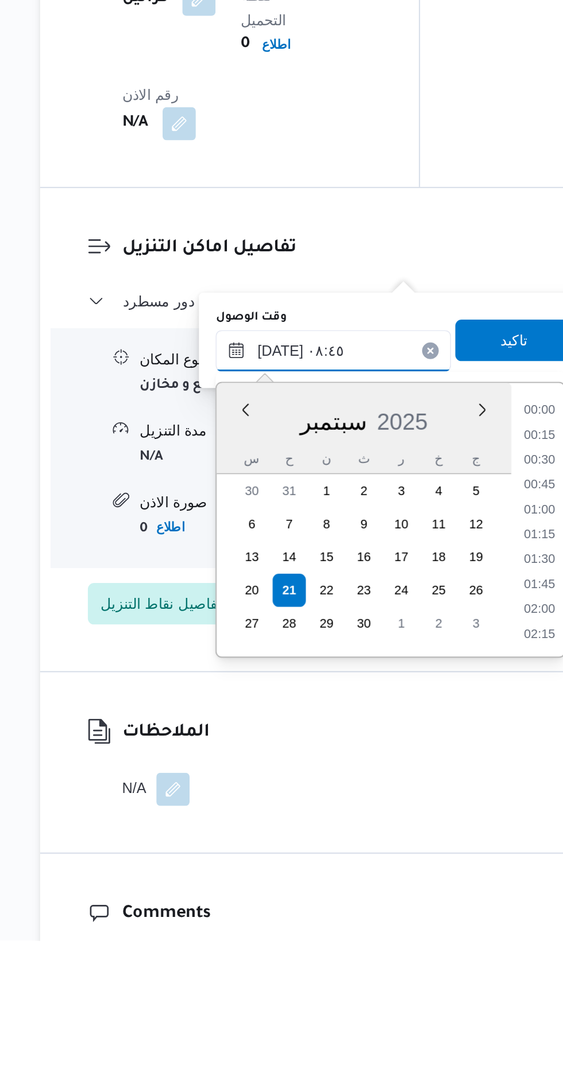
scroll to position [412, 0]
click at [424, 865] on li "09:00" at bounding box center [426, 863] width 26 height 11
type input "[DATE] ٠٩:٠٠"
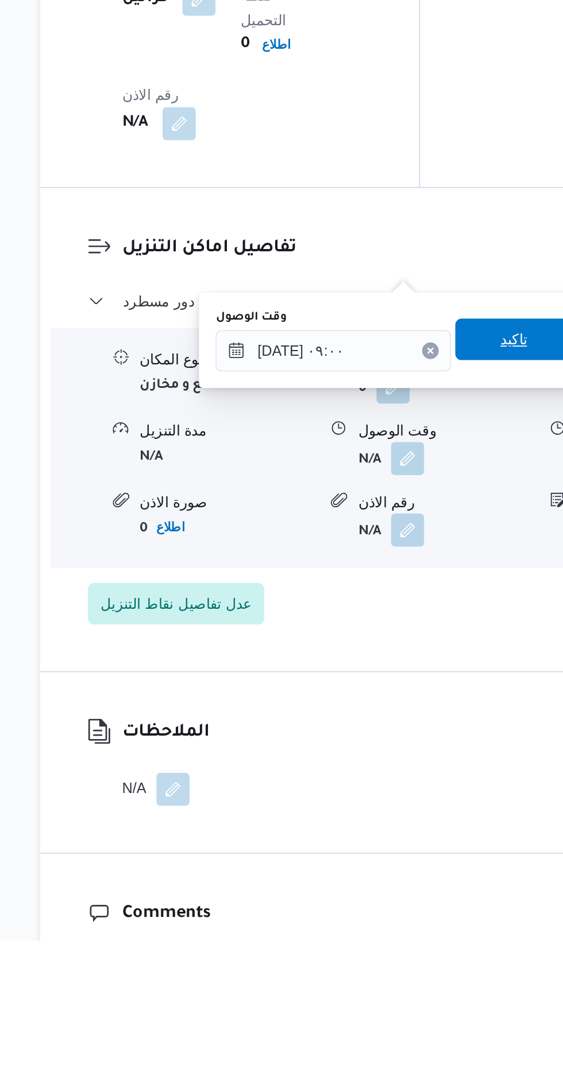
click at [414, 747] on span "تاكيد" at bounding box center [411, 740] width 64 height 23
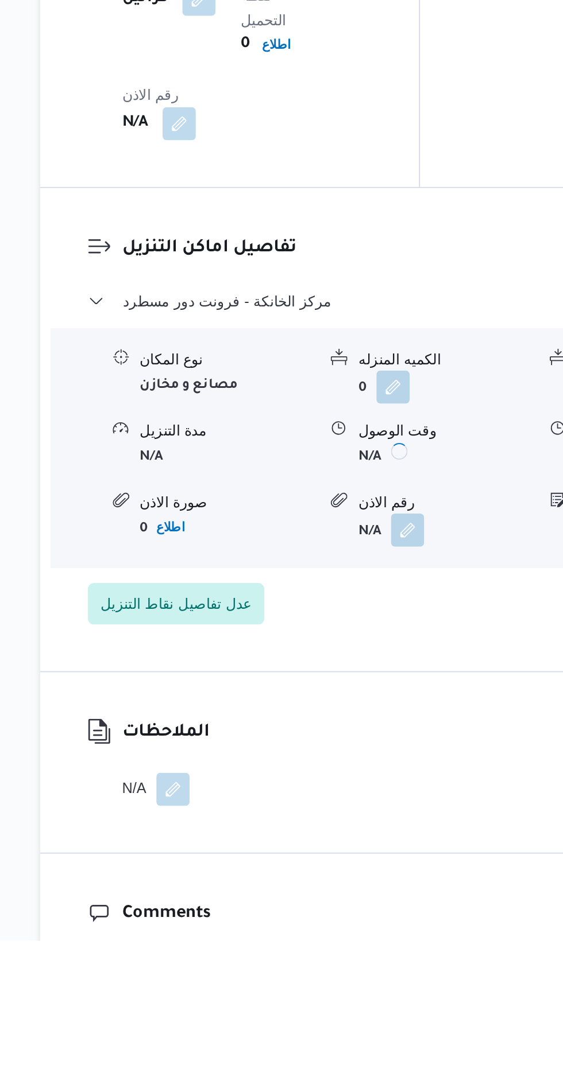
scroll to position [920, 0]
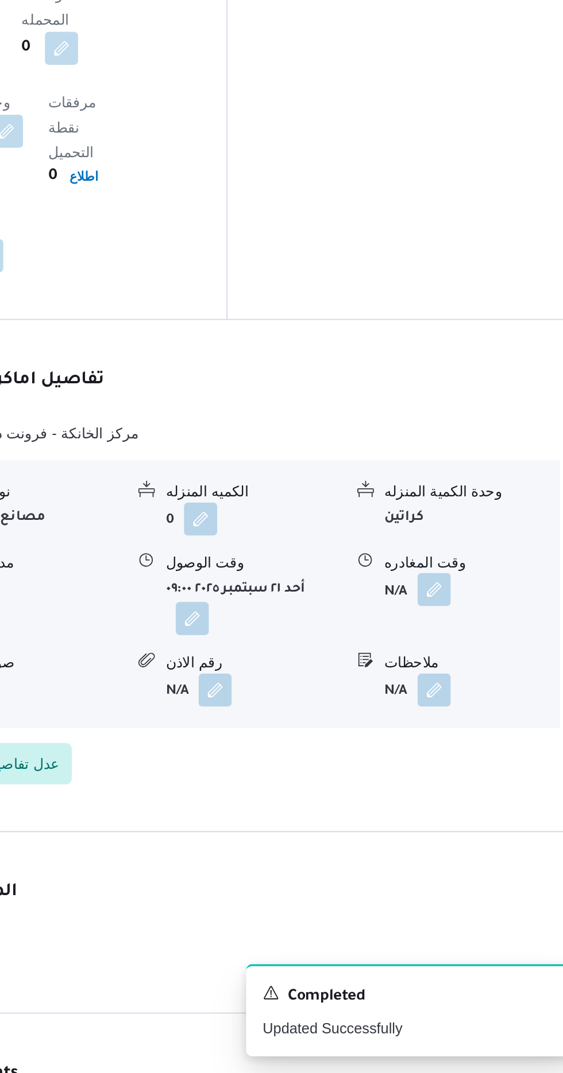
click at [474, 797] on button "button" at bounding box center [473, 806] width 18 height 18
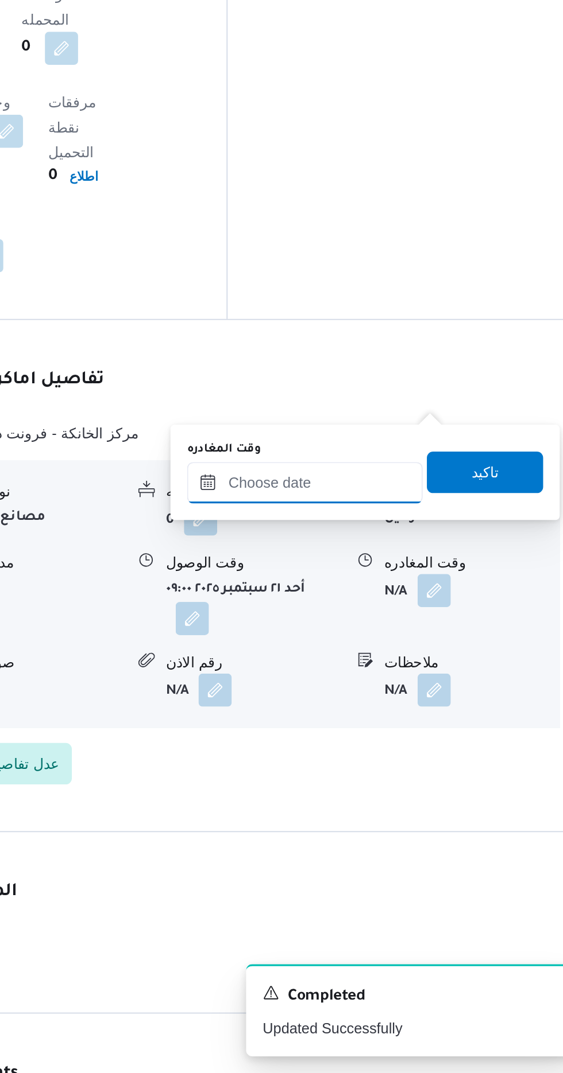
click at [421, 745] on input "وقت المغادره" at bounding box center [402, 746] width 130 height 23
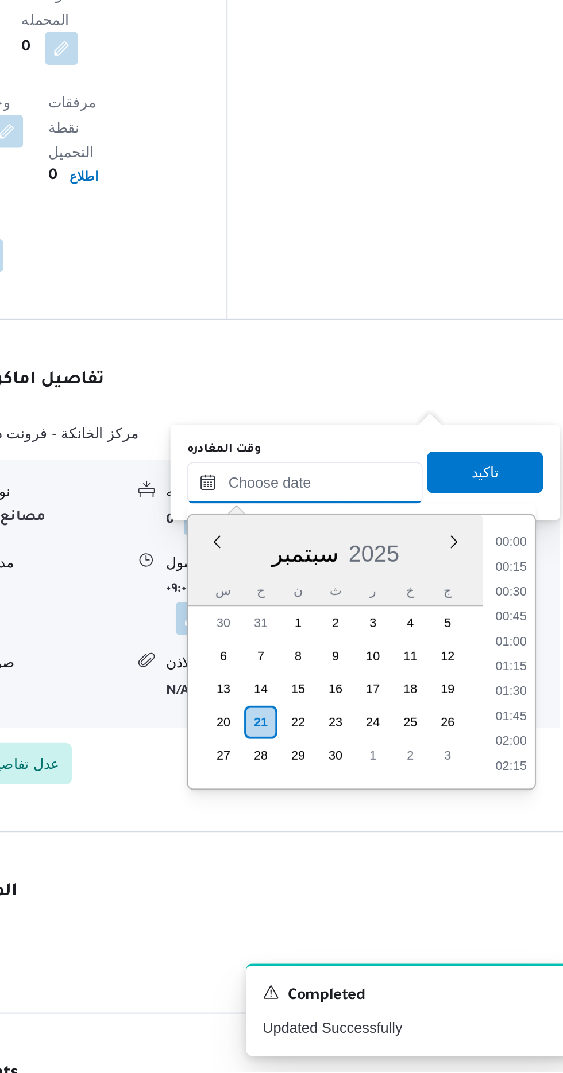
scroll to position [770, 0]
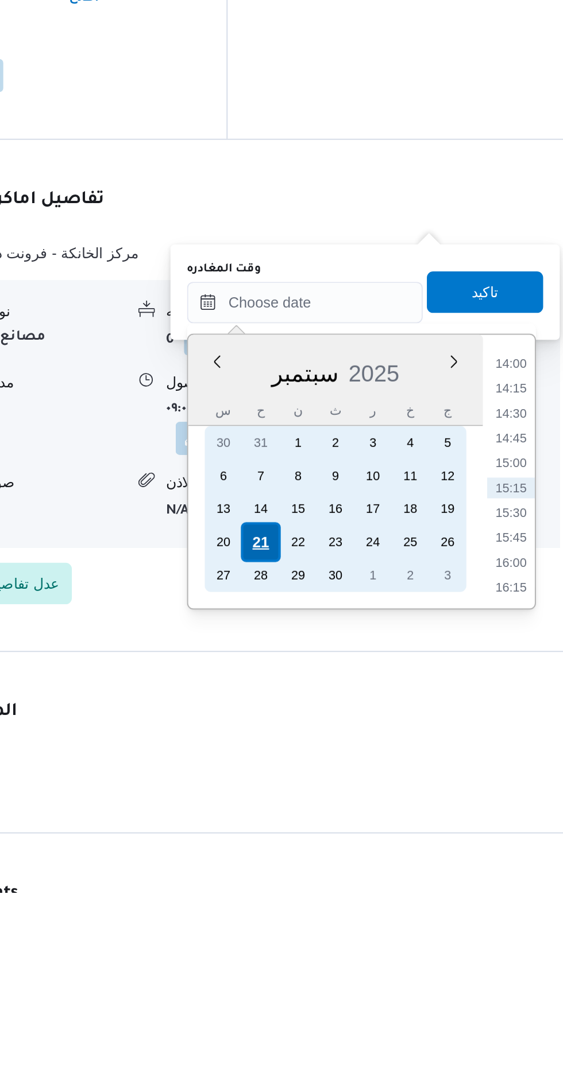
click at [377, 879] on div "21" at bounding box center [378, 880] width 22 height 22
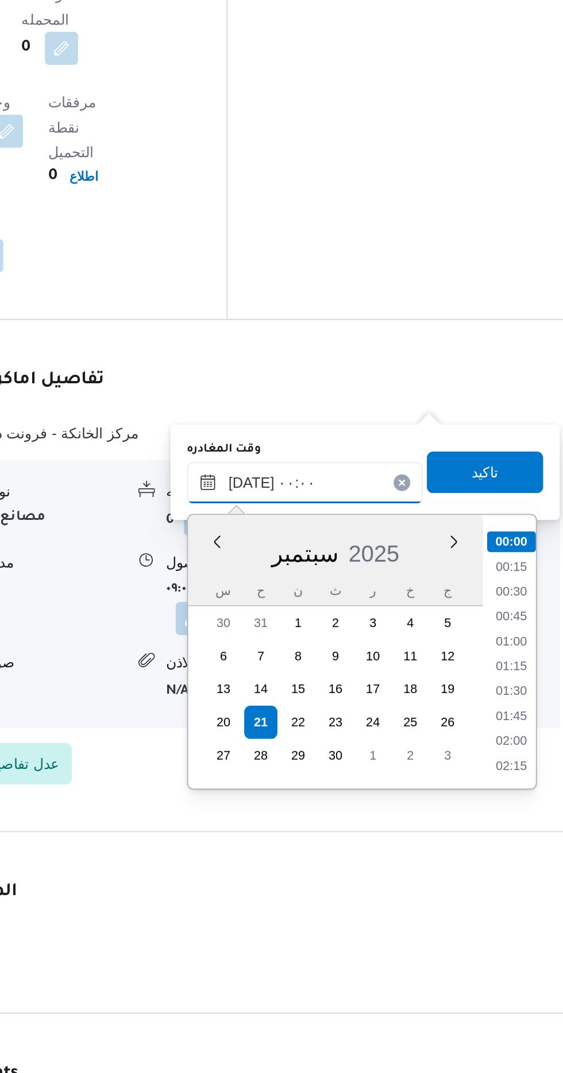
click at [359, 751] on input "[DATE] ٠٠:٠٠" at bounding box center [402, 746] width 130 height 23
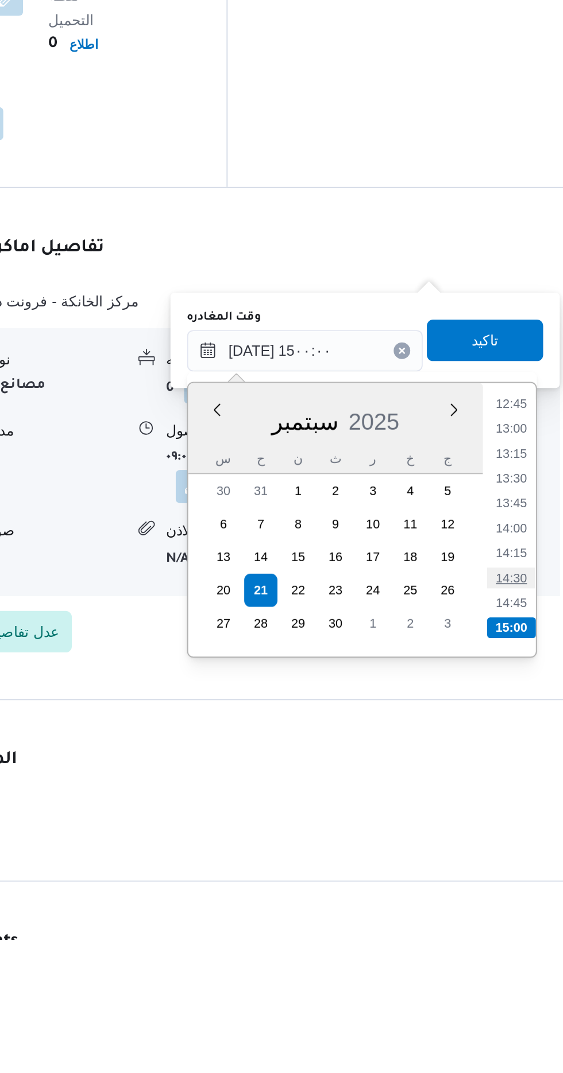
click at [503, 868] on li "14:30" at bounding box center [516, 872] width 26 height 11
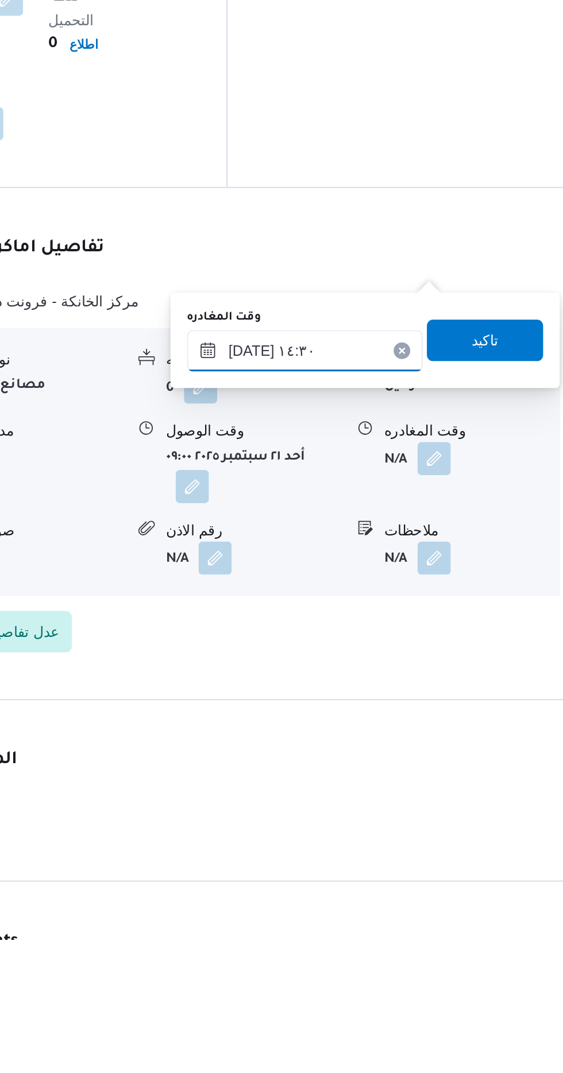
click at [428, 742] on input "[DATE] ١٤:٣٠" at bounding box center [402, 747] width 130 height 23
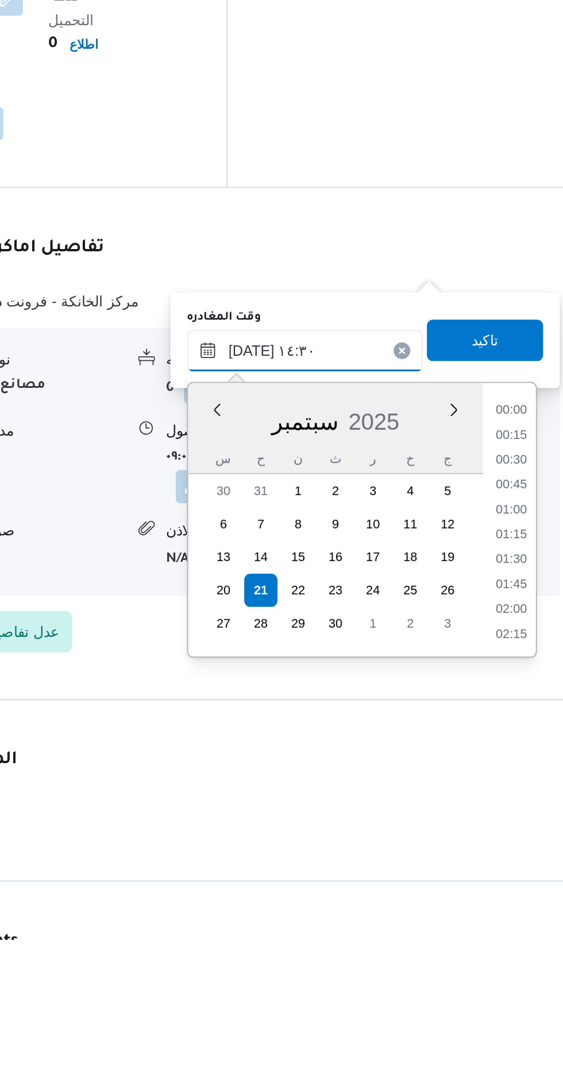
scroll to position [729, 0]
click at [511, 793] on li "13:30" at bounding box center [516, 794] width 26 height 11
type input "[DATE] ١٣:٣٠"
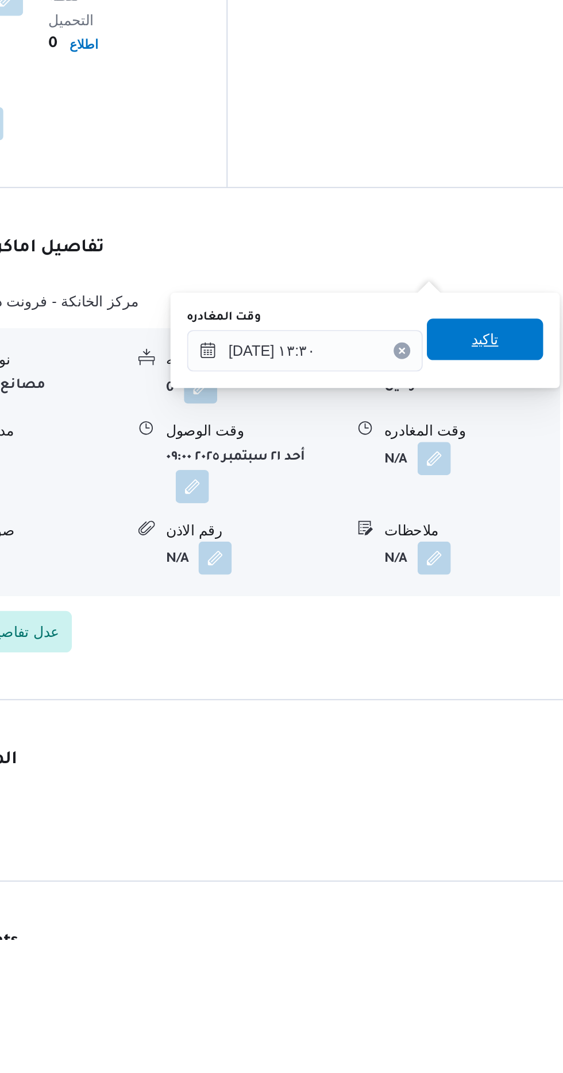
click at [509, 739] on span "تاكيد" at bounding box center [501, 741] width 15 height 14
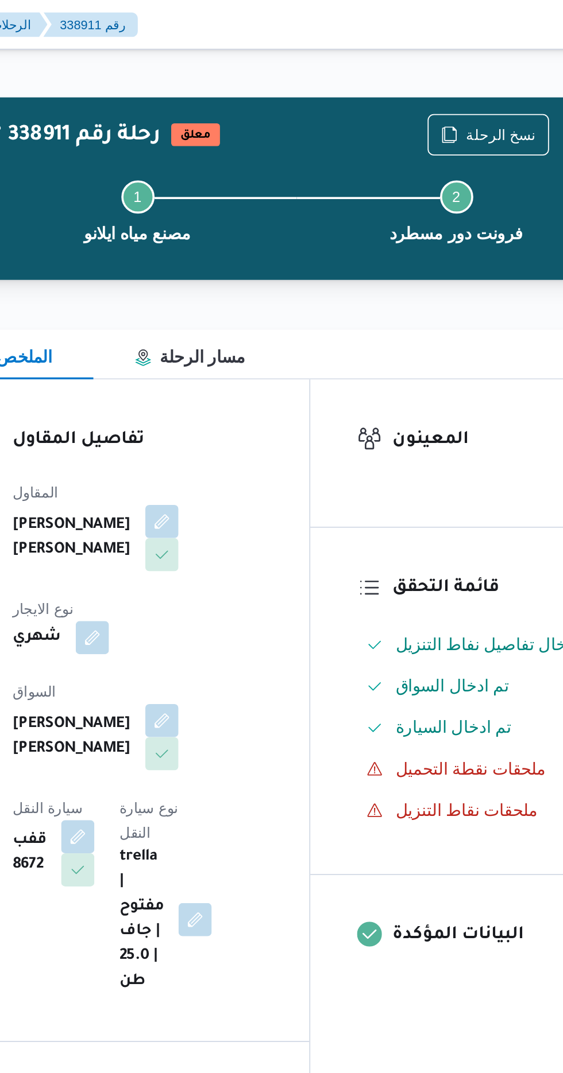
scroll to position [0, 0]
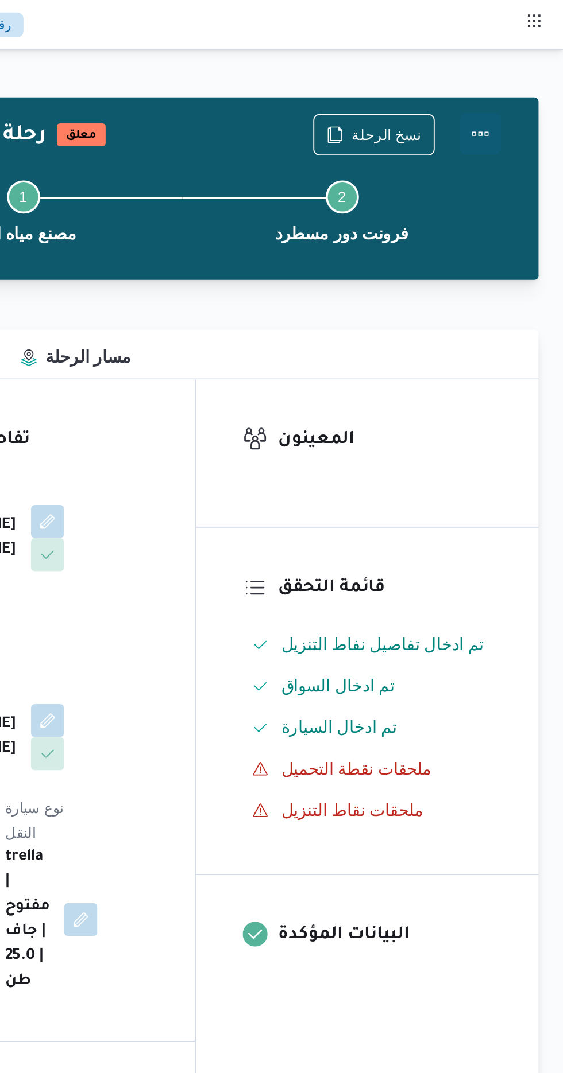
click at [523, 70] on button "Actions" at bounding box center [516, 74] width 23 height 23
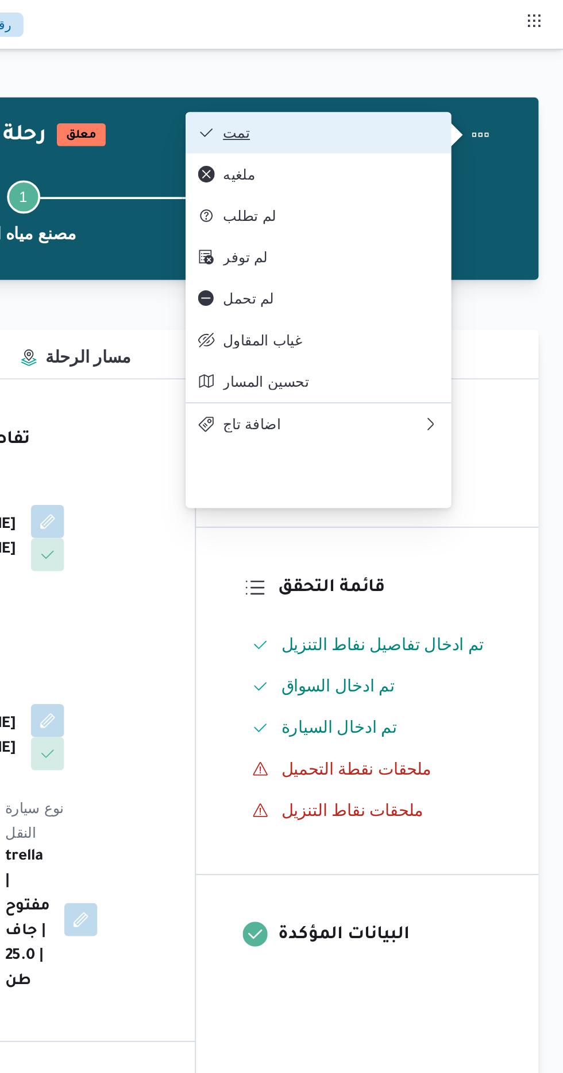
click at [480, 62] on button "تمت" at bounding box center [427, 73] width 147 height 23
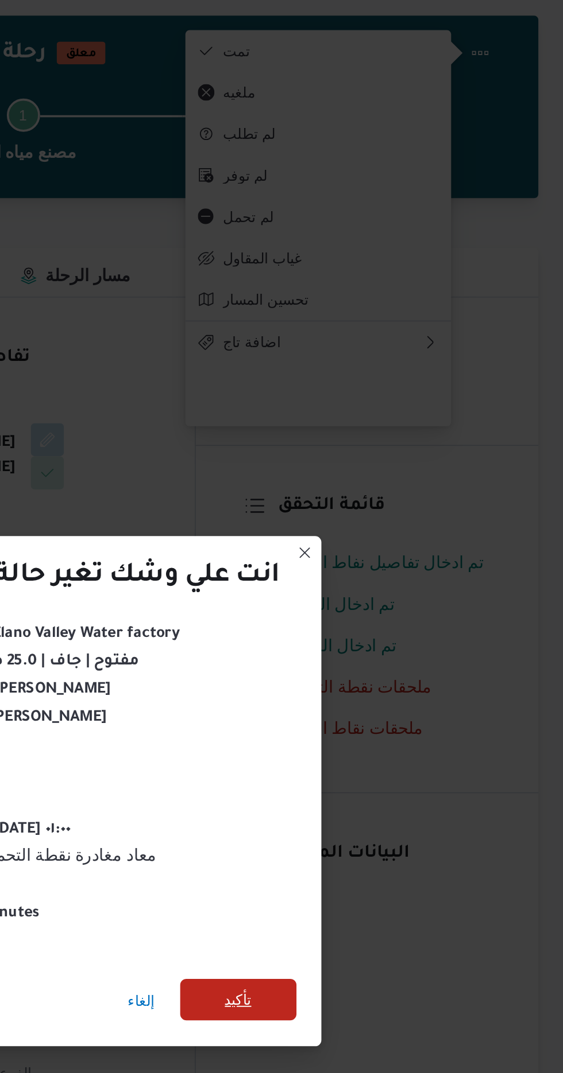
click at [396, 590] on span "تأكيد" at bounding box center [383, 598] width 64 height 23
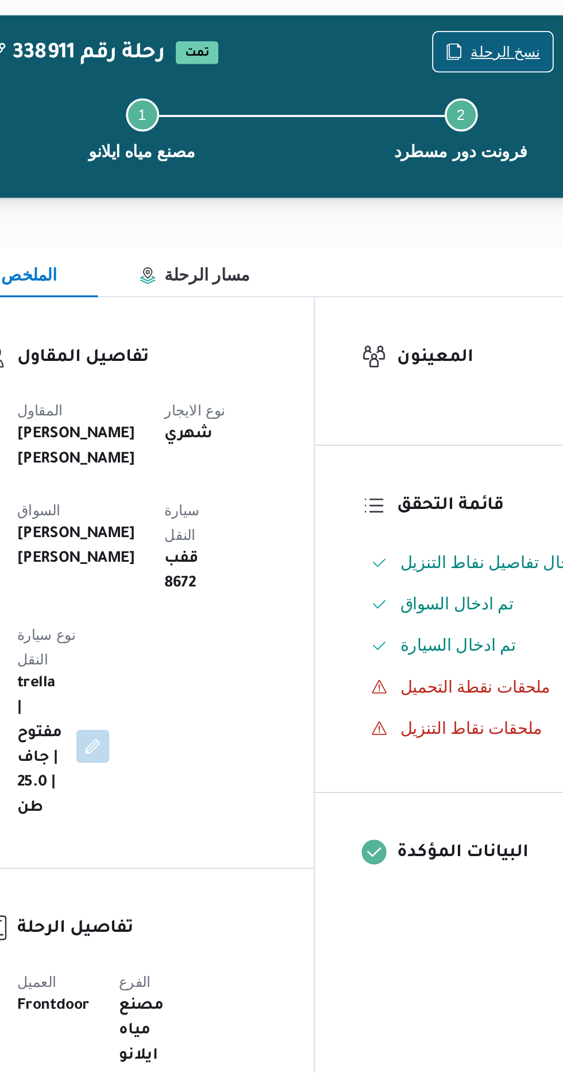
click at [451, 70] on span "نسخ الرحلة" at bounding box center [464, 74] width 38 height 14
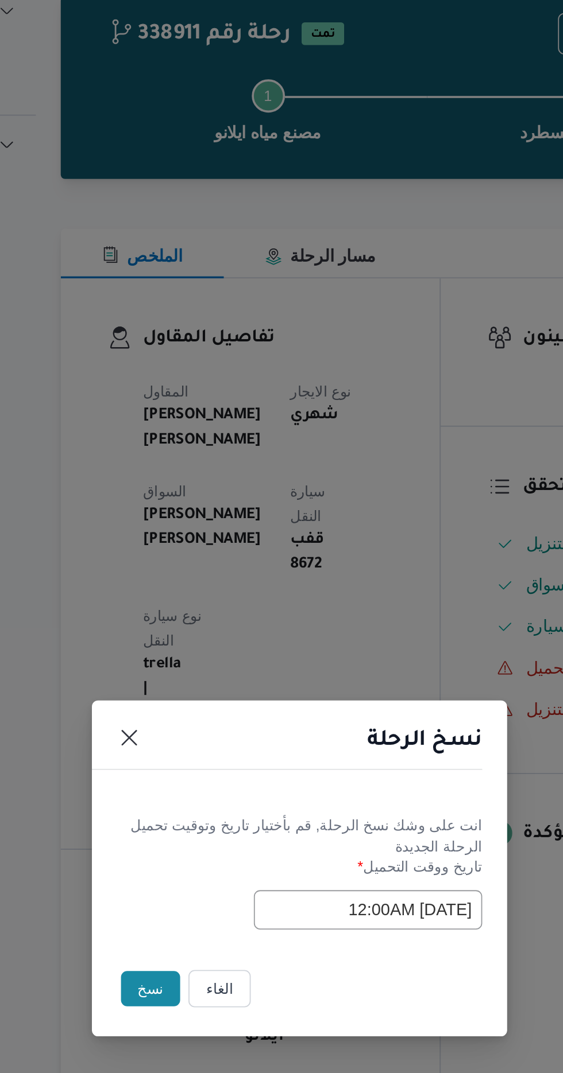
click at [193, 600] on button "نسخ" at bounding box center [199, 604] width 33 height 20
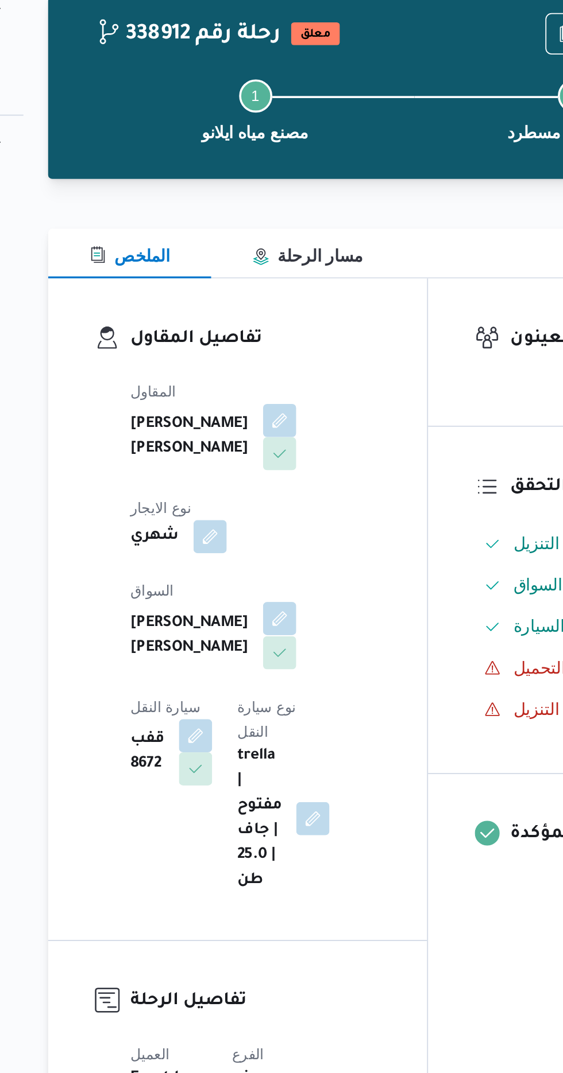
click at [268, 393] on button "button" at bounding box center [277, 398] width 18 height 18
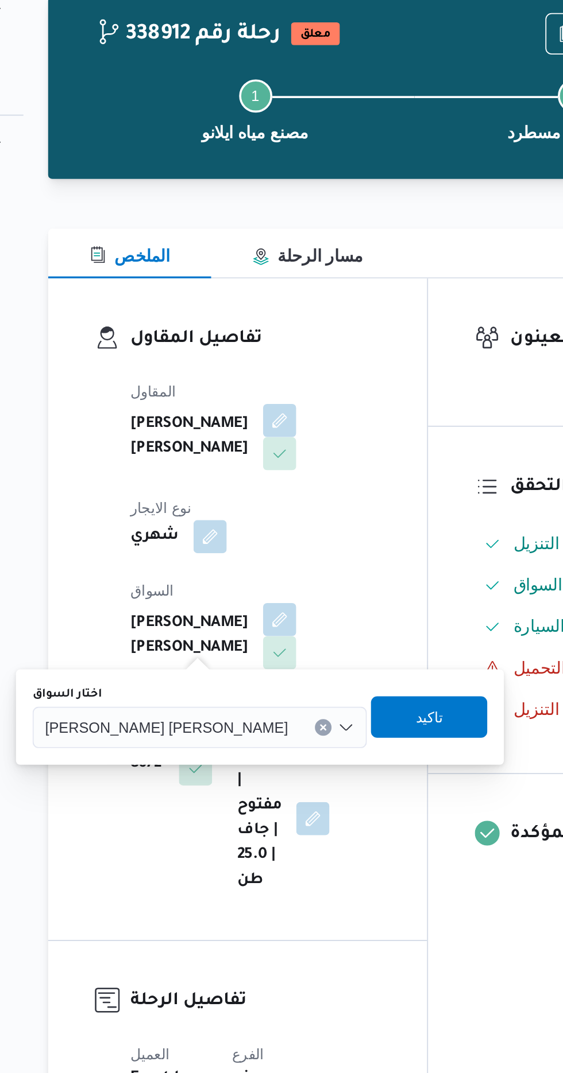
click at [297, 455] on button "Clear input" at bounding box center [301, 458] width 9 height 9
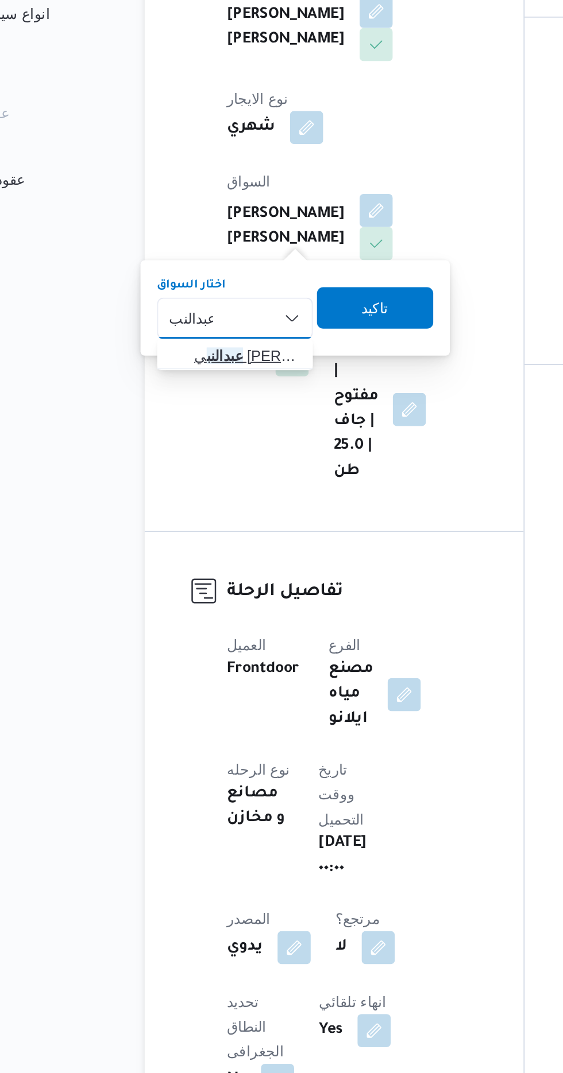
type input "عبدالنب"
click at [208, 481] on span "[PERSON_NAME] ي [PERSON_NAME]" at bounding box center [206, 479] width 59 height 14
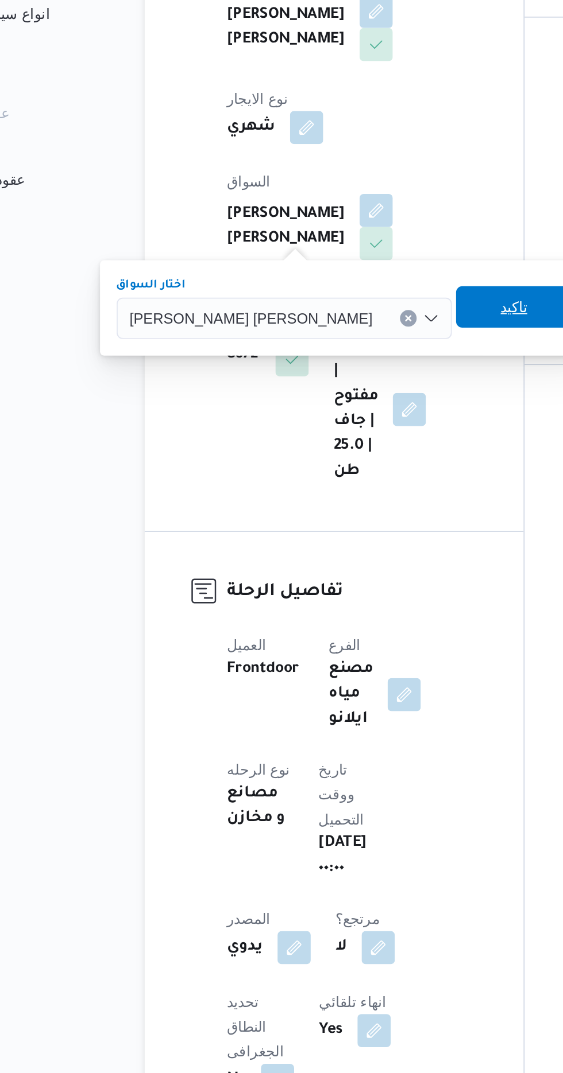
click at [346, 455] on span "تاكيد" at bounding box center [353, 452] width 15 height 14
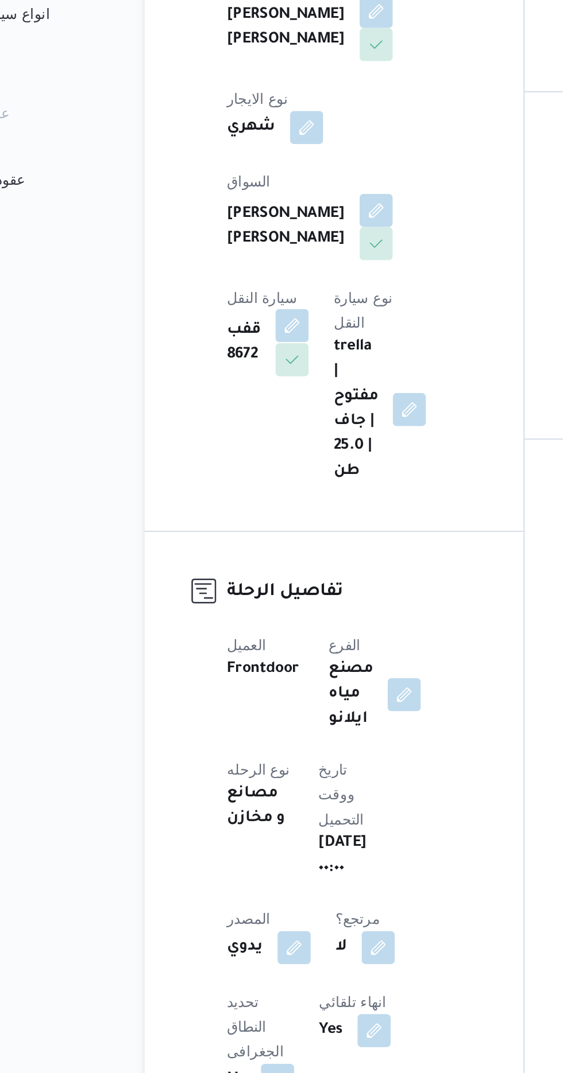
click at [240, 453] on button "button" at bounding box center [231, 462] width 18 height 18
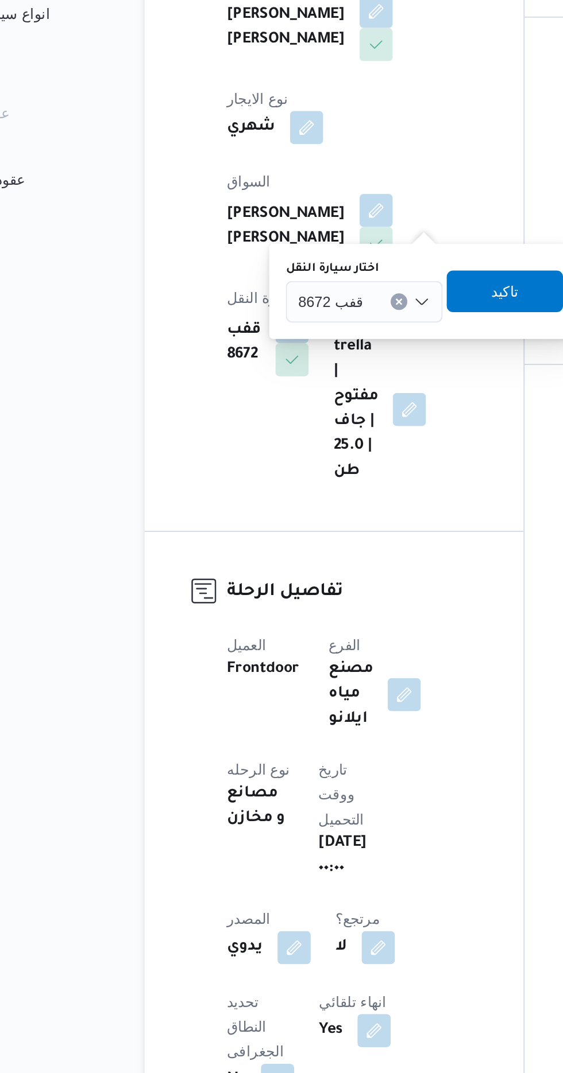
click at [262, 449] on span "قفب 8672" at bounding box center [252, 449] width 36 height 13
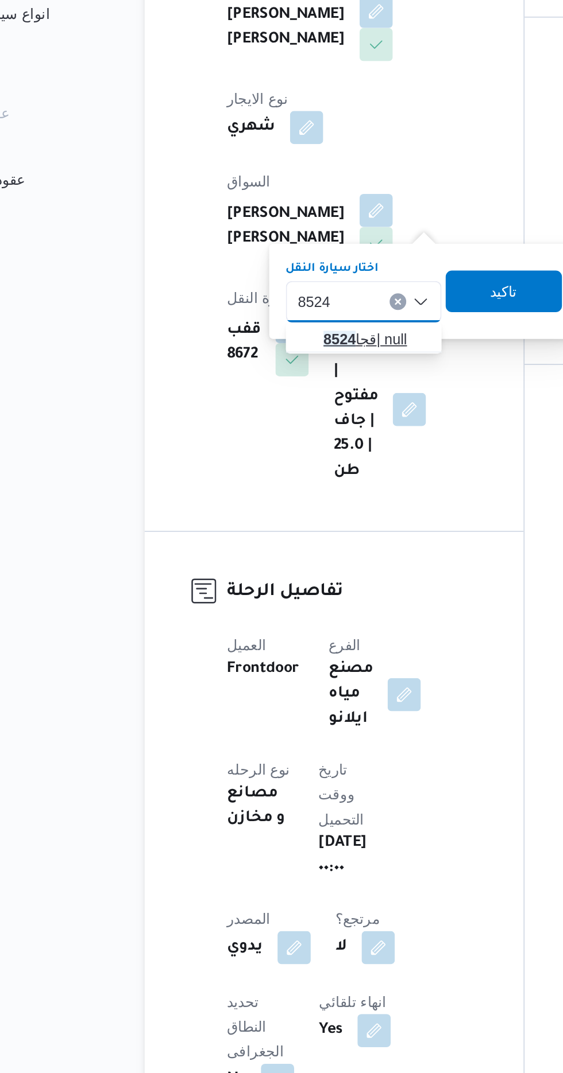
type input "8524"
click at [269, 474] on span "قجا 8524 | null" at bounding box center [277, 470] width 59 height 14
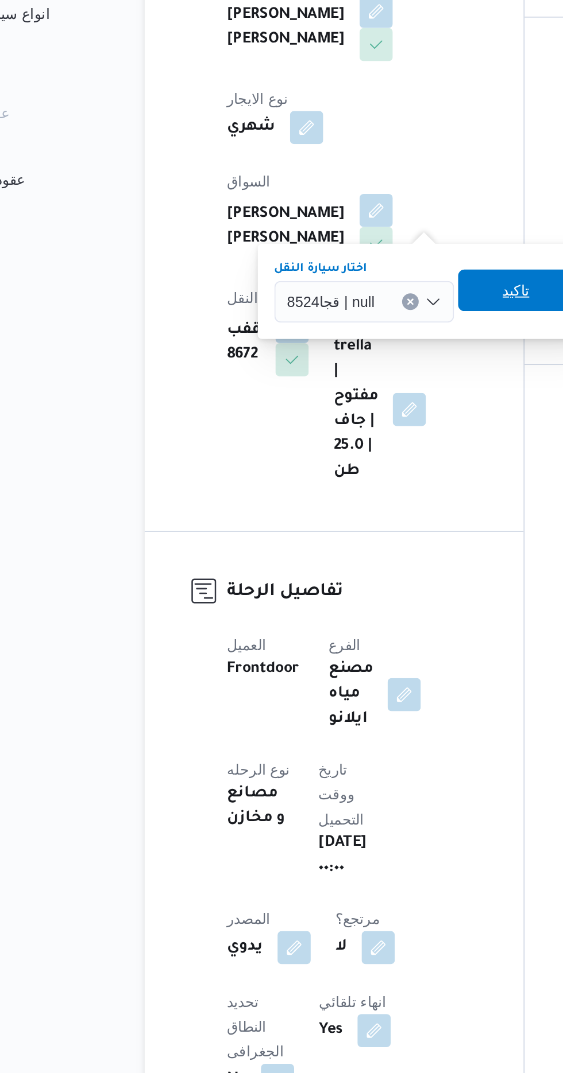
click at [351, 445] on span "تاكيد" at bounding box center [354, 443] width 15 height 14
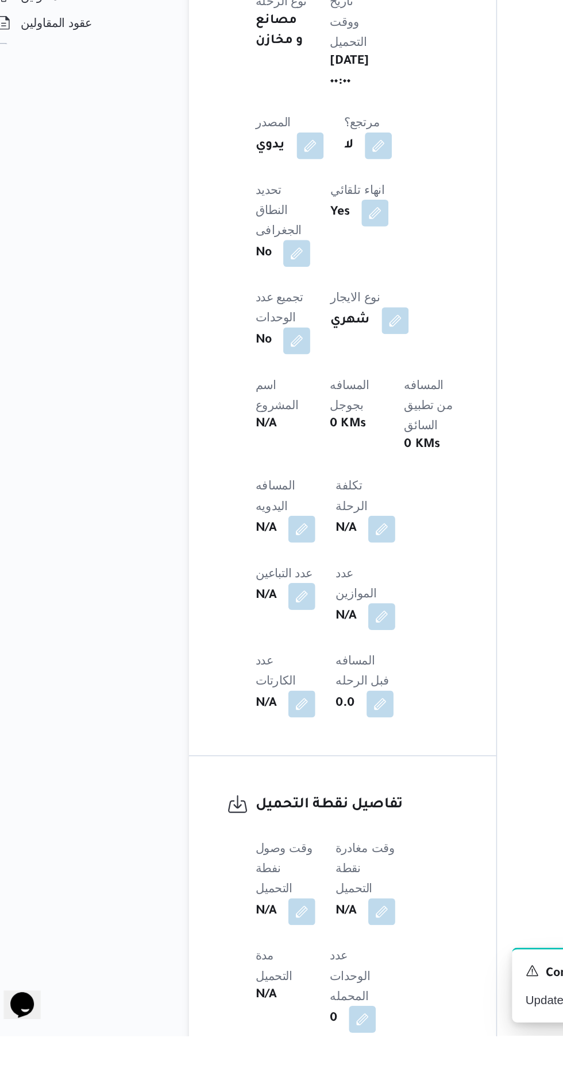
scroll to position [406, 0]
click at [223, 718] on button "button" at bounding box center [226, 727] width 18 height 18
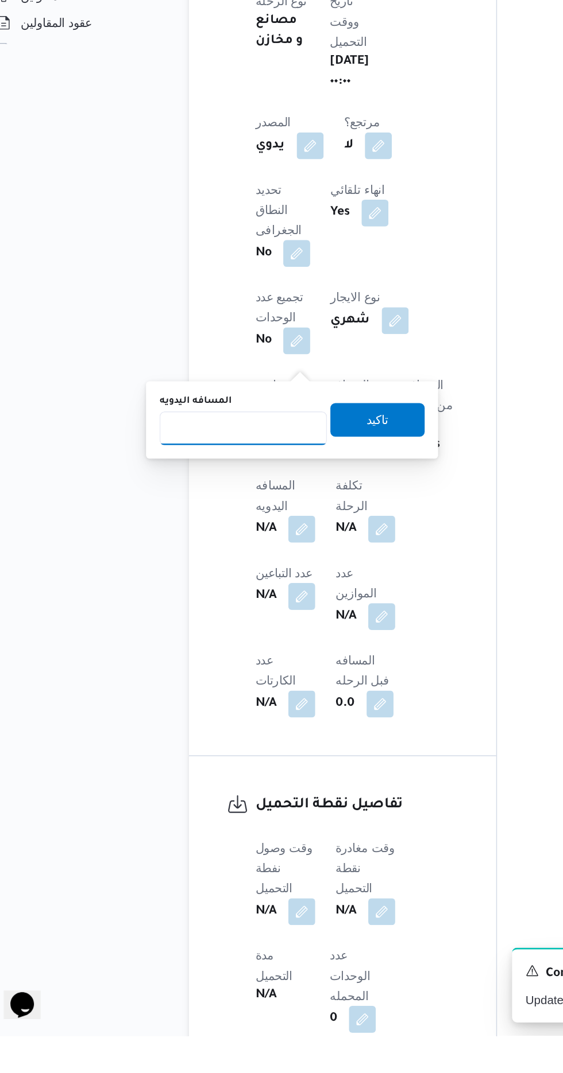
click at [214, 656] on input "المسافه اليدويه" at bounding box center [186, 658] width 114 height 23
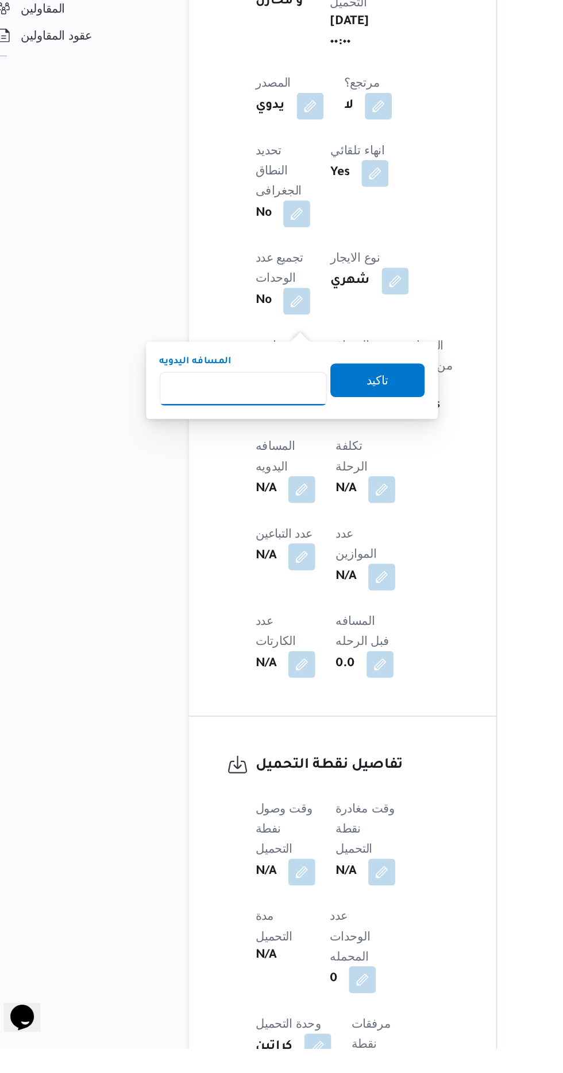
scroll to position [497, 0]
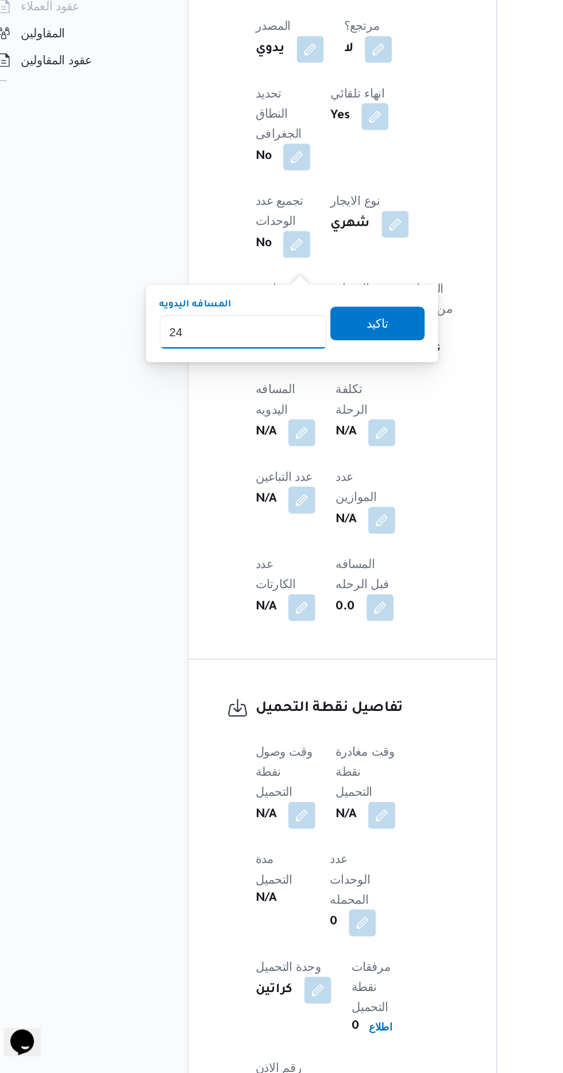
type input "240"
click at [292, 568] on span "تاكيد" at bounding box center [278, 560] width 64 height 23
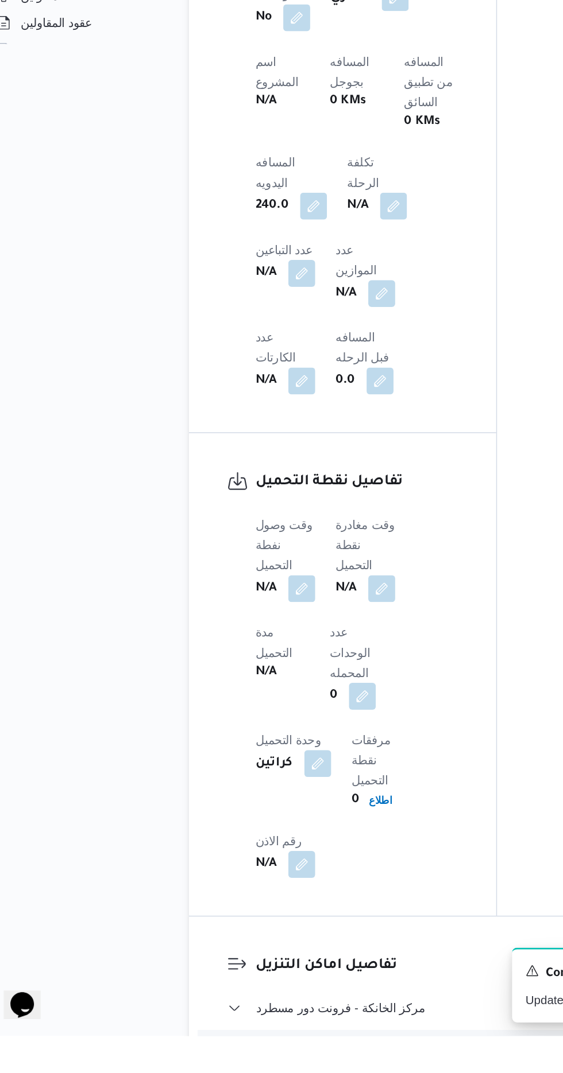
scroll to position [630, 0]
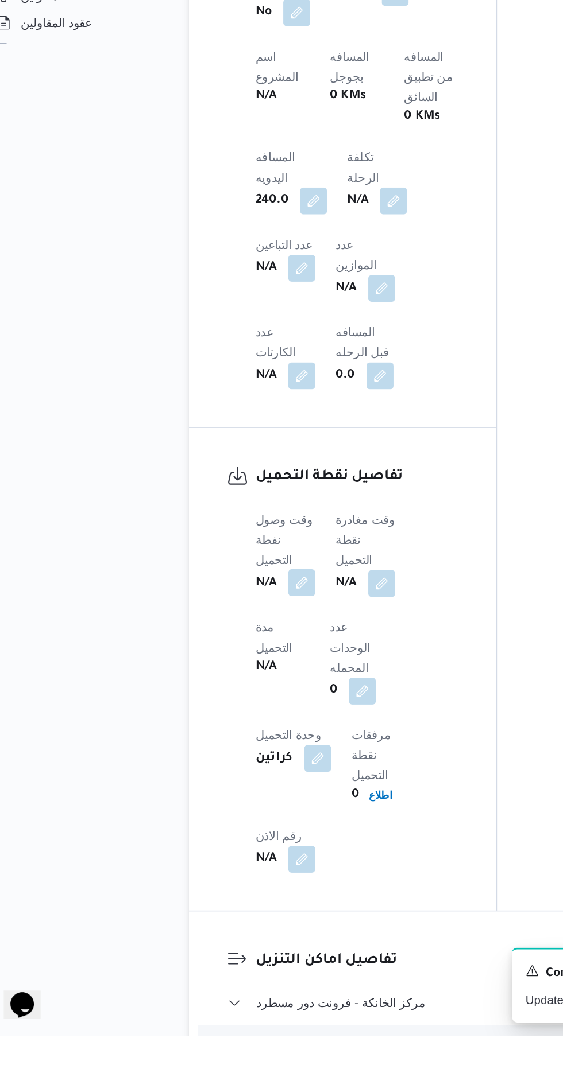
click at [225, 755] on button "button" at bounding box center [226, 764] width 18 height 18
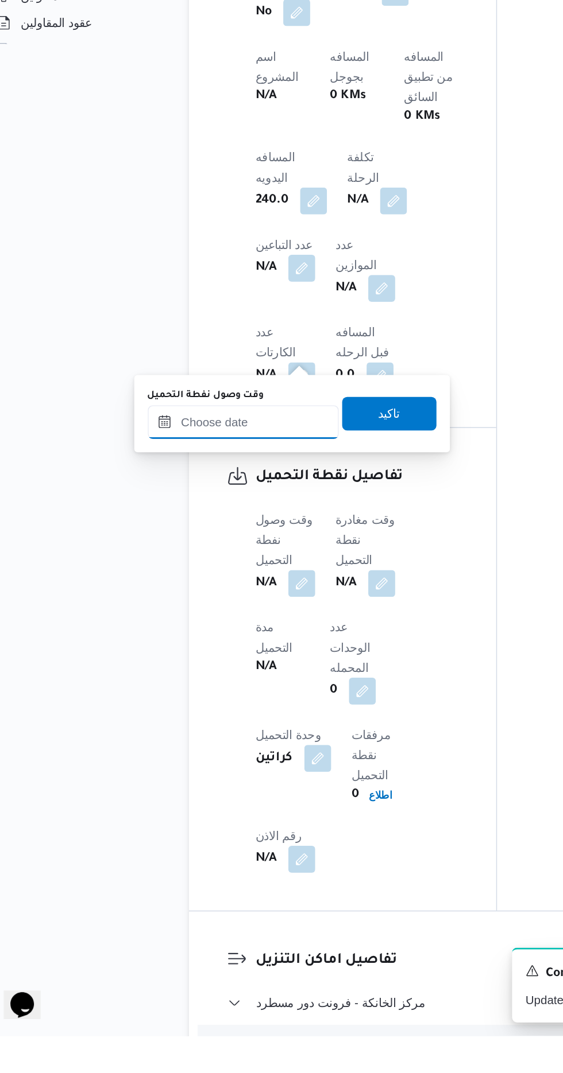
click at [205, 655] on input "وقت وصول نفطة التحميل" at bounding box center [186, 654] width 130 height 23
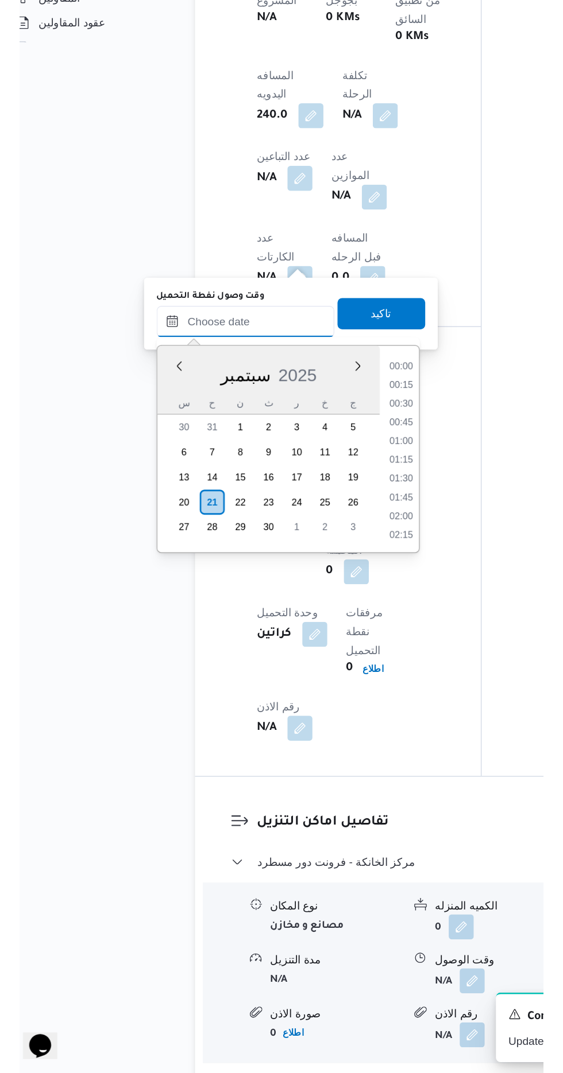
scroll to position [770, 0]
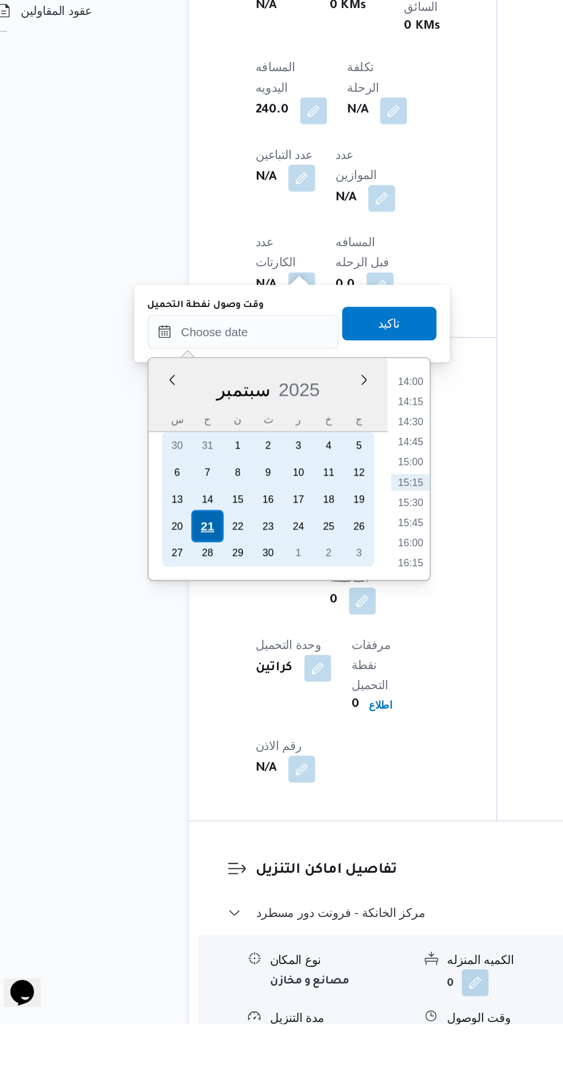
click at [163, 734] on div "21" at bounding box center [161, 734] width 22 height 22
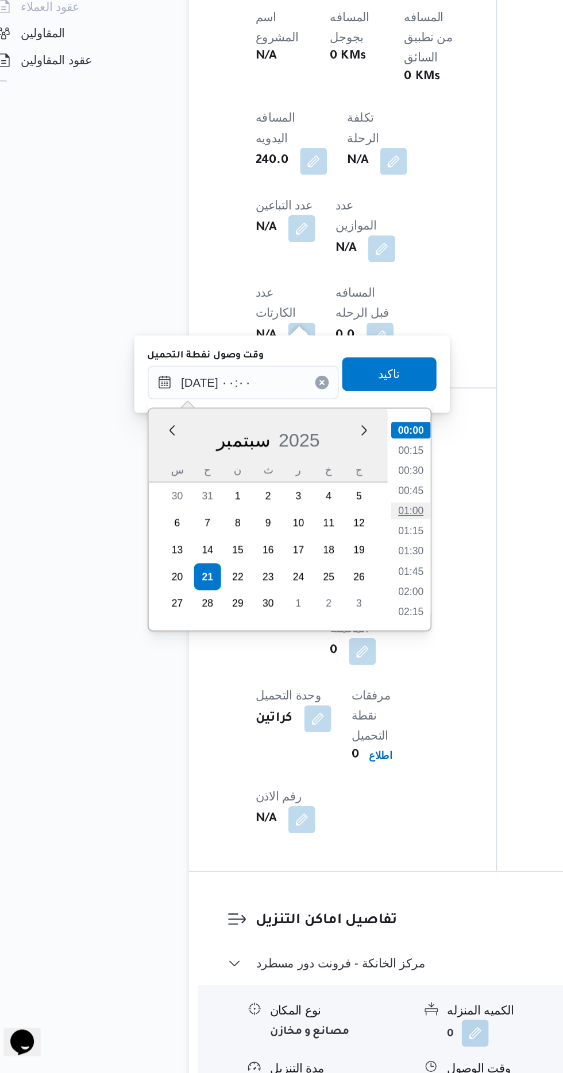
click at [300, 689] on li "01:00" at bounding box center [300, 689] width 26 height 11
type input "[DATE] ٠١:٠٠"
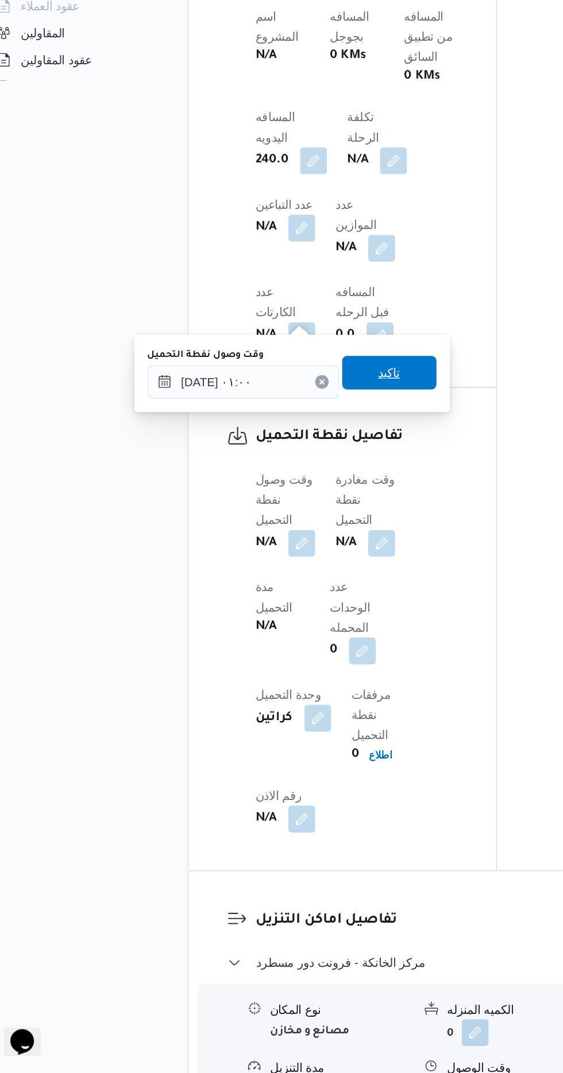
click at [293, 594] on span "تاكيد" at bounding box center [285, 595] width 15 height 14
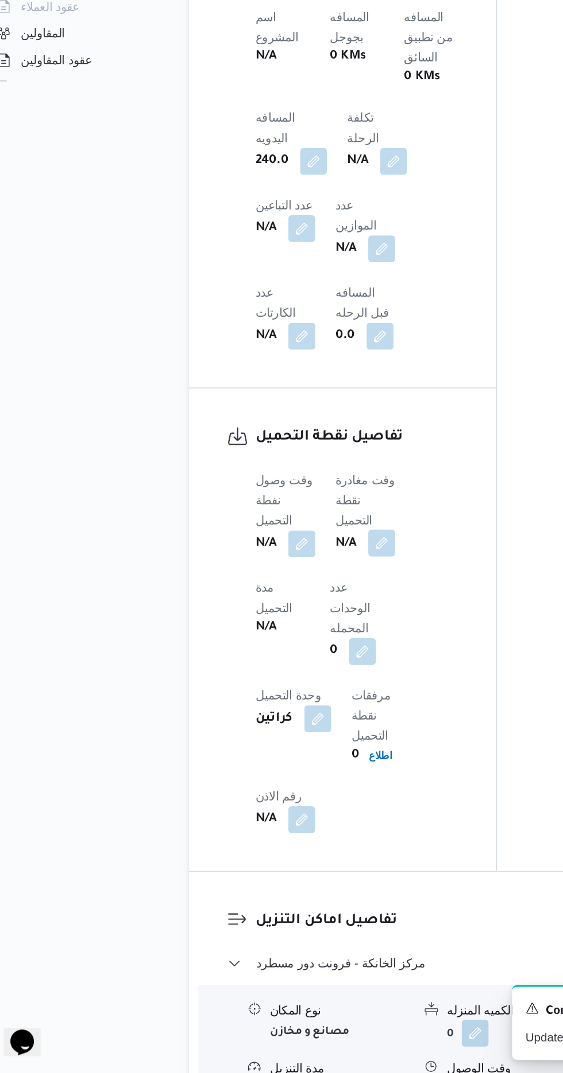
click at [285, 702] on button "button" at bounding box center [281, 711] width 18 height 18
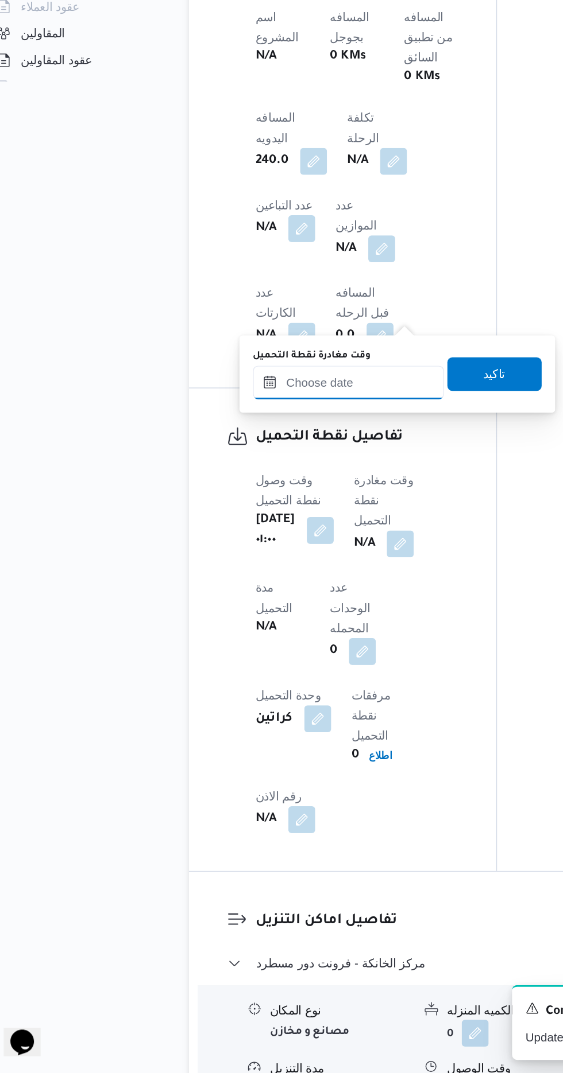
click at [265, 600] on input "وقت مغادرة نقطة التحميل" at bounding box center [258, 601] width 130 height 23
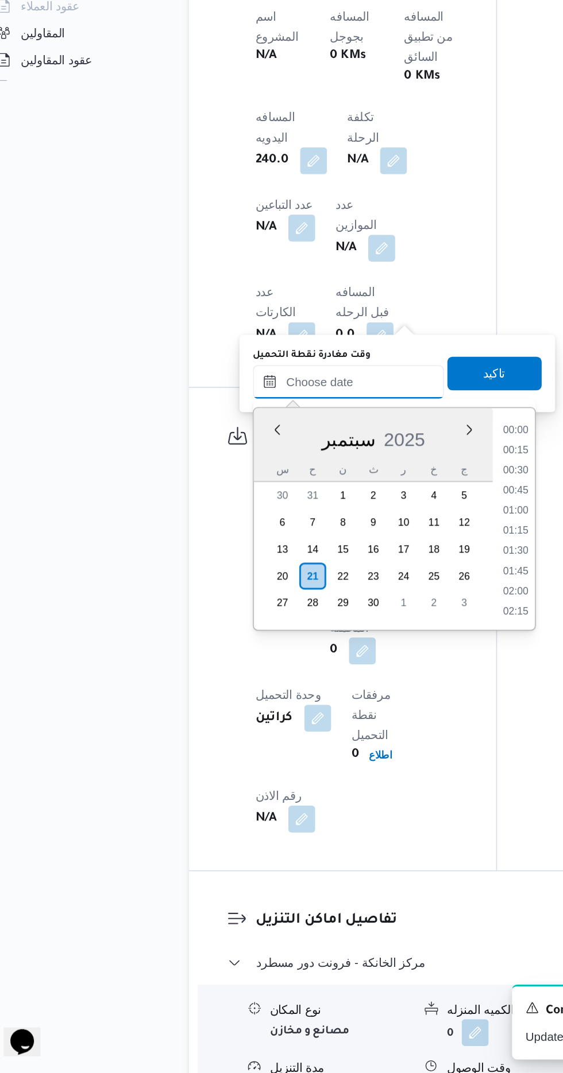
scroll to position [770, 0]
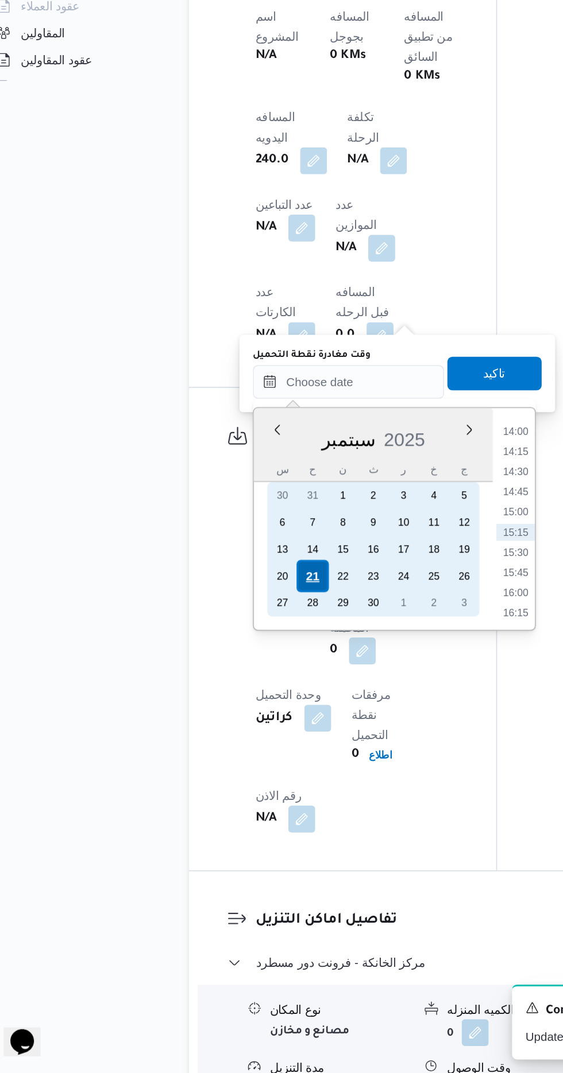
click at [233, 731] on div "21" at bounding box center [233, 734] width 22 height 22
type input "[DATE] ٠٠:٠٠"
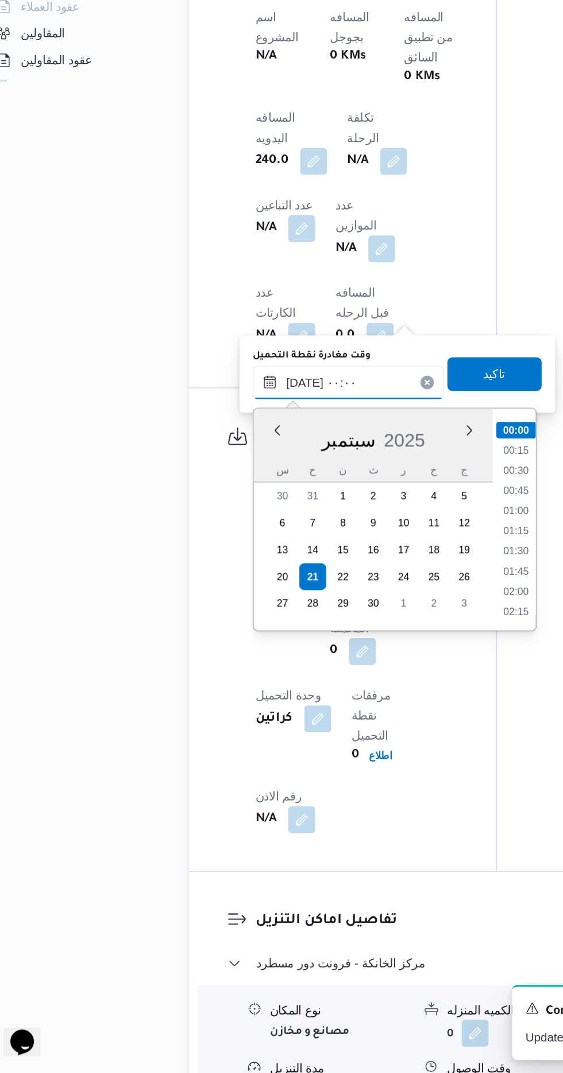
click at [219, 603] on input "[DATE] ٠٠:٠٠" at bounding box center [258, 601] width 130 height 23
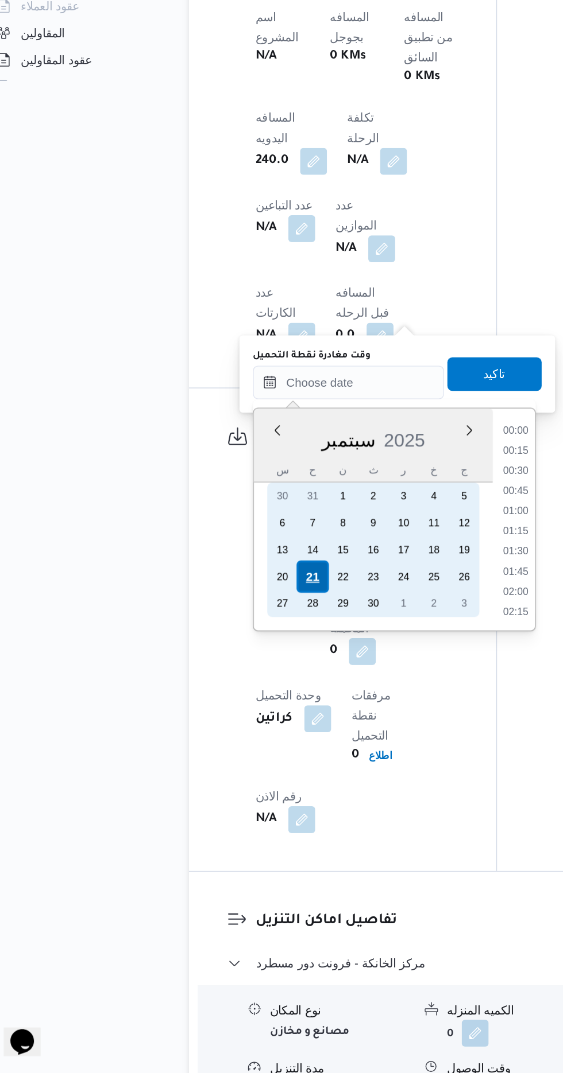
click at [230, 732] on div "21" at bounding box center [233, 735] width 22 height 22
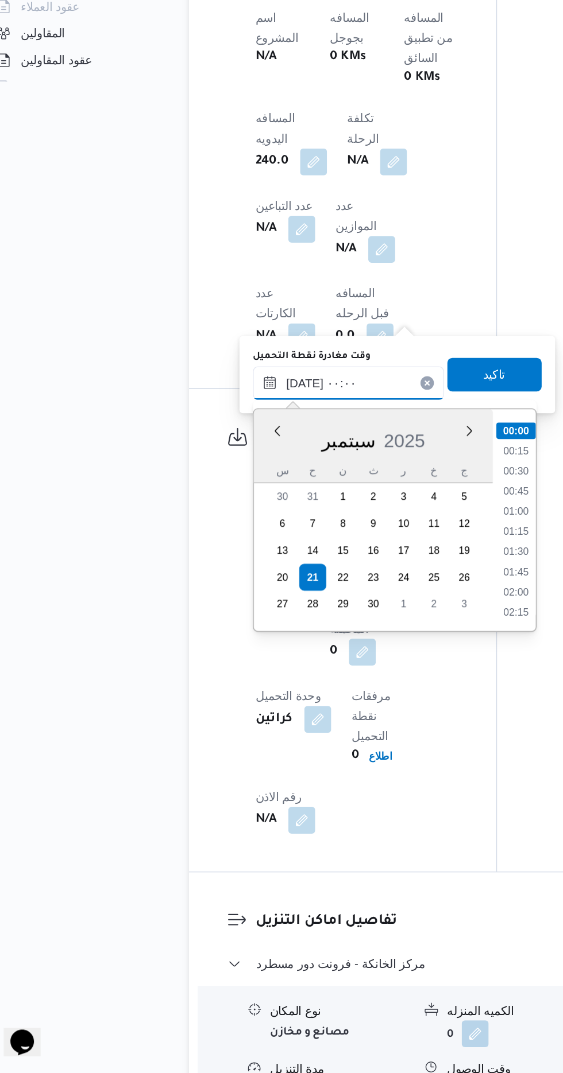
click at [193, 610] on input "[DATE] ٠٠:٠٠" at bounding box center [258, 602] width 130 height 23
click at [371, 728] on li "03:30" at bounding box center [372, 727] width 26 height 11
type input "[DATE] ٠٣:٣٠"
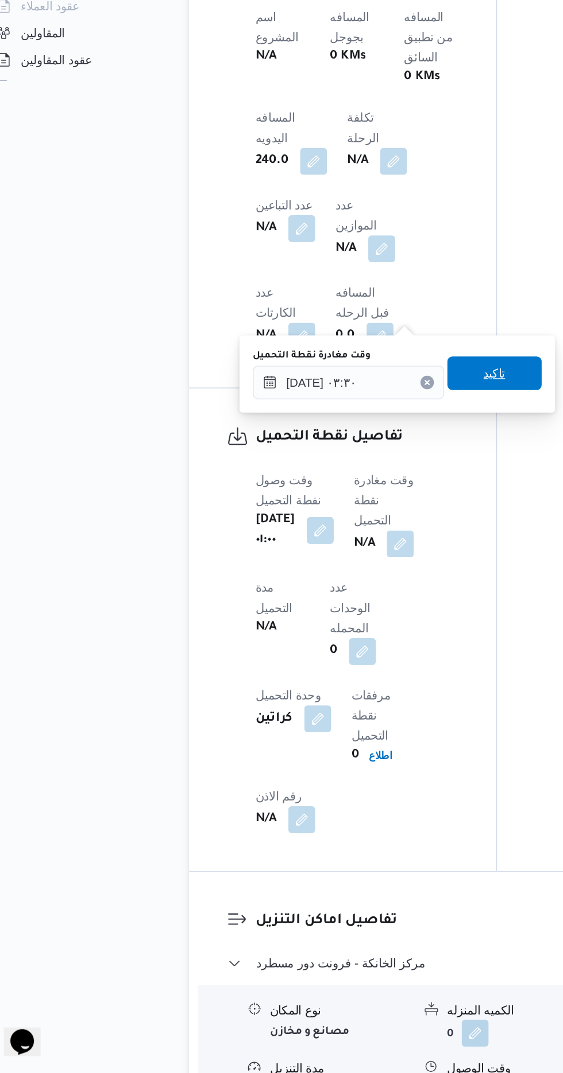
click at [356, 593] on span "تاكيد" at bounding box center [357, 595] width 64 height 23
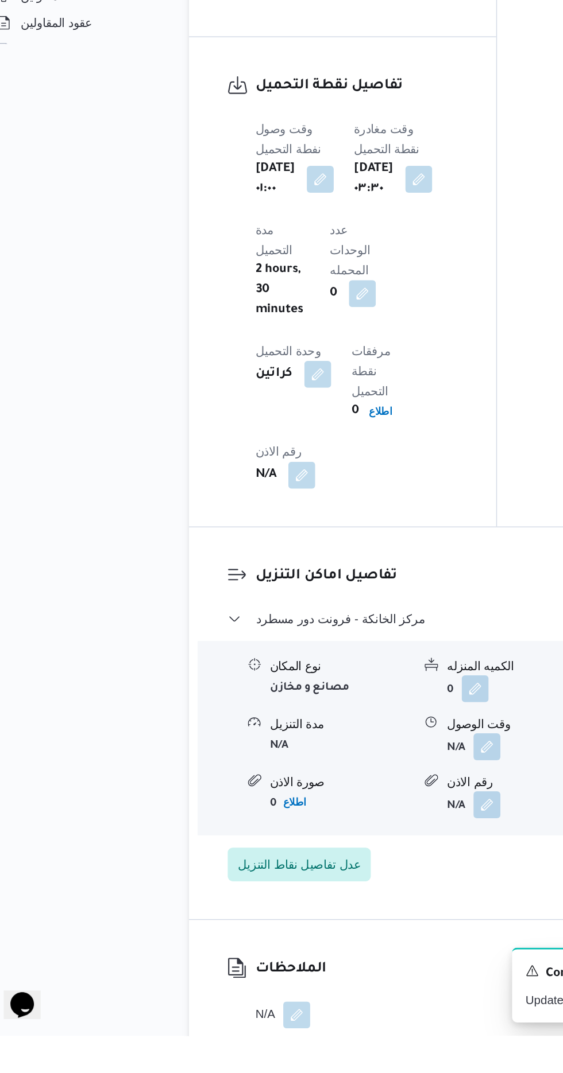
scroll to position [1153, 0]
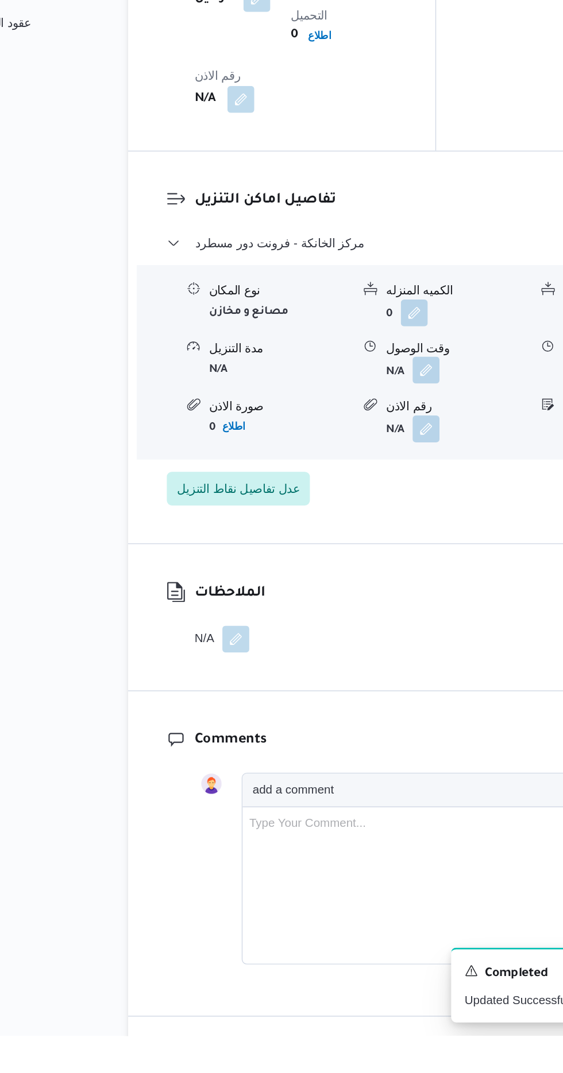
click at [348, 610] on button "button" at bounding box center [352, 619] width 18 height 18
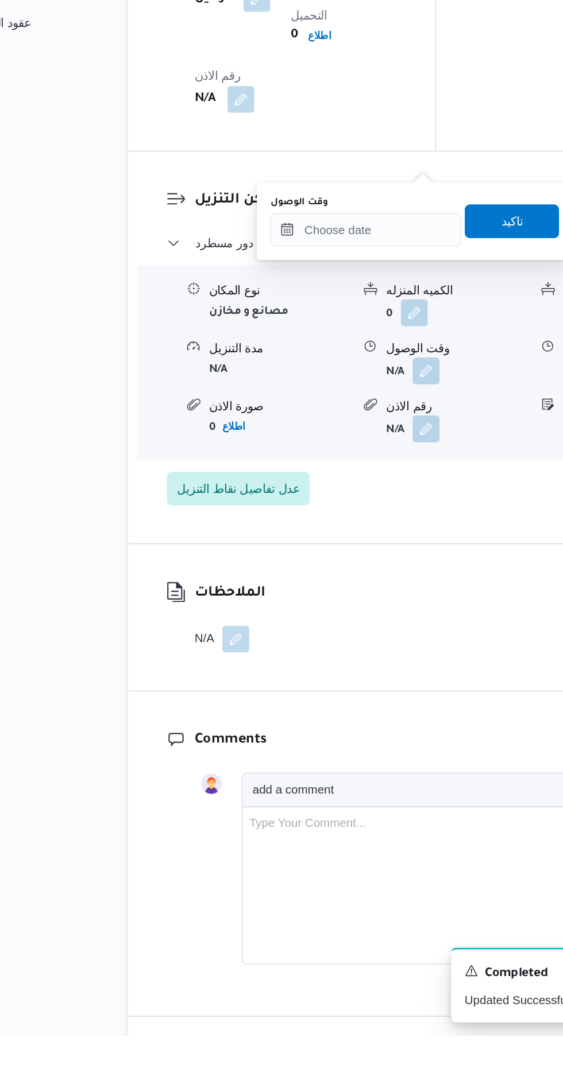
click at [324, 534] on div "وقت الوصول تاكيد" at bounding box center [344, 517] width 199 height 37
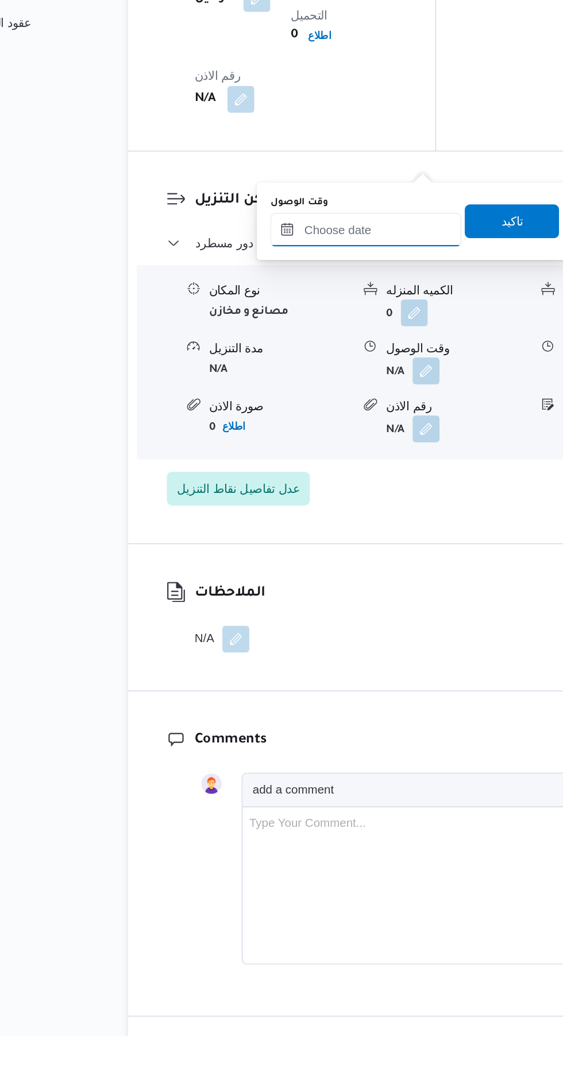
click at [347, 521] on input "وقت الوصول" at bounding box center [311, 522] width 130 height 23
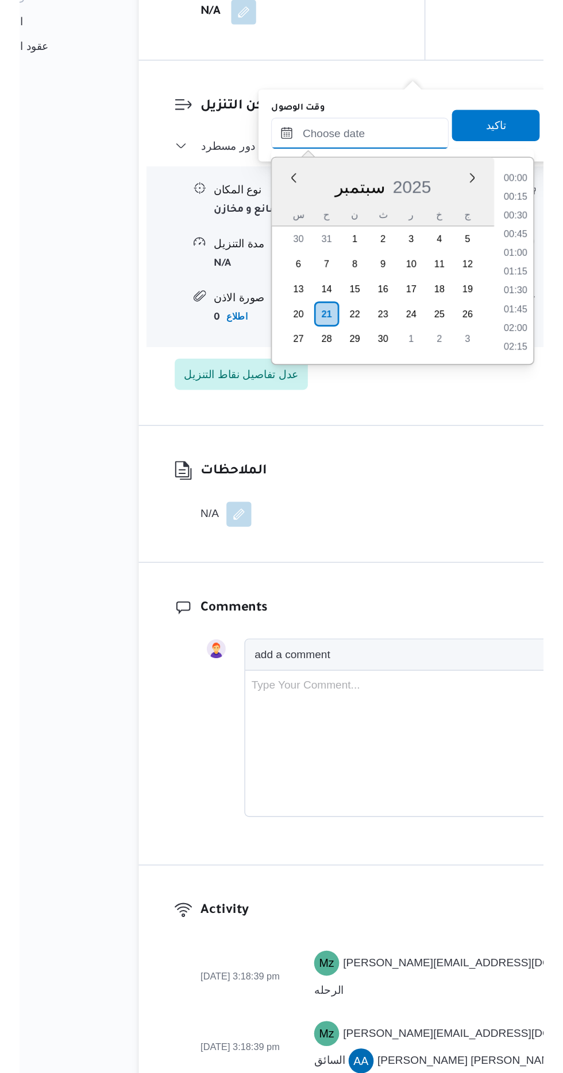
scroll to position [770, 0]
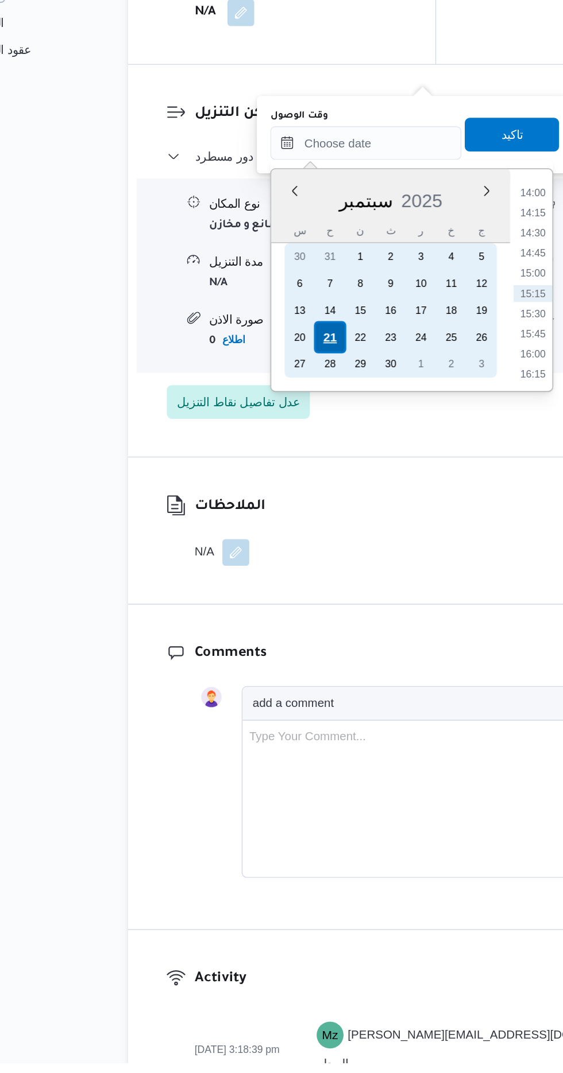
click at [286, 576] on div "21" at bounding box center [287, 578] width 22 height 22
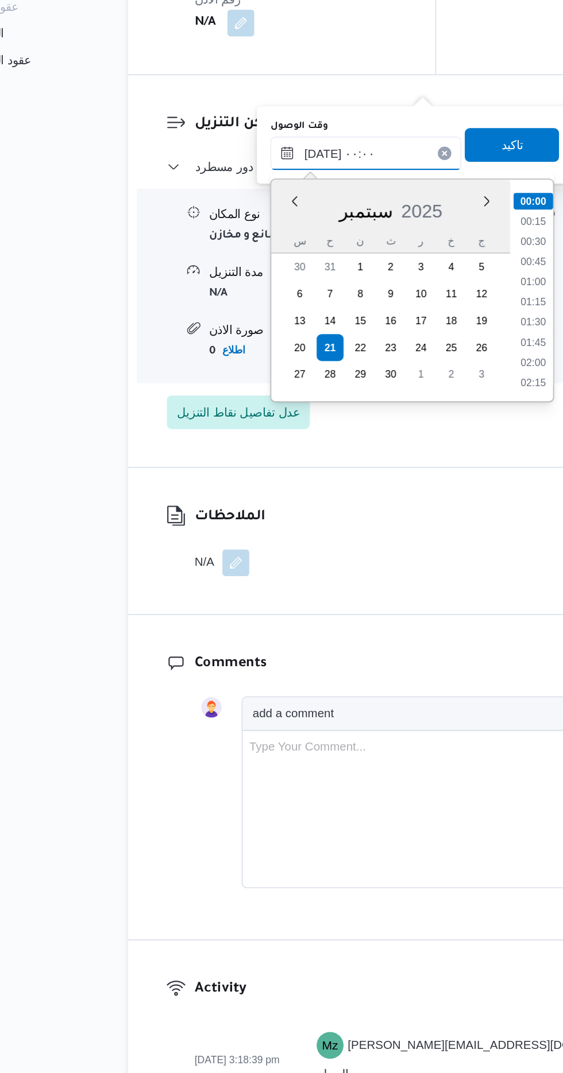
click at [255, 444] on input "[DATE] ٠٠:٠٠" at bounding box center [311, 445] width 130 height 23
click at [428, 594] on li "06:00" at bounding box center [425, 598] width 27 height 11
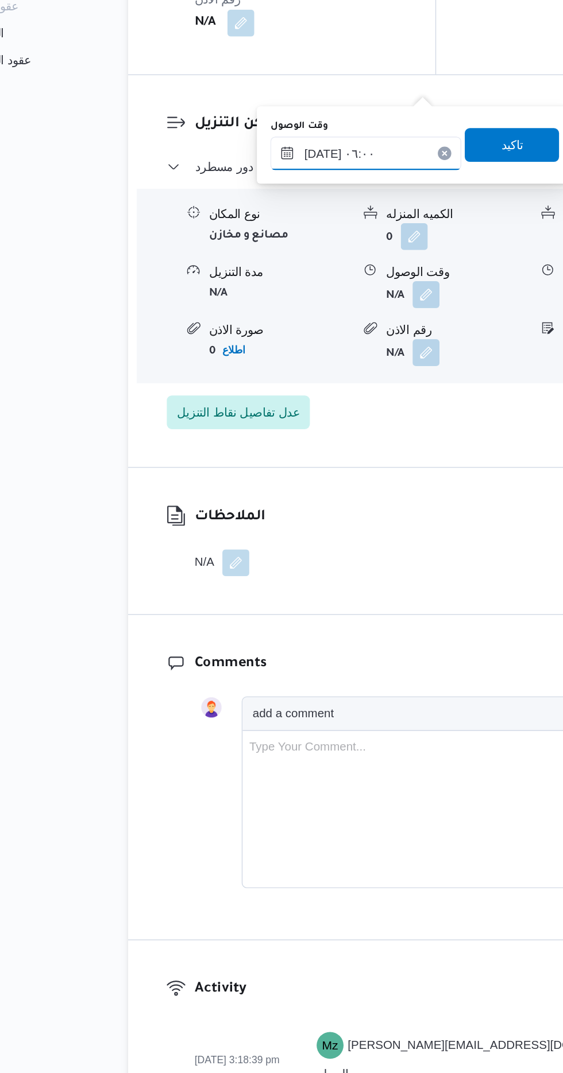
click at [334, 449] on input "[DATE] ٠٦:٠٠" at bounding box center [311, 445] width 130 height 23
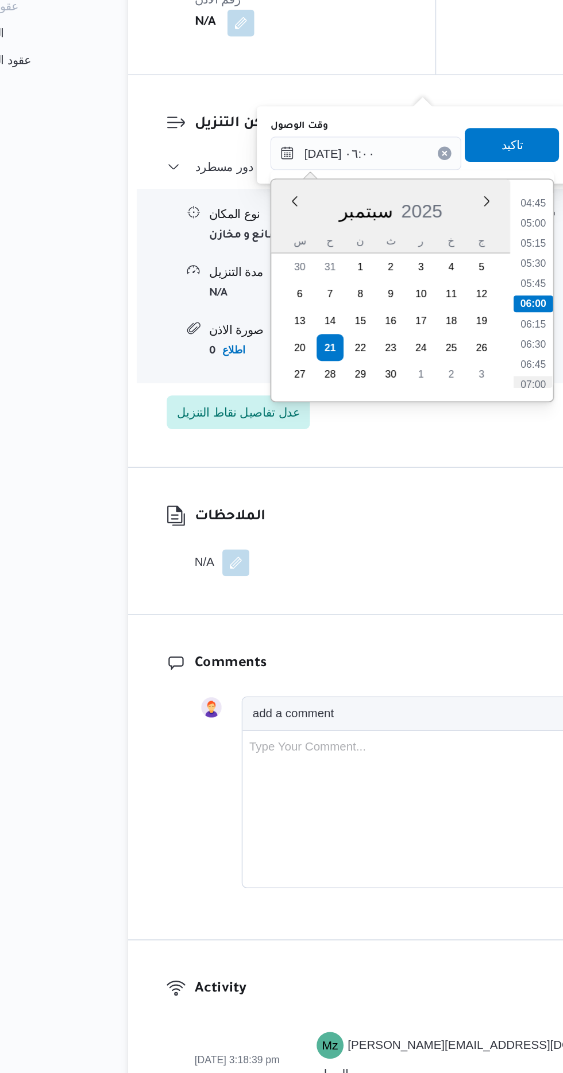
click at [418, 600] on li "07:00" at bounding box center [426, 603] width 26 height 11
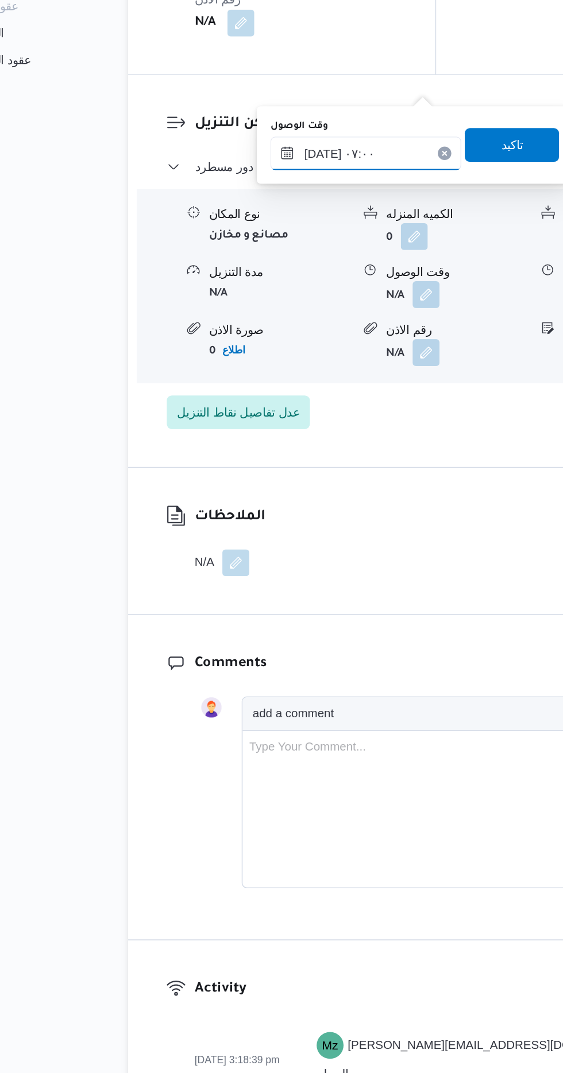
click at [319, 446] on input "[DATE] ٠٧:٠٠" at bounding box center [311, 445] width 130 height 23
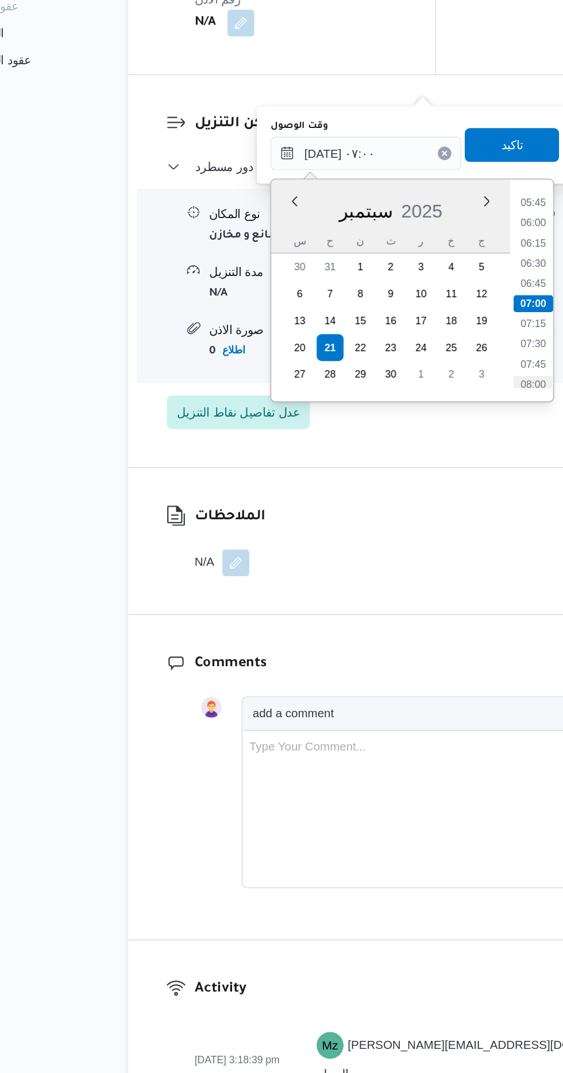
click at [428, 602] on li "08:00" at bounding box center [426, 603] width 26 height 11
type input "[DATE] ٠٨:٠٠"
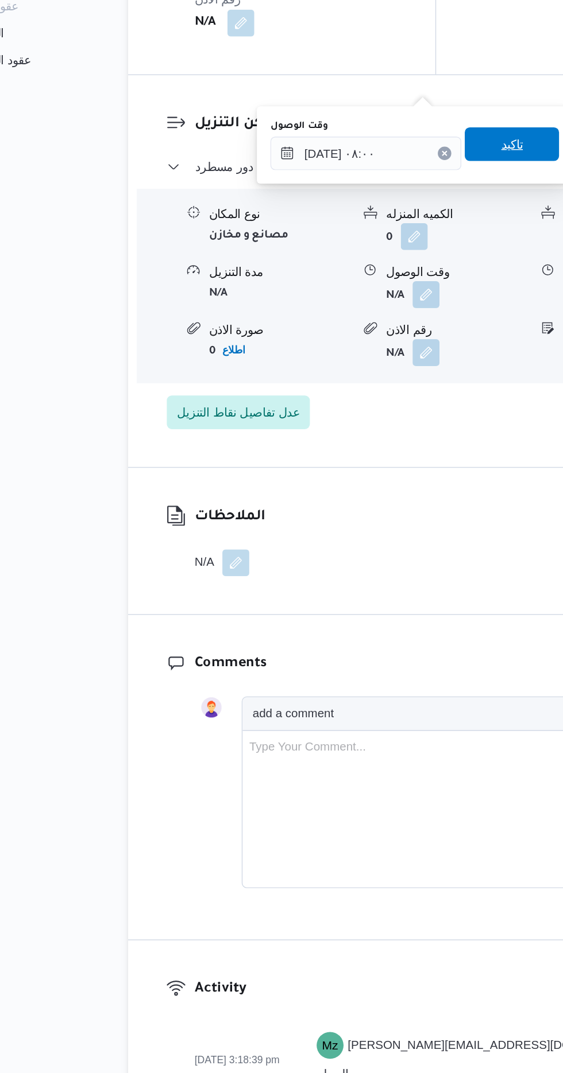
click at [406, 441] on span "تاكيد" at bounding box center [411, 439] width 64 height 23
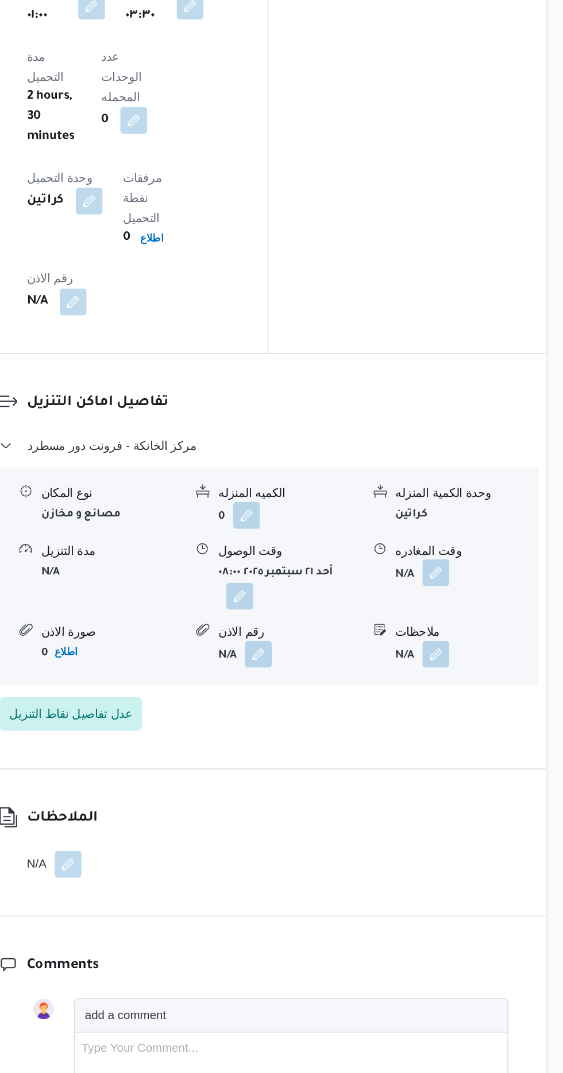
click at [475, 533] on button "button" at bounding box center [473, 542] width 18 height 18
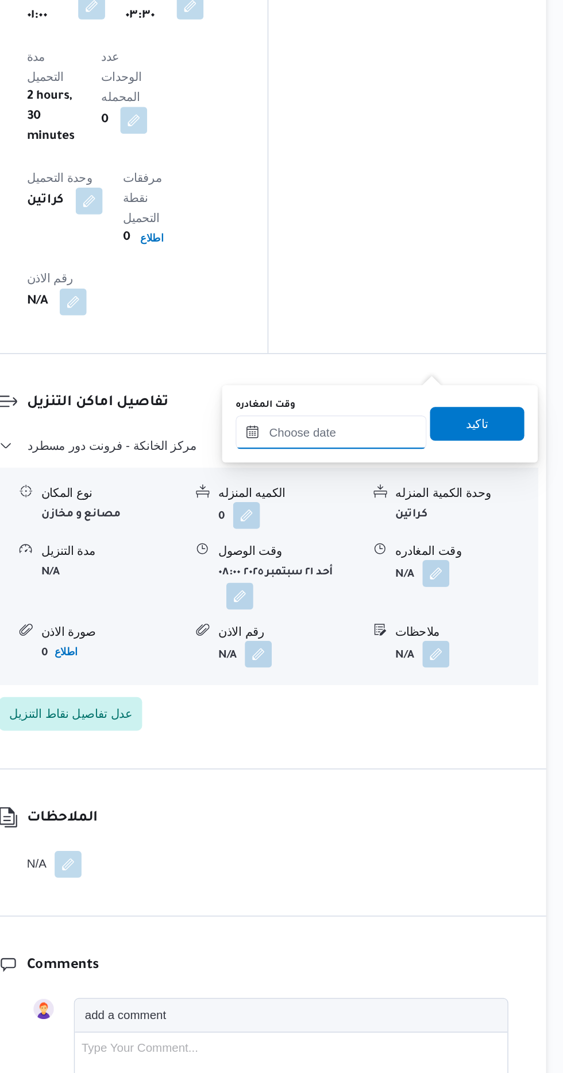
click at [427, 437] on input "وقت المغادره" at bounding box center [402, 446] width 130 height 23
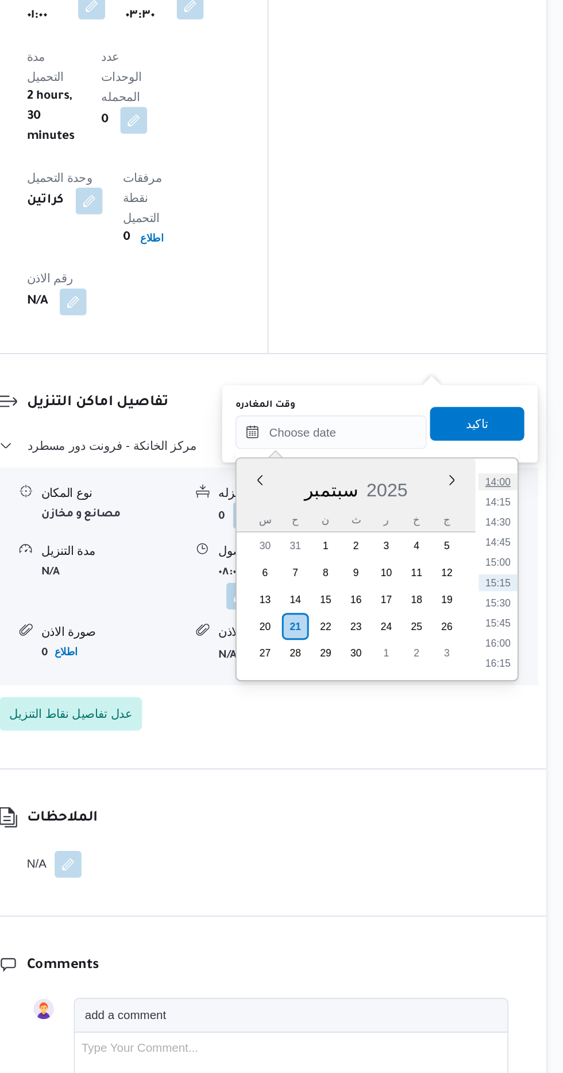
click at [513, 480] on li "14:00" at bounding box center [516, 479] width 26 height 11
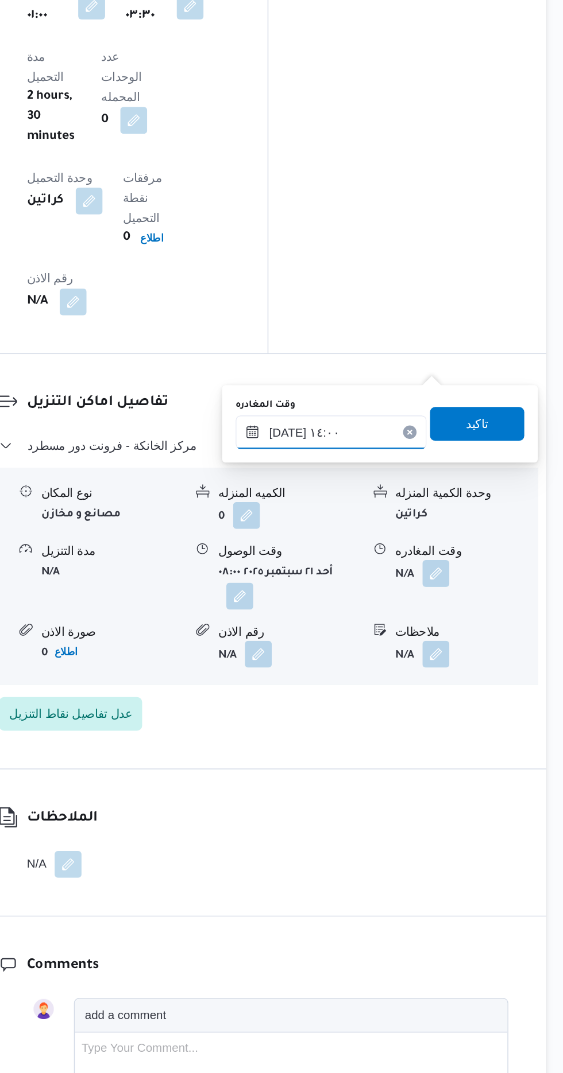
click at [436, 439] on input "[DATE] ١٤:٠٠" at bounding box center [402, 446] width 130 height 23
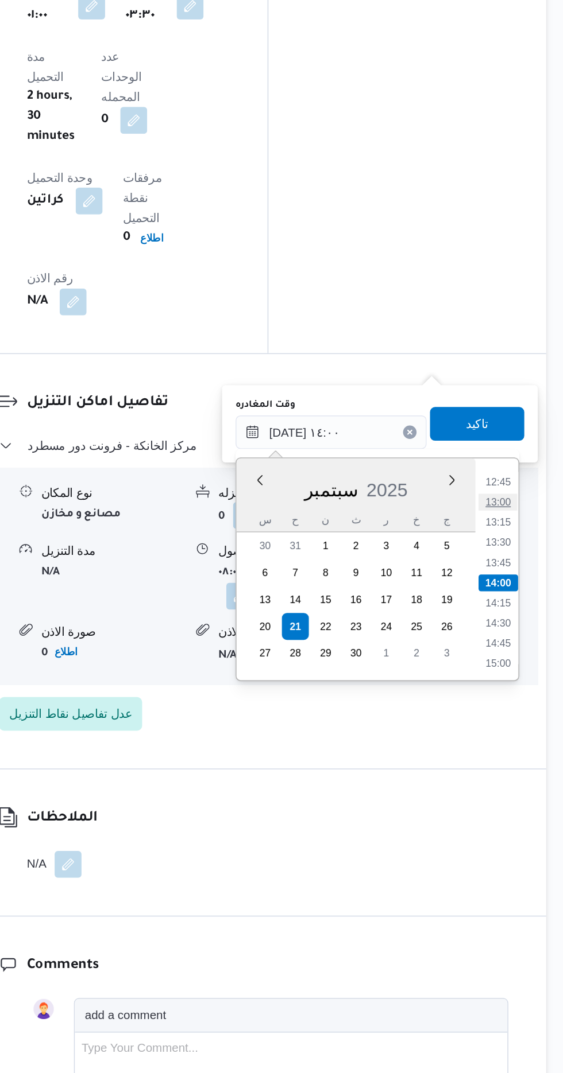
click at [515, 493] on li "13:00" at bounding box center [516, 493] width 26 height 11
type input "[DATE] ١٣:٠٠"
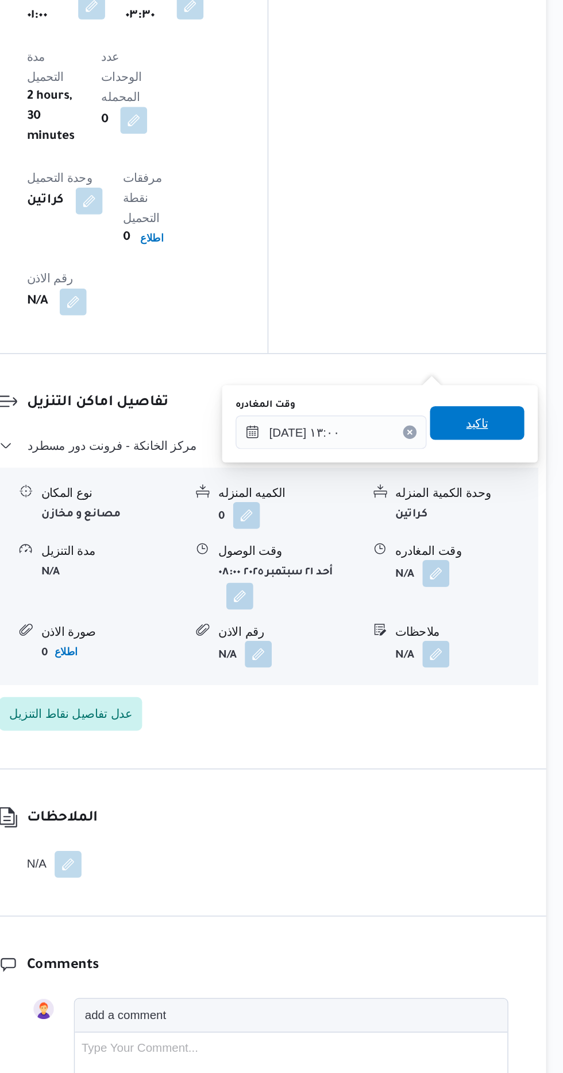
click at [509, 436] on span "تاكيد" at bounding box center [501, 440] width 15 height 14
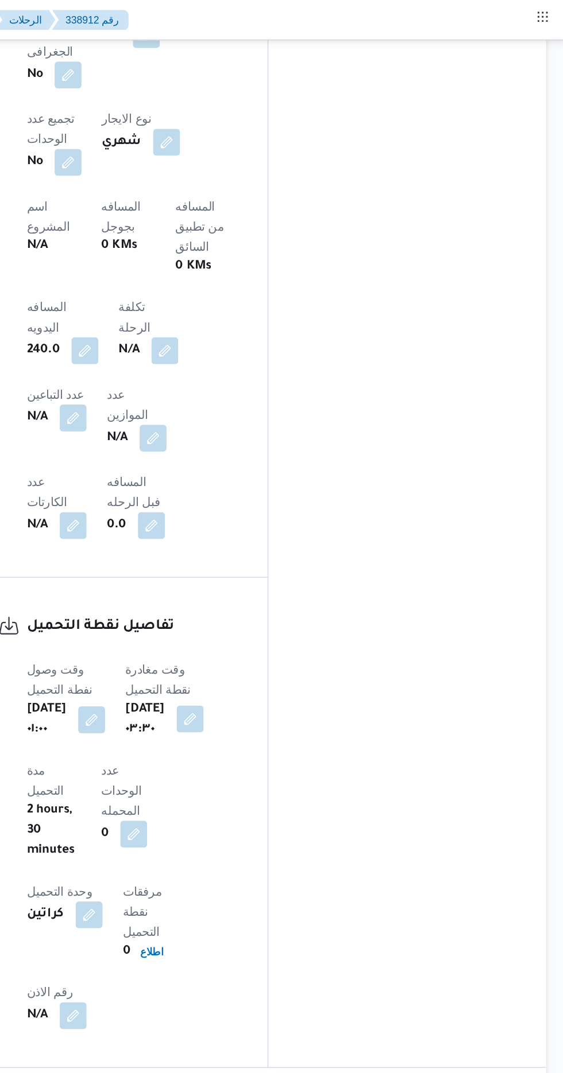
click at [315, 482] on button "button" at bounding box center [306, 491] width 18 height 18
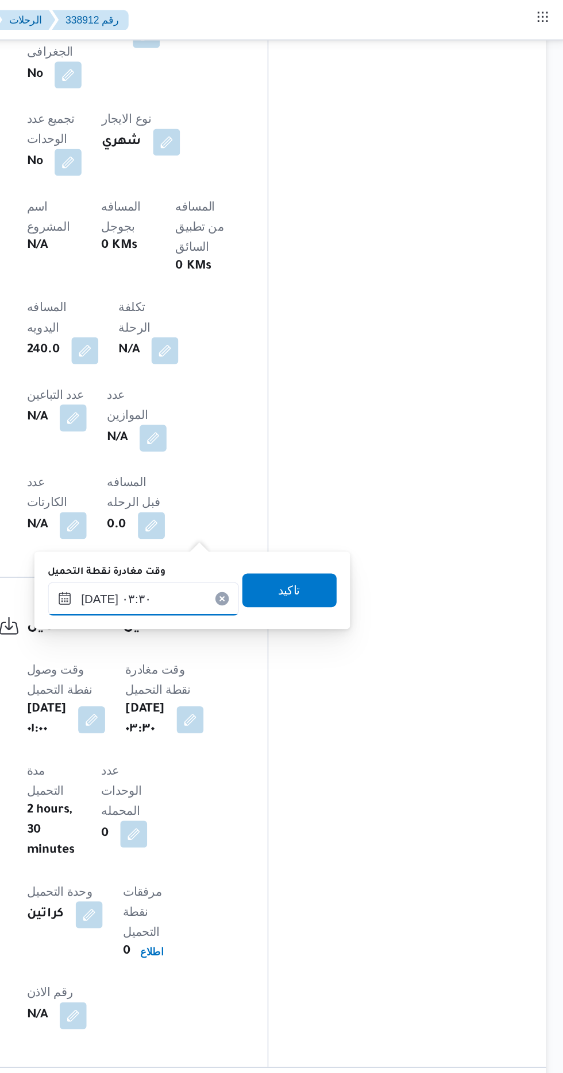
click at [292, 401] on input "[DATE] ٠٣:٣٠" at bounding box center [274, 408] width 130 height 23
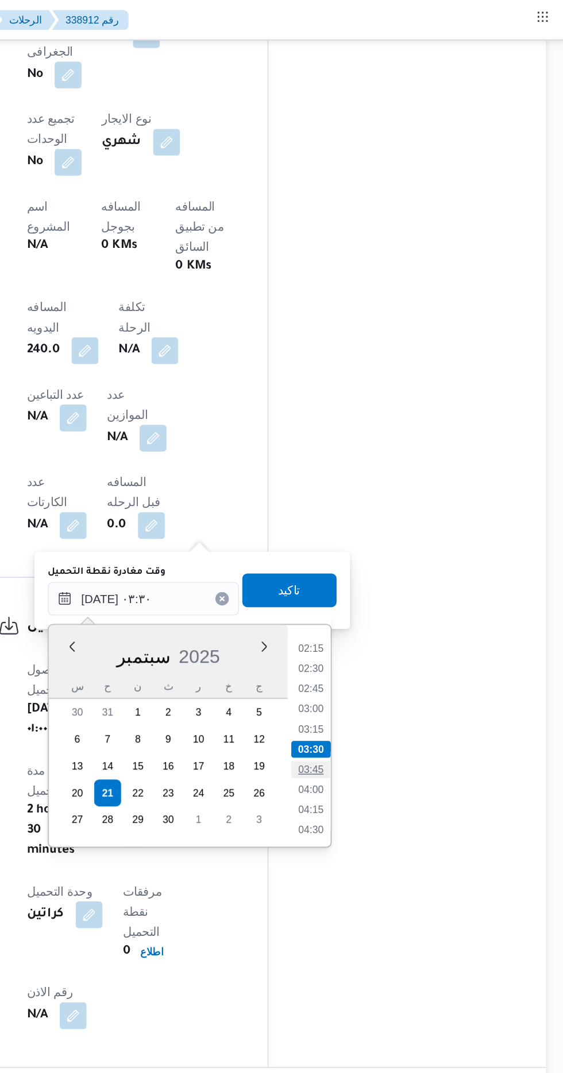
click at [389, 529] on li "03:45" at bounding box center [388, 525] width 26 height 11
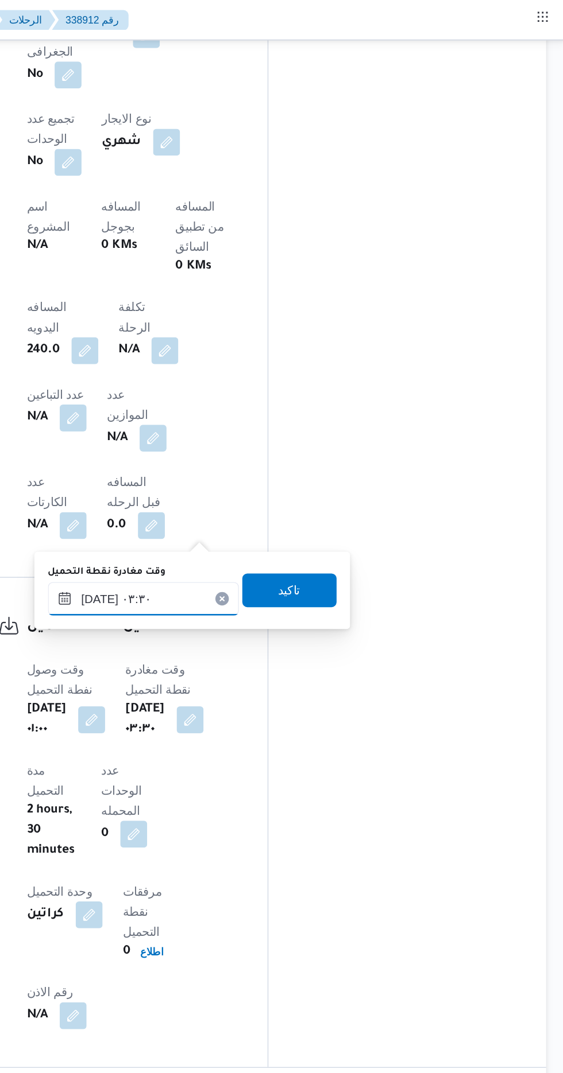
click at [323, 406] on input "[DATE] ٠٣:٣٠" at bounding box center [274, 408] width 130 height 23
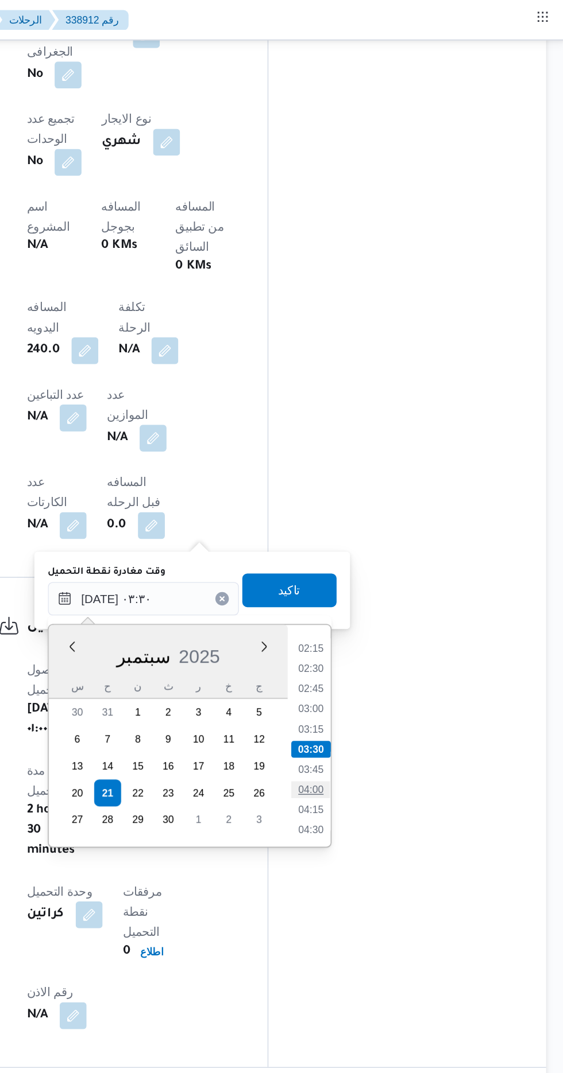
click at [391, 536] on li "04:00" at bounding box center [388, 538] width 26 height 11
type input "[DATE] ٠٤:٠٠"
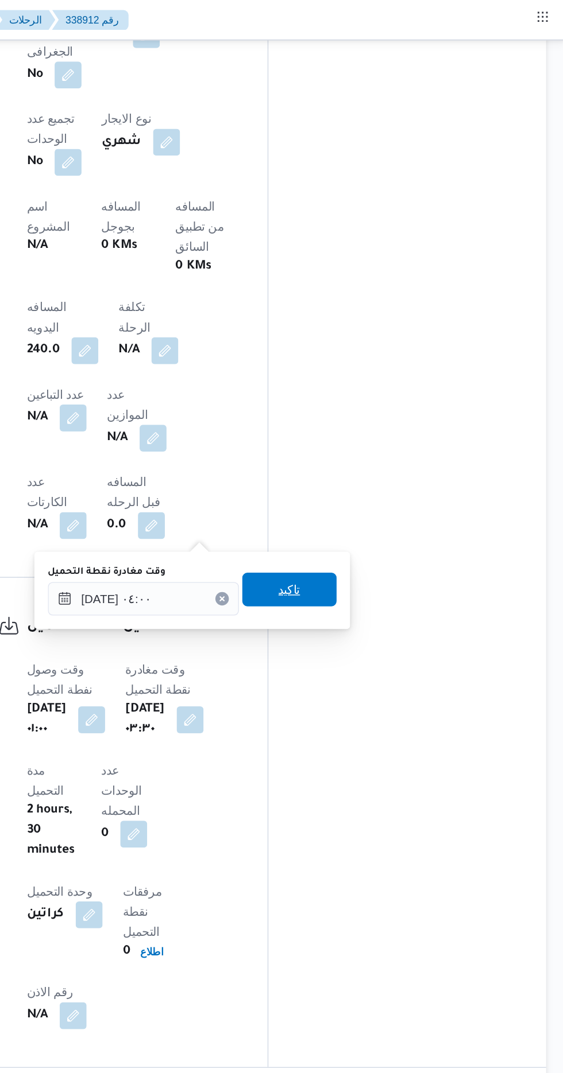
click at [391, 402] on span "تاكيد" at bounding box center [374, 402] width 64 height 23
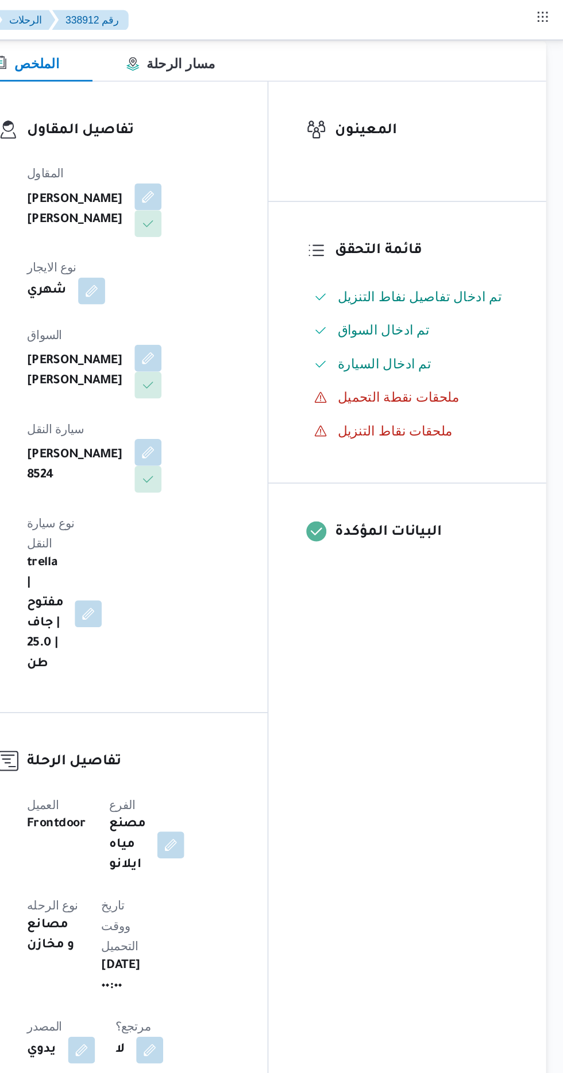
scroll to position [0, 0]
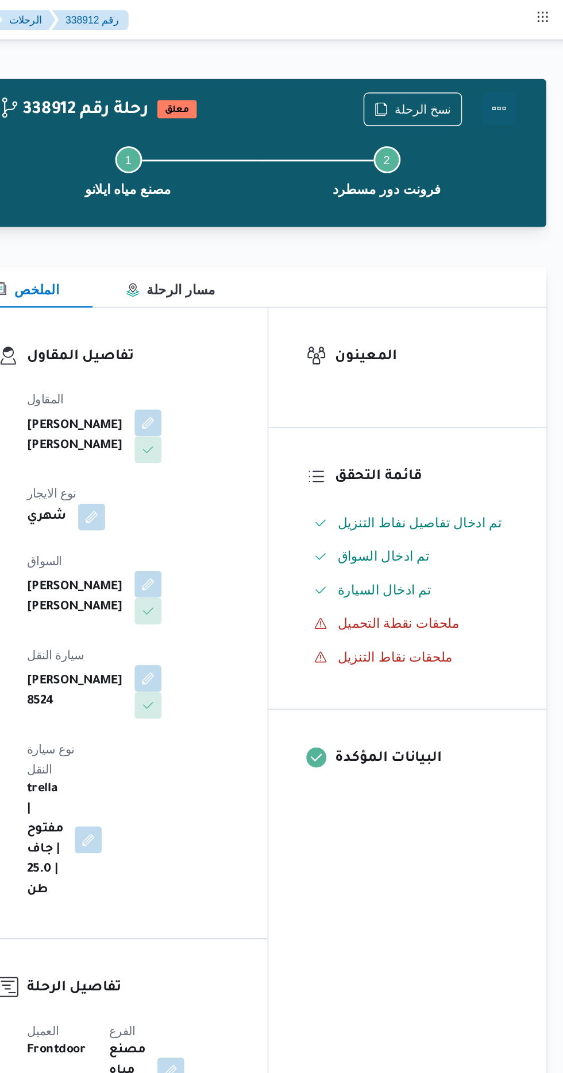
click at [520, 66] on button "Actions" at bounding box center [516, 74] width 23 height 23
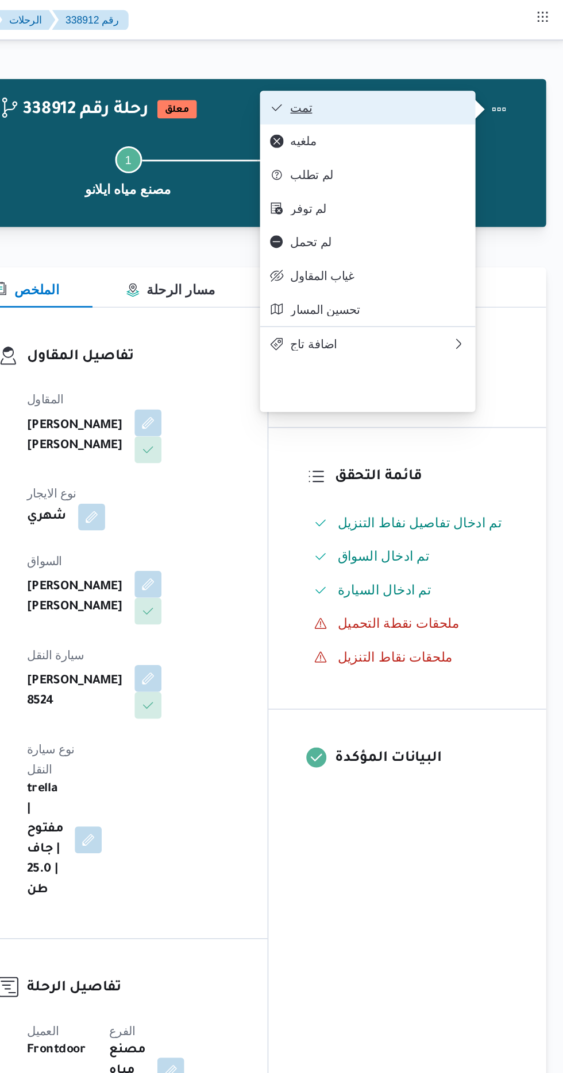
click at [478, 77] on span "تمت" at bounding box center [433, 73] width 119 height 9
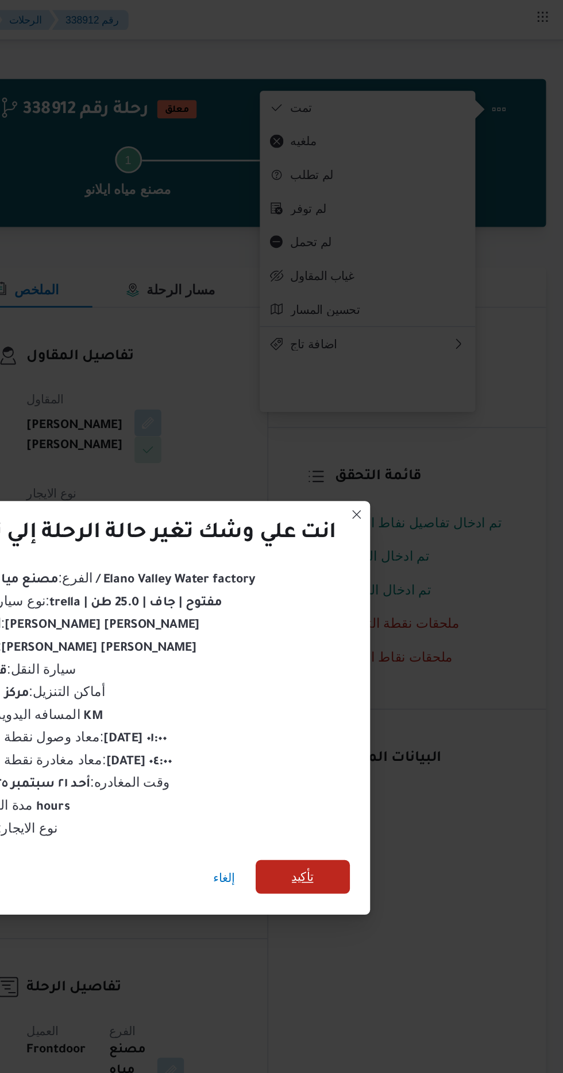
click at [394, 589] on span "تأكيد" at bounding box center [383, 598] width 64 height 23
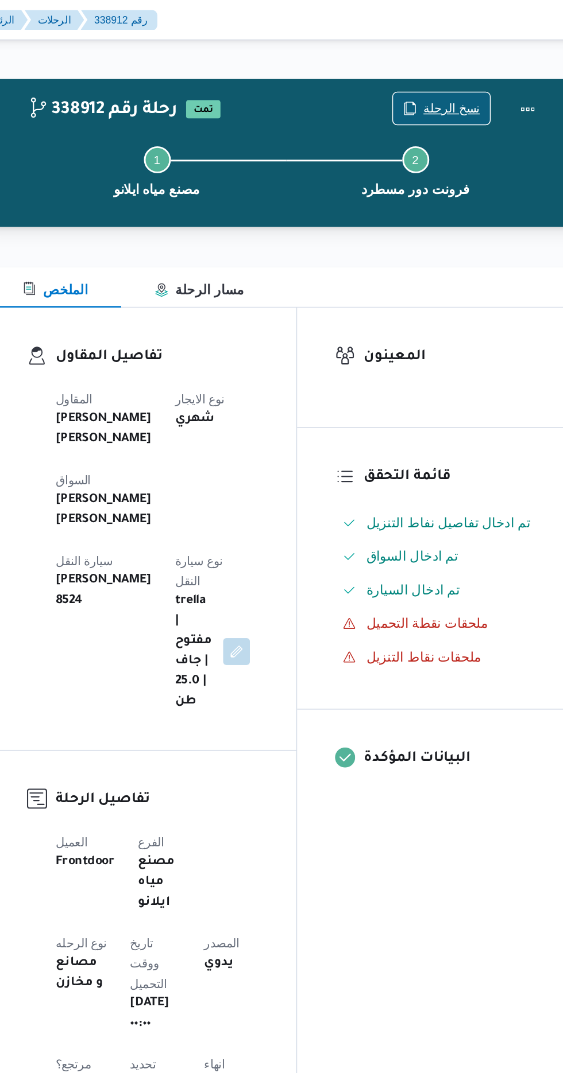
click at [455, 73] on span "نسخ الرحلة" at bounding box center [464, 74] width 38 height 14
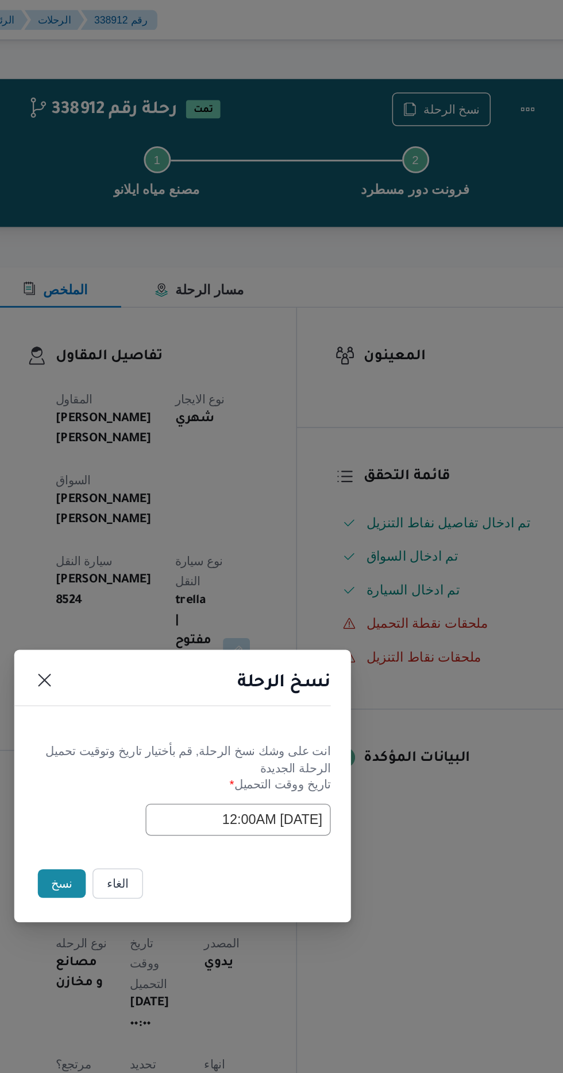
click at [187, 604] on button "نسخ" at bounding box center [199, 604] width 33 height 20
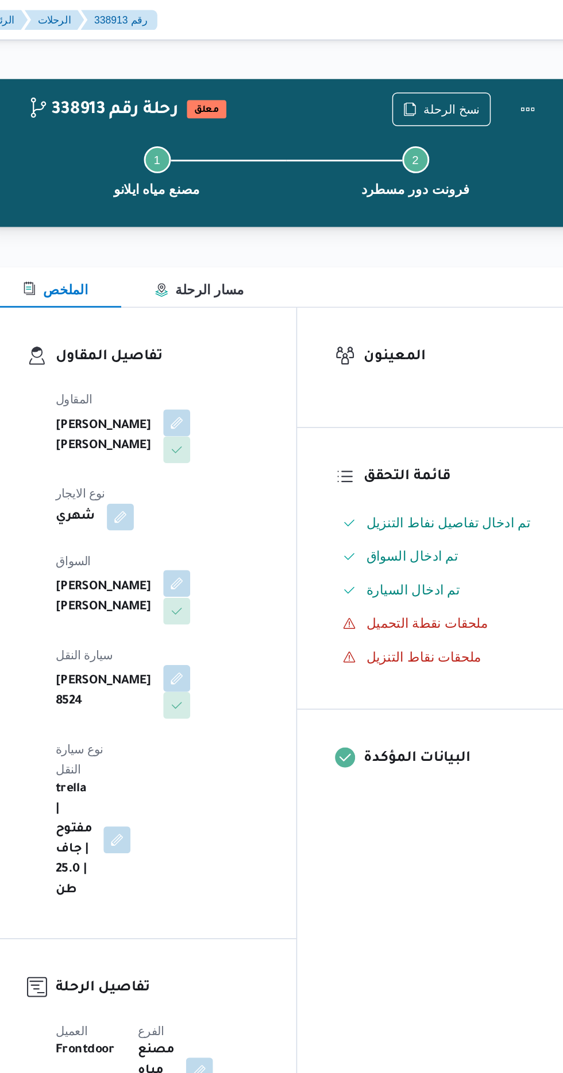
click at [268, 394] on button "button" at bounding box center [277, 398] width 18 height 18
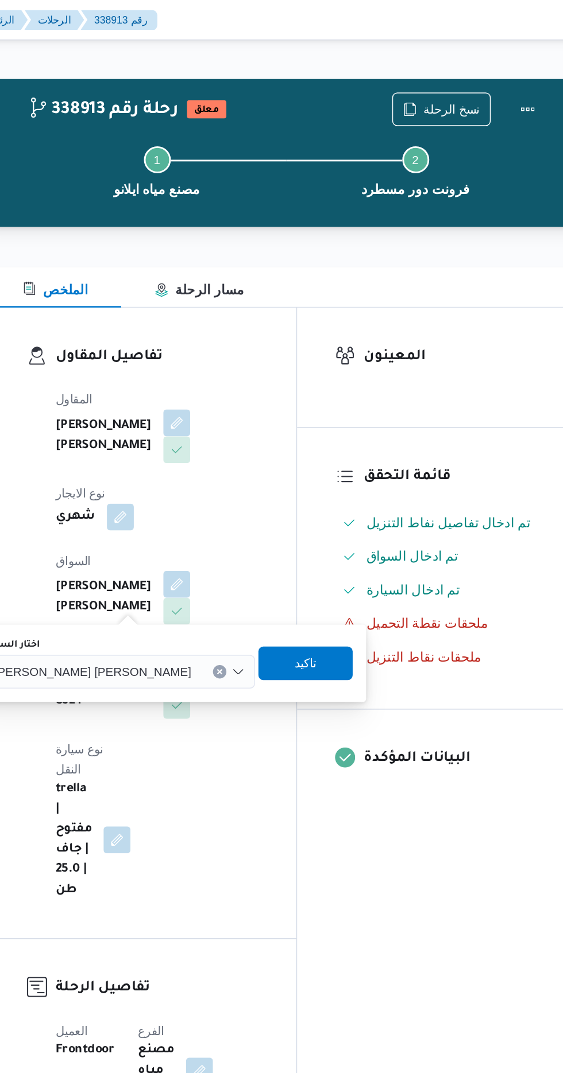
click at [226, 448] on div "[PERSON_NAME] [PERSON_NAME]" at bounding box center [238, 458] width 185 height 23
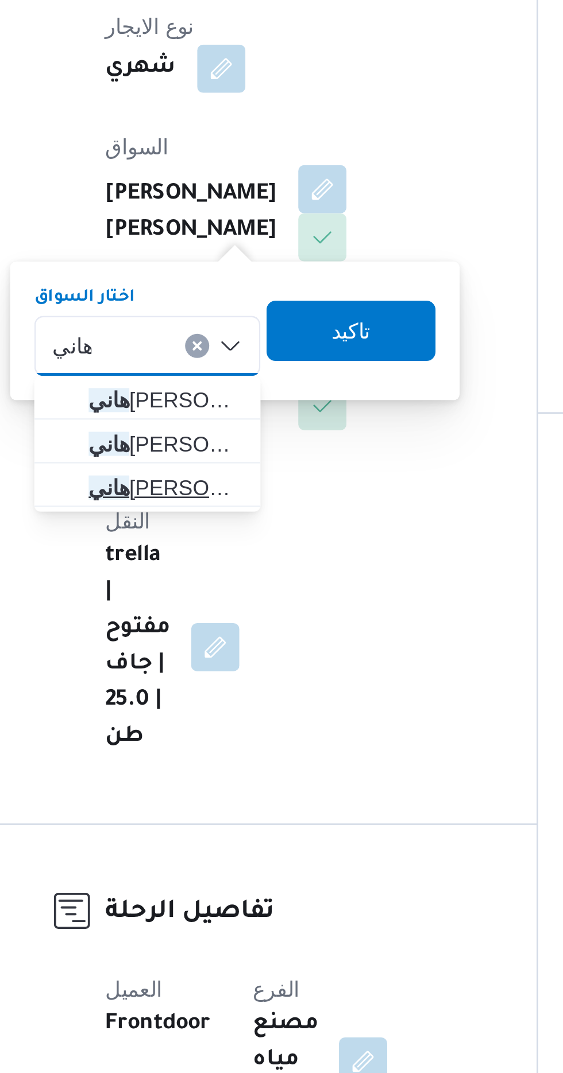
type input "هاني"
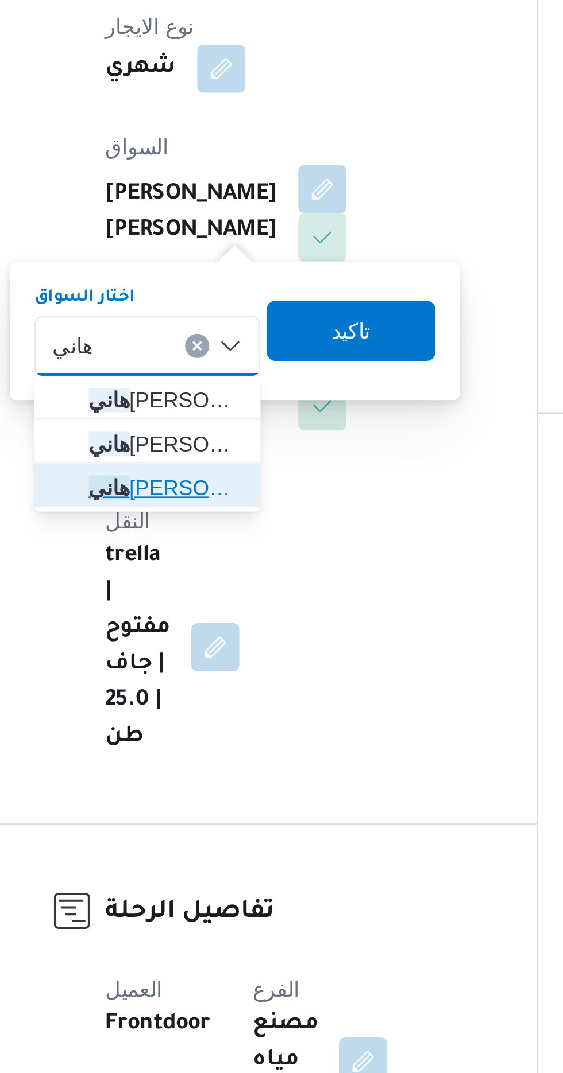
click at [224, 518] on span "[PERSON_NAME]" at bounding box center [217, 513] width 59 height 14
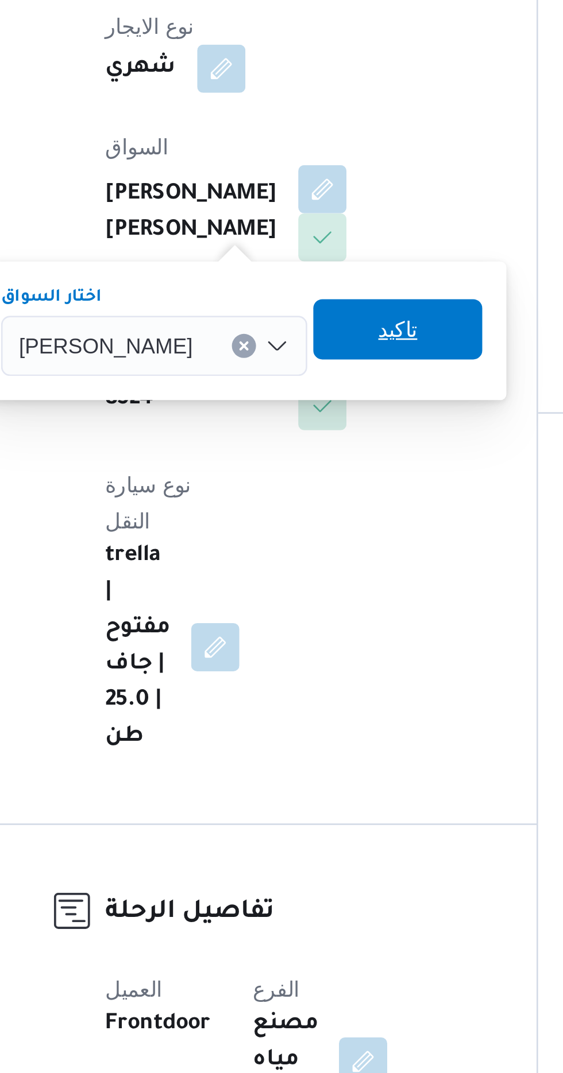
click at [306, 453] on span "تاكيد" at bounding box center [306, 452] width 15 height 14
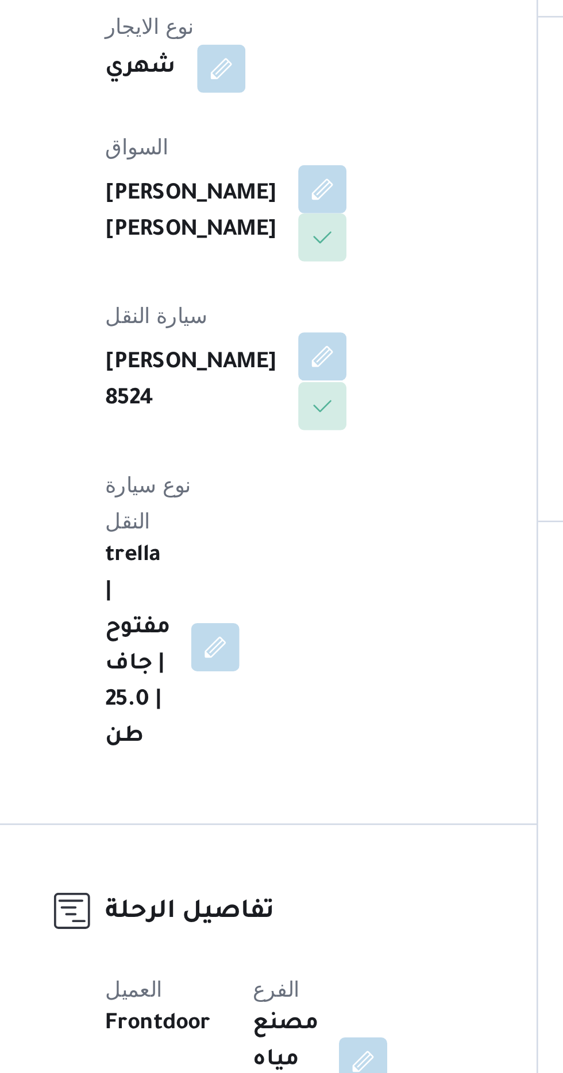
click at [286, 453] on button "button" at bounding box center [277, 462] width 18 height 18
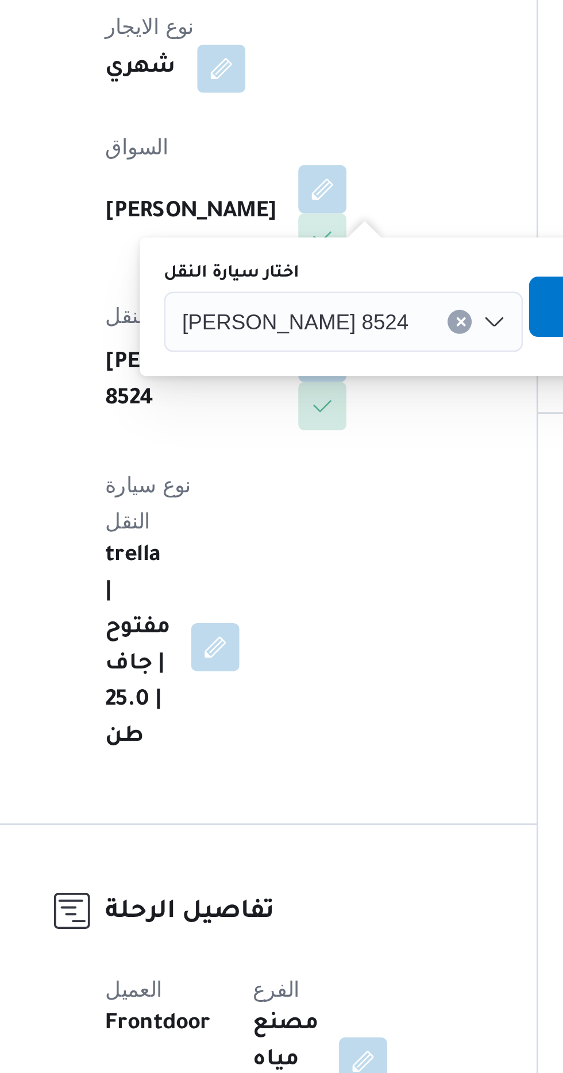
click at [270, 448] on div "[PERSON_NAME] 8524" at bounding box center [285, 449] width 137 height 23
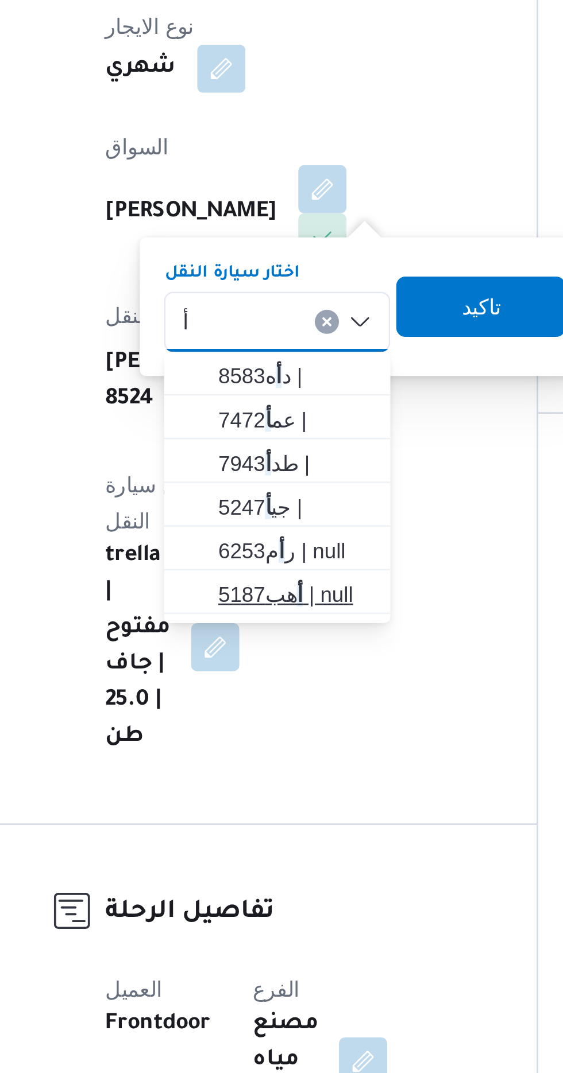
type input "أ"
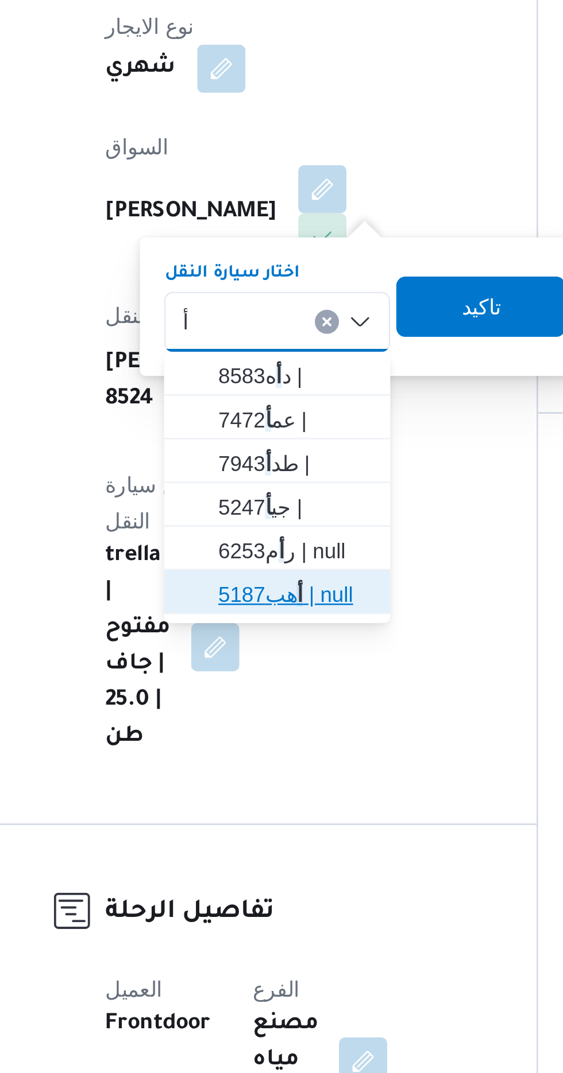
click at [270, 549] on span "أ هب5187 | null" at bounding box center [267, 553] width 59 height 14
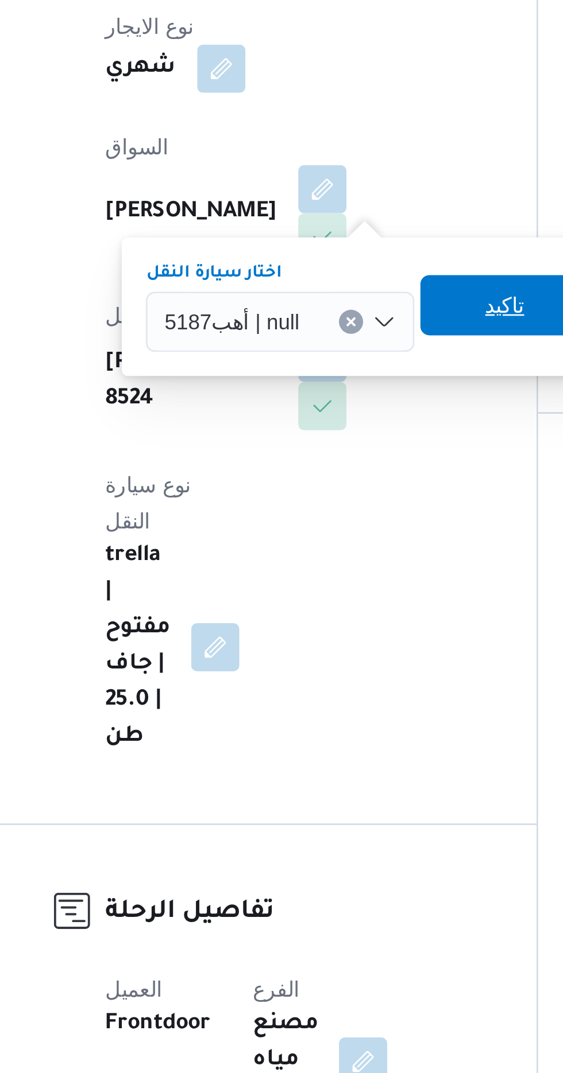
click at [343, 442] on span "تاكيد" at bounding box center [346, 443] width 15 height 14
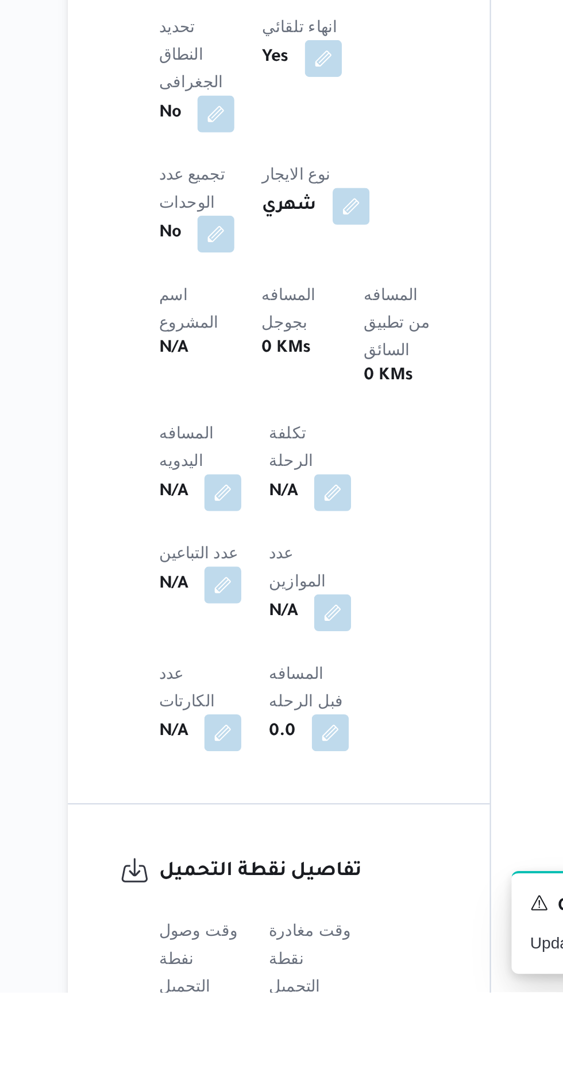
scroll to position [285, 0]
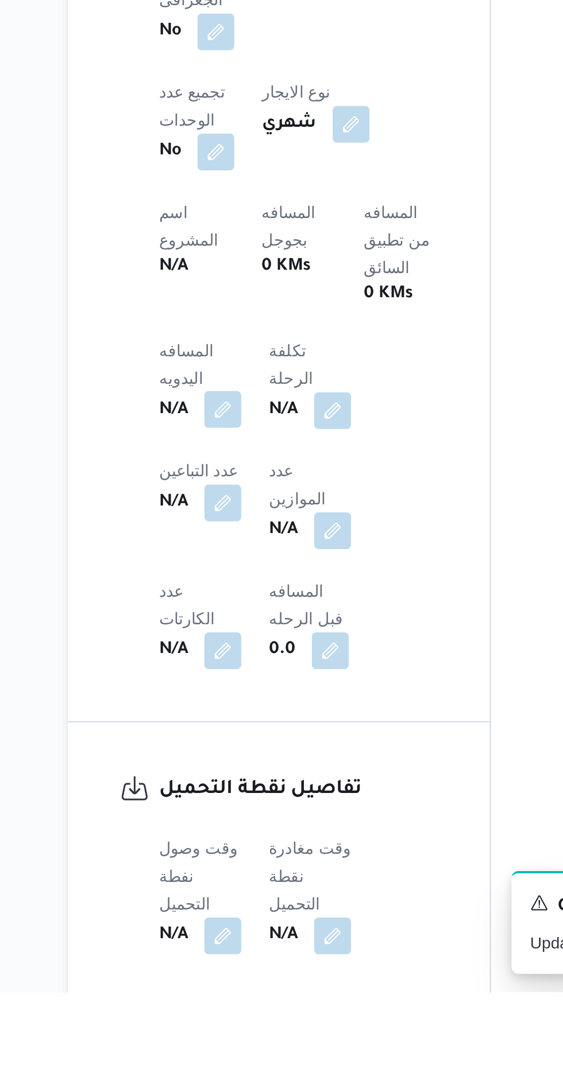
click at [224, 774] on button "button" at bounding box center [226, 783] width 18 height 18
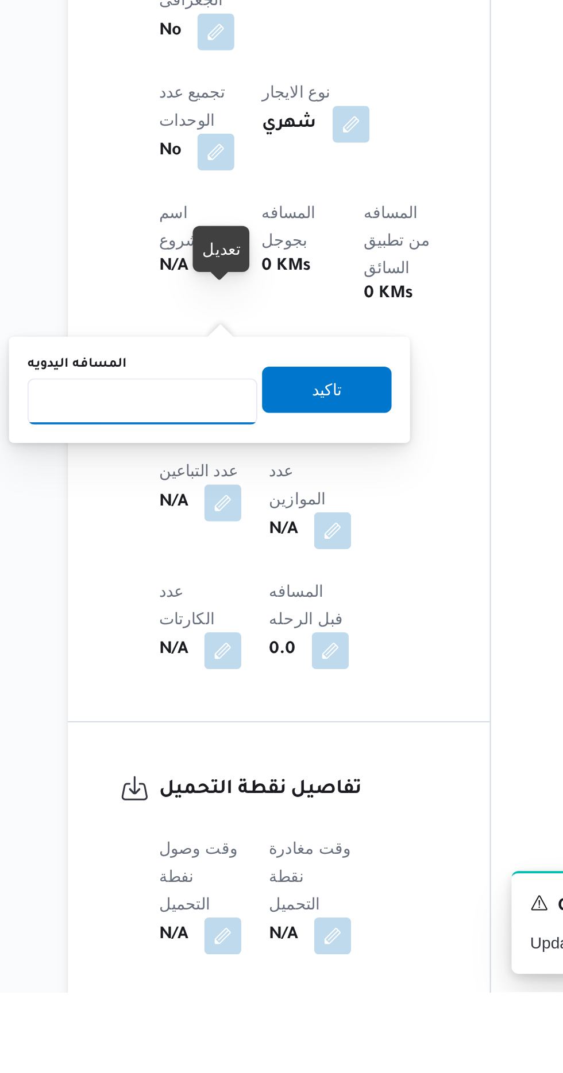
click at [216, 777] on input "المسافه اليدويه" at bounding box center [186, 779] width 114 height 23
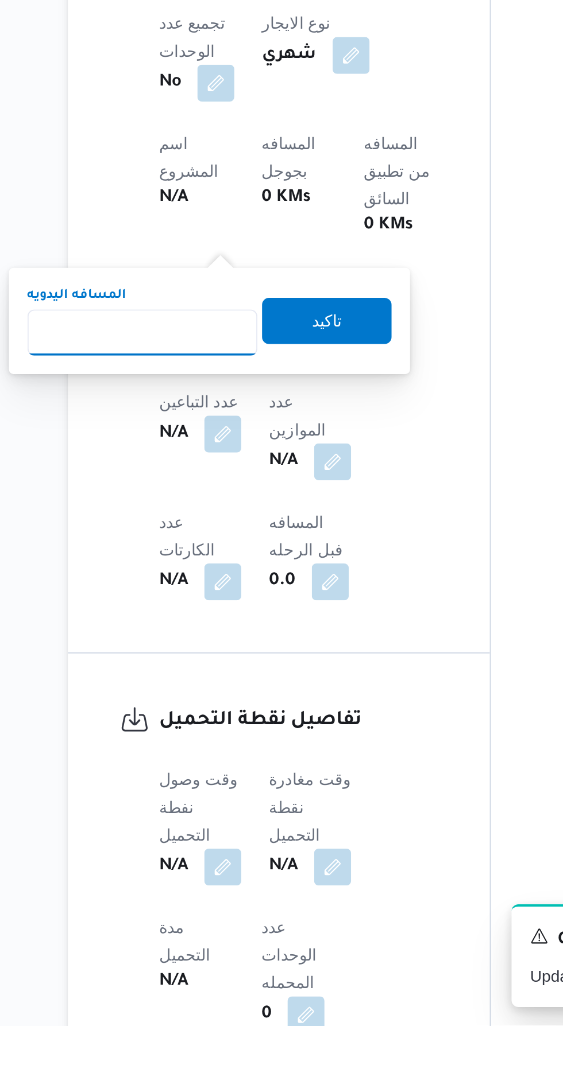
scroll to position [382, 0]
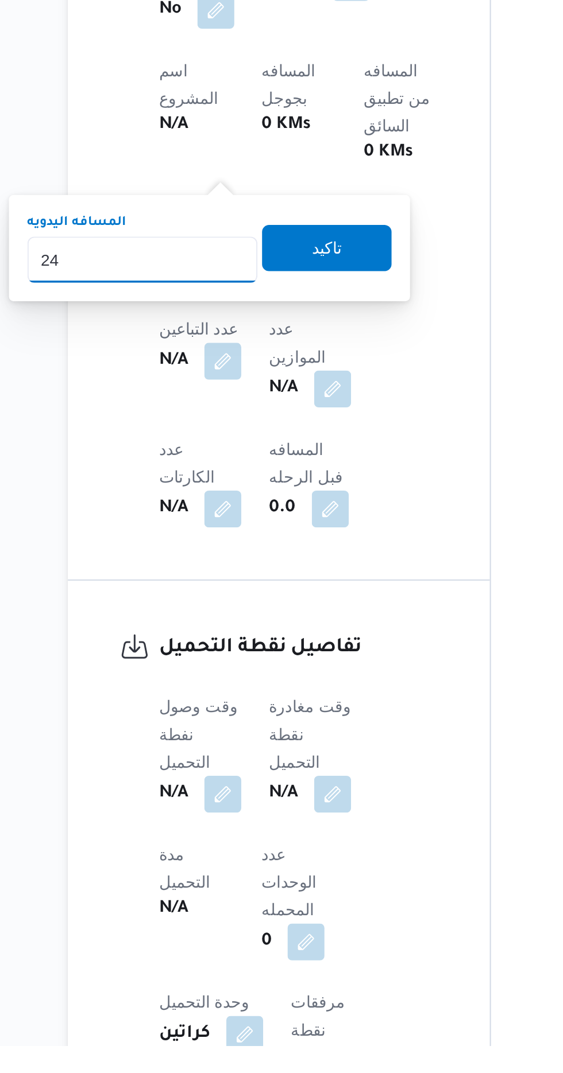
type input "240"
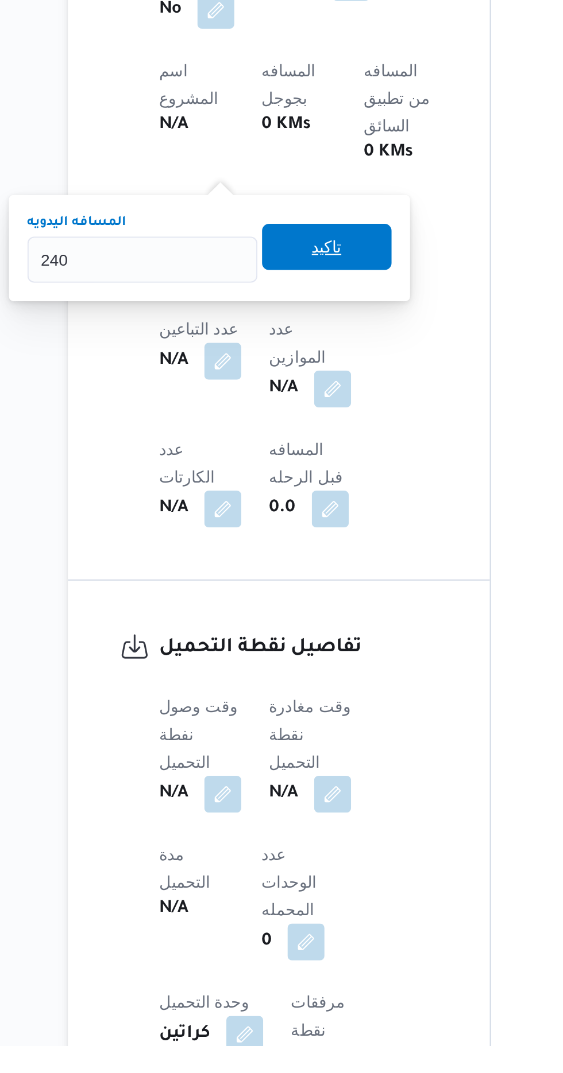
click at [285, 674] on span "تاكيد" at bounding box center [277, 676] width 15 height 14
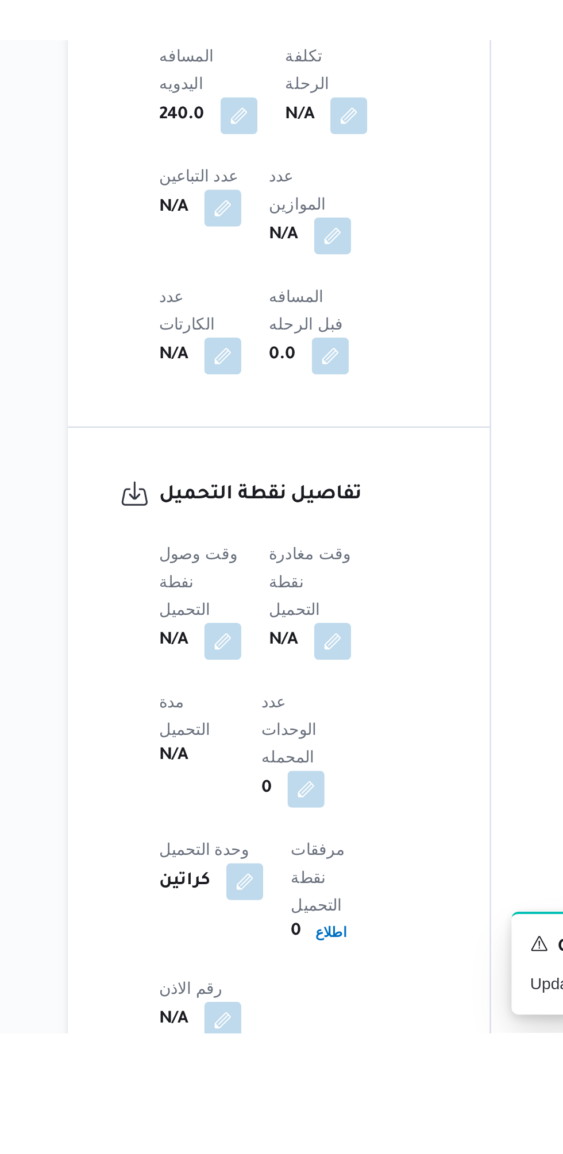
scroll to position [455, 0]
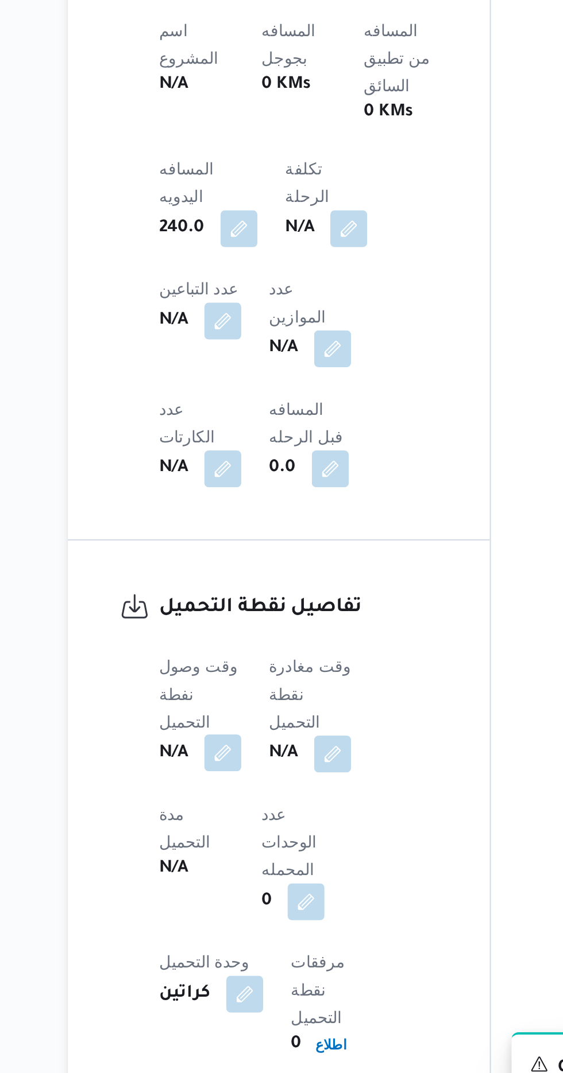
click at [224, 865] on button "button" at bounding box center [226, 874] width 18 height 18
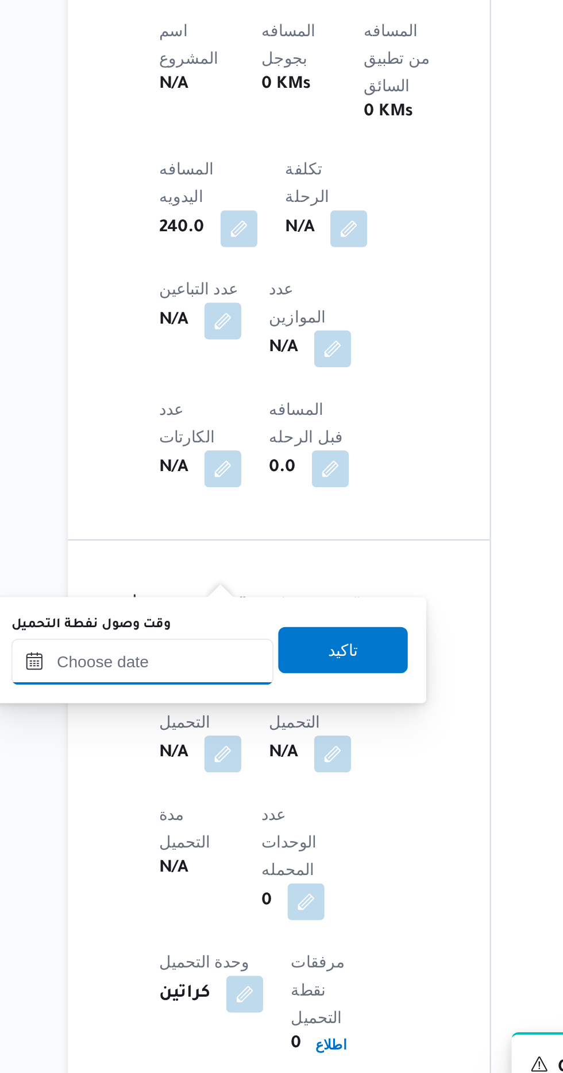
click at [215, 823] on input "وقت وصول نفطة التحميل" at bounding box center [186, 828] width 130 height 23
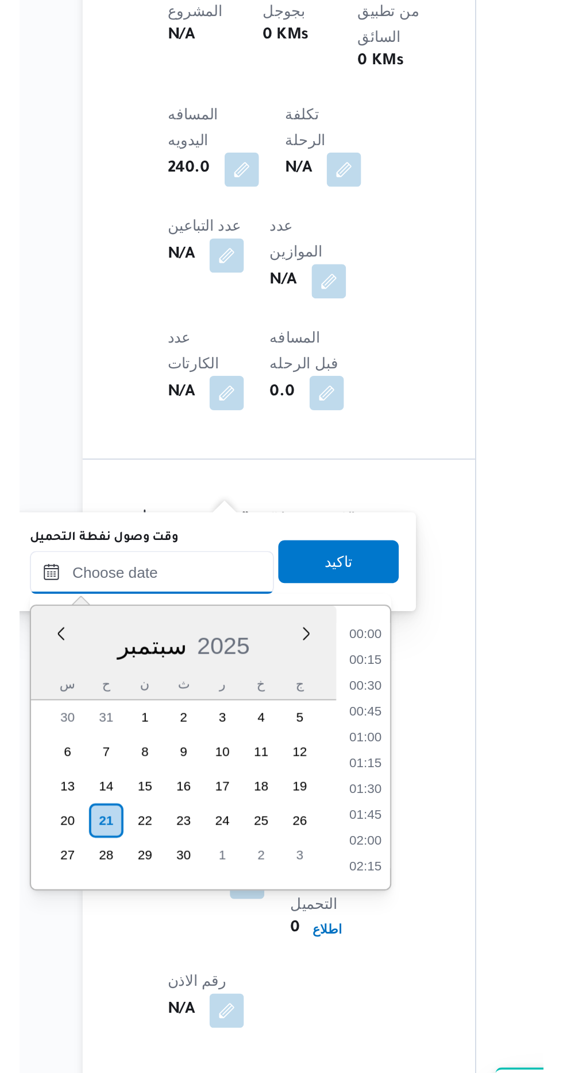
scroll to position [770, 0]
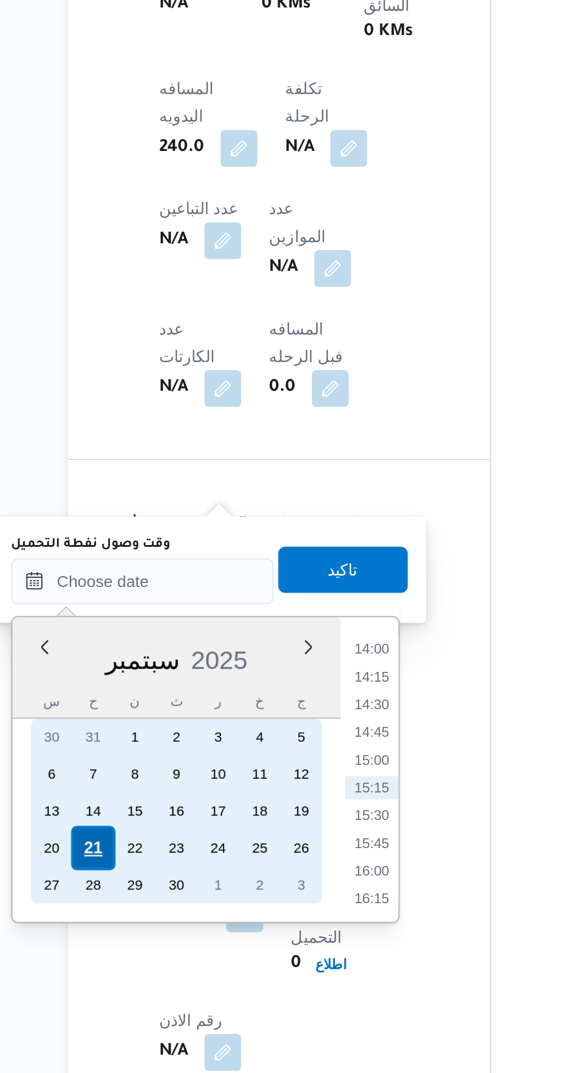
click at [160, 959] on div "21" at bounding box center [161, 962] width 22 height 22
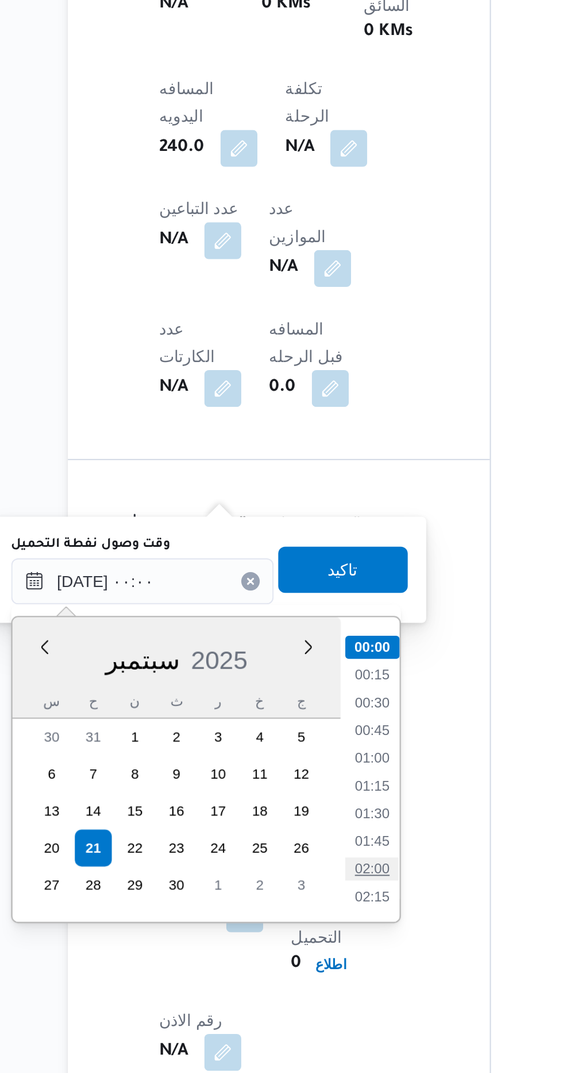
click at [304, 971] on li "02:00" at bounding box center [300, 971] width 26 height 11
type input "[DATE] ٠٢:٠٠"
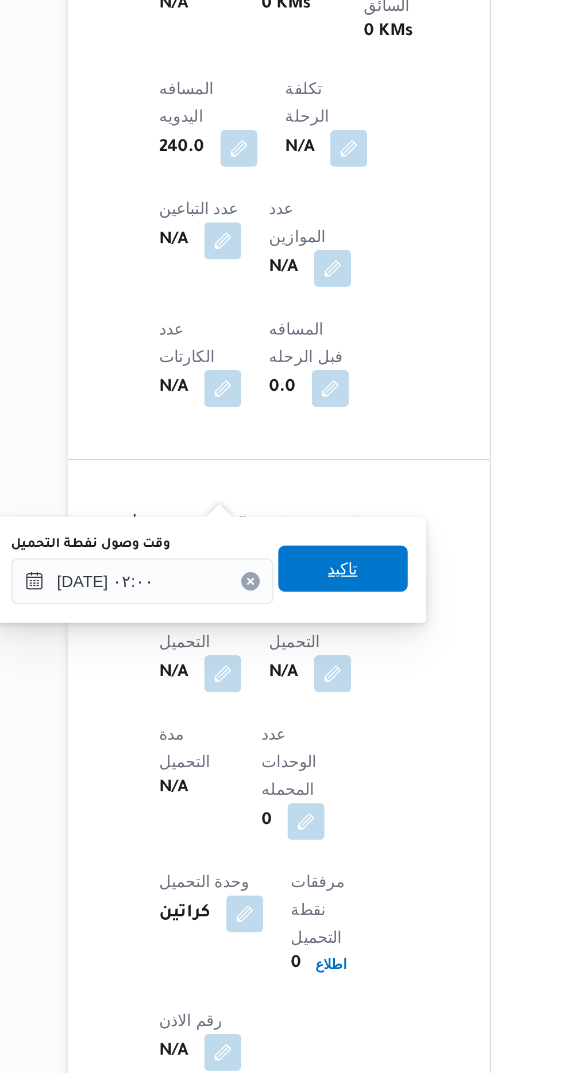
click at [308, 827] on span "تاكيد" at bounding box center [286, 822] width 64 height 23
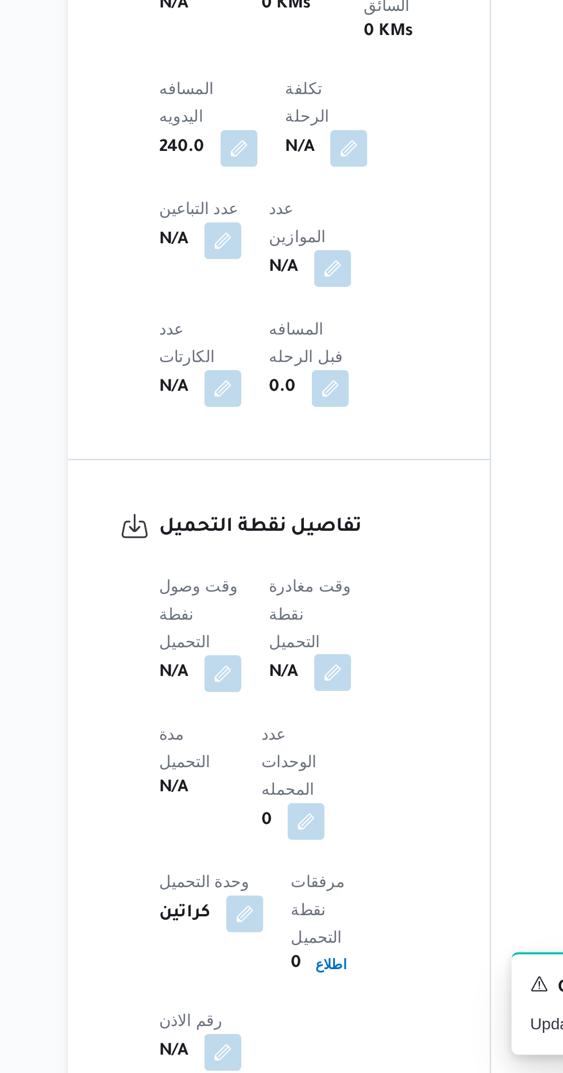
click at [285, 865] on button "button" at bounding box center [281, 874] width 18 height 18
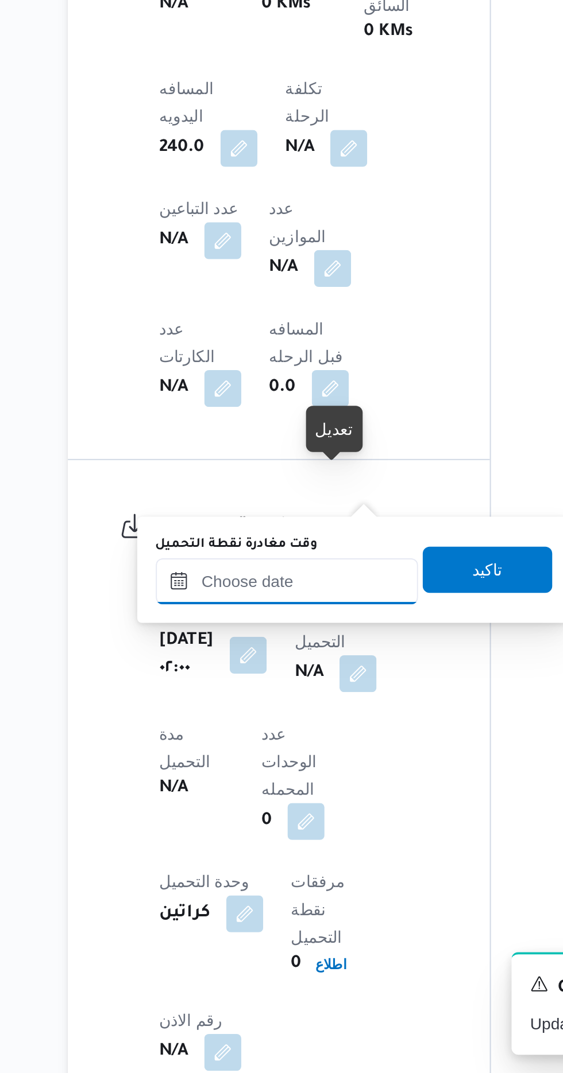
click at [267, 825] on input "وقت مغادرة نقطة التحميل" at bounding box center [258, 828] width 130 height 23
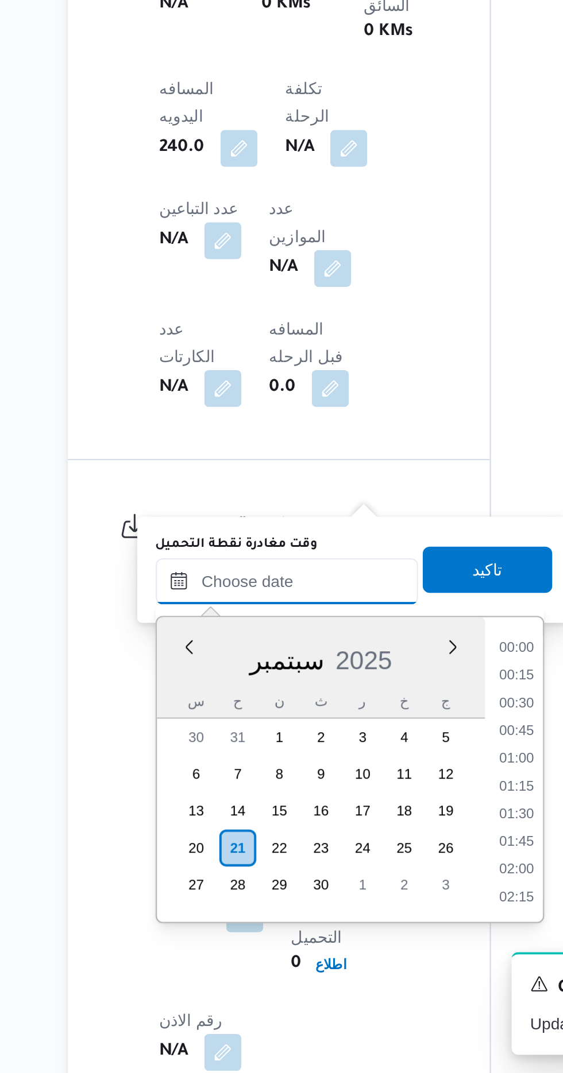
scroll to position [770, 0]
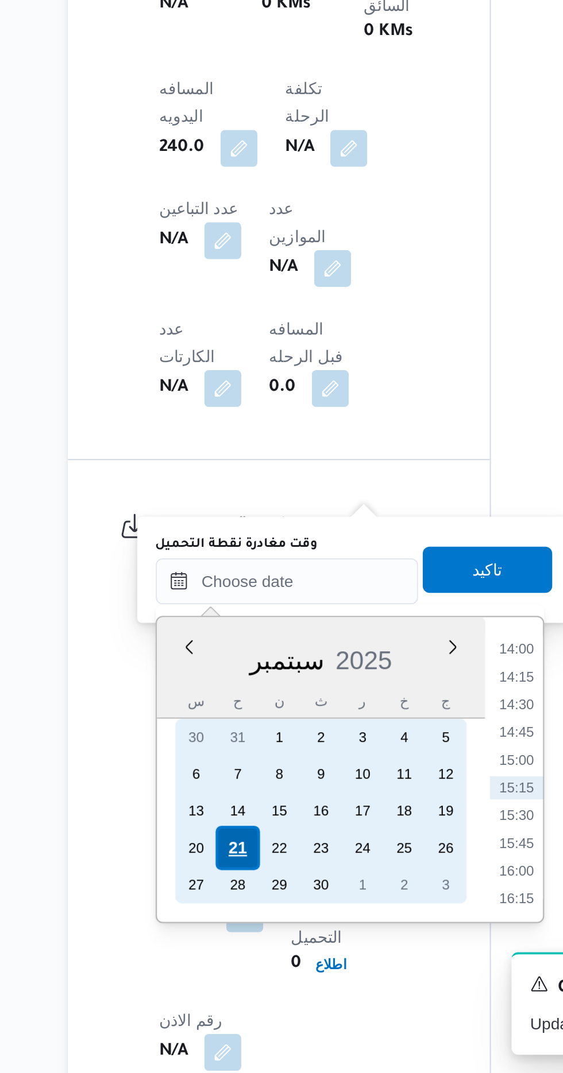
click at [234, 958] on div "21" at bounding box center [233, 962] width 22 height 22
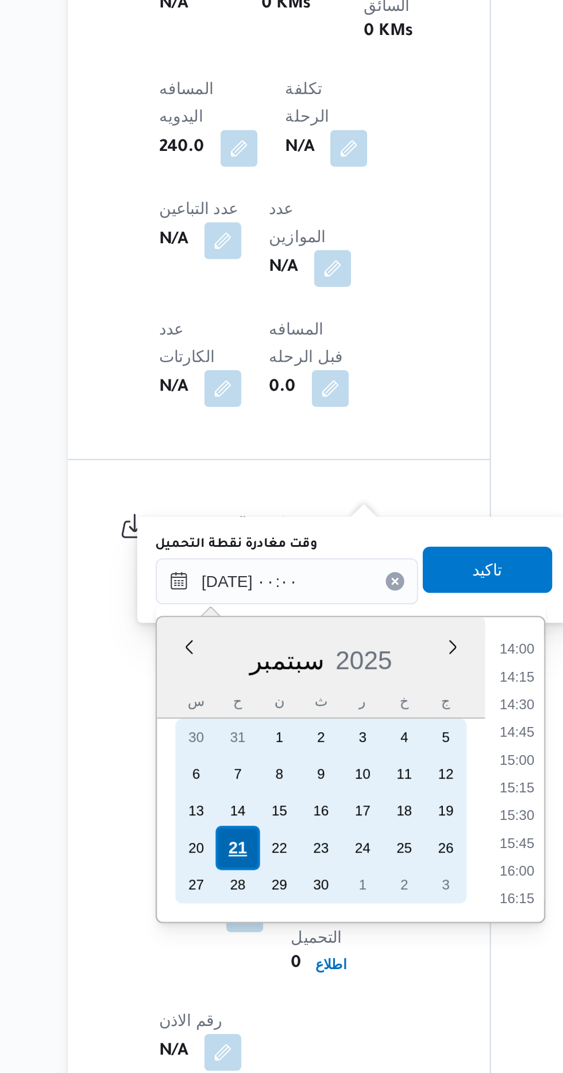
scroll to position [0, 0]
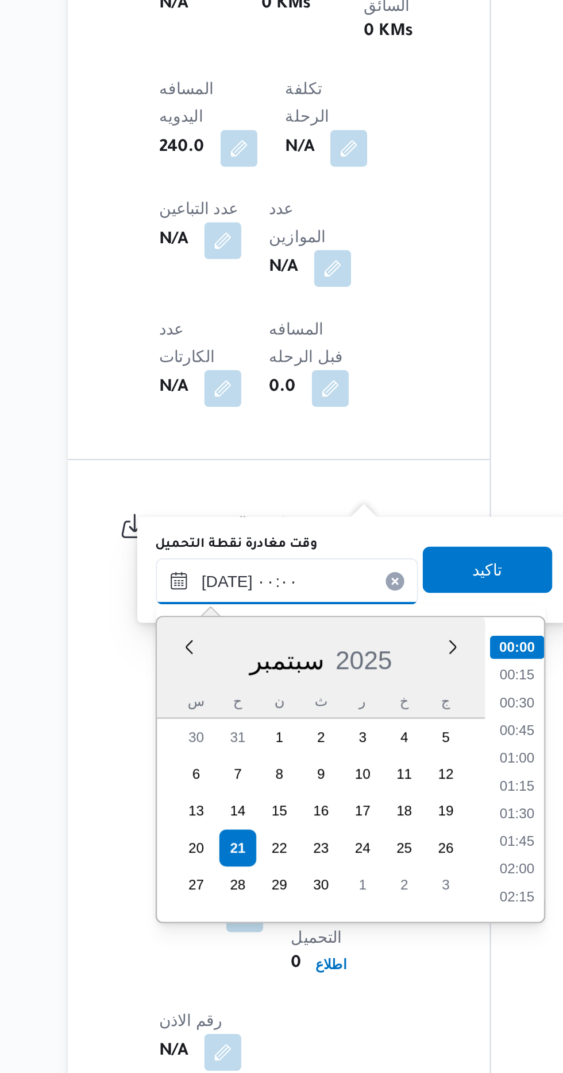
click at [207, 824] on input "[DATE] ٠٠:٠٠" at bounding box center [258, 828] width 130 height 23
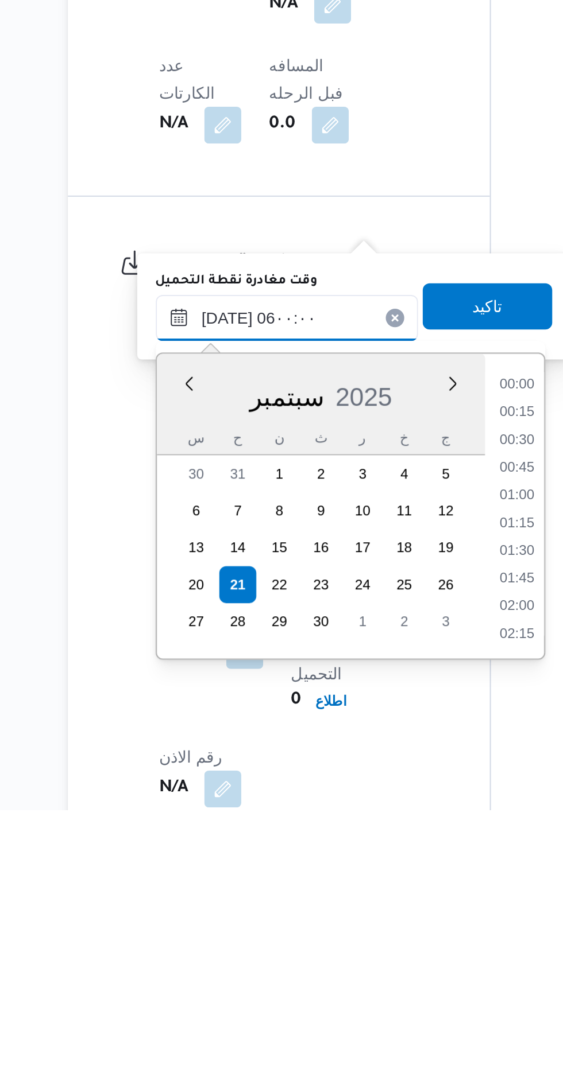
scroll to position [210, 0]
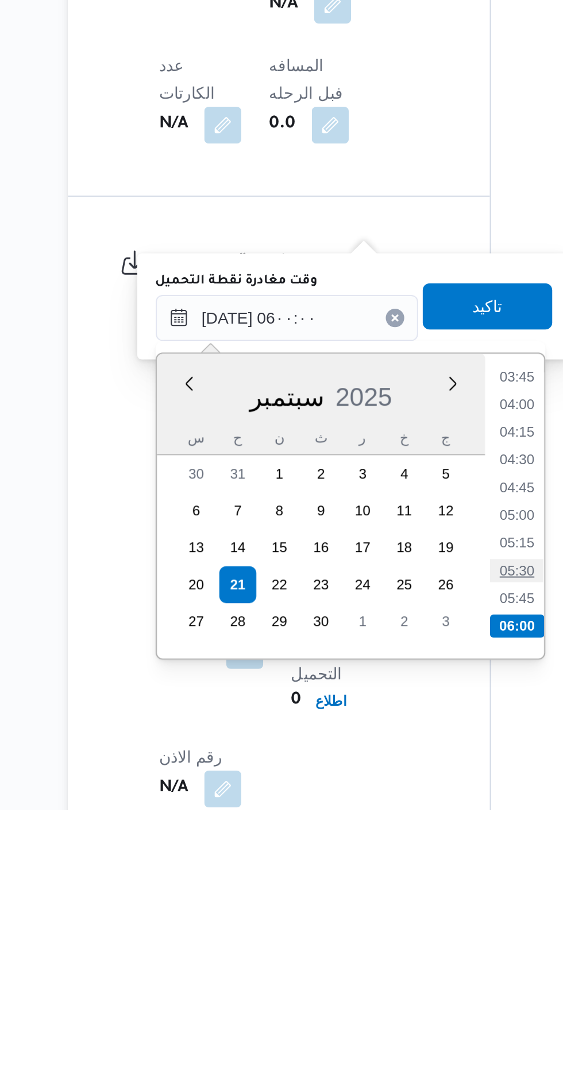
click at [369, 953] on li "05:30" at bounding box center [372, 954] width 26 height 11
type input "[DATE] ٠٥:٣٠"
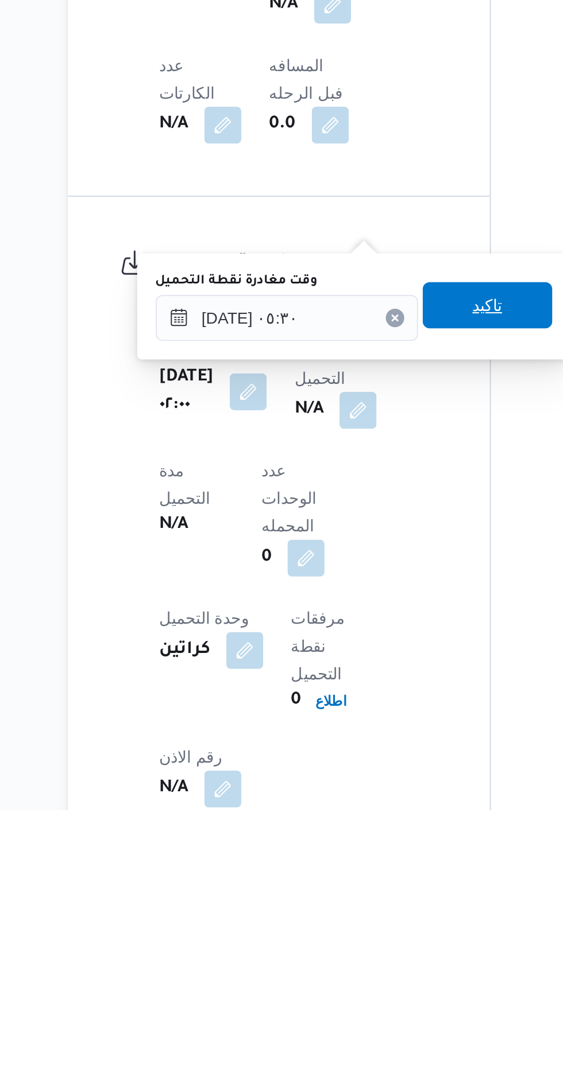
click at [363, 825] on span "تاكيد" at bounding box center [357, 823] width 15 height 14
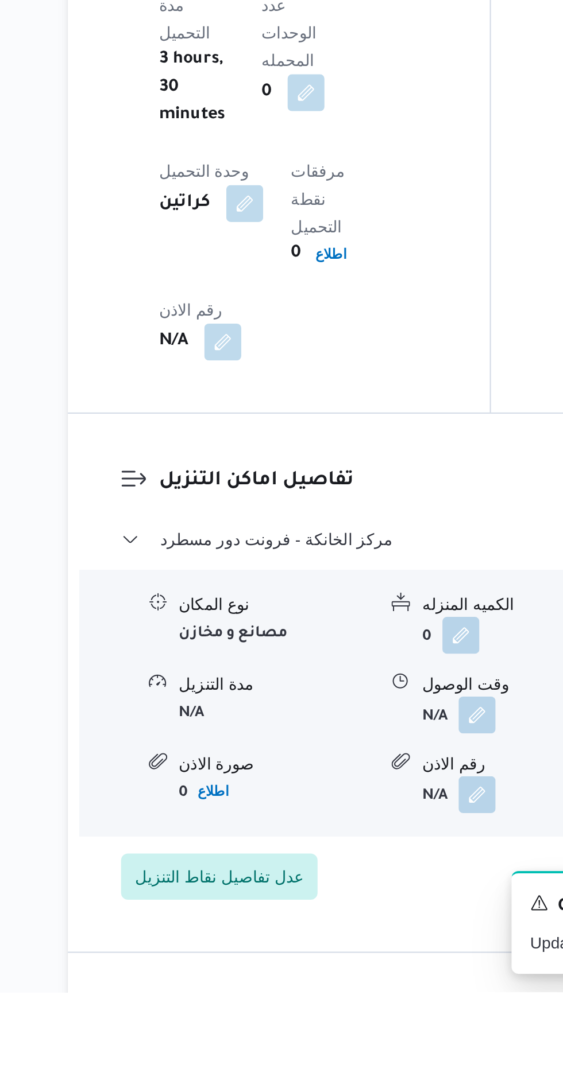
scroll to position [780, 0]
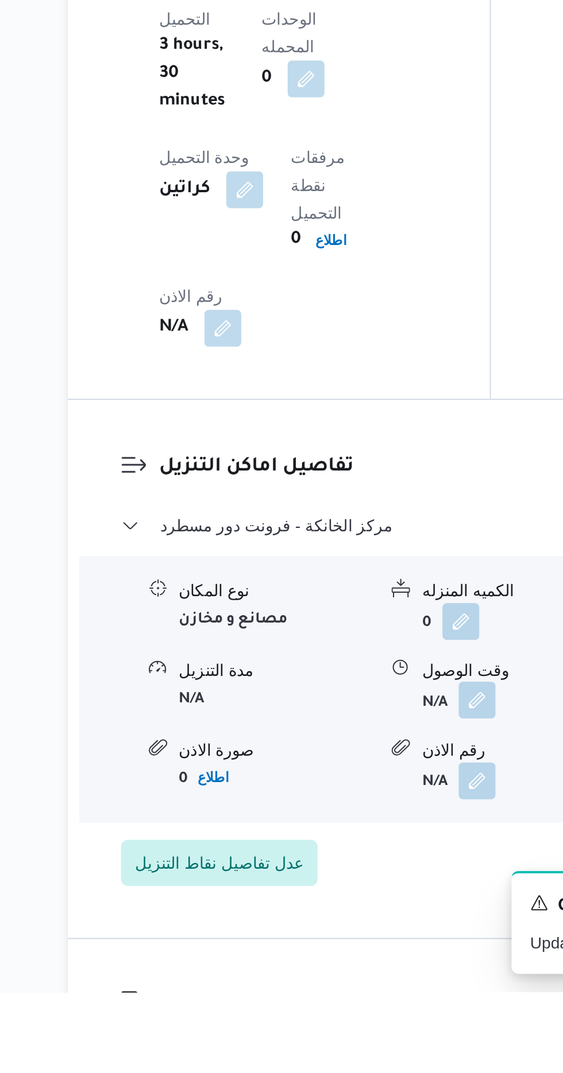
click at [354, 919] on button "button" at bounding box center [352, 928] width 18 height 18
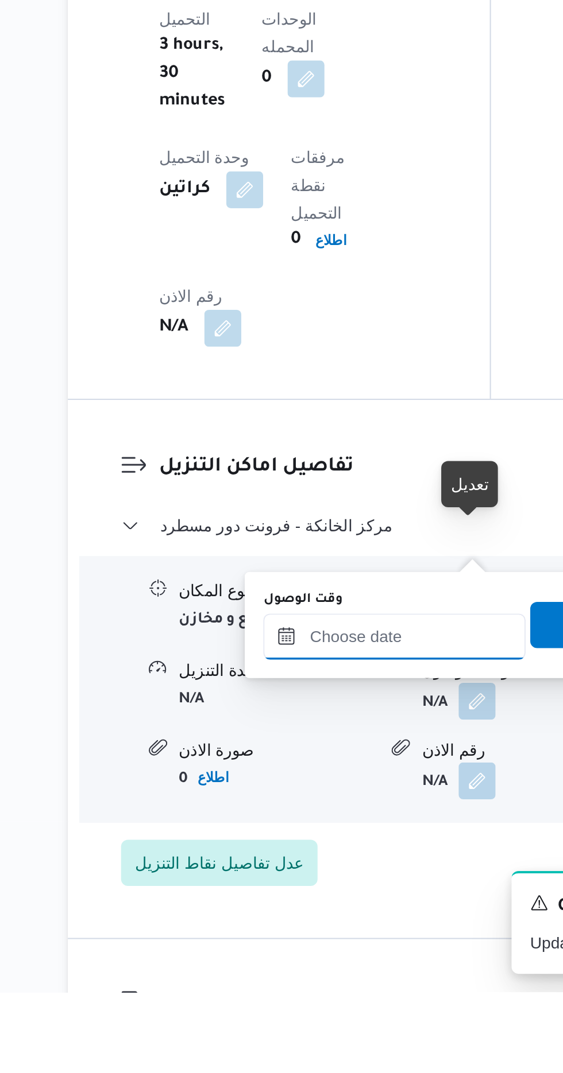
click at [323, 892] on input "وقت الوصول" at bounding box center [311, 896] width 130 height 23
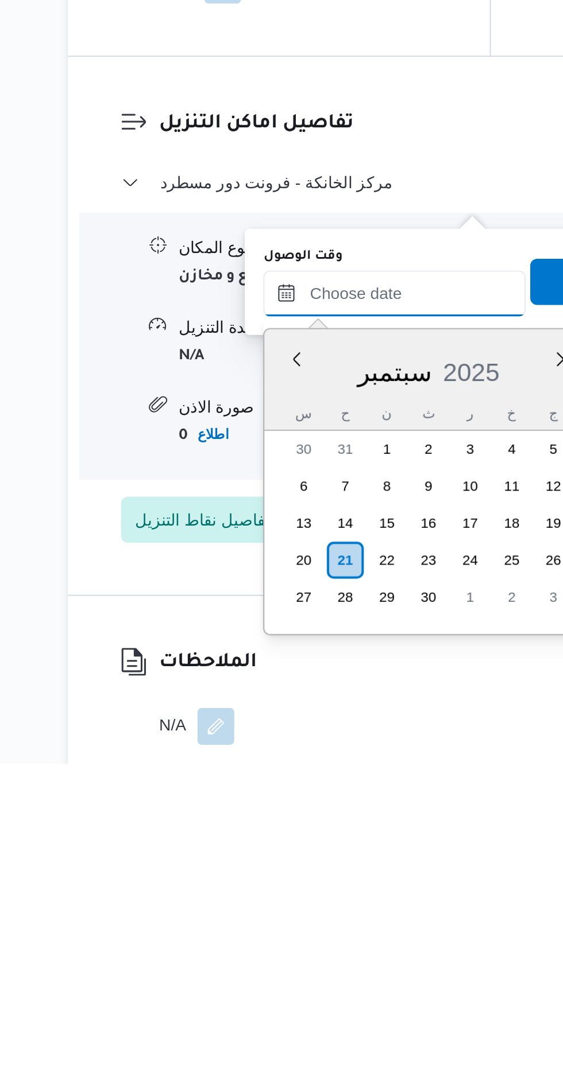
scroll to position [836, 0]
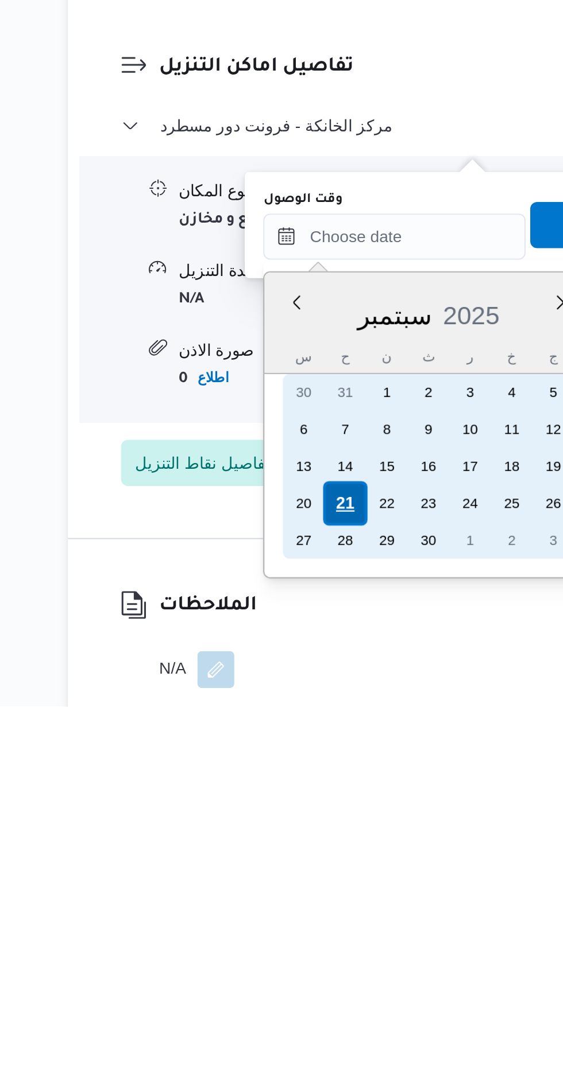
click at [288, 972] on div "21" at bounding box center [287, 973] width 22 height 22
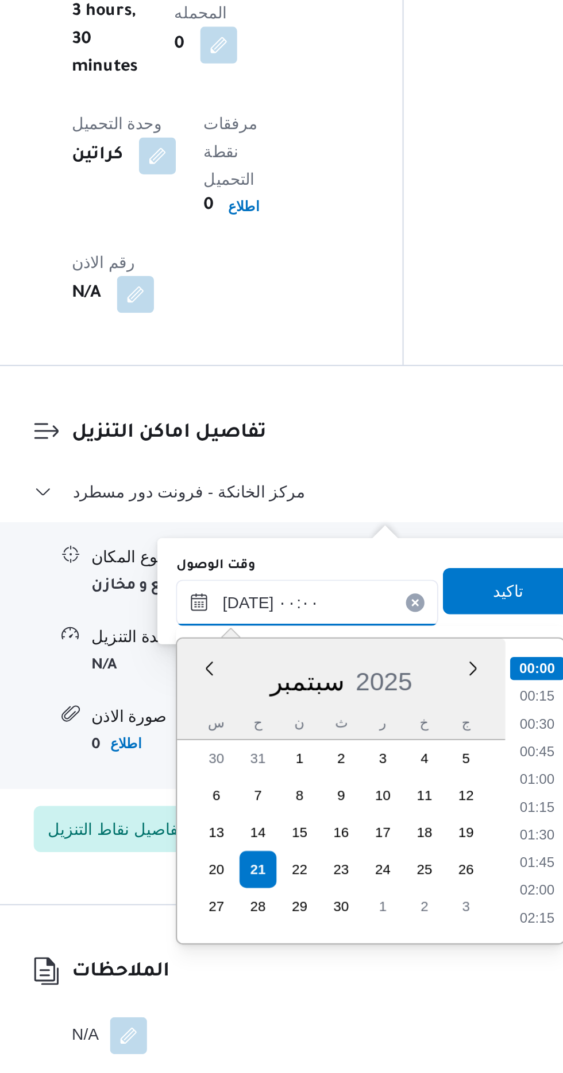
click at [270, 841] on input "[DATE] ٠٠:٠٠" at bounding box center [311, 839] width 130 height 23
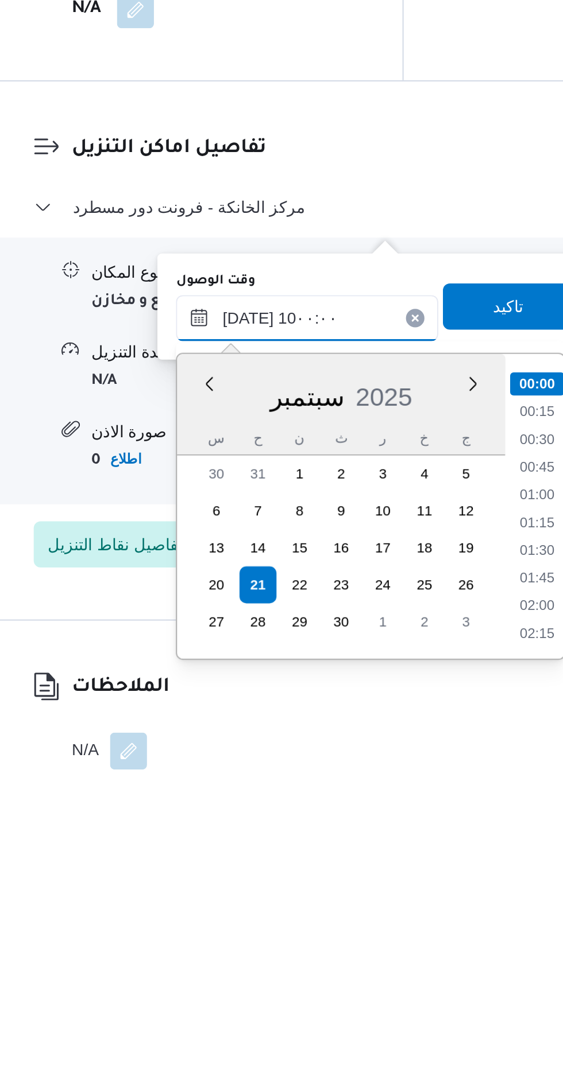
scroll to position [431, 0]
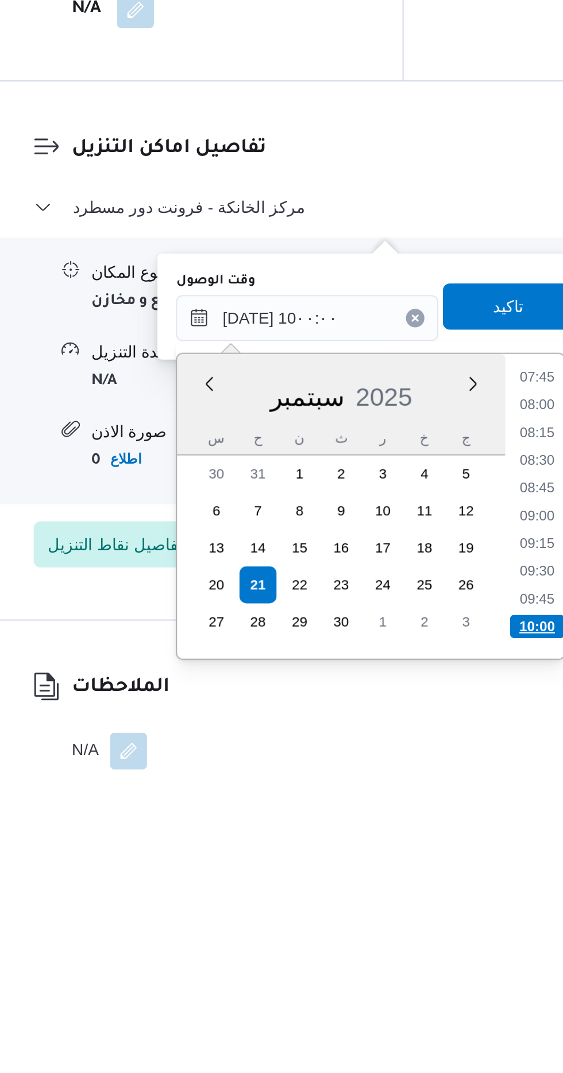
click at [428, 990] on li "10:00" at bounding box center [425, 993] width 27 height 11
type input "[DATE] ١٠:٠٠"
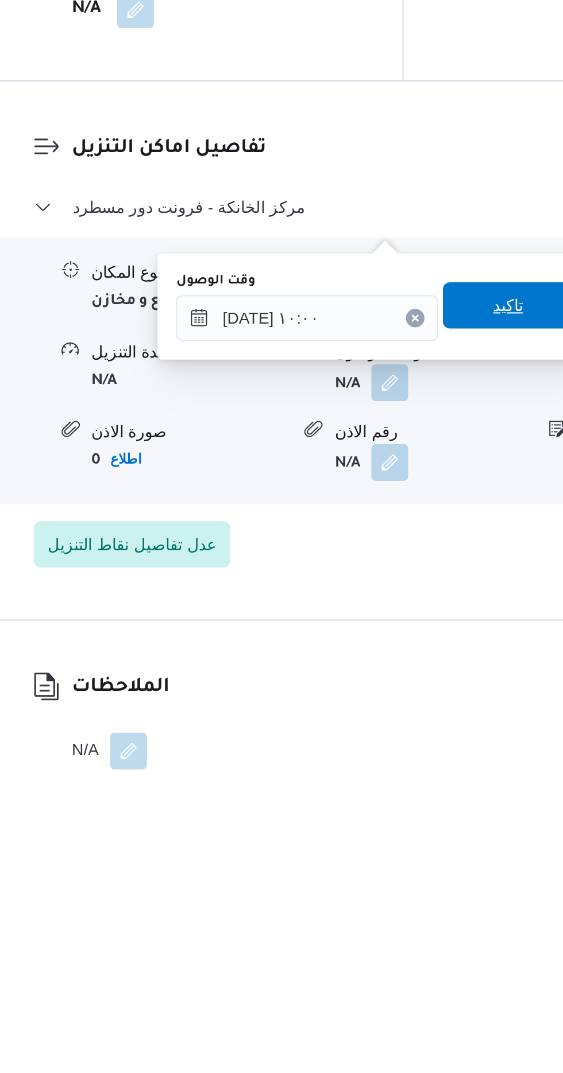
click at [418, 834] on span "تاكيد" at bounding box center [411, 834] width 15 height 14
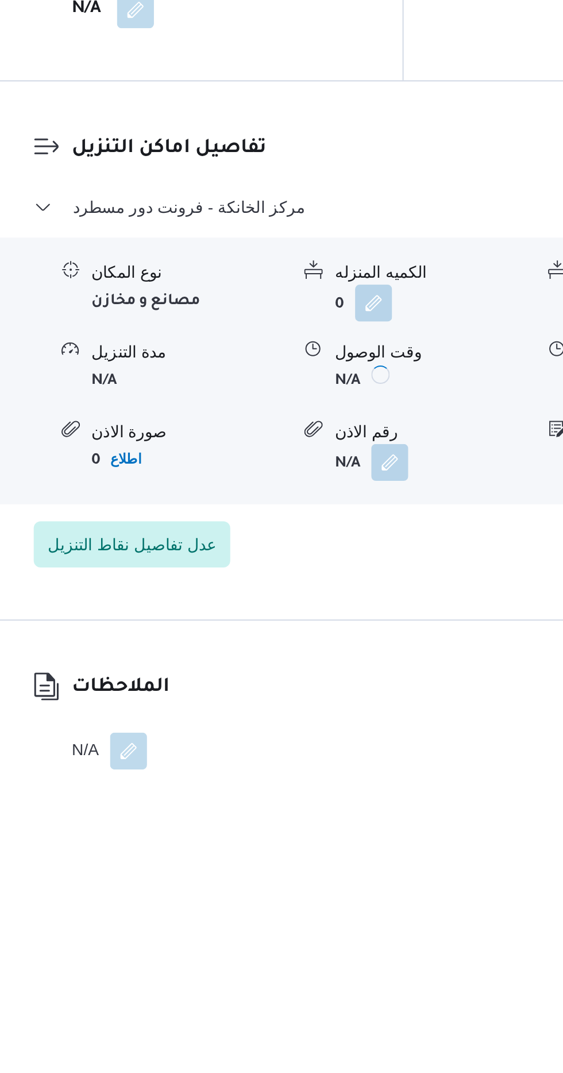
scroll to position [836, 0]
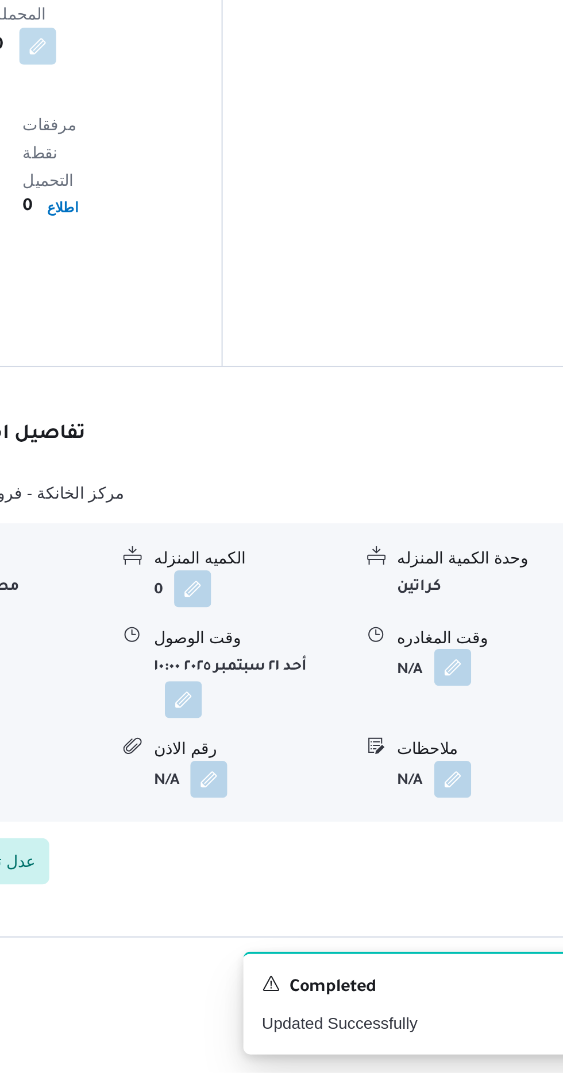
click at [472, 863] on button "button" at bounding box center [473, 872] width 18 height 18
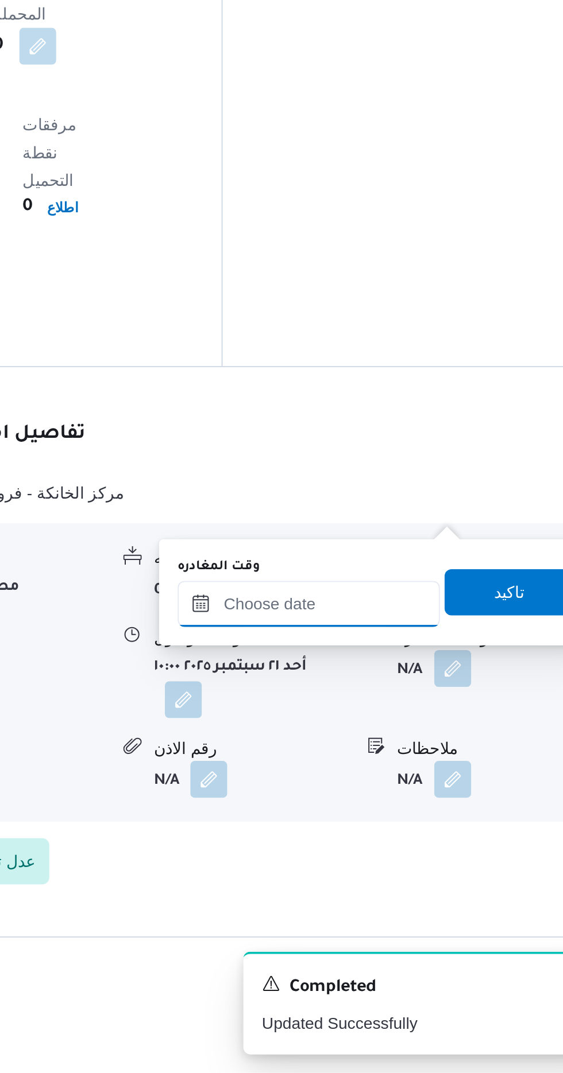
click at [419, 840] on input "وقت المغادره" at bounding box center [402, 840] width 130 height 23
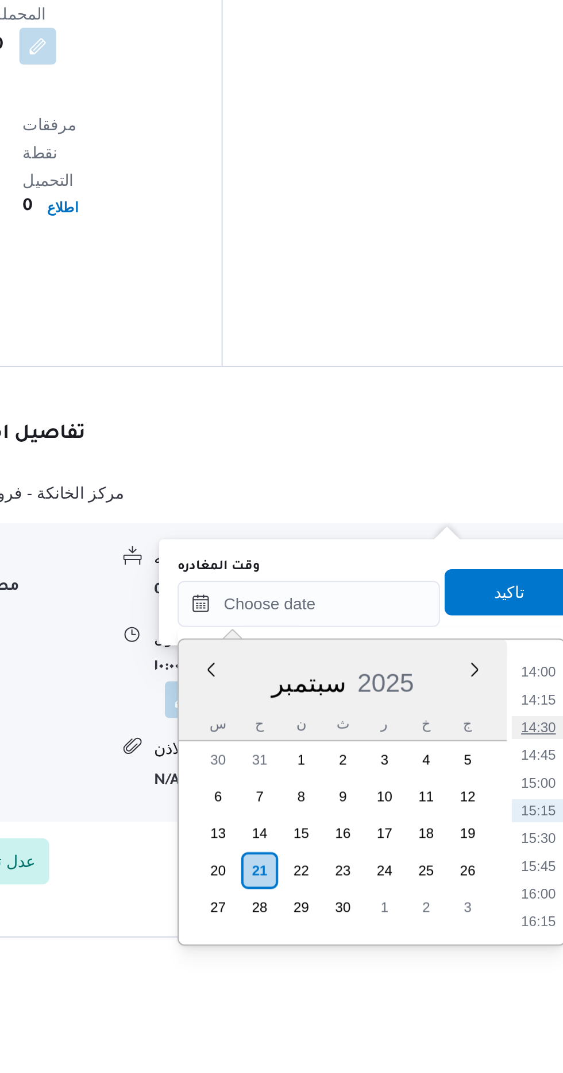
click at [517, 898] on li "14:30" at bounding box center [516, 901] width 26 height 11
type input "[DATE] ١٤:٣٠"
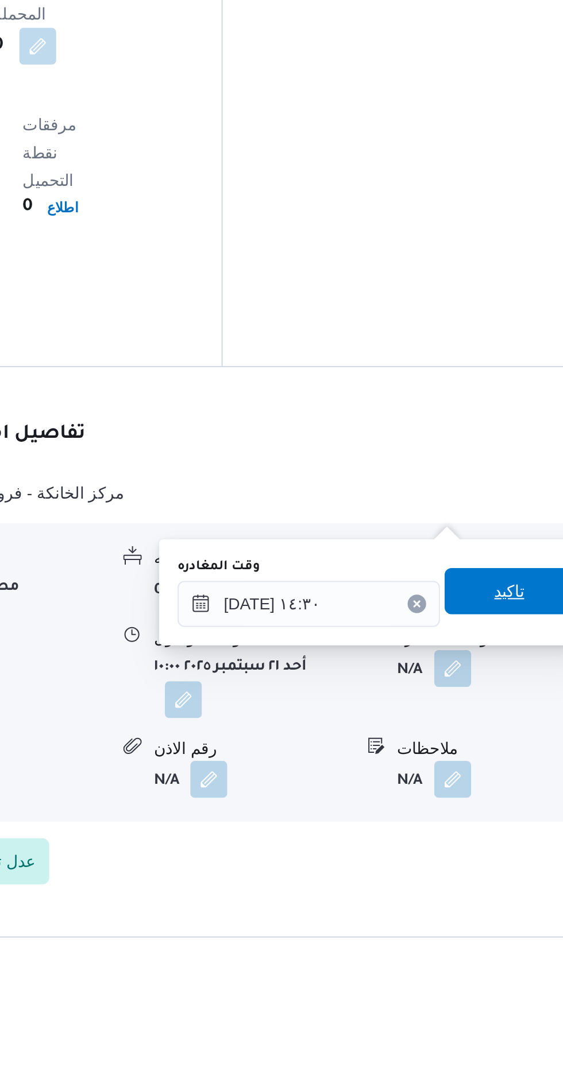
click at [503, 832] on span "تاكيد" at bounding box center [502, 834] width 64 height 23
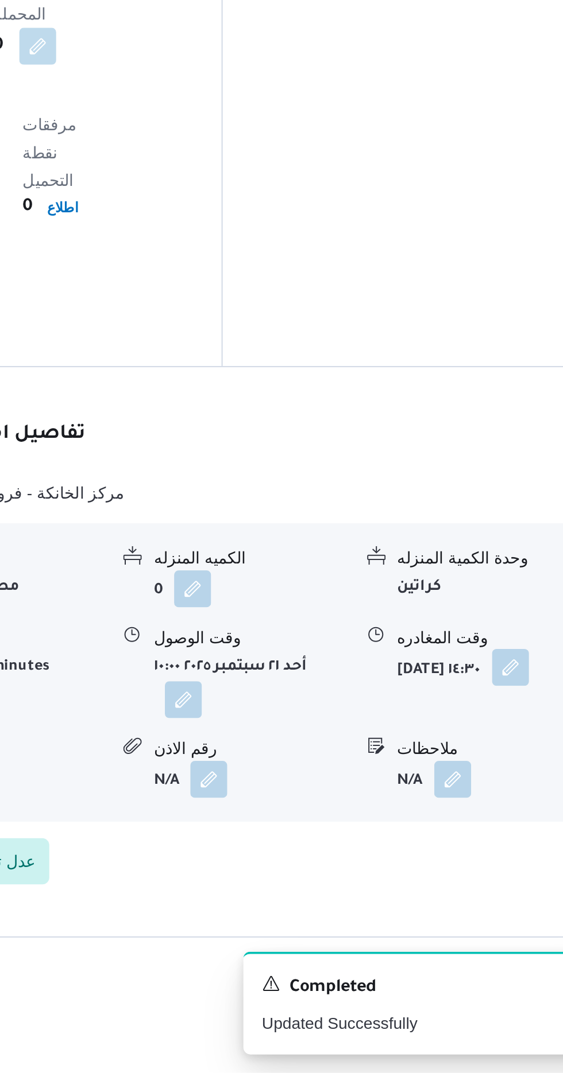
click at [493, 863] on button "button" at bounding box center [502, 872] width 18 height 18
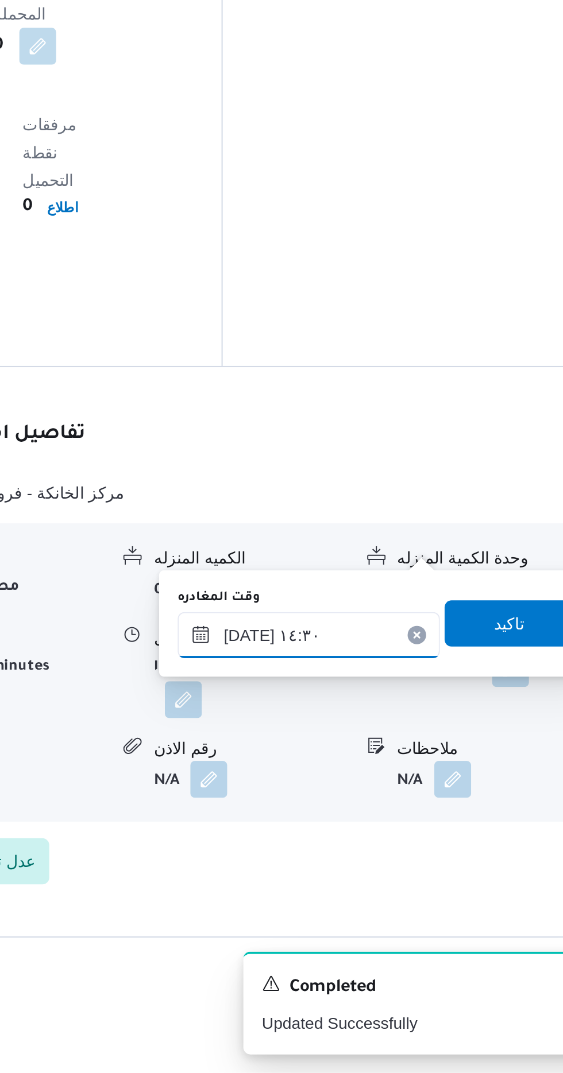
click at [422, 852] on input "[DATE] ١٤:٣٠" at bounding box center [402, 855] width 130 height 23
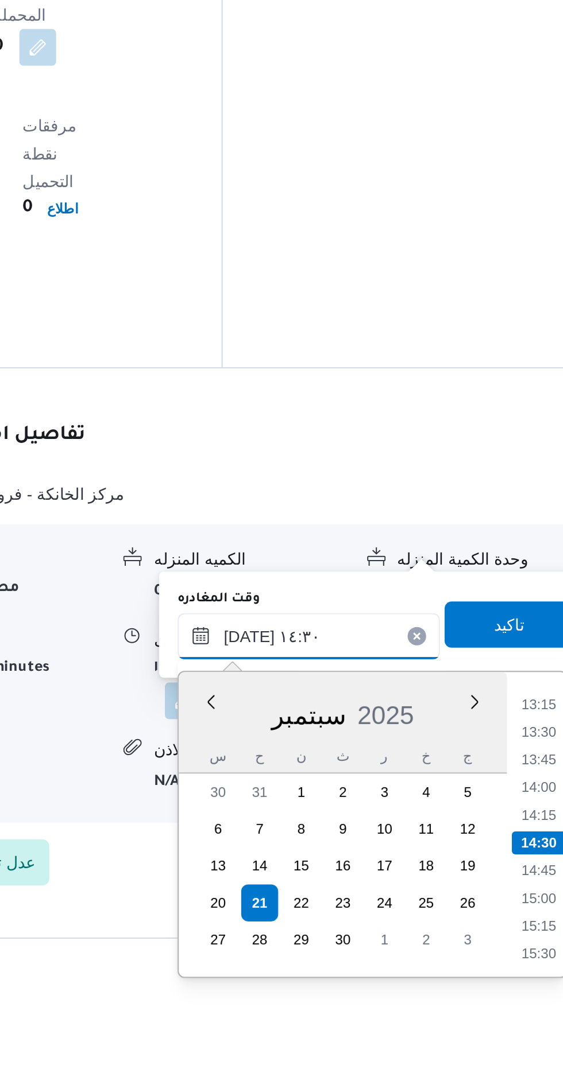
scroll to position [835, 0]
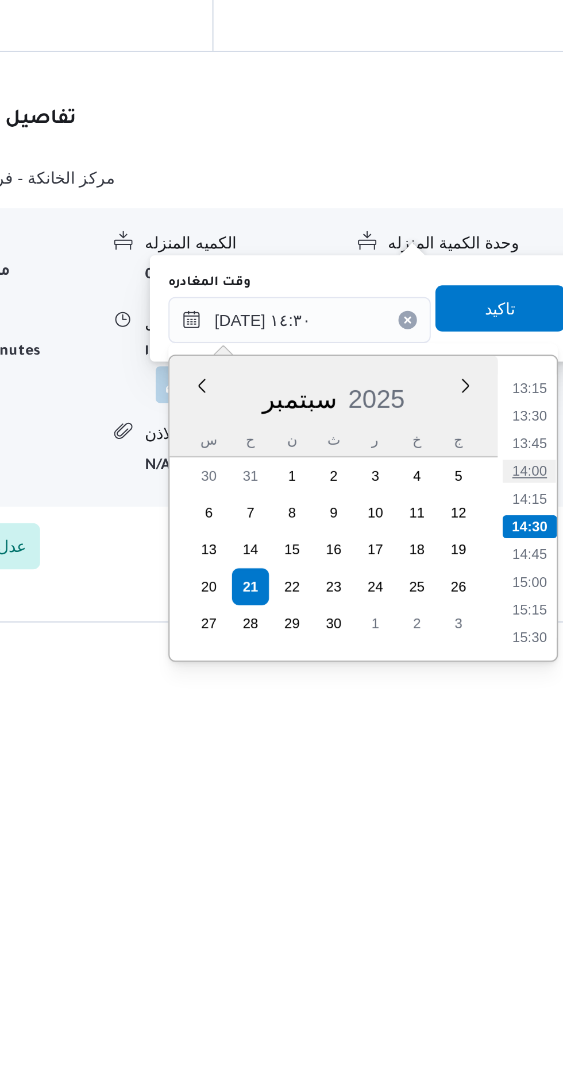
click at [519, 928] on li "14:00" at bounding box center [516, 931] width 26 height 11
type input "[DATE] ١٤:٠٠"
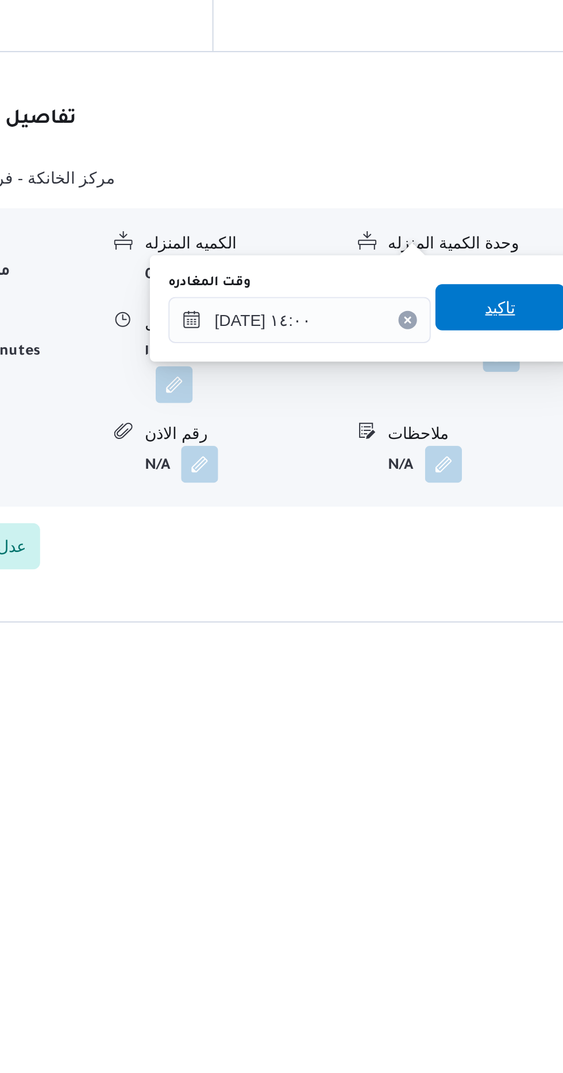
click at [508, 849] on span "تاكيد" at bounding box center [501, 850] width 15 height 14
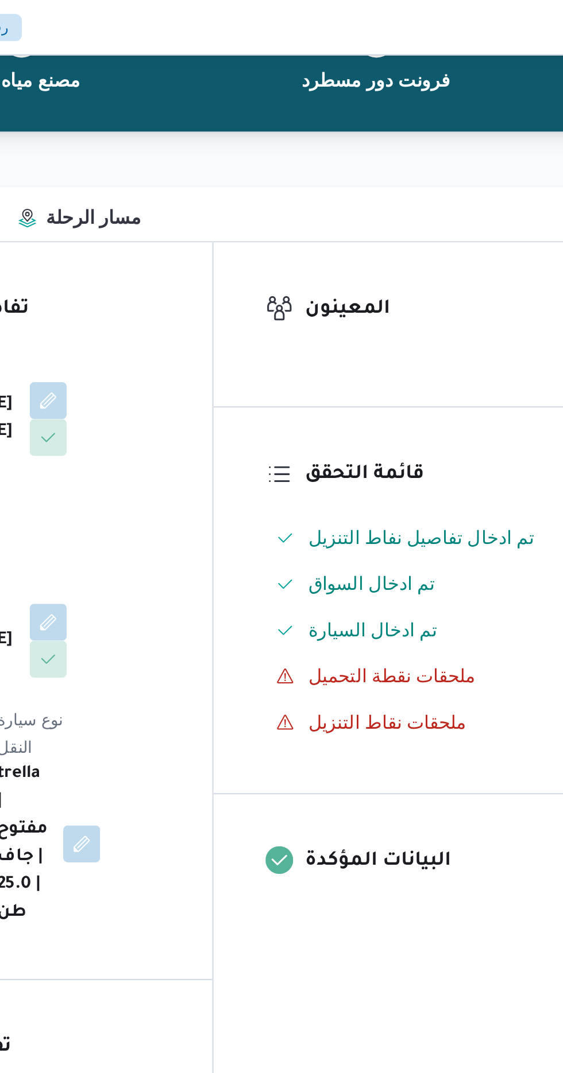
scroll to position [0, 0]
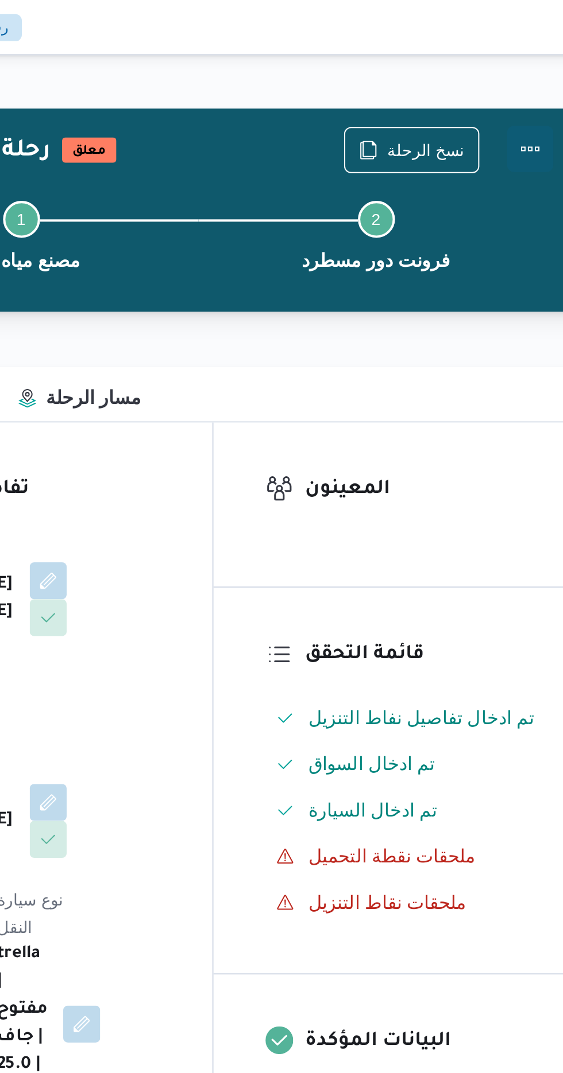
click at [514, 78] on button "Actions" at bounding box center [516, 74] width 23 height 23
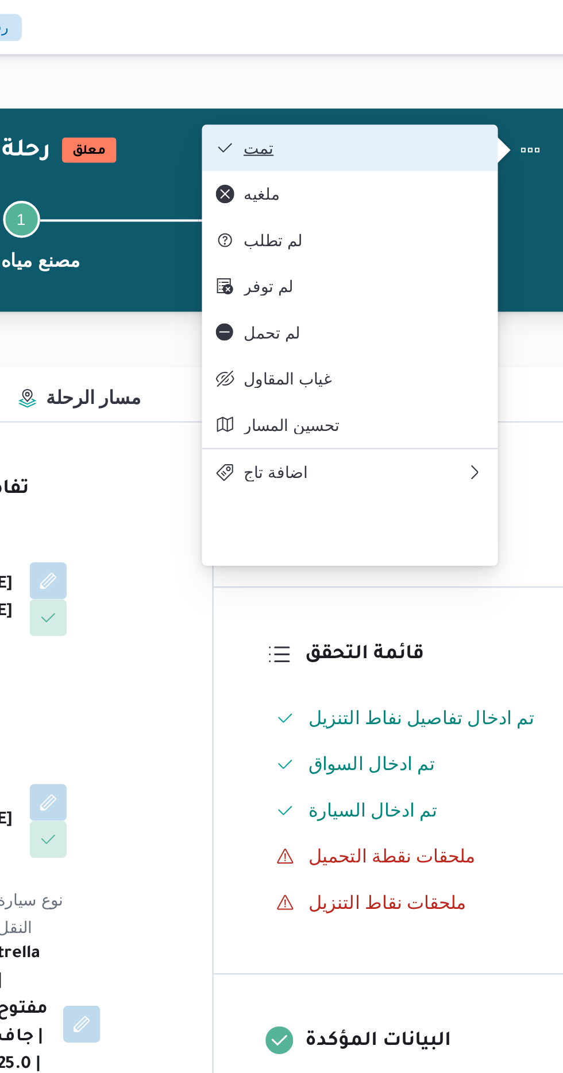
click at [466, 71] on span "تمت" at bounding box center [433, 73] width 119 height 9
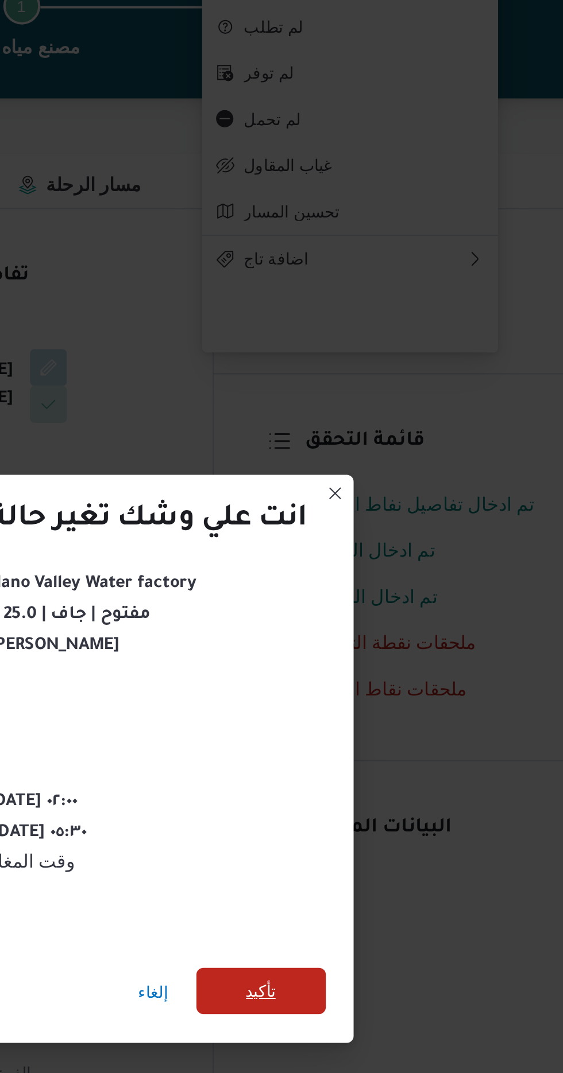
click at [381, 598] on span "تأكيد" at bounding box center [382, 599] width 15 height 14
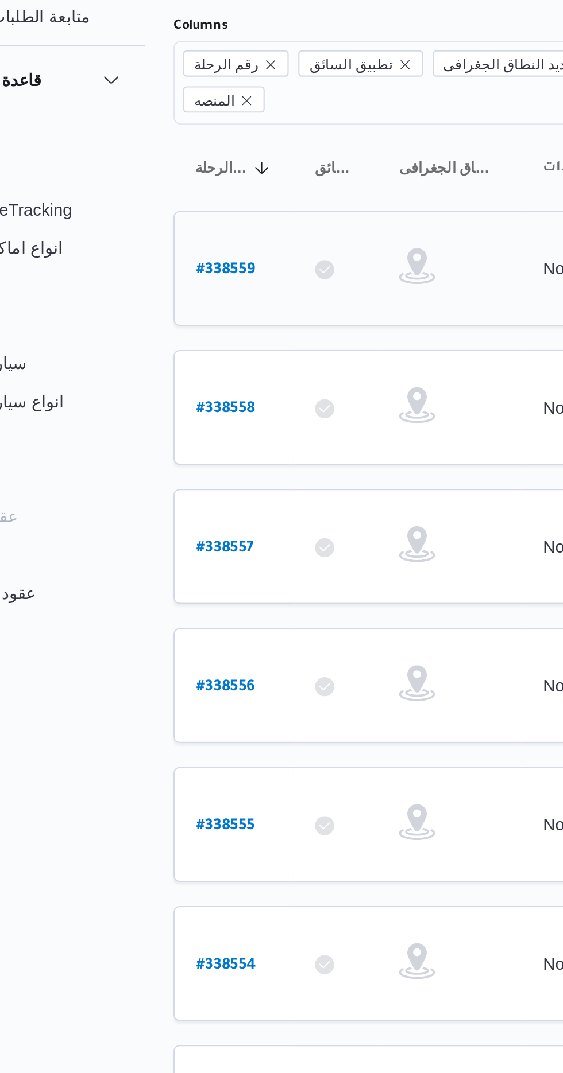
click at [161, 223] on b "# 338559" at bounding box center [174, 227] width 28 height 8
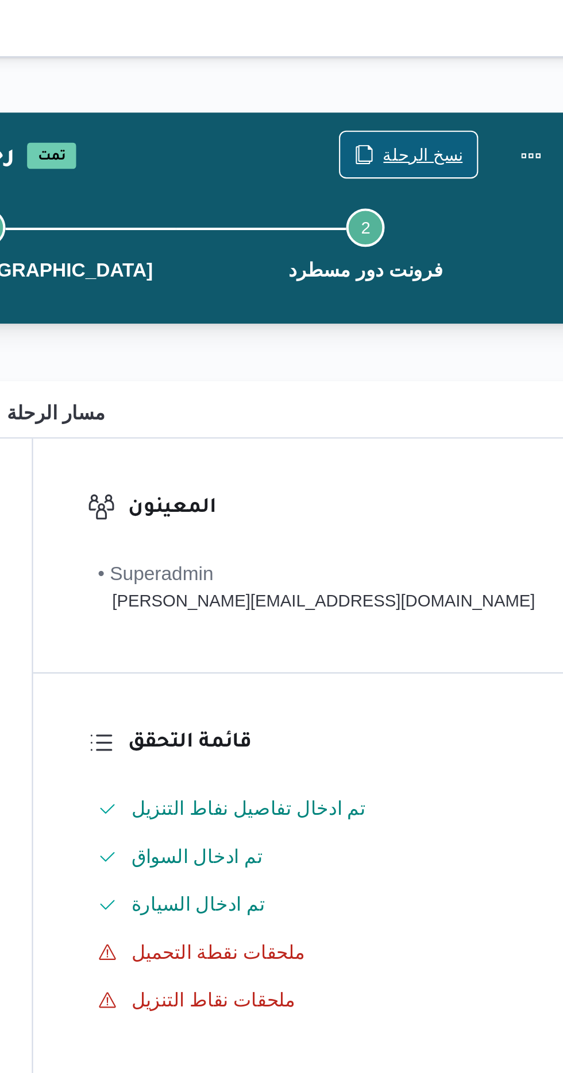
click at [463, 63] on button "نسخ الرحلة" at bounding box center [468, 74] width 67 height 23
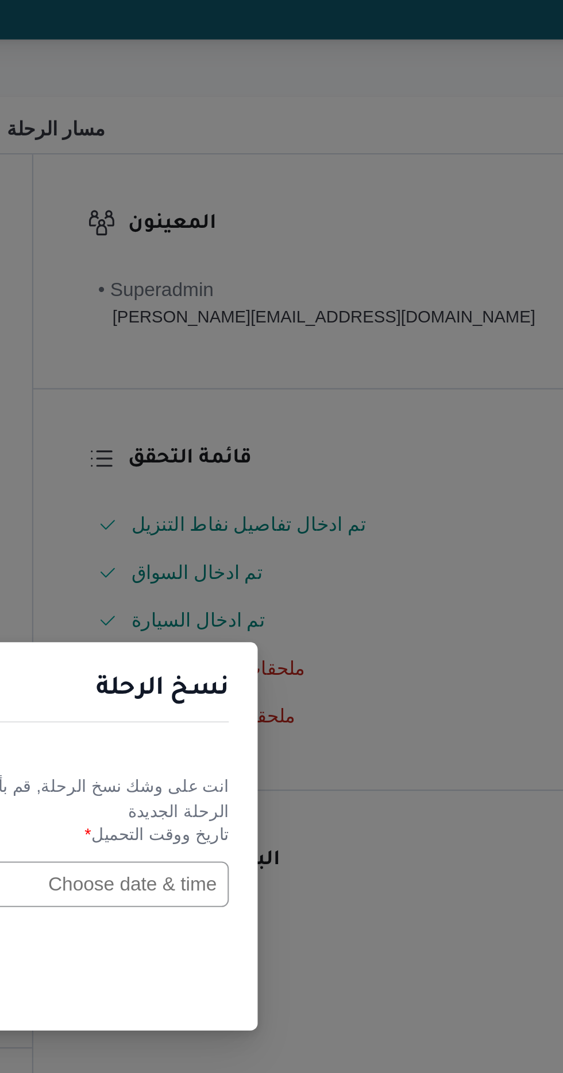
click at [336, 557] on input "text" at bounding box center [319, 560] width 126 height 22
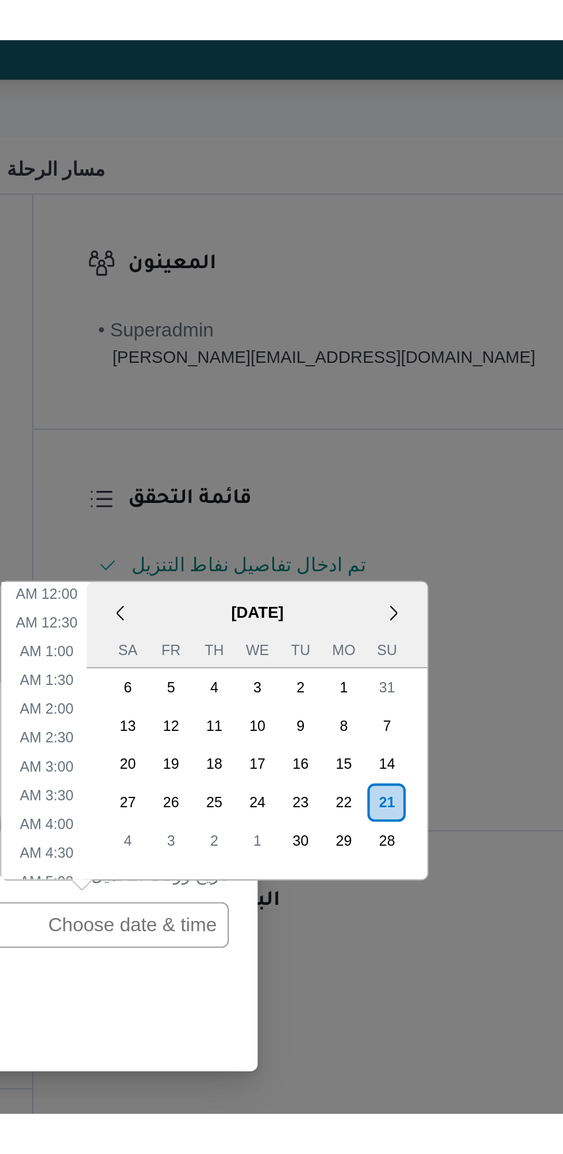
scroll to position [348, 0]
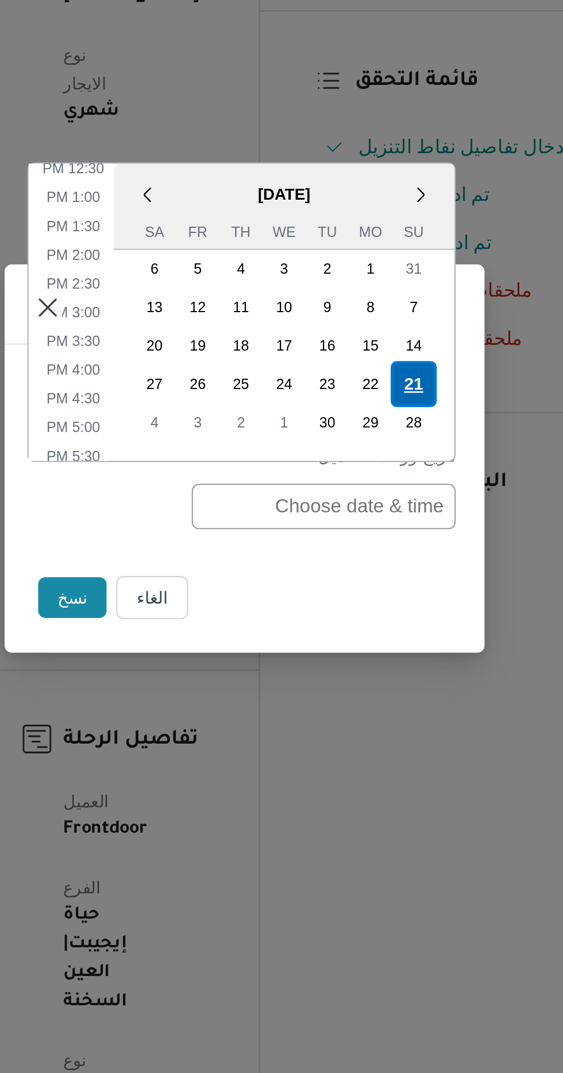
click at [363, 506] on div "21" at bounding box center [362, 501] width 22 height 22
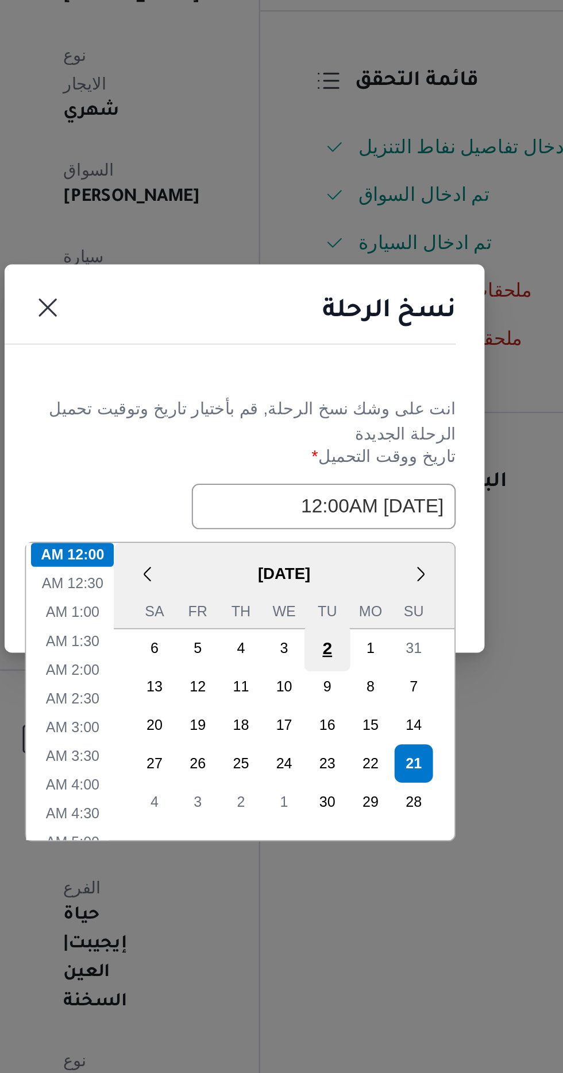
click at [320, 617] on div "2" at bounding box center [321, 628] width 22 height 22
click at [363, 680] on div "21" at bounding box center [362, 683] width 22 height 22
type input "[DATE] 12:00AM"
click at [366, 680] on div "21" at bounding box center [362, 683] width 22 height 22
click at [203, 578] on li "12:00 AM" at bounding box center [199, 582] width 40 height 11
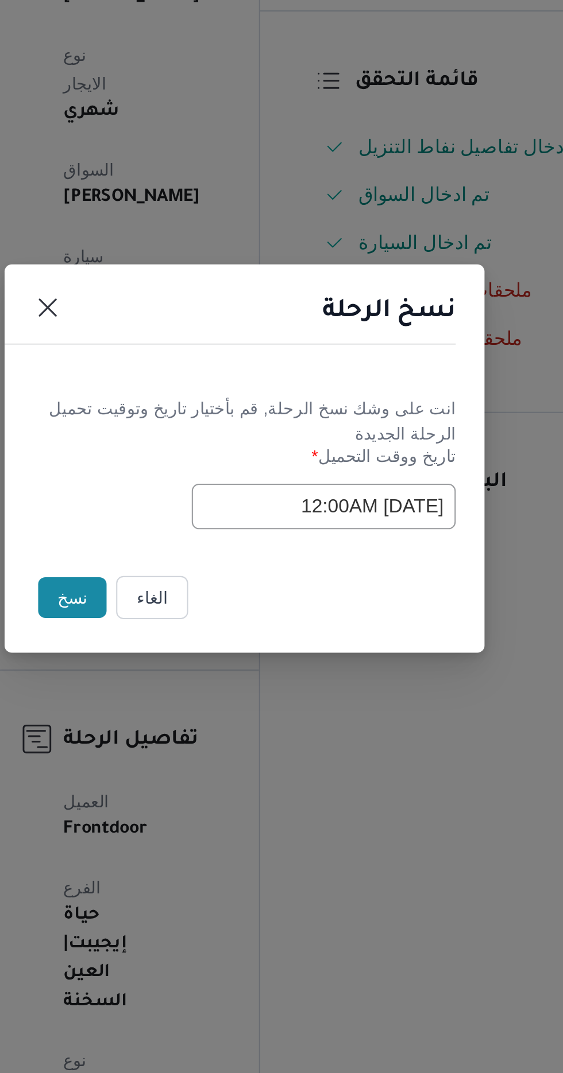
click at [196, 597] on button "نسخ" at bounding box center [199, 604] width 33 height 20
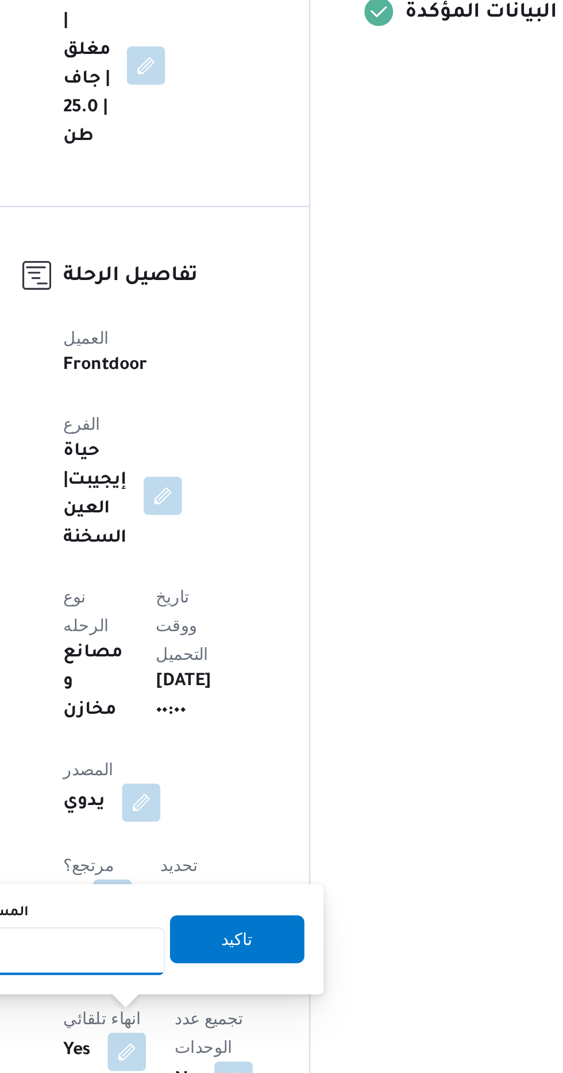
click at [203, 997] on input "المسافه اليدويه" at bounding box center [186, 997] width 114 height 23
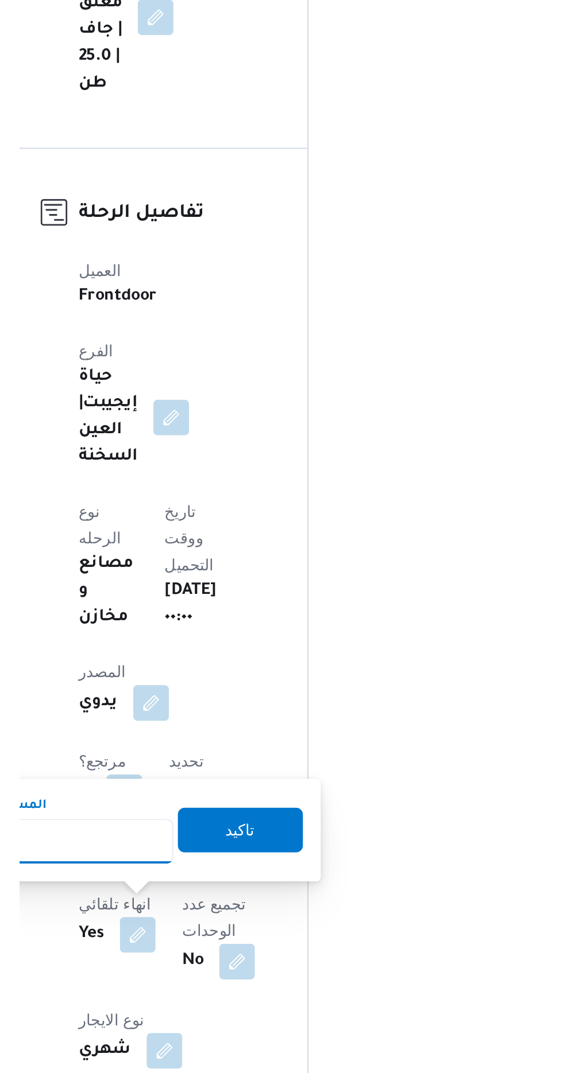
scroll to position [7, 0]
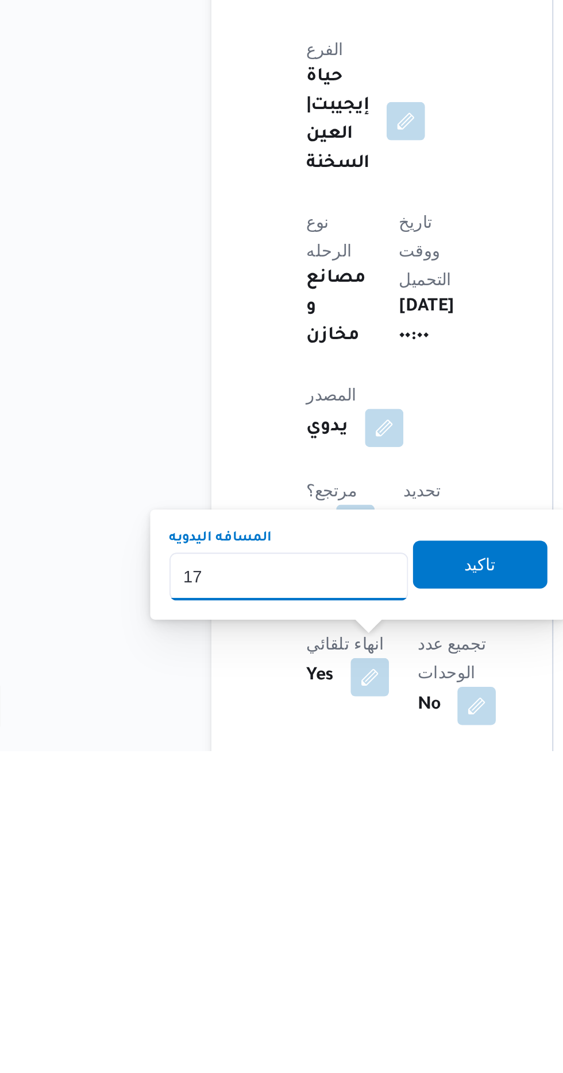
type input "175"
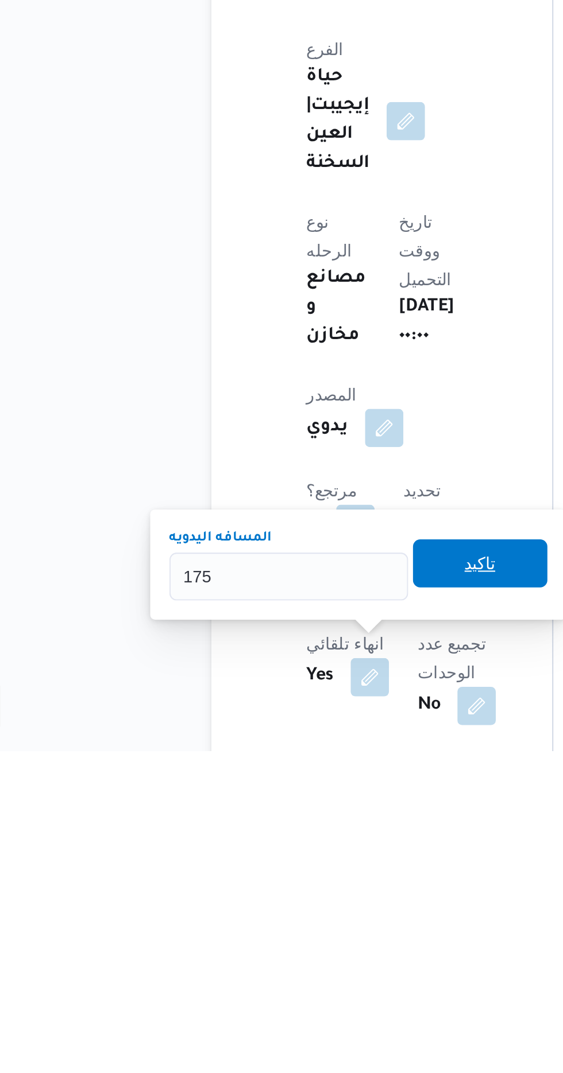
click at [285, 989] on span "تاكيد" at bounding box center [277, 984] width 15 height 14
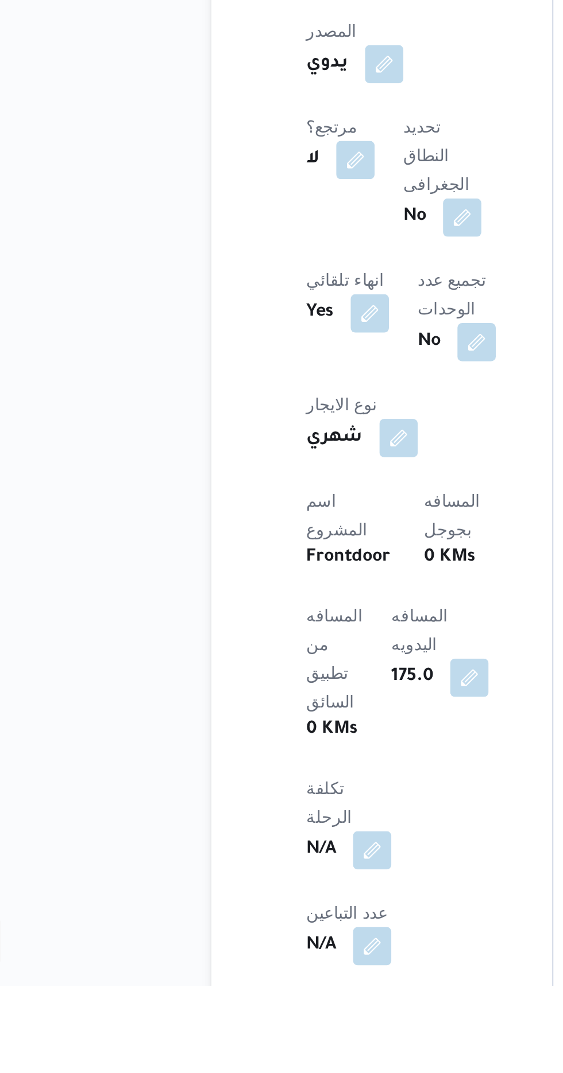
scroll to position [301, 0]
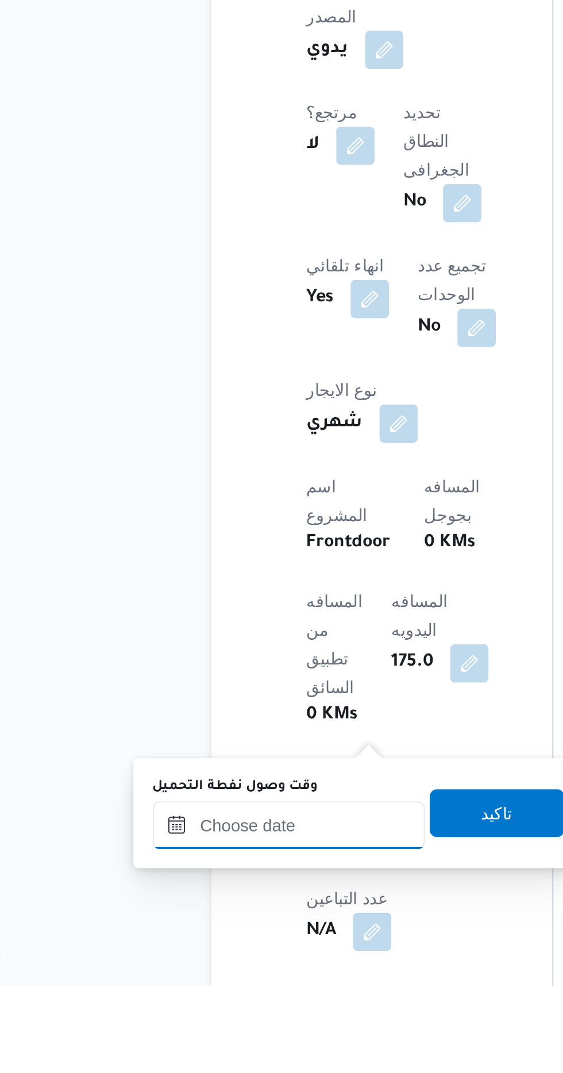
click at [213, 993] on input "وقت وصول نفطة التحميل" at bounding box center [186, 996] width 130 height 23
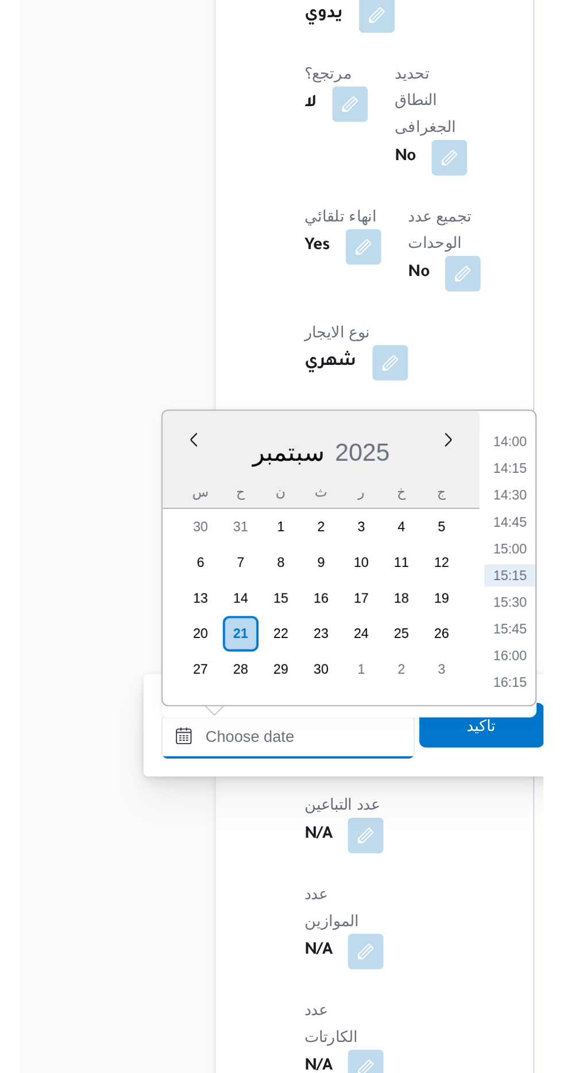
scroll to position [349, 0]
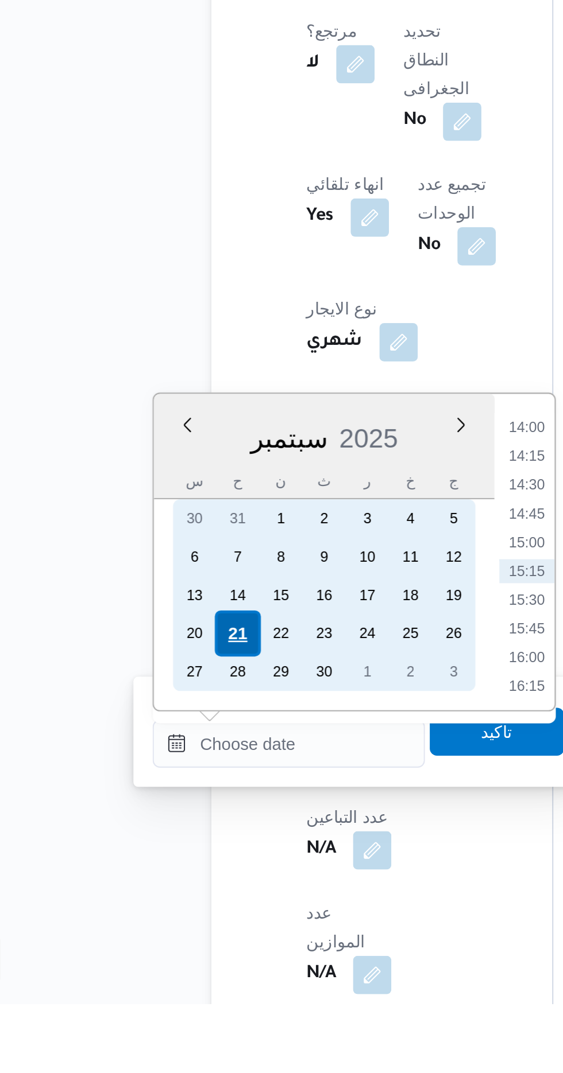
click at [160, 891] on div "21" at bounding box center [161, 896] width 22 height 22
type input "[DATE] ٠٠:٠٠"
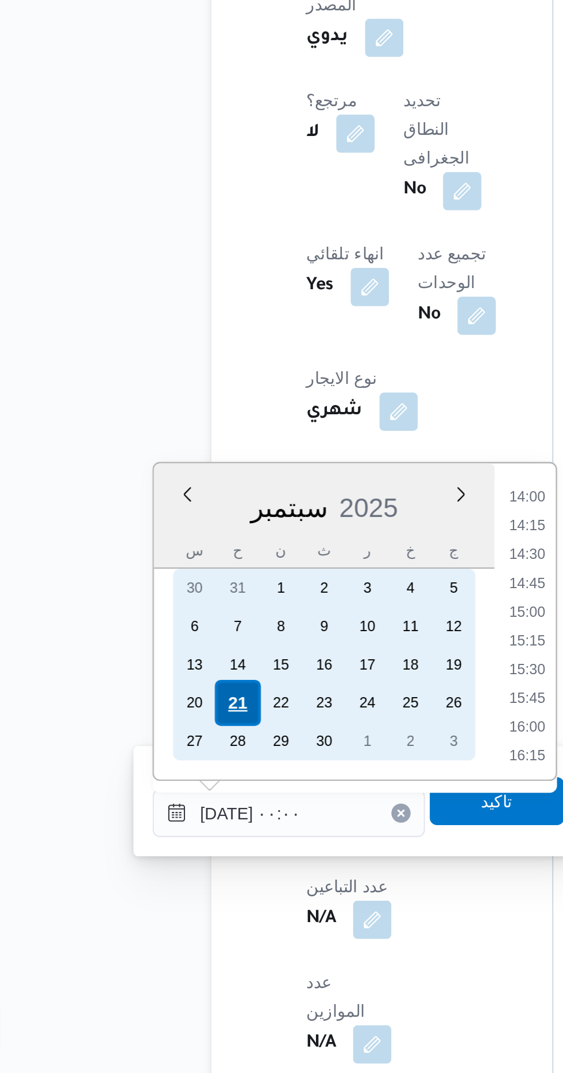
scroll to position [0, 0]
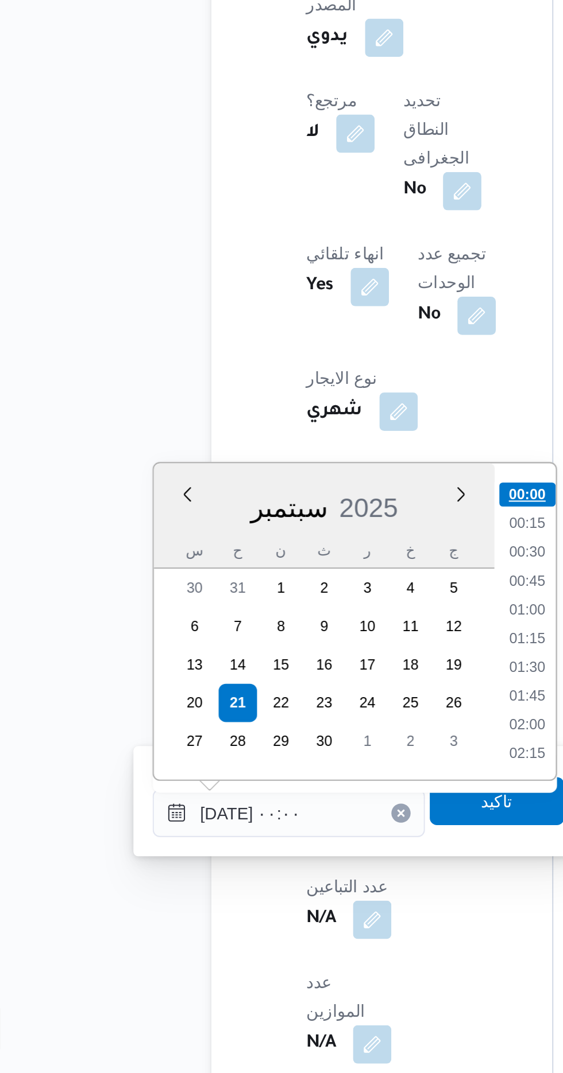
click at [292, 796] on li "00:00" at bounding box center [300, 795] width 27 height 11
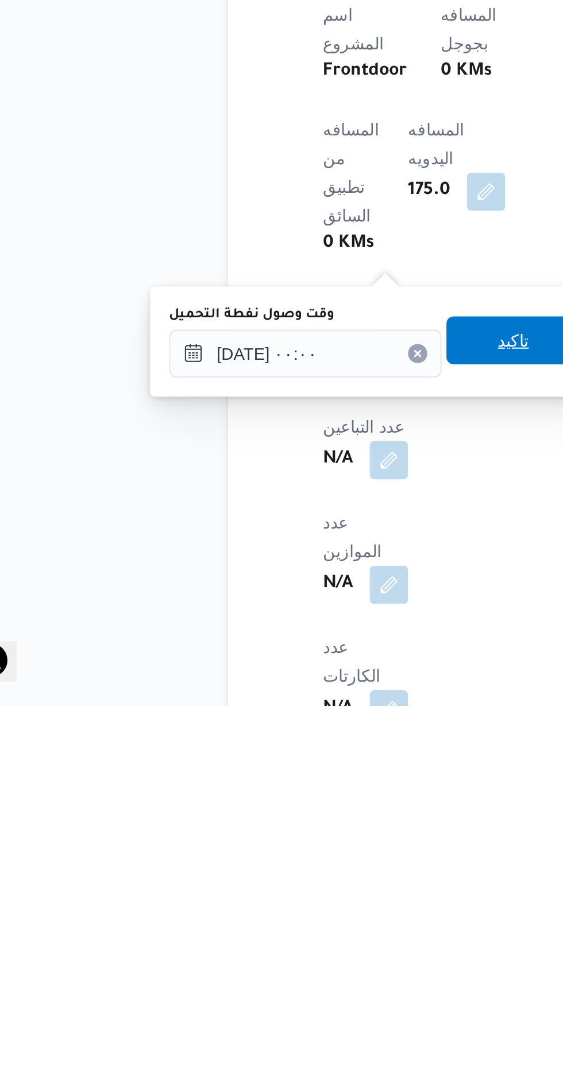
click at [287, 902] on span "تاكيد" at bounding box center [286, 898] width 64 height 23
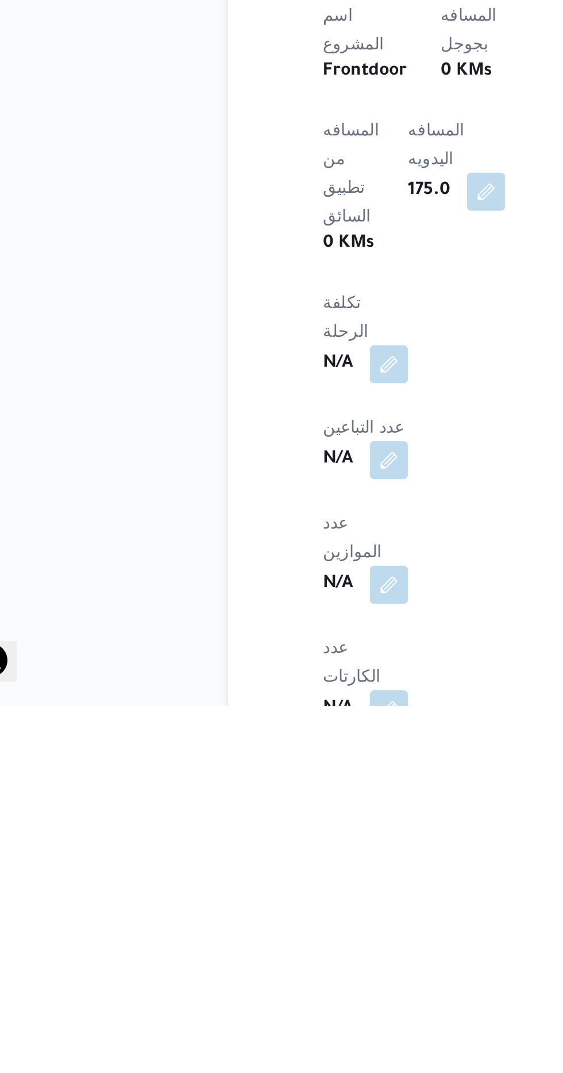
scroll to position [393, 0]
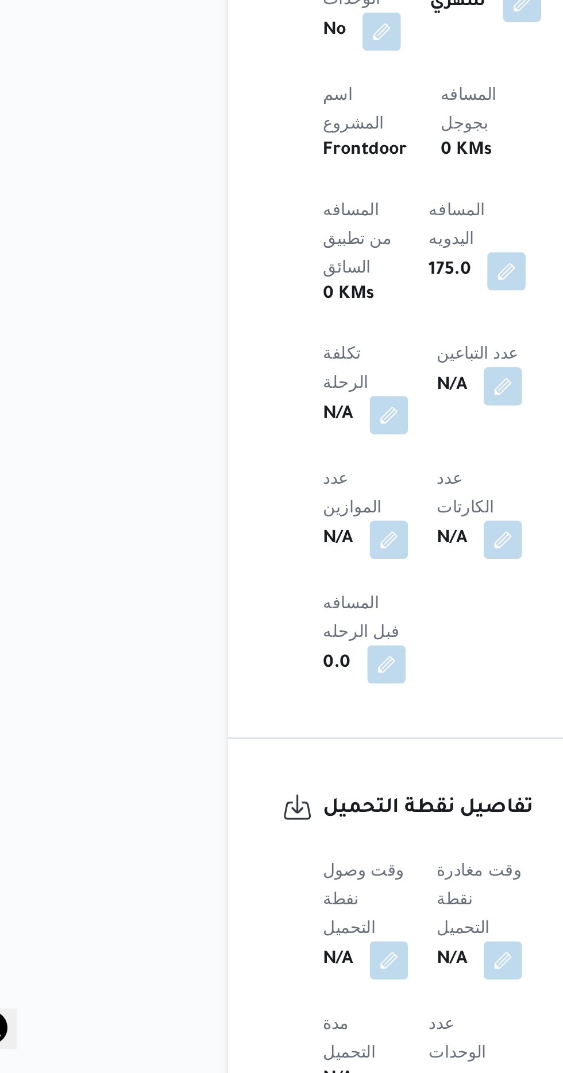
click at [263, 1013] on b "N/A" at bounding box center [256, 1020] width 14 height 14
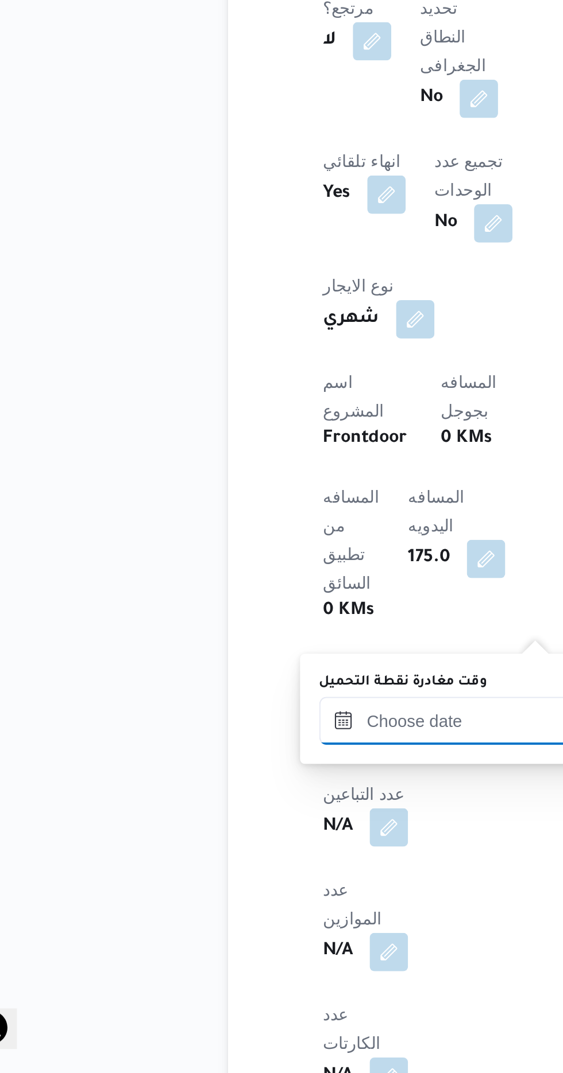
click at [257, 904] on input "وقت مغادرة نقطة التحميل" at bounding box center [258, 904] width 130 height 23
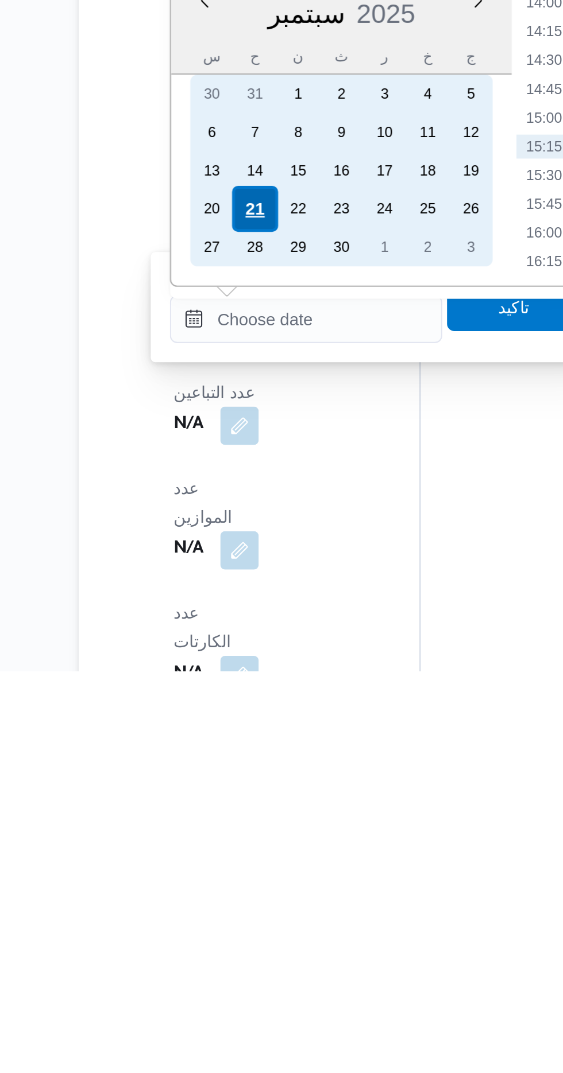
click at [231, 850] on div "21" at bounding box center [233, 852] width 22 height 22
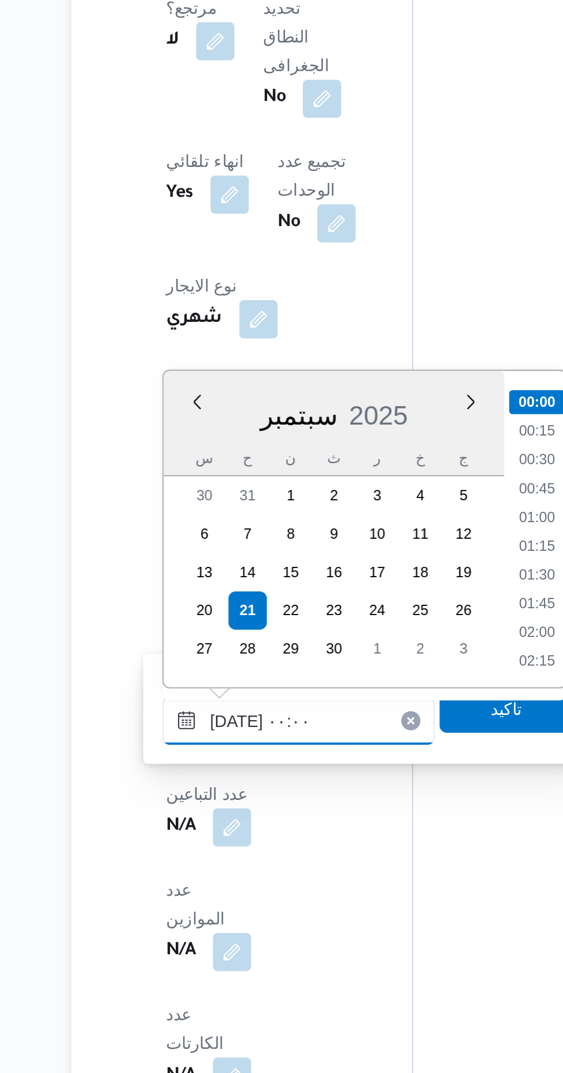
click at [202, 904] on input "[DATE] ٠٠:٠٠" at bounding box center [258, 904] width 130 height 23
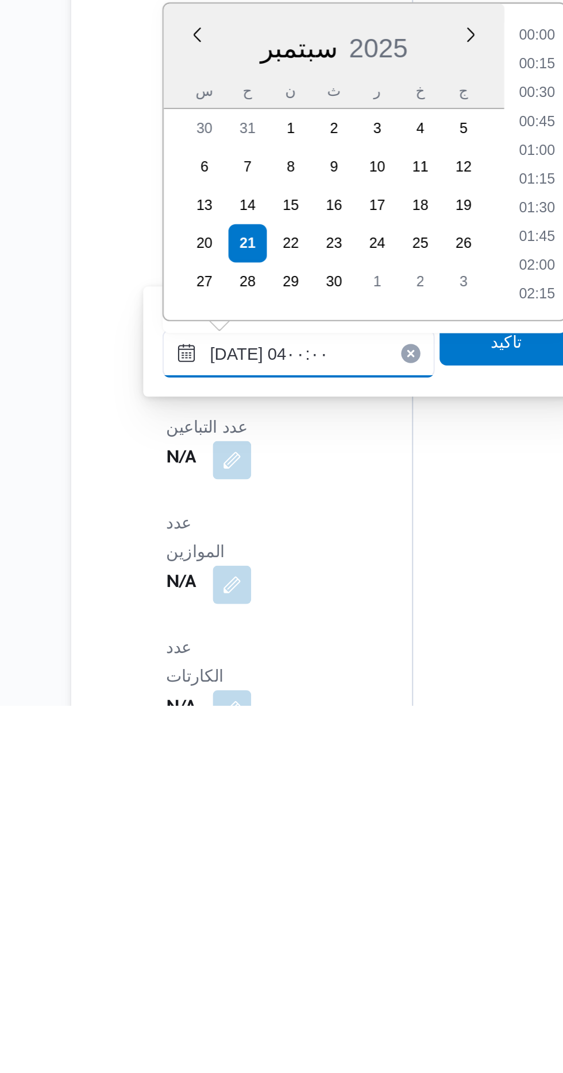
scroll to position [100, 0]
type input "[DATE] 04٠٠:٠٠"
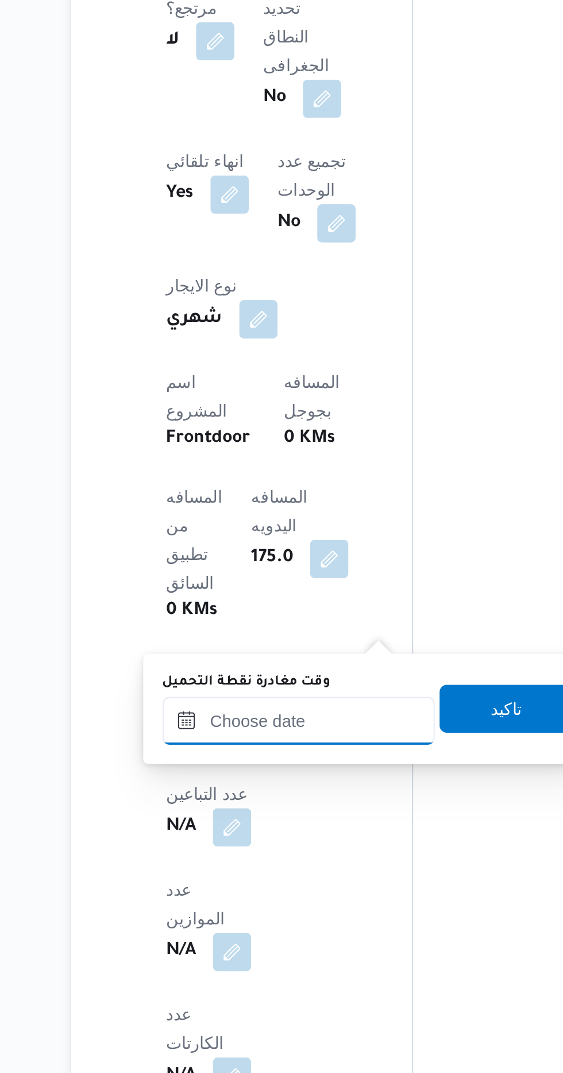
click at [274, 902] on input "وقت مغادرة نقطة التحميل" at bounding box center [258, 904] width 130 height 23
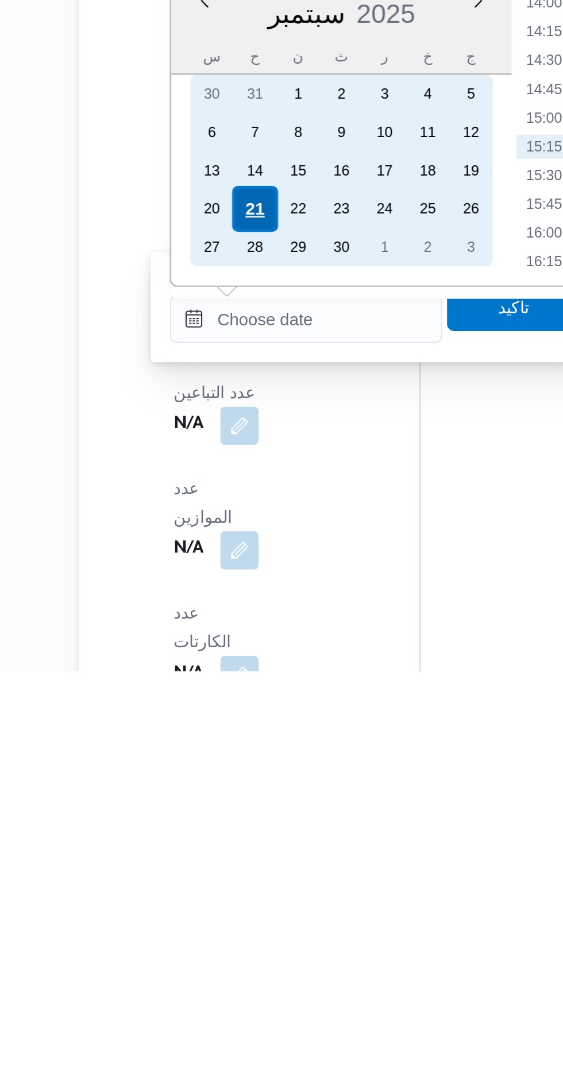
click at [232, 852] on div "21" at bounding box center [233, 852] width 22 height 22
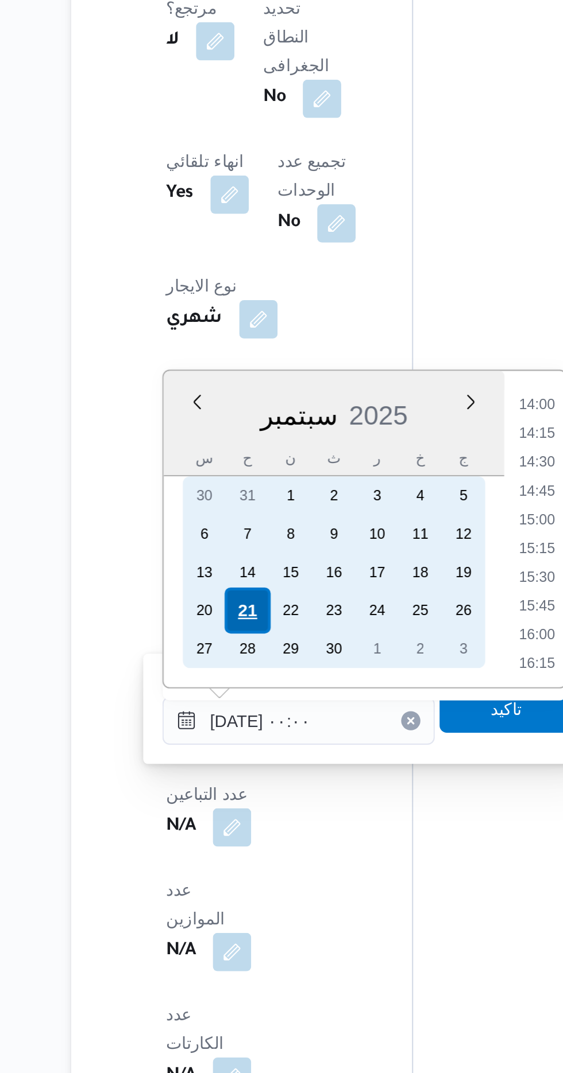
scroll to position [0, 0]
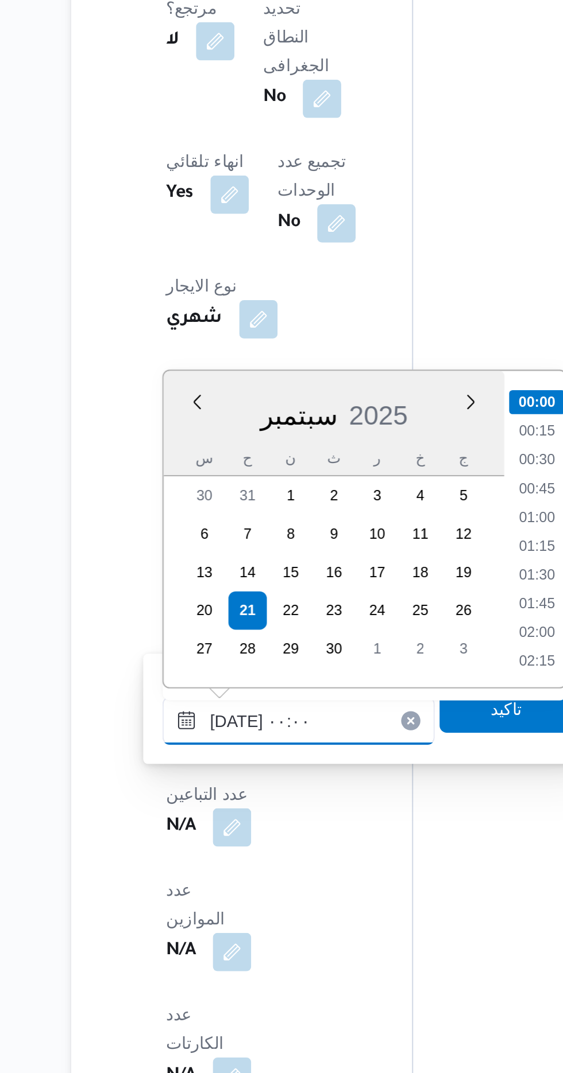
click at [200, 908] on input "[DATE] ٠٠:٠٠" at bounding box center [258, 904] width 130 height 23
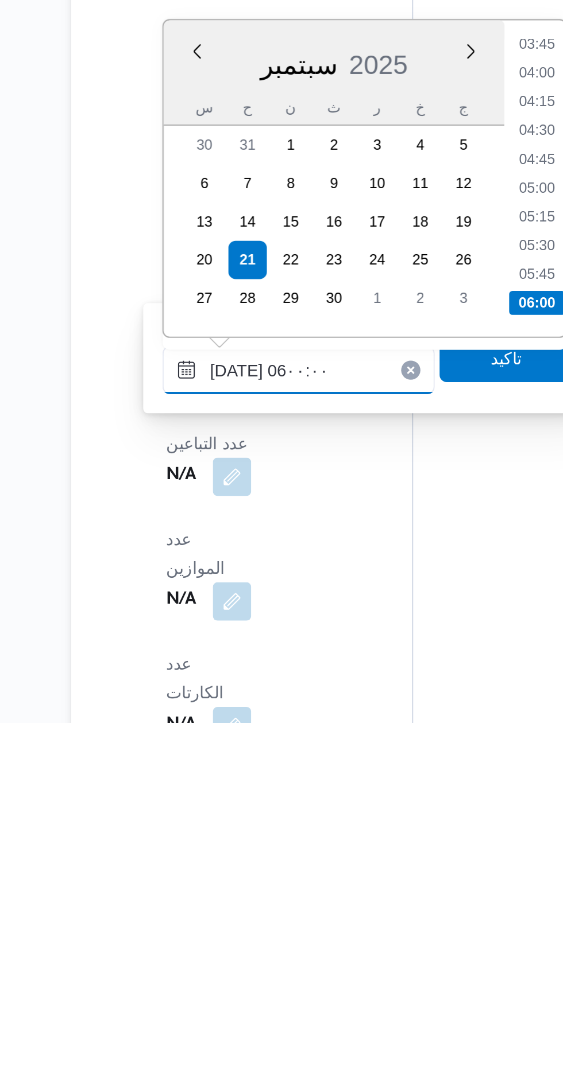
scroll to position [393, 0]
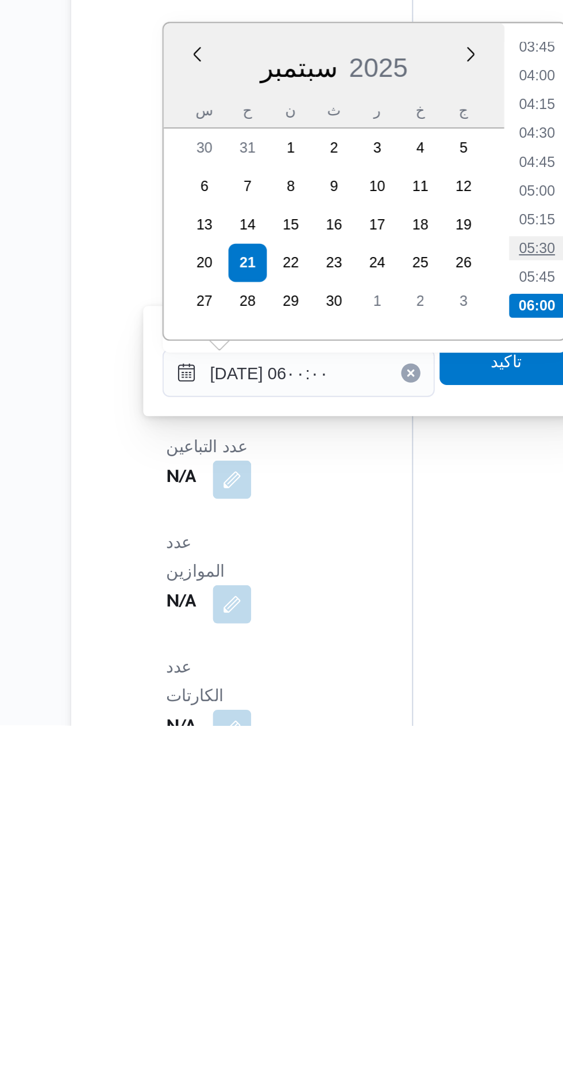
click at [364, 843] on li "05:30" at bounding box center [372, 844] width 26 height 11
type input "[DATE] ٠٥:٣٠"
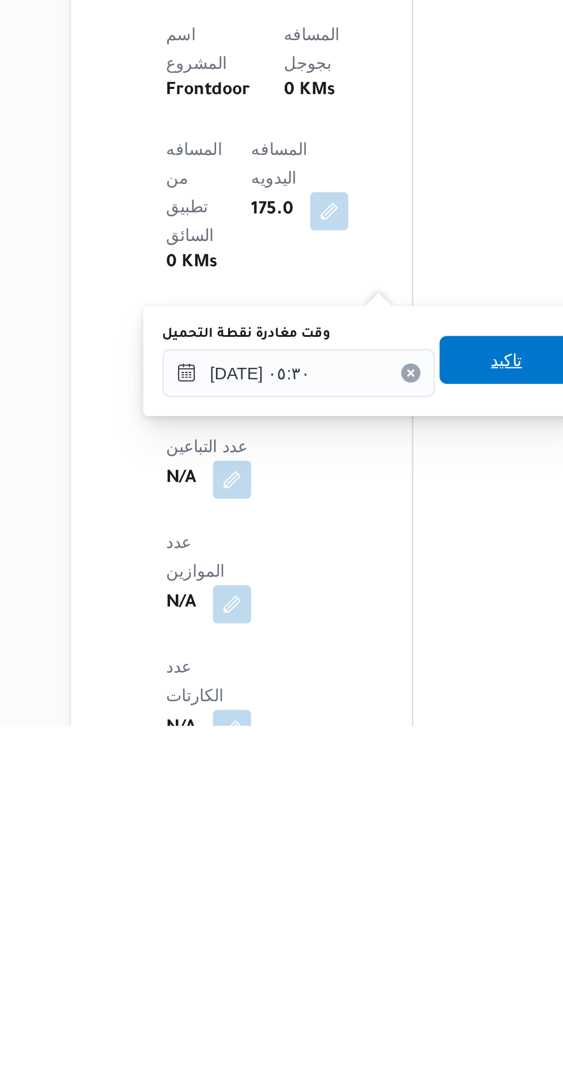
click at [359, 906] on span "تاكيد" at bounding box center [357, 898] width 64 height 23
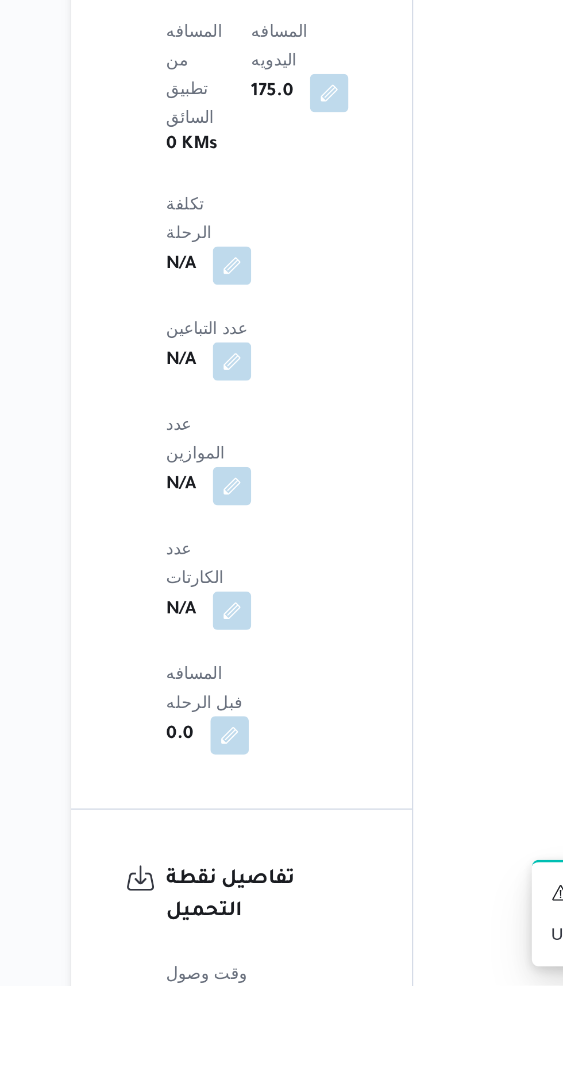
scroll to position [616, 0]
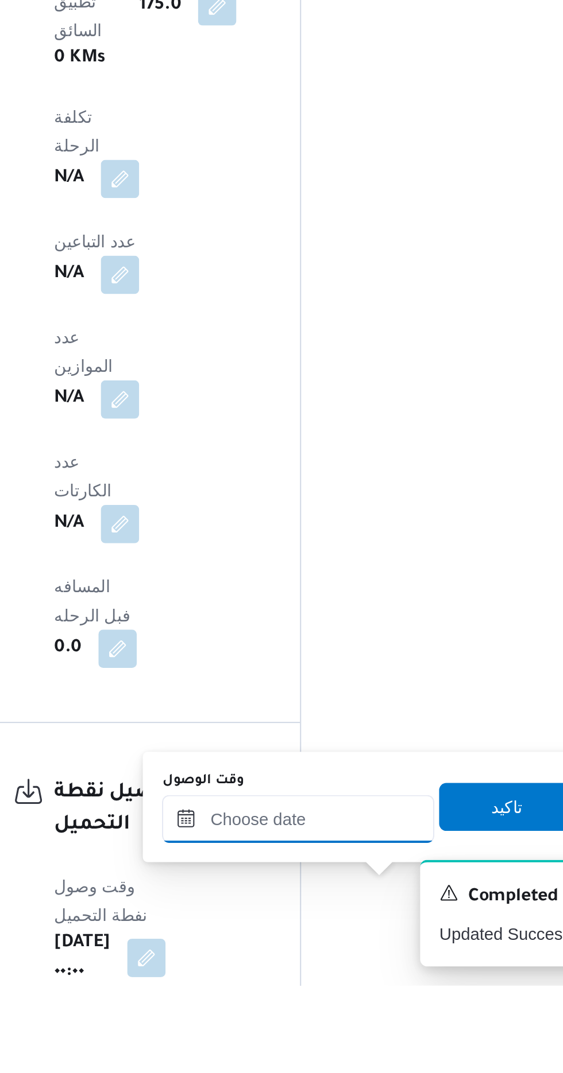
click at [335, 997] on input "وقت الوصول" at bounding box center [311, 993] width 130 height 23
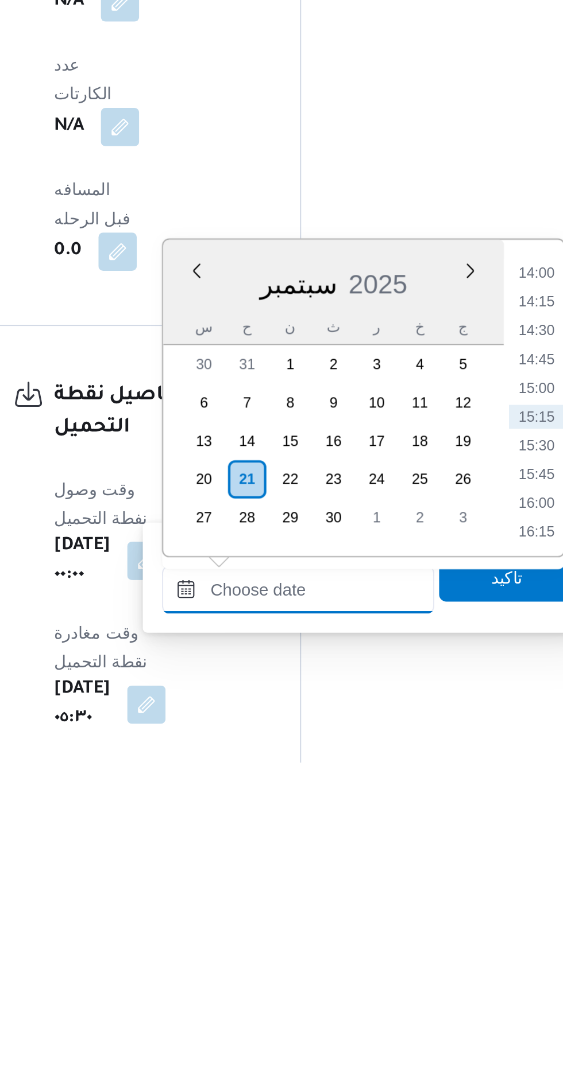
scroll to position [699, 0]
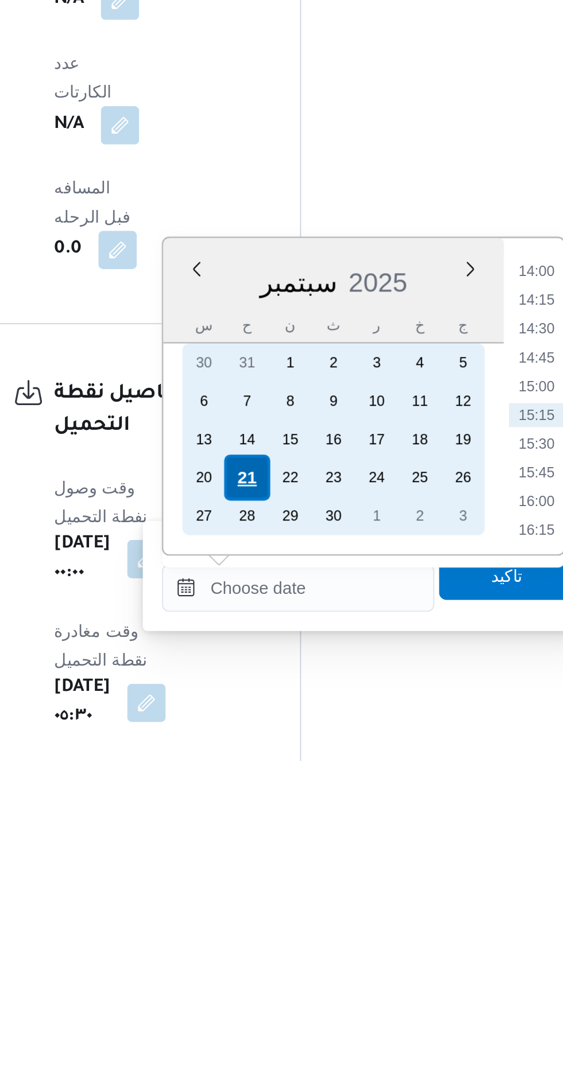
click at [286, 936] on div "21" at bounding box center [287, 938] width 22 height 22
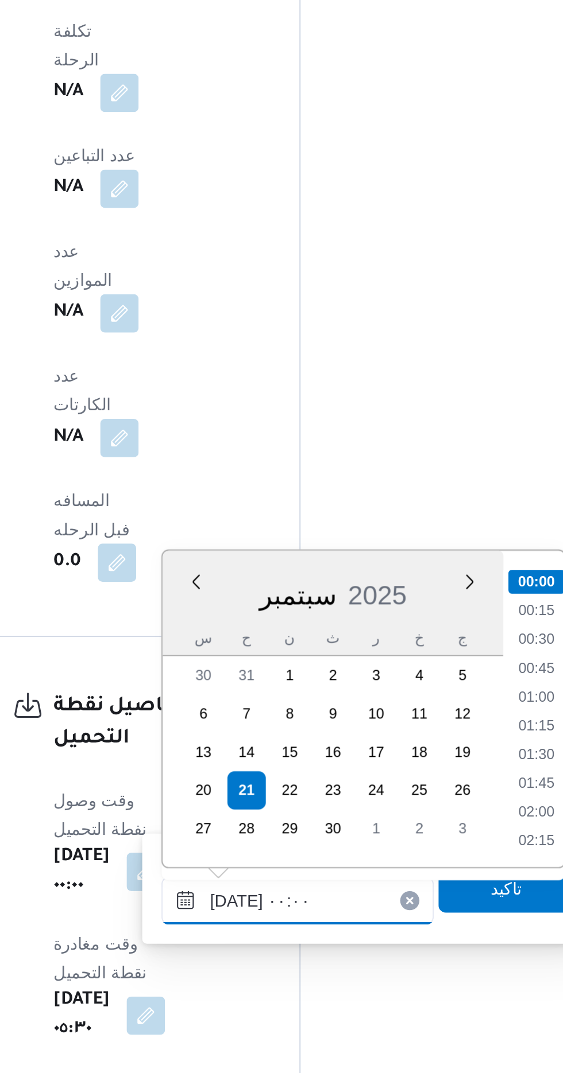
click at [252, 988] on input "[DATE] ٠٠:٠٠" at bounding box center [311, 990] width 130 height 23
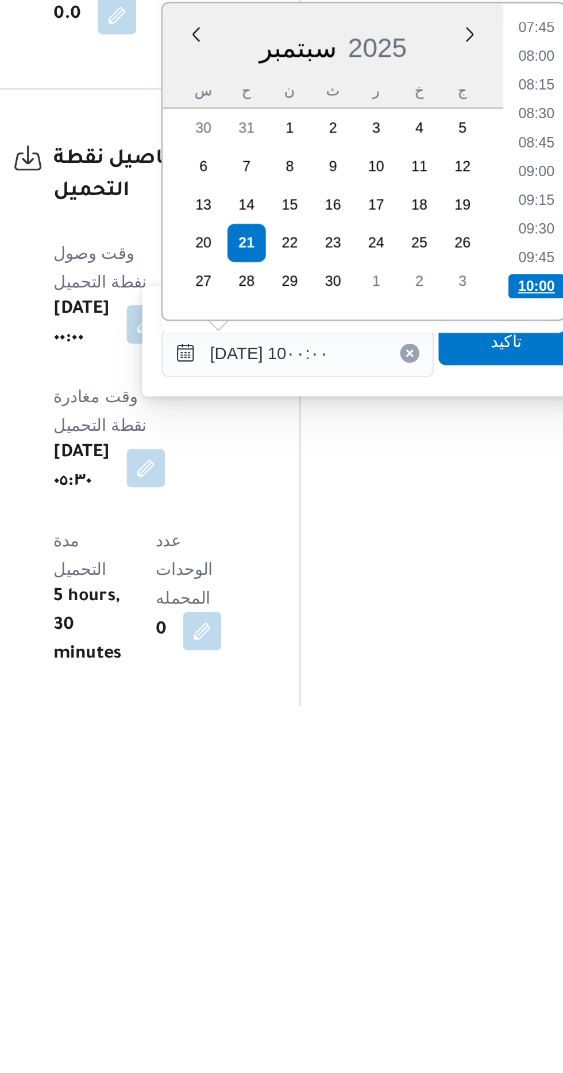
click at [416, 873] on li "10:00" at bounding box center [425, 872] width 27 height 11
type input "[DATE] ١٠:٠٠"
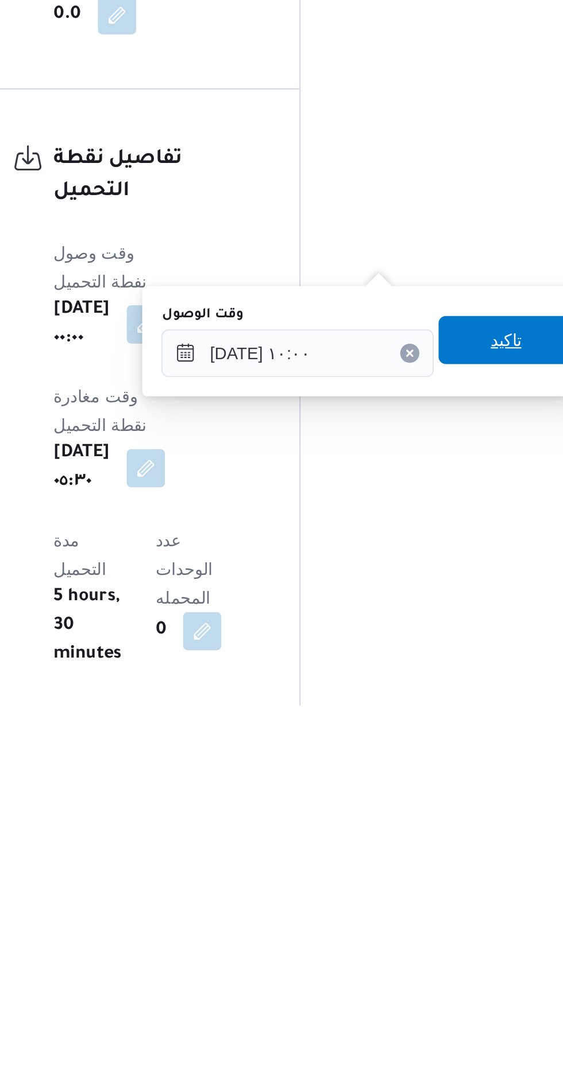
click at [413, 902] on span "تاكيد" at bounding box center [411, 898] width 64 height 23
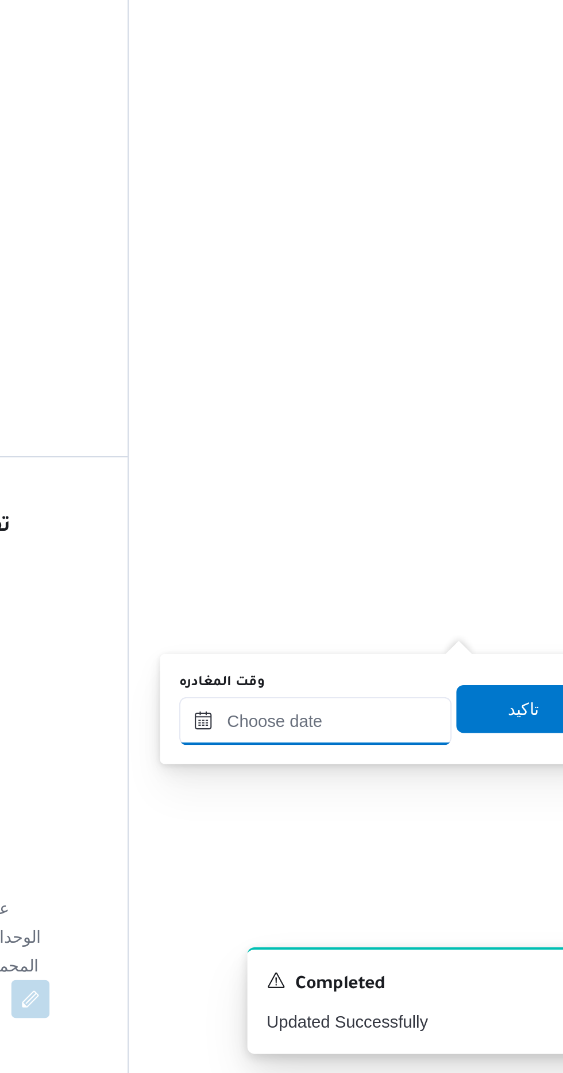
click at [424, 901] on input "وقت المغادره" at bounding box center [402, 904] width 130 height 23
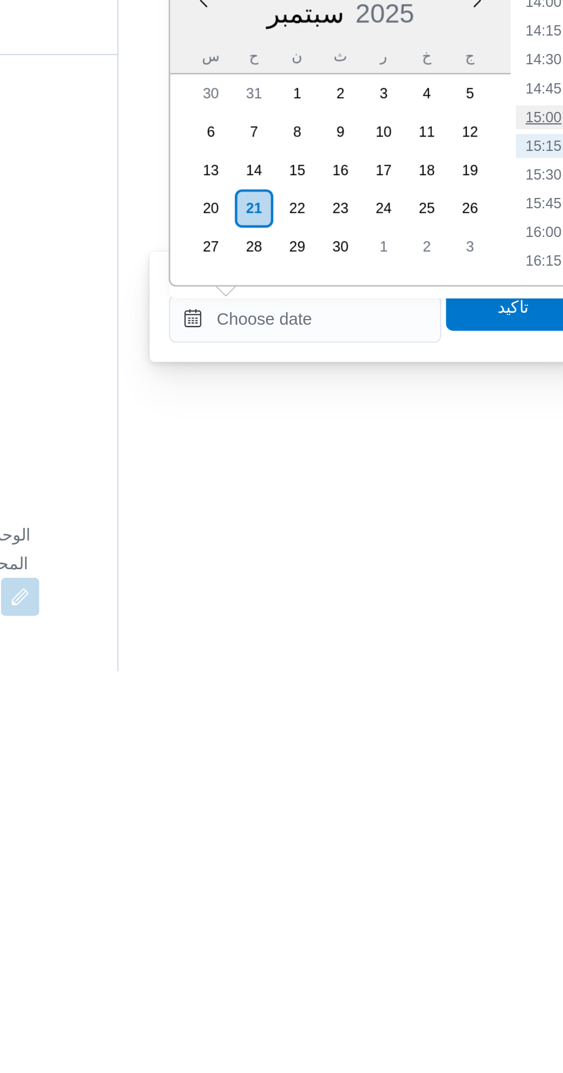
click at [521, 809] on li "15:00" at bounding box center [516, 808] width 26 height 11
type input "[DATE] ١٥:٠٠"
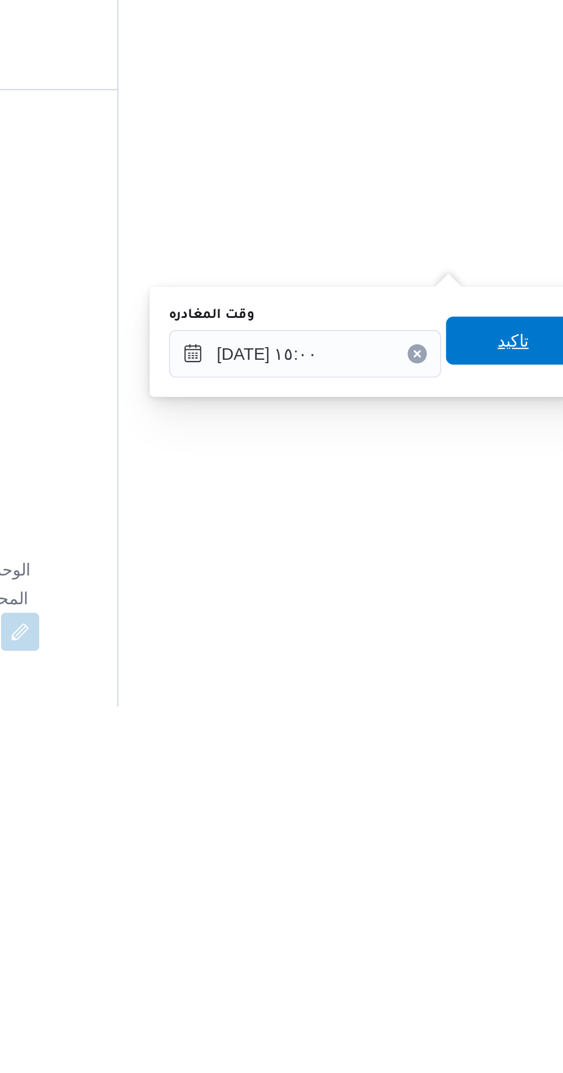
click at [502, 900] on span "تاكيد" at bounding box center [502, 898] width 64 height 23
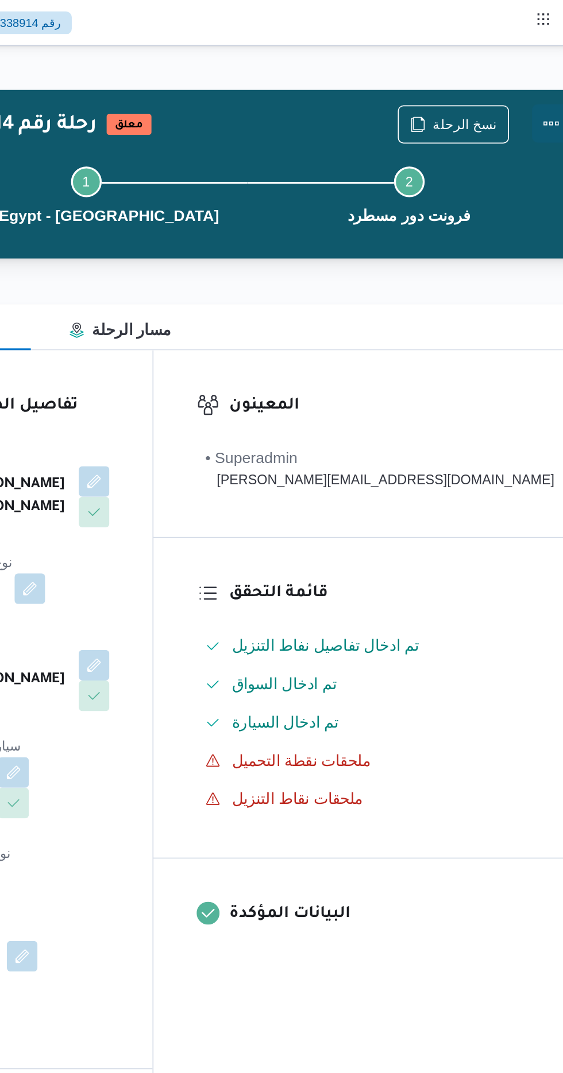
click at [540, 69] on button "Actions" at bounding box center [551, 74] width 23 height 23
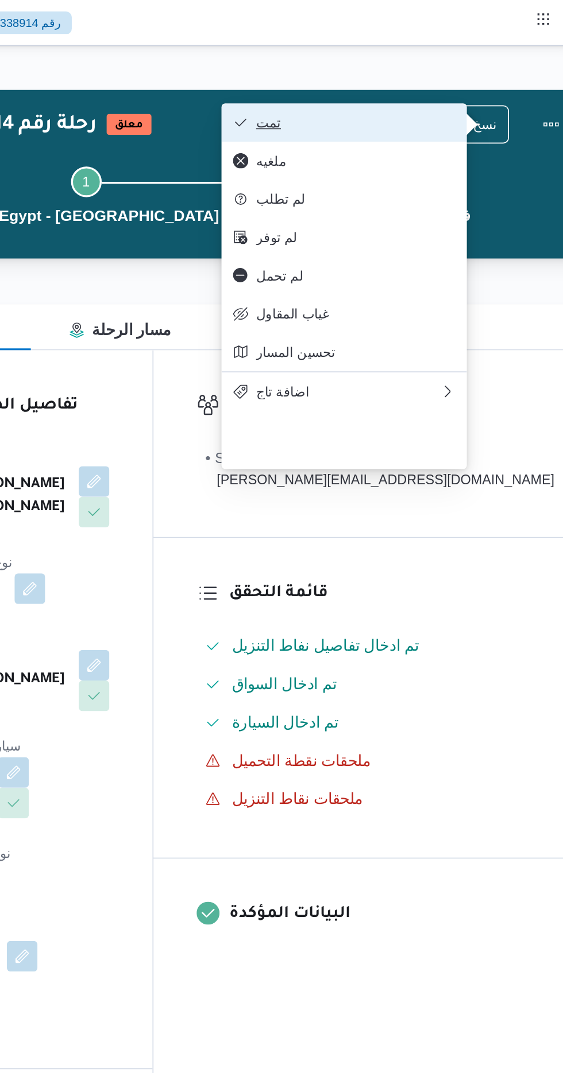
click at [493, 64] on button "تمت" at bounding box center [427, 73] width 147 height 23
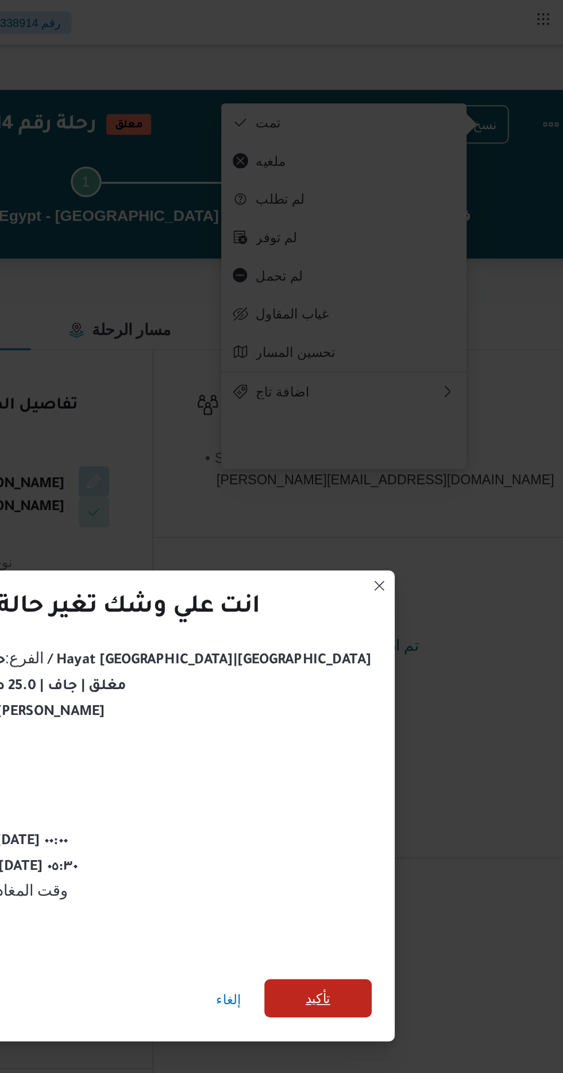
click at [379, 591] on span "تأكيد" at bounding box center [411, 598] width 64 height 23
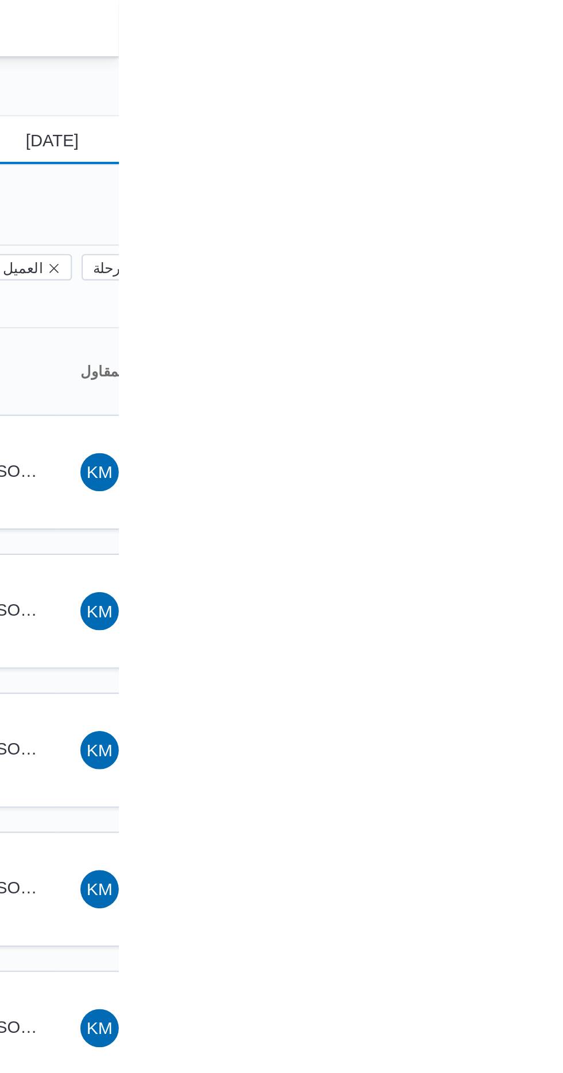
click at [532, 70] on input "[DATE]" at bounding box center [523, 67] width 130 height 23
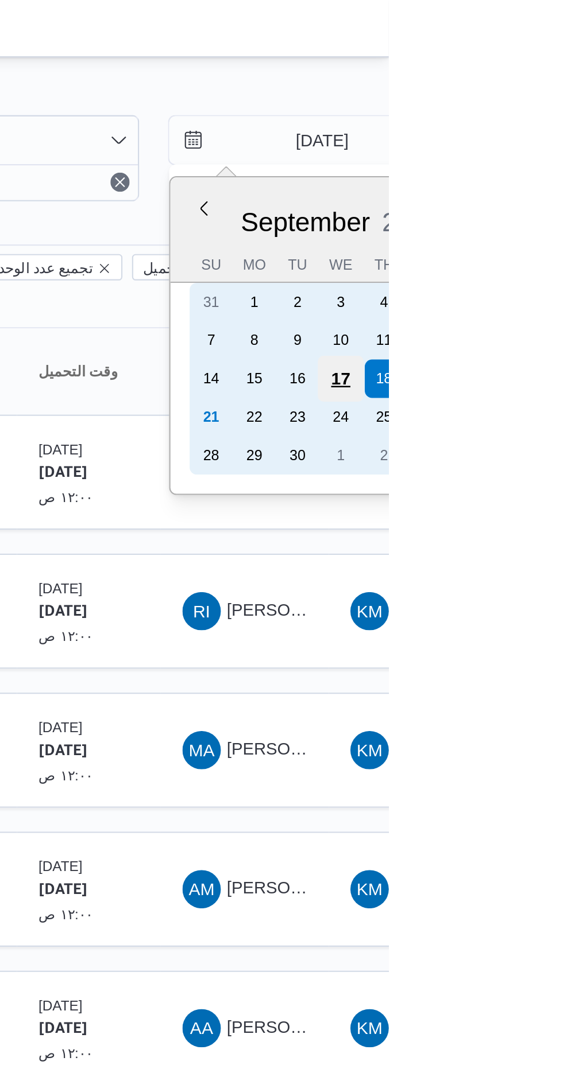
click at [540, 176] on div "17" at bounding box center [540, 181] width 22 height 22
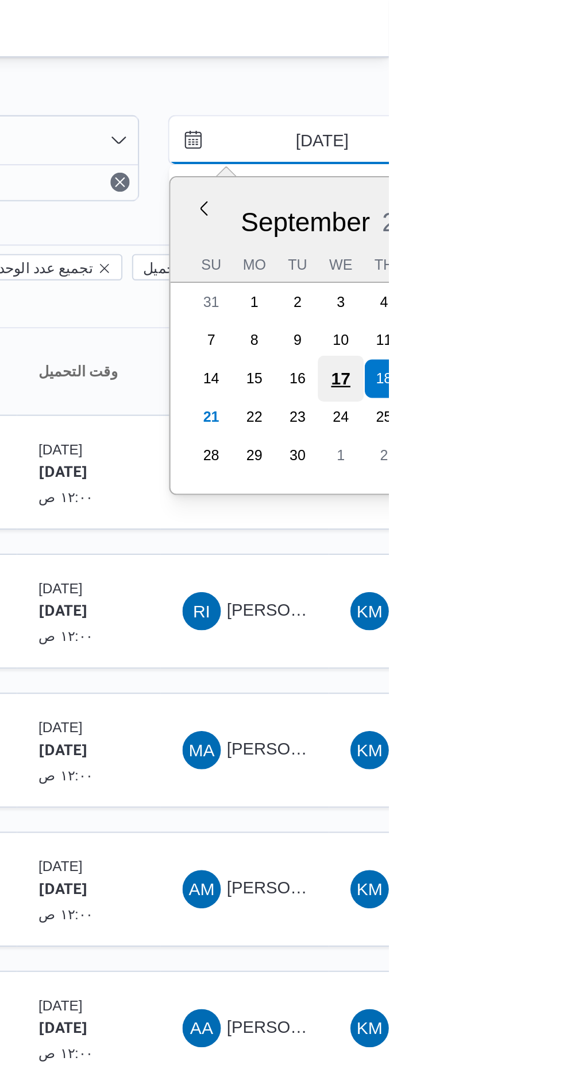
type input "[DATE]"
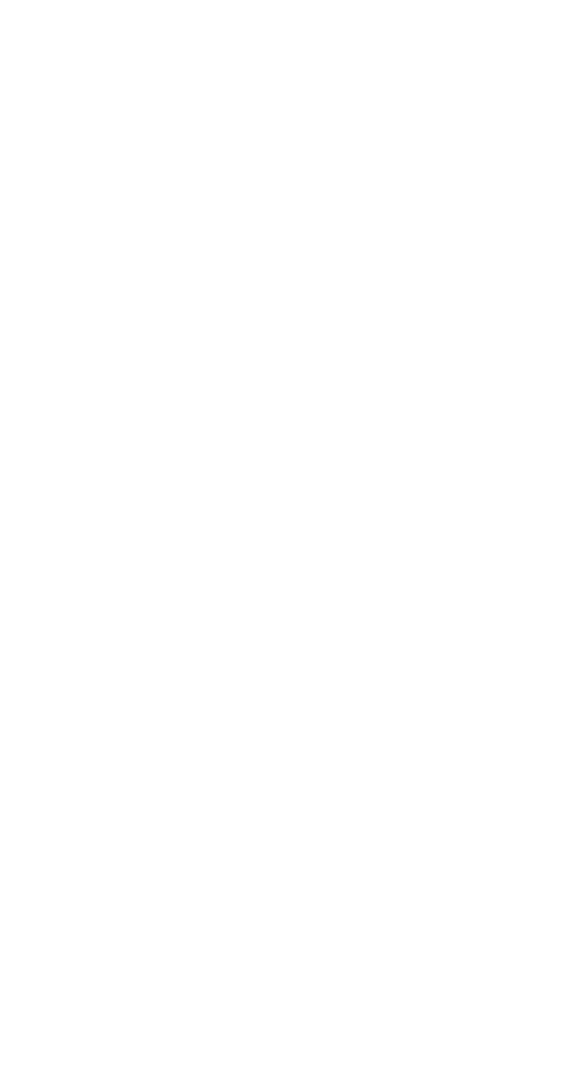
type input "[DATE]"
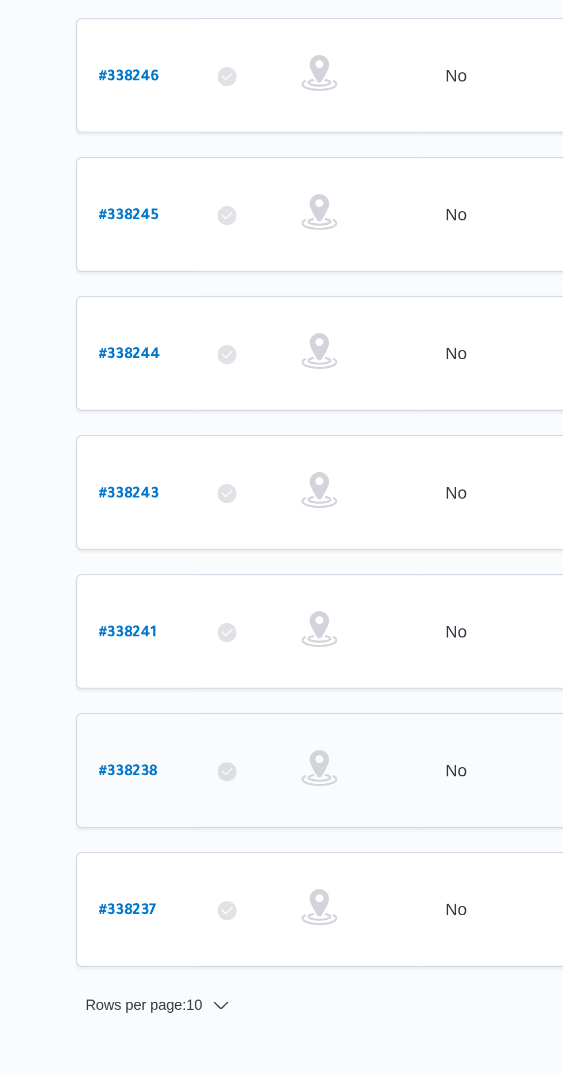
click at [175, 689] on b "# 338238" at bounding box center [174, 693] width 28 height 8
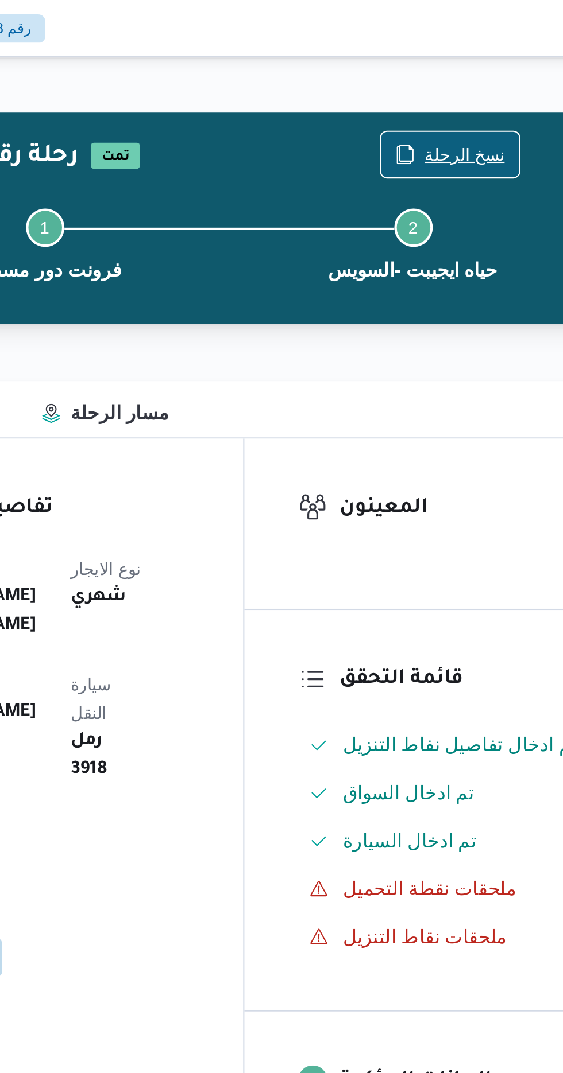
click at [461, 74] on span "نسخ الرحلة" at bounding box center [464, 74] width 38 height 14
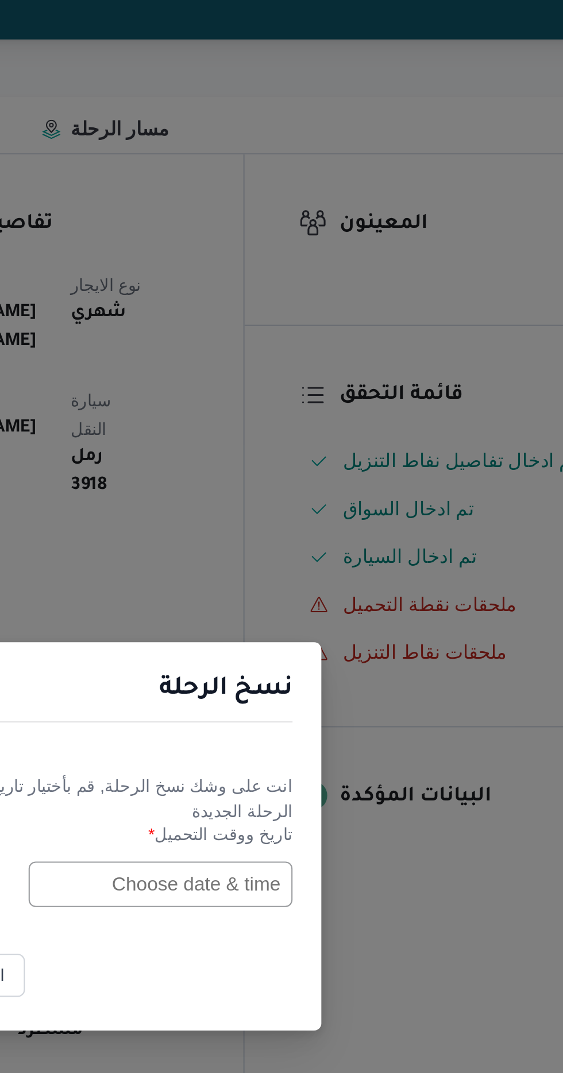
click at [329, 562] on input "text" at bounding box center [319, 560] width 126 height 22
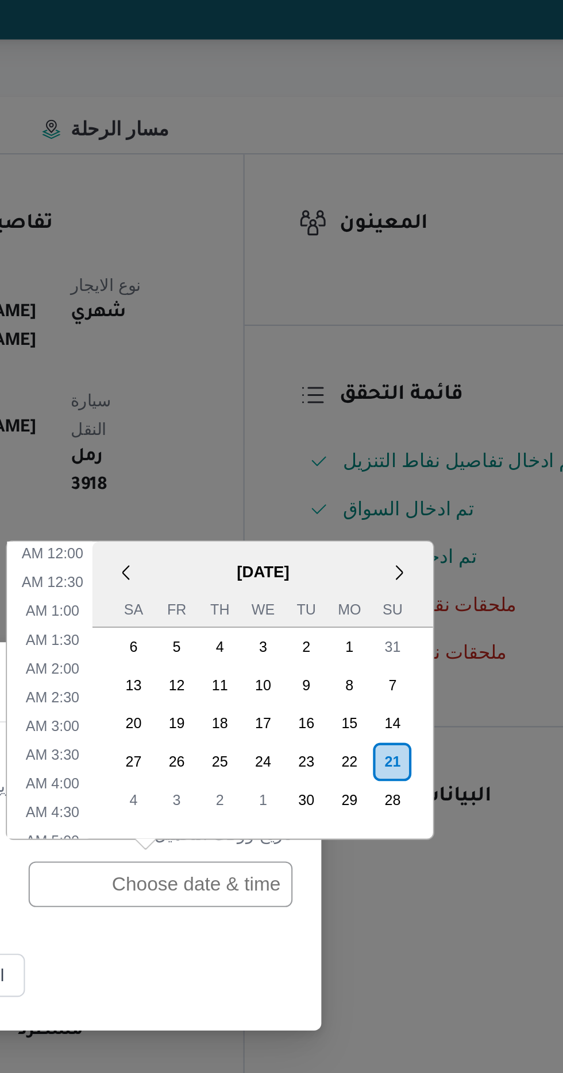
scroll to position [348, 0]
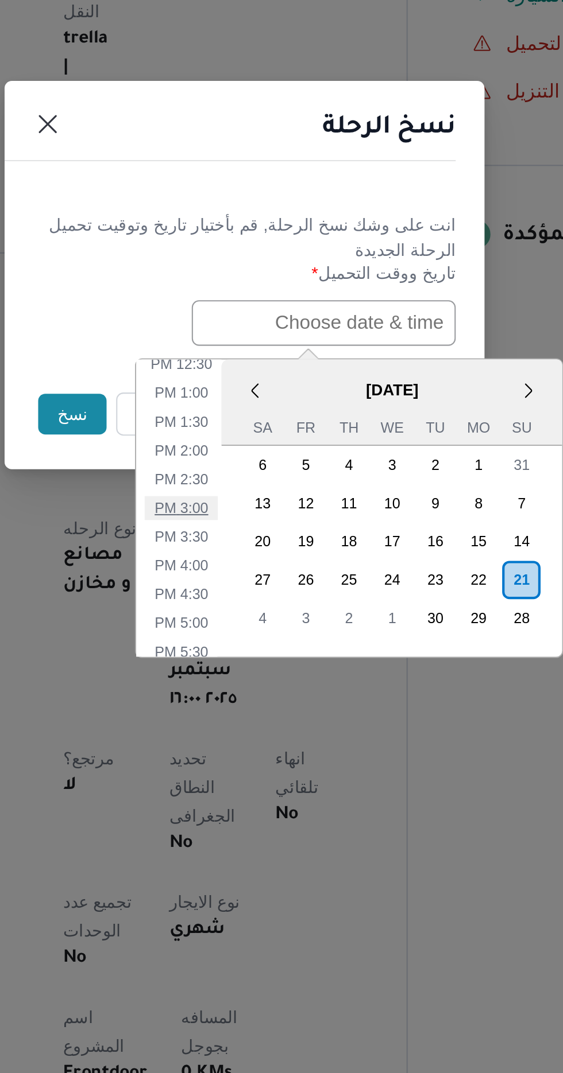
click at [251, 644] on li "3:00 PM" at bounding box center [251, 647] width 35 height 11
type input "[DATE] 3:00PM"
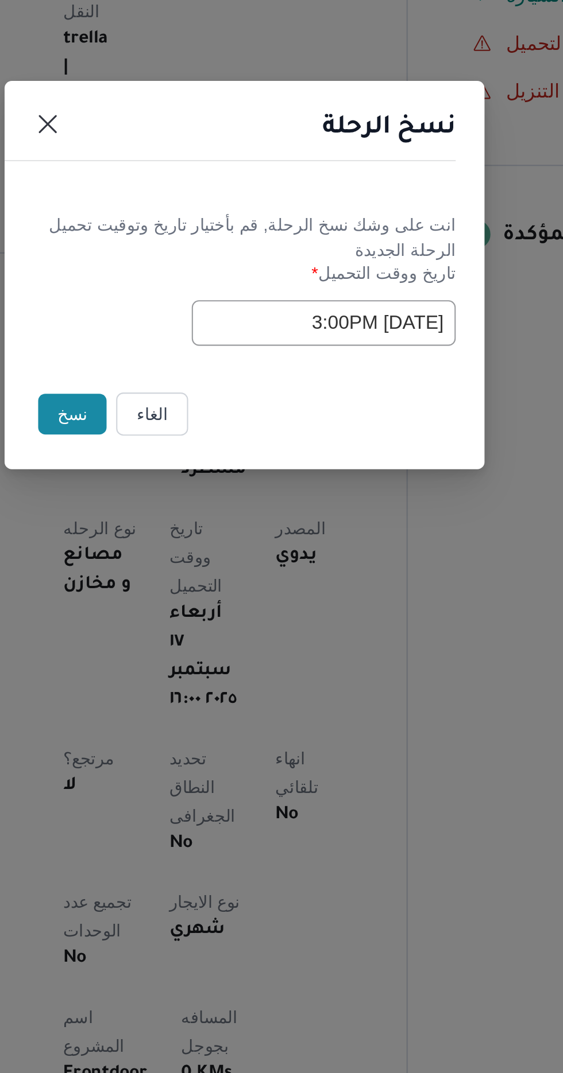
click at [194, 602] on button "نسخ" at bounding box center [199, 604] width 33 height 20
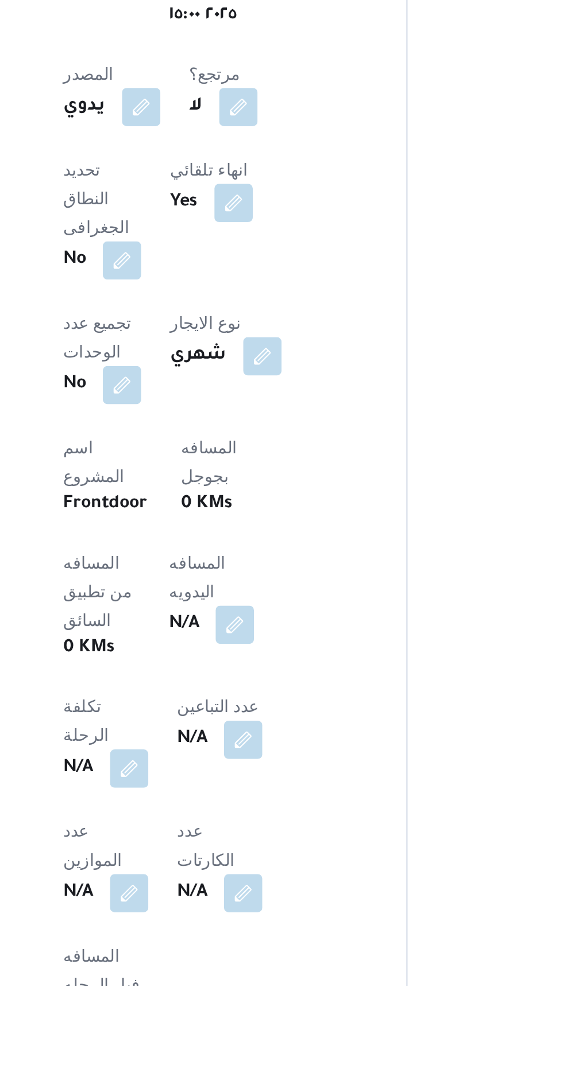
scroll to position [170, 0]
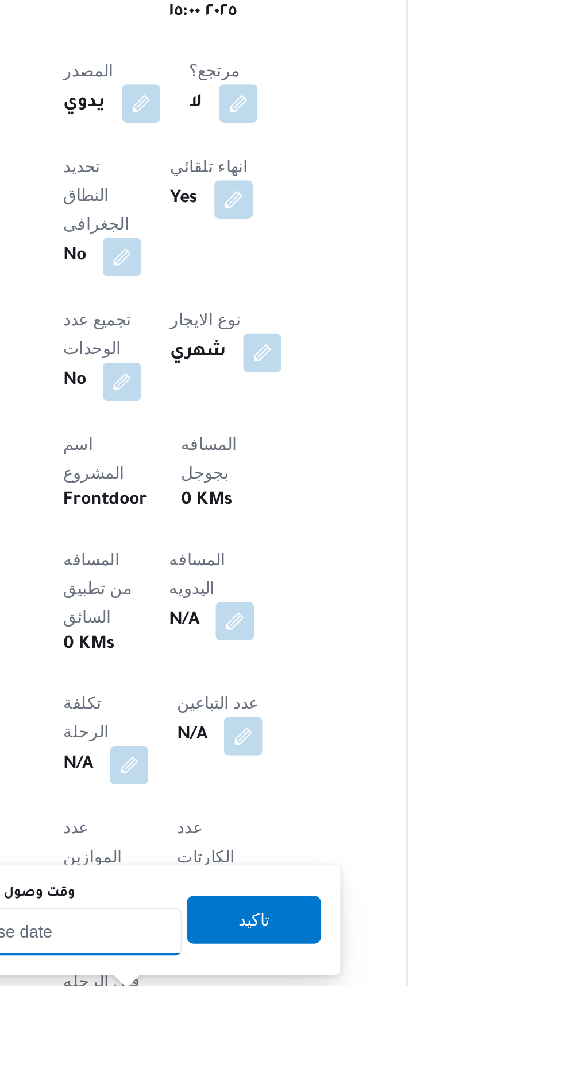
click at [230, 1050] on input "وقت وصول نفطة التحميل" at bounding box center [186, 1047] width 130 height 23
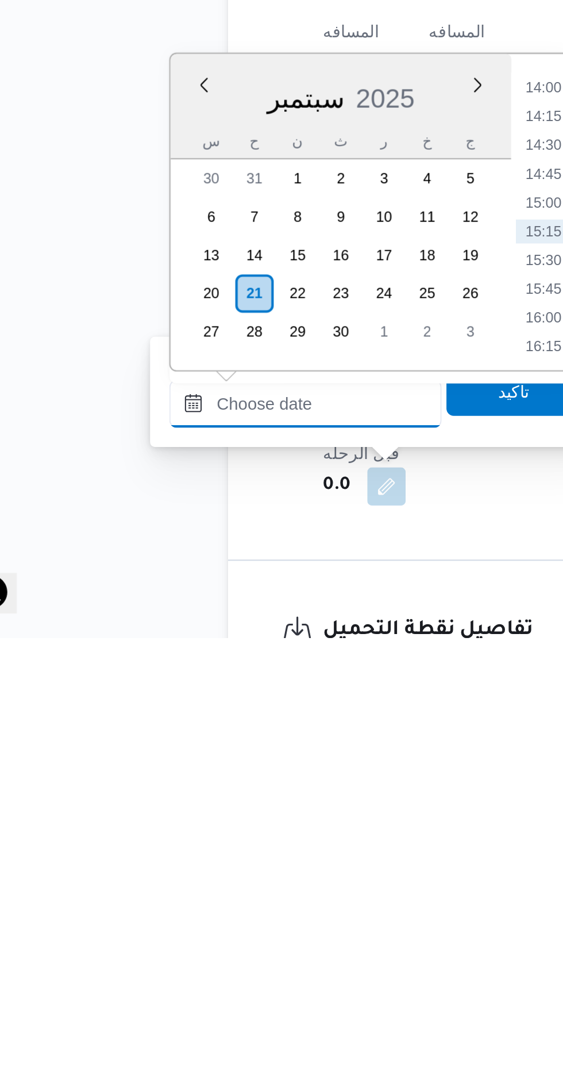
scroll to position [366, 0]
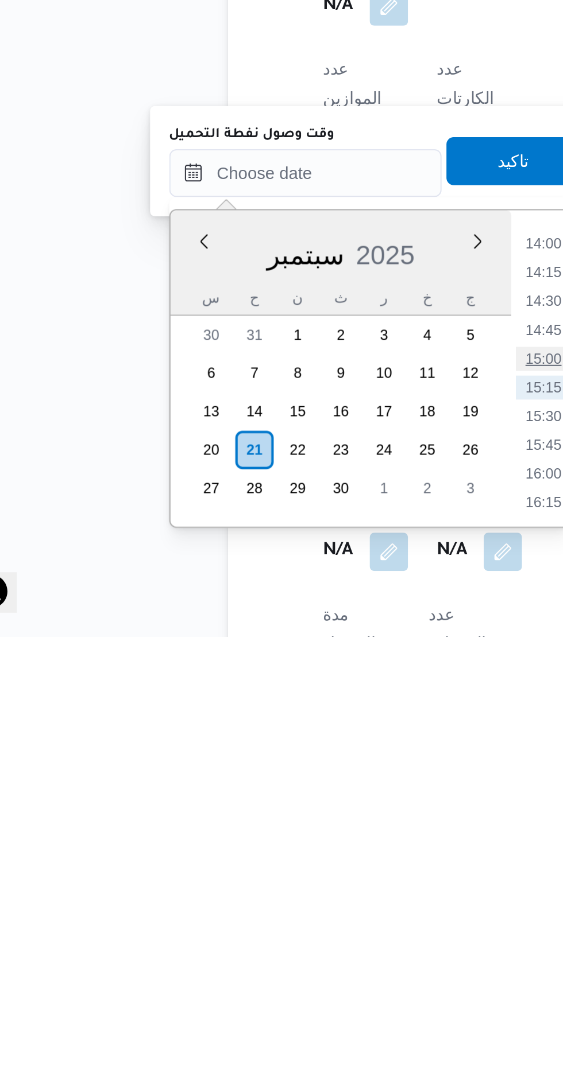
click at [302, 935] on li "15:00" at bounding box center [300, 940] width 26 height 11
type input "[DATE] ١٥:٠٠"
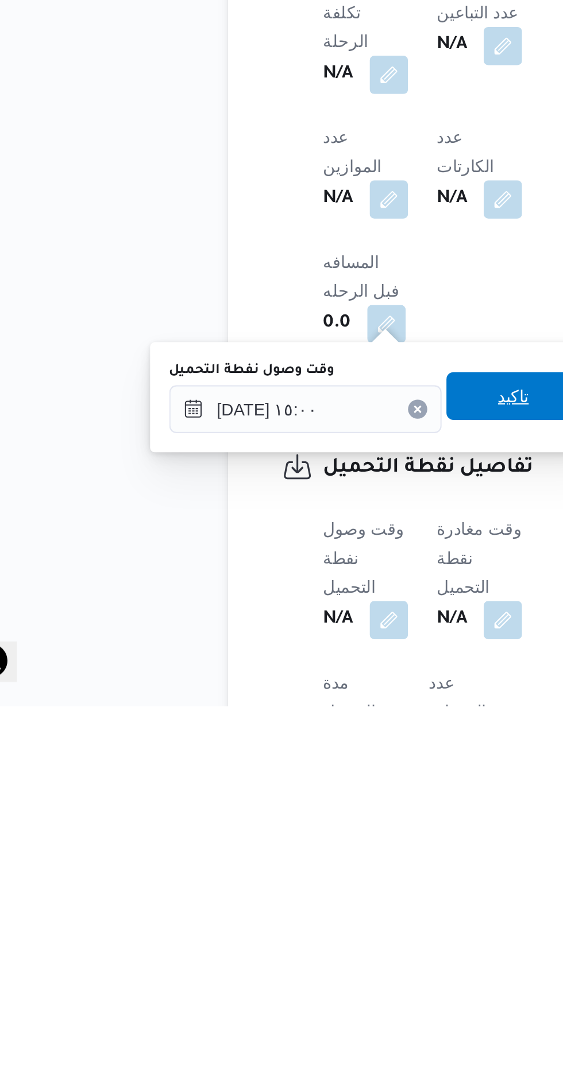
click at [285, 921] on span "تاكيد" at bounding box center [286, 924] width 64 height 23
